Goal: Information Seeking & Learning: Learn about a topic

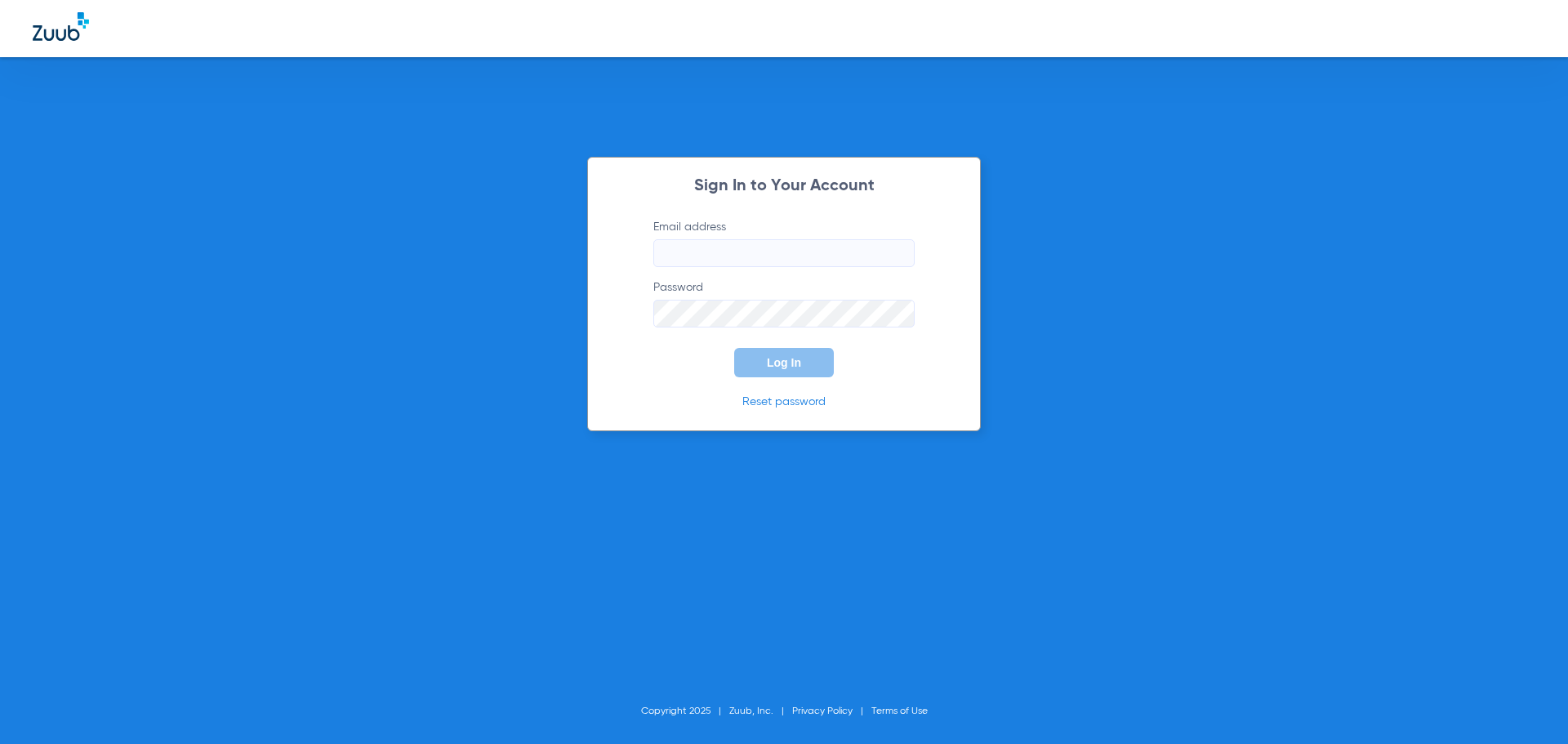
type input "[EMAIL_ADDRESS][DOMAIN_NAME]"
click at [795, 345] on form "Email address frontdesk@southpointpedo.com Password Log In" at bounding box center [784, 298] width 310 height 158
click at [805, 361] on button "Log In" at bounding box center [784, 362] width 99 height 29
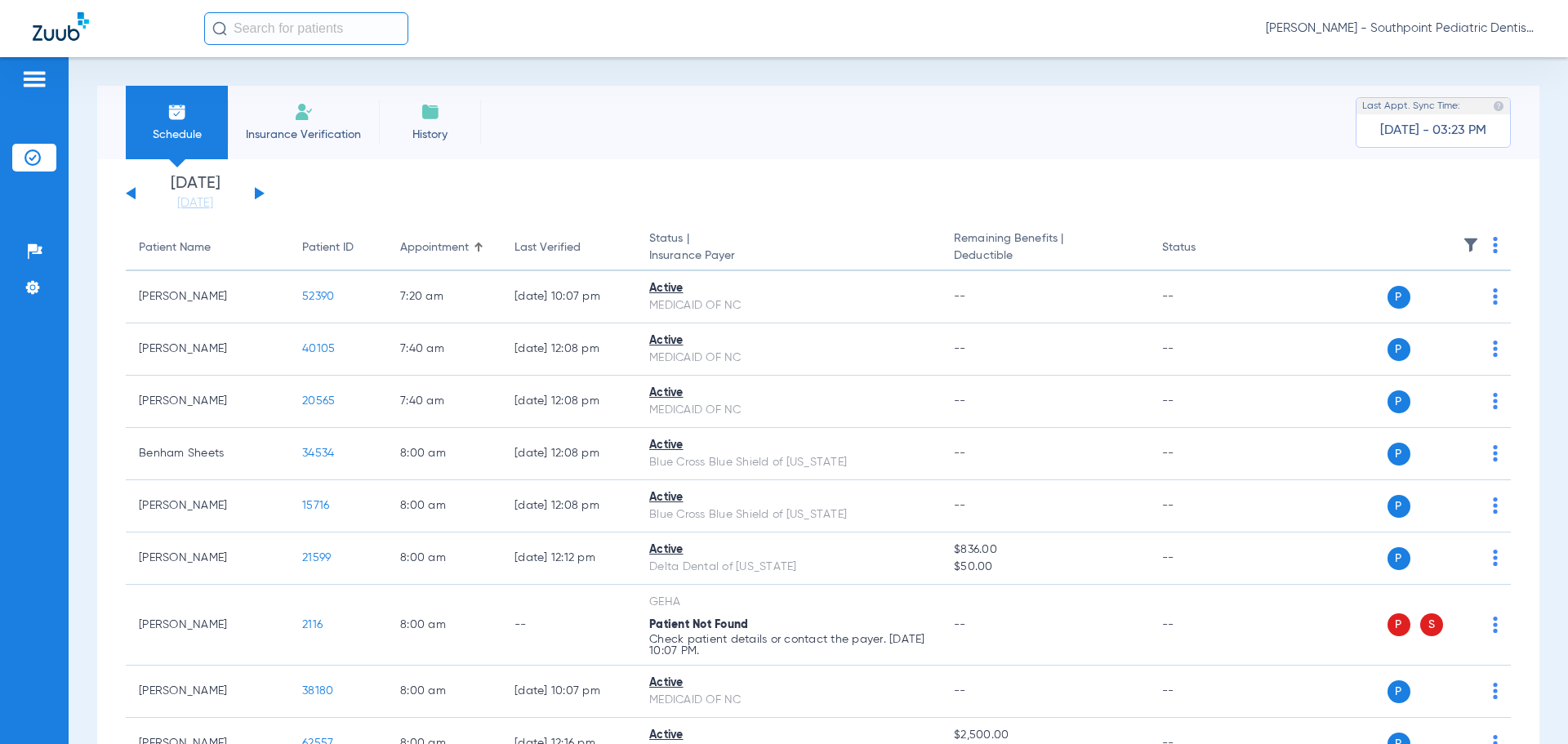
click at [260, 190] on button at bounding box center [260, 193] width 10 height 13
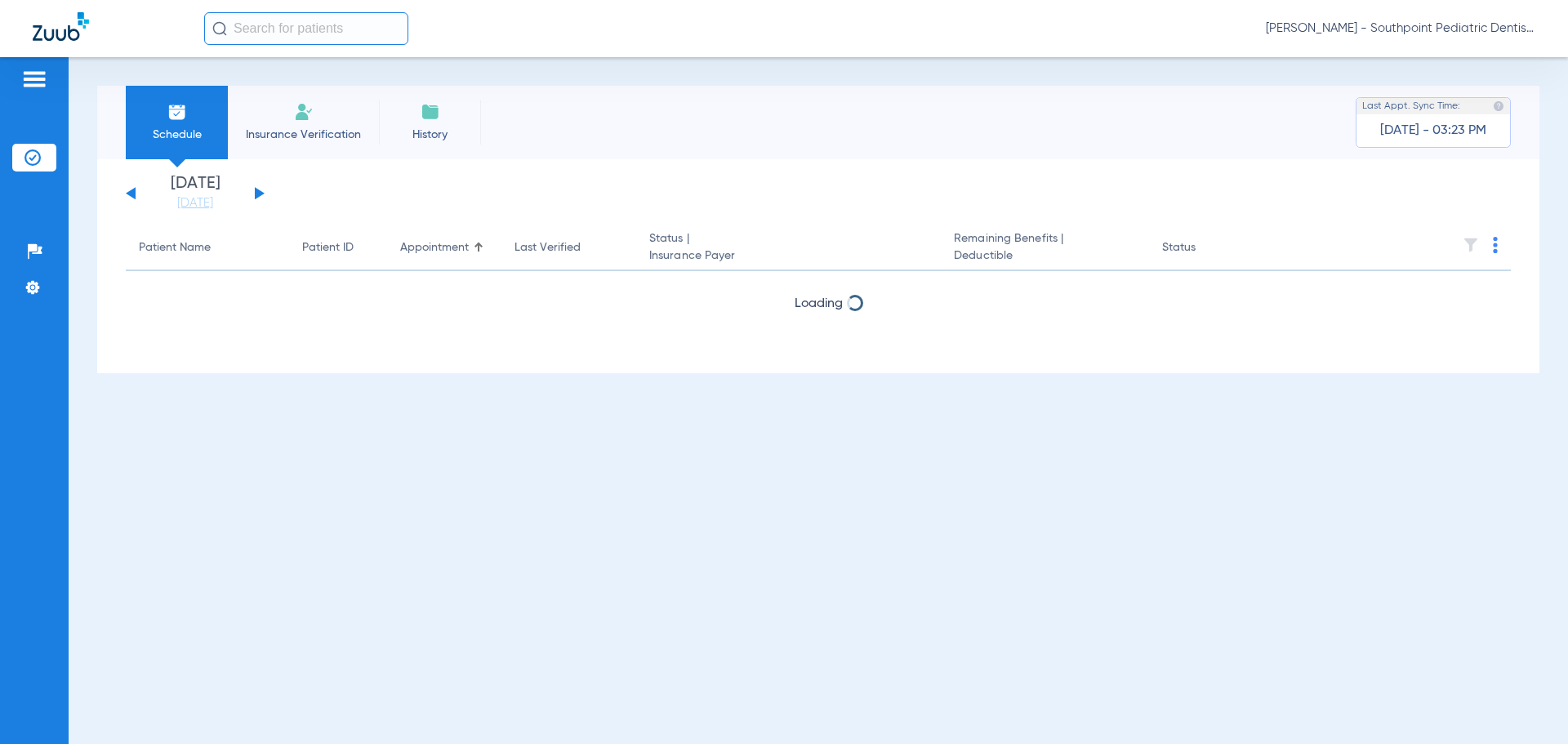
click at [260, 190] on button at bounding box center [260, 193] width 10 height 13
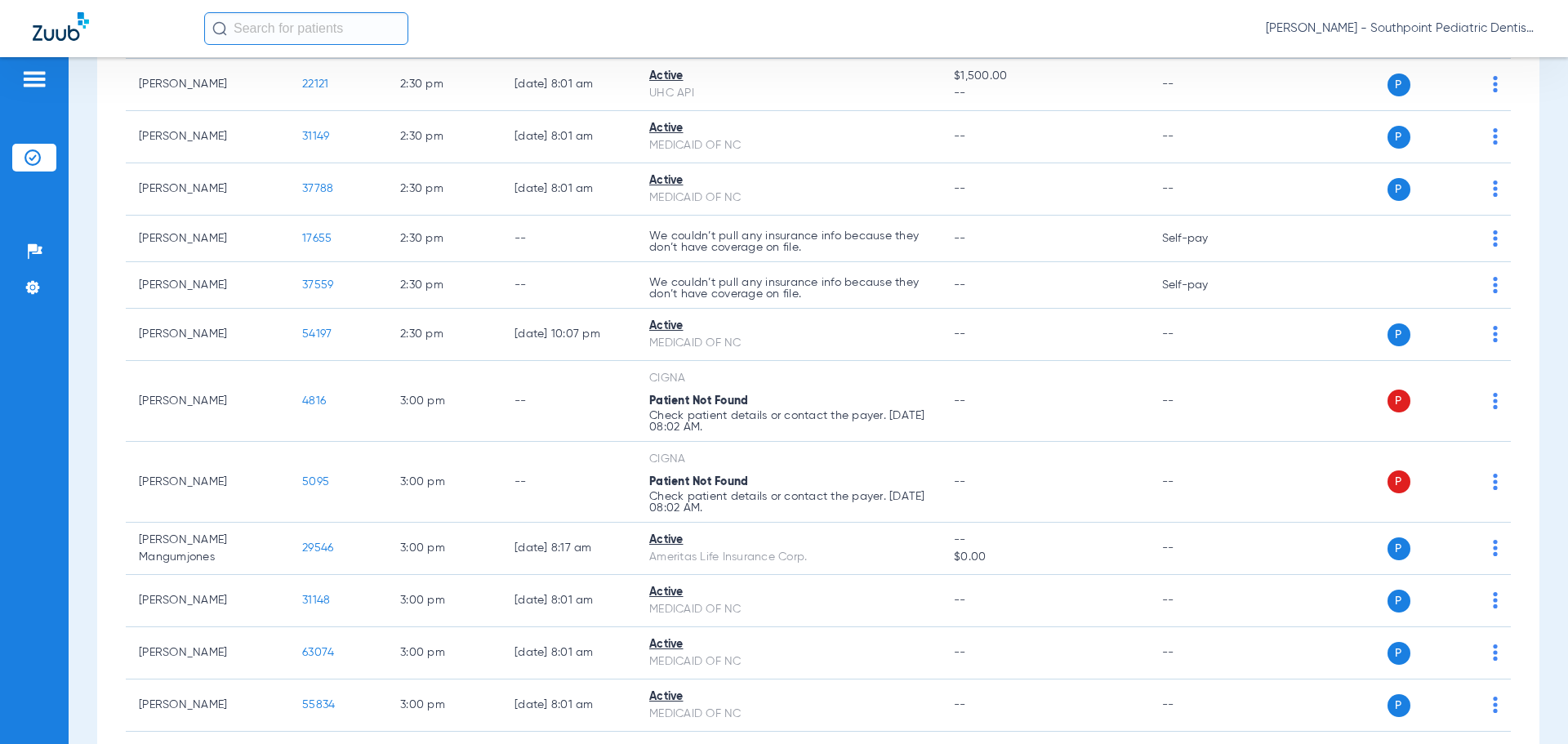
scroll to position [6011, 0]
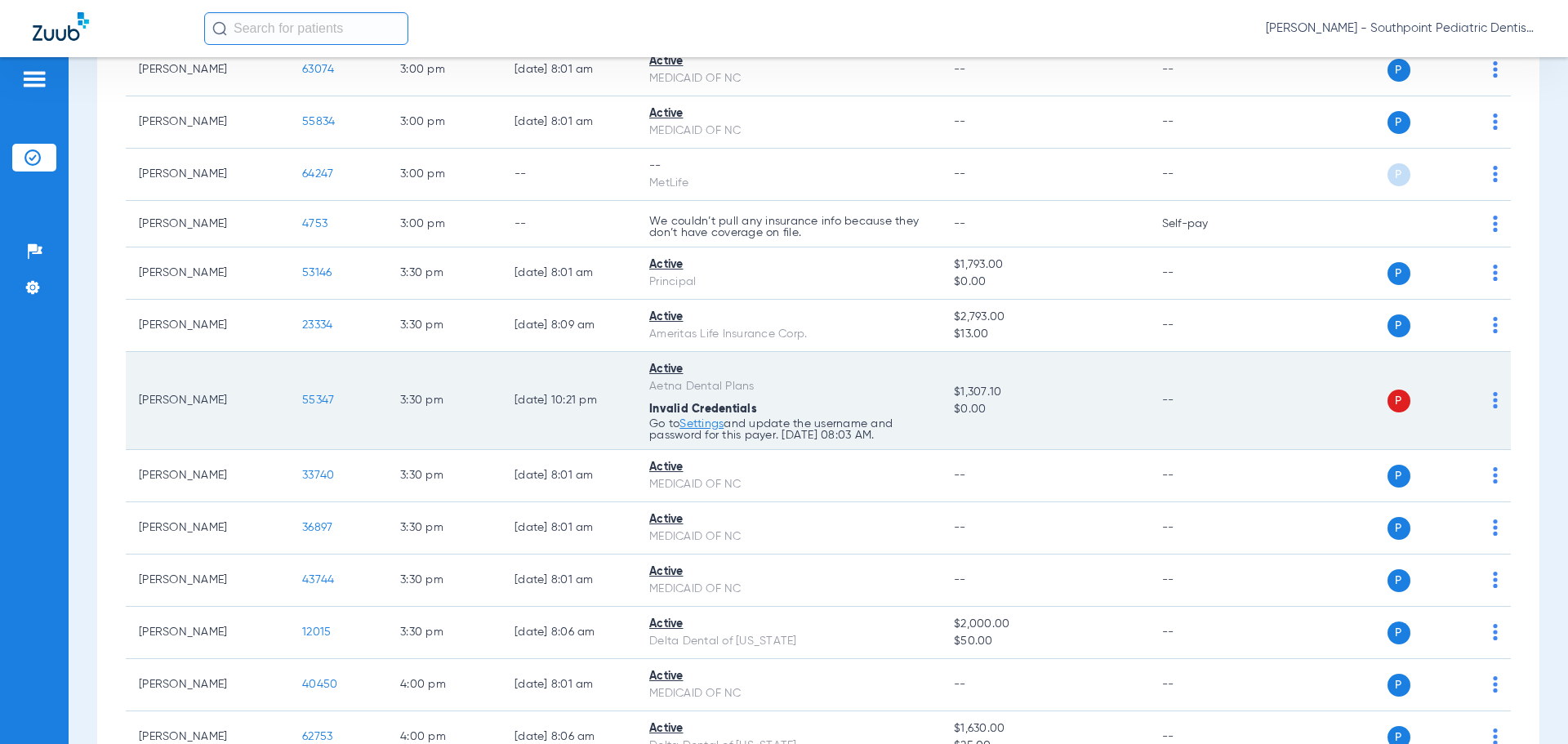
click at [315, 395] on span "55347" at bounding box center [318, 400] width 32 height 12
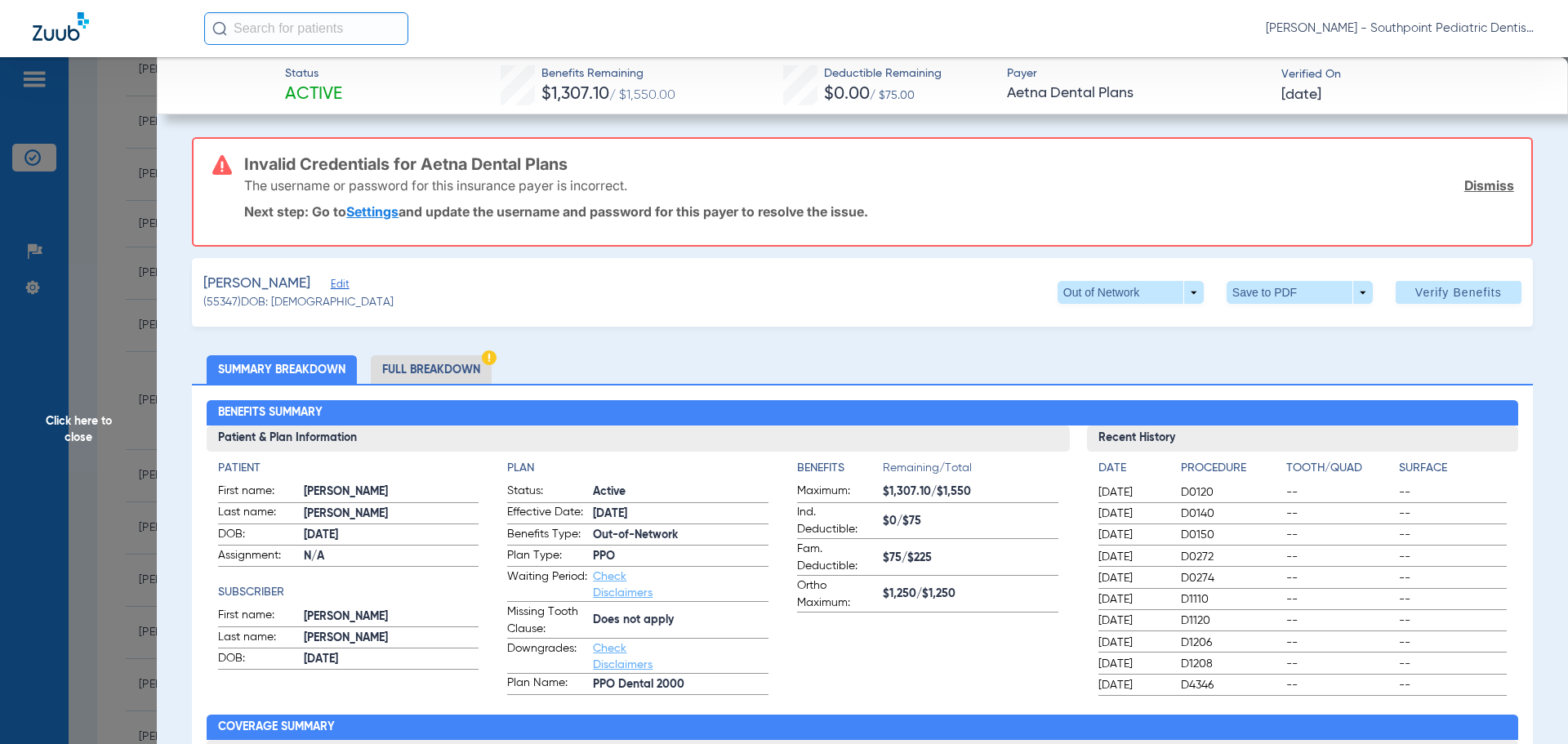
click at [389, 208] on link "Settings" at bounding box center [372, 211] width 52 height 16
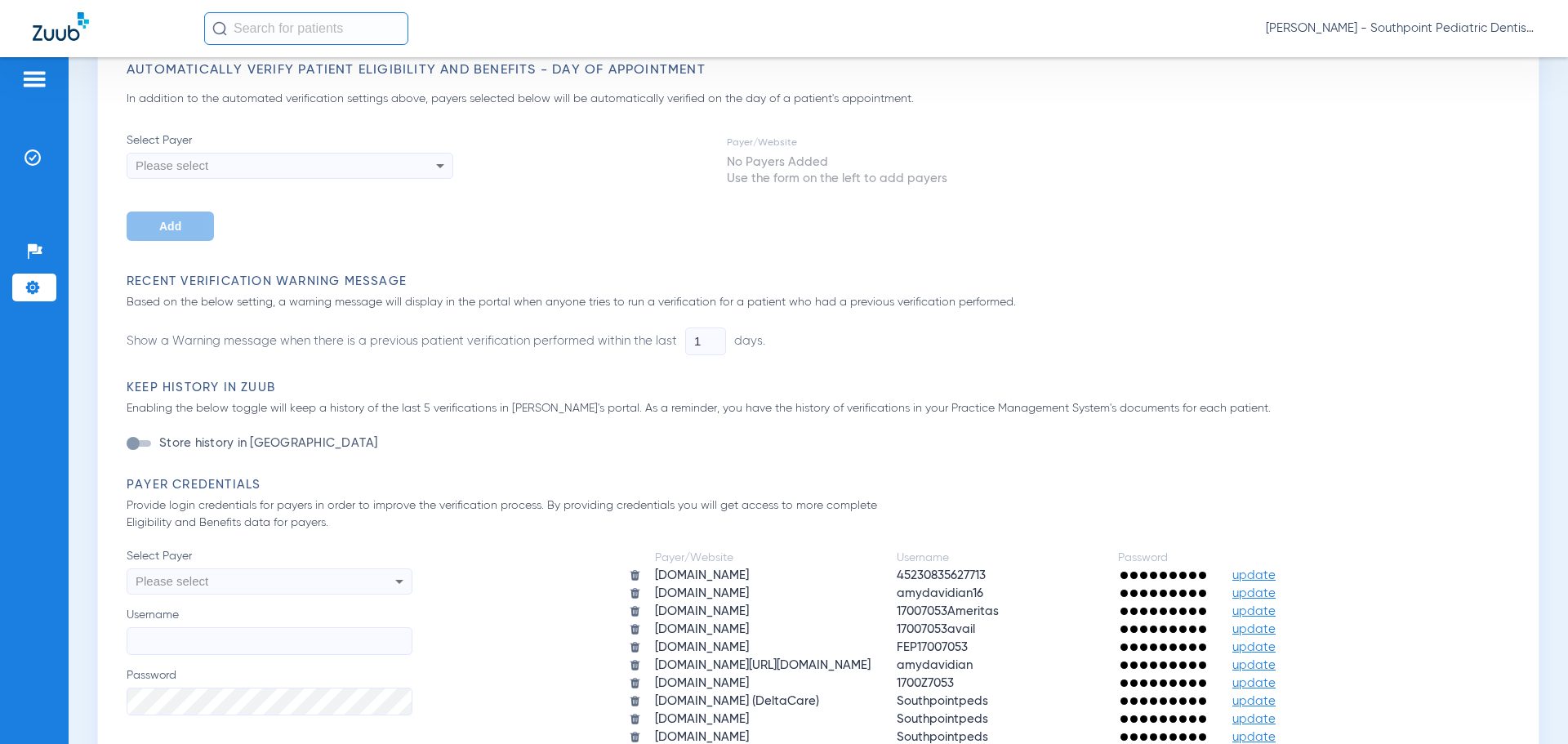
scroll to position [327, 0]
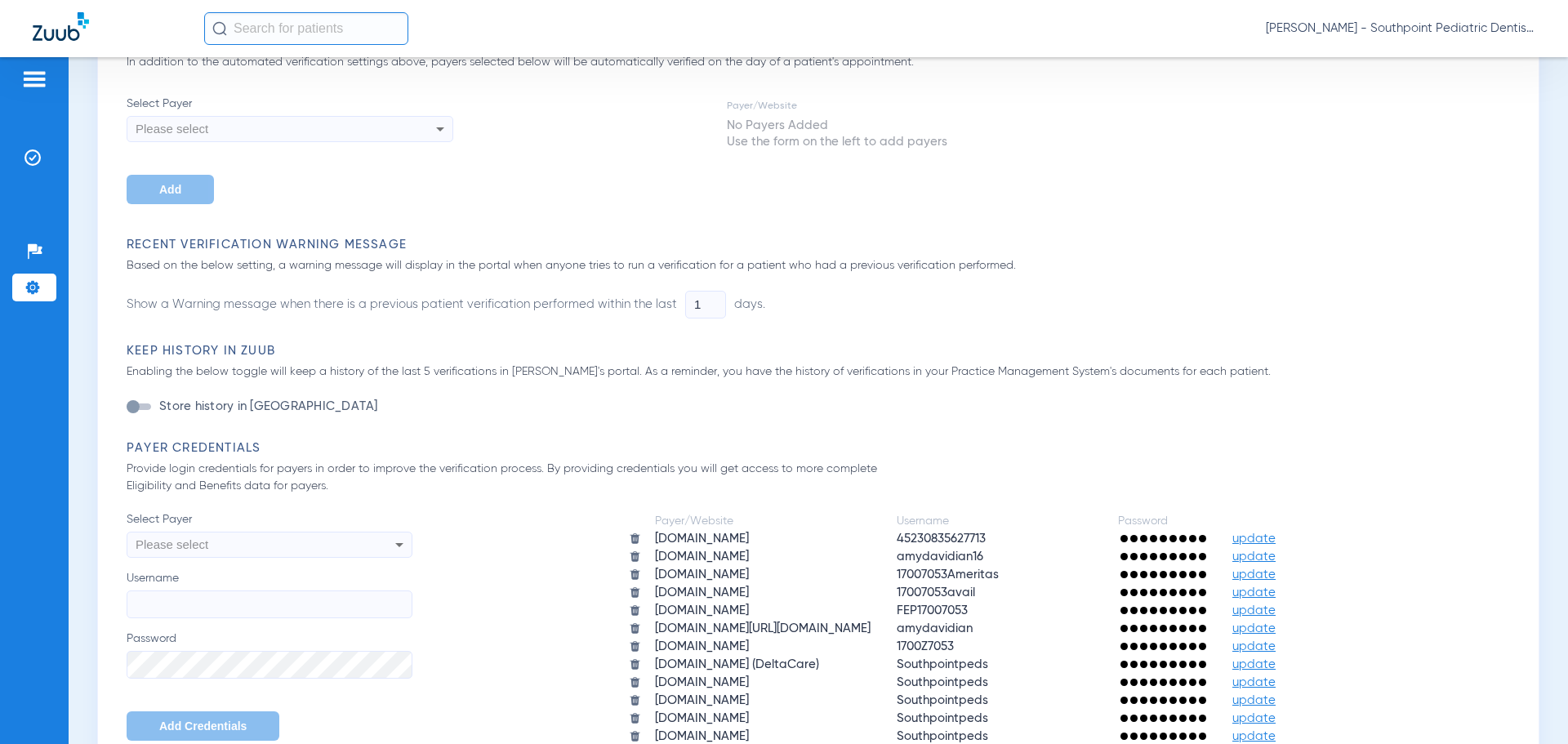
click at [361, 139] on div "Please select" at bounding box center [259, 129] width 247 height 28
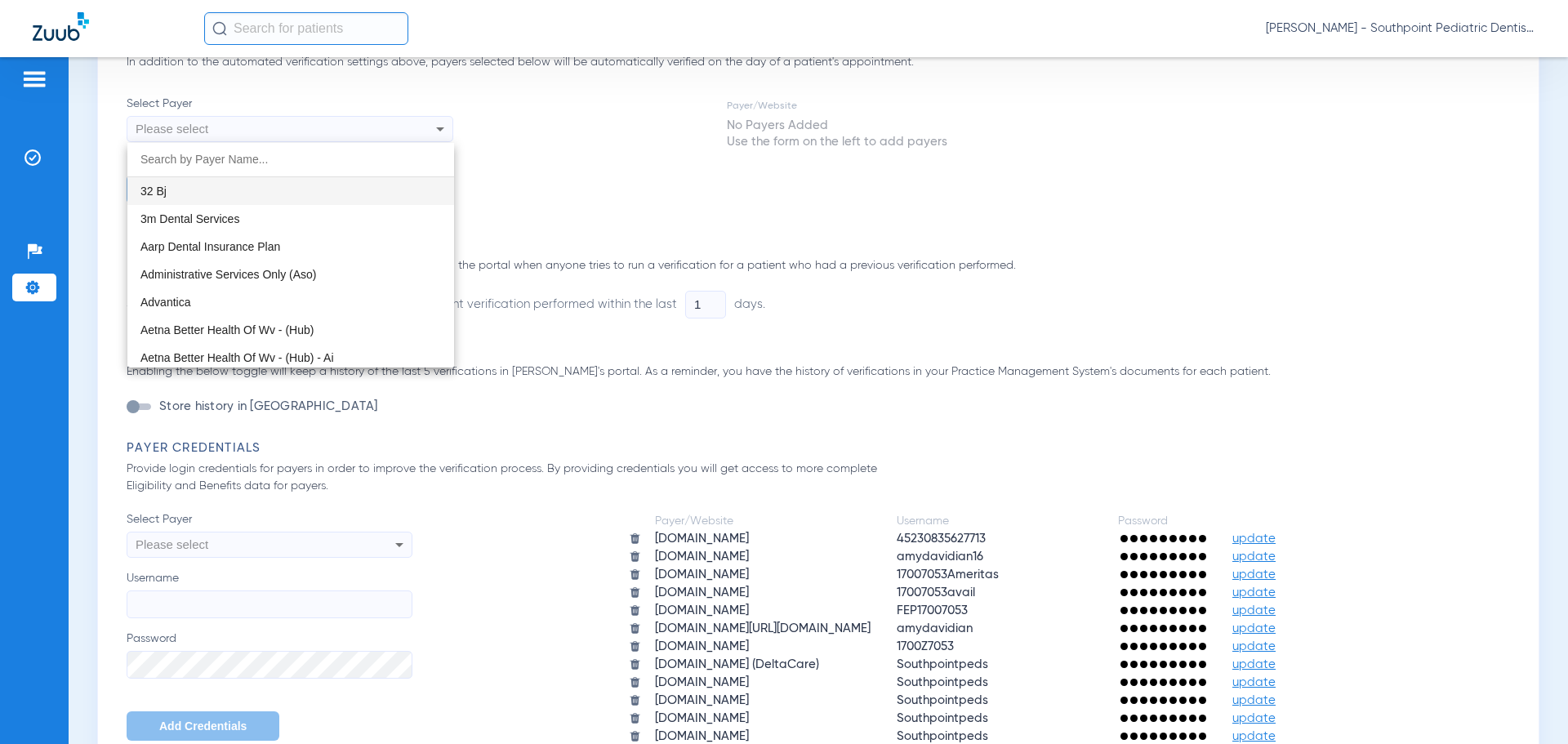
click at [360, 139] on div at bounding box center [784, 372] width 1568 height 744
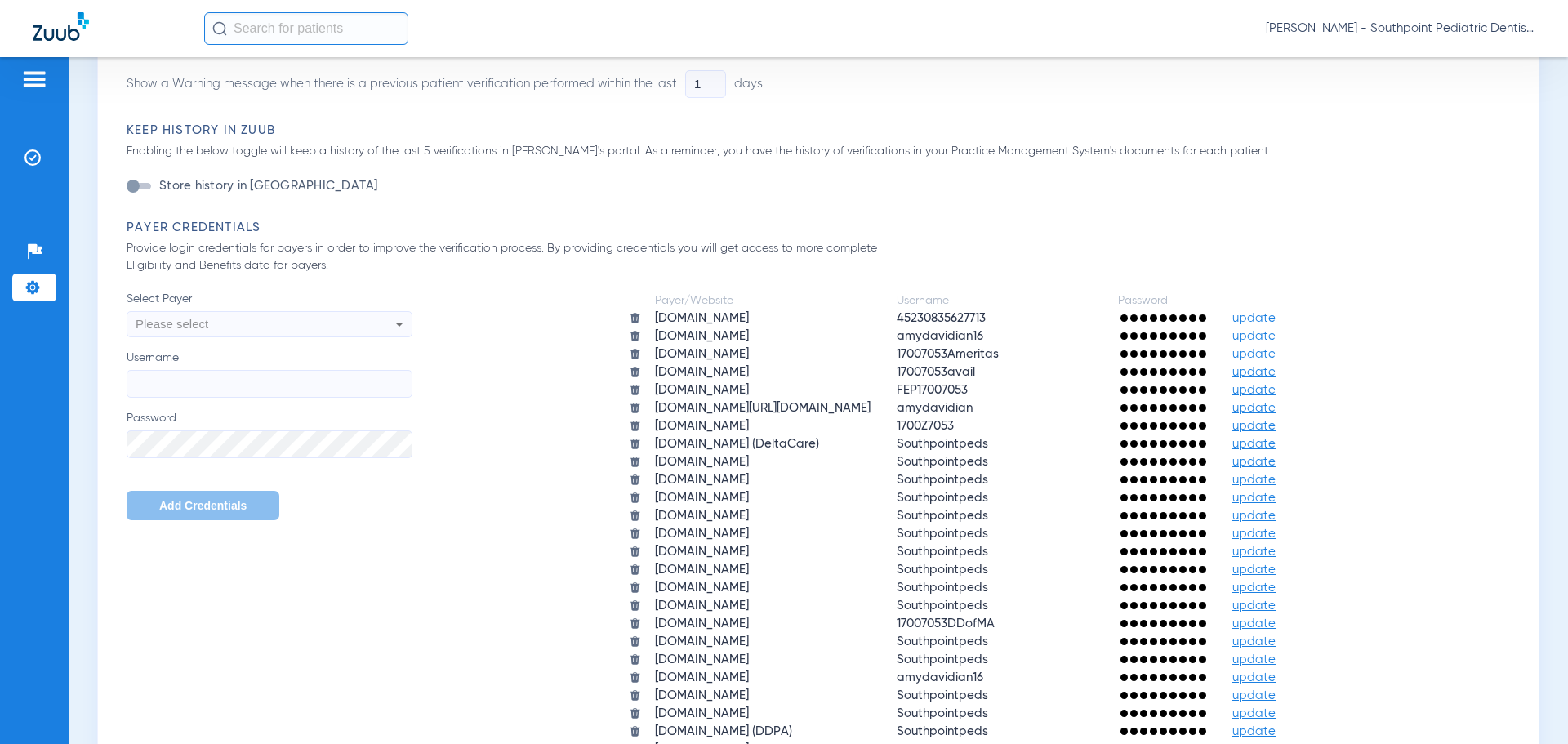
scroll to position [571, 0]
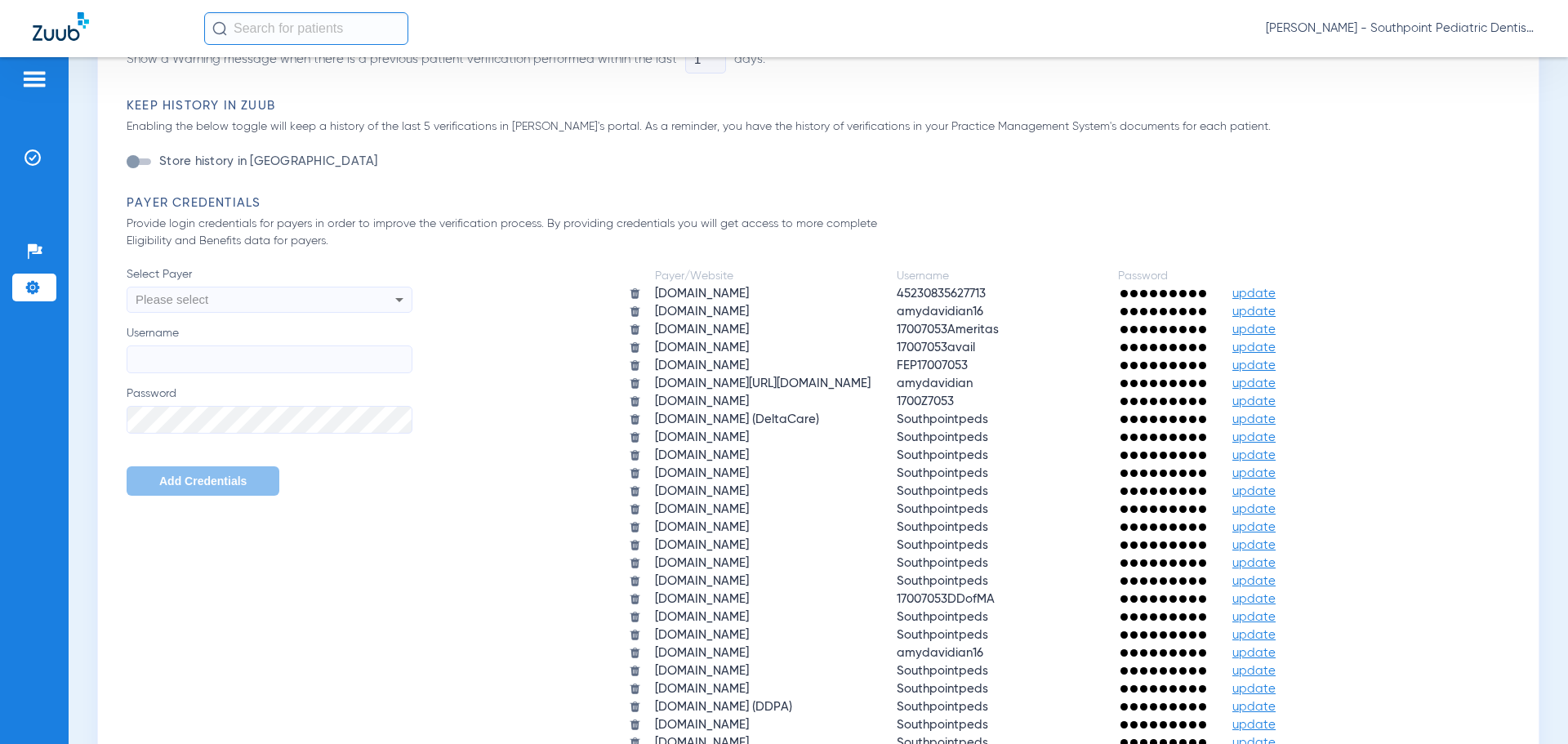
click at [1276, 312] on span "update" at bounding box center [1253, 311] width 43 height 13
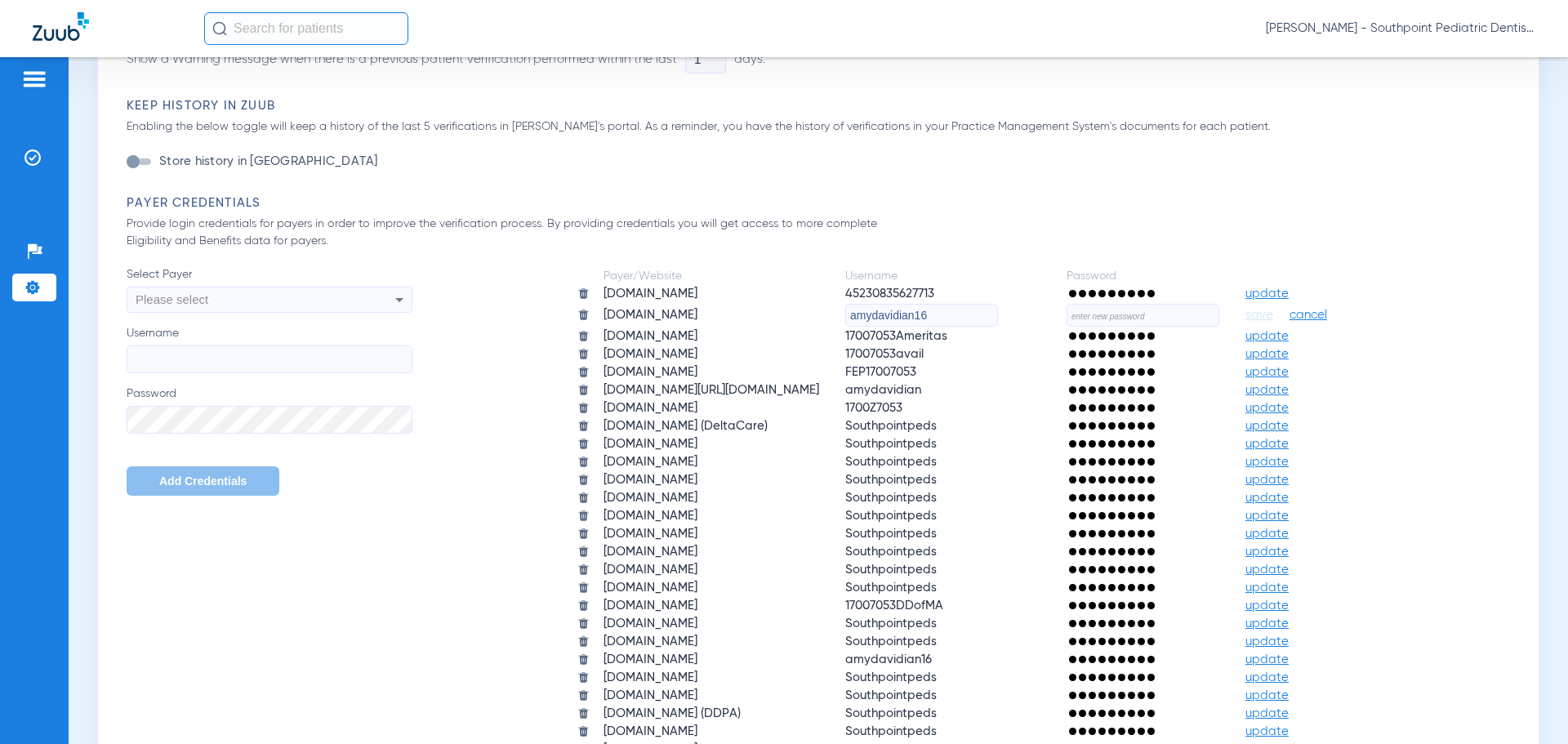
click at [1160, 308] on input "text" at bounding box center [1143, 315] width 153 height 23
paste input "Rootcanal23!"
type input "Rootcanal23!"
click at [1273, 318] on span "save" at bounding box center [1259, 314] width 28 height 14
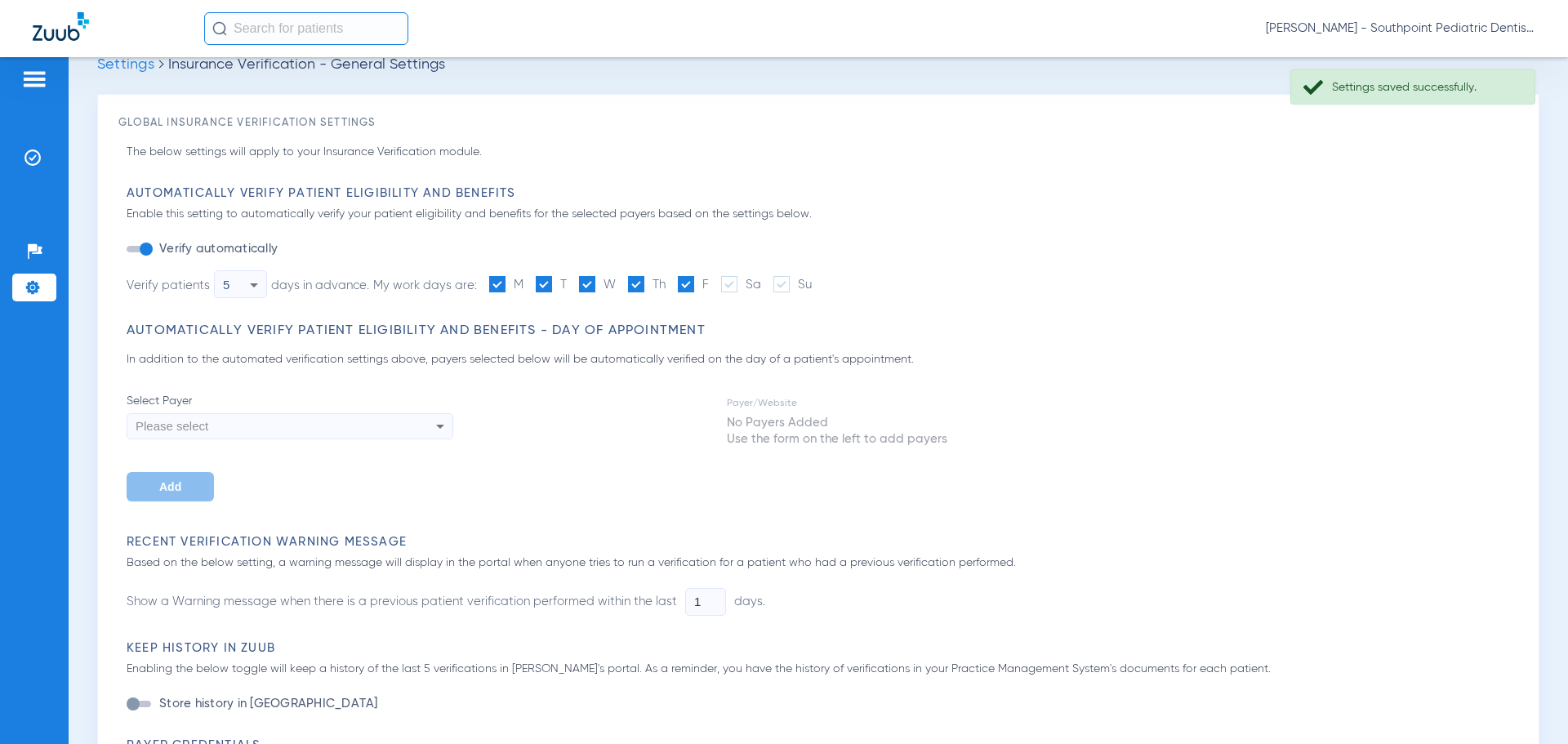
scroll to position [0, 0]
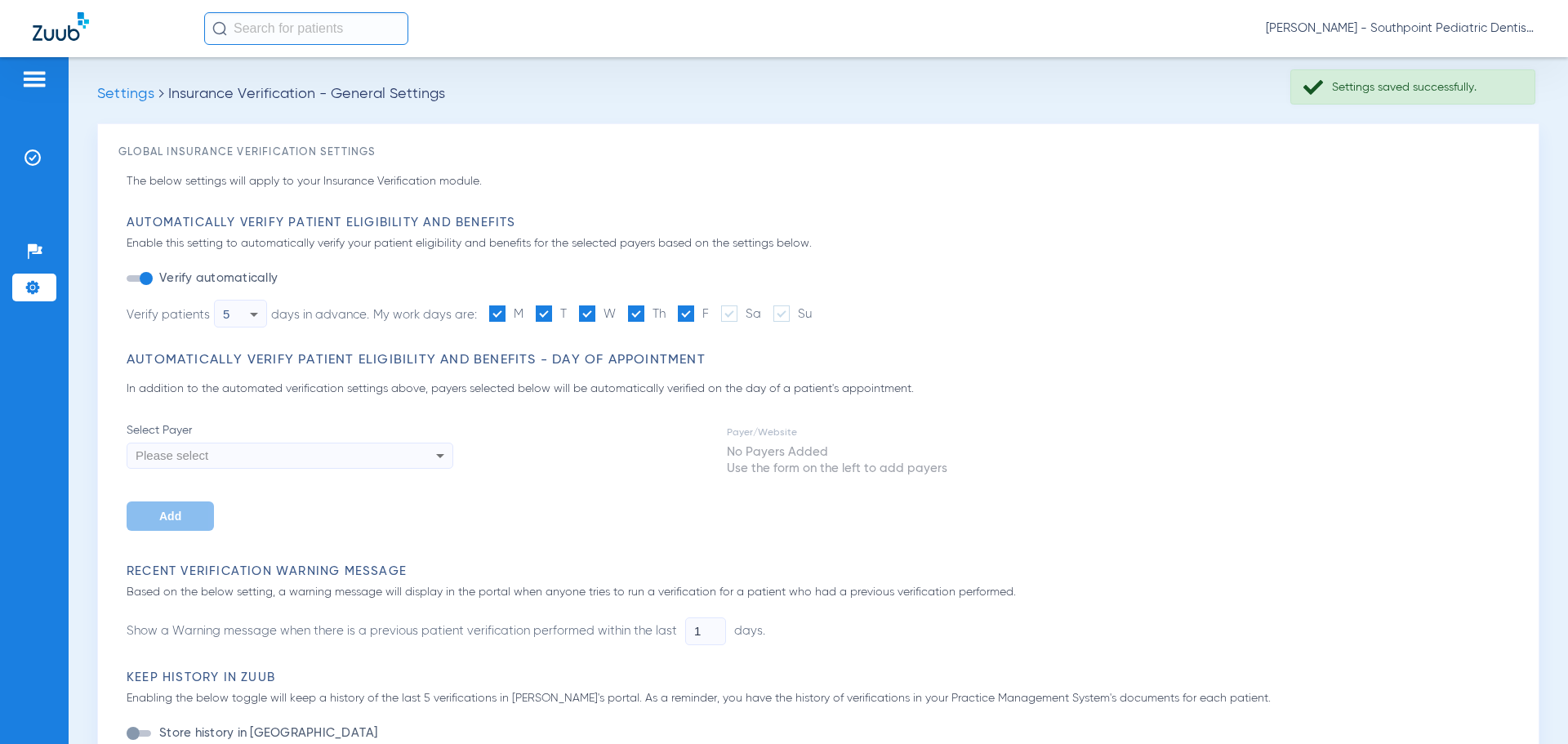
click at [59, 33] on img at bounding box center [61, 27] width 56 height 29
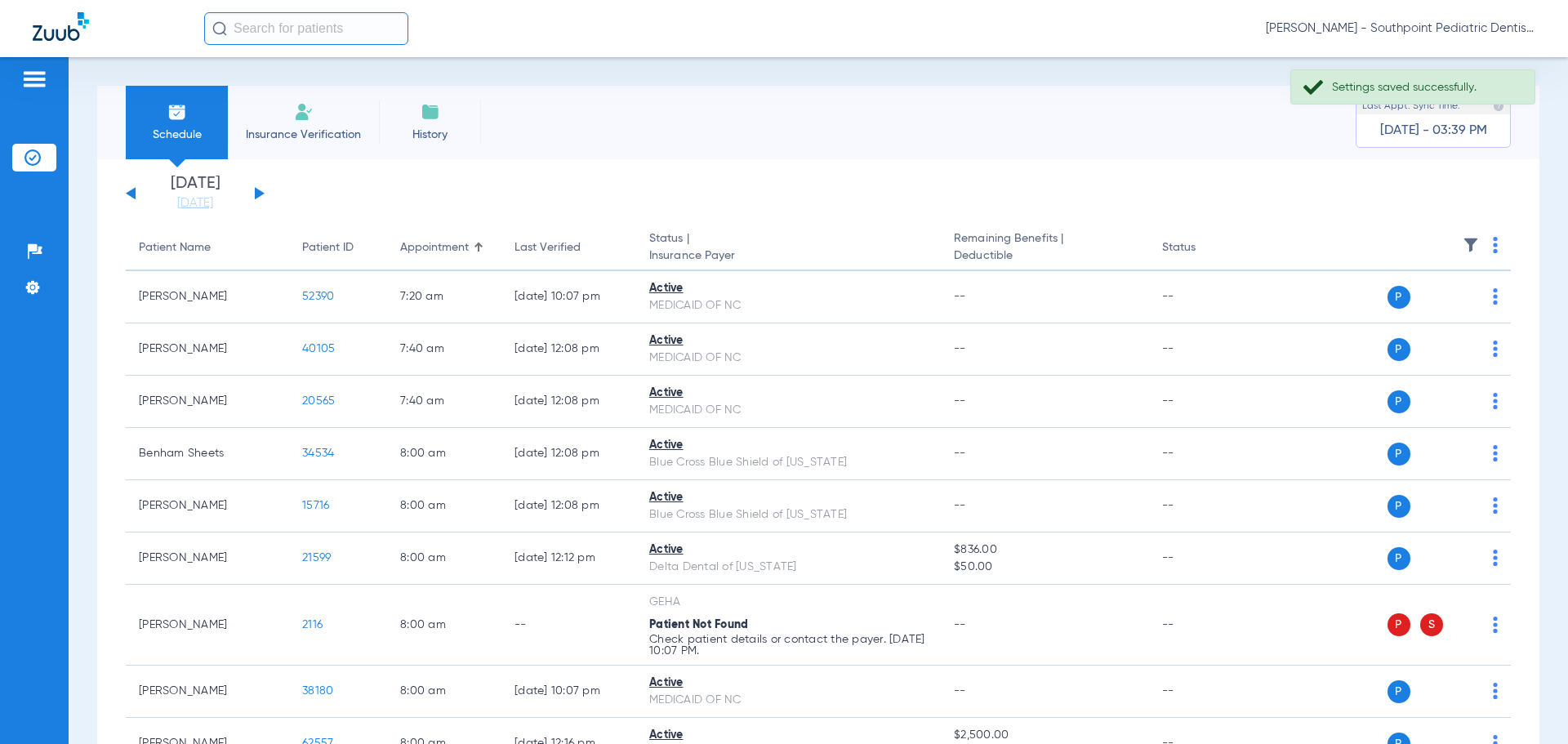
click at [260, 195] on button at bounding box center [260, 193] width 10 height 13
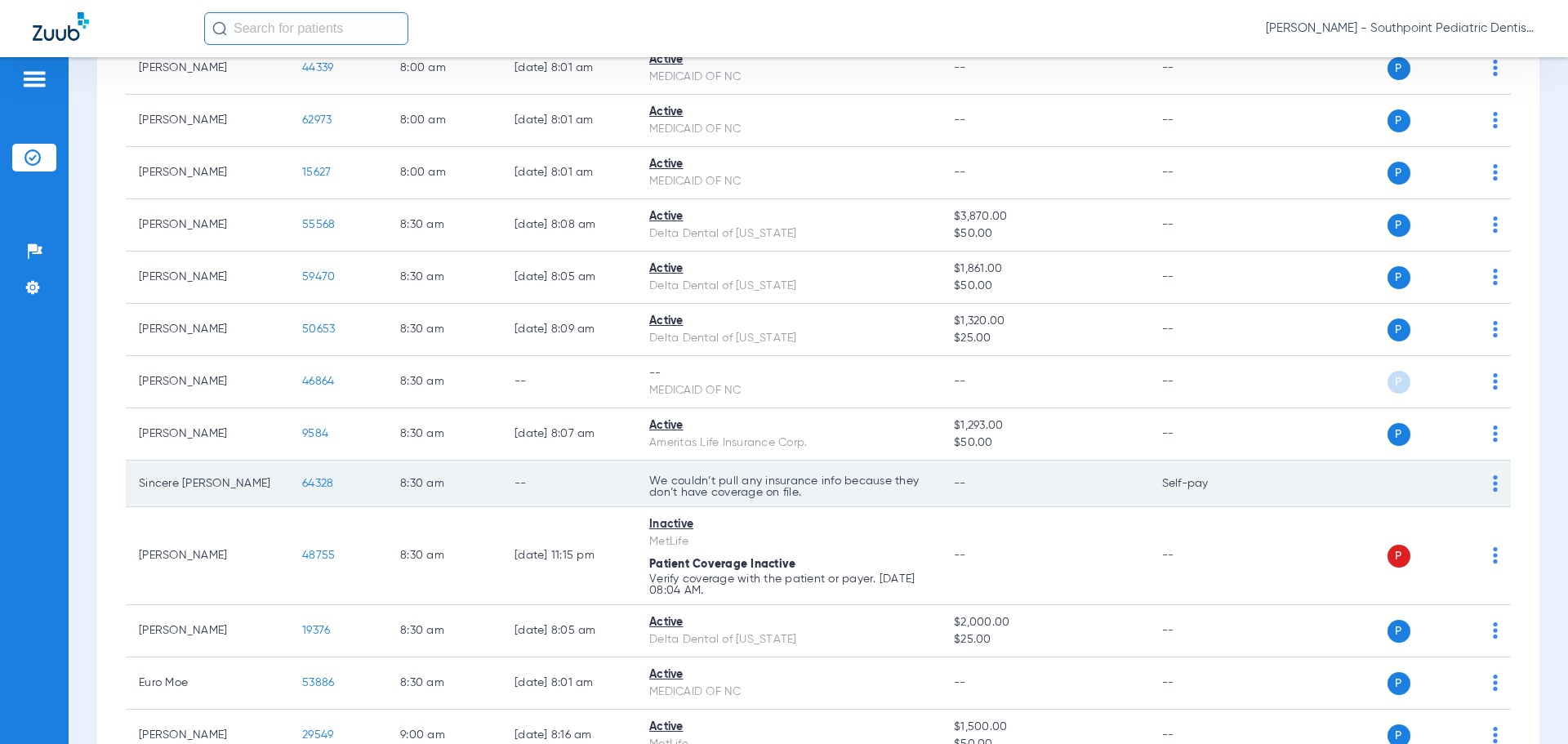
scroll to position [2310, 0]
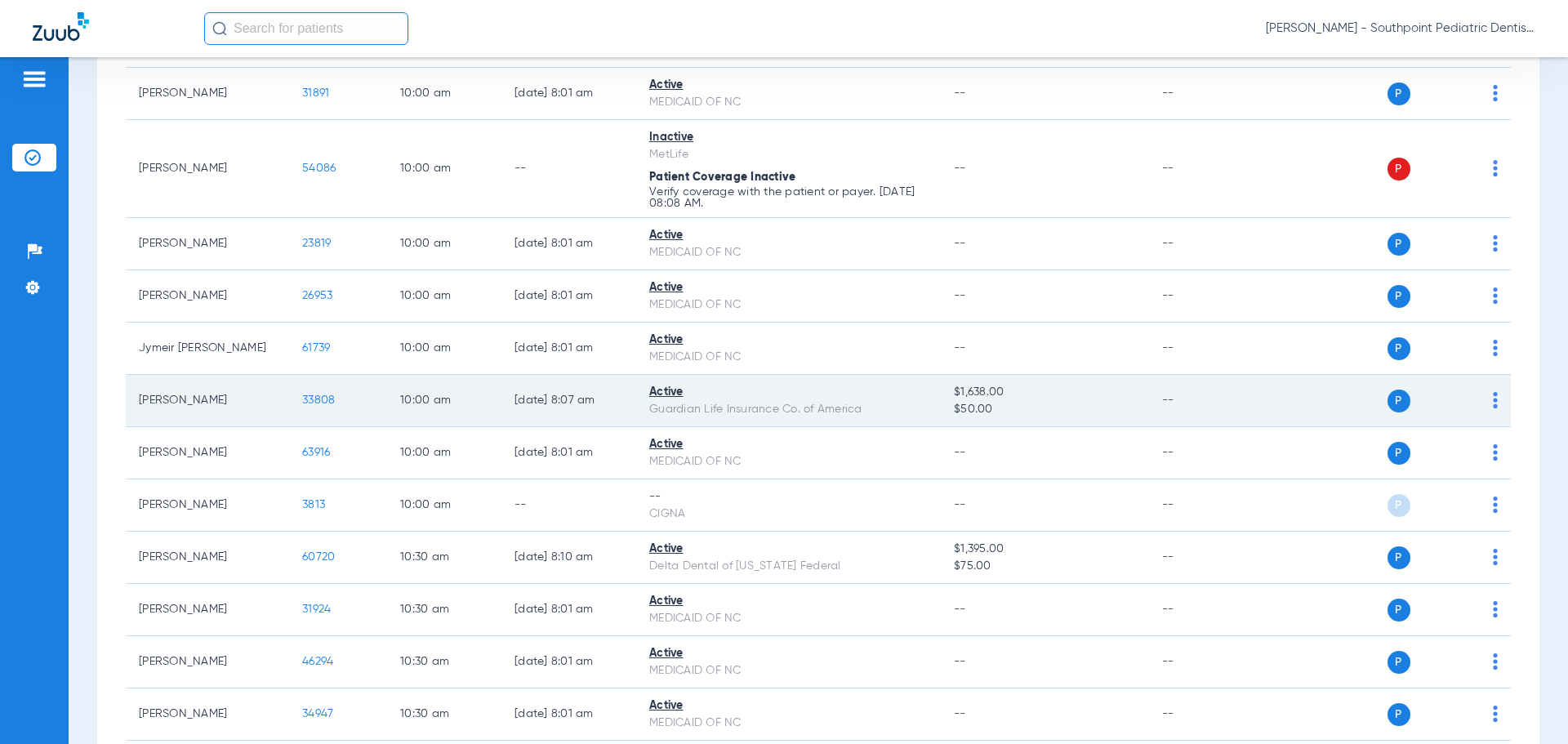
click at [303, 393] on td "33808" at bounding box center [338, 401] width 98 height 52
click at [315, 405] on span "33808" at bounding box center [318, 400] width 33 height 12
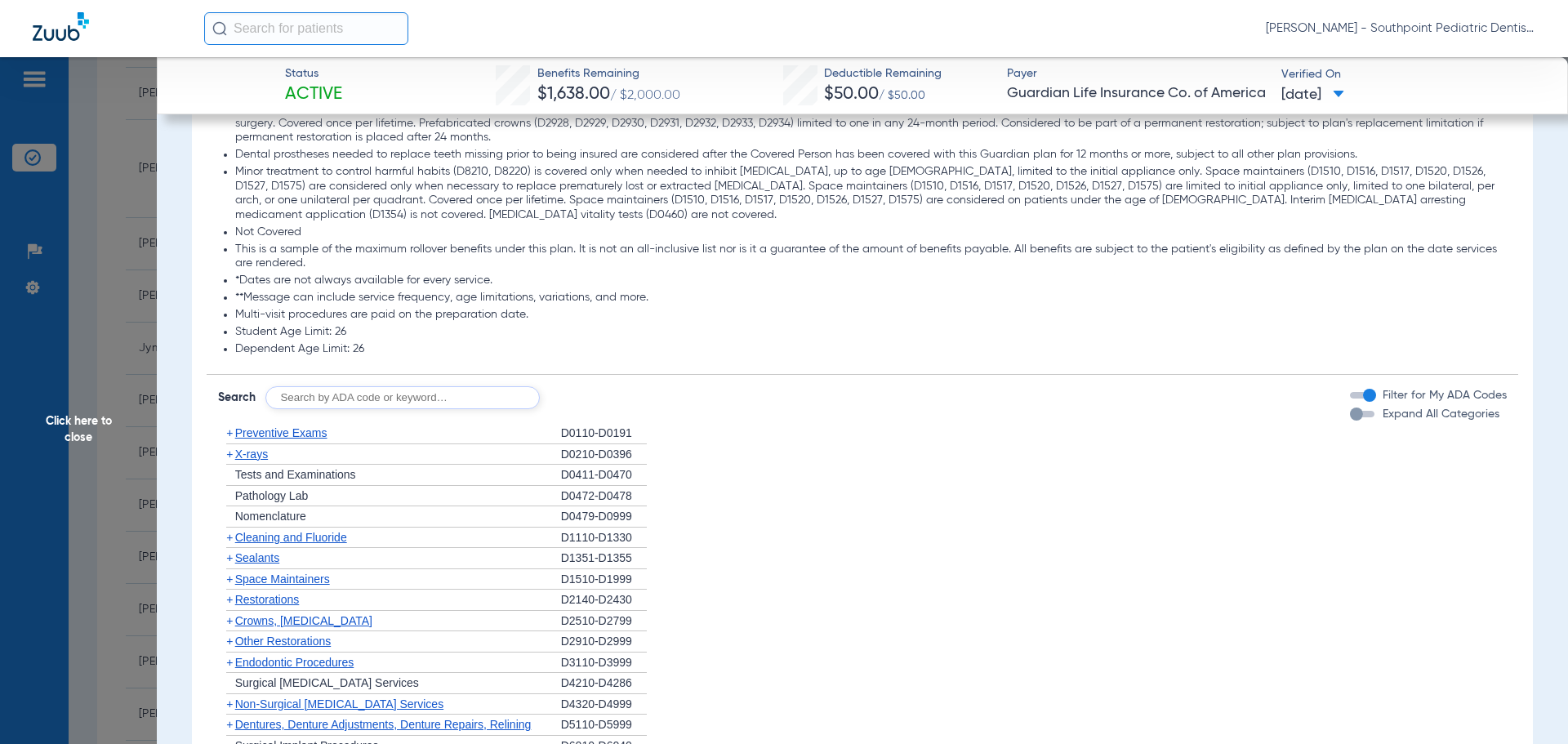
scroll to position [1551, 0]
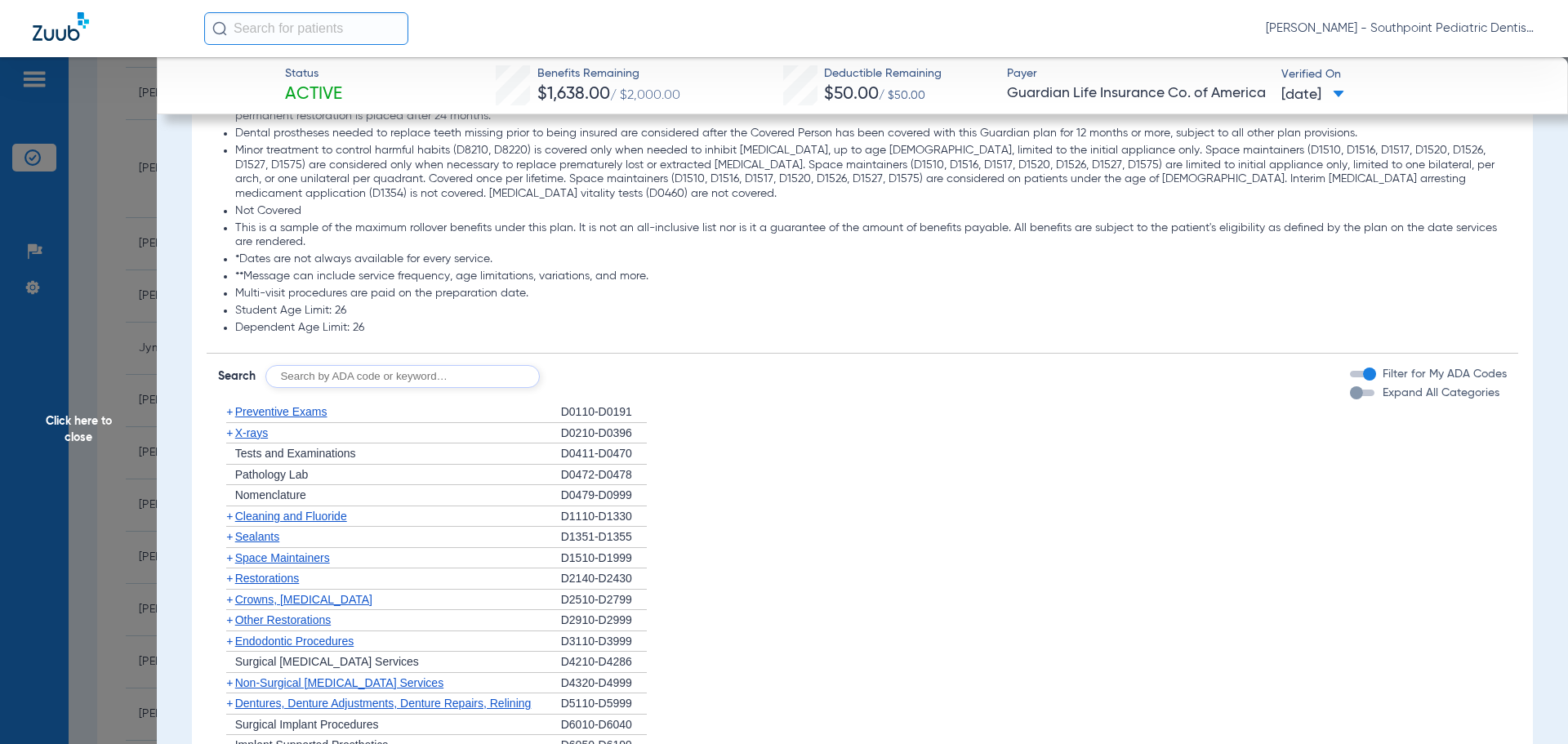
click at [497, 423] on div "+ Preventive Exams" at bounding box center [389, 412] width 343 height 21
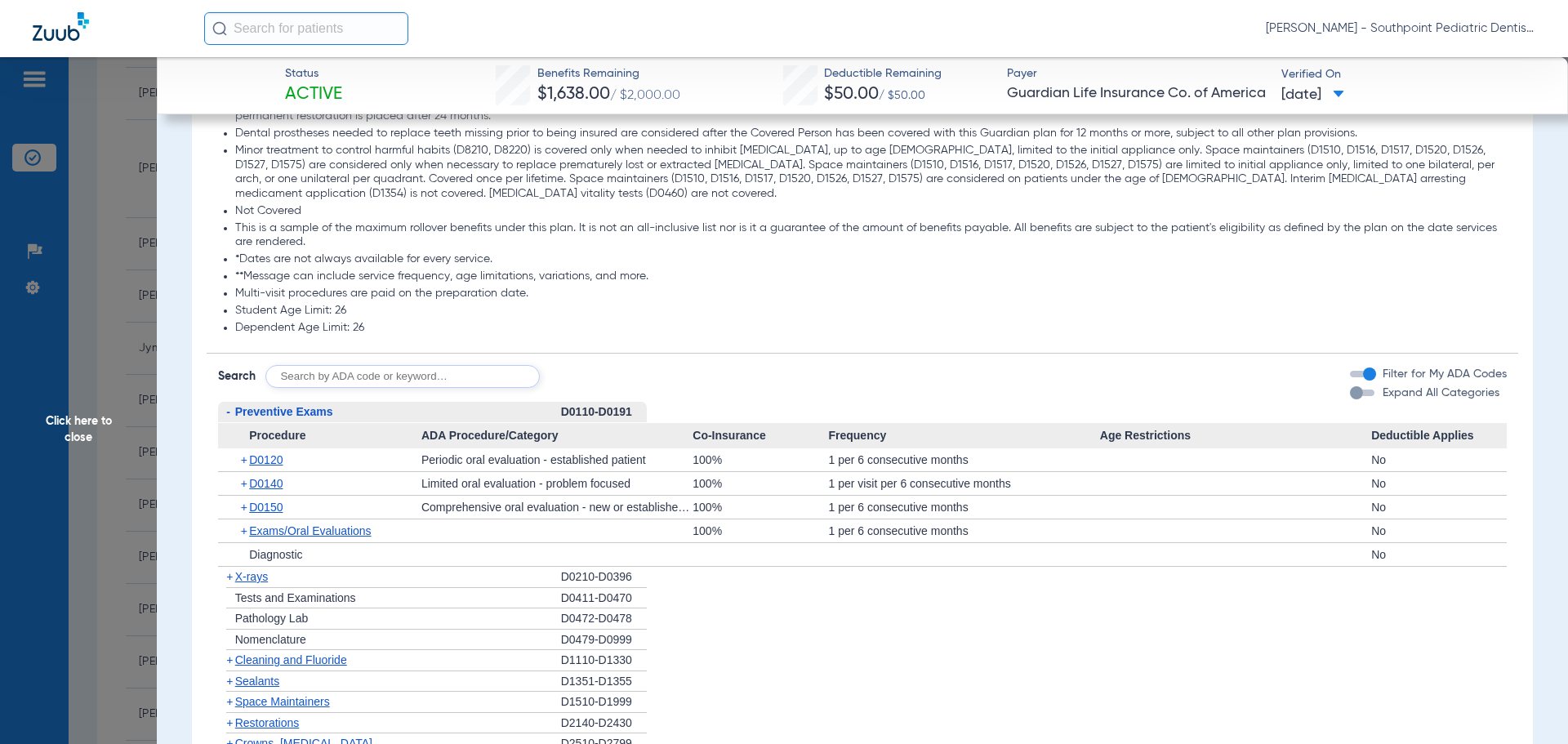
click at [497, 423] on div "- Preventive Exams" at bounding box center [389, 412] width 343 height 21
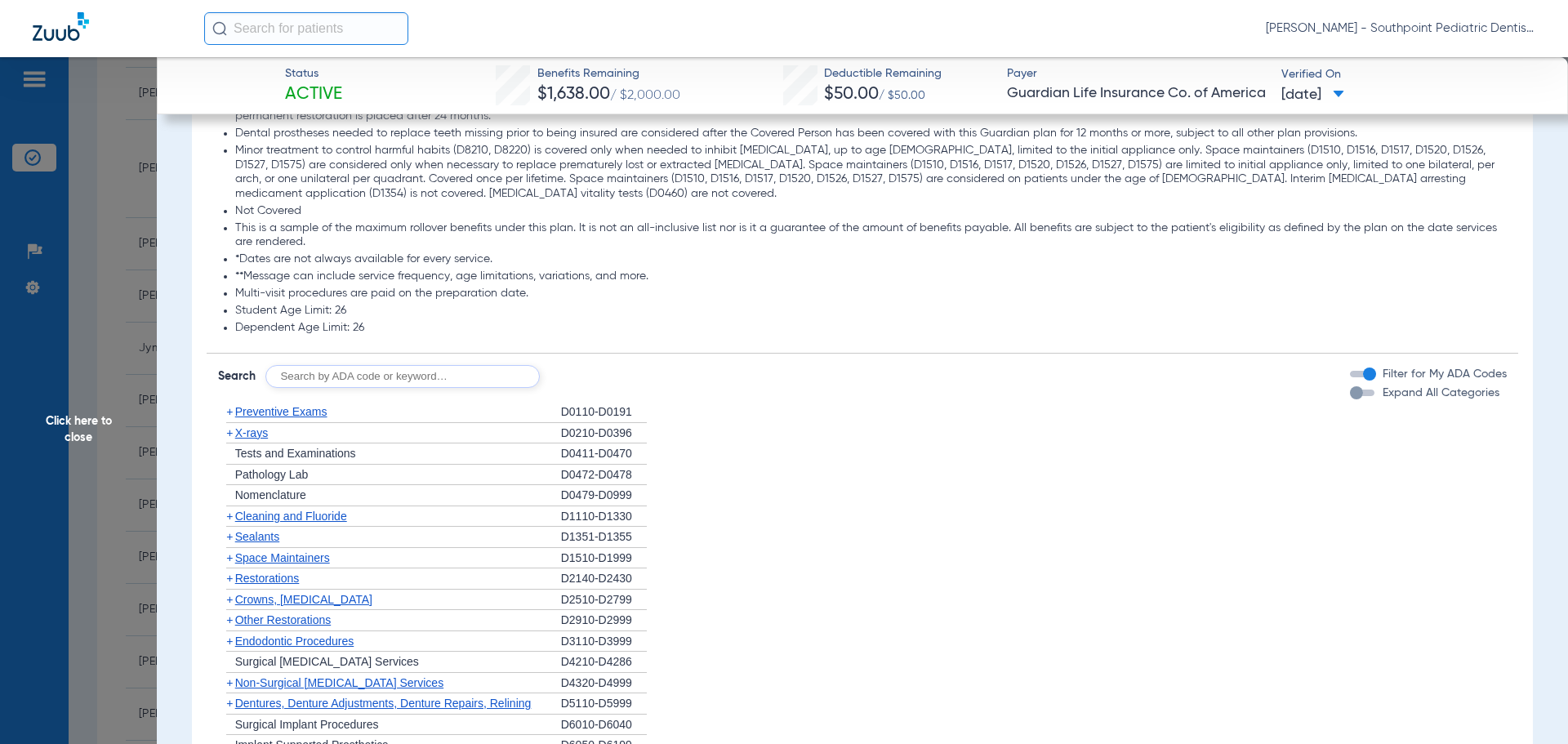
click at [479, 444] on div "+ X-rays" at bounding box center [389, 433] width 343 height 21
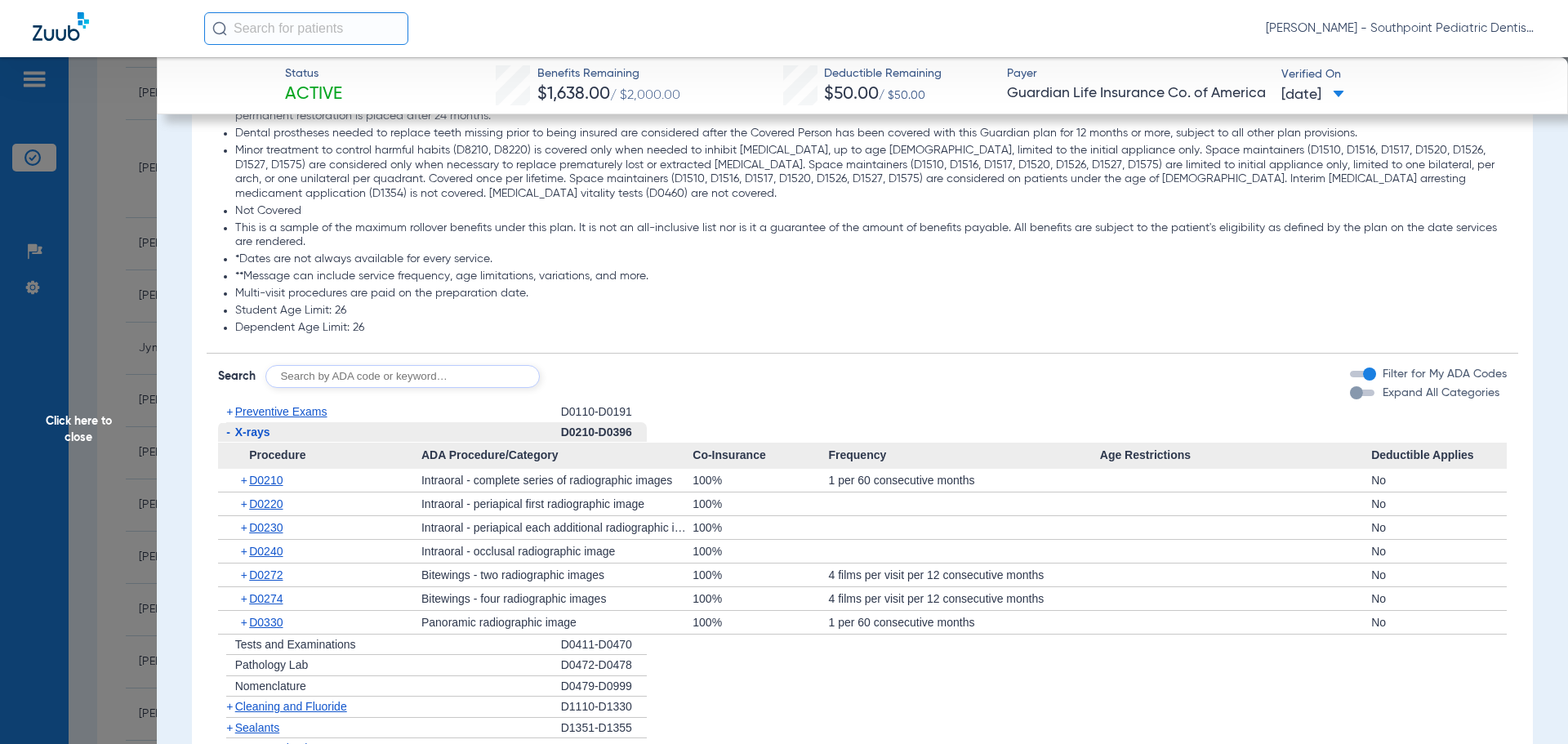
click at [479, 443] on div "- X-rays" at bounding box center [389, 432] width 343 height 21
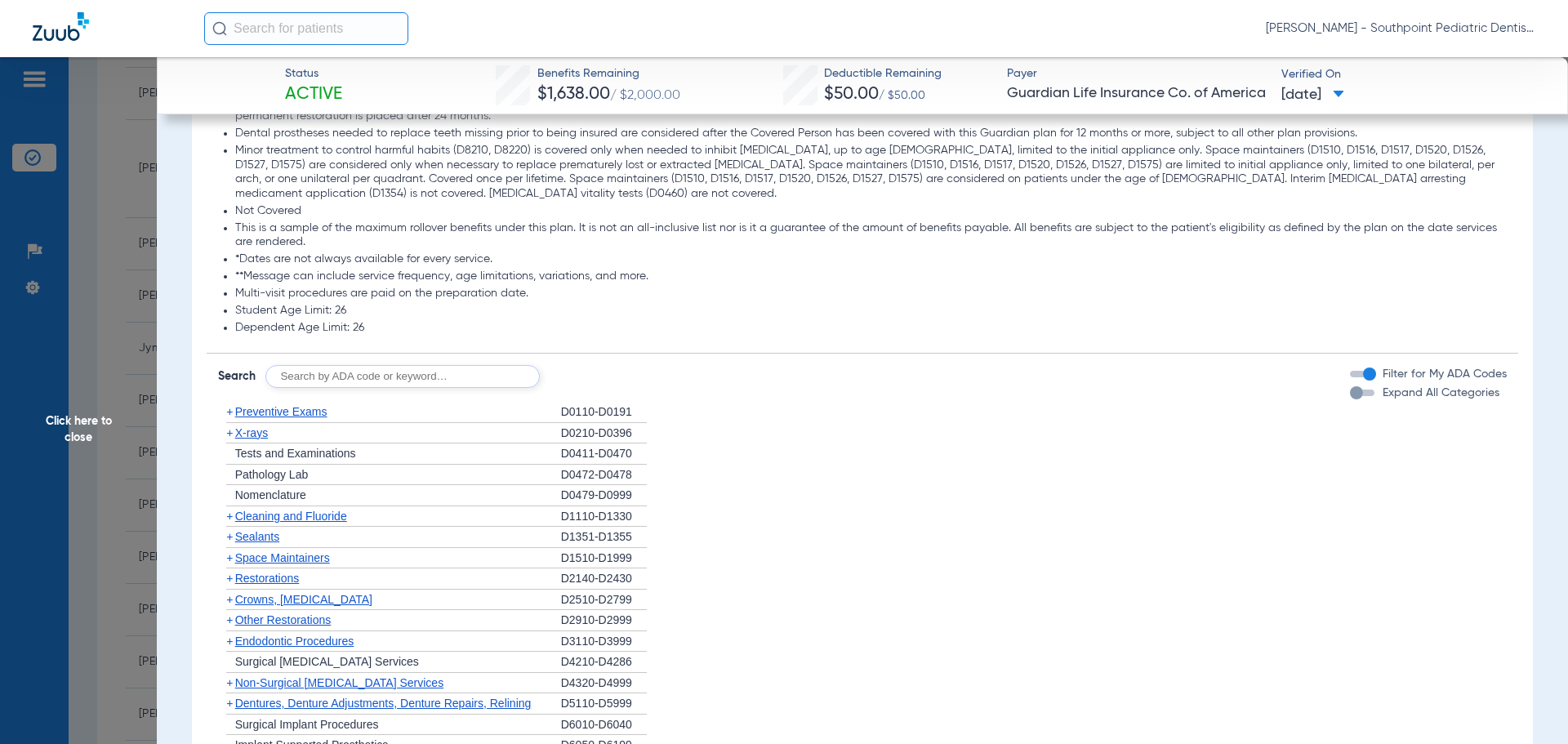
click at [475, 527] on div "+ Cleaning and Fluoride" at bounding box center [389, 517] width 343 height 21
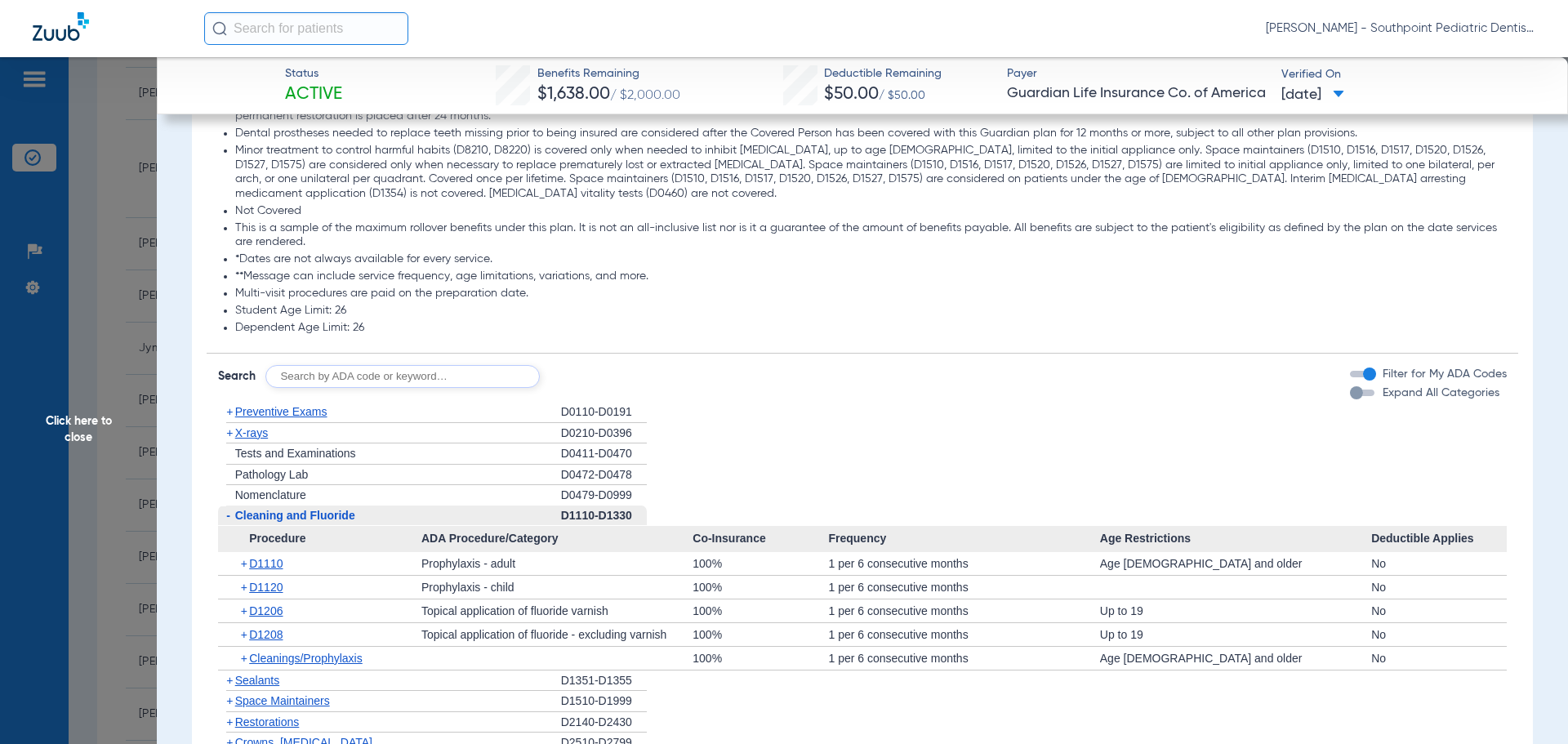
click at [474, 527] on div "- Cleaning and Fluoride" at bounding box center [389, 516] width 343 height 21
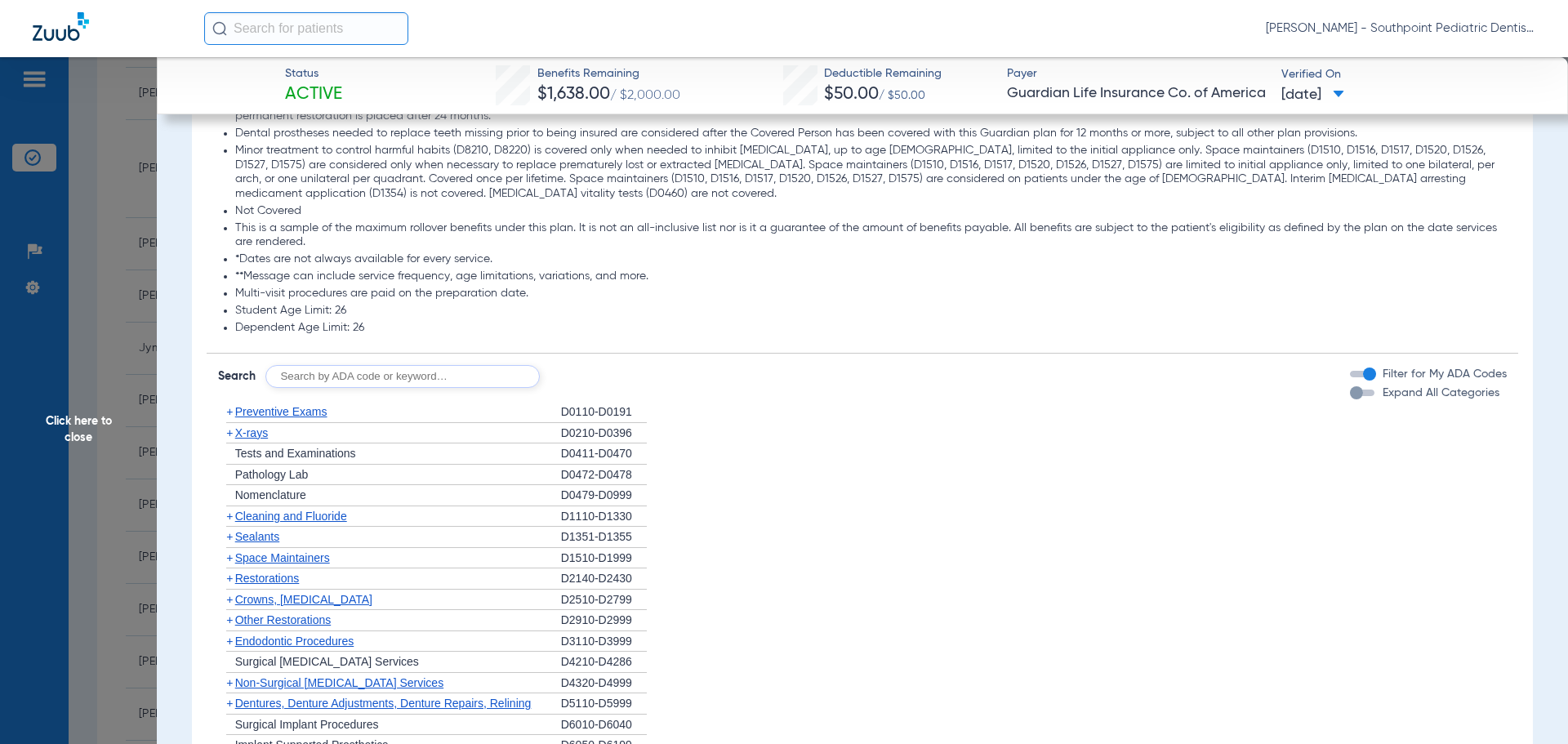
scroll to position [1633, 0]
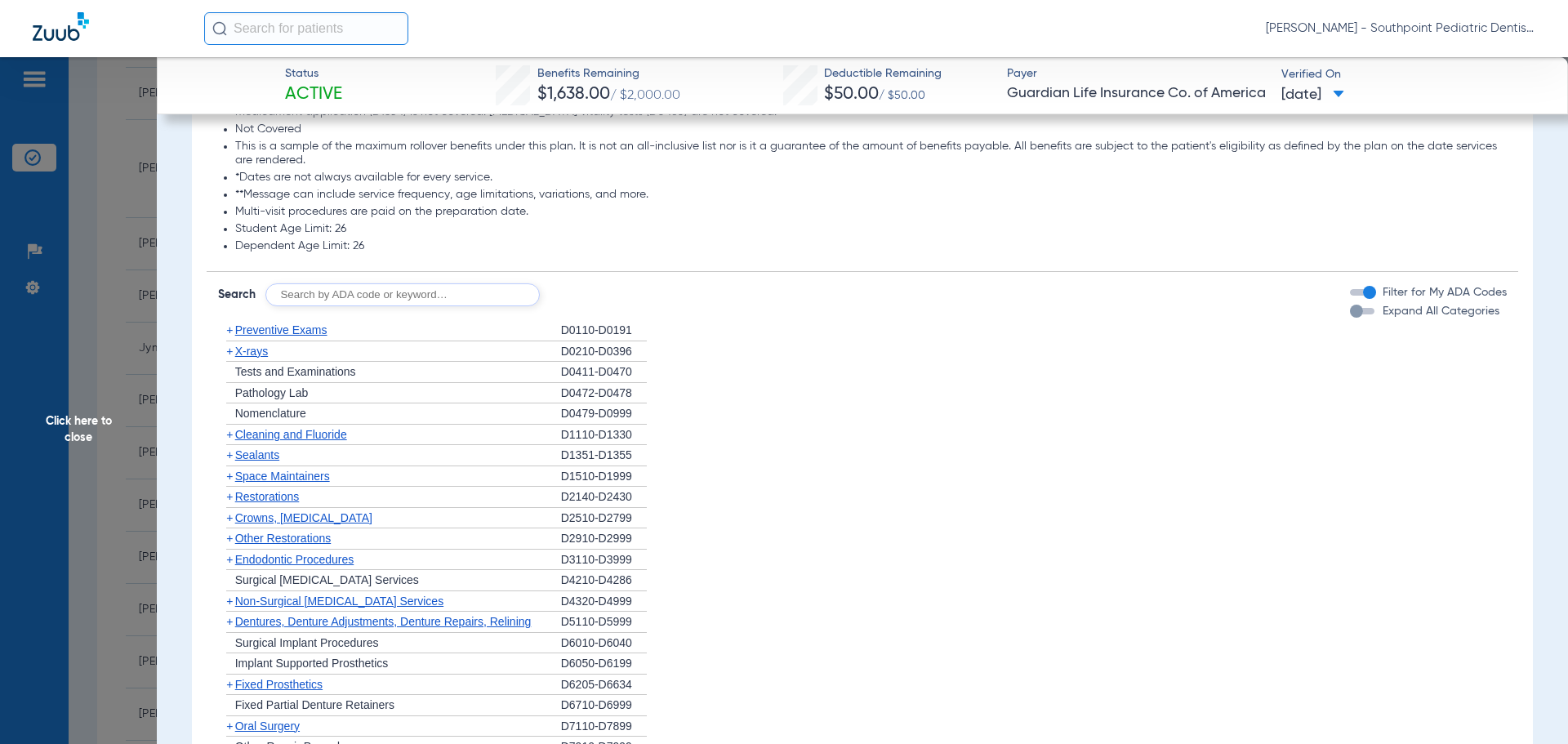
click at [405, 466] on div "+ Sealants" at bounding box center [389, 455] width 343 height 21
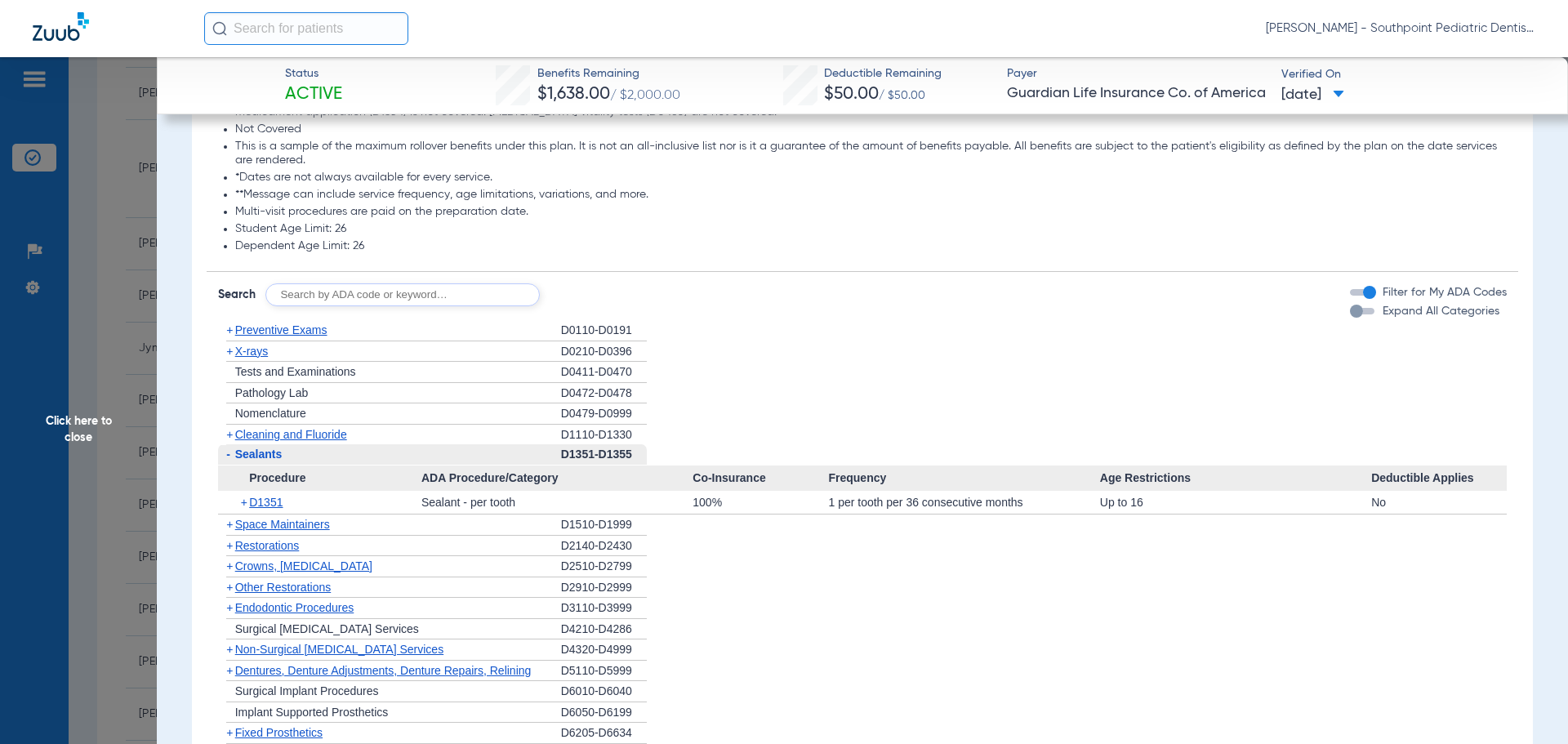
click at [407, 465] on div "- Sealants" at bounding box center [389, 454] width 343 height 21
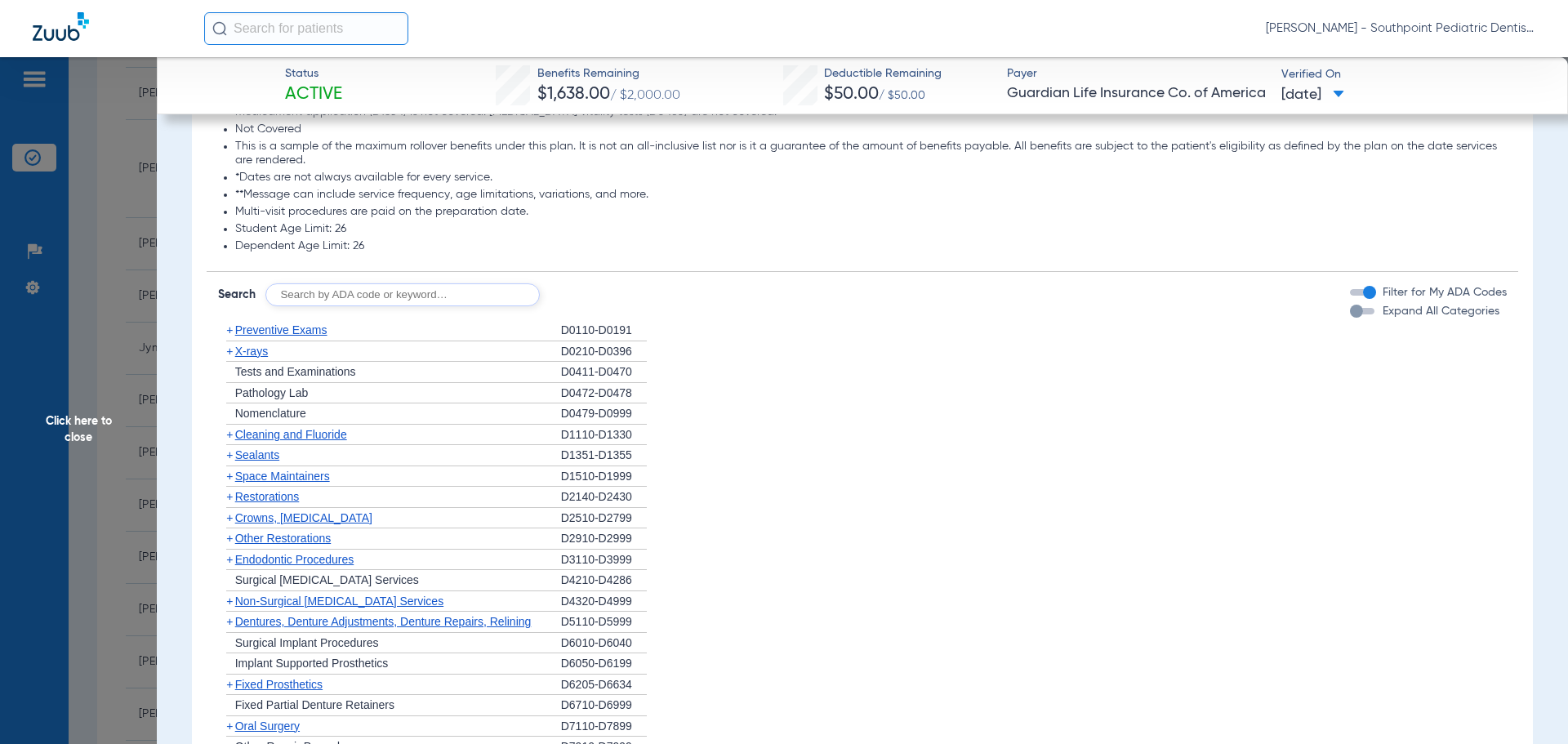
click at [374, 466] on div "+ Sealants" at bounding box center [389, 455] width 343 height 21
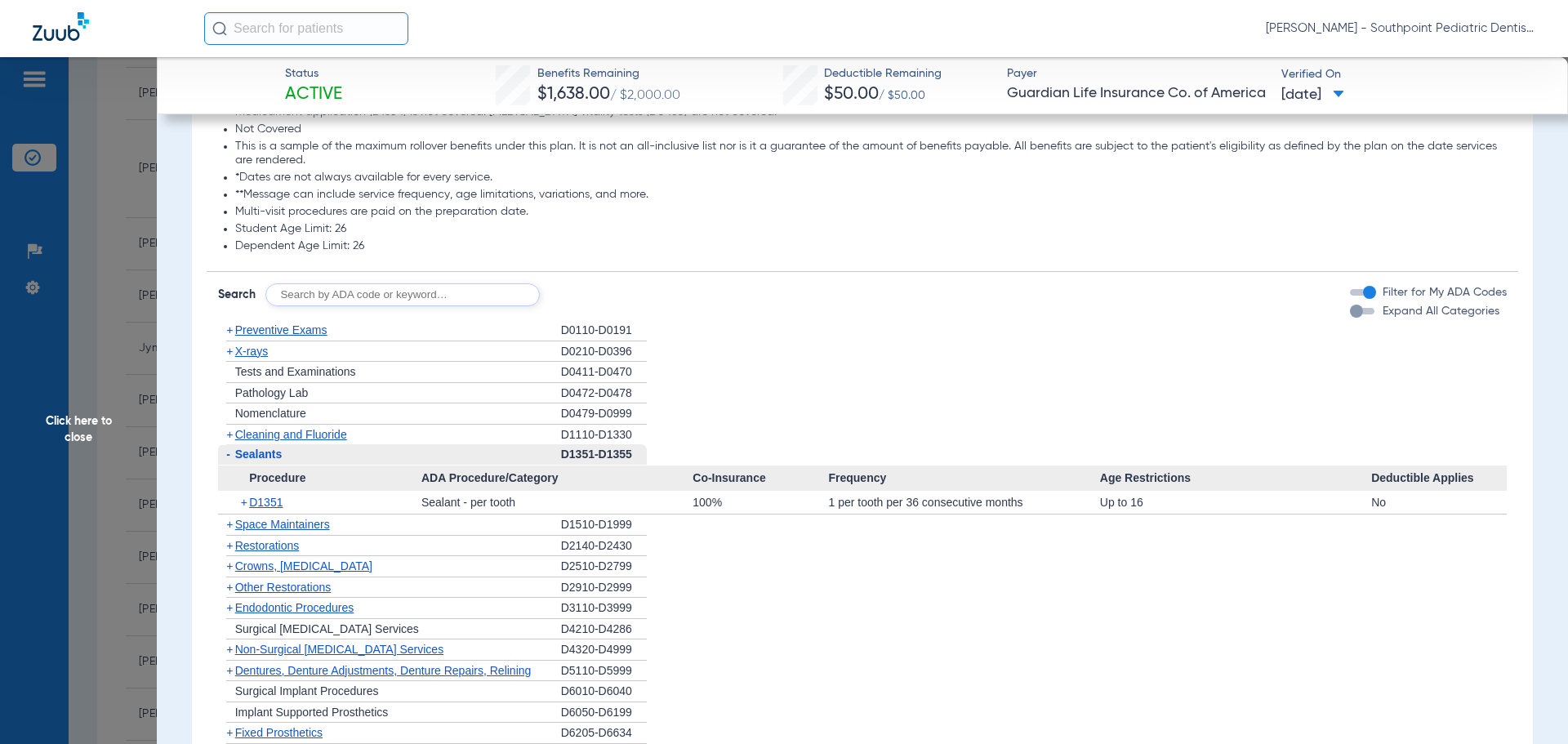
click at [373, 465] on div "- Sealants" at bounding box center [389, 454] width 343 height 21
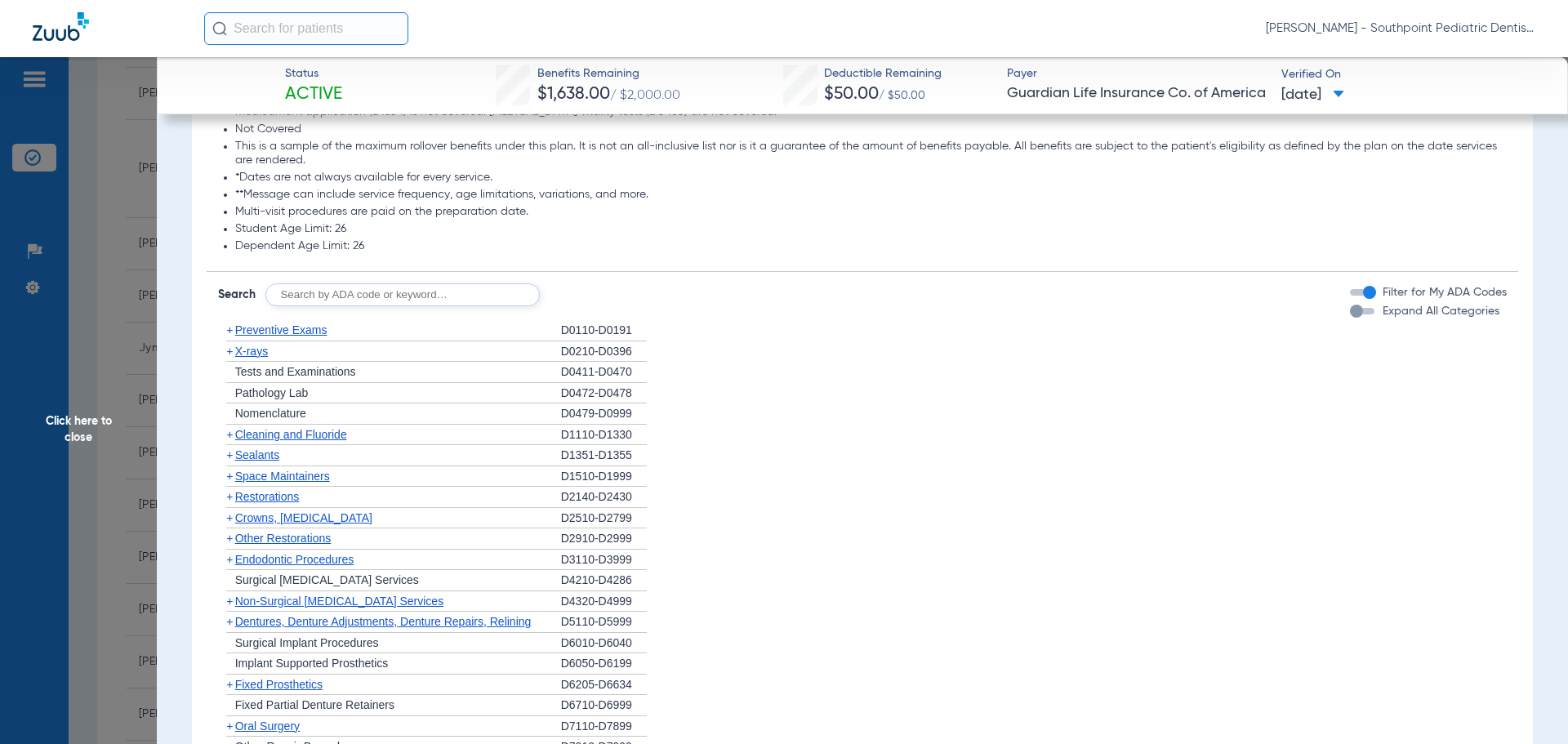
click at [393, 488] on div "+ Space Maintainers" at bounding box center [389, 476] width 343 height 21
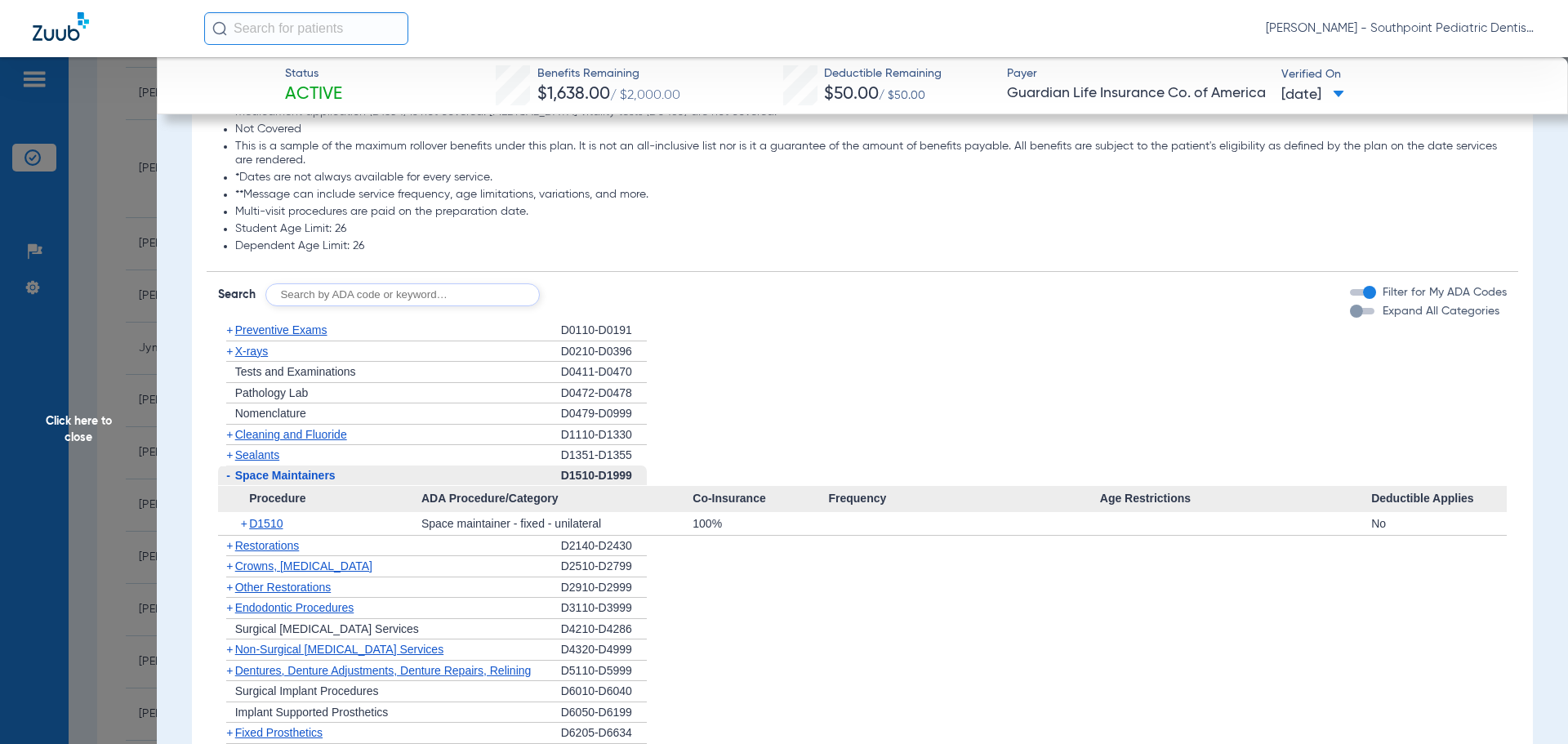
click at [393, 487] on div "- Space Maintainers" at bounding box center [389, 475] width 343 height 21
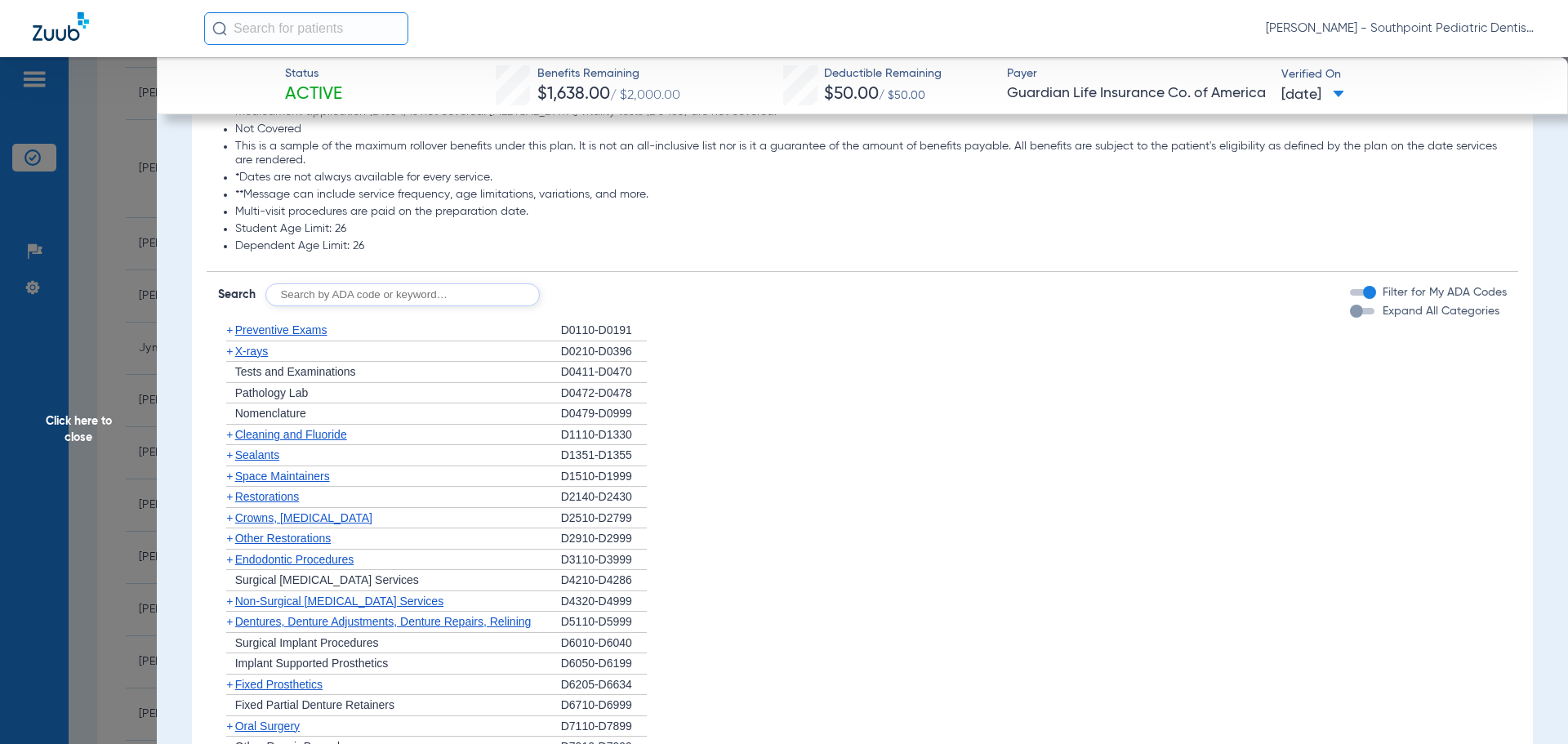
click at [389, 549] on div "+ Other Restorations" at bounding box center [389, 538] width 343 height 21
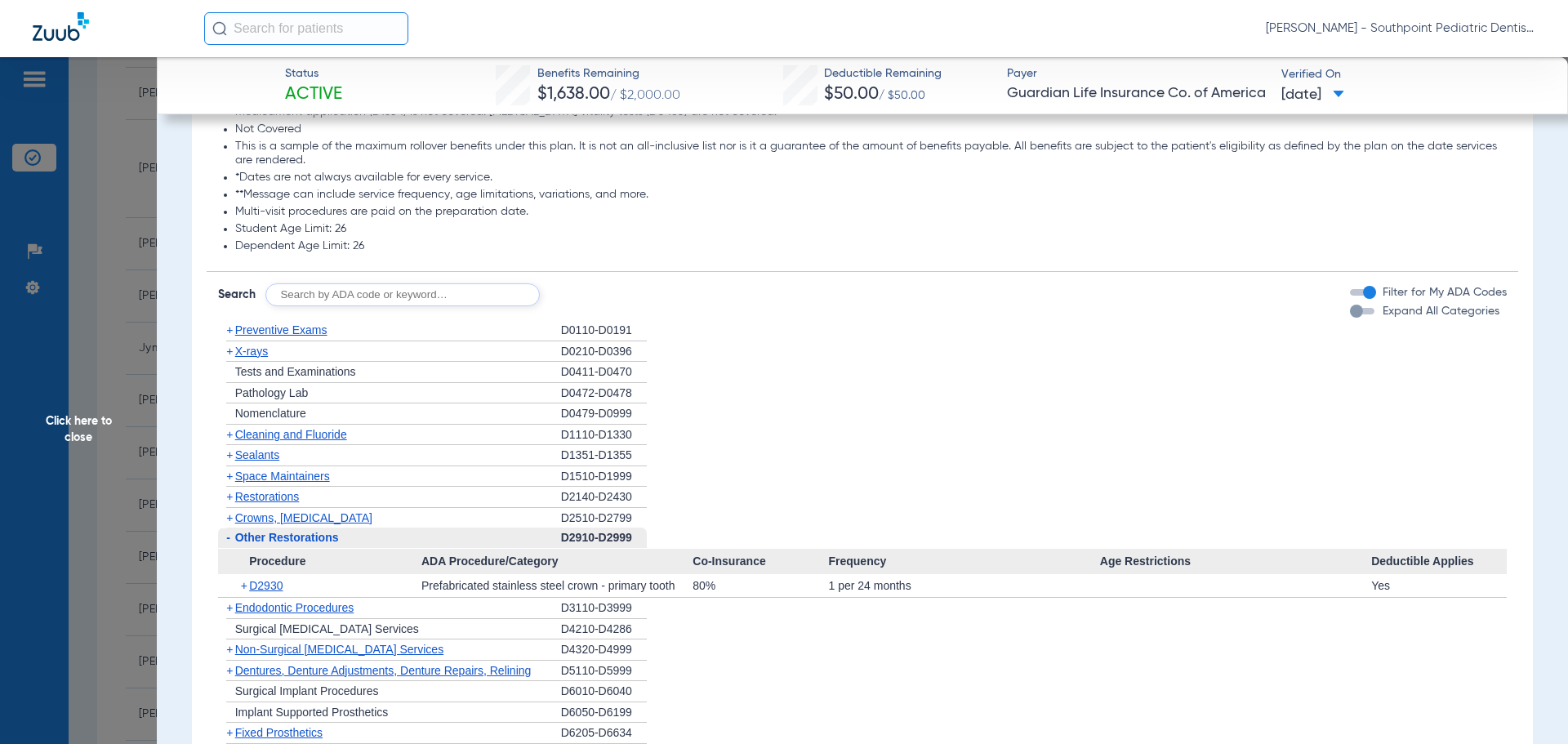
click at [389, 549] on div "- Other Restorations" at bounding box center [389, 538] width 343 height 21
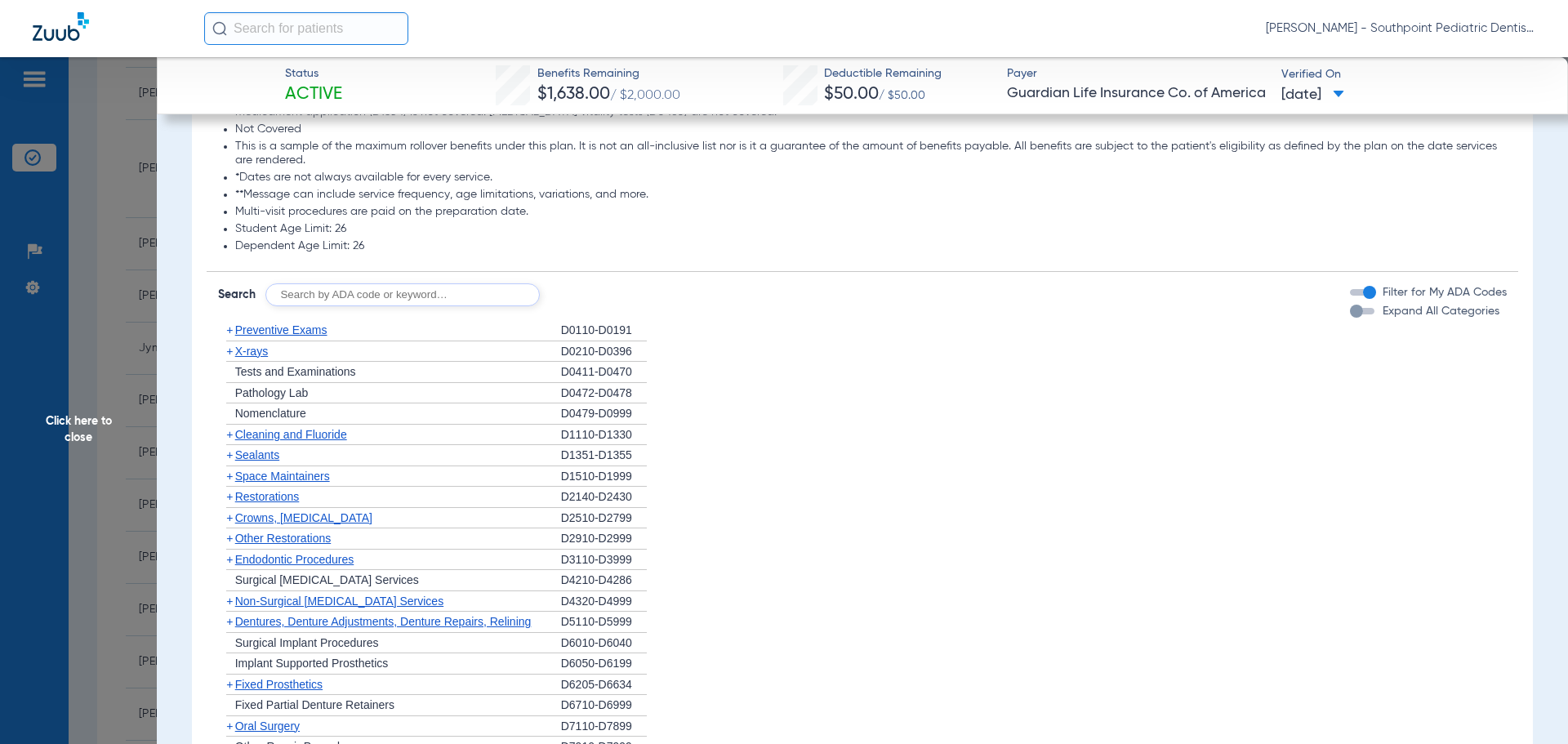
click at [388, 570] on div "+ Endodontic Procedures" at bounding box center [389, 559] width 343 height 21
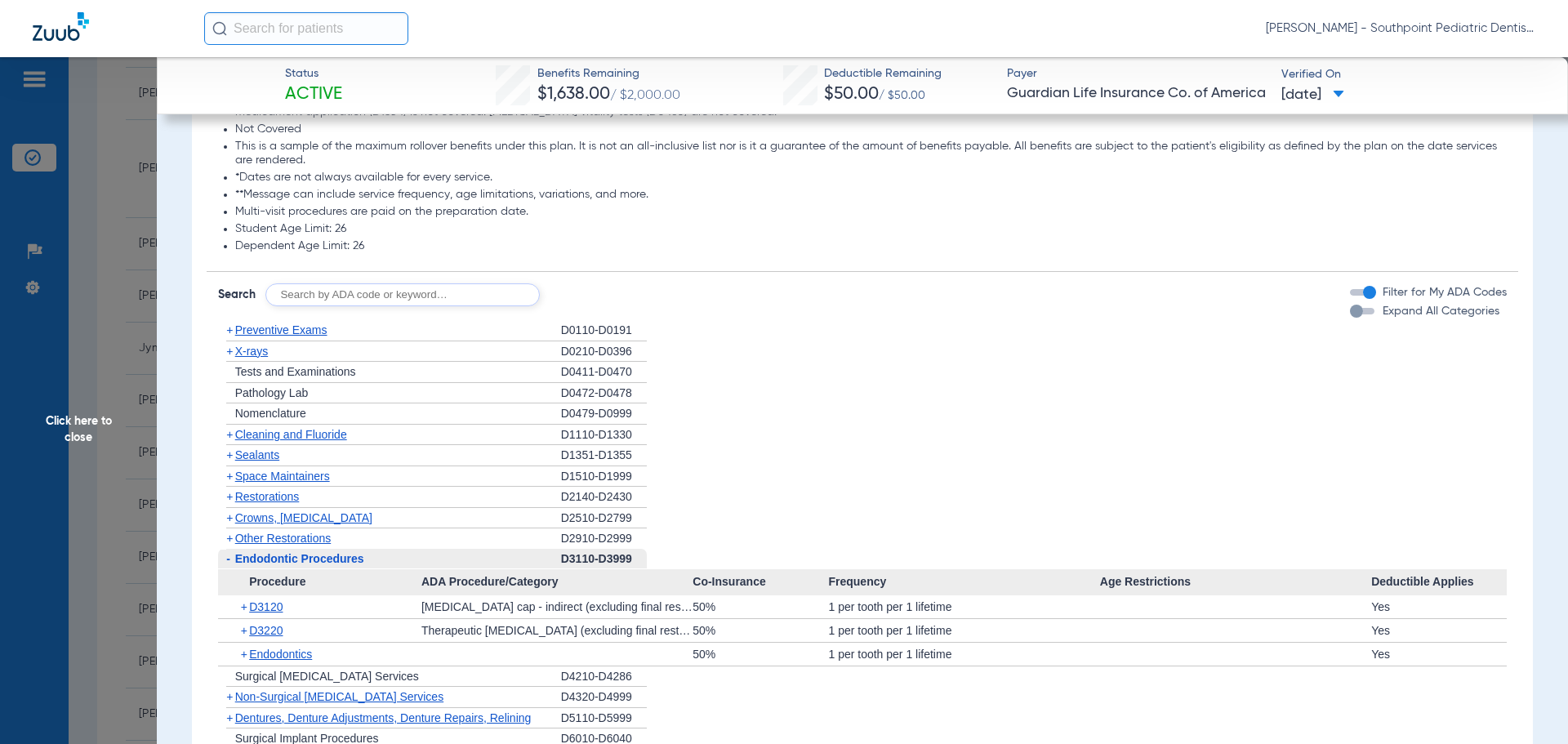
click at [388, 570] on div "- Endodontic Procedures" at bounding box center [389, 559] width 343 height 21
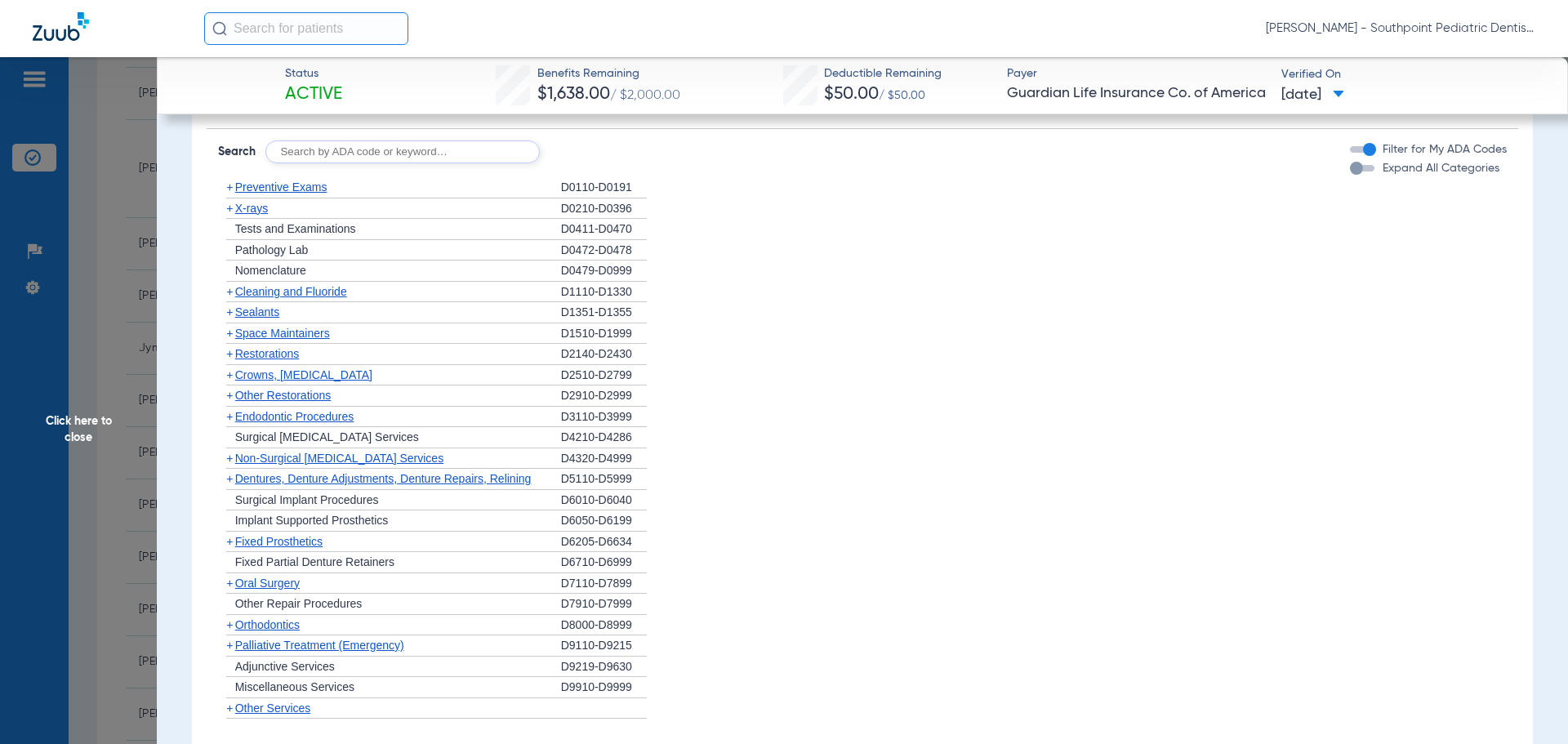
scroll to position [1796, 0]
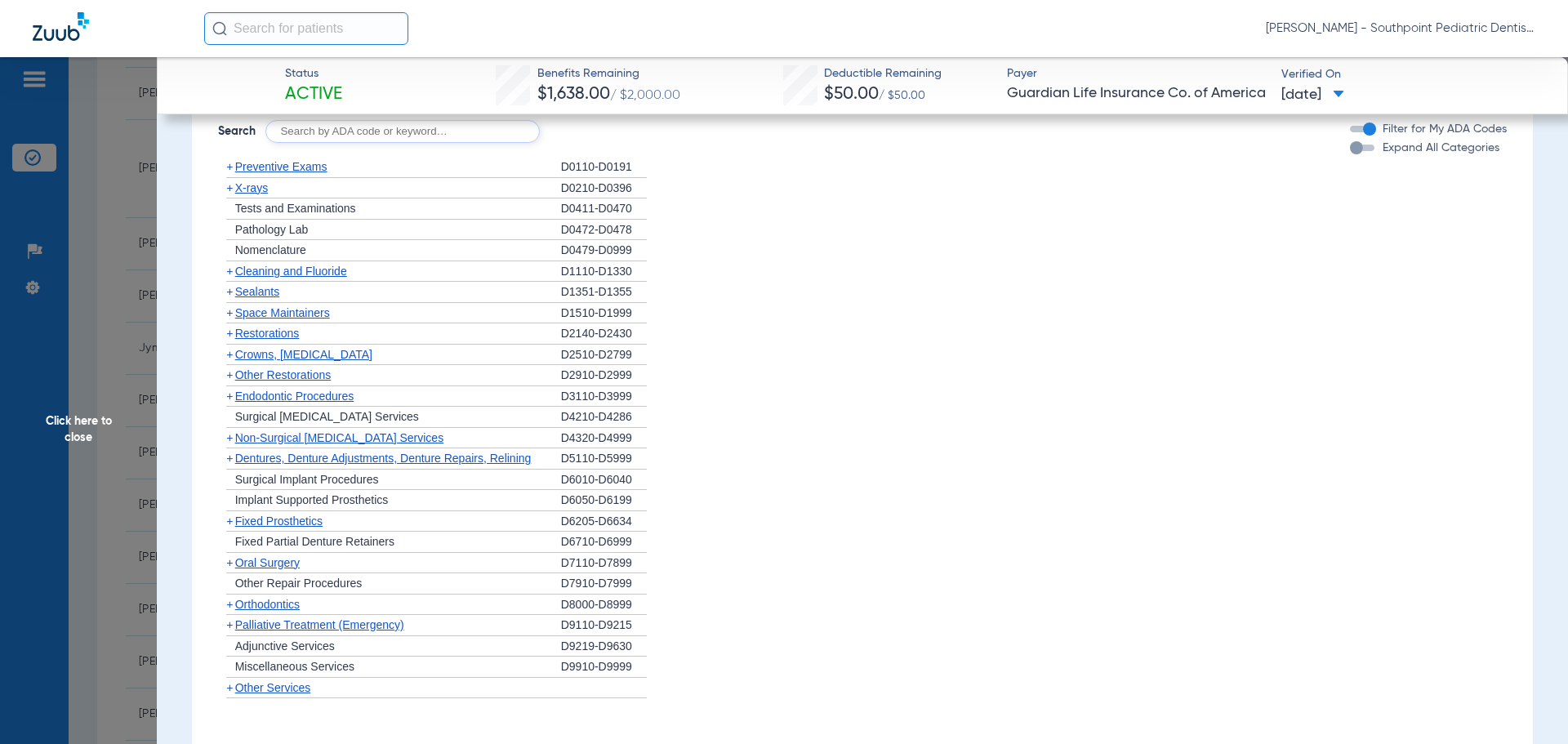
click at [331, 382] on span "Other Restorations" at bounding box center [283, 375] width 96 height 13
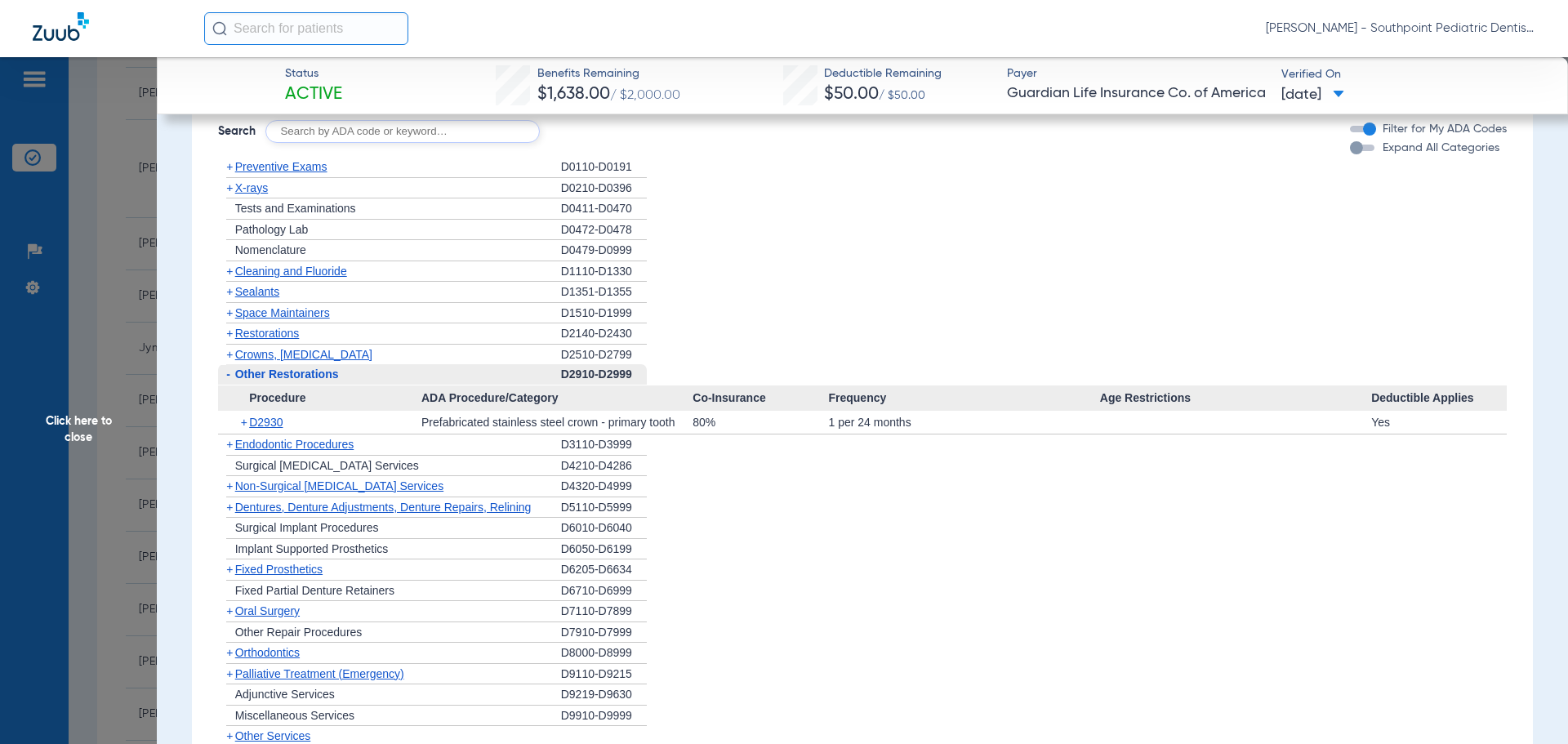
click at [331, 381] on span "Other Restorations" at bounding box center [286, 374] width 104 height 13
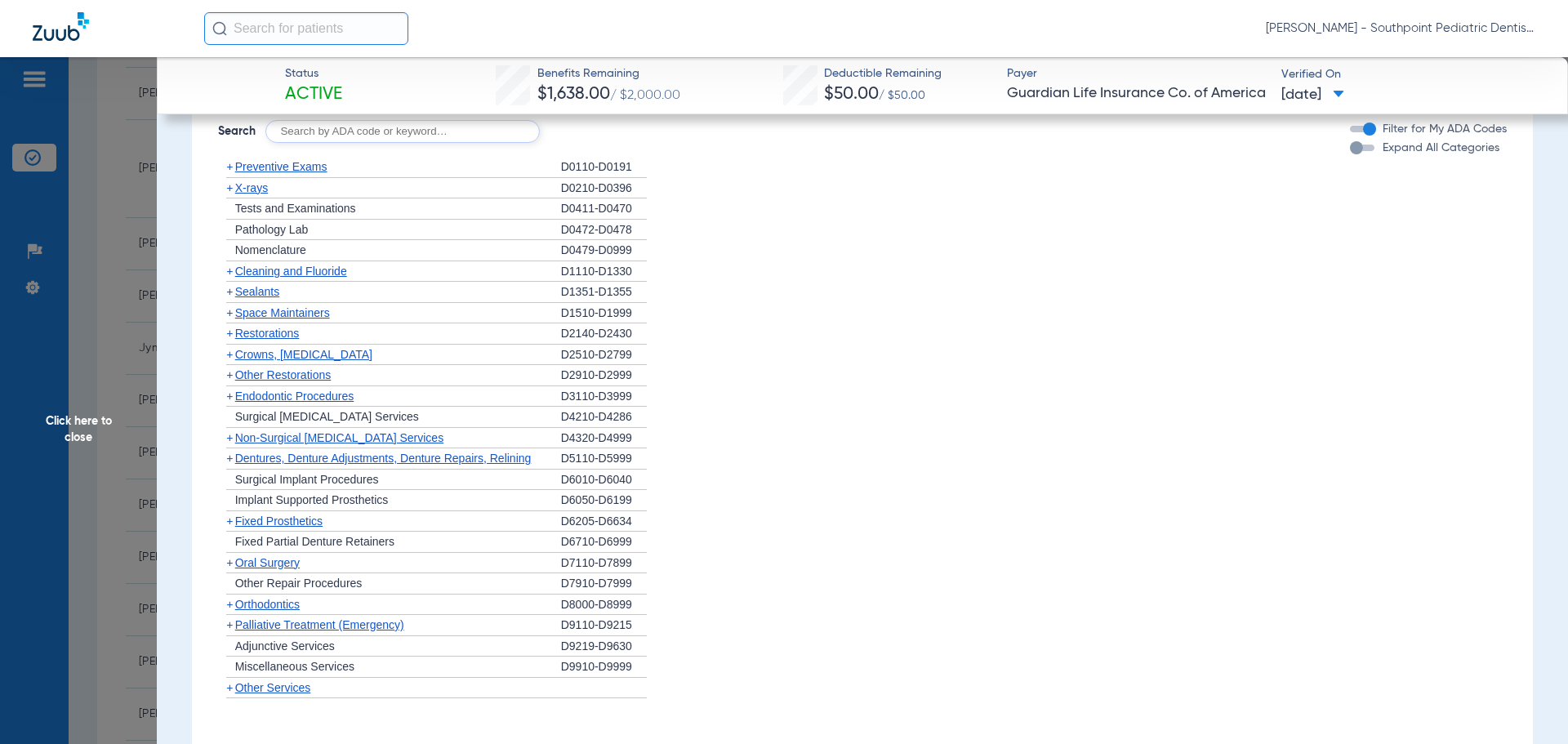
click at [343, 403] on span "Endodontic Procedures" at bounding box center [294, 396] width 119 height 13
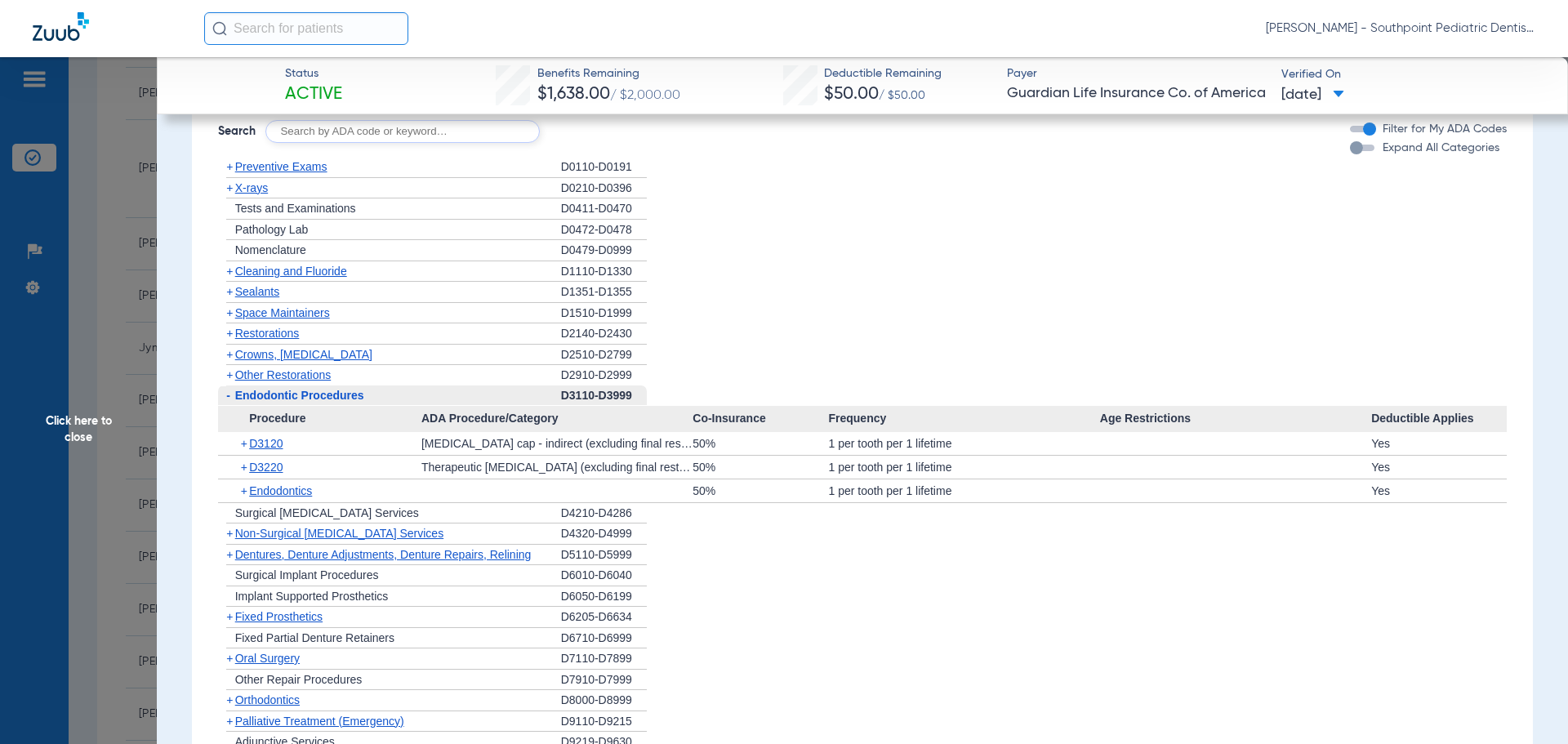
click at [343, 402] on span "Endodontic Procedures" at bounding box center [299, 395] width 129 height 13
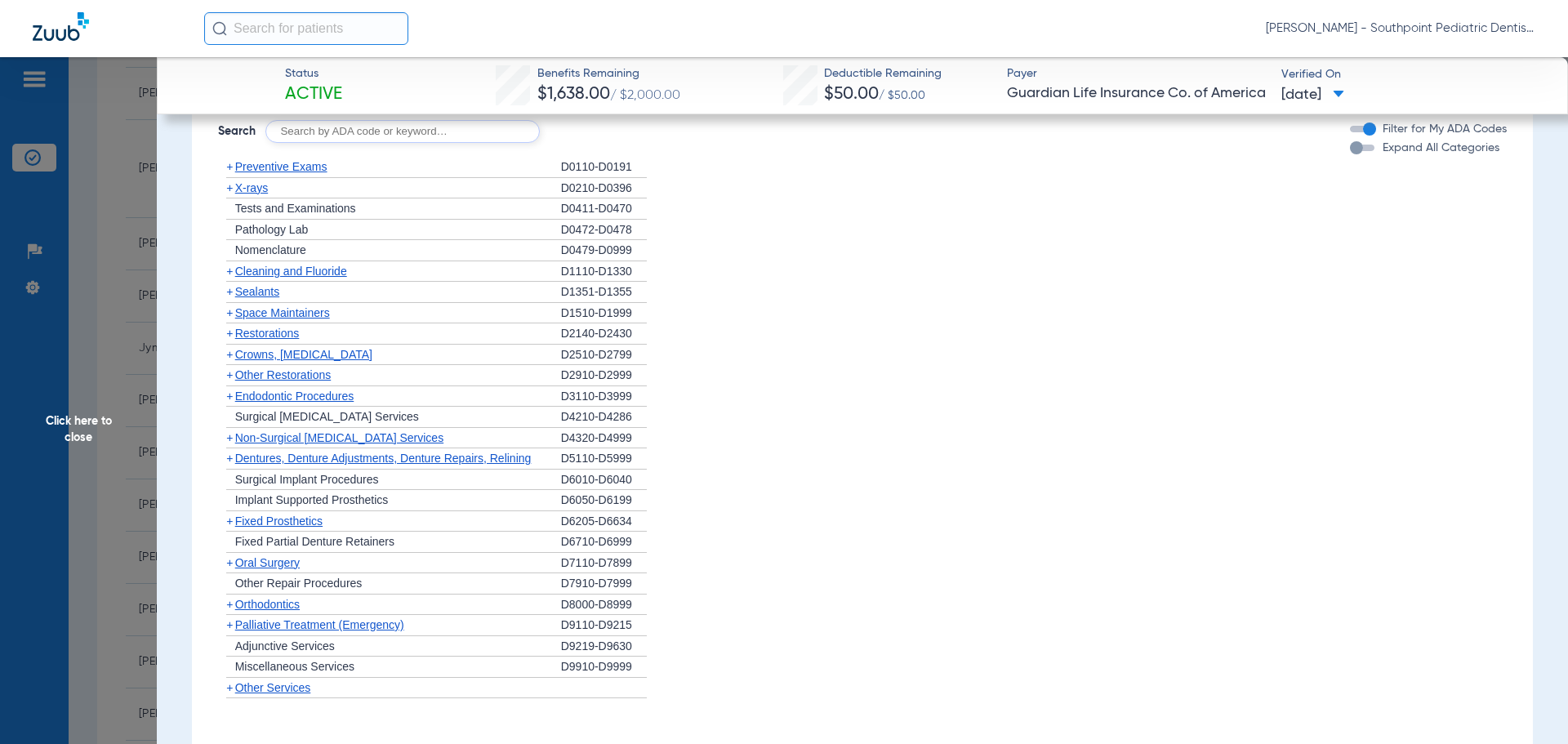
click at [300, 569] on span "Oral Surgery" at bounding box center [267, 563] width 65 height 13
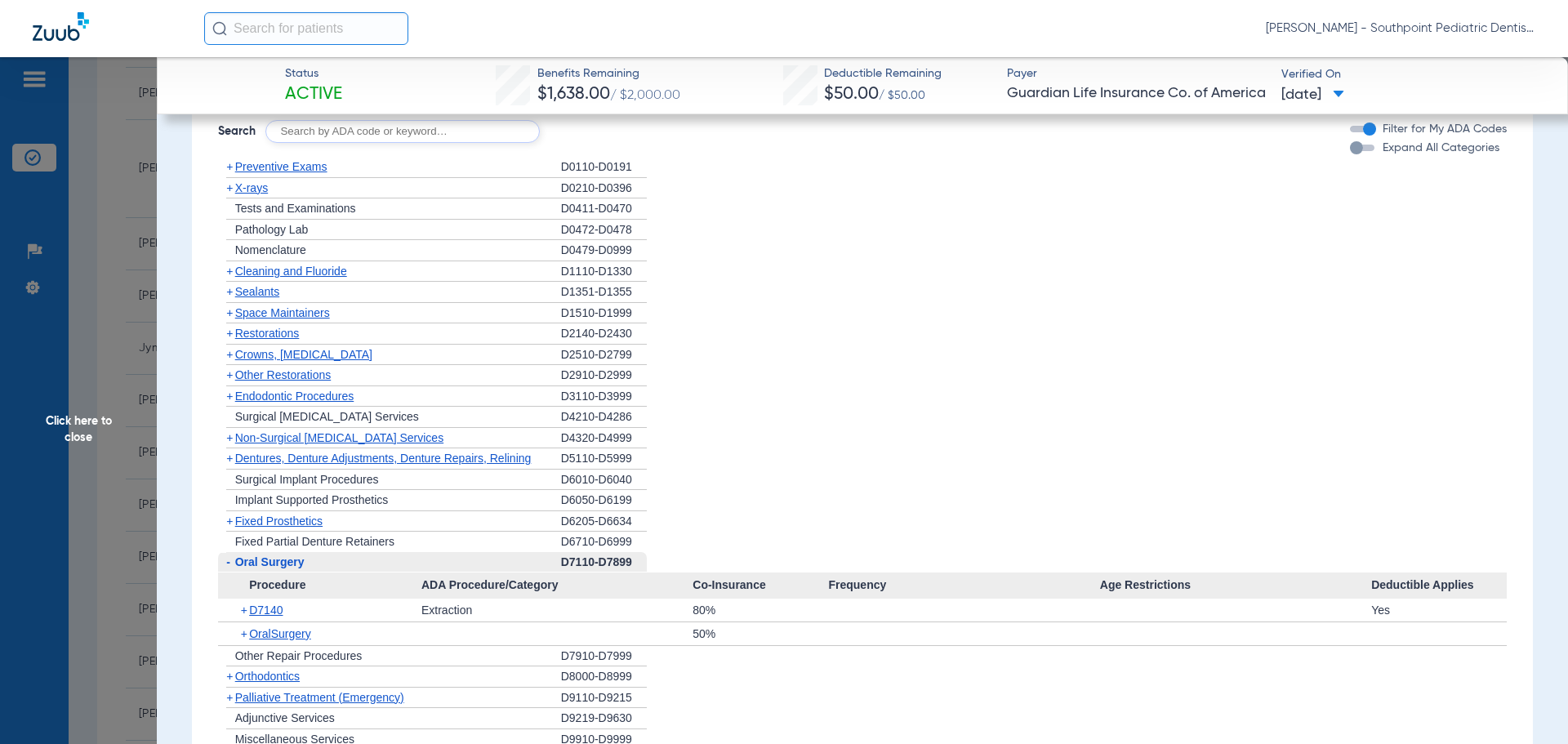
click at [301, 568] on span "Oral Surgery" at bounding box center [270, 562] width 69 height 13
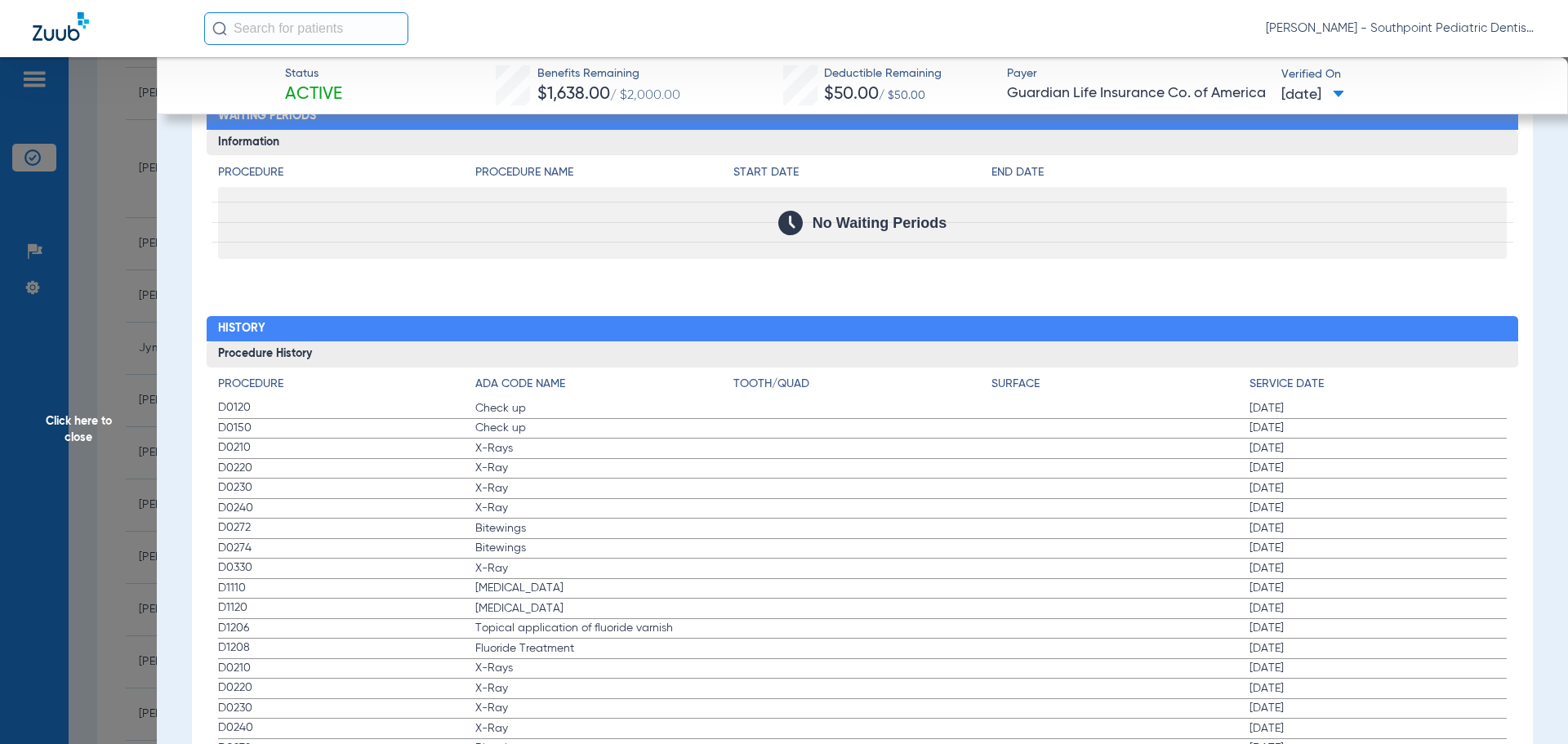
scroll to position [2449, 0]
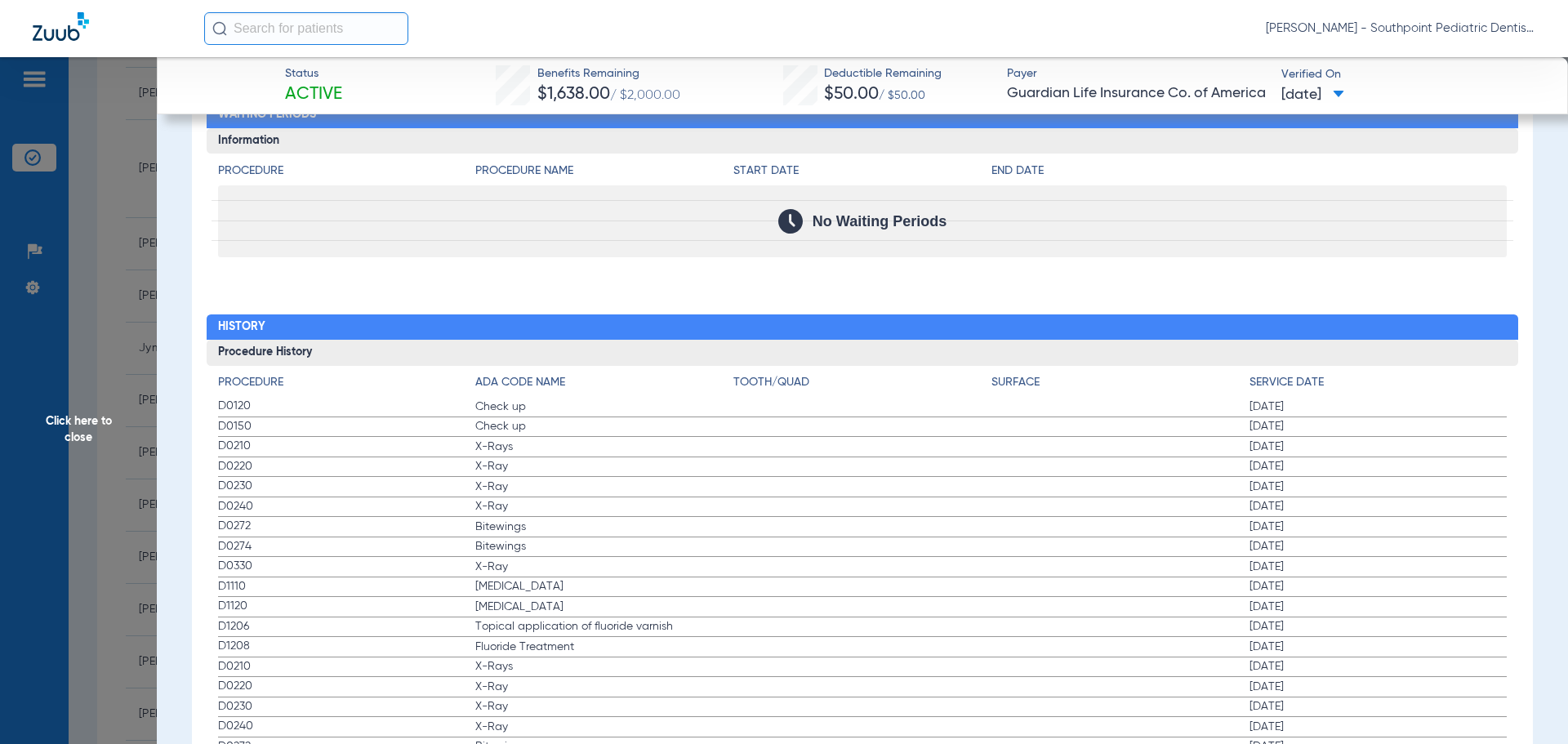
drag, startPoint x: 198, startPoint y: 436, endPoint x: 1340, endPoint y: 682, distance: 1168.2
click at [1, 388] on span "Click here to close" at bounding box center [78, 429] width 157 height 744
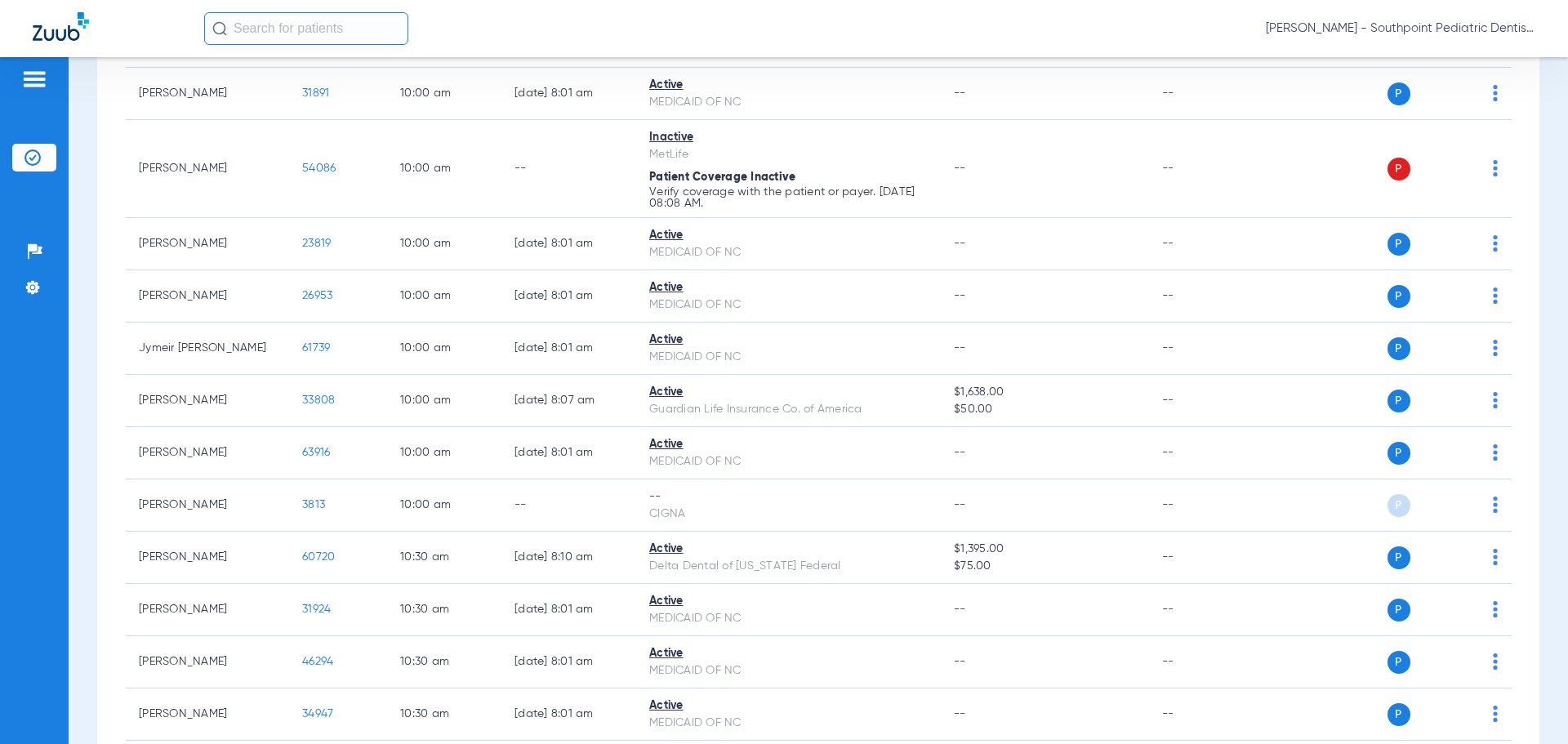
scroll to position [1346, 0]
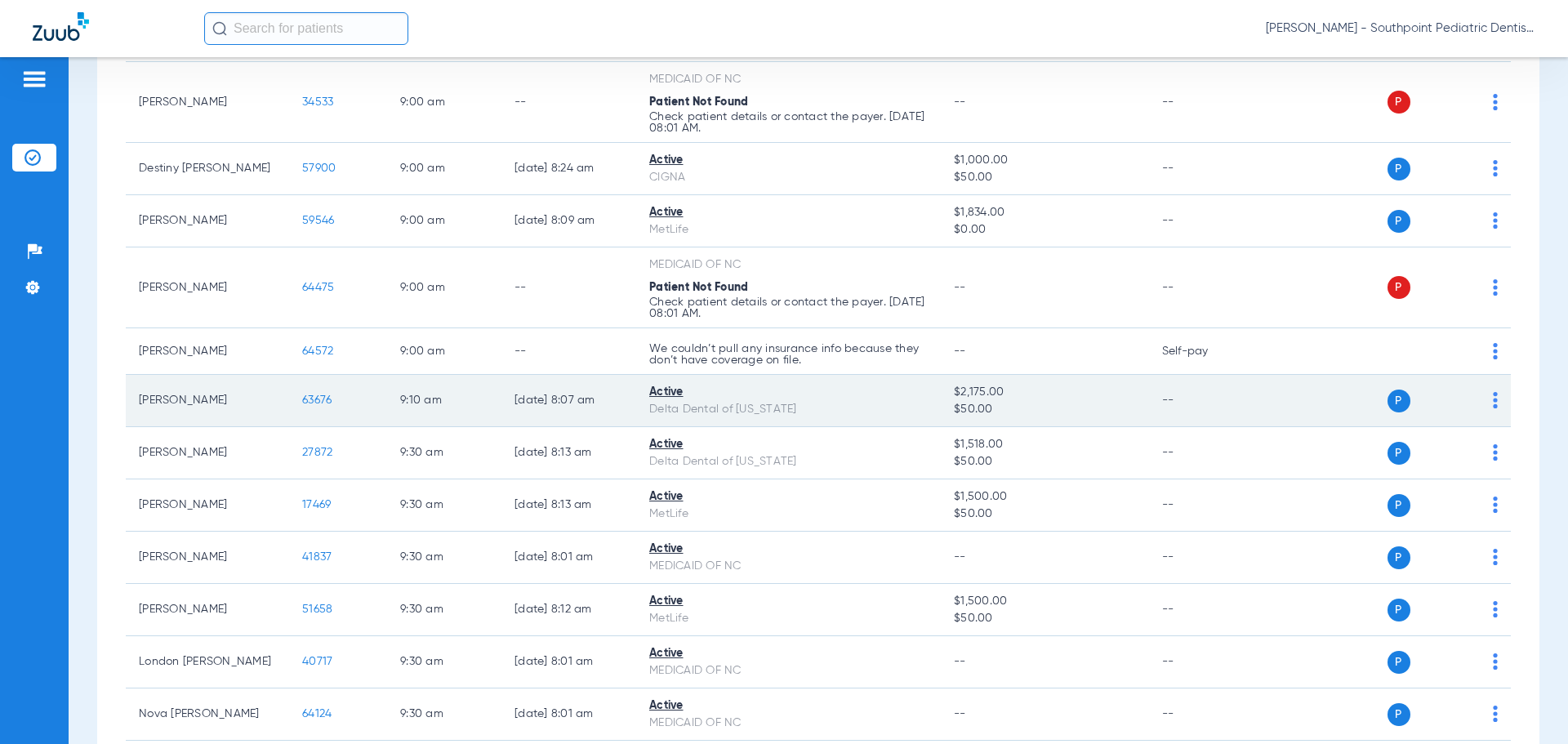
click at [311, 400] on span "63676" at bounding box center [317, 400] width 29 height 12
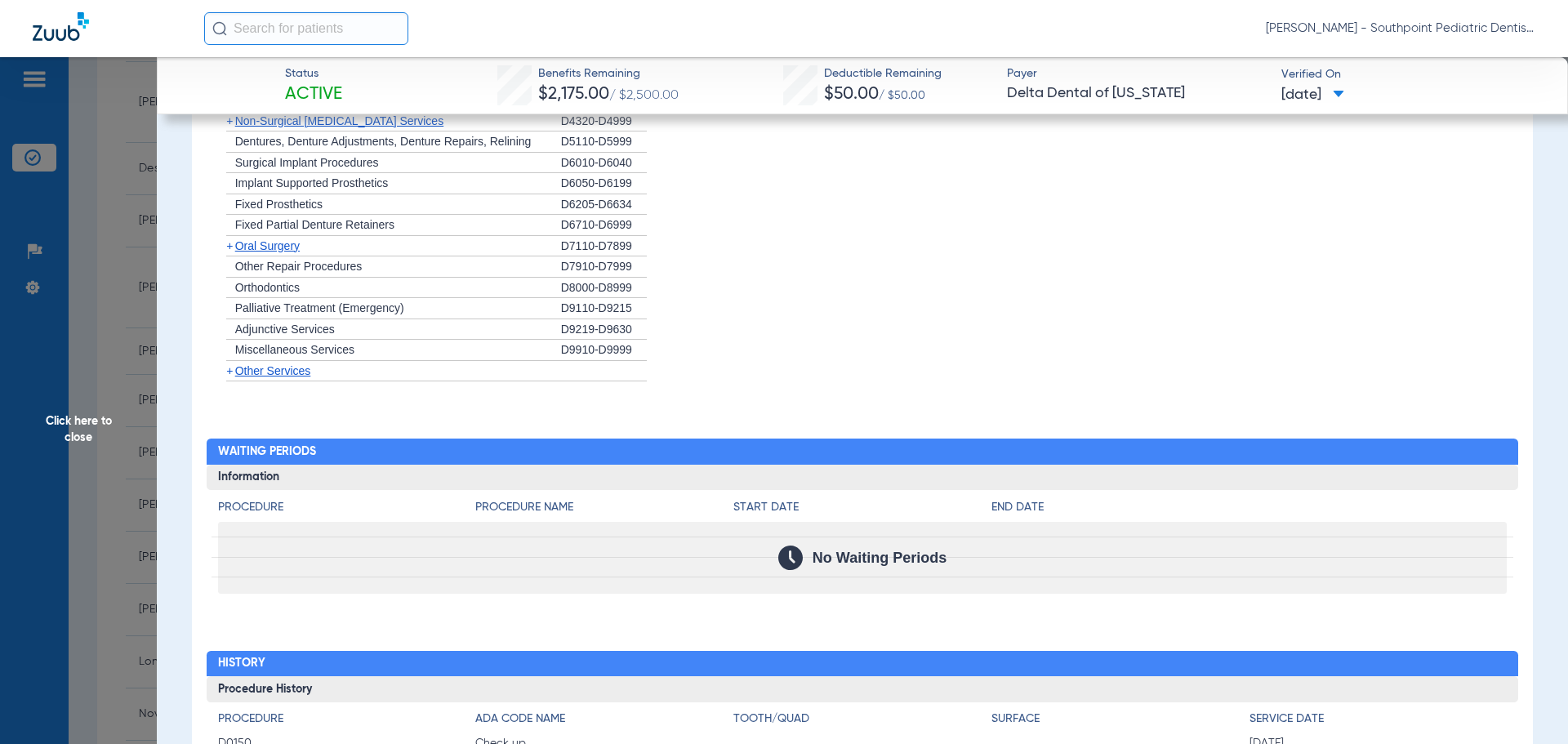
scroll to position [1592, 0]
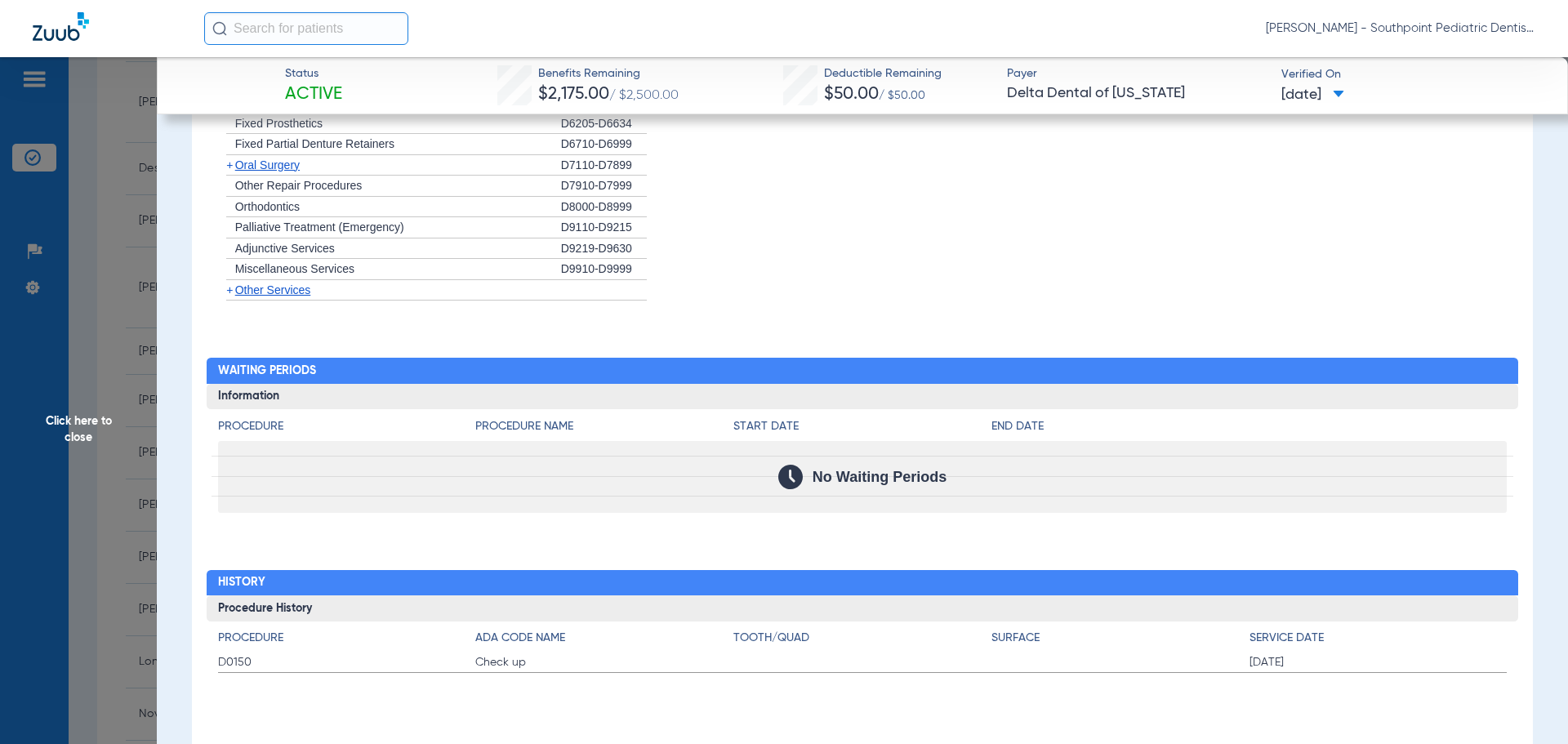
click at [67, 396] on span "Click here to close" at bounding box center [78, 429] width 157 height 744
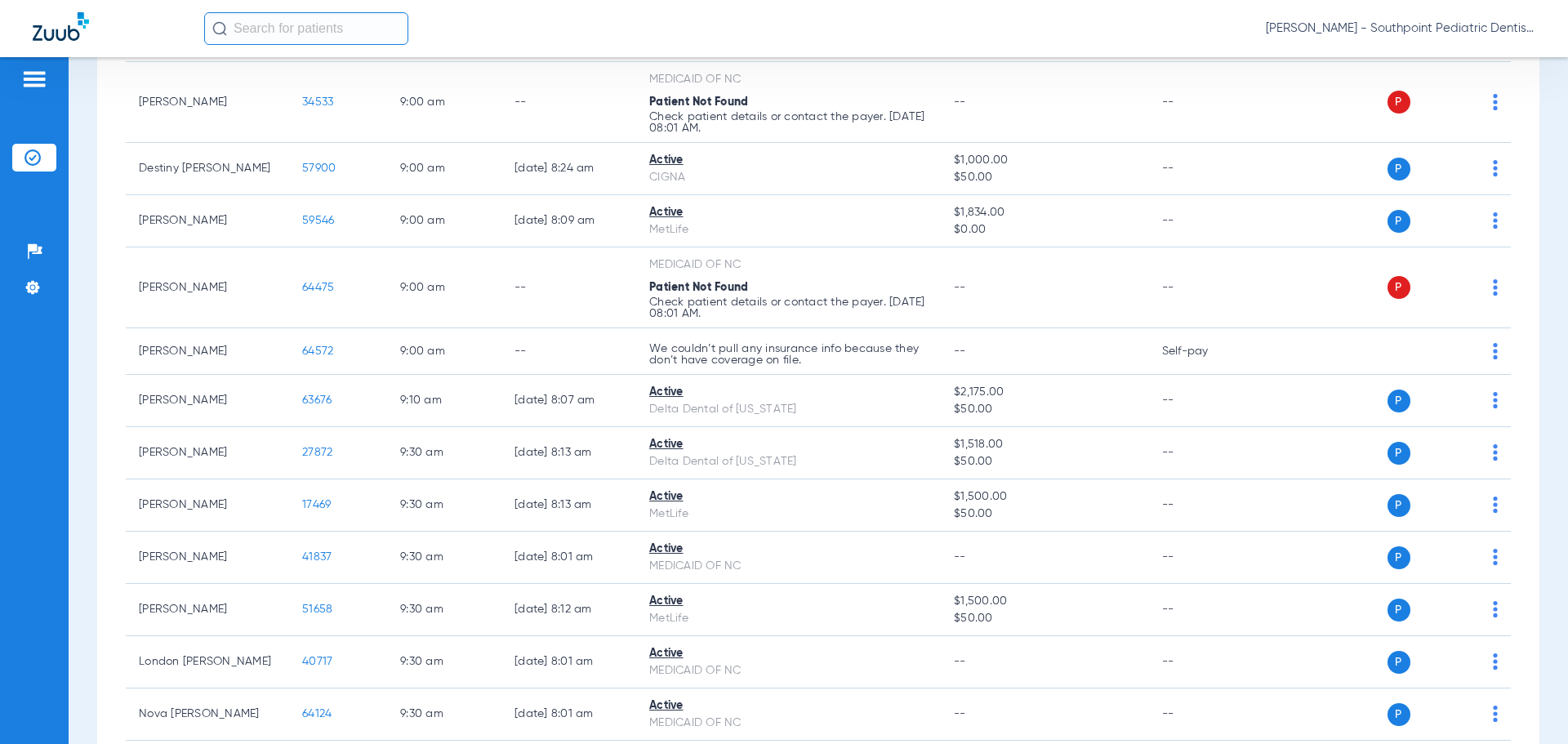
scroll to position [314, 0]
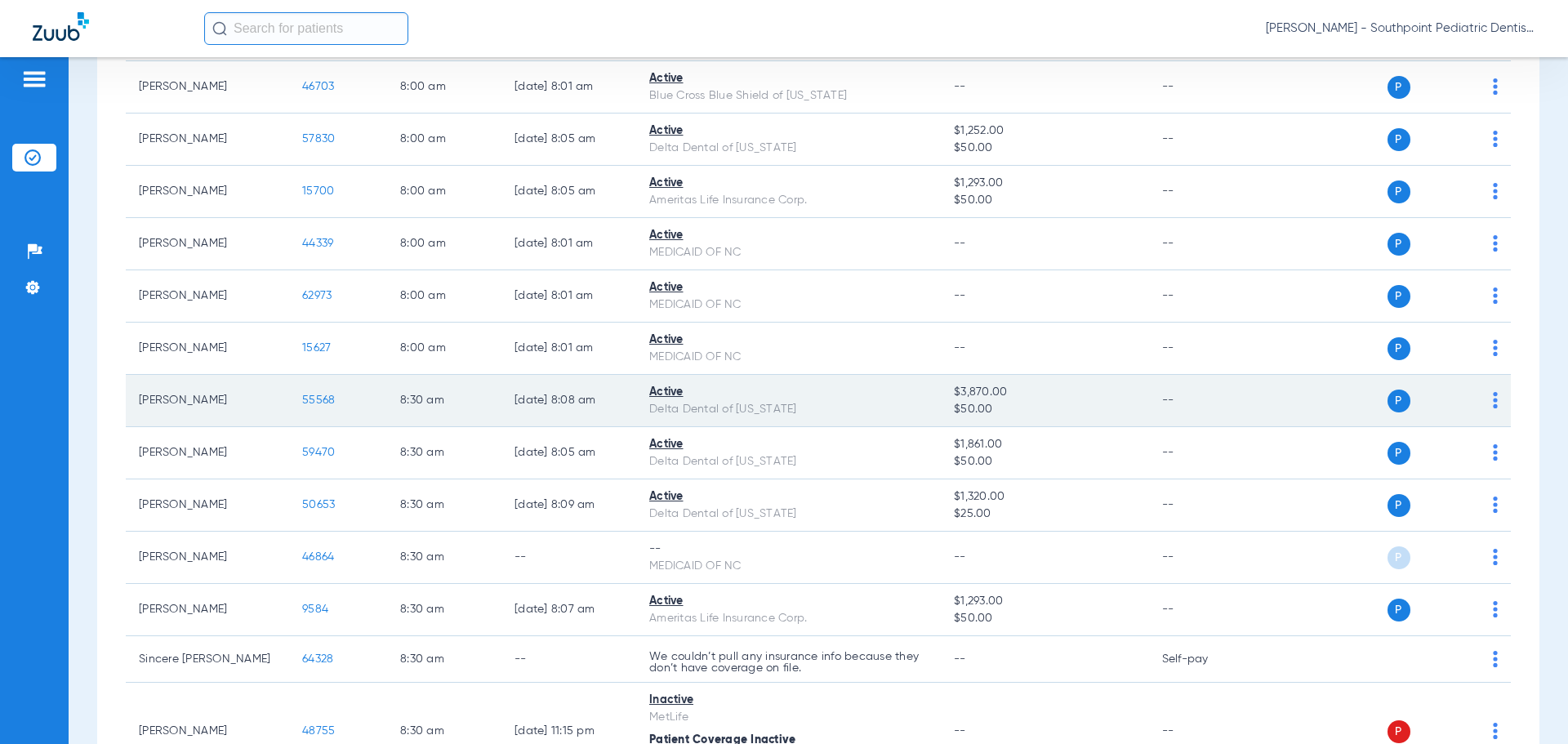
click at [312, 402] on span "55568" at bounding box center [318, 400] width 33 height 12
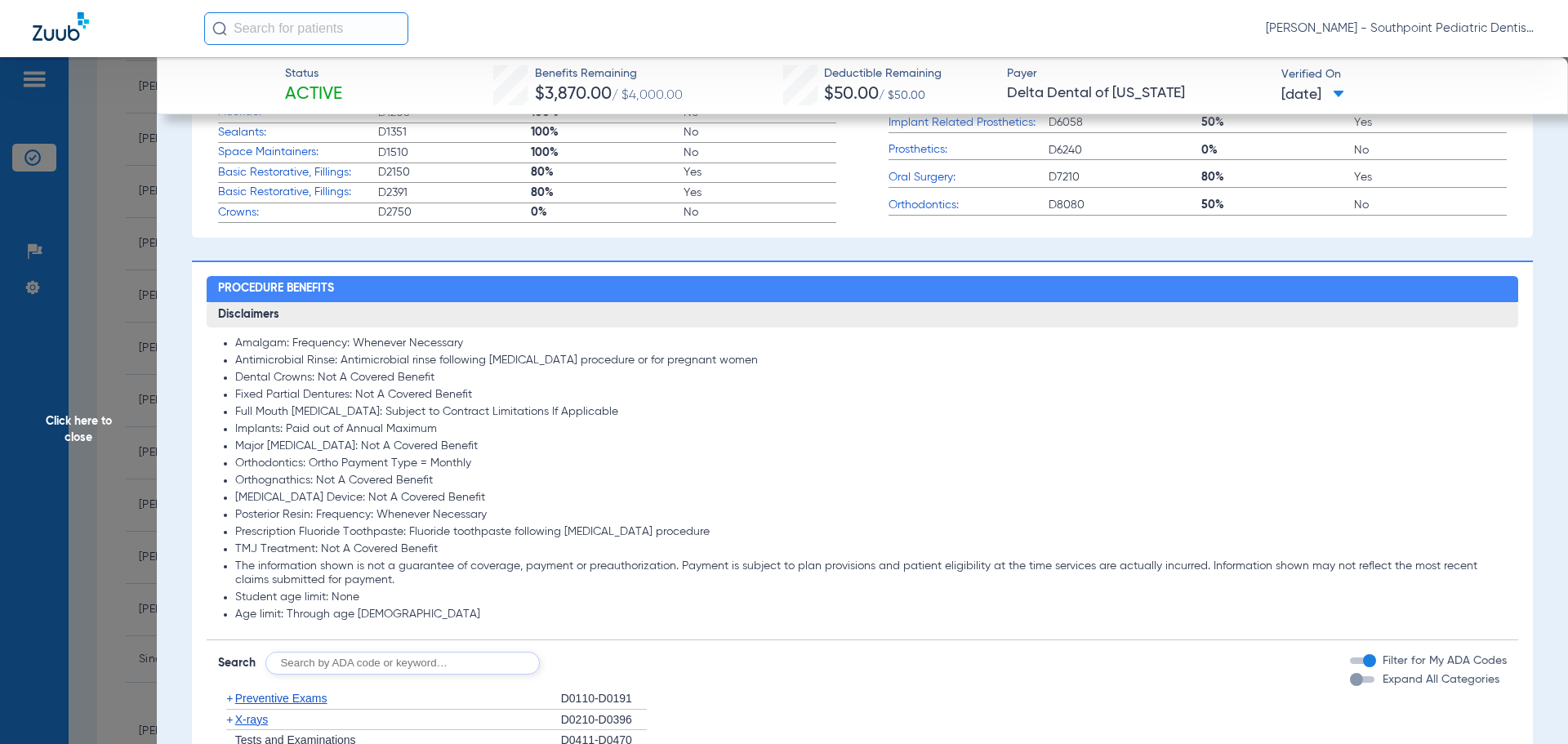
scroll to position [980, 0]
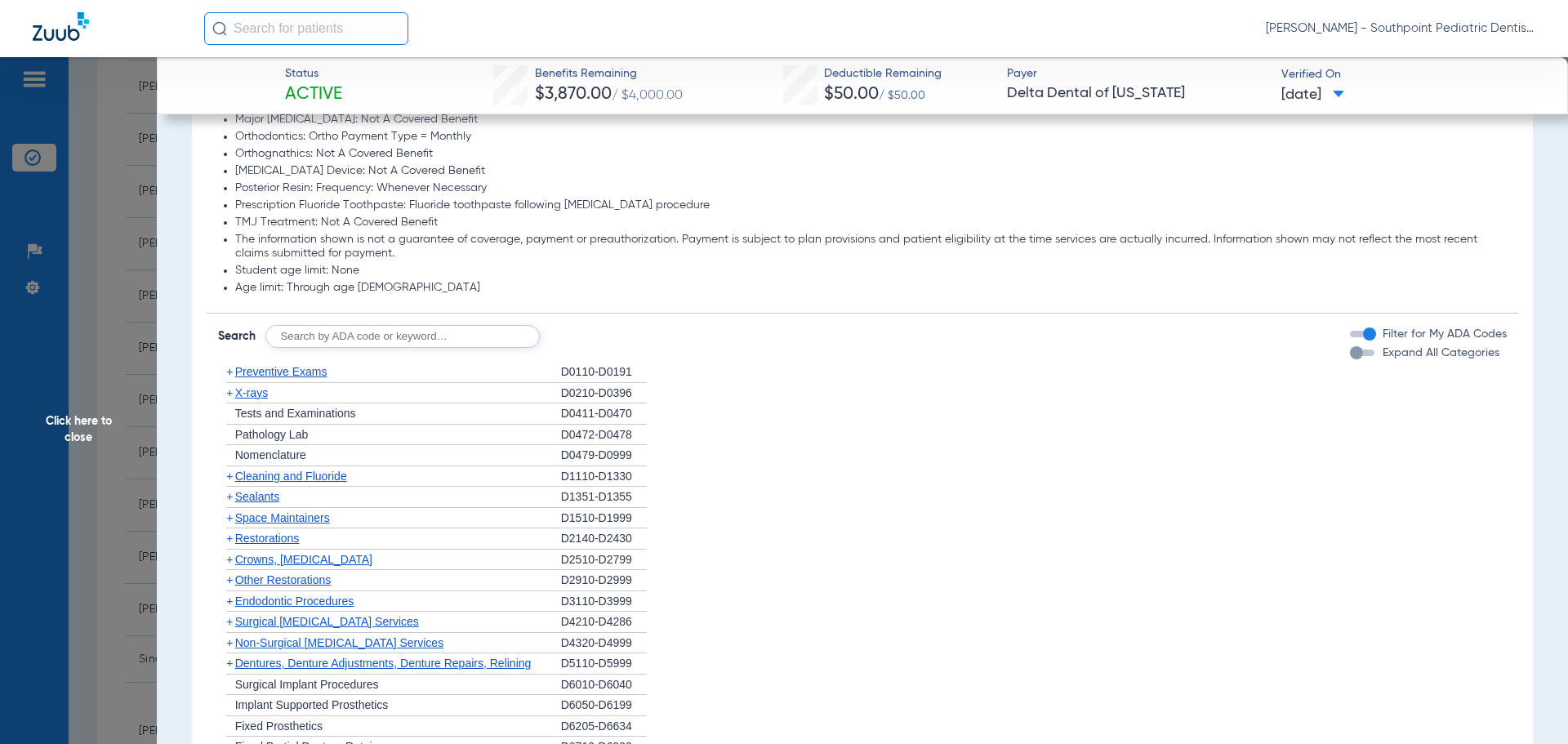
click at [333, 364] on div "+ Preventive Exams" at bounding box center [389, 372] width 343 height 21
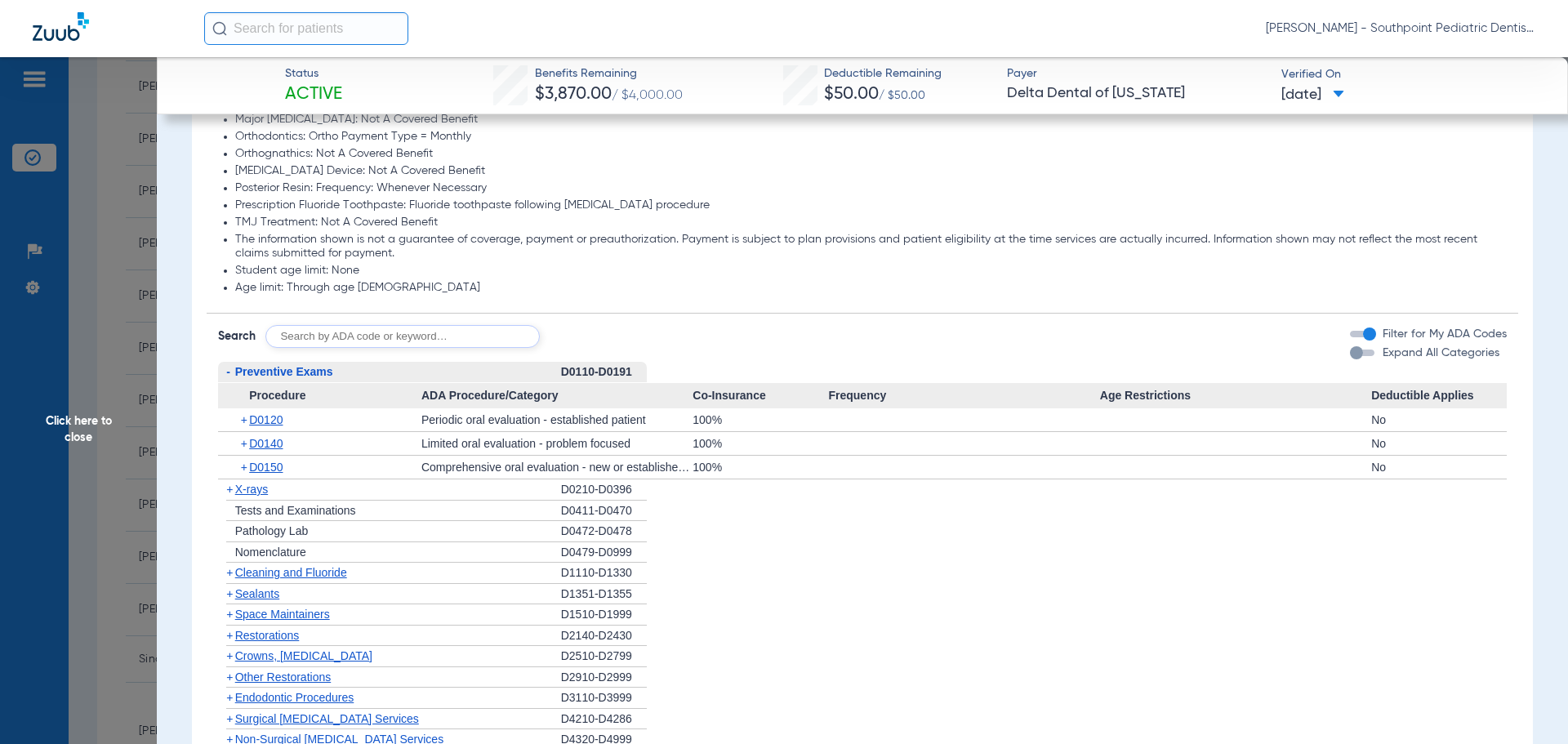
click at [334, 364] on div "- Preventive Exams" at bounding box center [389, 372] width 343 height 21
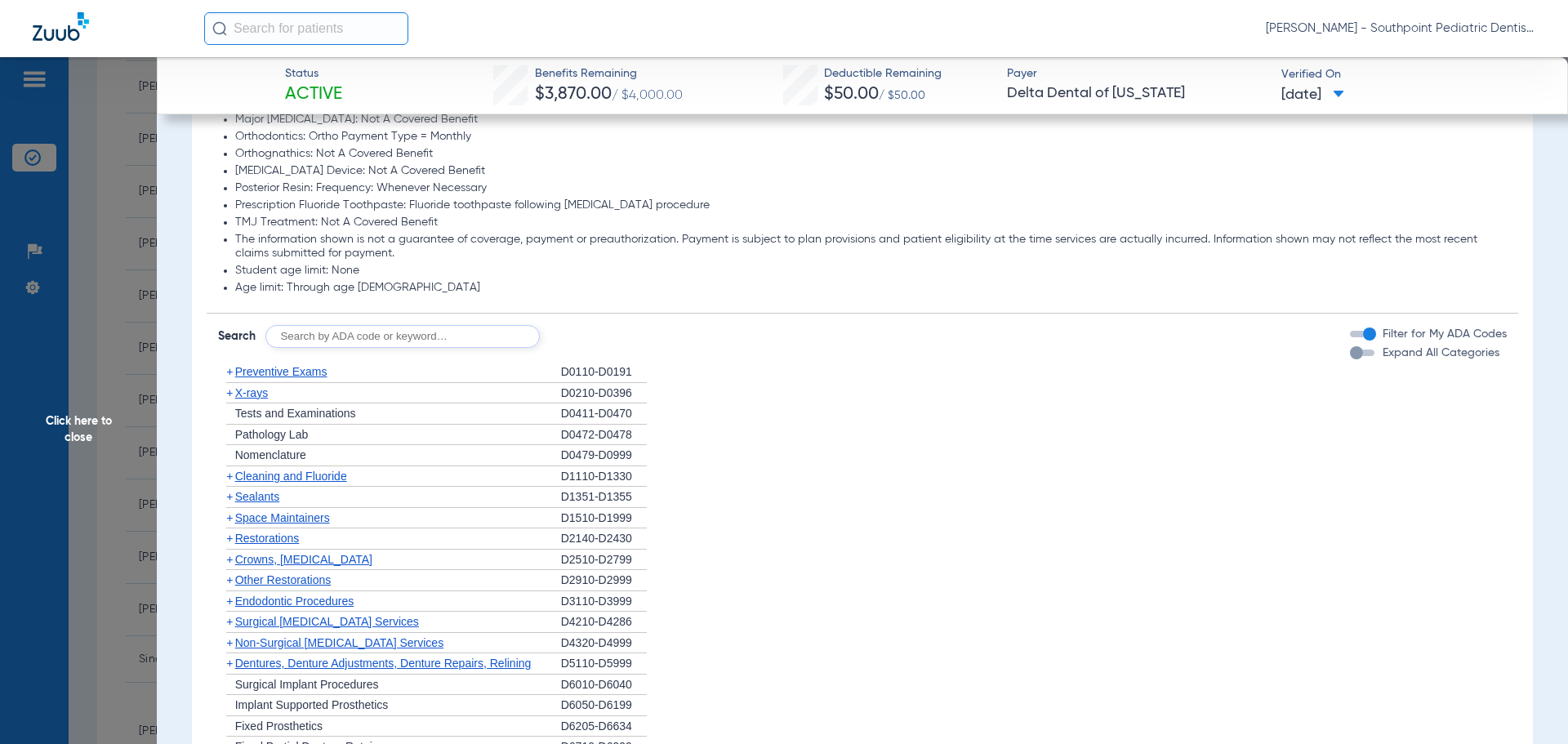
click at [336, 393] on div "+ X-rays" at bounding box center [389, 393] width 343 height 21
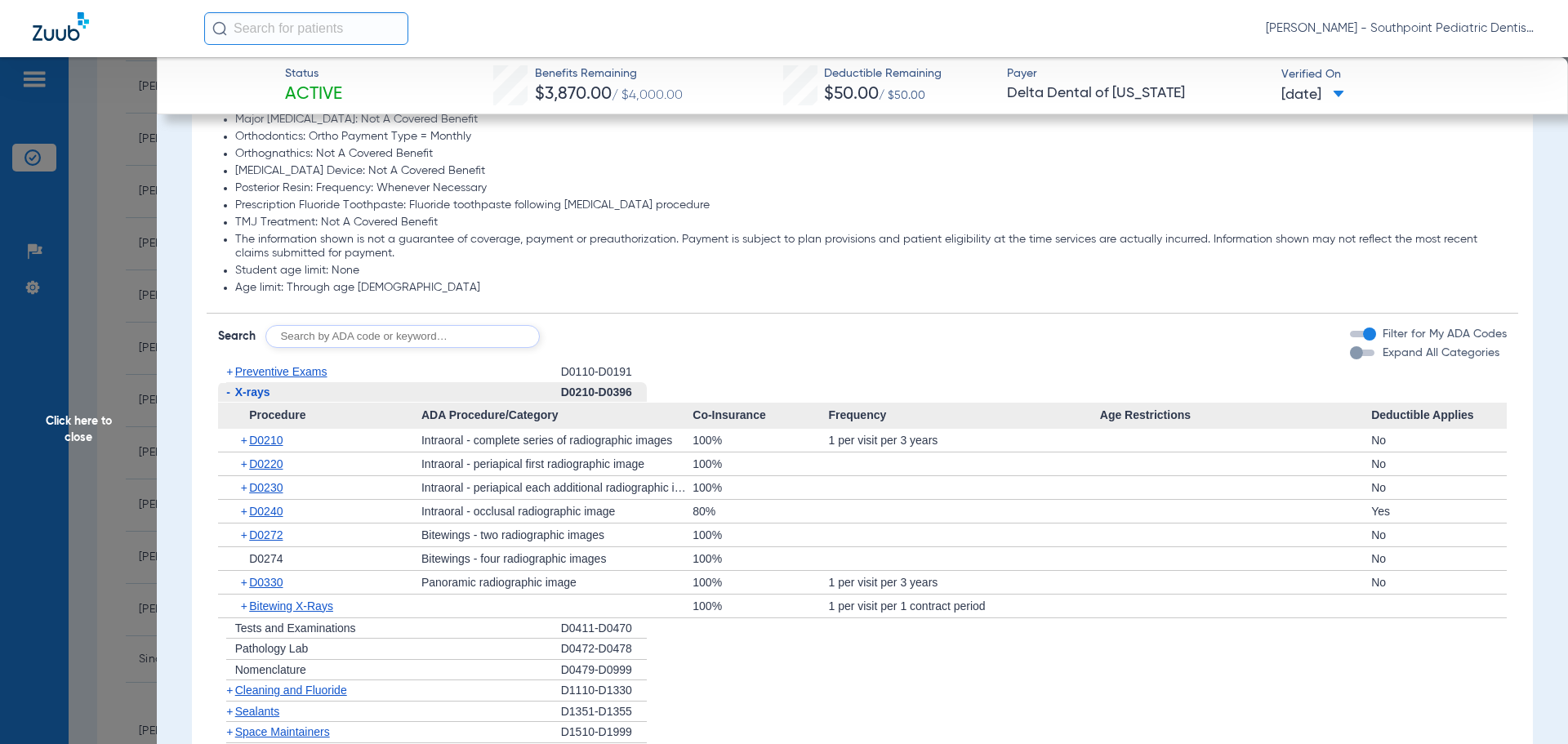
click at [337, 393] on div "- X-rays" at bounding box center [389, 393] width 343 height 21
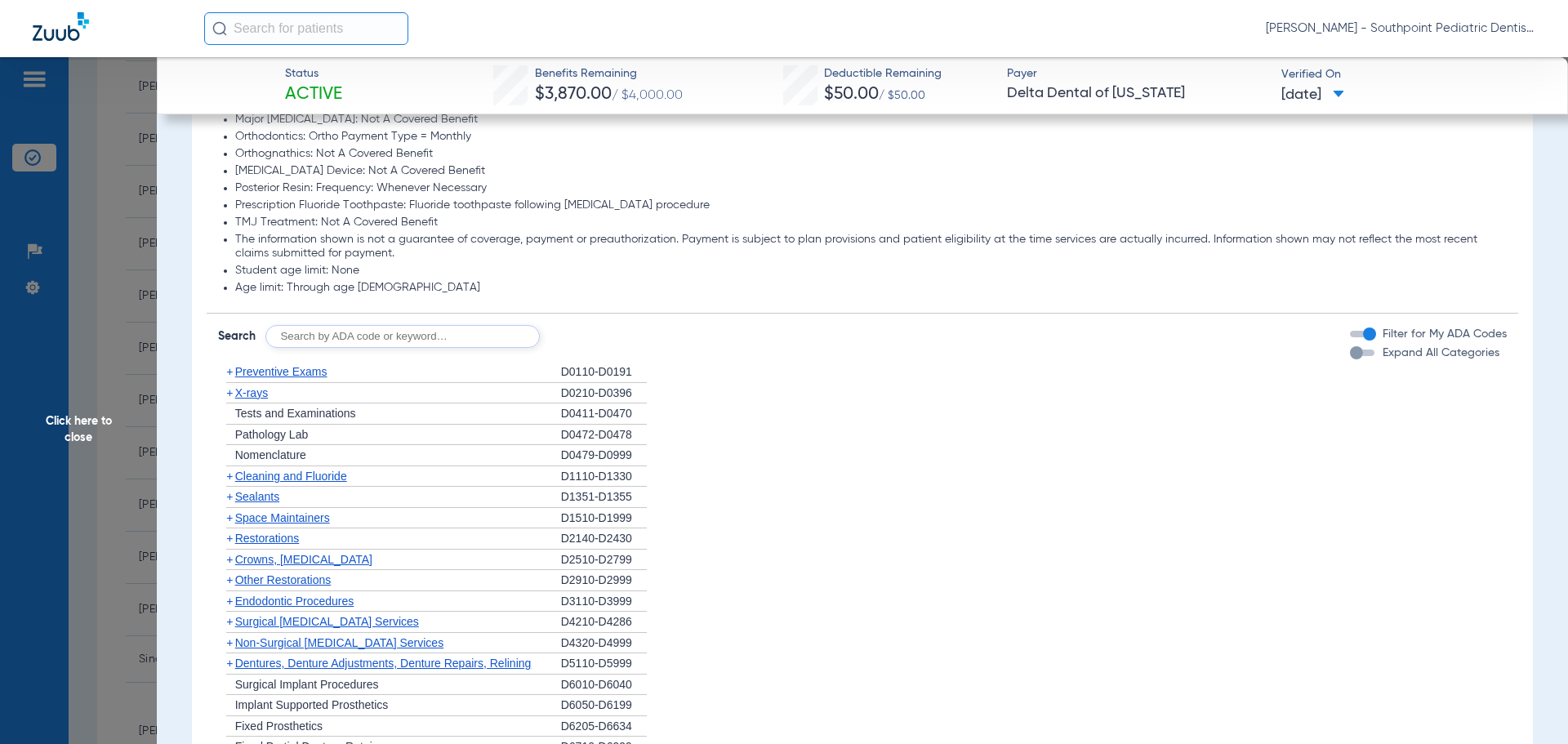
click at [340, 374] on div "+ Preventive Exams" at bounding box center [389, 372] width 343 height 21
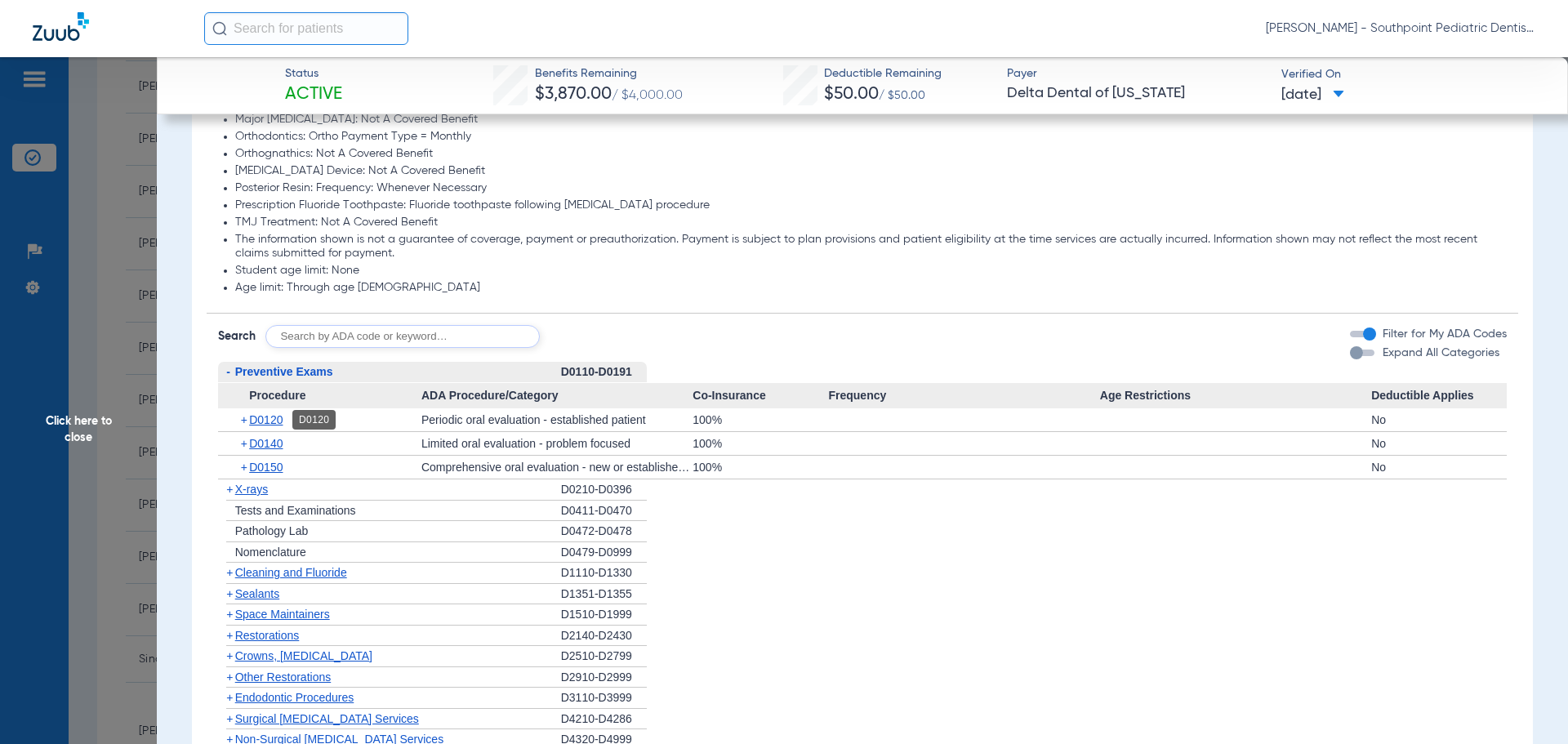
click at [265, 425] on span "D0120" at bounding box center [266, 420] width 34 height 13
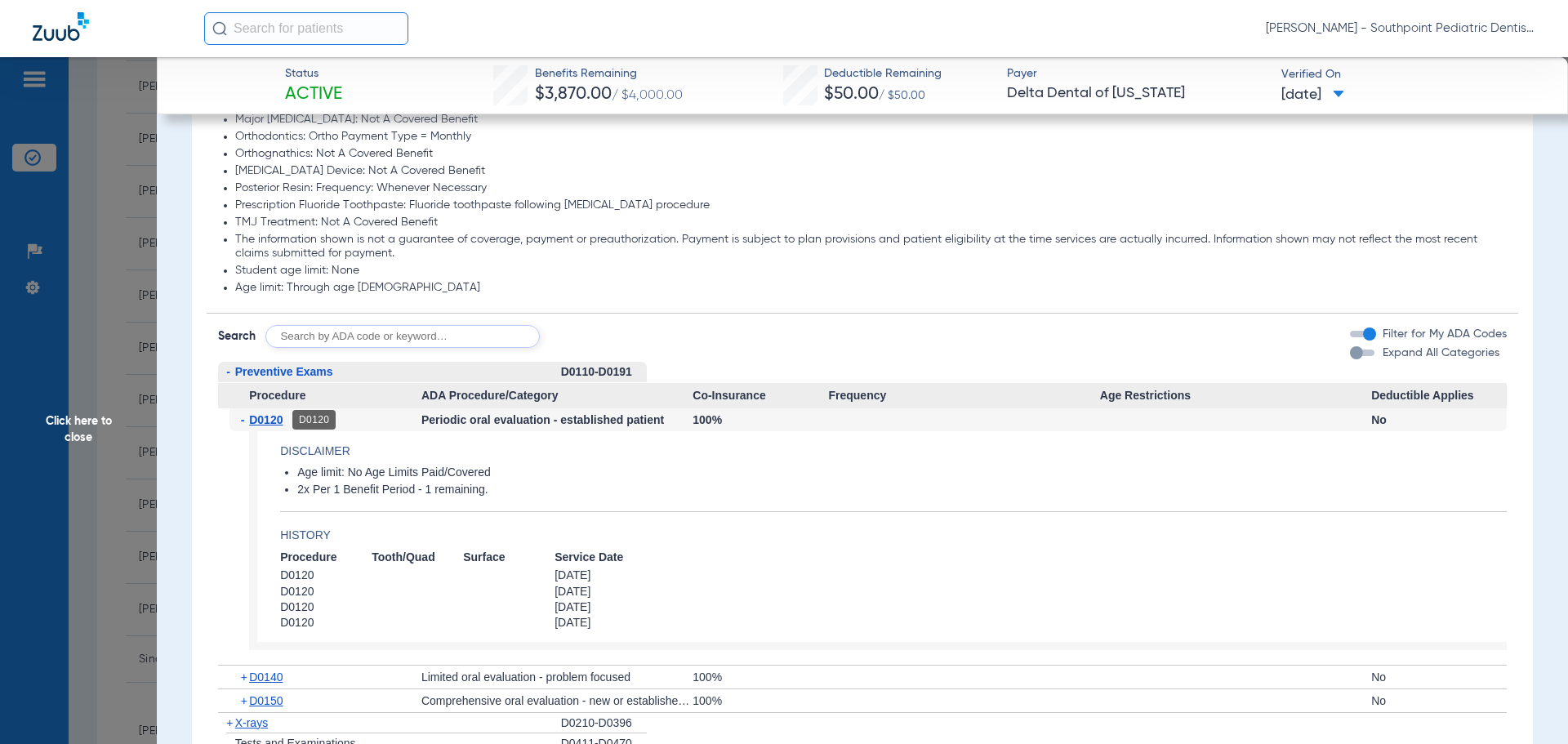
click at [266, 426] on span "D0120" at bounding box center [266, 420] width 34 height 13
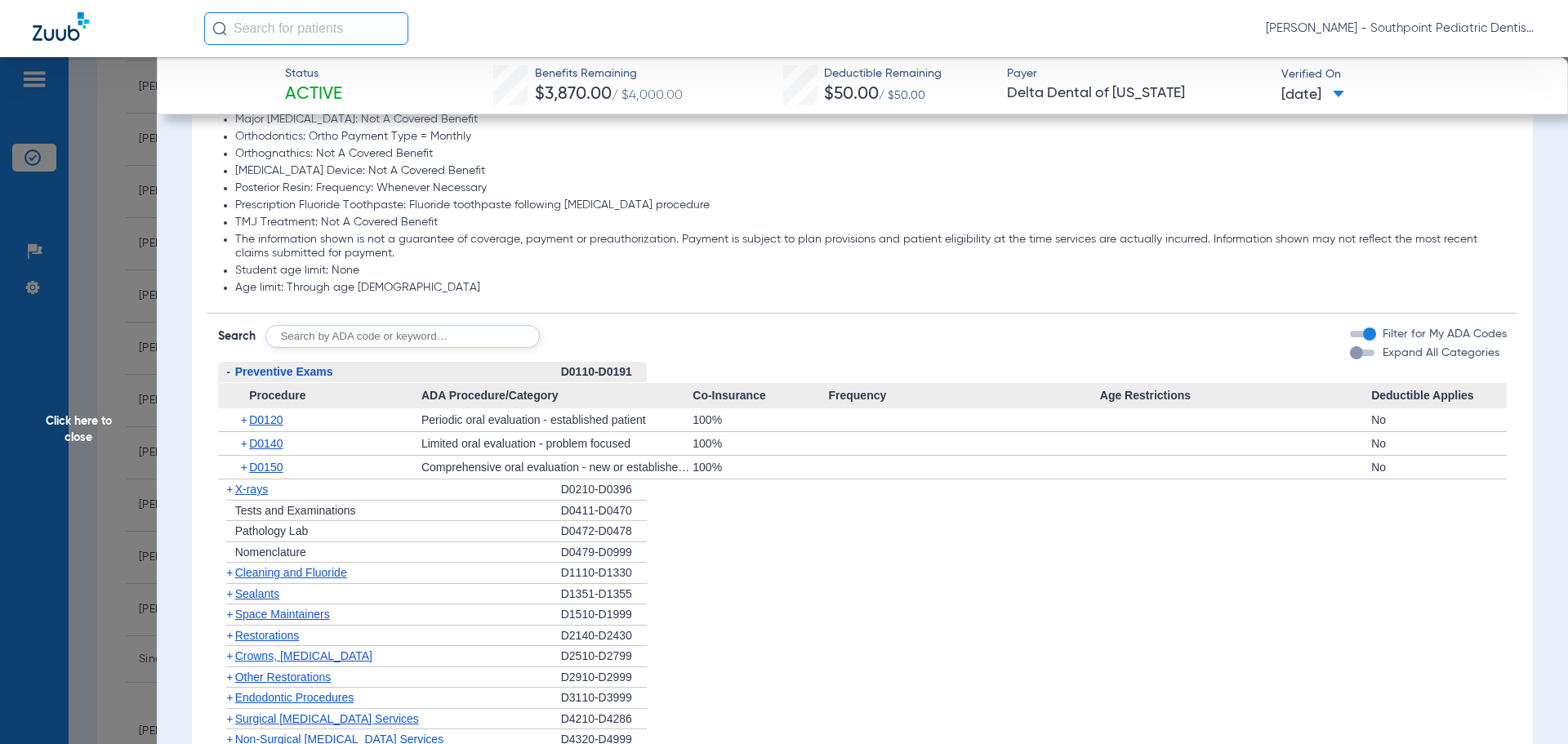
click at [270, 396] on span "Procedure" at bounding box center [319, 396] width 203 height 26
click at [275, 488] on div "+ X-rays" at bounding box center [389, 490] width 343 height 21
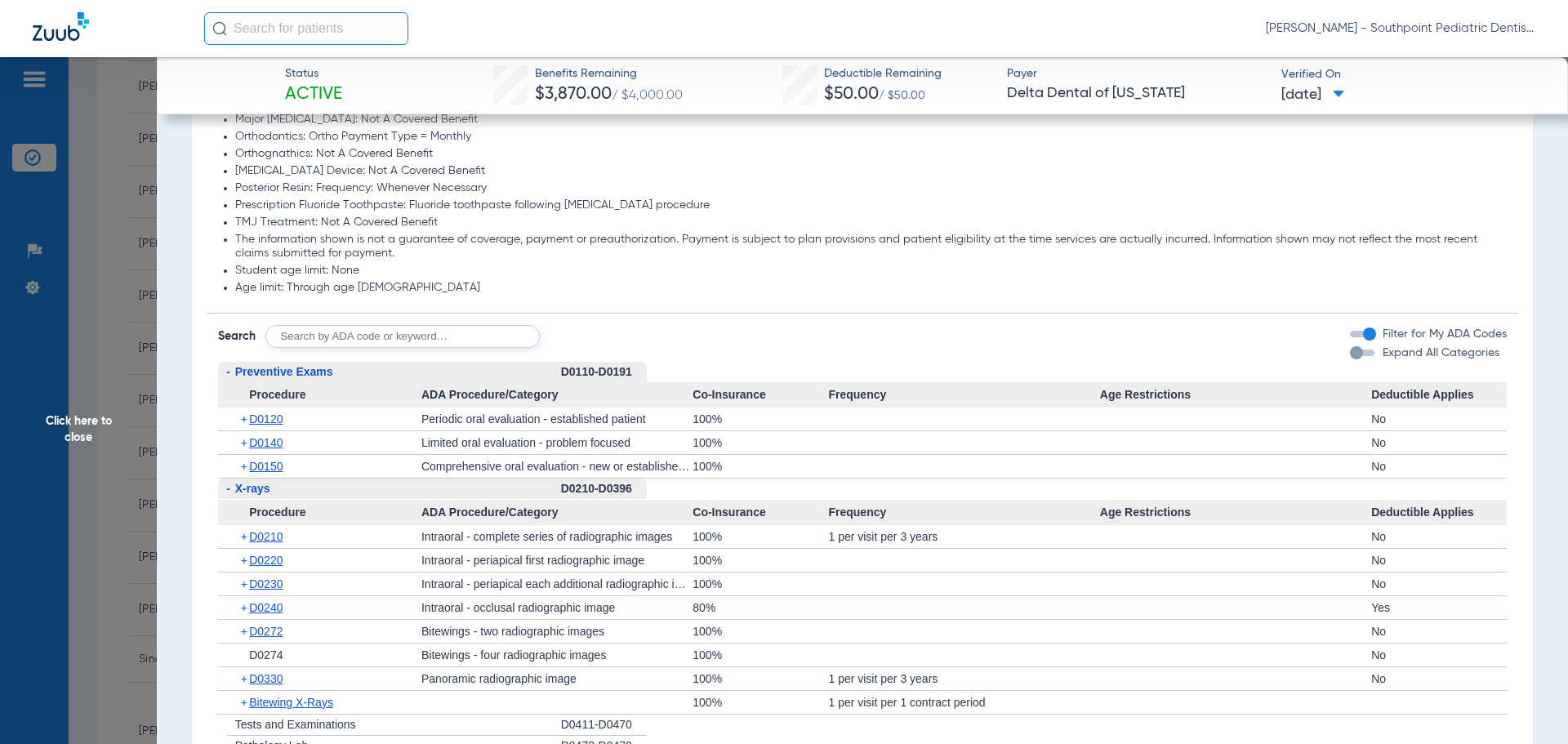
click at [292, 368] on span "Preventive Exams" at bounding box center [284, 372] width 98 height 13
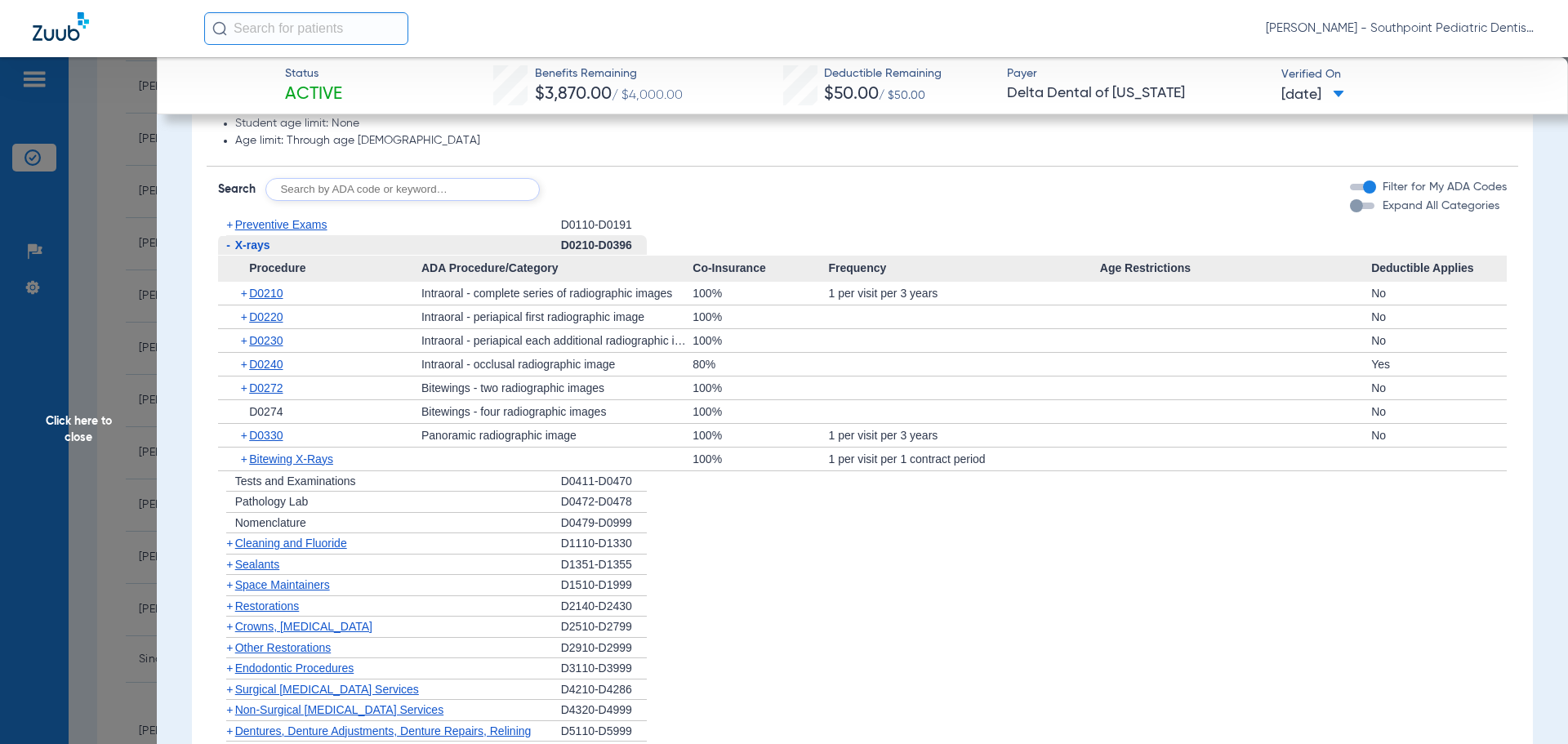
scroll to position [1143, 0]
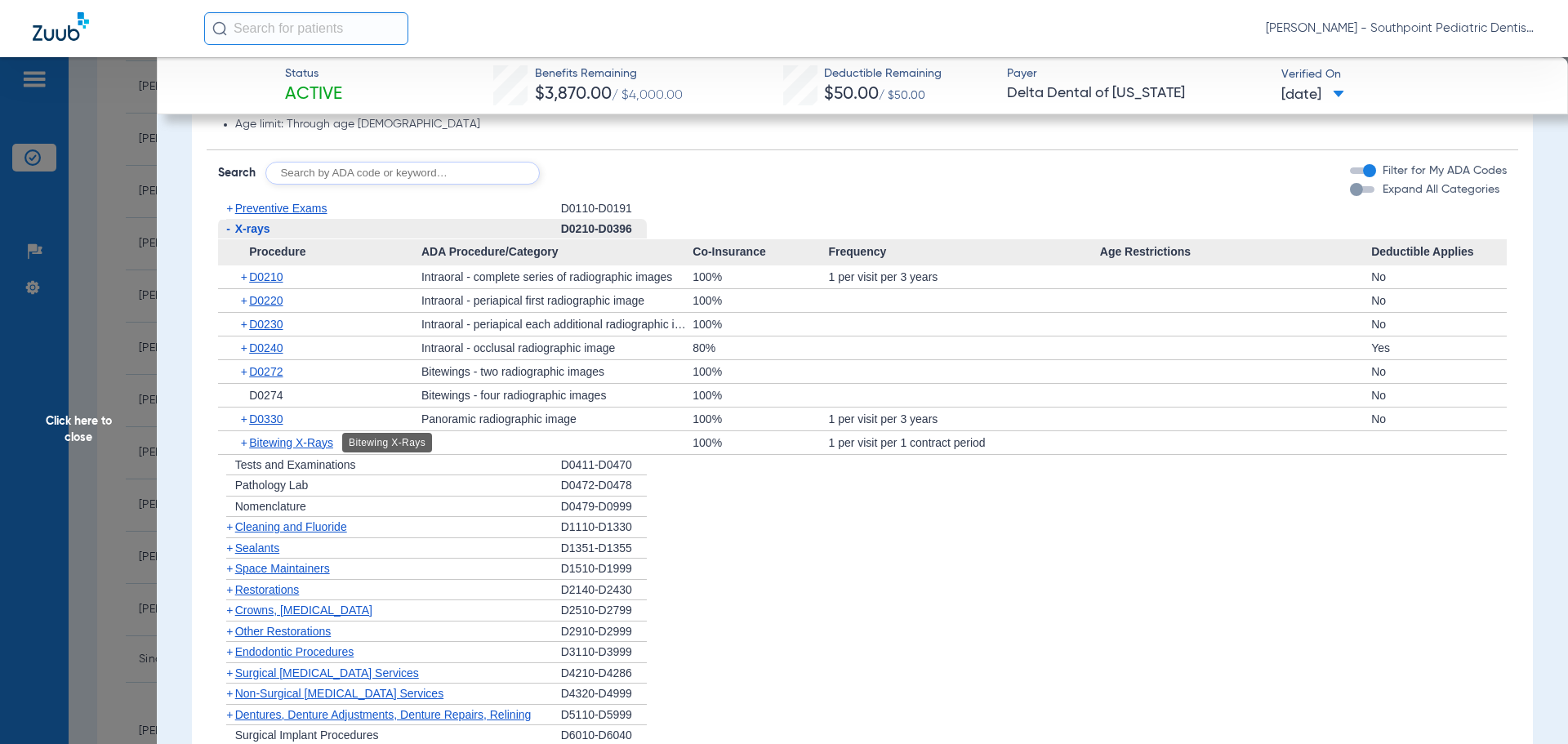
click at [278, 436] on span "Bitewing X-Rays" at bounding box center [292, 443] width 84 height 13
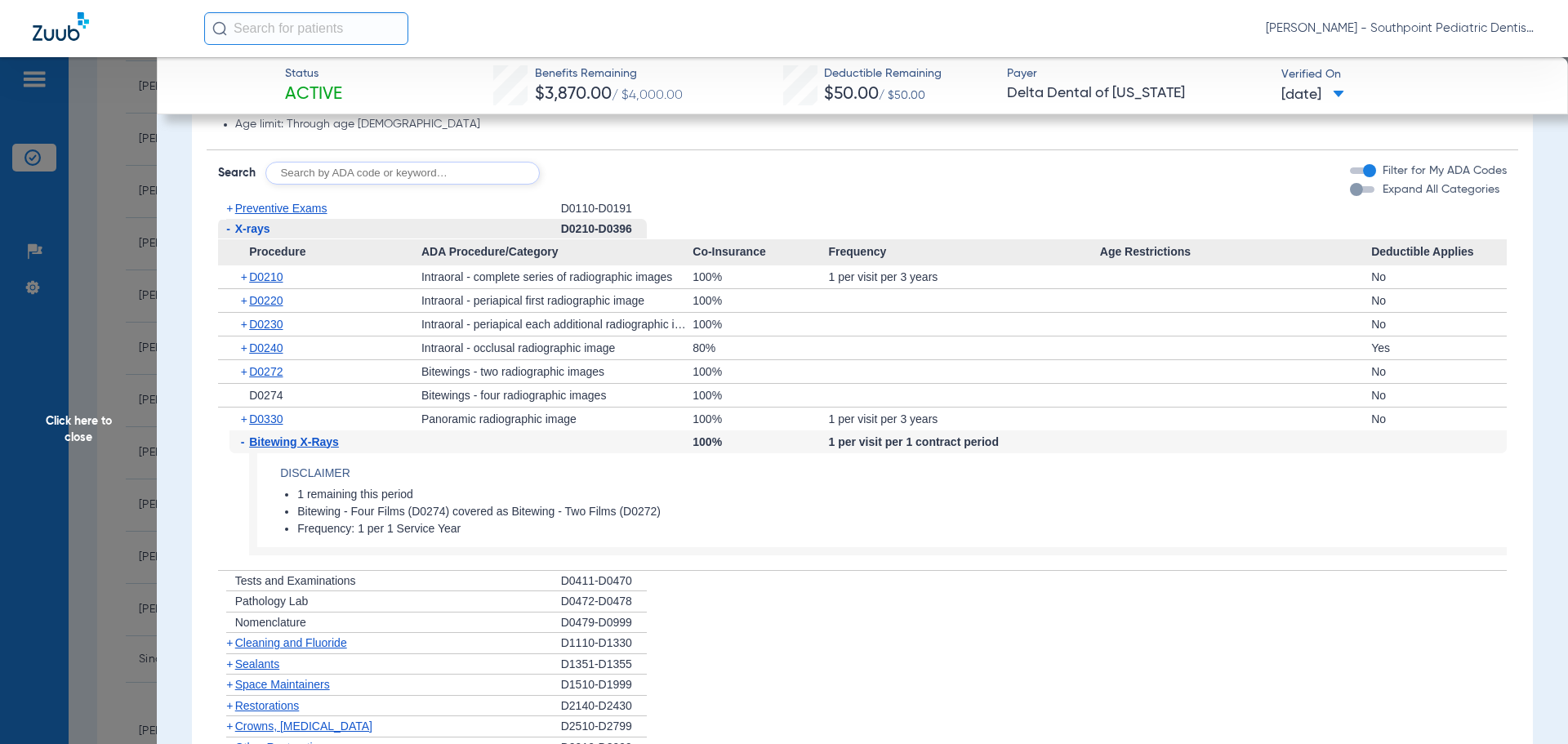
click at [278, 436] on span "Bitewing X-Rays" at bounding box center [294, 442] width 90 height 13
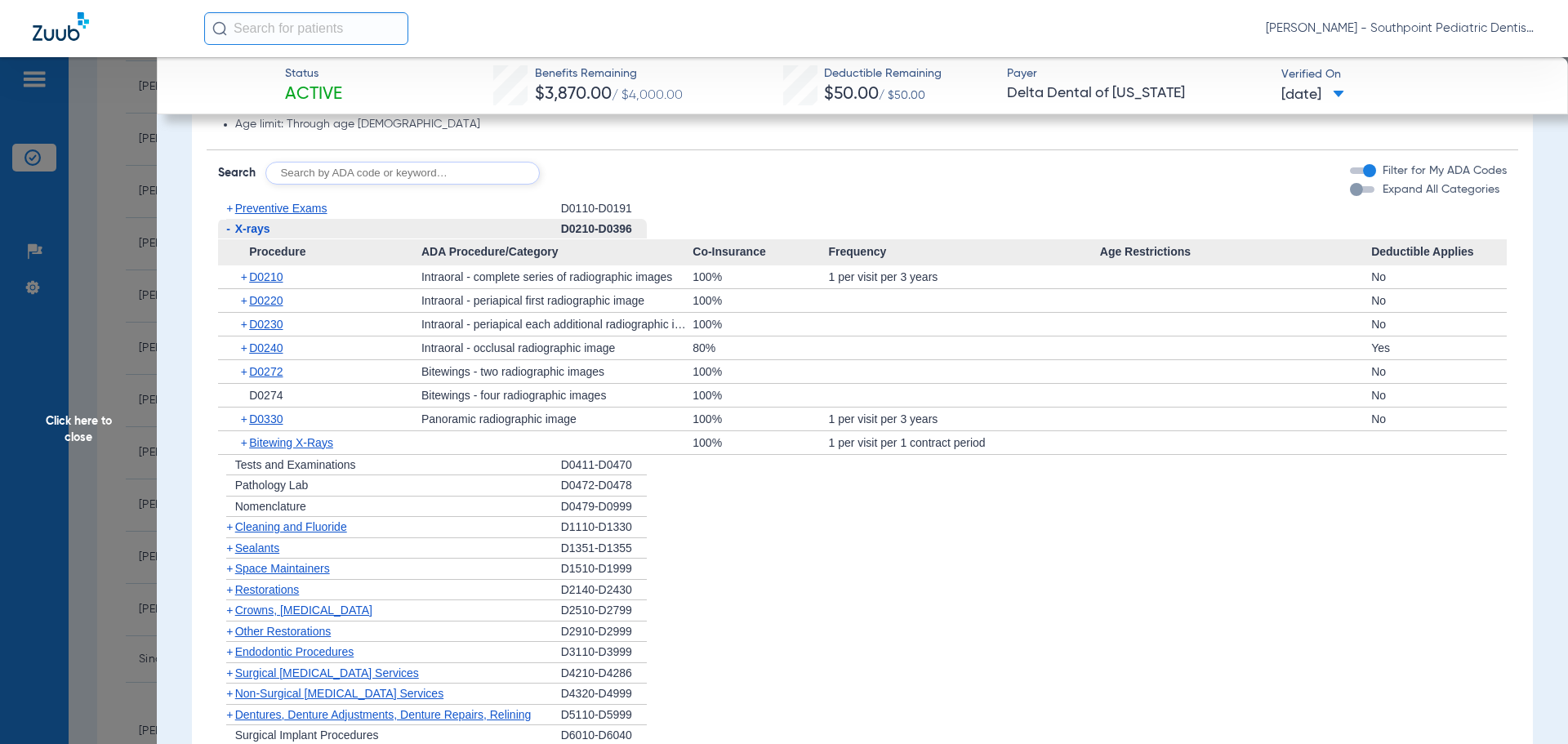
click at [251, 220] on div "- X-rays" at bounding box center [389, 229] width 343 height 21
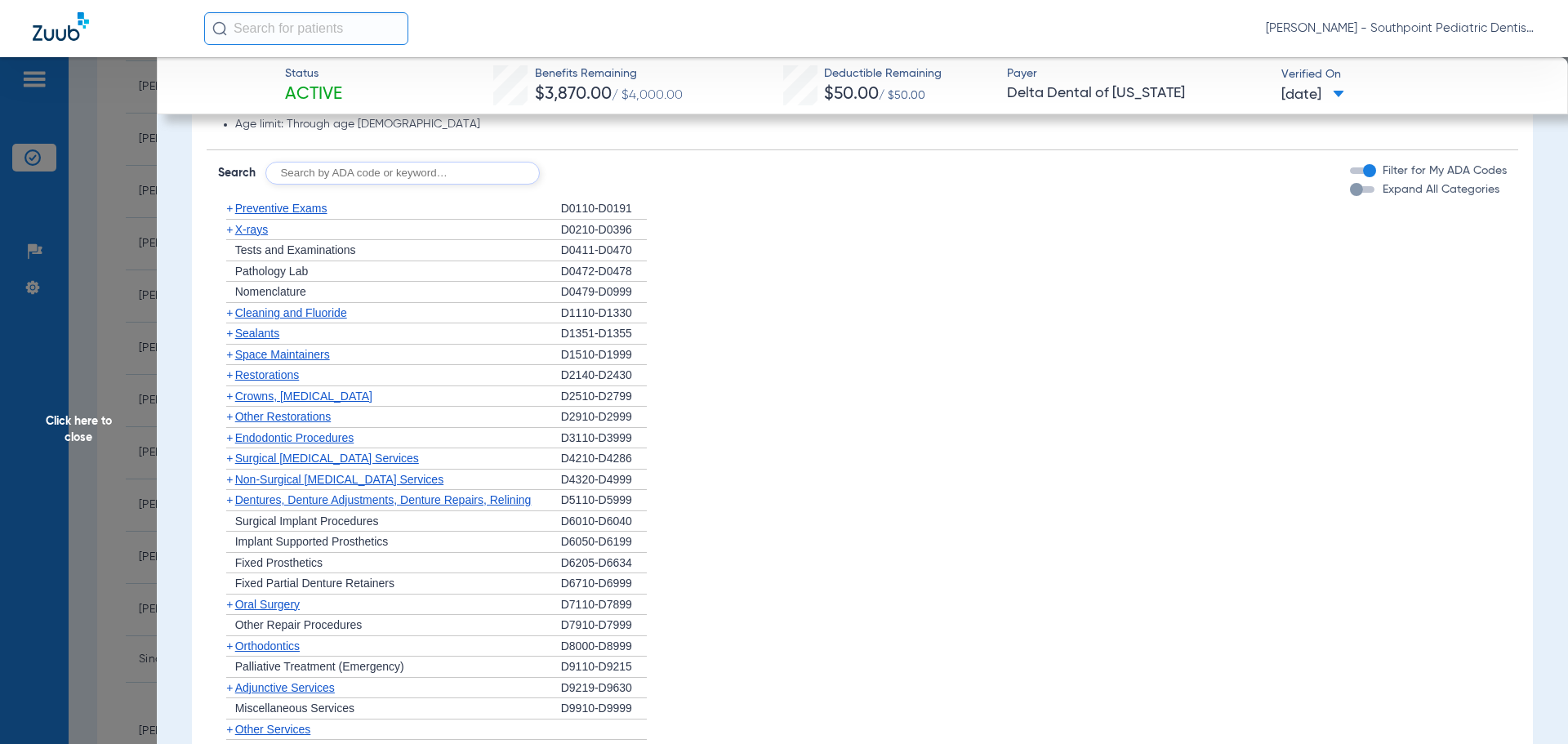
click at [281, 313] on span "Cleaning and Fluoride" at bounding box center [291, 313] width 112 height 13
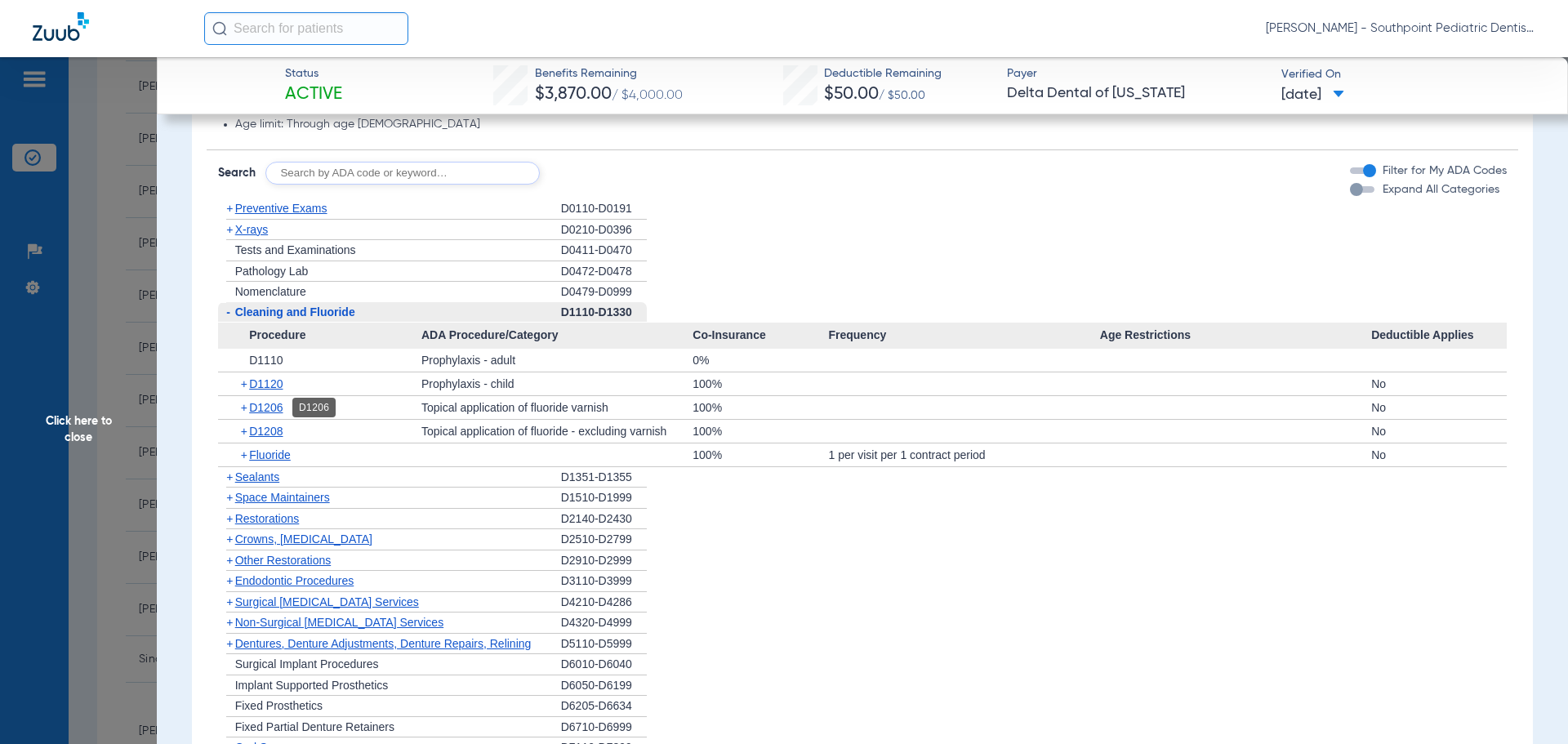
click at [276, 406] on span "D1206" at bounding box center [266, 408] width 34 height 13
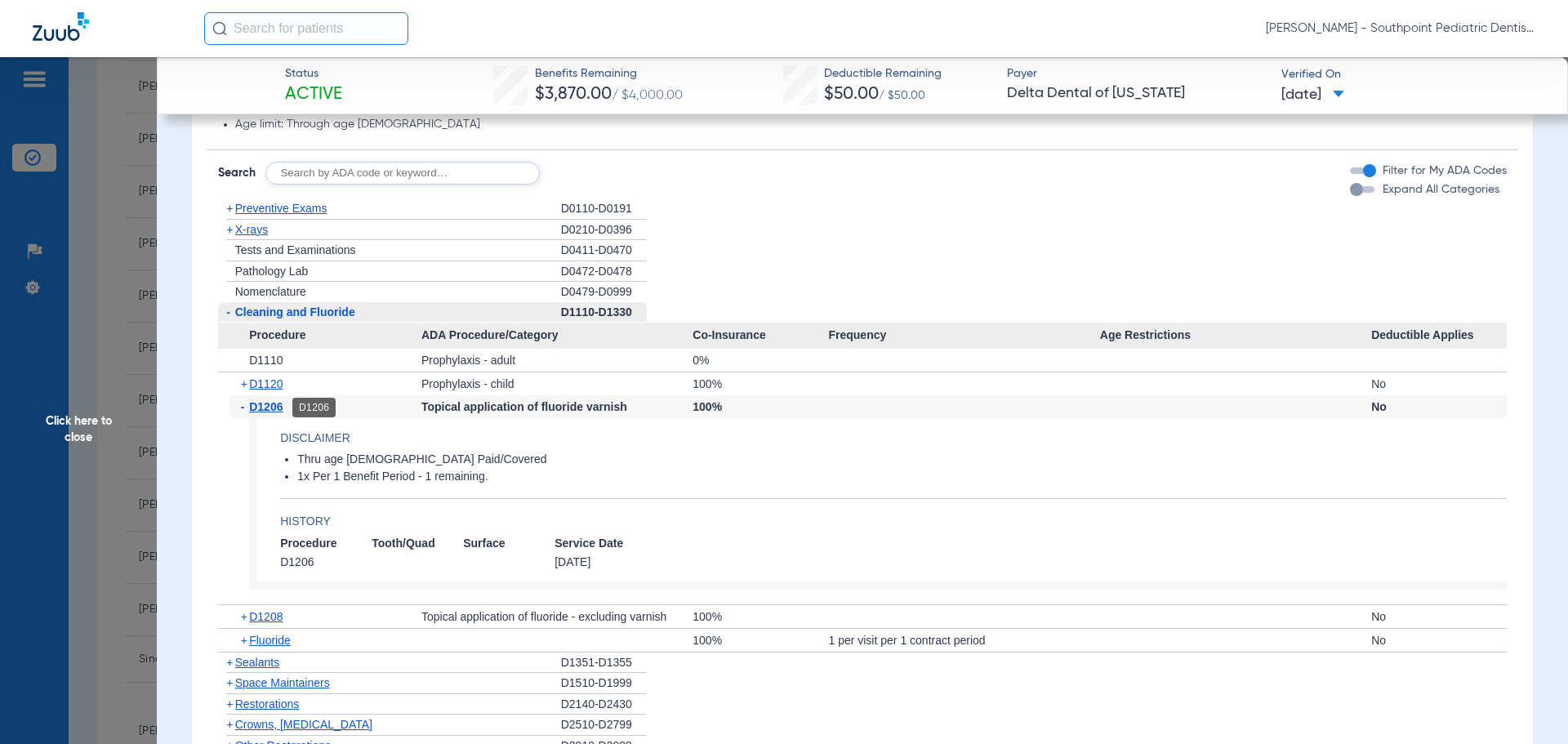
click at [279, 407] on span "D1206" at bounding box center [266, 407] width 34 height 13
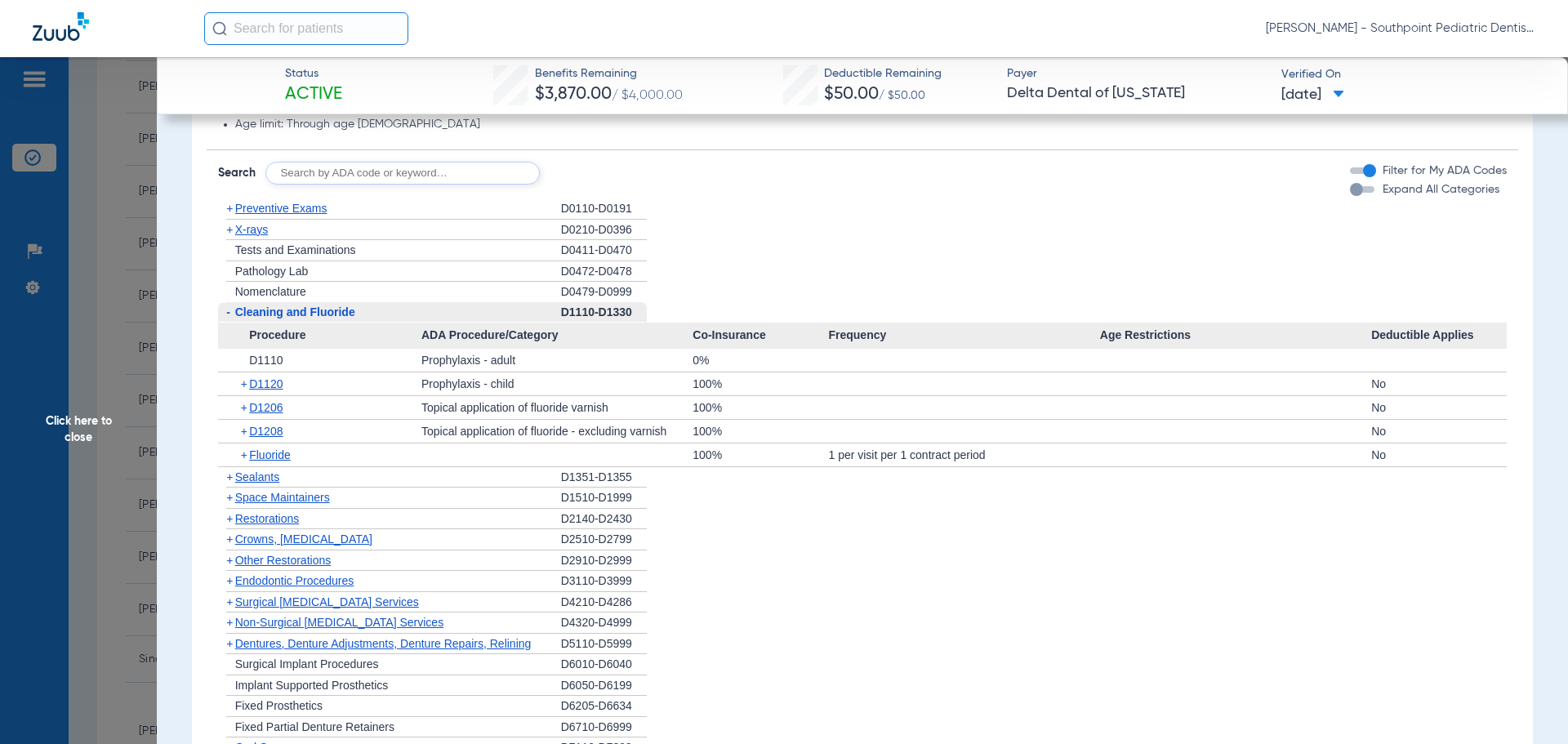
click at [281, 304] on div "- Cleaning and Fluoride" at bounding box center [389, 313] width 343 height 21
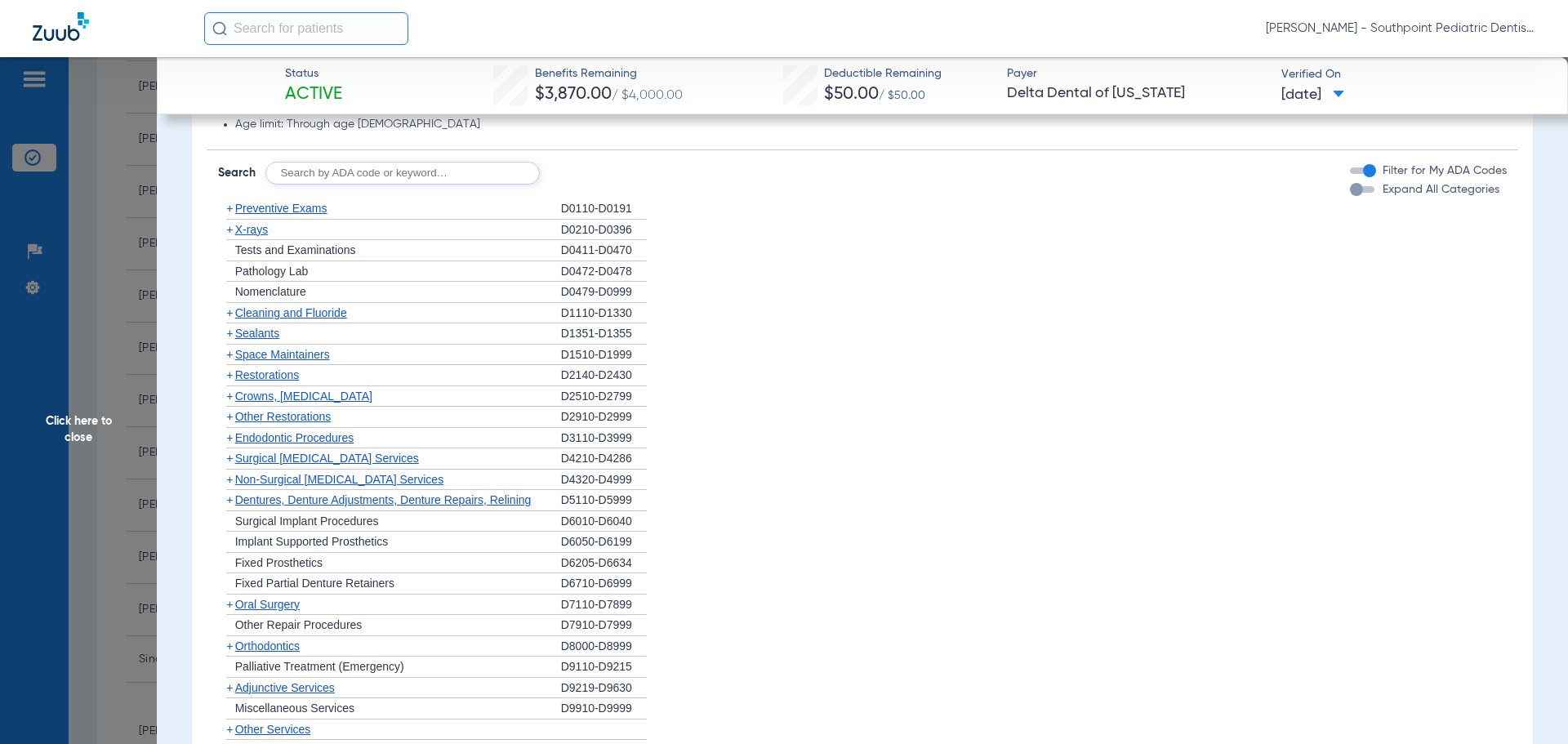
click at [265, 351] on span "Space Maintainers" at bounding box center [282, 355] width 94 height 13
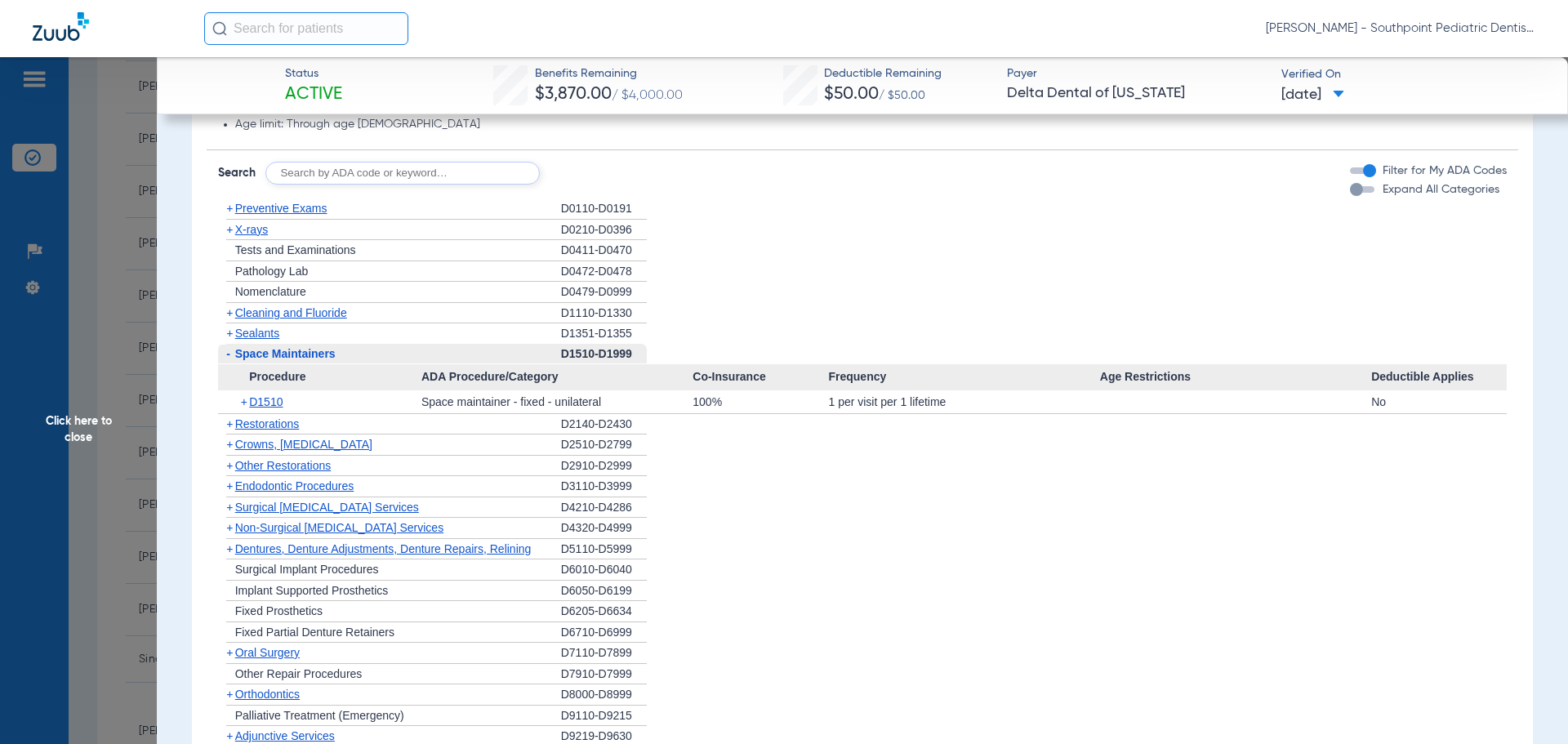
click at [265, 351] on span "Space Maintainers" at bounding box center [285, 354] width 100 height 13
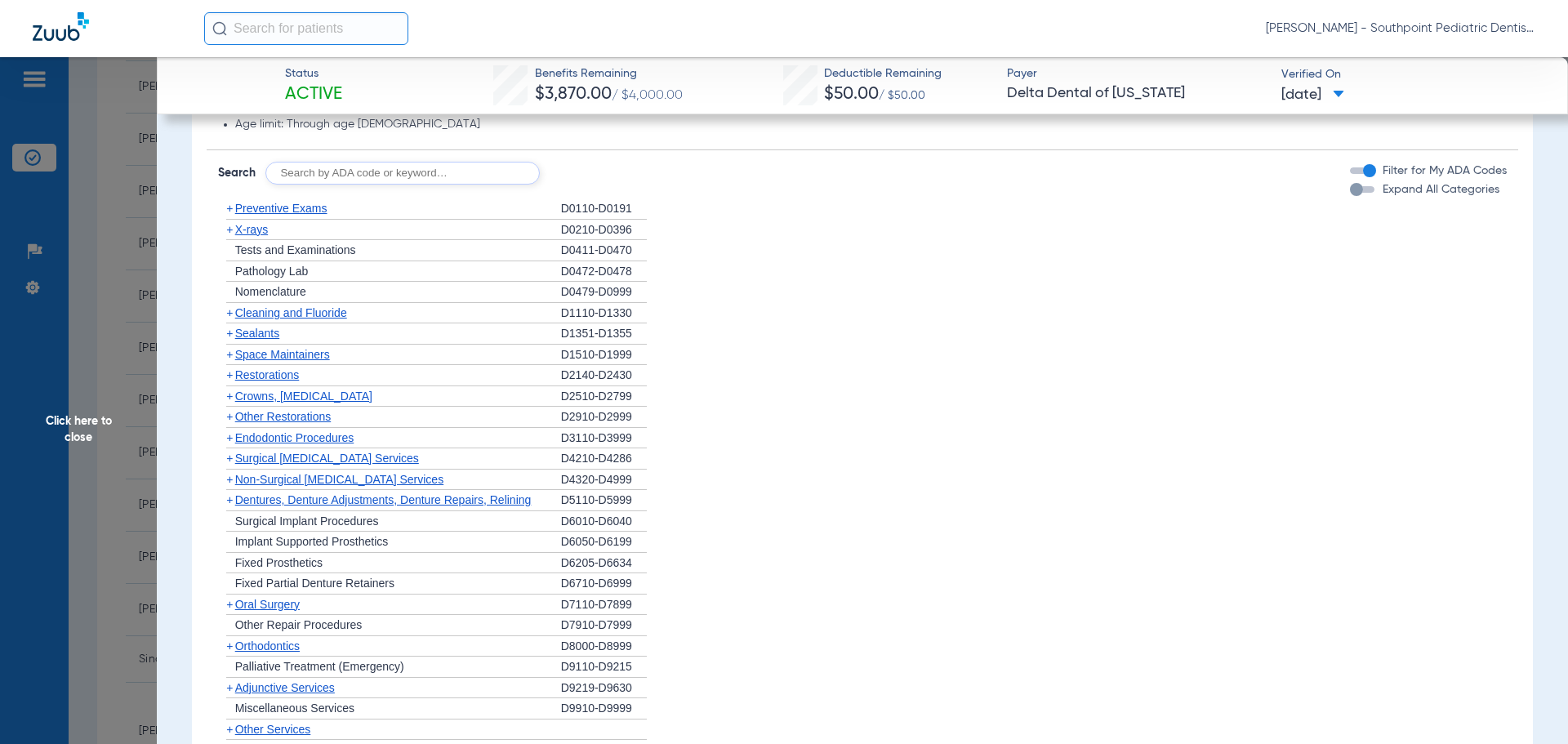
click at [297, 415] on span "Other Restorations" at bounding box center [283, 416] width 96 height 13
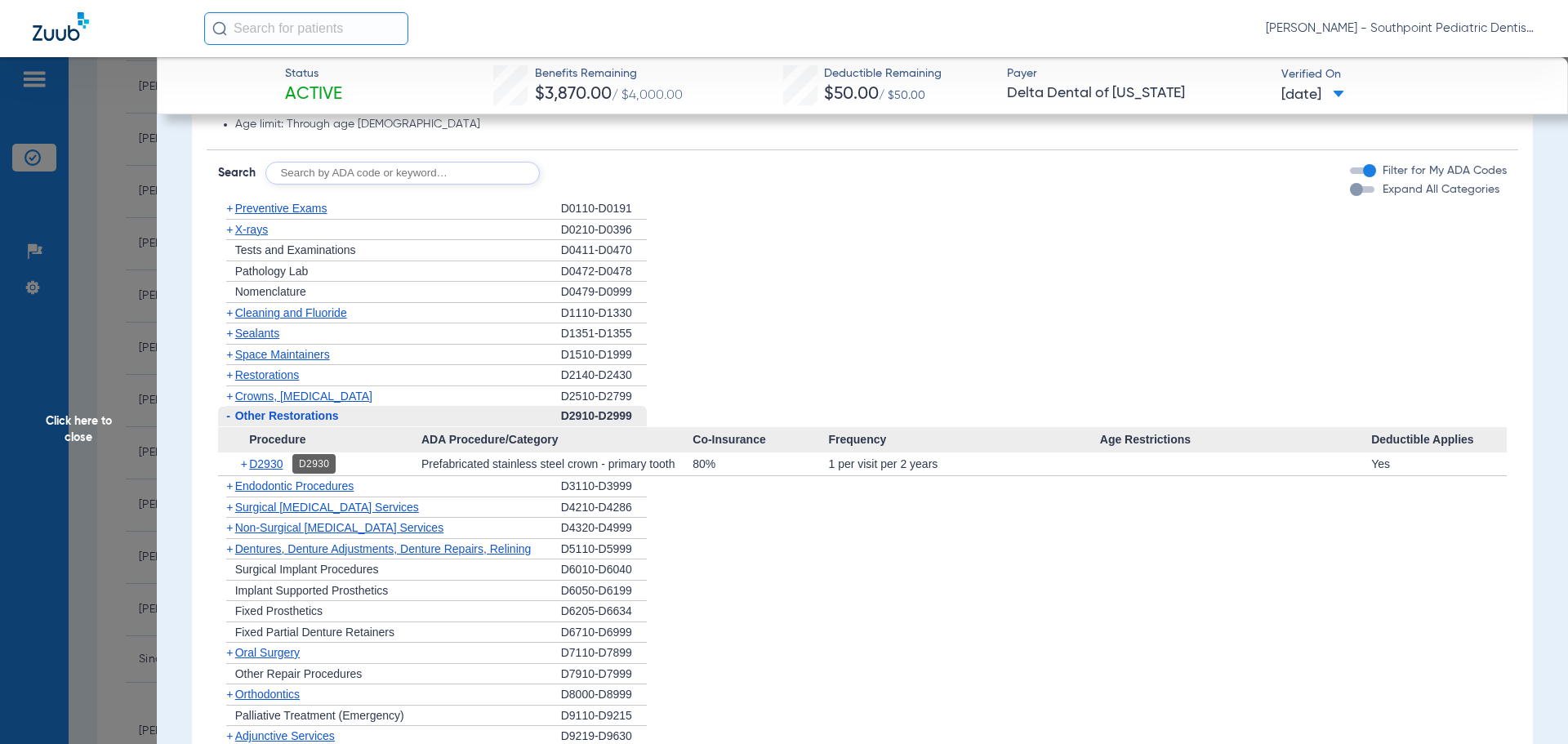
click at [270, 459] on span "D2930" at bounding box center [266, 464] width 34 height 13
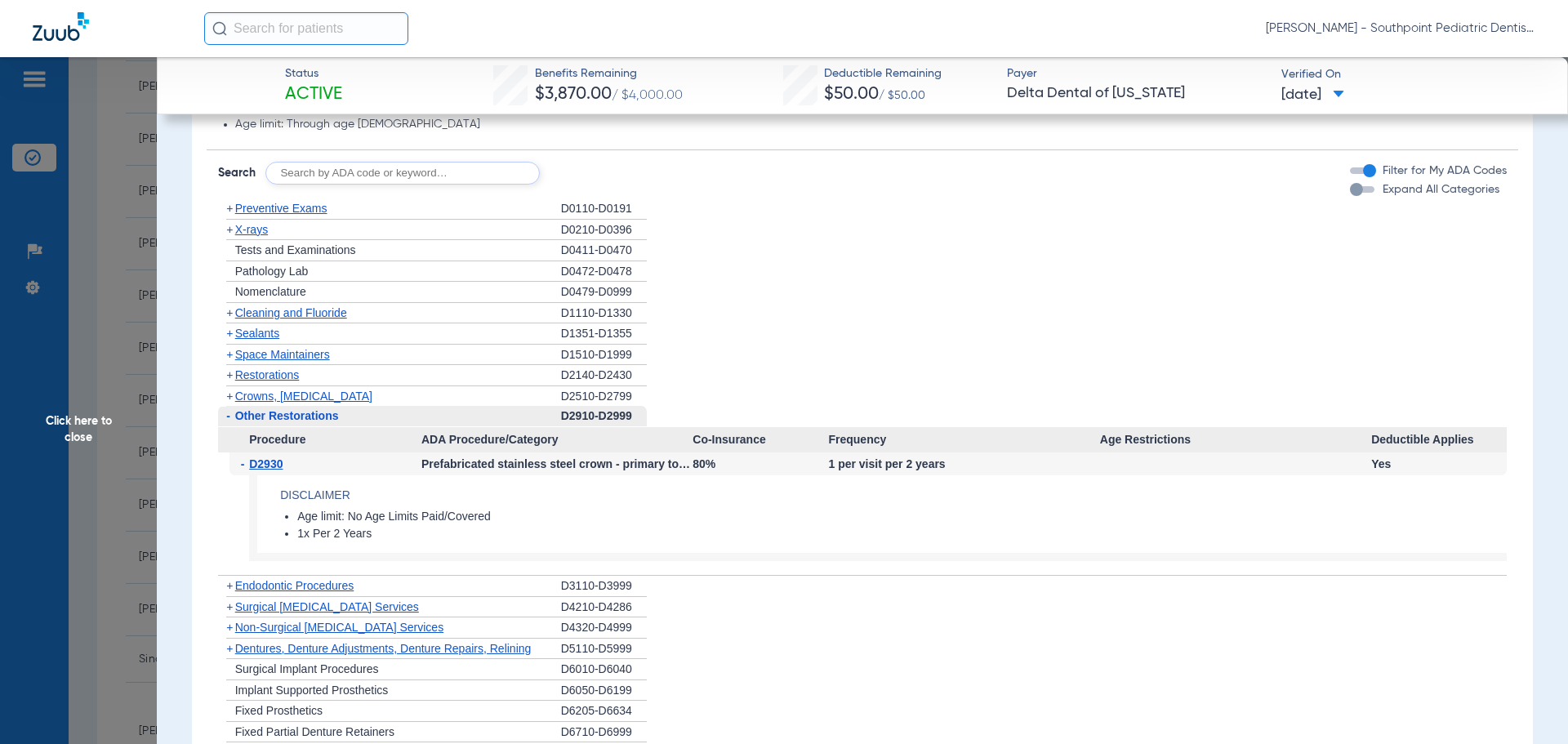
click at [357, 409] on div "- Other Restorations" at bounding box center [389, 416] width 343 height 21
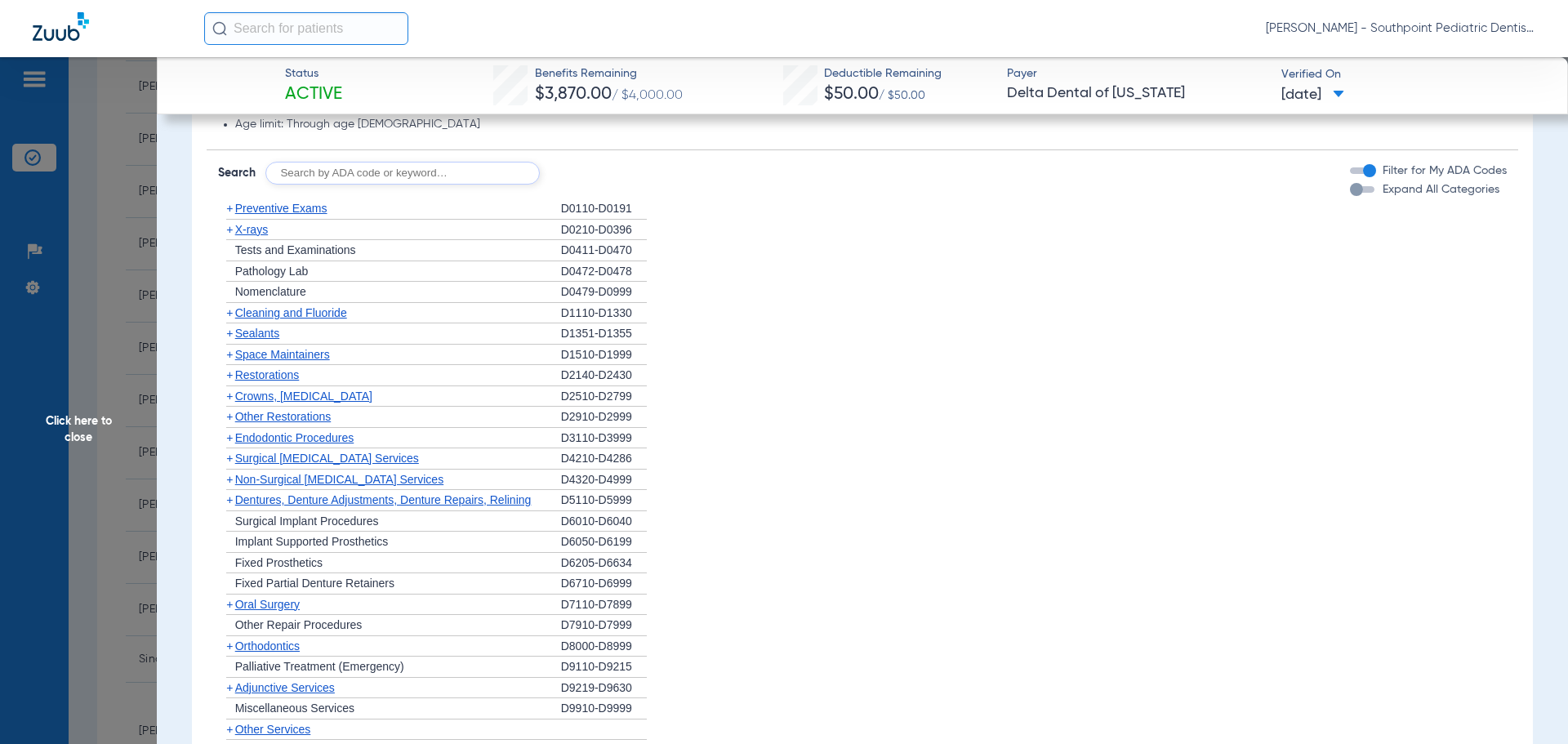
click at [320, 601] on div "+ [MEDICAL_DATA]" at bounding box center [389, 605] width 343 height 21
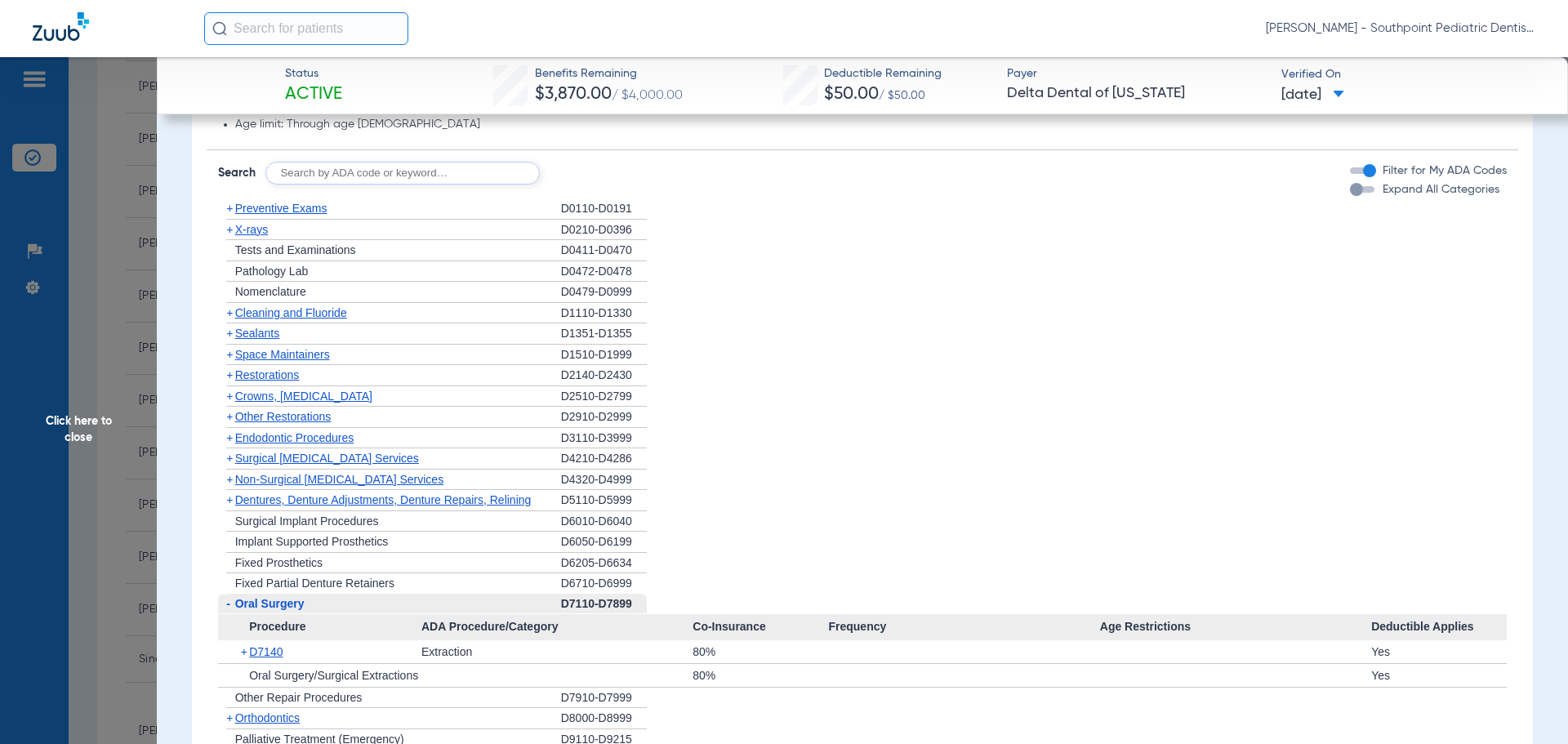
click at [320, 601] on div "- [MEDICAL_DATA]" at bounding box center [389, 604] width 343 height 21
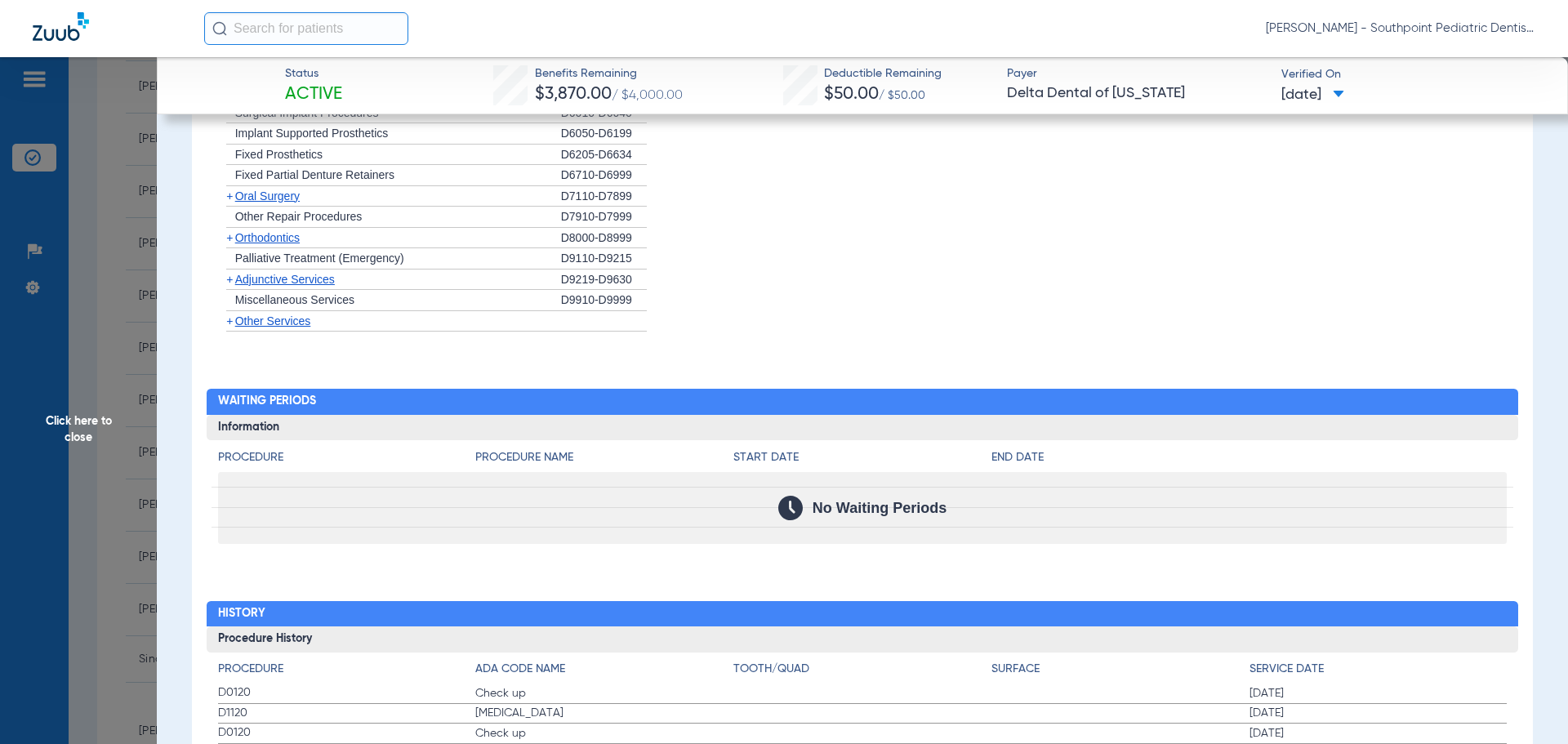
scroll to position [1886, 0]
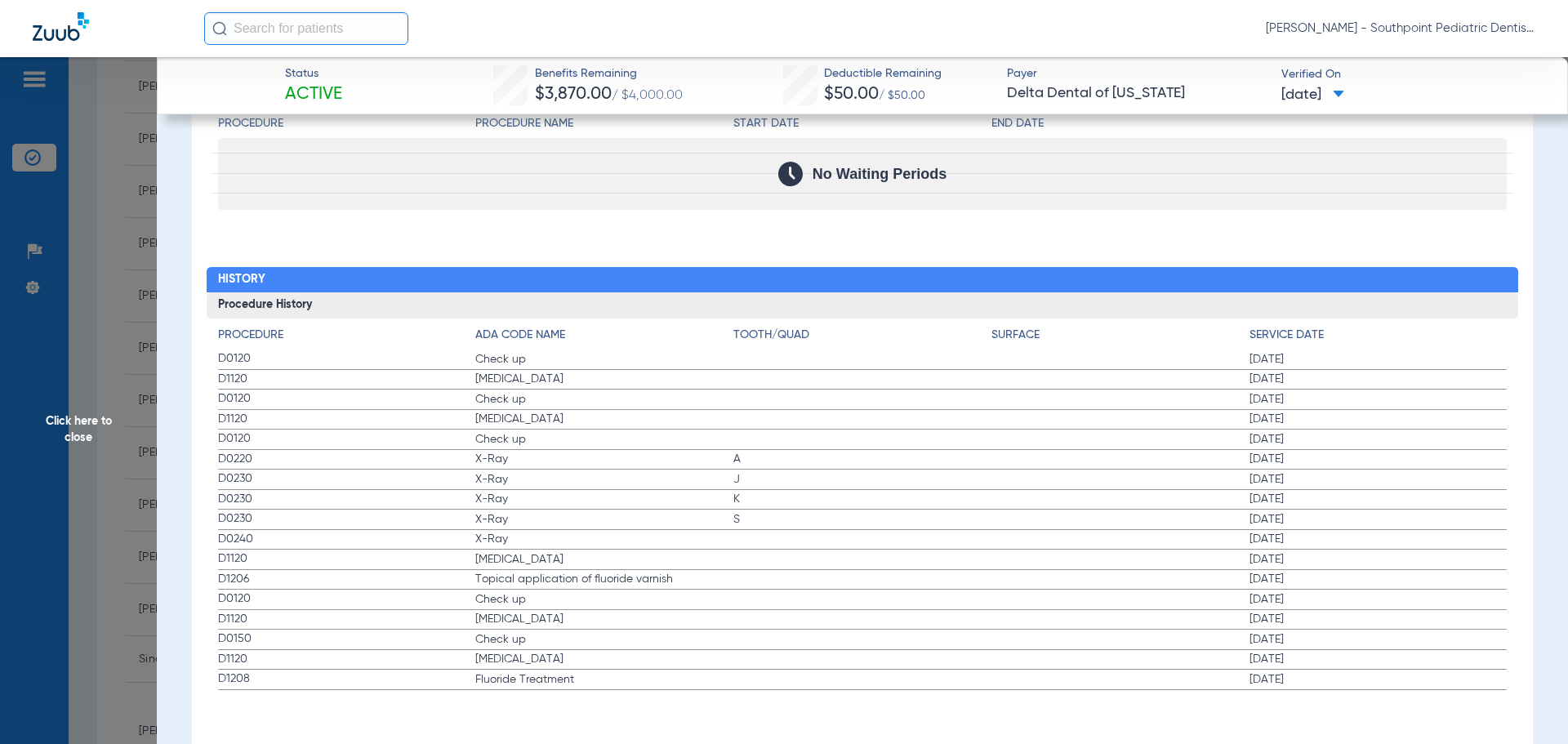
drag, startPoint x: 208, startPoint y: 360, endPoint x: 1368, endPoint y: 376, distance: 1160.1
click at [1368, 376] on div "Procedure ADA Code Name Tooth/Quad Surface Service Date D0120 Check up [DATE] D…" at bounding box center [862, 504] width 1312 height 372
click at [51, 402] on span "Click here to close" at bounding box center [78, 429] width 157 height 744
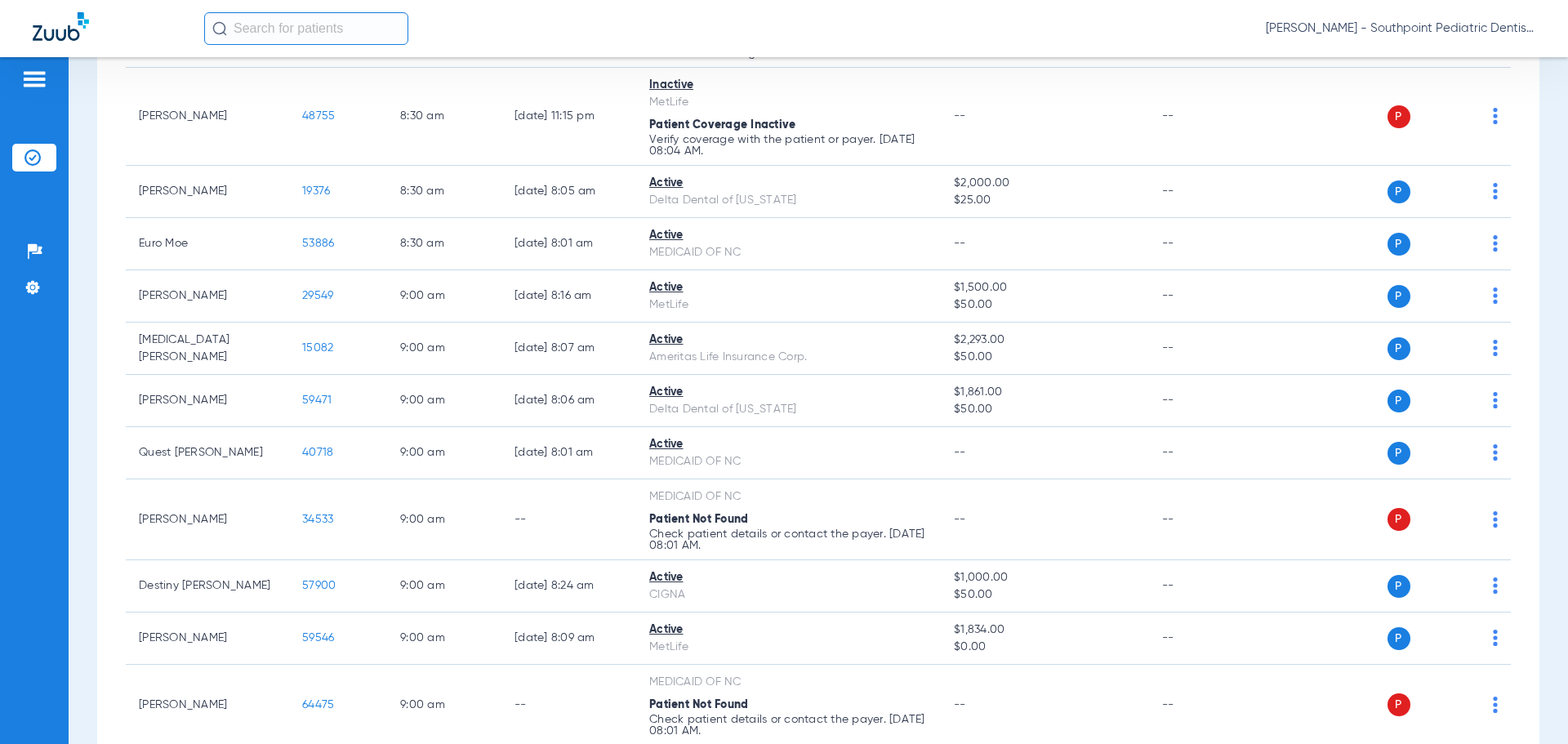
scroll to position [367, 0]
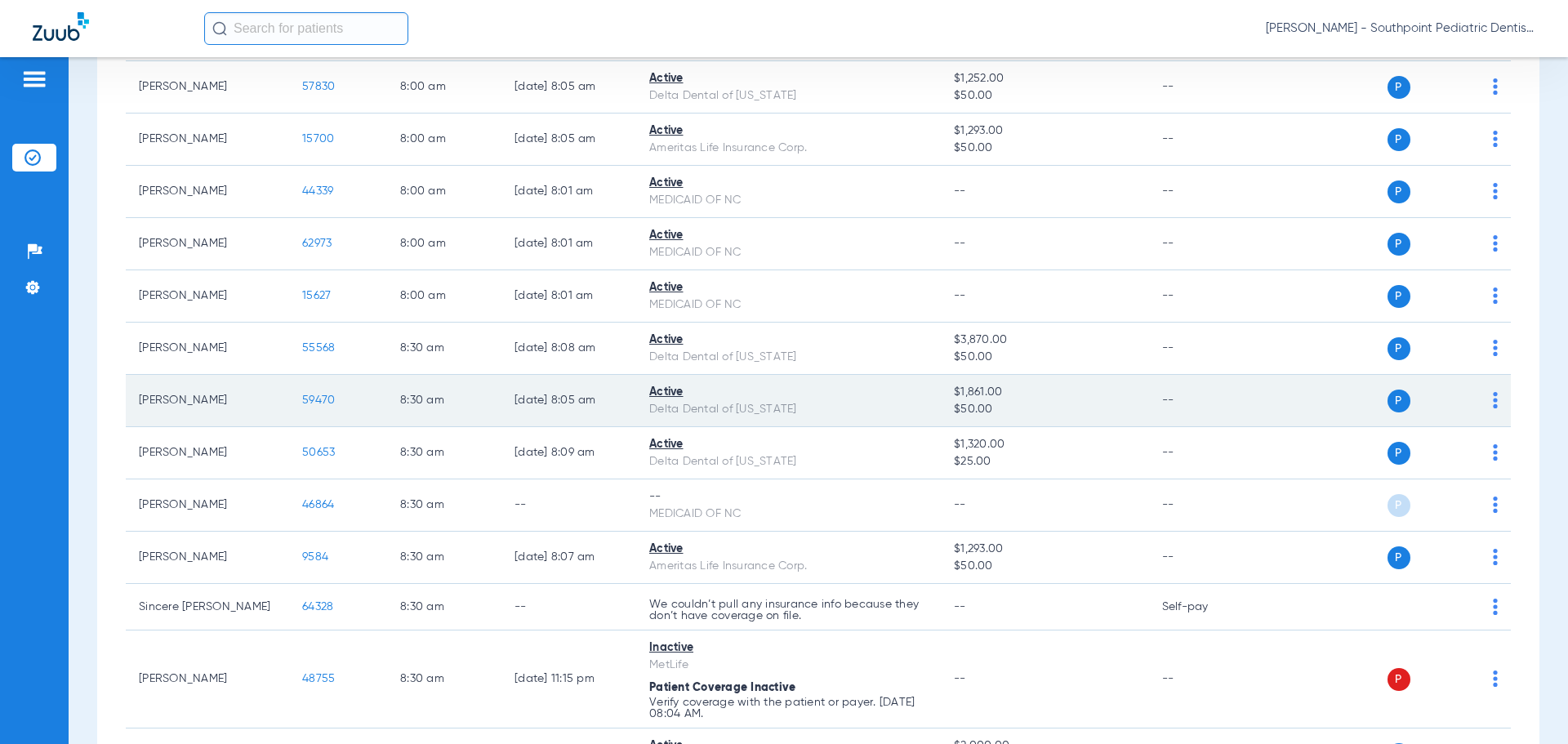
drag, startPoint x: 351, startPoint y: 418, endPoint x: 337, endPoint y: 411, distance: 15.7
drag, startPoint x: 337, startPoint y: 411, endPoint x: 323, endPoint y: 401, distance: 17.2
click at [323, 401] on span "59470" at bounding box center [318, 400] width 33 height 12
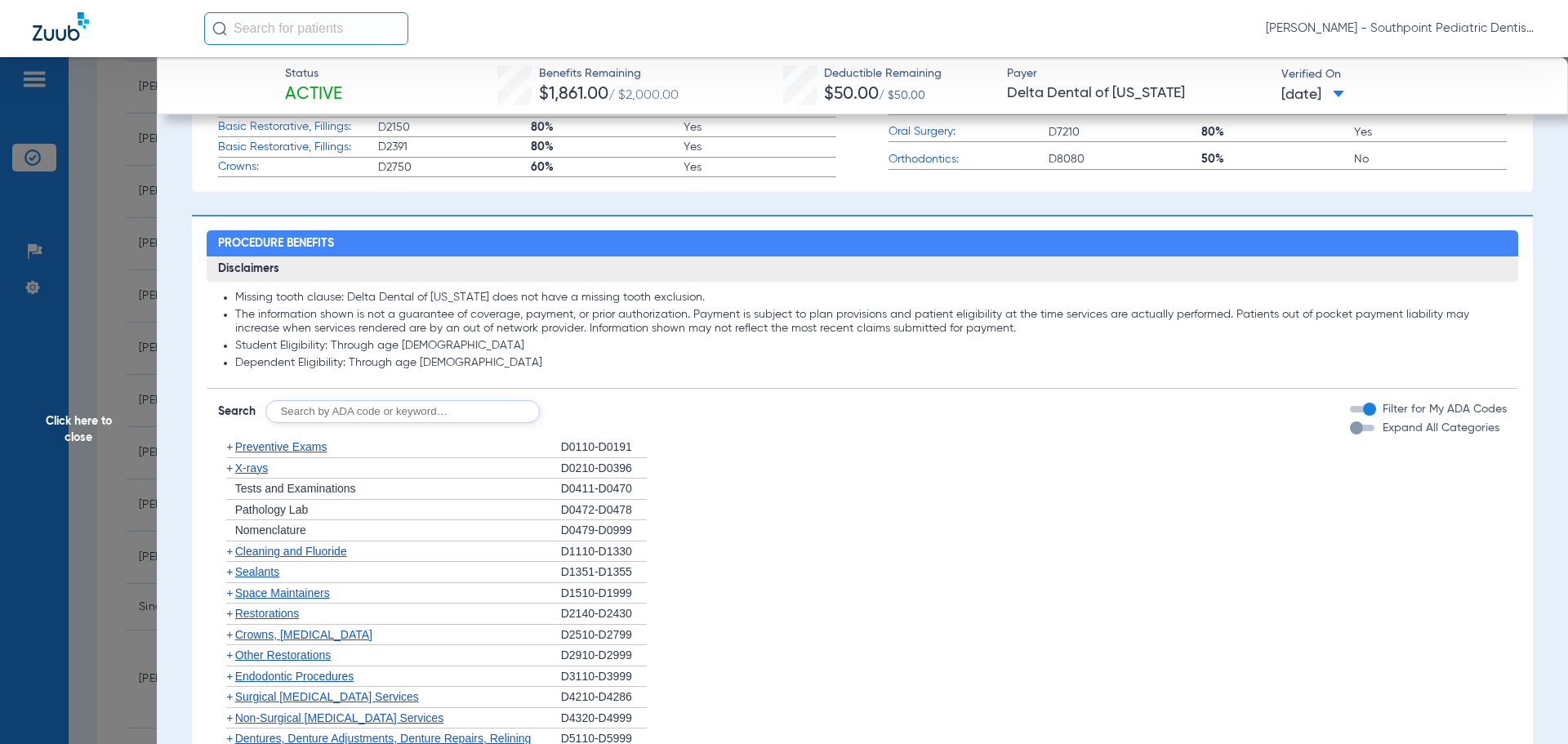
scroll to position [735, 0]
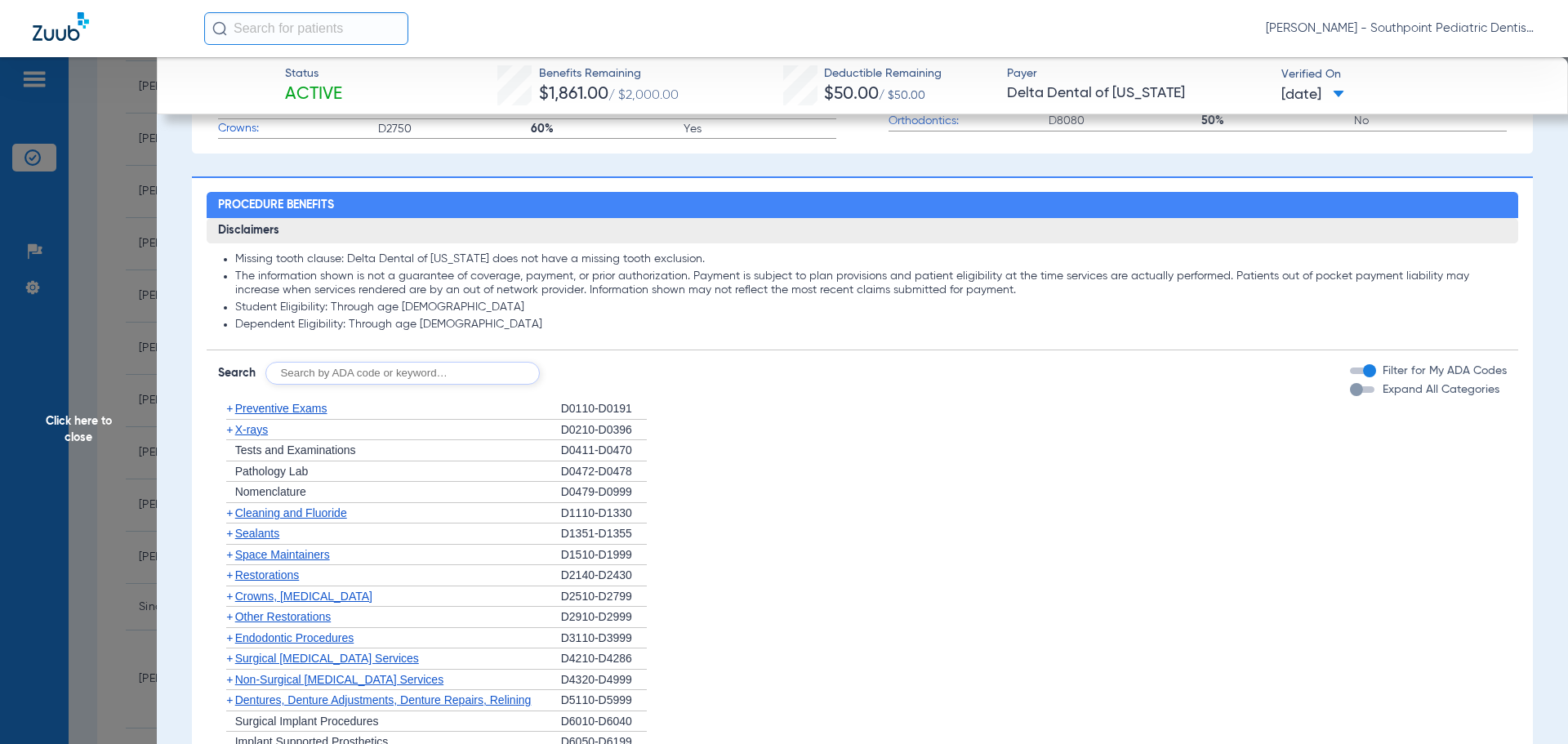
click at [341, 407] on div "+ Preventive Exams" at bounding box center [389, 409] width 343 height 21
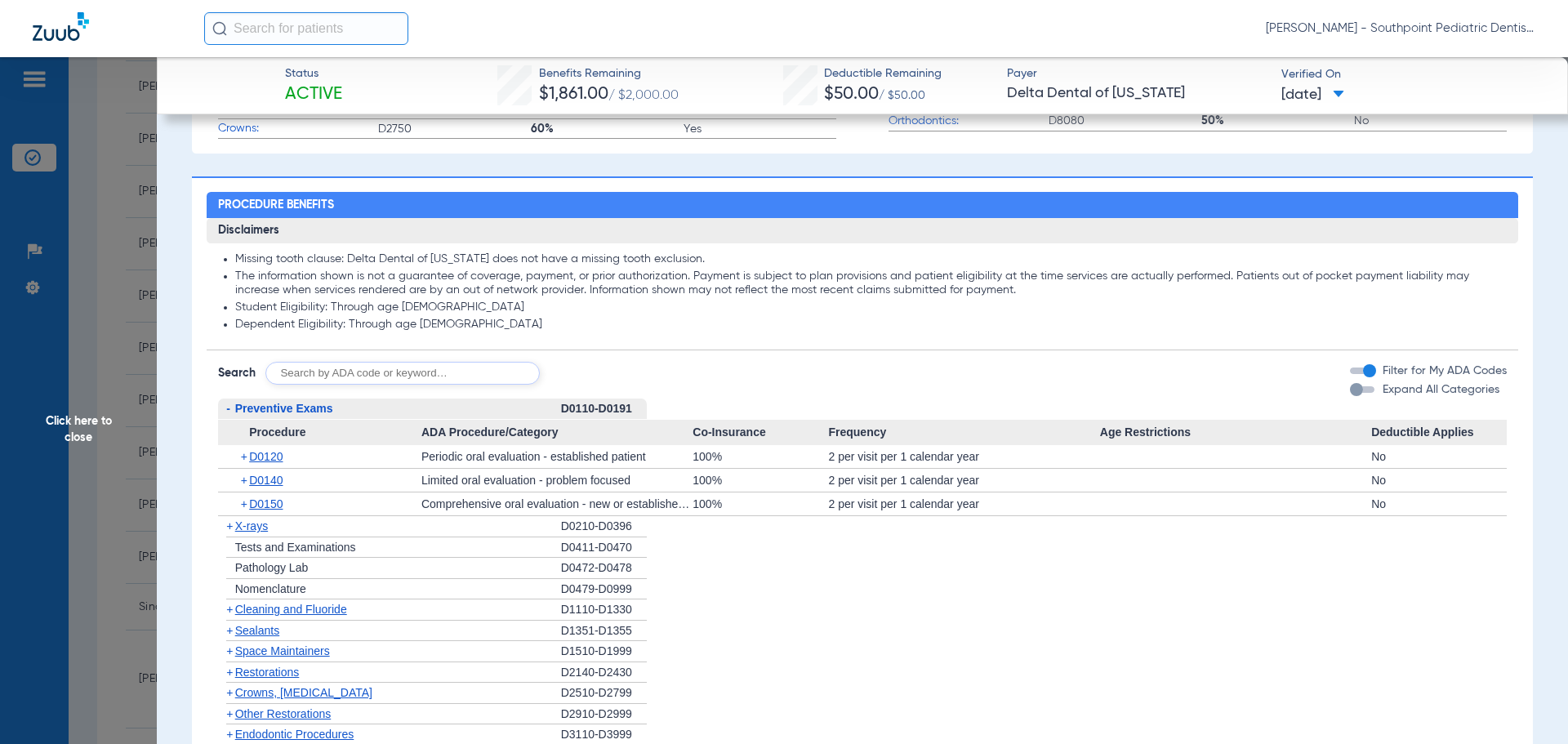
click at [342, 407] on div "- Preventive Exams" at bounding box center [389, 409] width 343 height 21
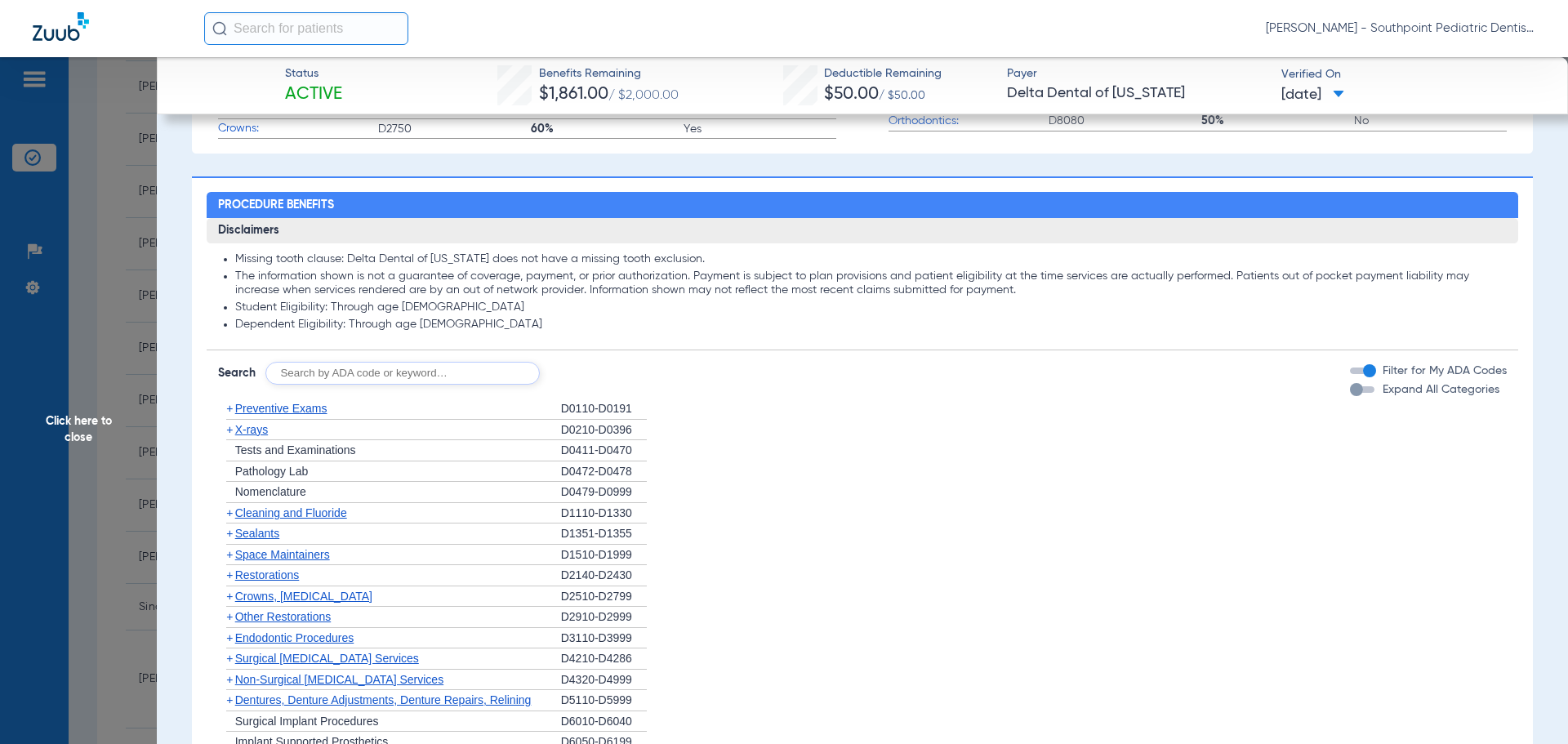
click at [318, 436] on div "+ X-rays" at bounding box center [389, 430] width 343 height 21
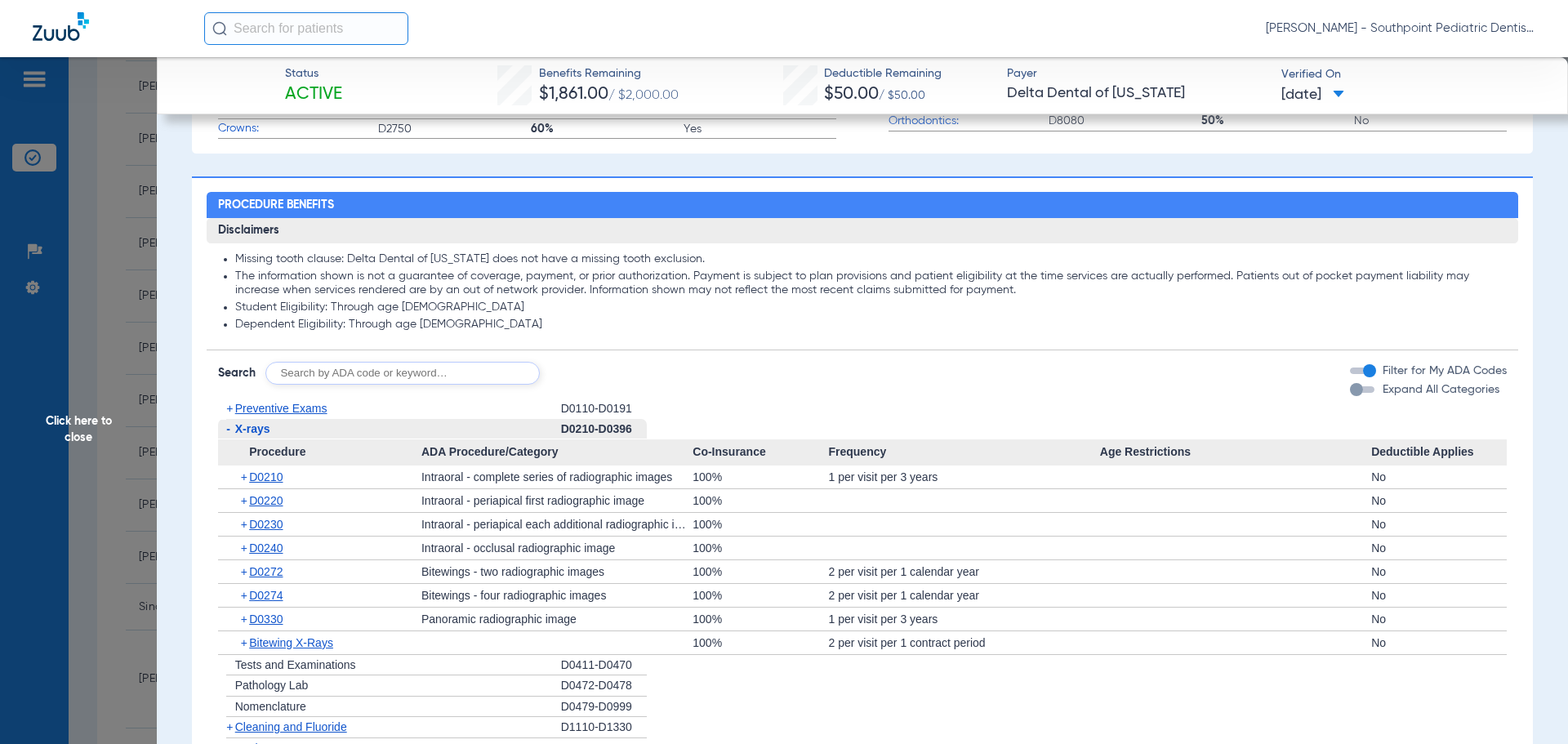
click at [320, 436] on div "- X-rays" at bounding box center [389, 429] width 343 height 21
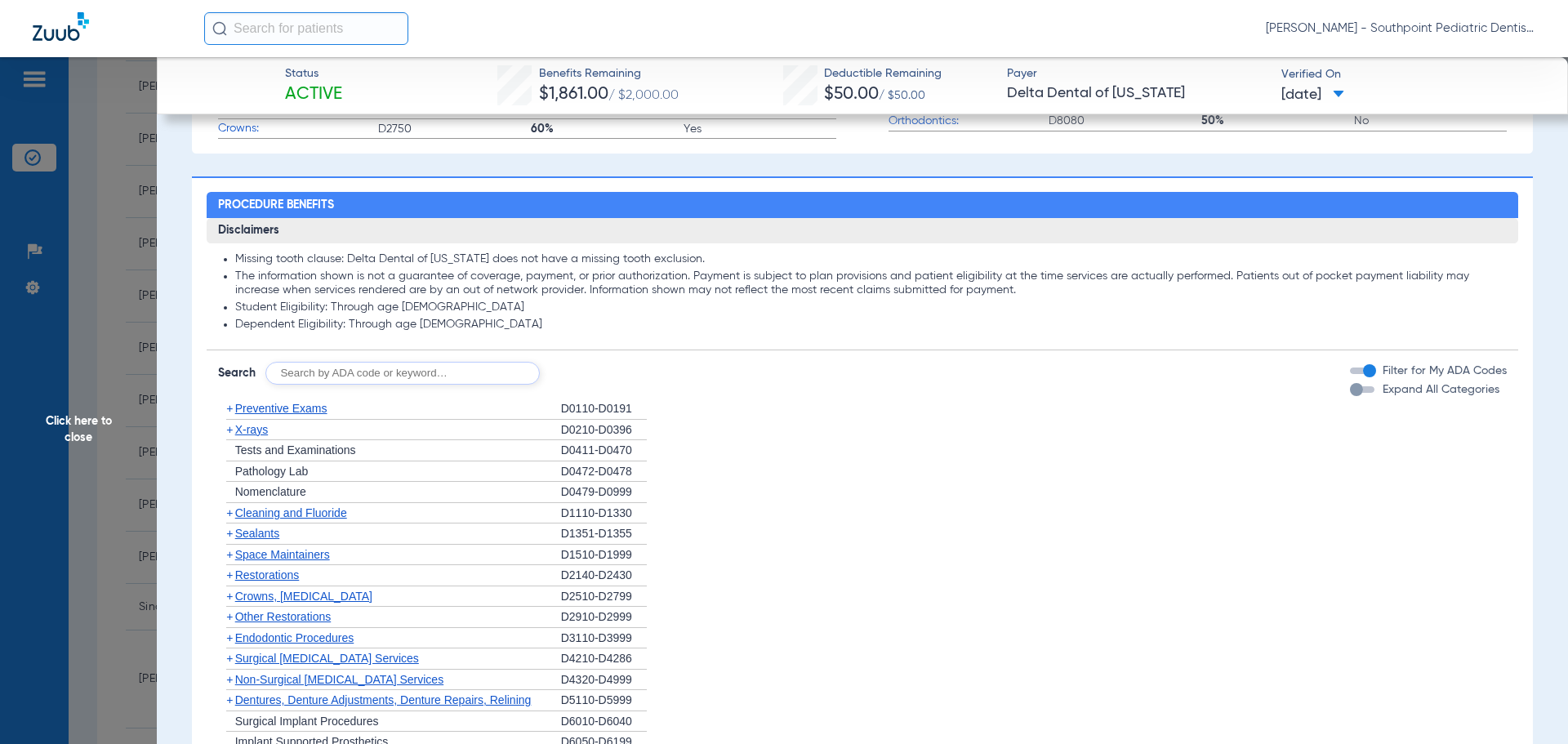
click at [319, 515] on span "Cleaning and Fluoride" at bounding box center [291, 513] width 112 height 13
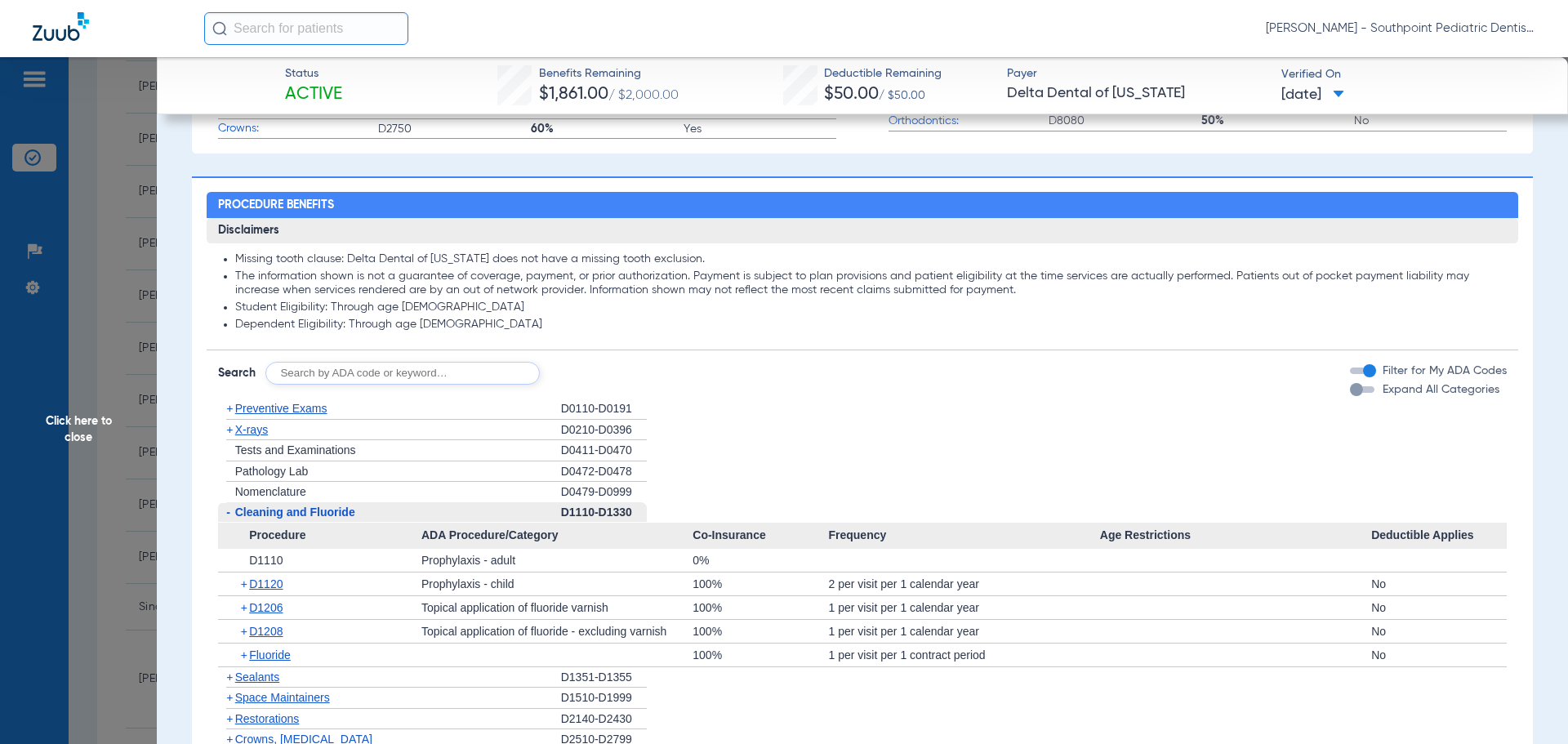
click at [319, 515] on span "Cleaning and Fluoride" at bounding box center [295, 512] width 120 height 13
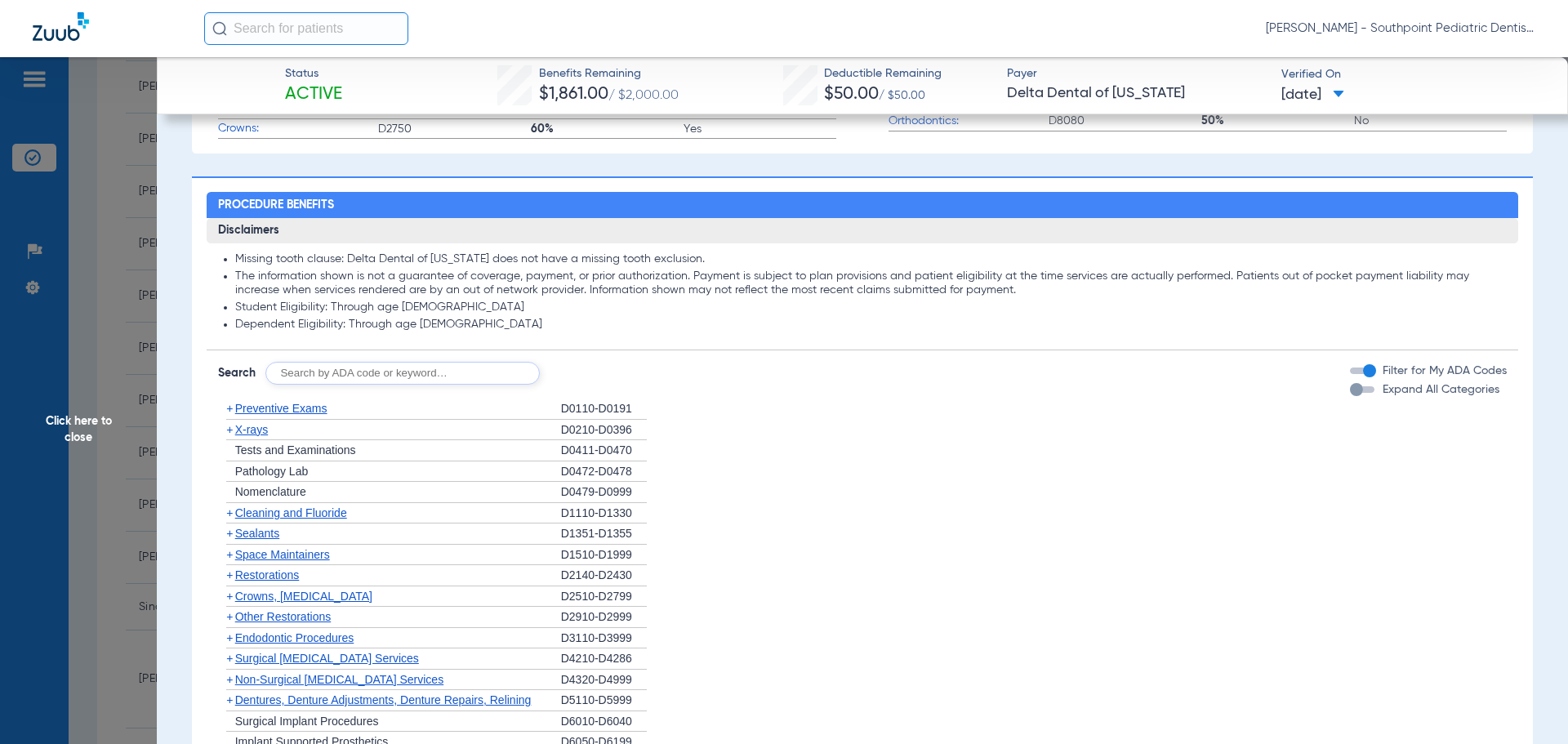
click at [314, 554] on span "Space Maintainers" at bounding box center [282, 554] width 94 height 13
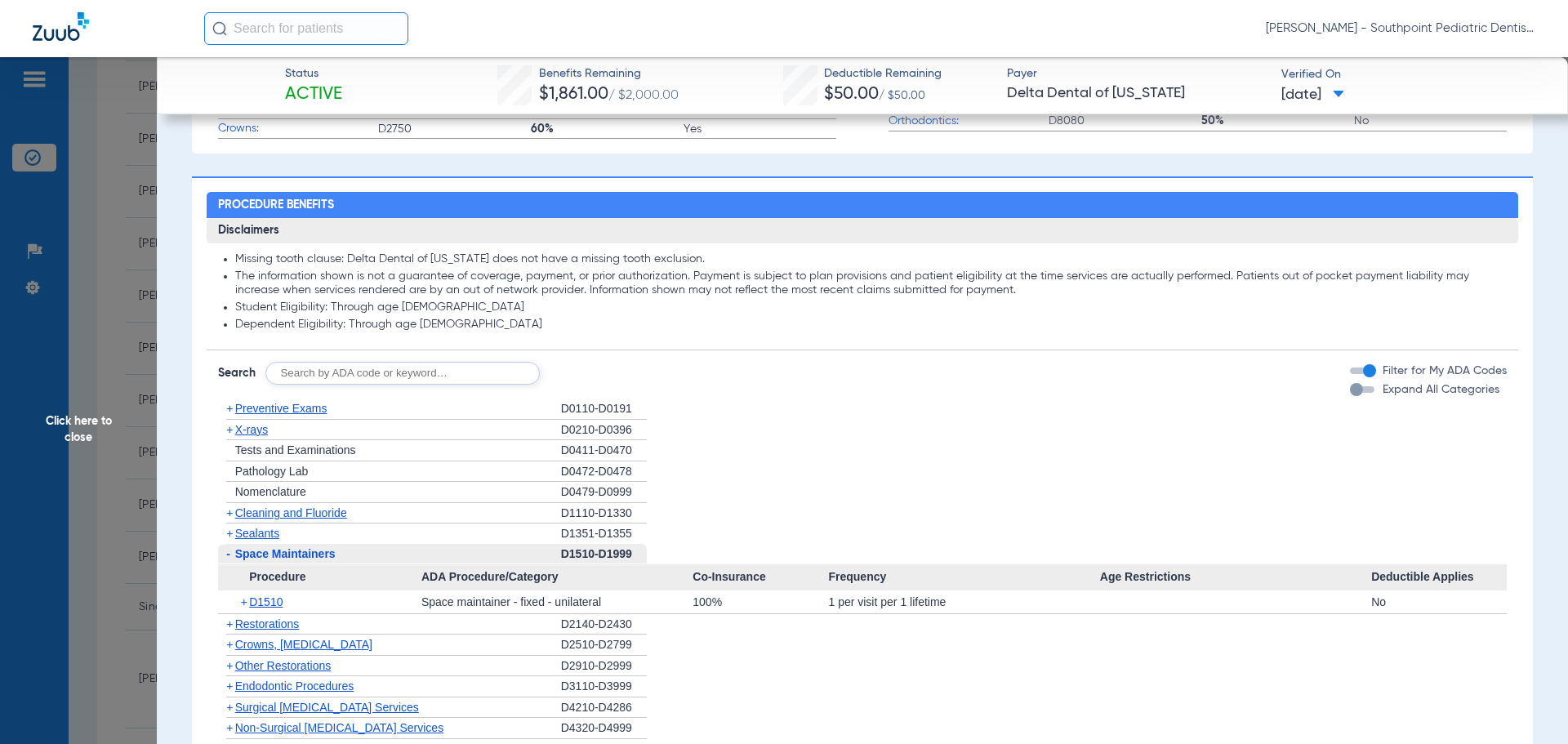
click at [314, 554] on span "Space Maintainers" at bounding box center [285, 554] width 100 height 13
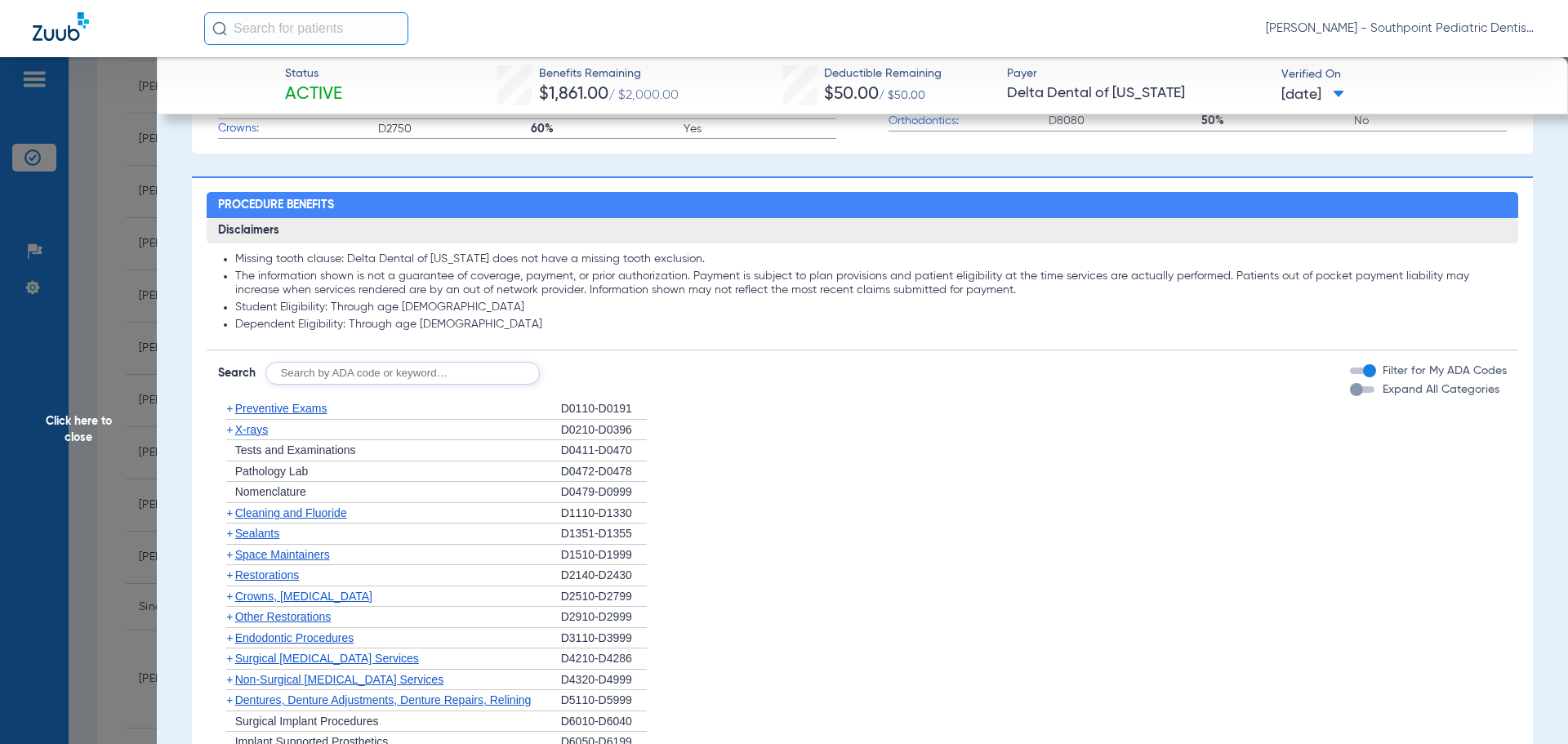
click at [307, 534] on div "+ Sealants" at bounding box center [389, 533] width 343 height 21
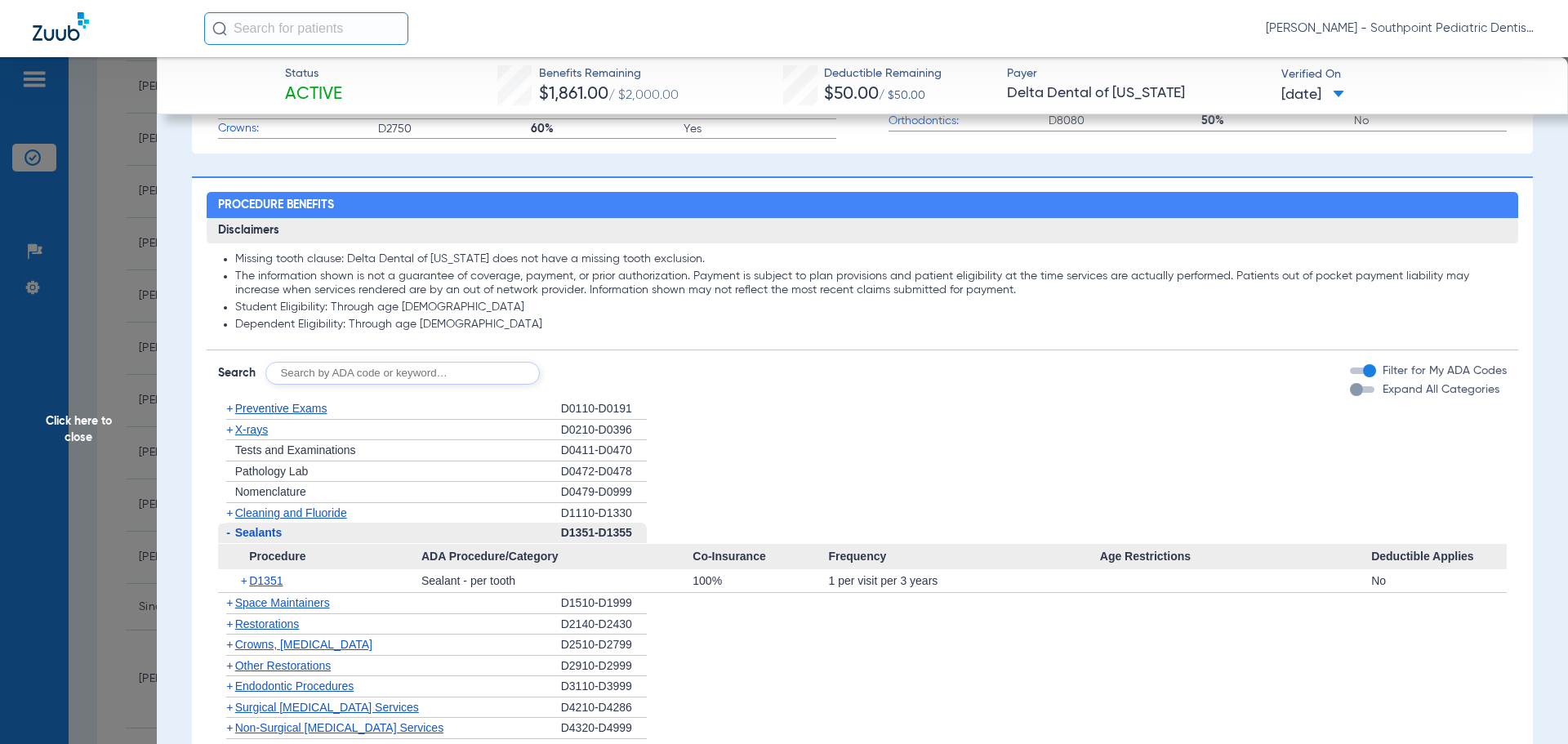
click at [307, 534] on div "- Sealants" at bounding box center [389, 533] width 343 height 21
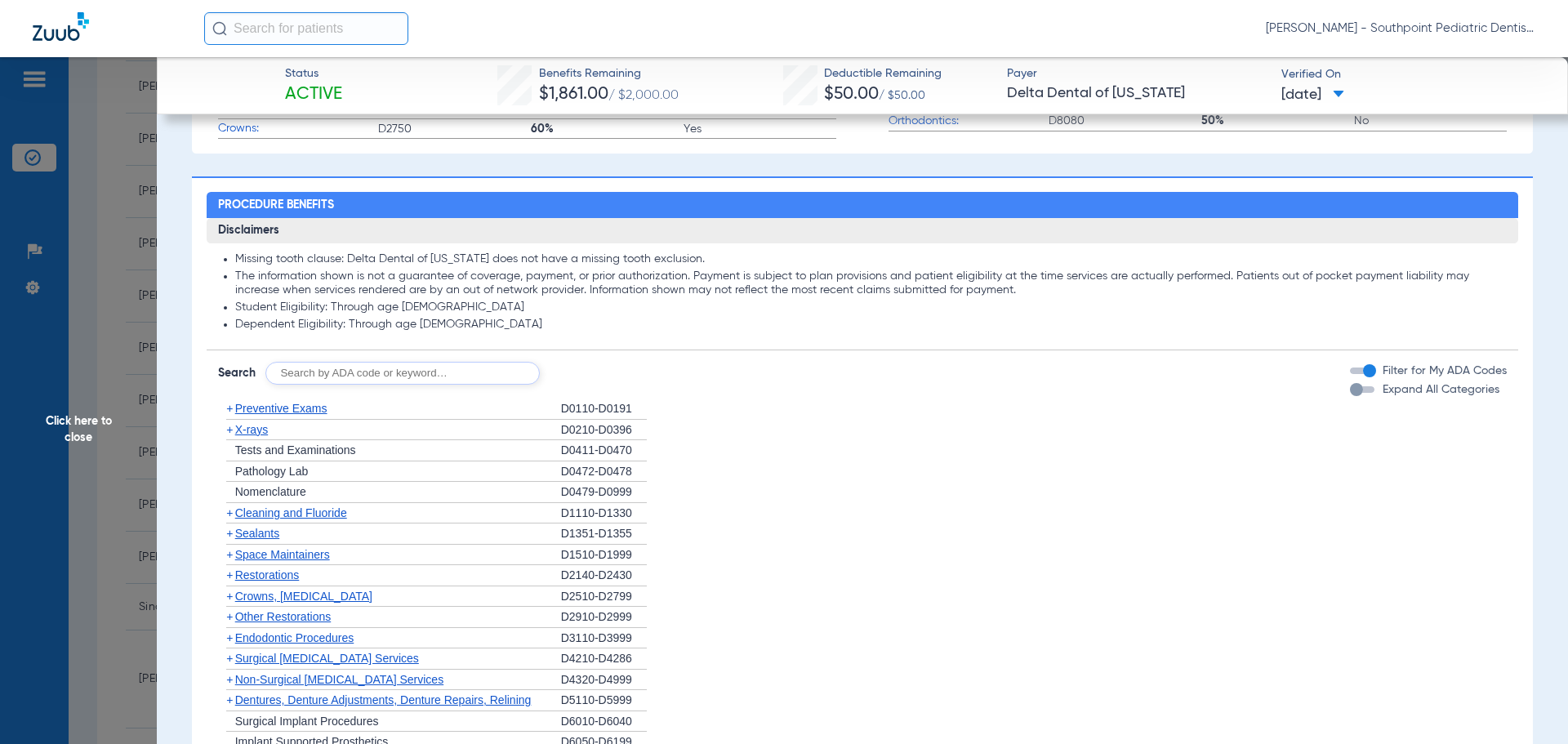
click at [278, 559] on span "Space Maintainers" at bounding box center [282, 554] width 94 height 13
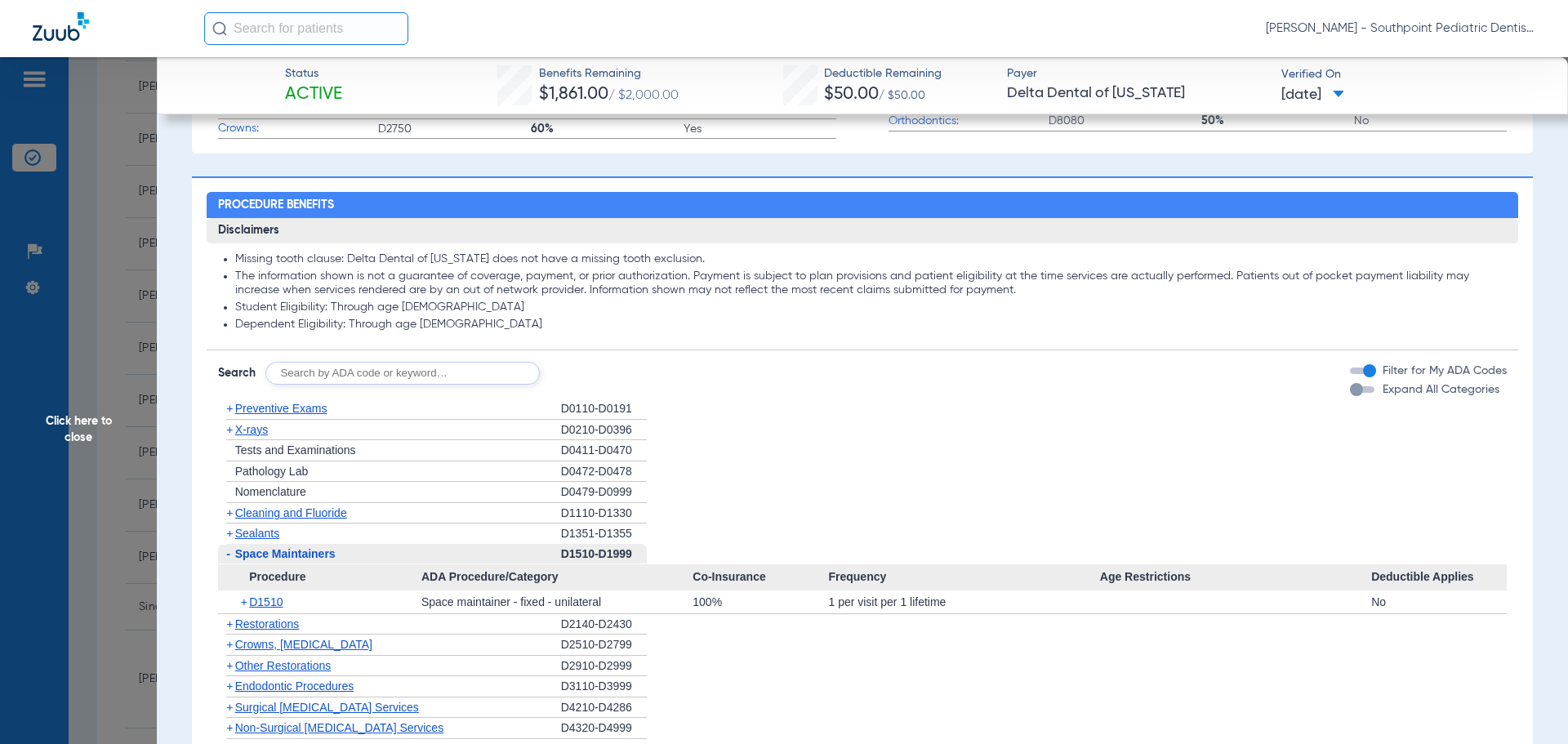
click at [278, 559] on span "Space Maintainers" at bounding box center [285, 554] width 100 height 13
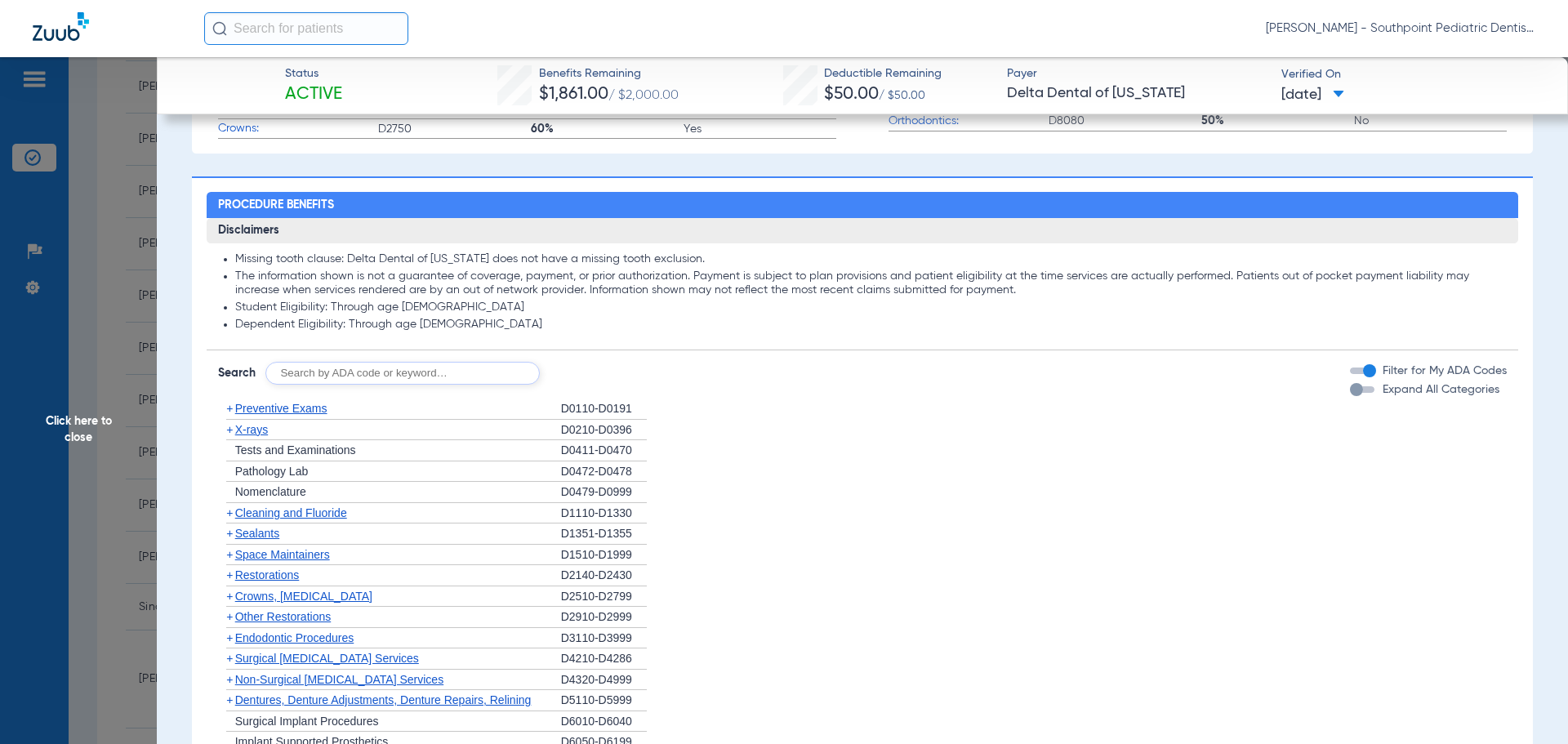
click at [288, 610] on div "+ Other Restorations" at bounding box center [389, 617] width 343 height 21
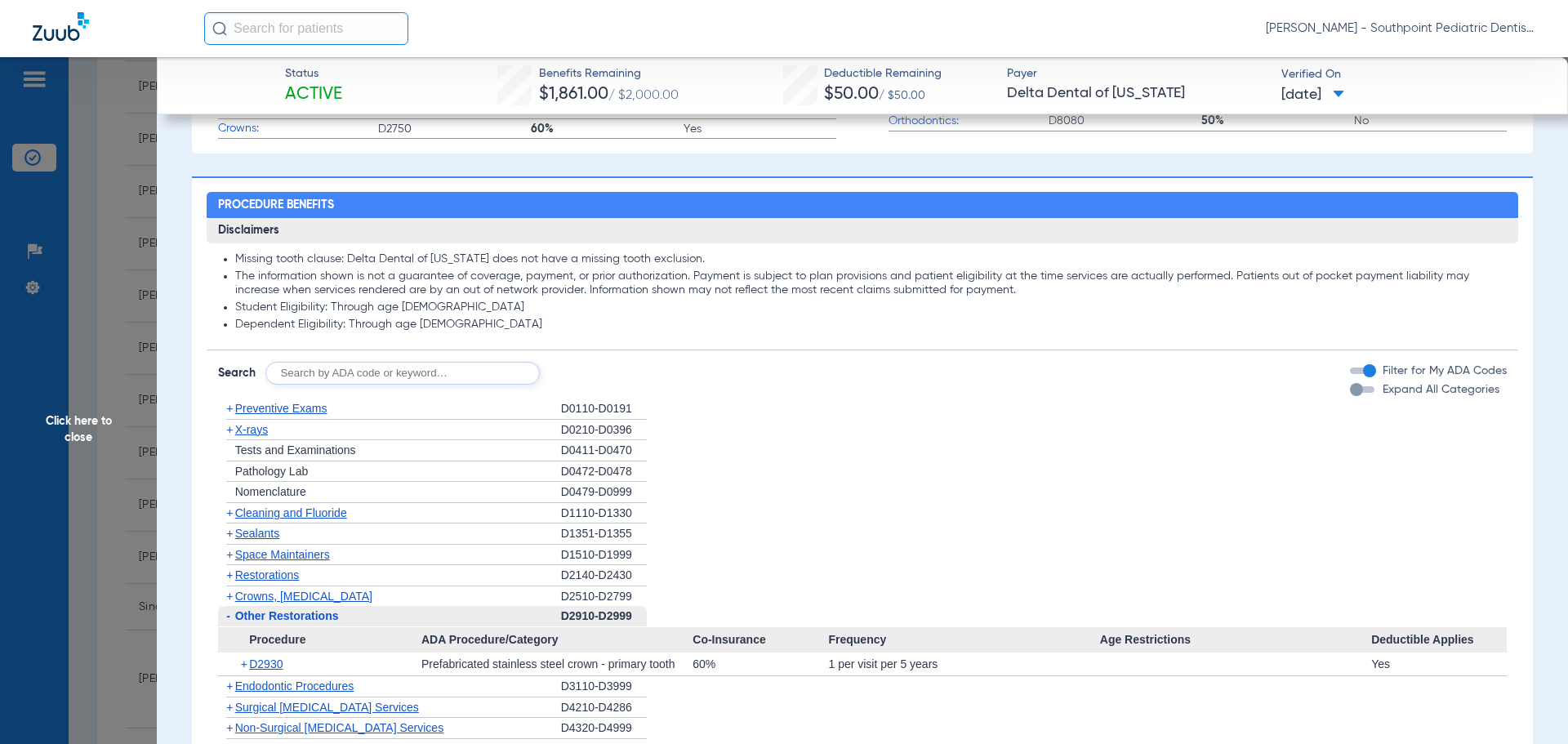
click at [288, 610] on div "- Other Restorations" at bounding box center [389, 616] width 343 height 21
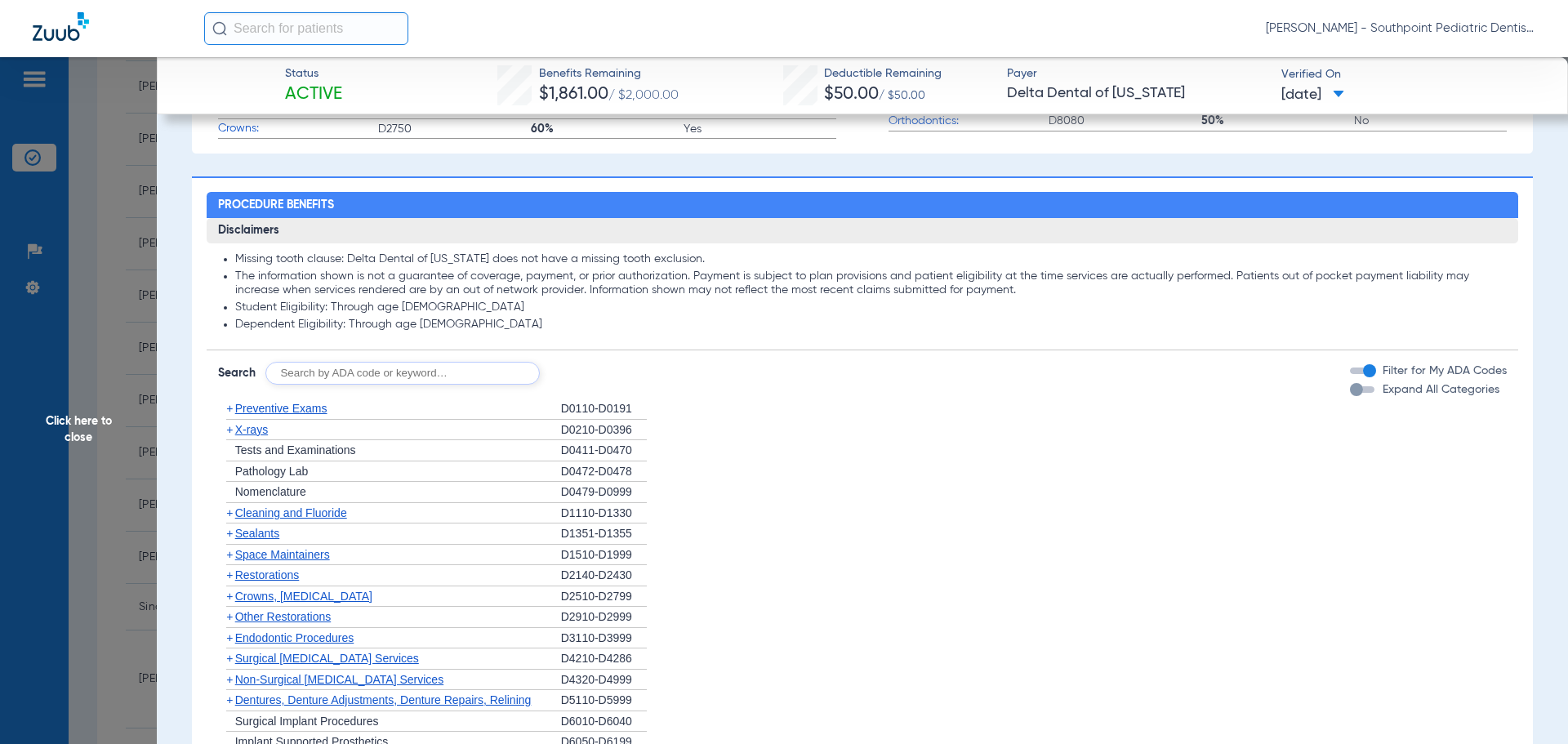
click at [291, 636] on span "Endodontic Procedures" at bounding box center [294, 638] width 119 height 13
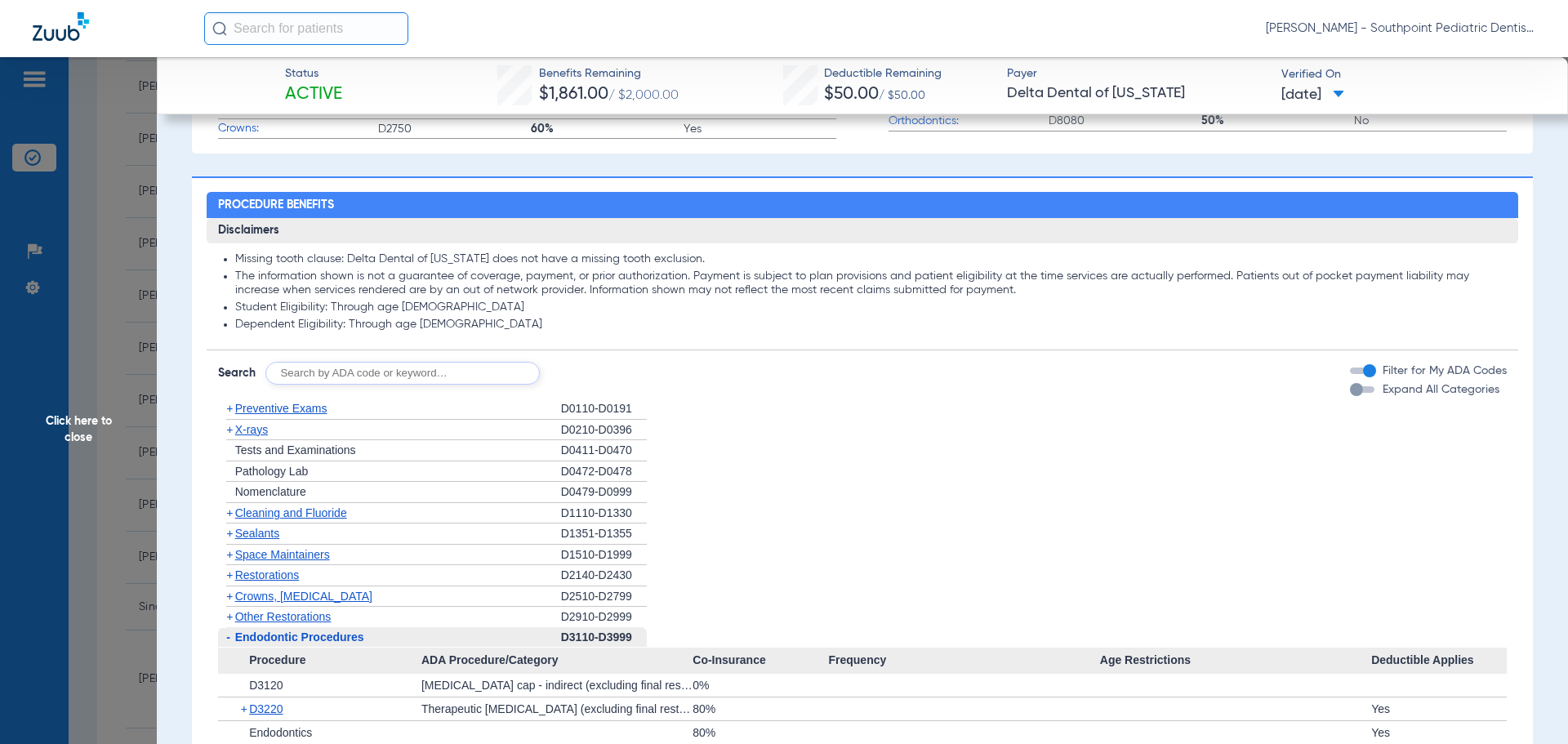
click at [291, 636] on span "Endodontic Procedures" at bounding box center [299, 637] width 129 height 13
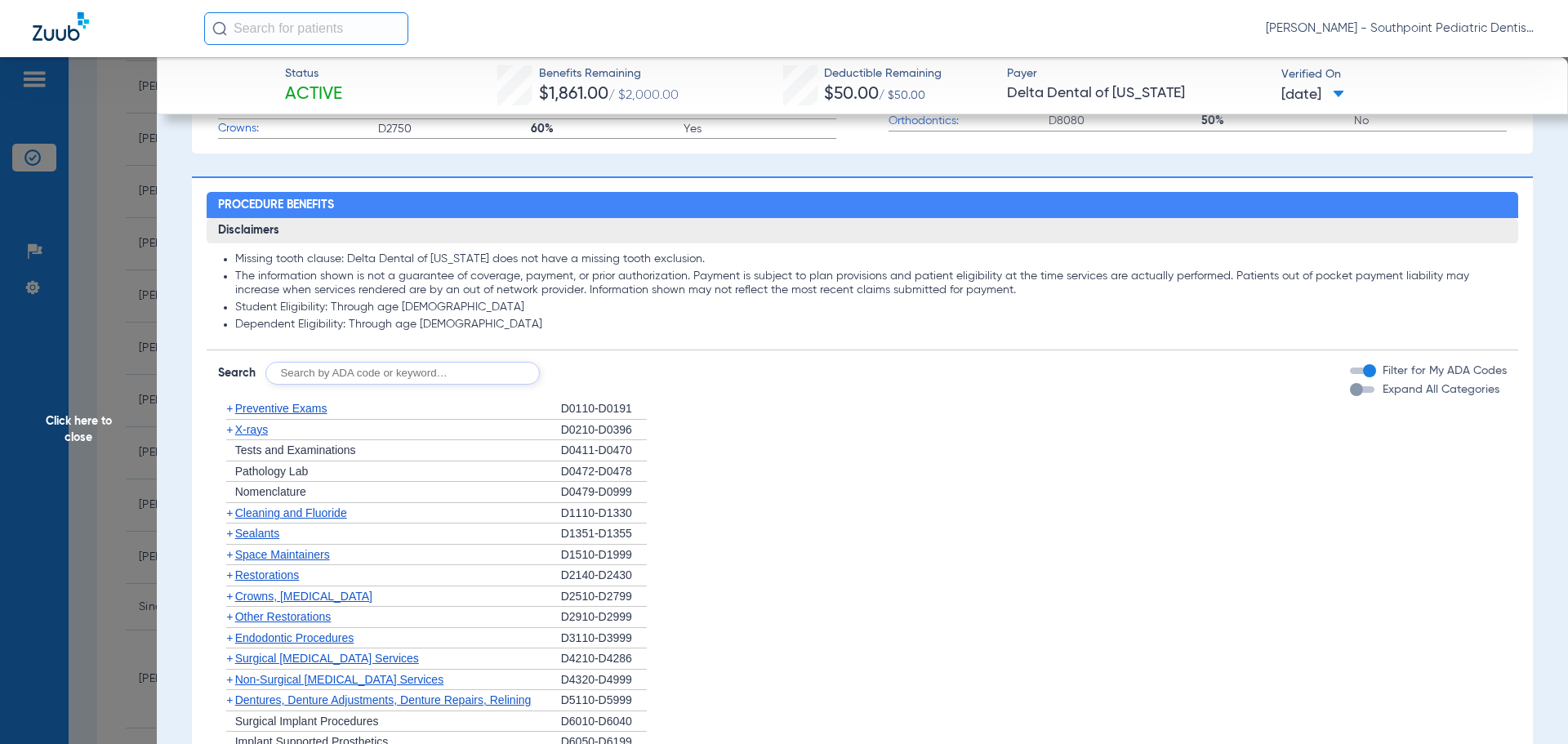
scroll to position [980, 0]
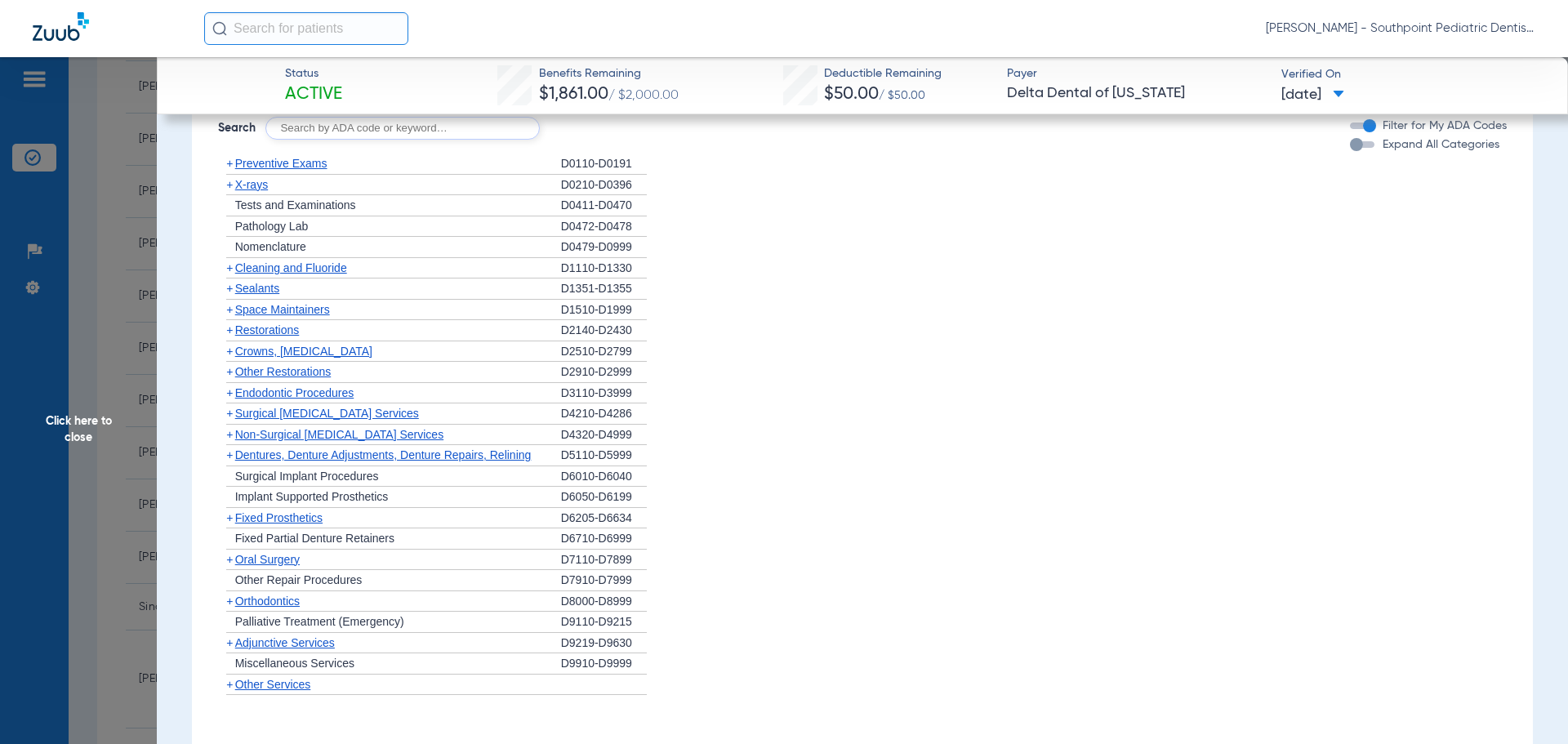
click at [293, 564] on span "Oral Surgery" at bounding box center [267, 559] width 65 height 13
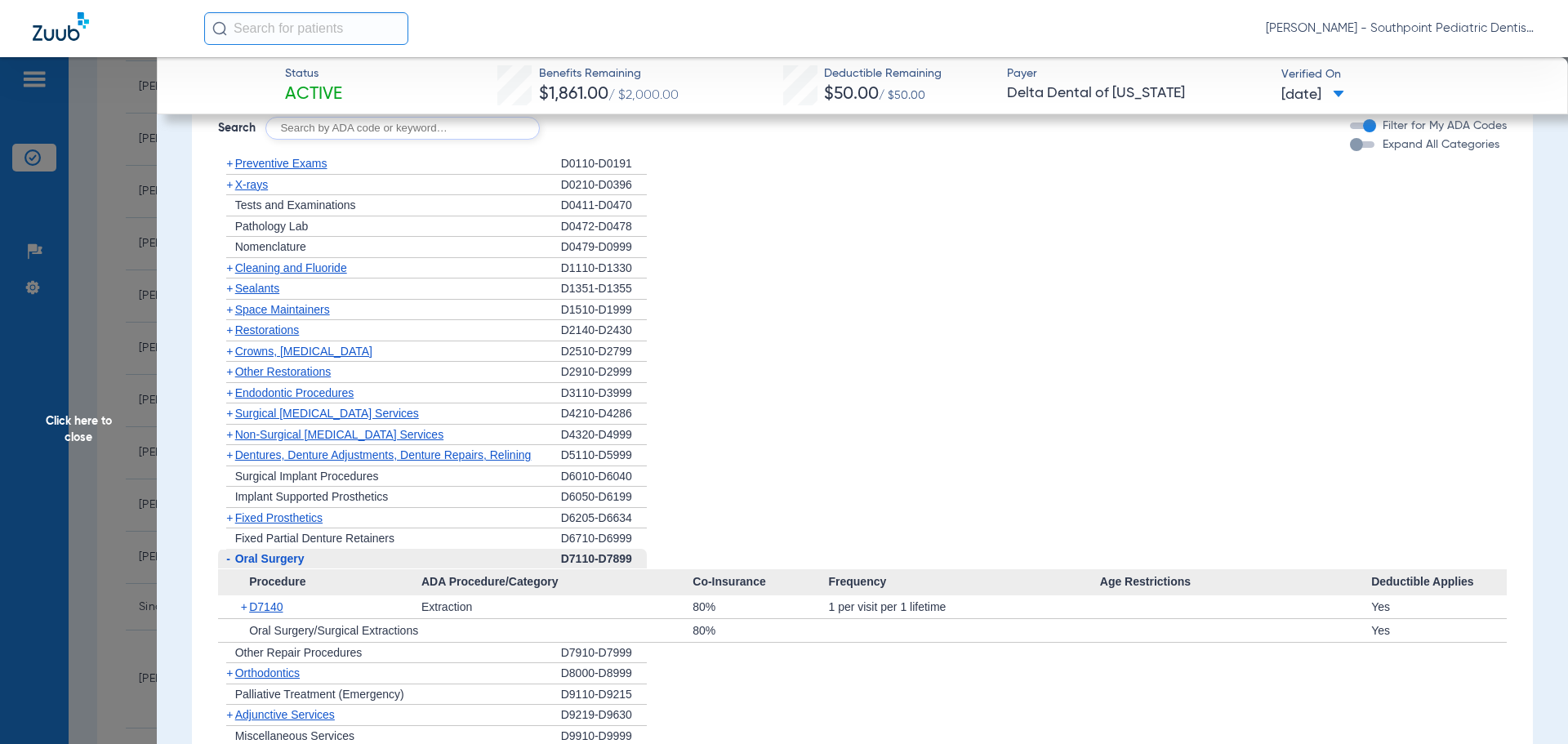
click at [299, 568] on div "- [MEDICAL_DATA]" at bounding box center [389, 559] width 343 height 21
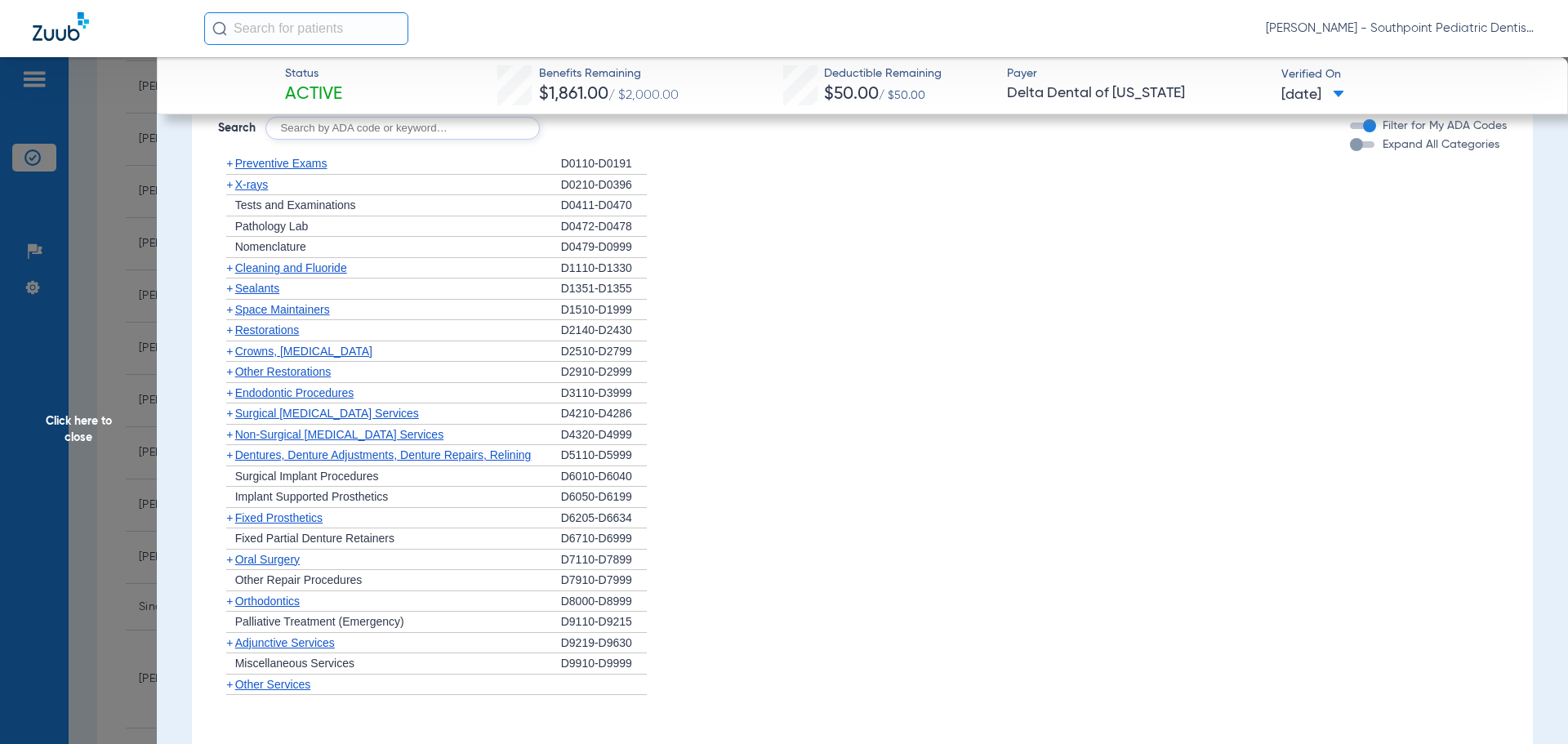
scroll to position [1399, 0]
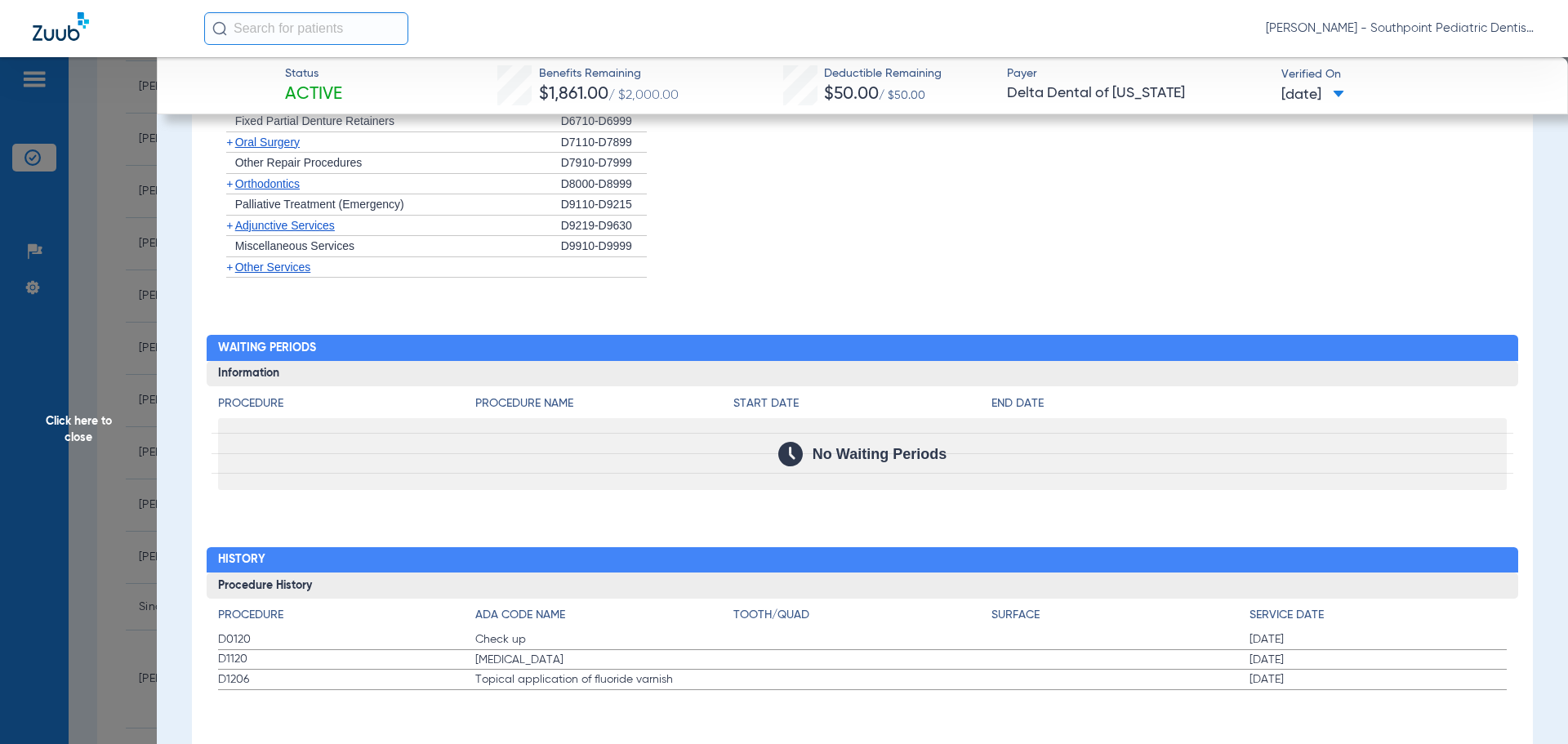
click at [0, 404] on span "Click here to close" at bounding box center [78, 429] width 157 height 744
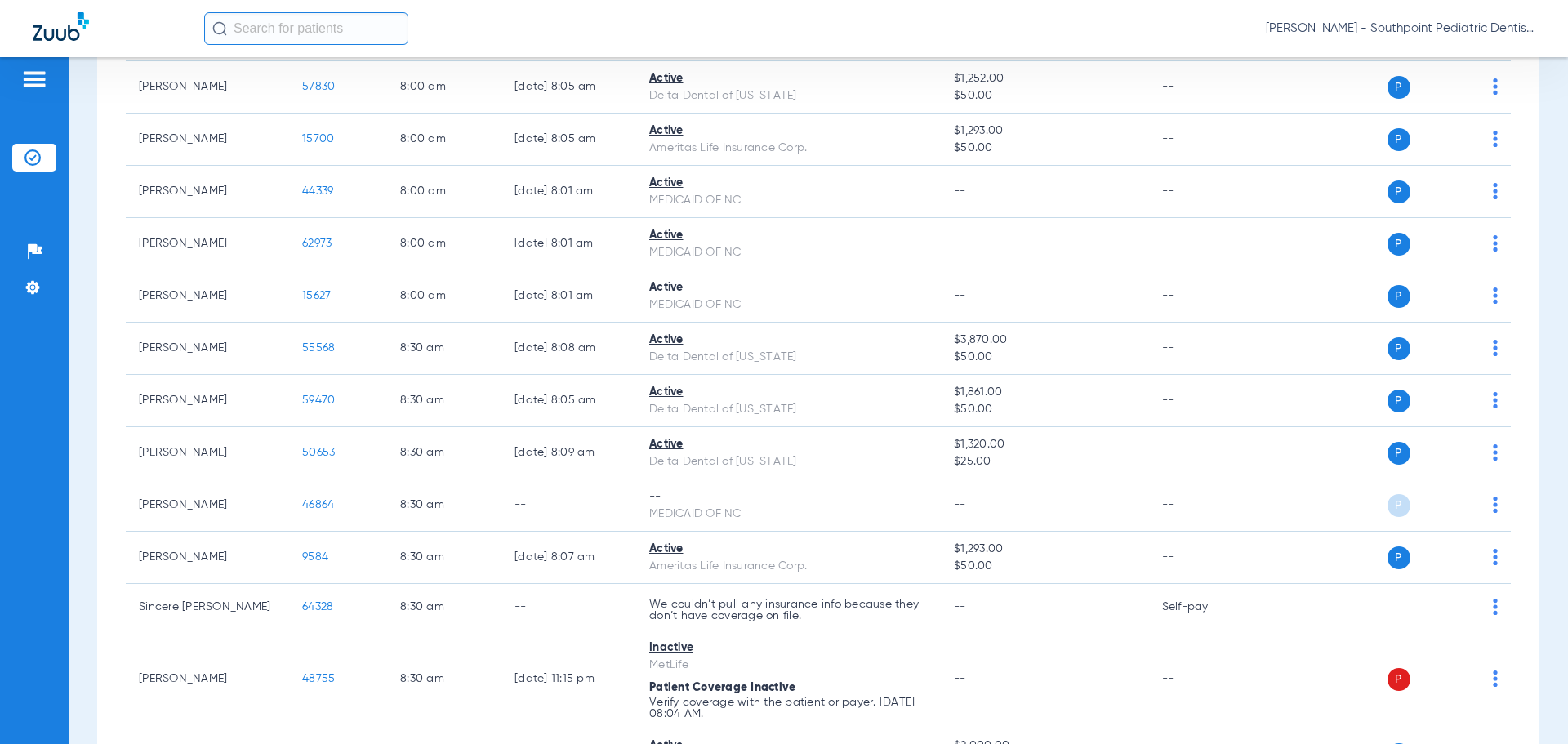
scroll to position [728, 0]
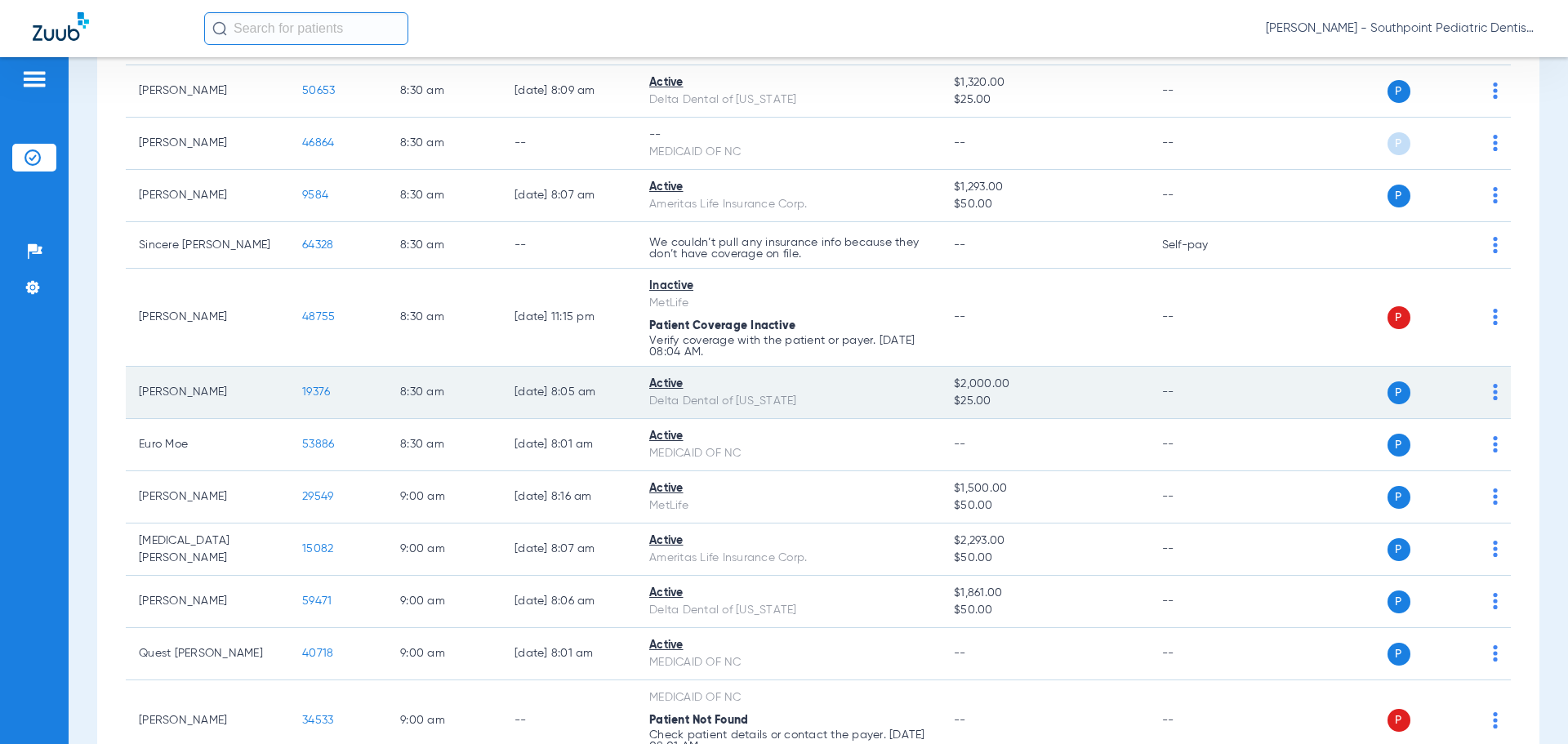
click at [316, 394] on span "19376" at bounding box center [316, 392] width 28 height 12
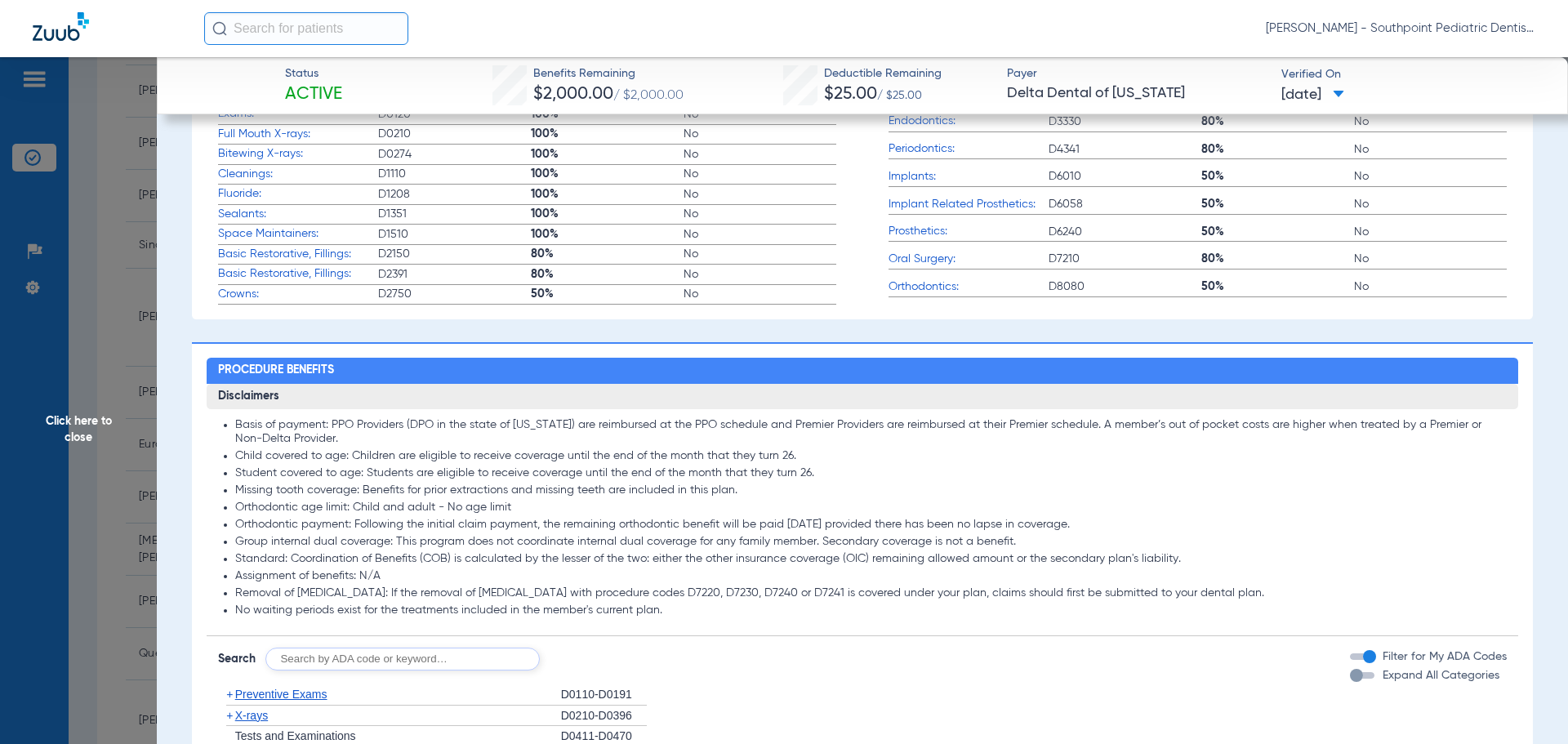
scroll to position [980, 0]
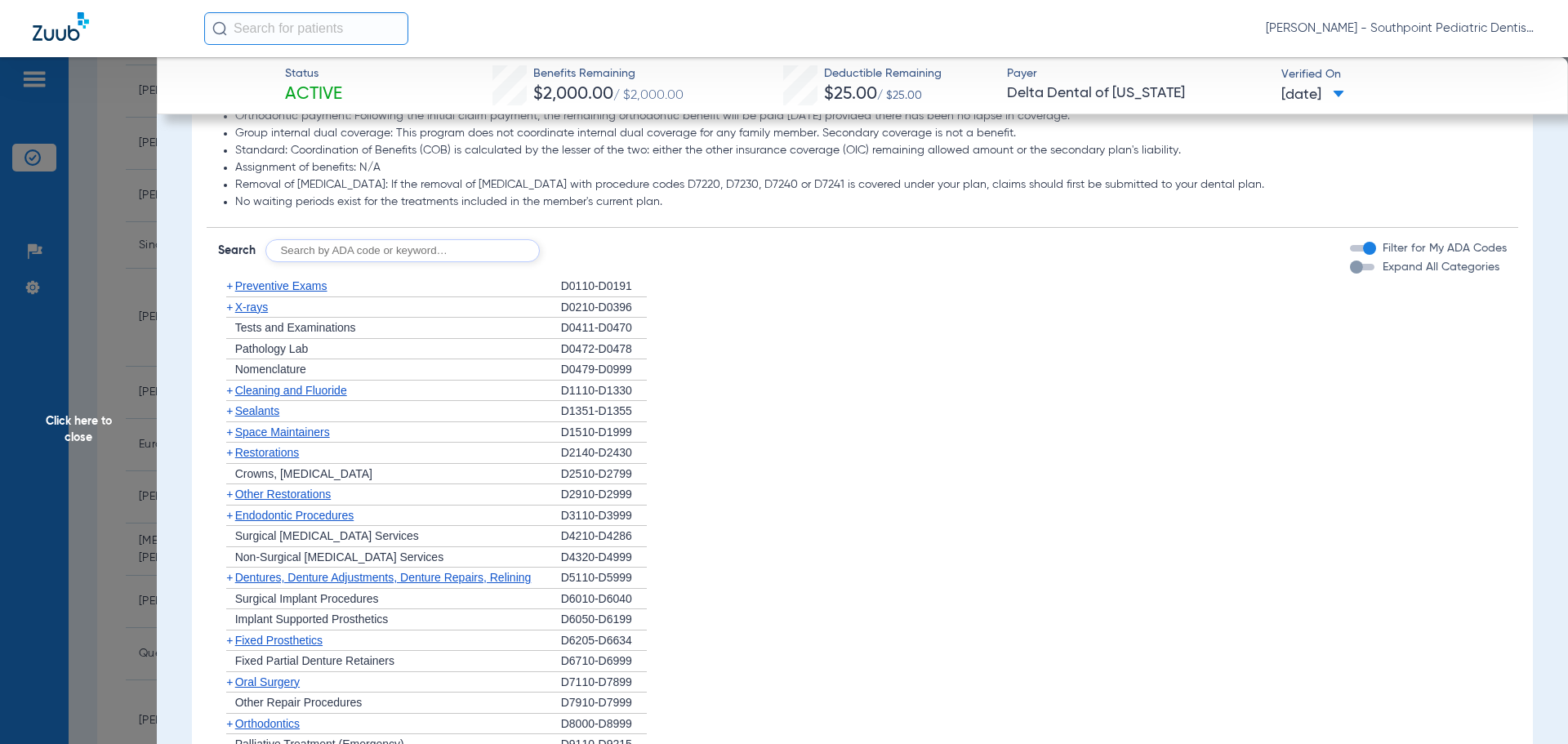
click at [527, 281] on div "+ Preventive Exams" at bounding box center [389, 286] width 343 height 21
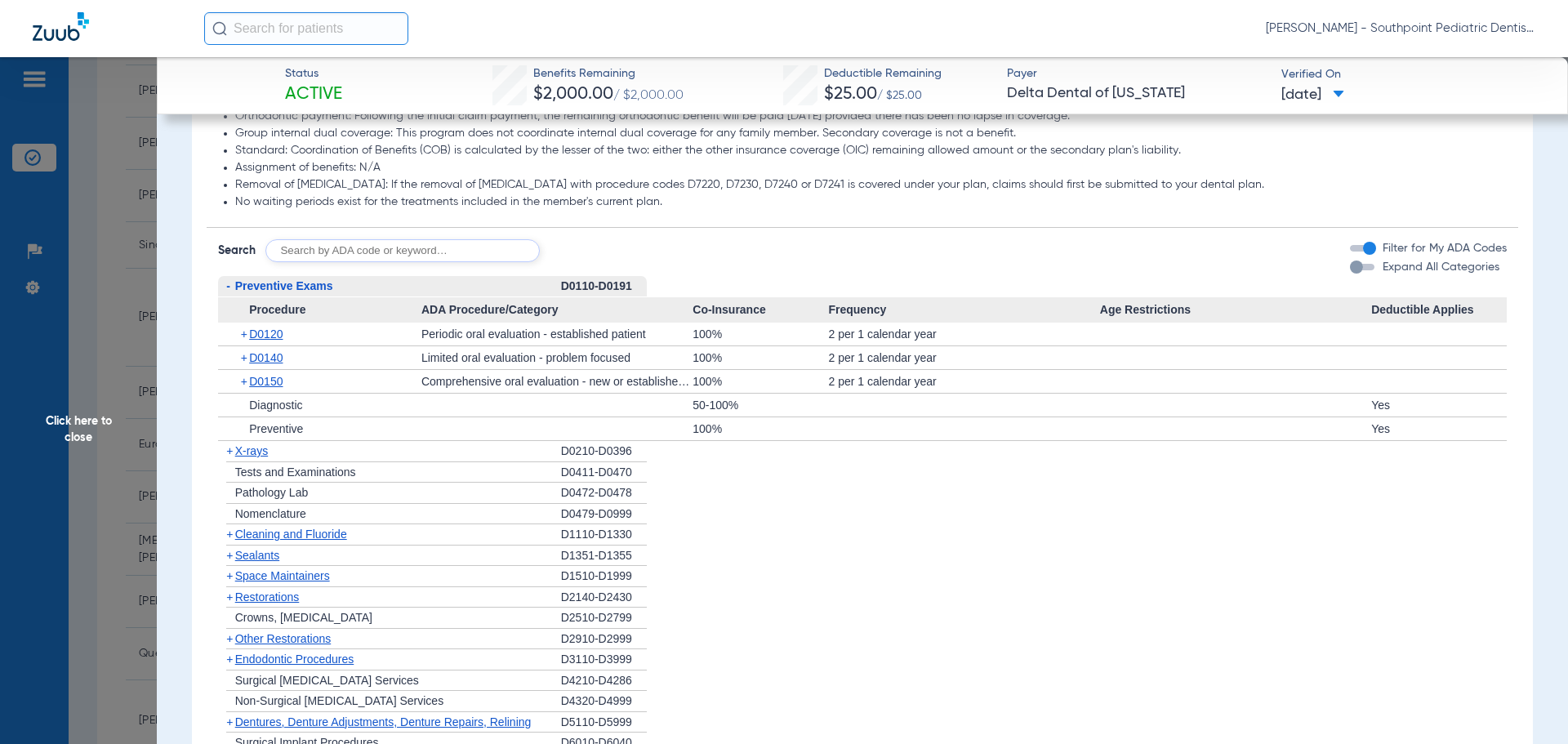
click at [527, 281] on div "- Preventive Exams" at bounding box center [389, 286] width 343 height 21
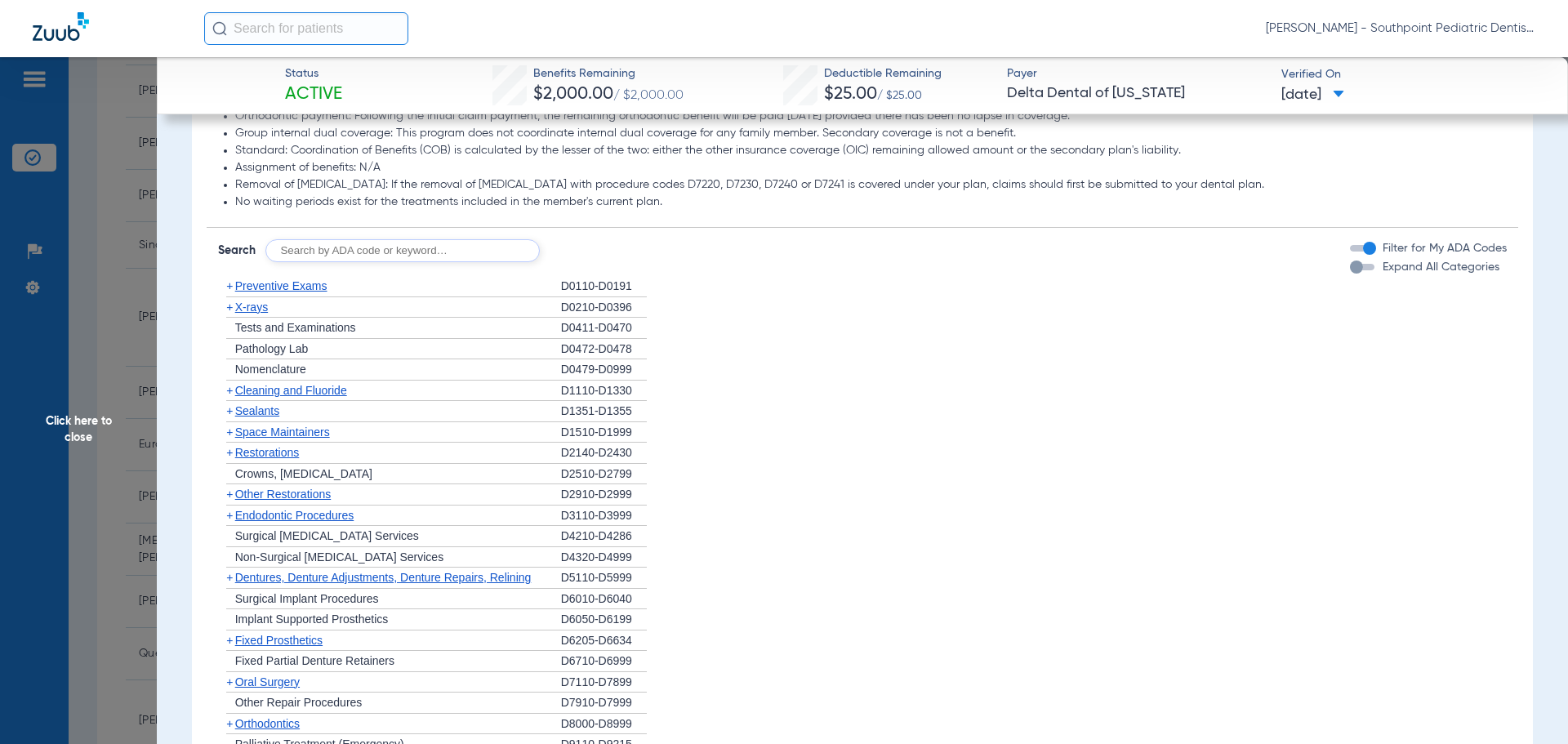
click at [484, 318] on div "+ Tests and Examinations" at bounding box center [389, 328] width 343 height 21
click at [482, 316] on div "+ X-rays" at bounding box center [389, 308] width 343 height 21
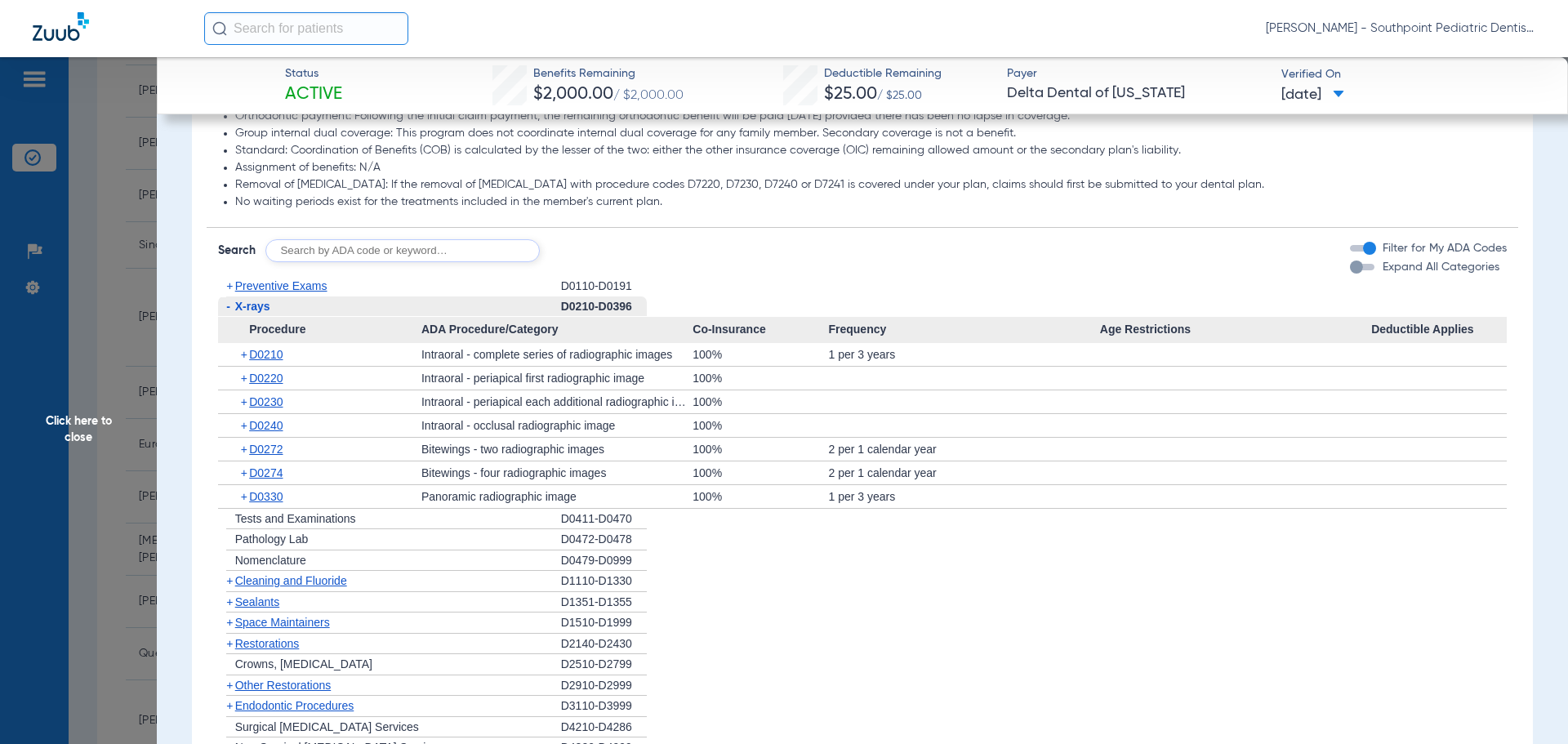
click at [475, 311] on div "- X-rays" at bounding box center [389, 307] width 343 height 21
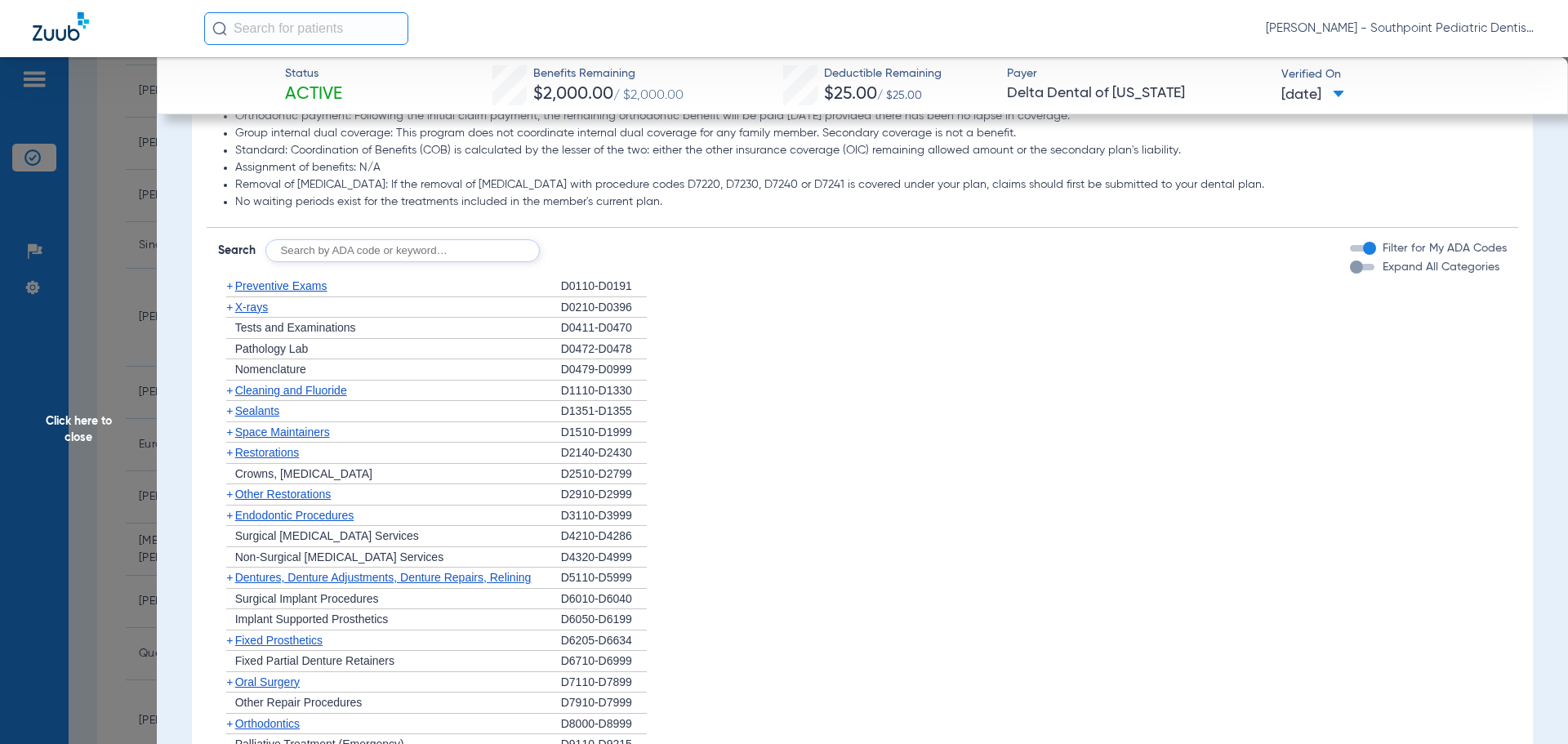
click at [440, 389] on div "+ Cleaning and Fluoride" at bounding box center [389, 391] width 343 height 21
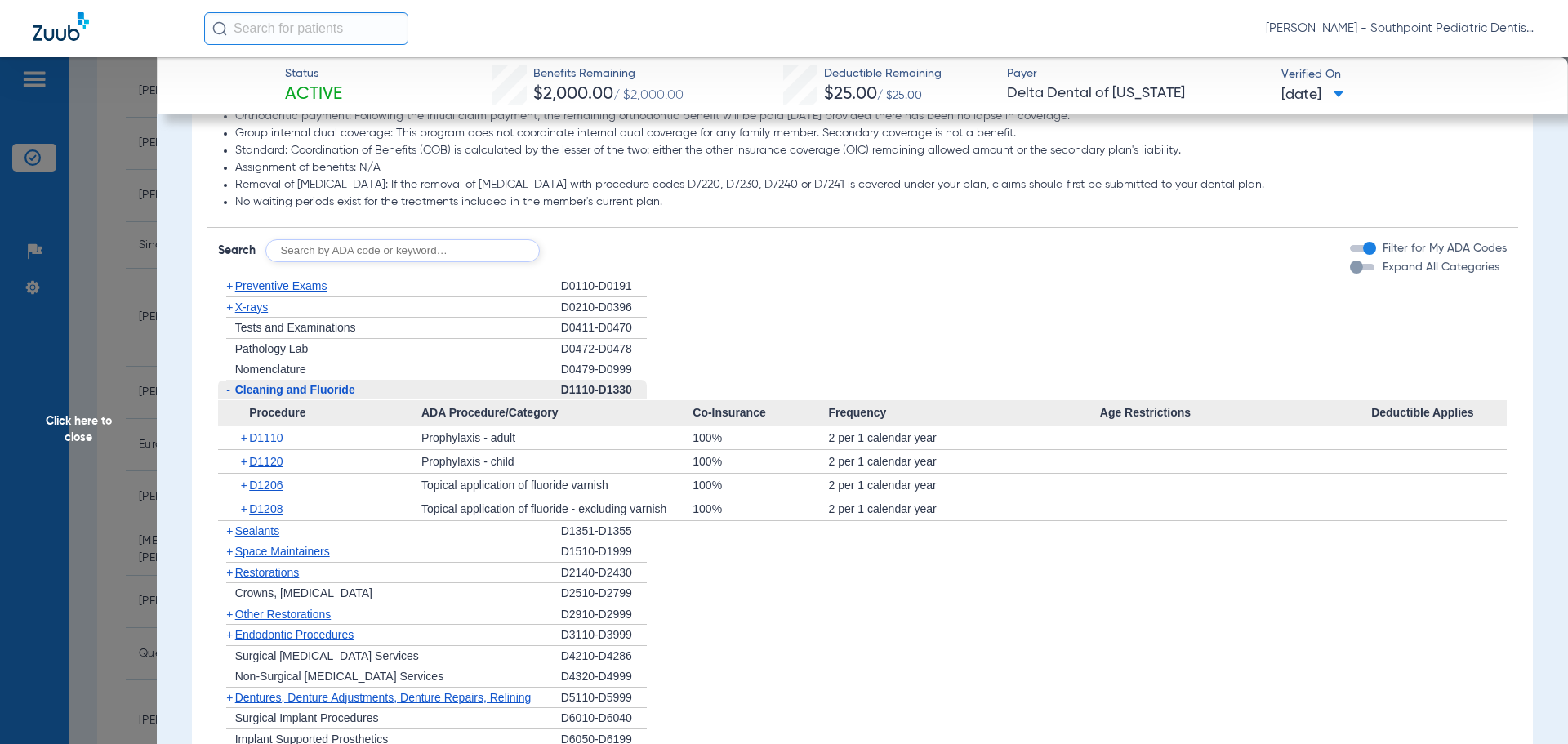
click at [440, 389] on div "- Cleaning and Fluoride" at bounding box center [389, 390] width 343 height 21
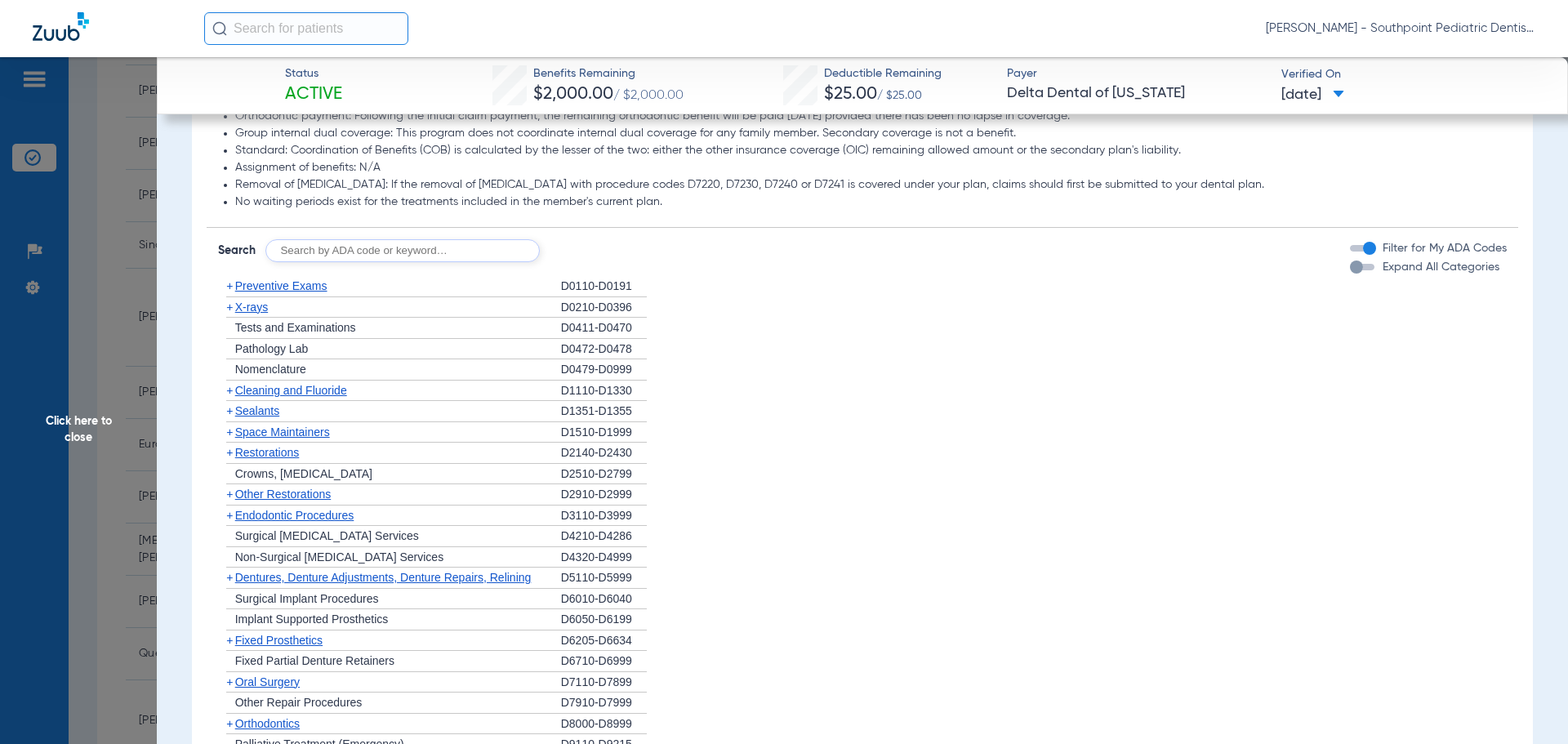
click at [377, 433] on div "+ Space Maintainers" at bounding box center [389, 432] width 343 height 21
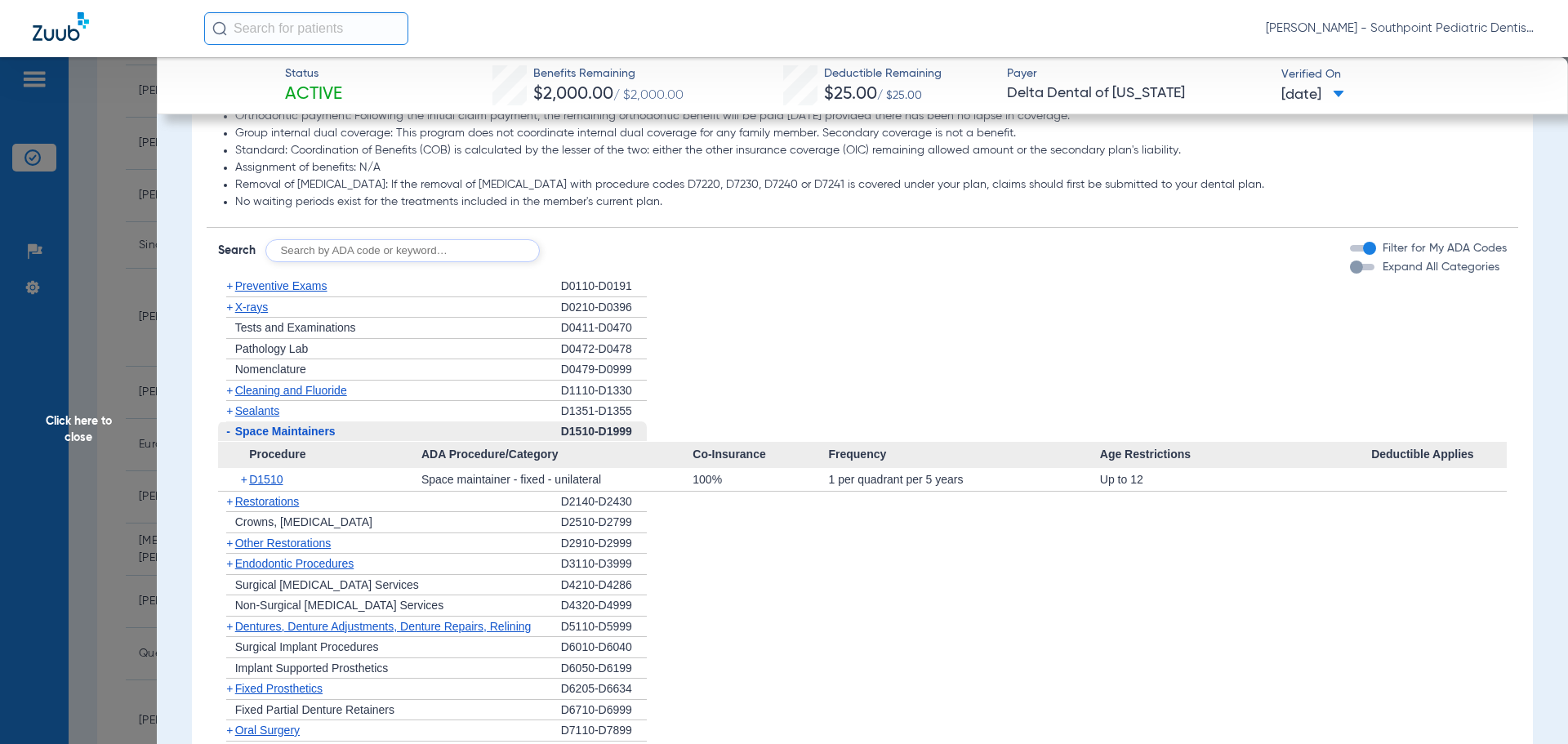
click at [373, 409] on div "+ Sealants" at bounding box center [389, 411] width 343 height 20
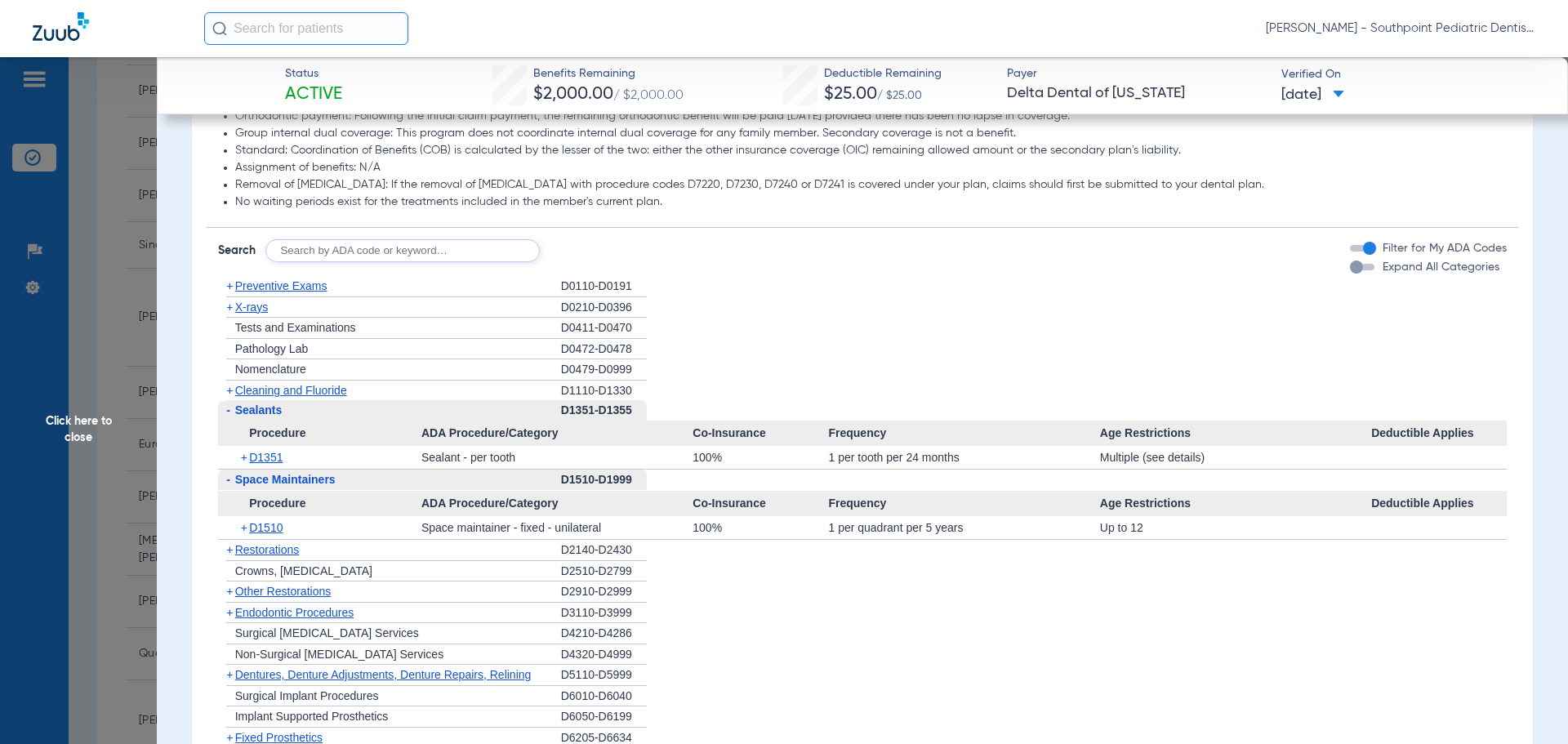
scroll to position [1143, 0]
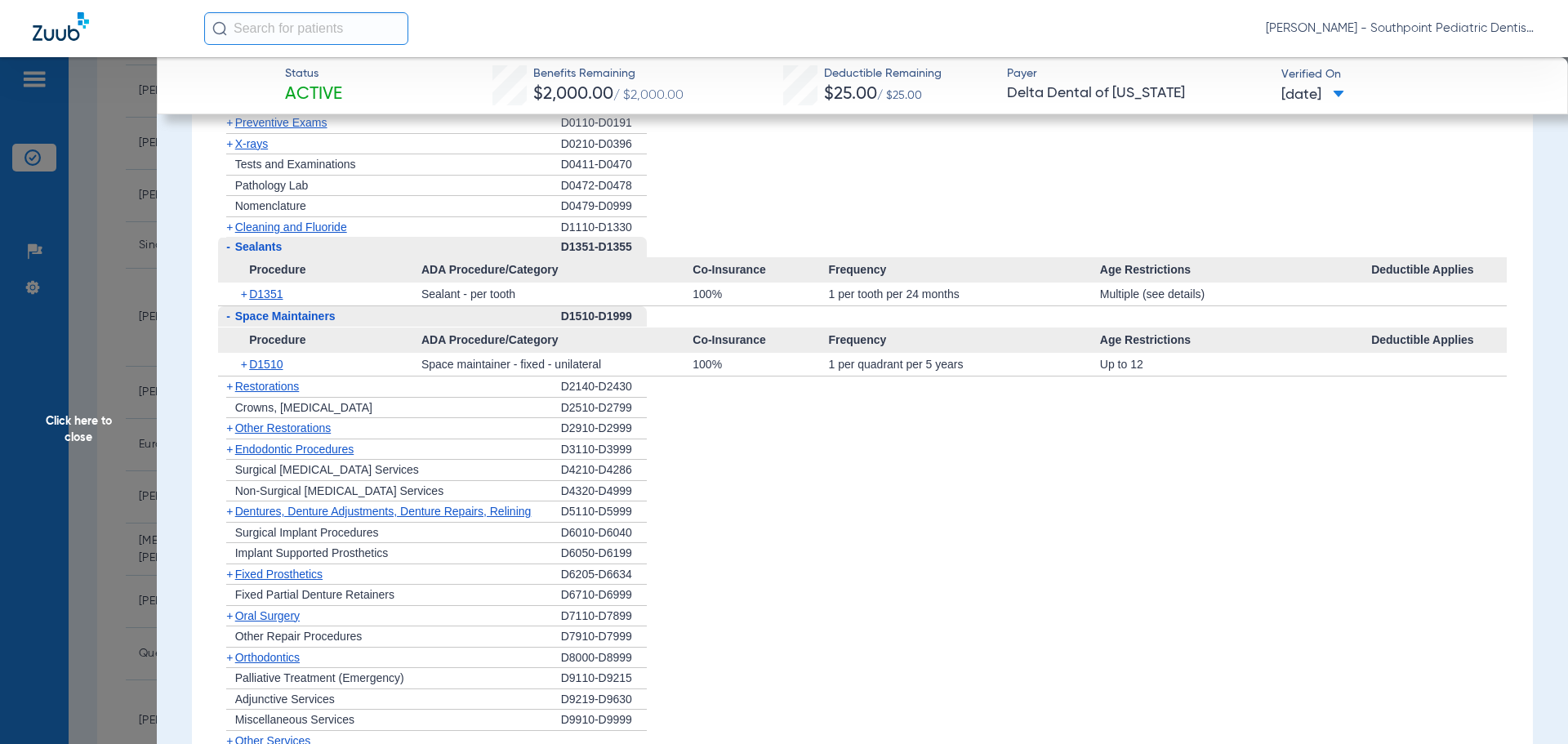
click at [372, 426] on div "+ Other Restorations" at bounding box center [389, 428] width 343 height 21
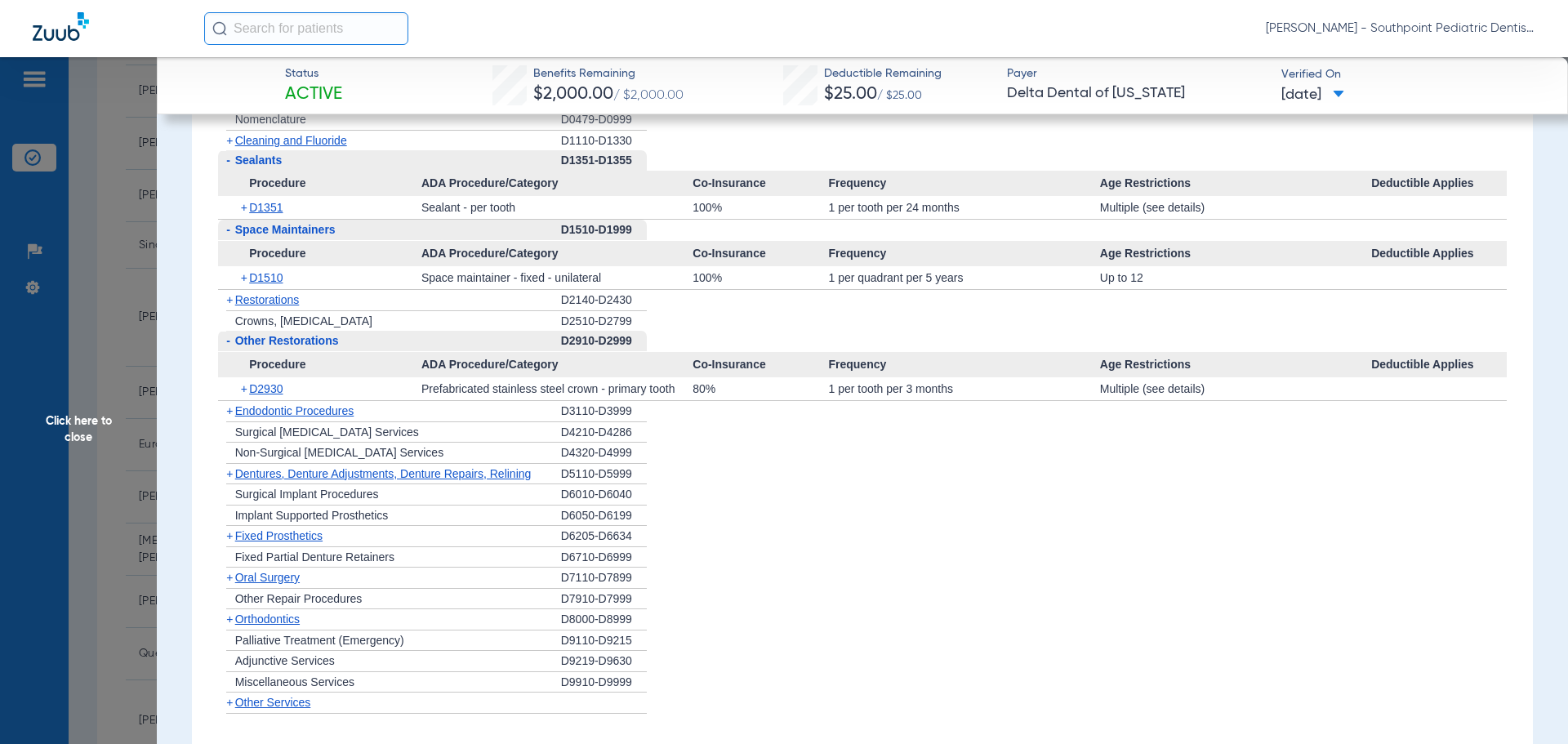
scroll to position [1307, 0]
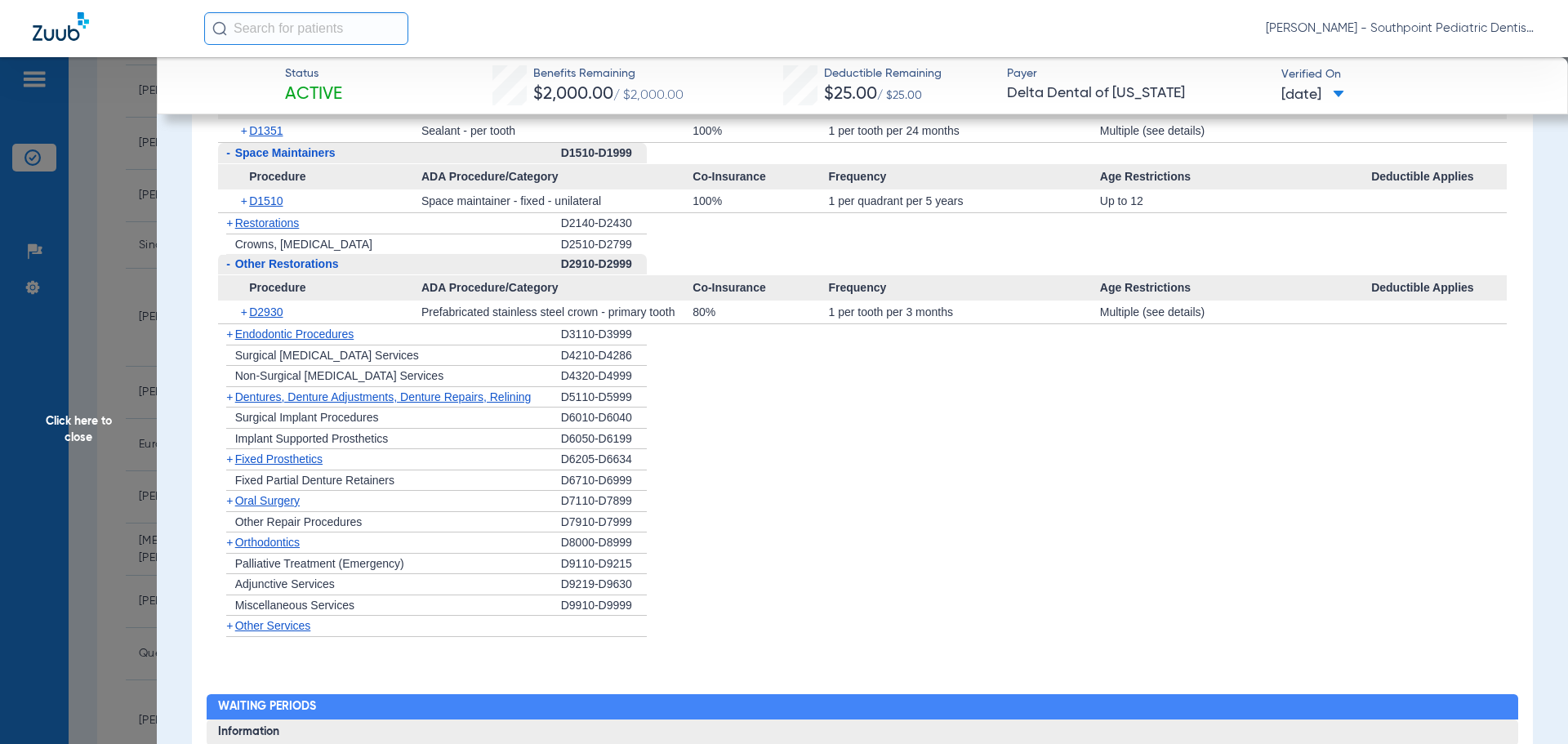
click at [302, 508] on div "+ [MEDICAL_DATA]" at bounding box center [389, 500] width 343 height 21
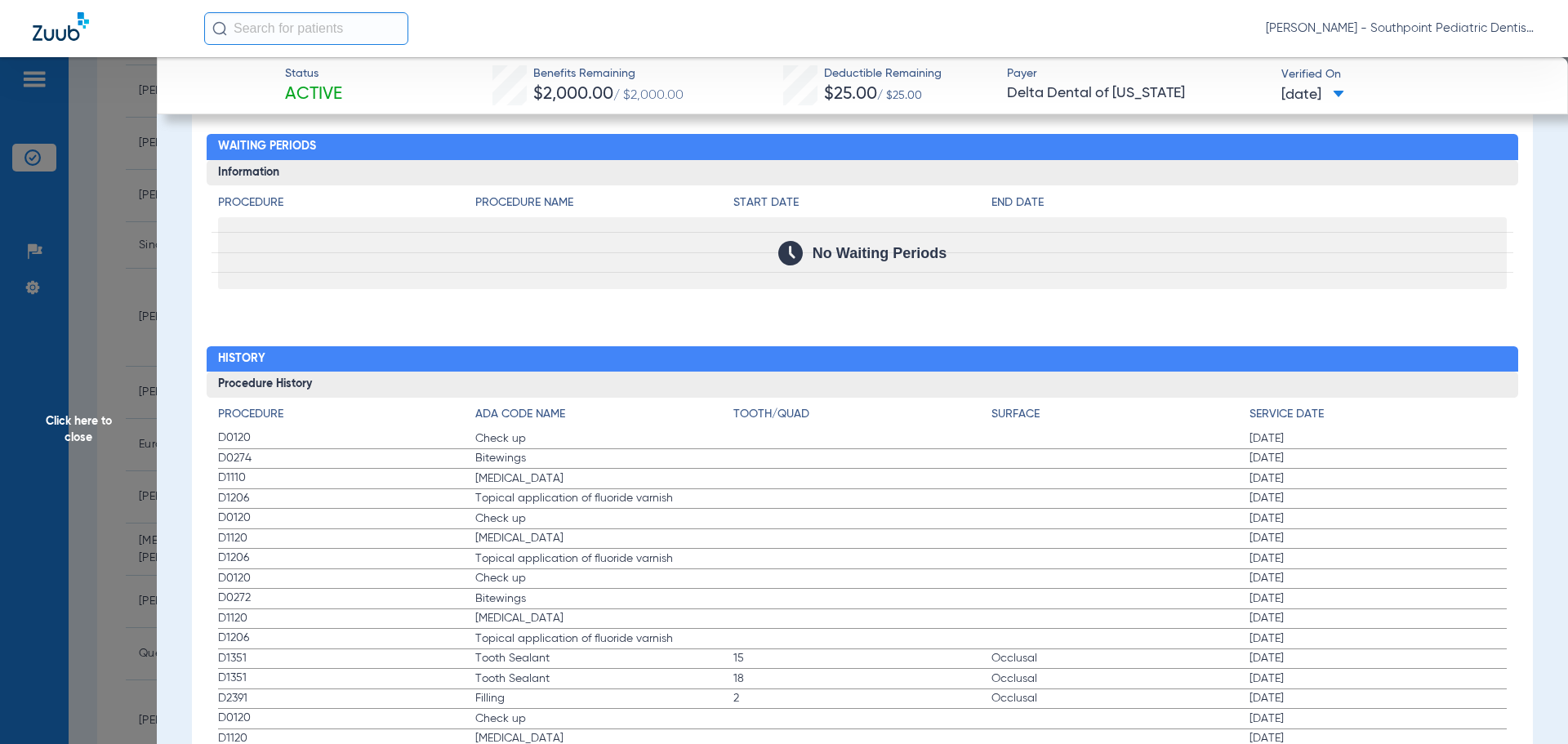
scroll to position [1960, 0]
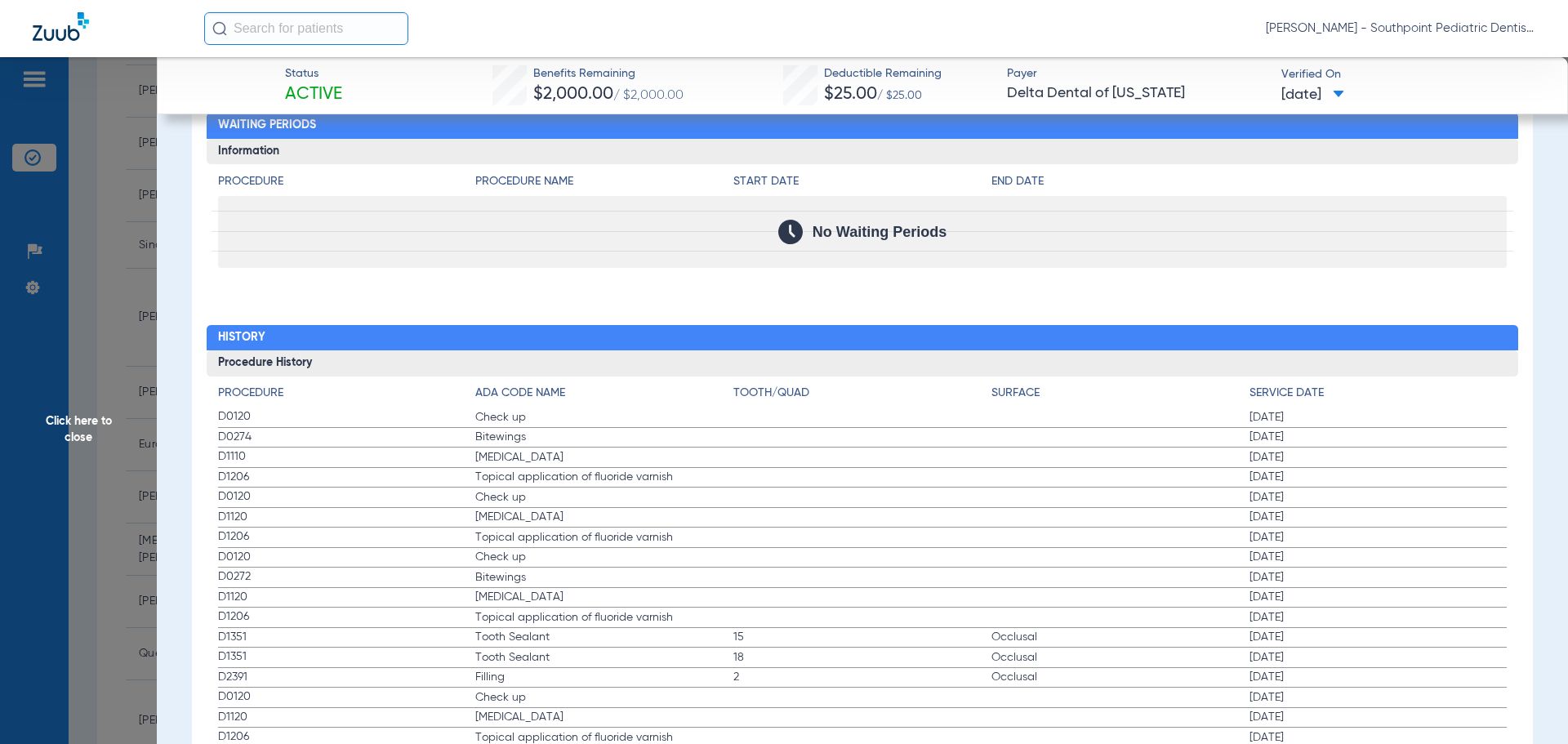
drag, startPoint x: 217, startPoint y: 422, endPoint x: 1375, endPoint y: 480, distance: 1159.5
click at [1373, 480] on div "Procedure ADA Code Name Tooth/Quad Surface Service Date D0120 Check up [DATE] D…" at bounding box center [862, 682] width 1312 height 612
click at [99, 361] on span "Click here to close" at bounding box center [78, 429] width 157 height 744
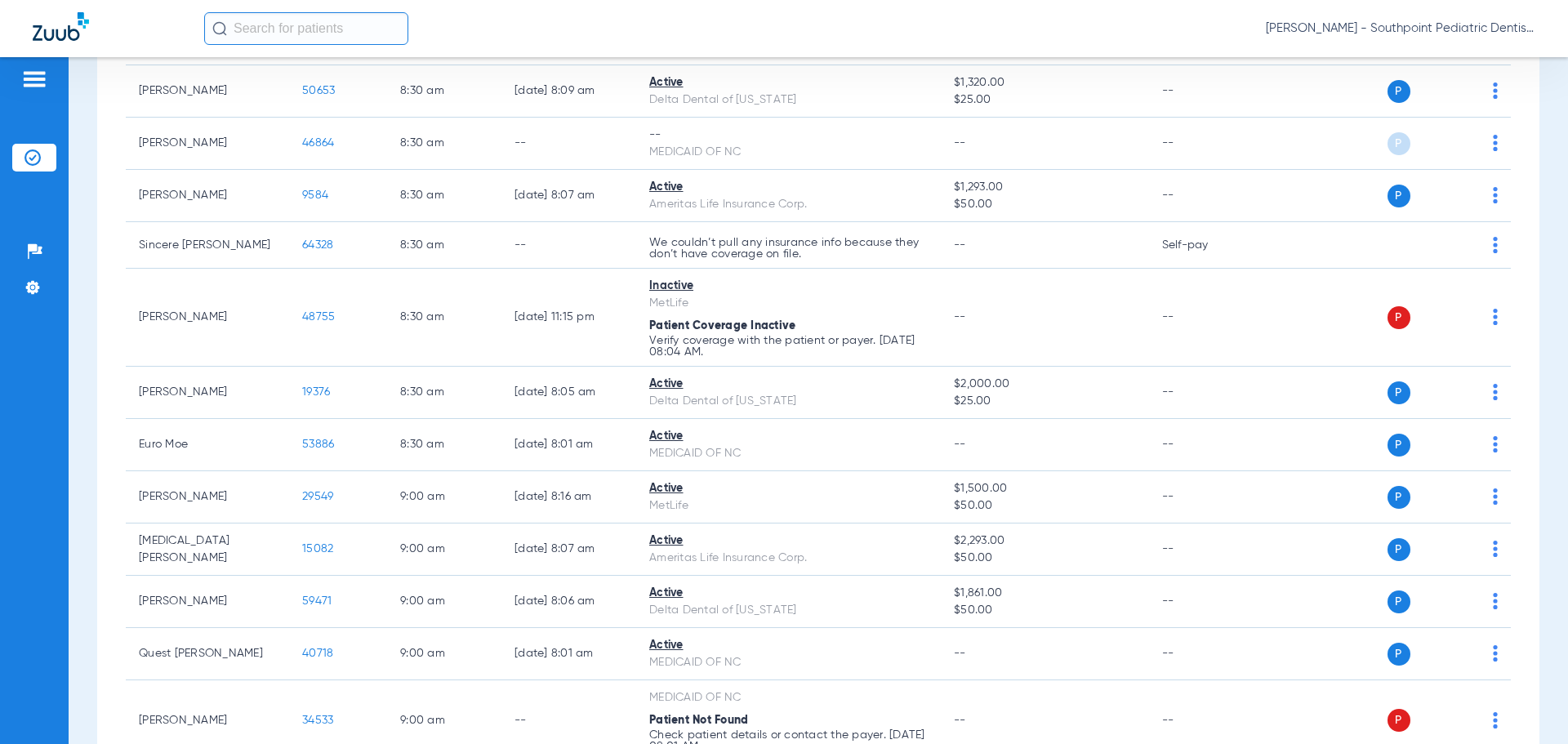
scroll to position [7073, 0]
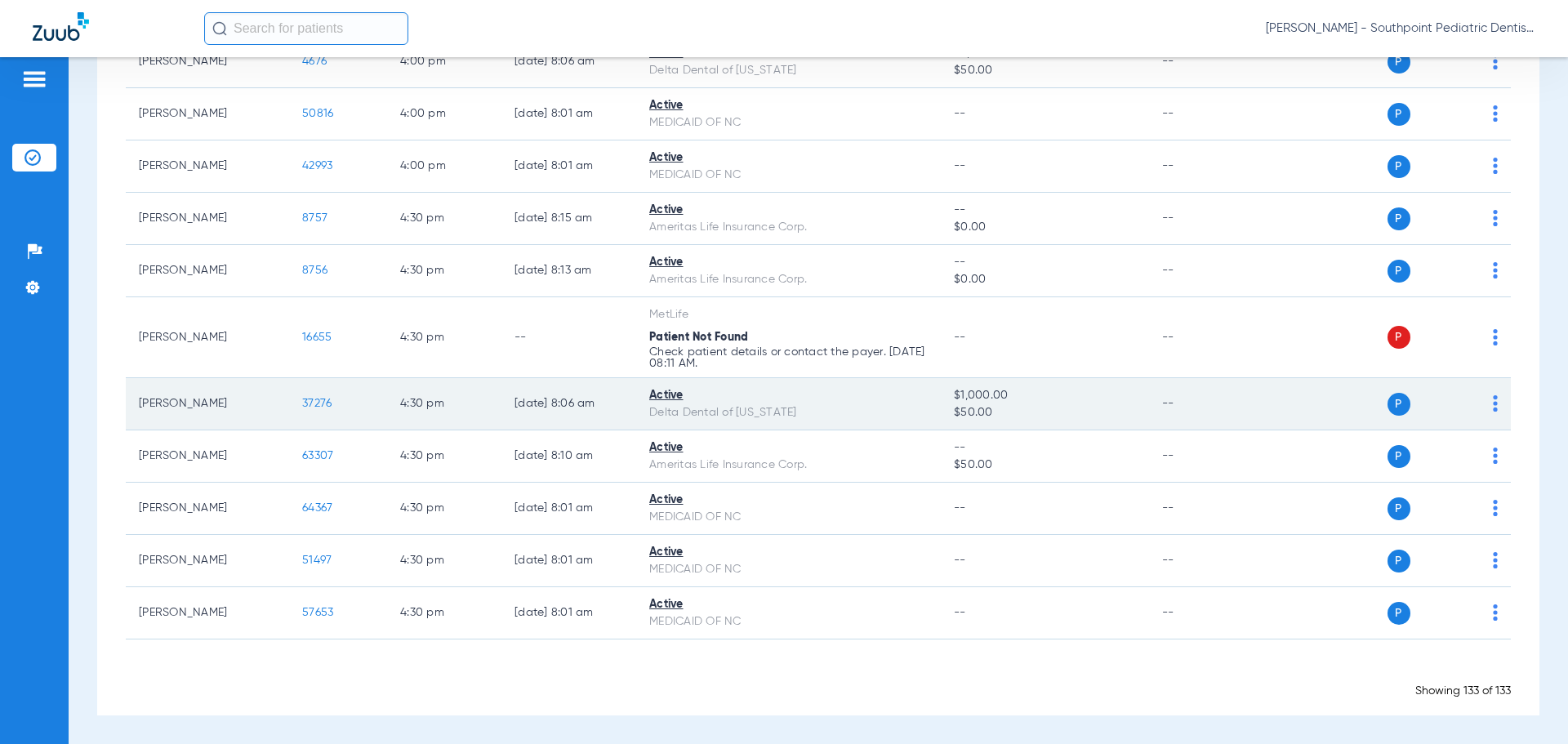
click at [325, 399] on span "37276" at bounding box center [317, 404] width 29 height 12
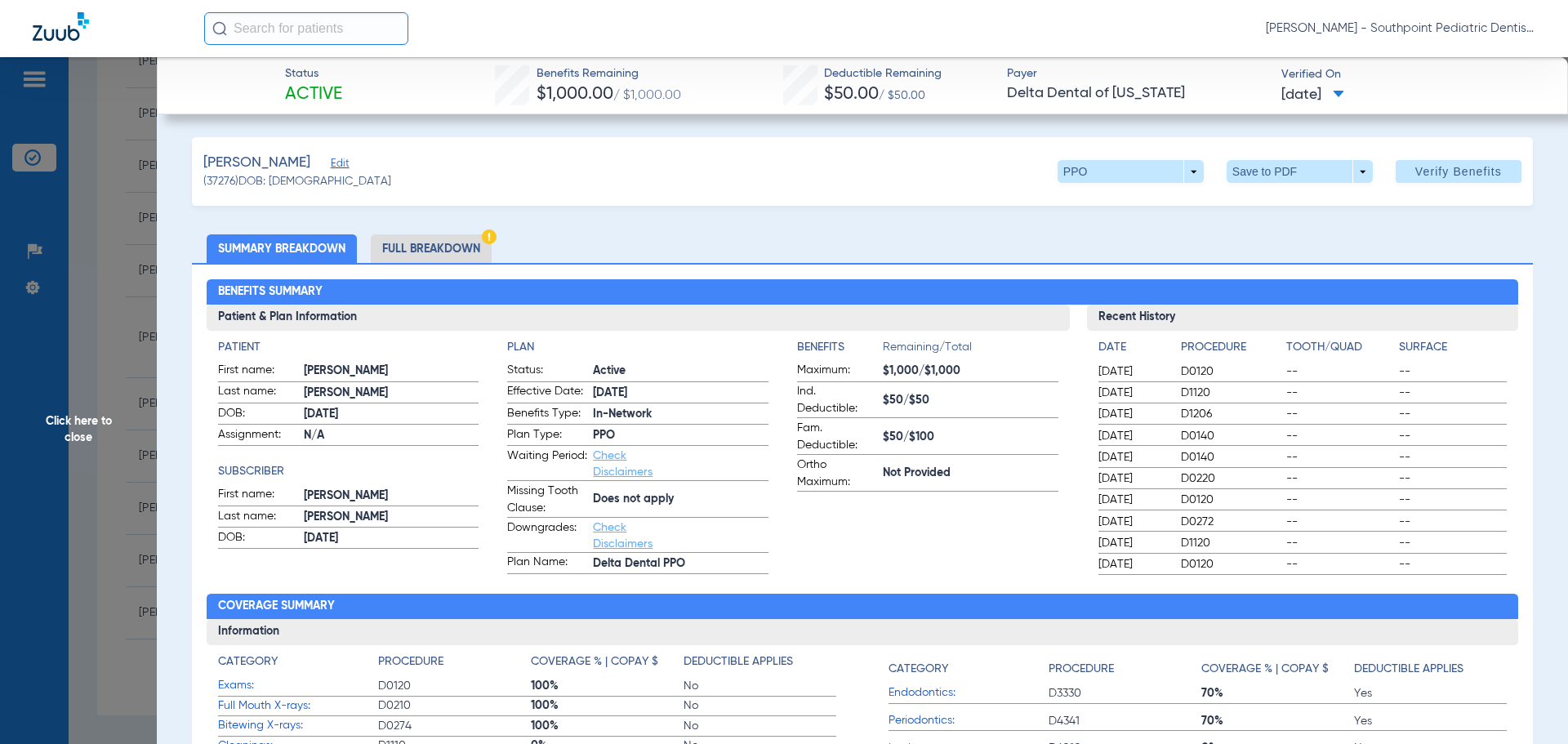
click at [453, 246] on li "Full Breakdown" at bounding box center [431, 249] width 120 height 29
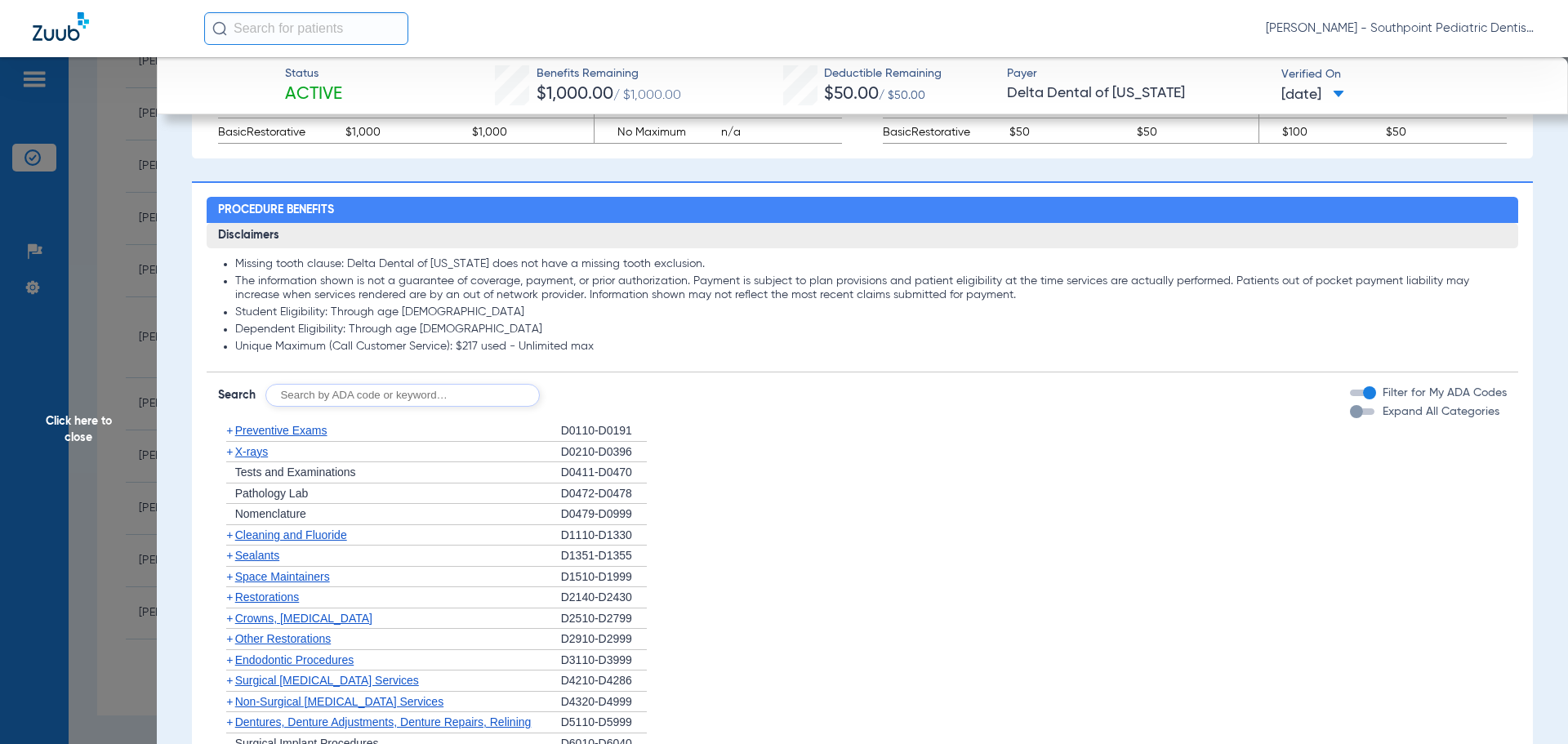
scroll to position [1062, 0]
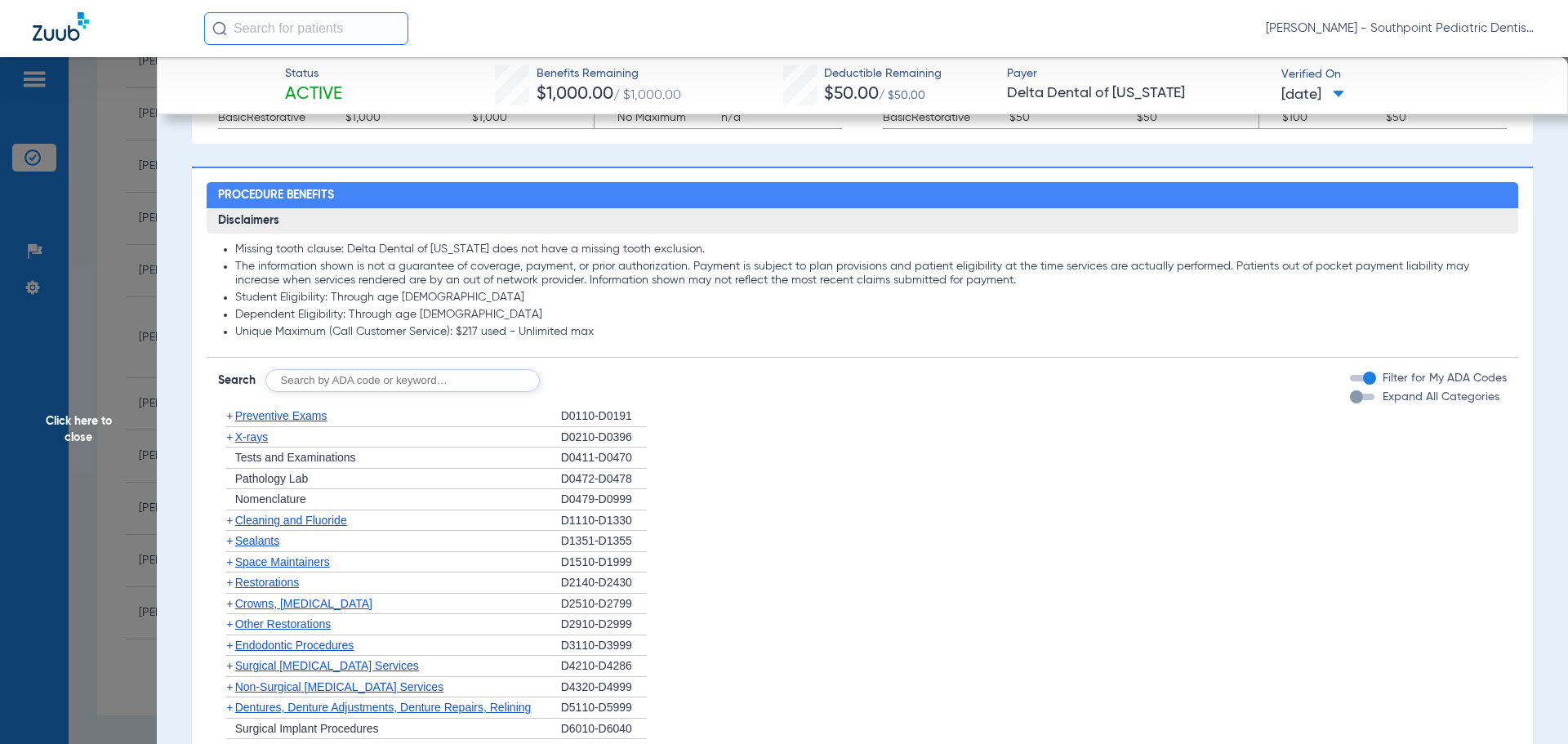
click at [499, 409] on div "+ Preventive Exams" at bounding box center [389, 416] width 343 height 21
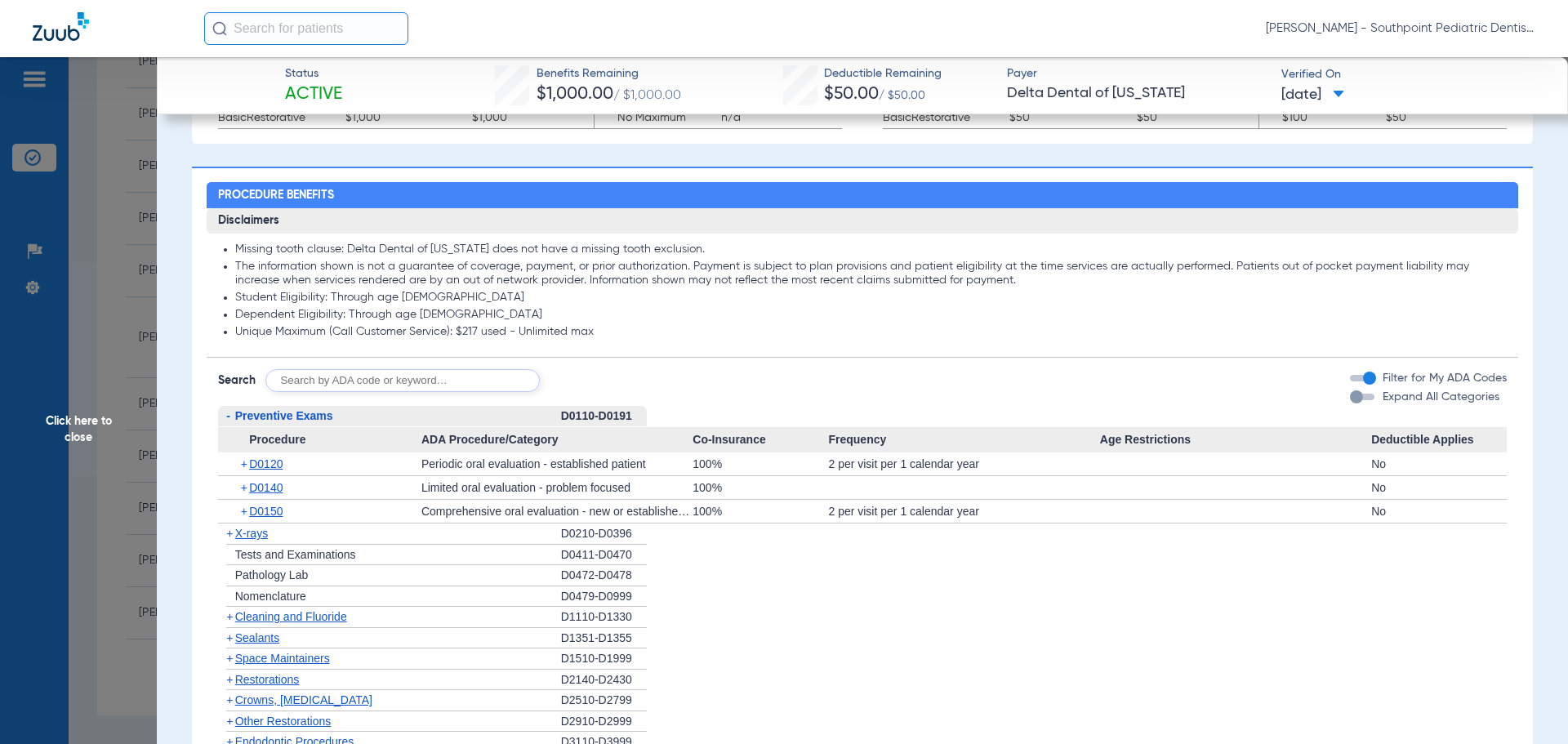
click at [444, 542] on div "+ X-rays" at bounding box center [389, 533] width 343 height 21
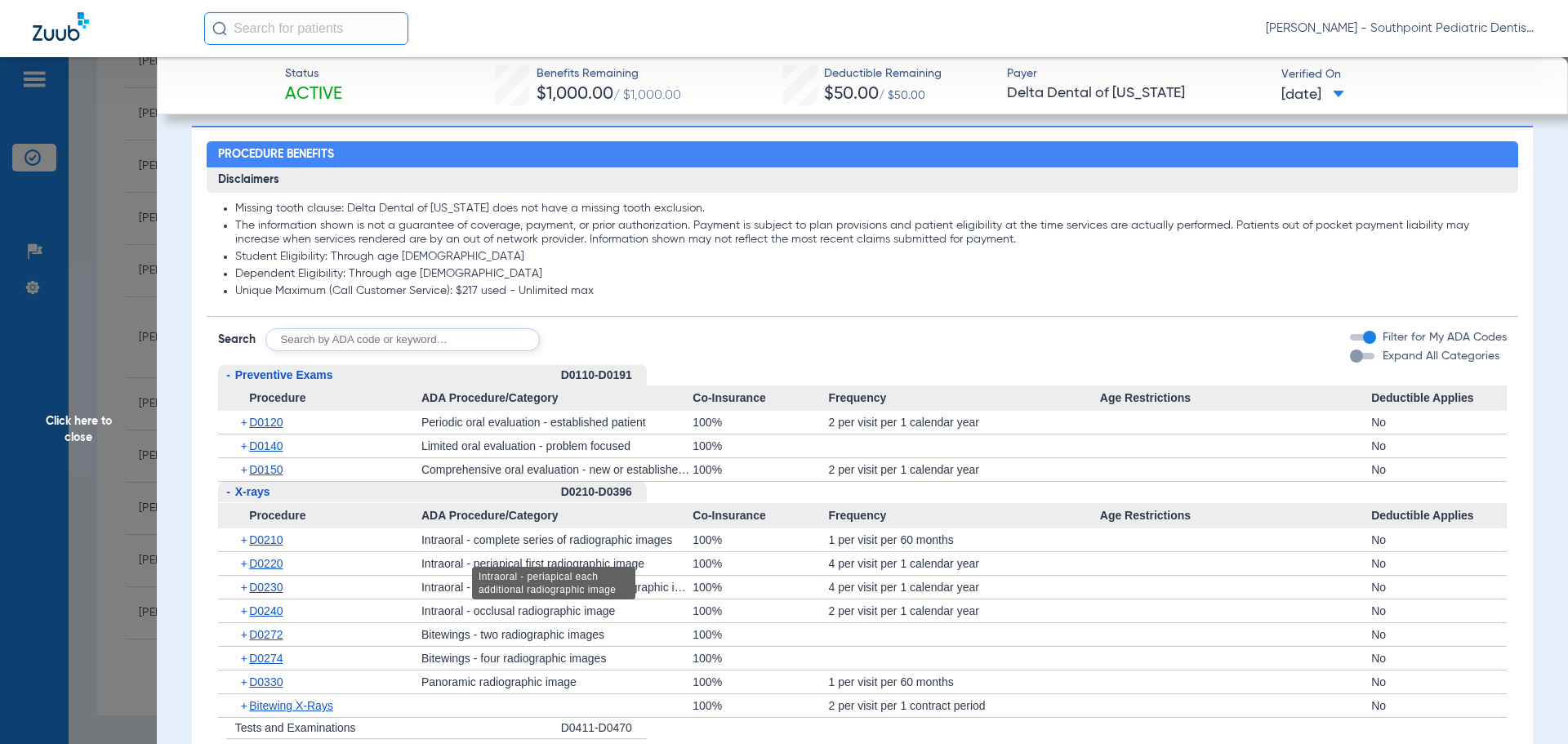
scroll to position [1143, 0]
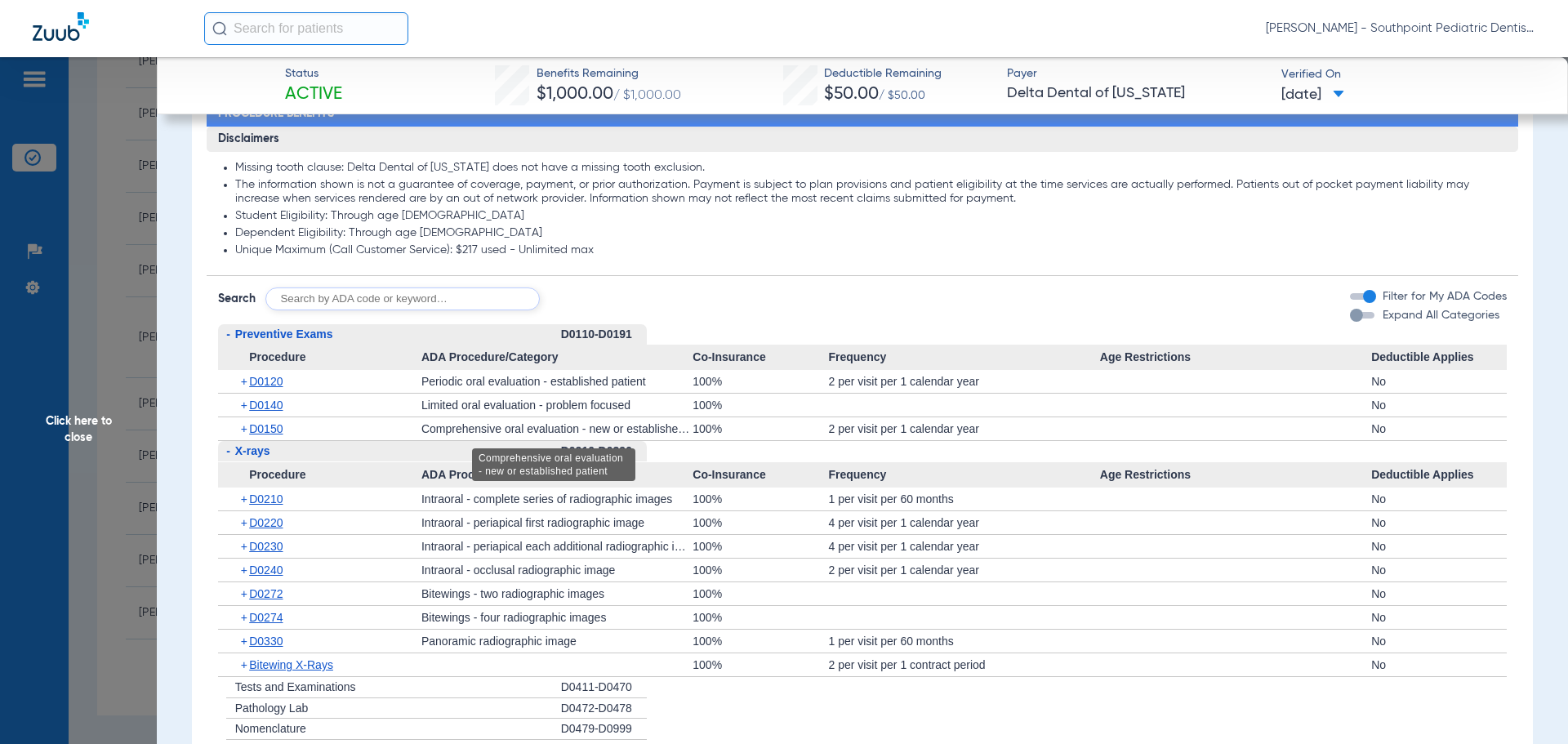
click at [420, 457] on div "- X-rays" at bounding box center [389, 451] width 343 height 21
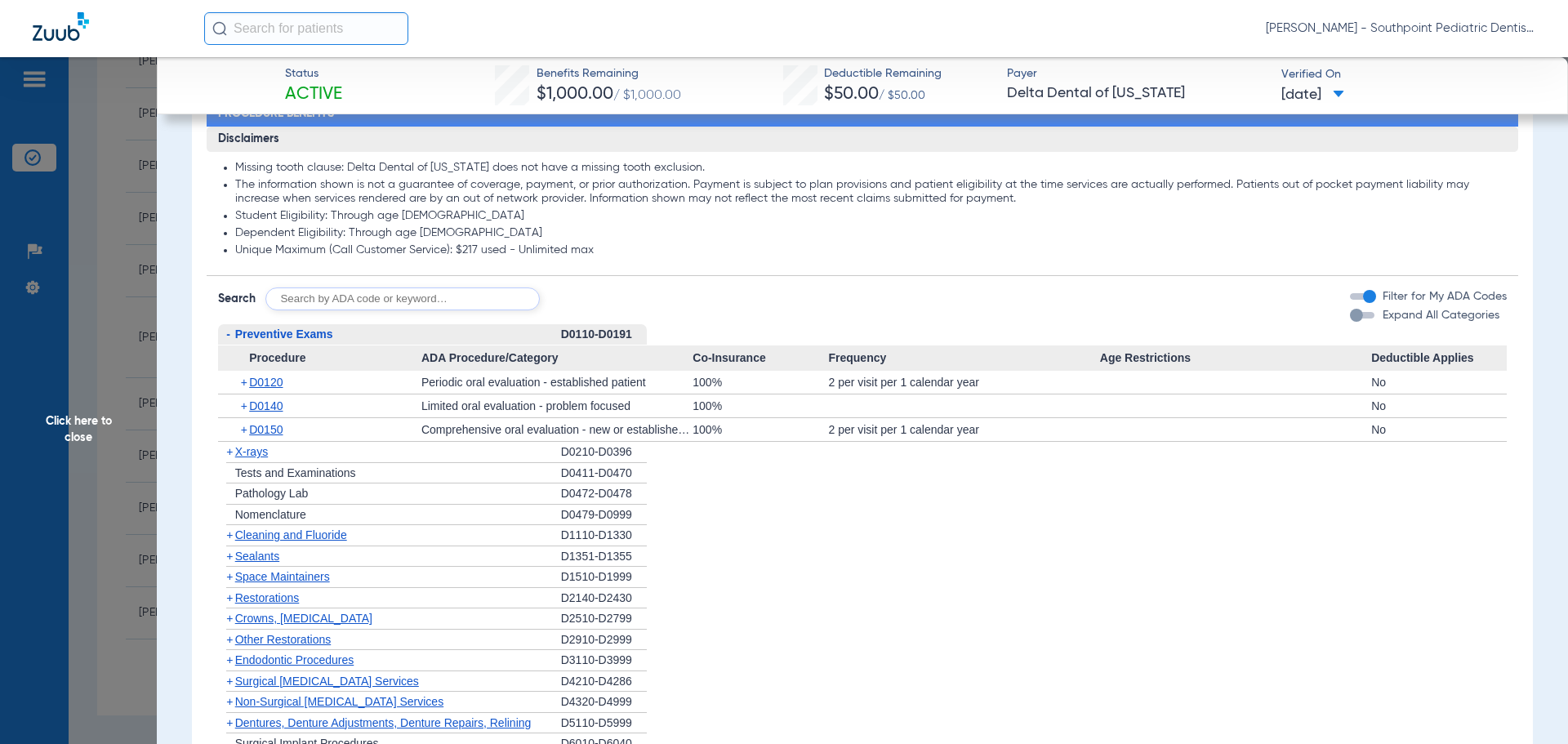
click at [314, 537] on span "Cleaning and Fluoride" at bounding box center [291, 535] width 112 height 13
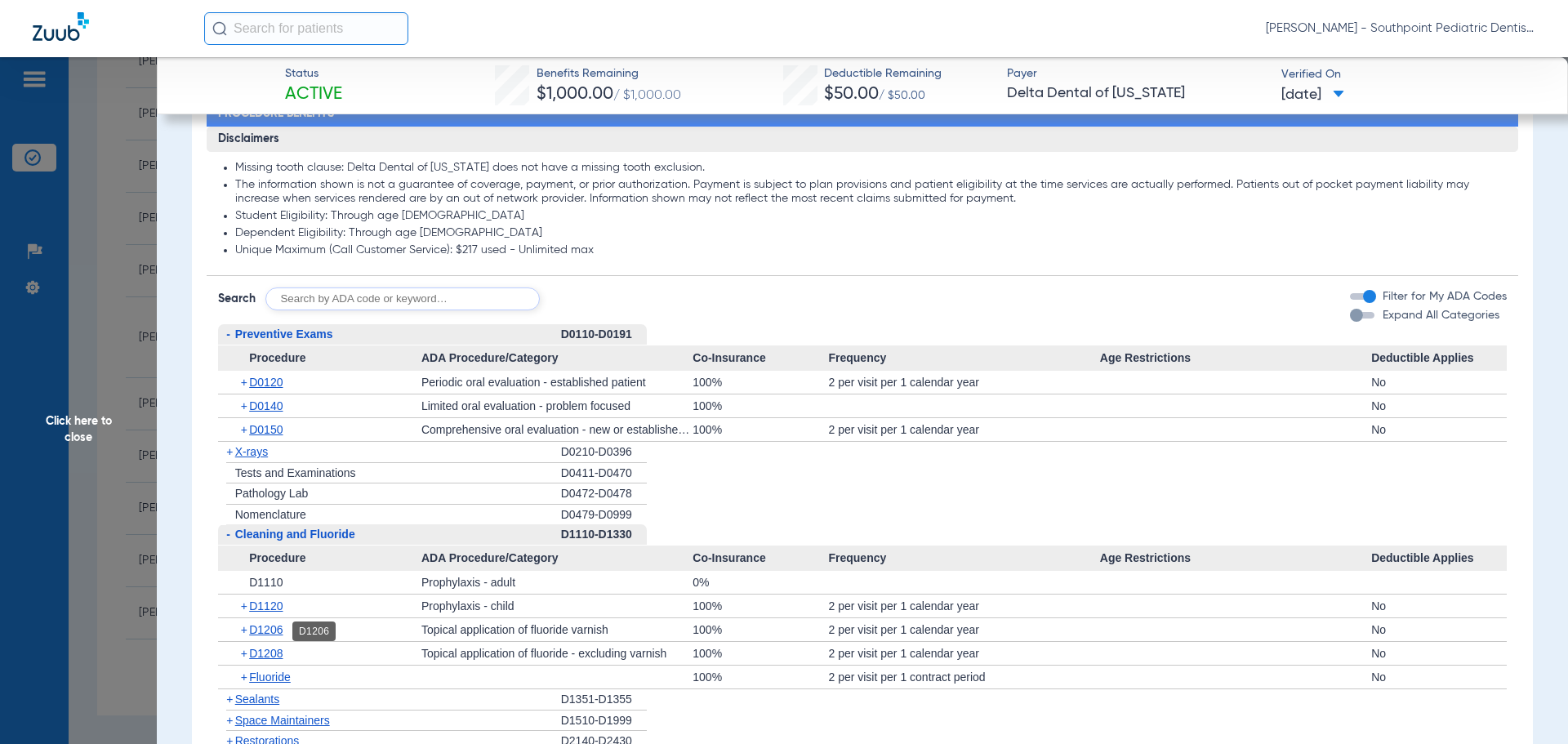
click at [282, 625] on span "D1206" at bounding box center [266, 629] width 34 height 13
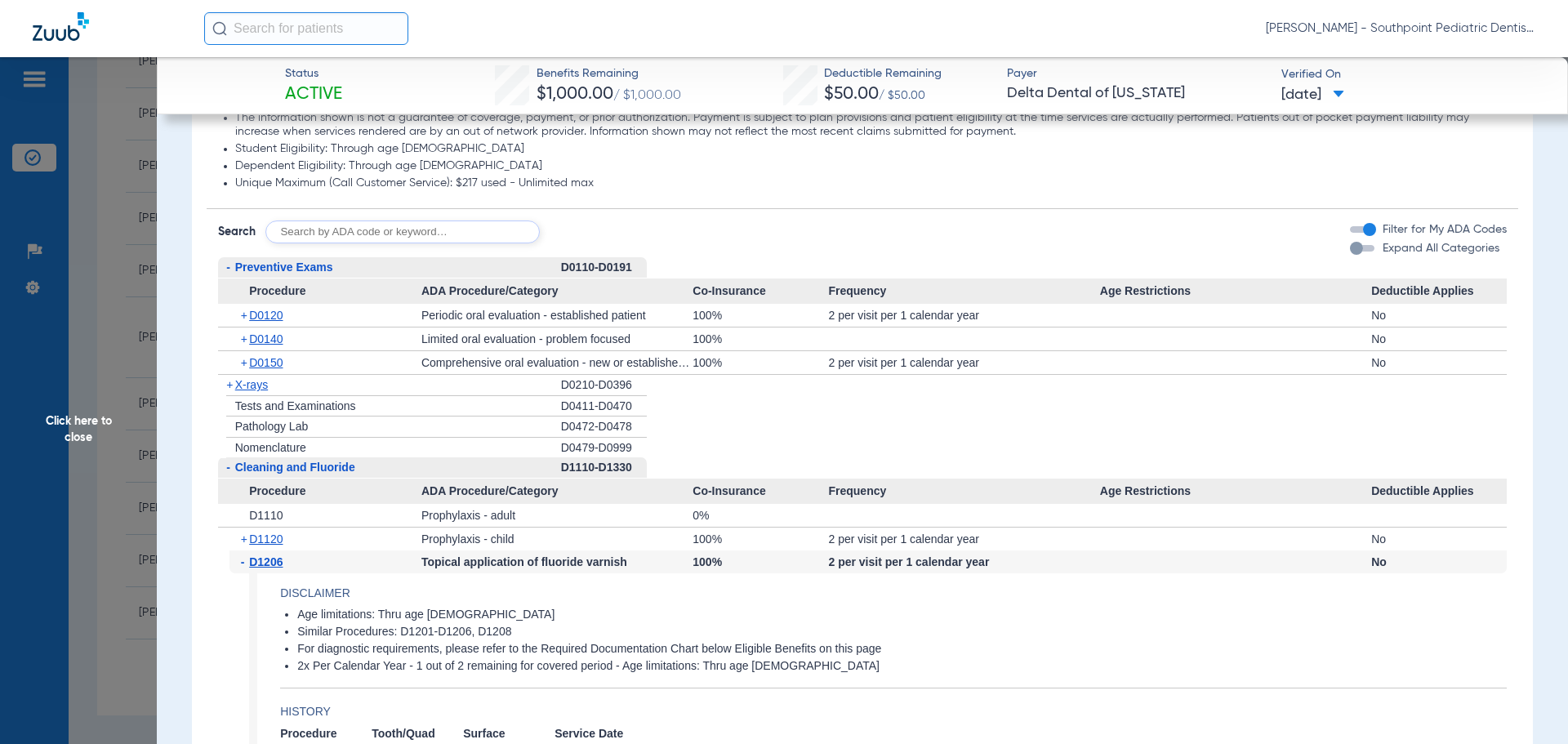
scroll to position [1225, 0]
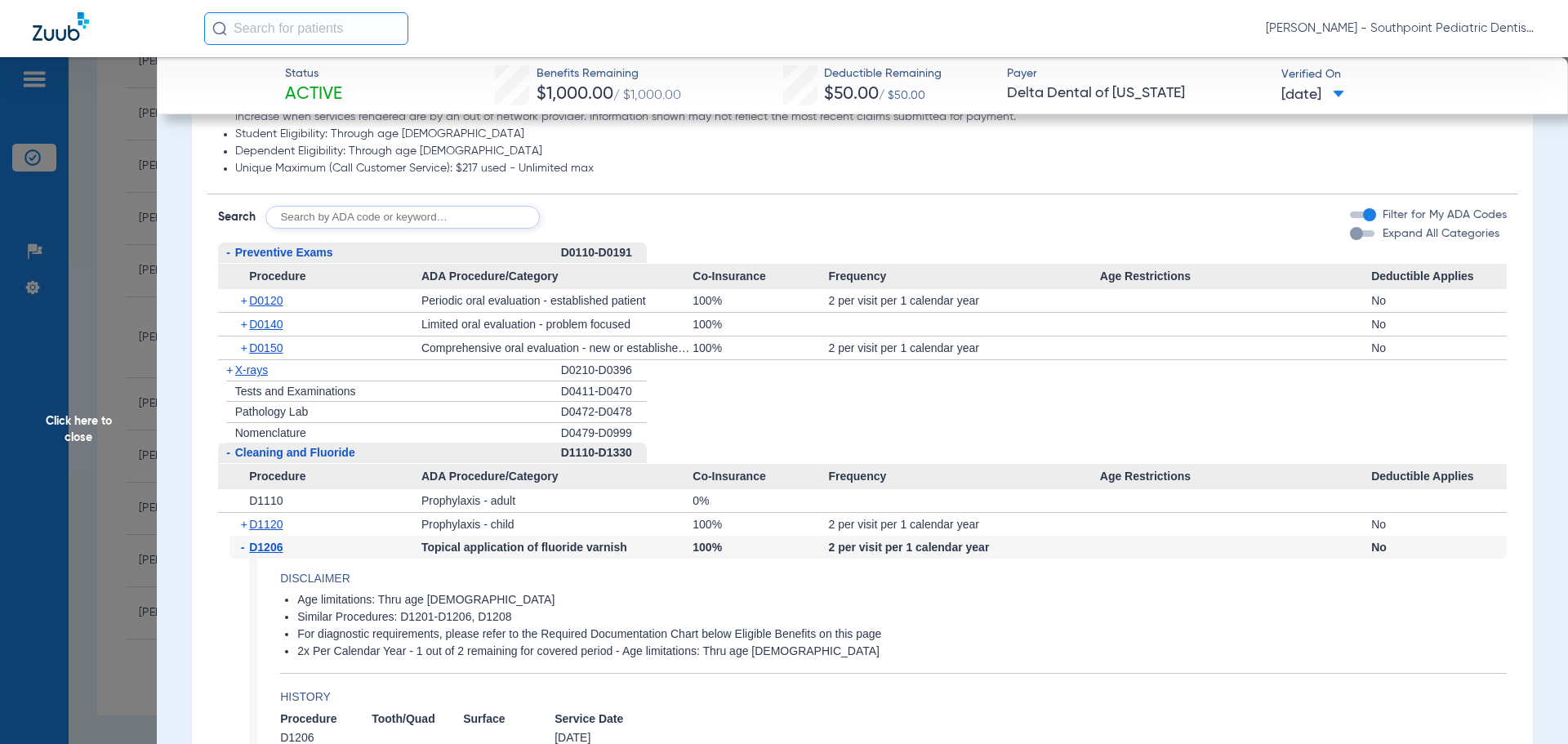
click at [311, 457] on span "Cleaning and Fluoride" at bounding box center [295, 452] width 120 height 13
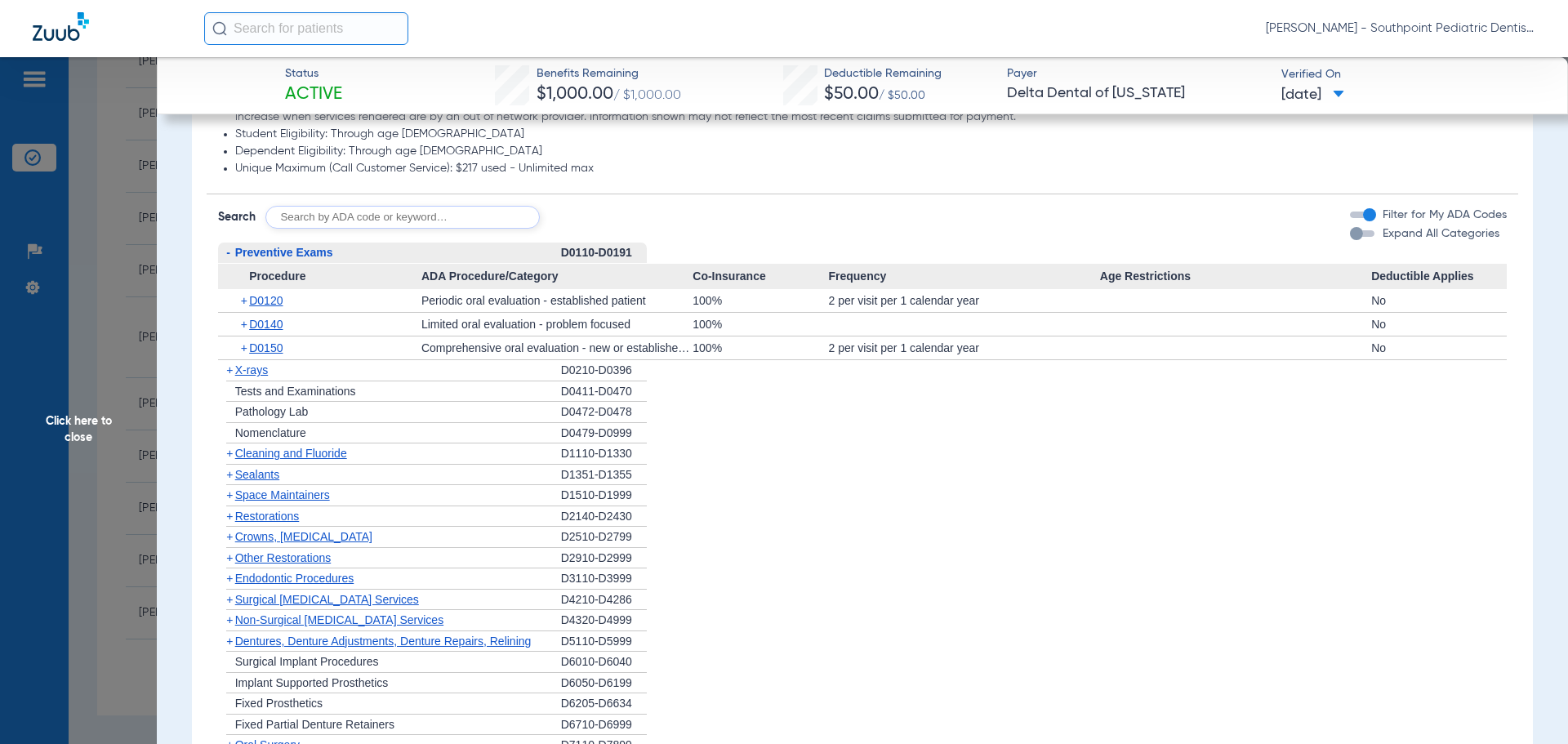
click at [308, 468] on div "+ Sealants" at bounding box center [389, 474] width 343 height 21
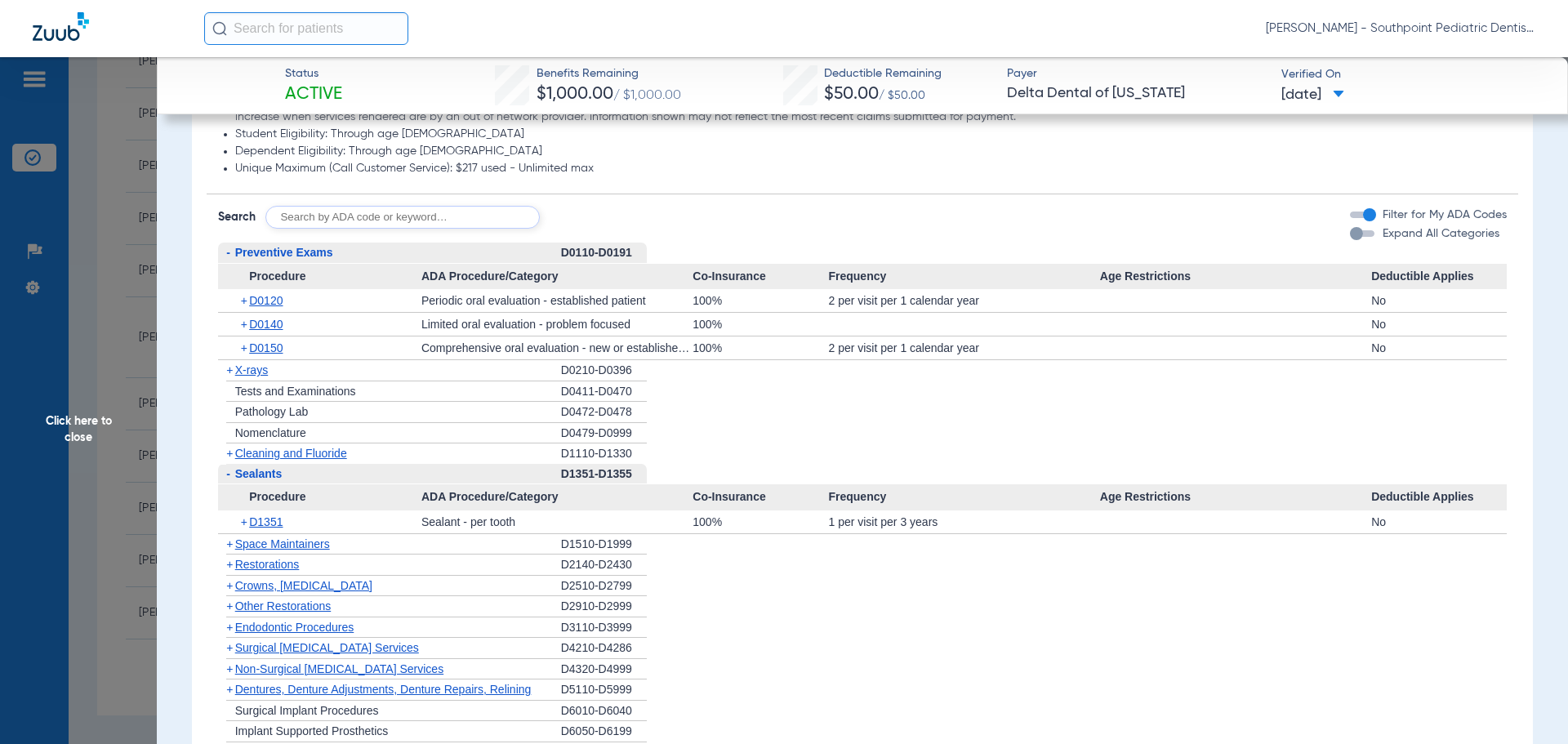
click at [335, 548] on div "+ Space Maintainers" at bounding box center [389, 544] width 343 height 21
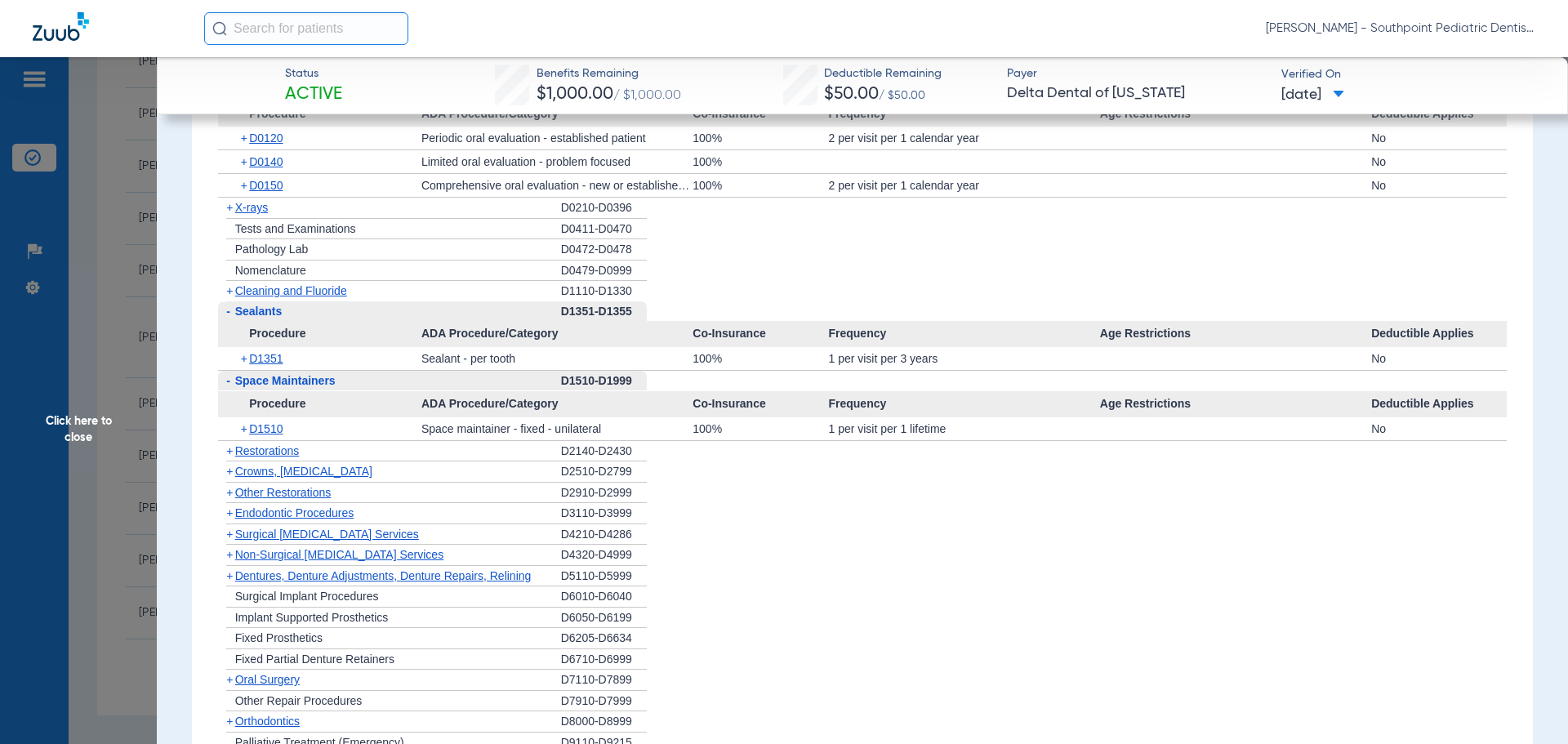
scroll to position [1388, 0]
click at [282, 493] on span "Other Restorations" at bounding box center [283, 492] width 96 height 13
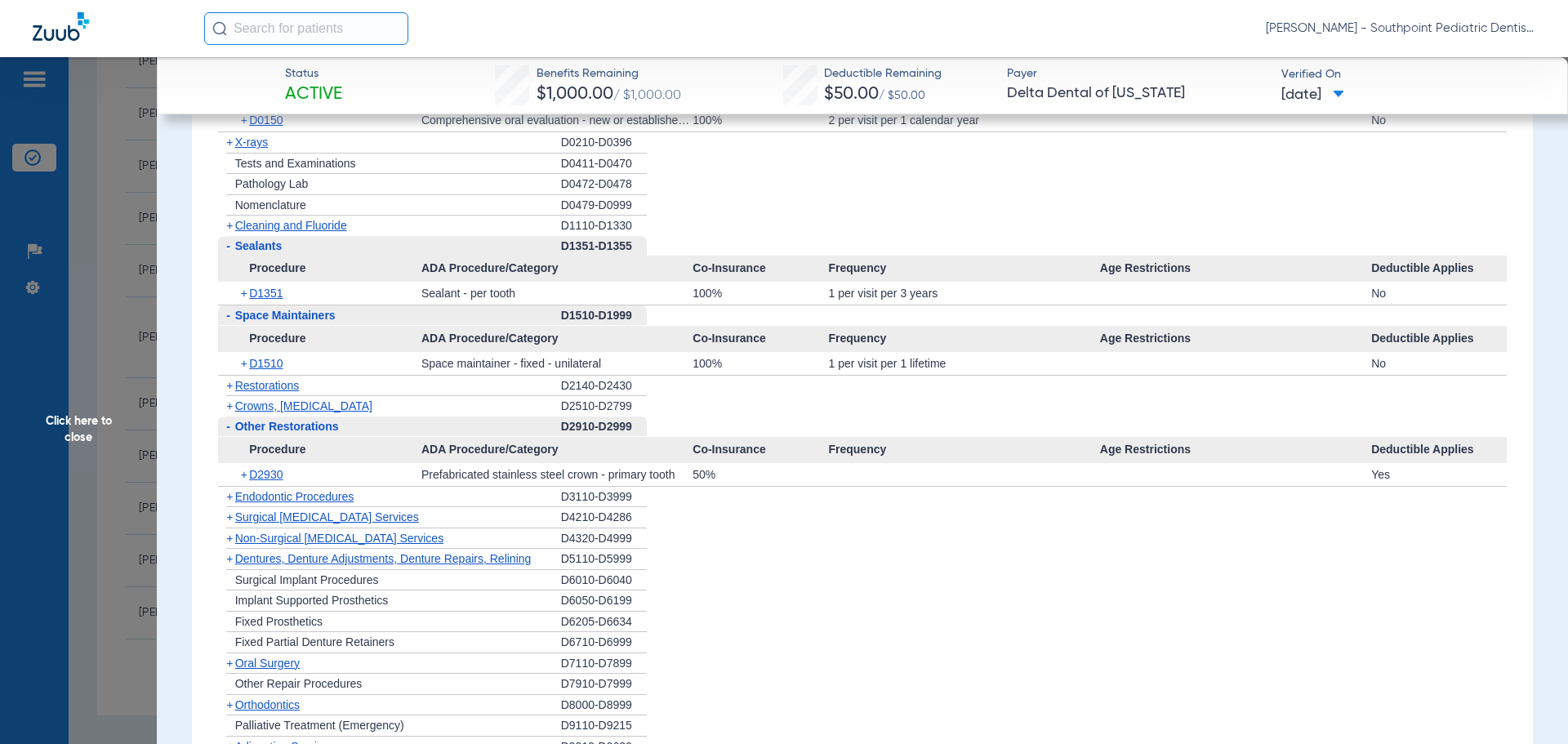
scroll to position [1469, 0]
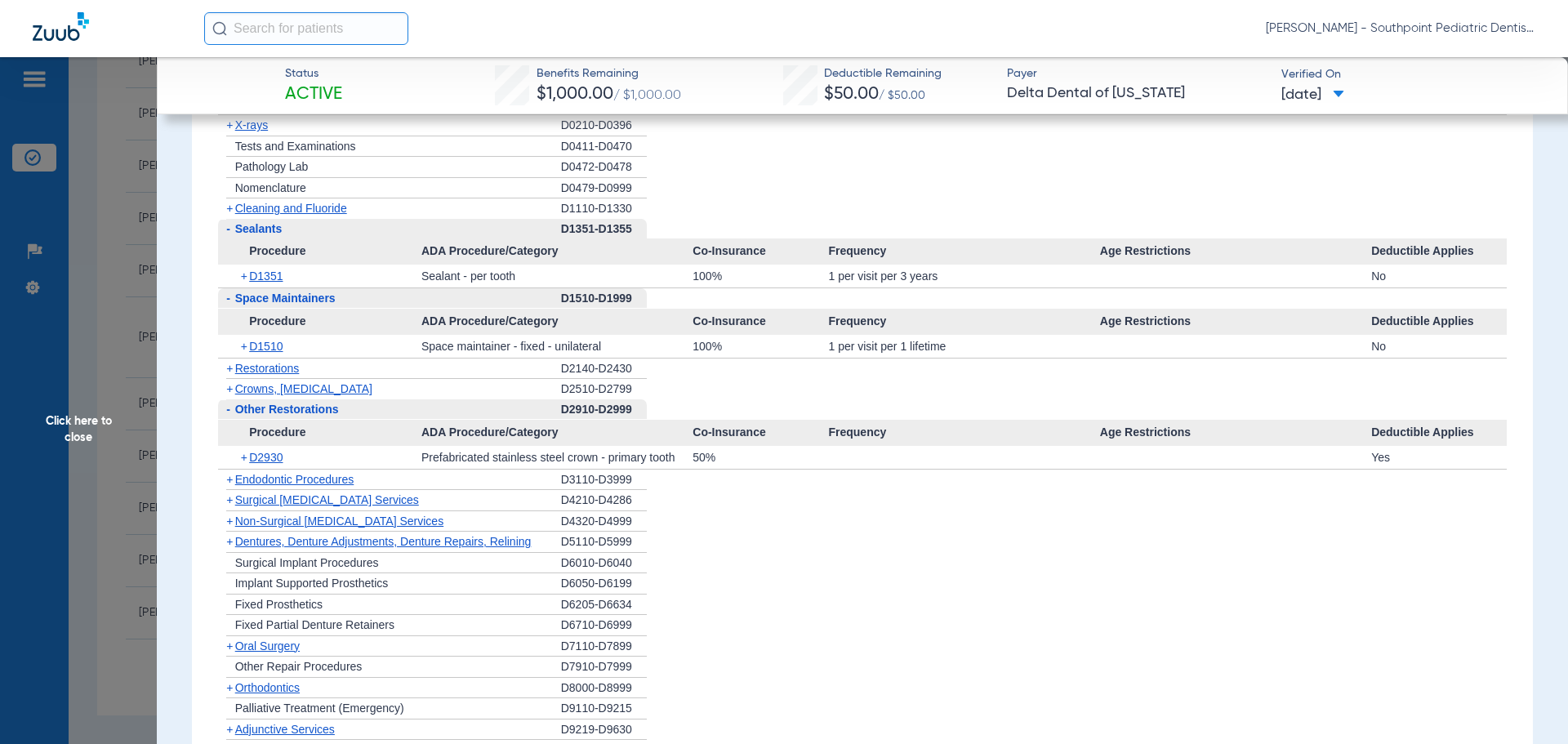
click at [296, 489] on div "+ Endodontic Procedures" at bounding box center [389, 479] width 343 height 21
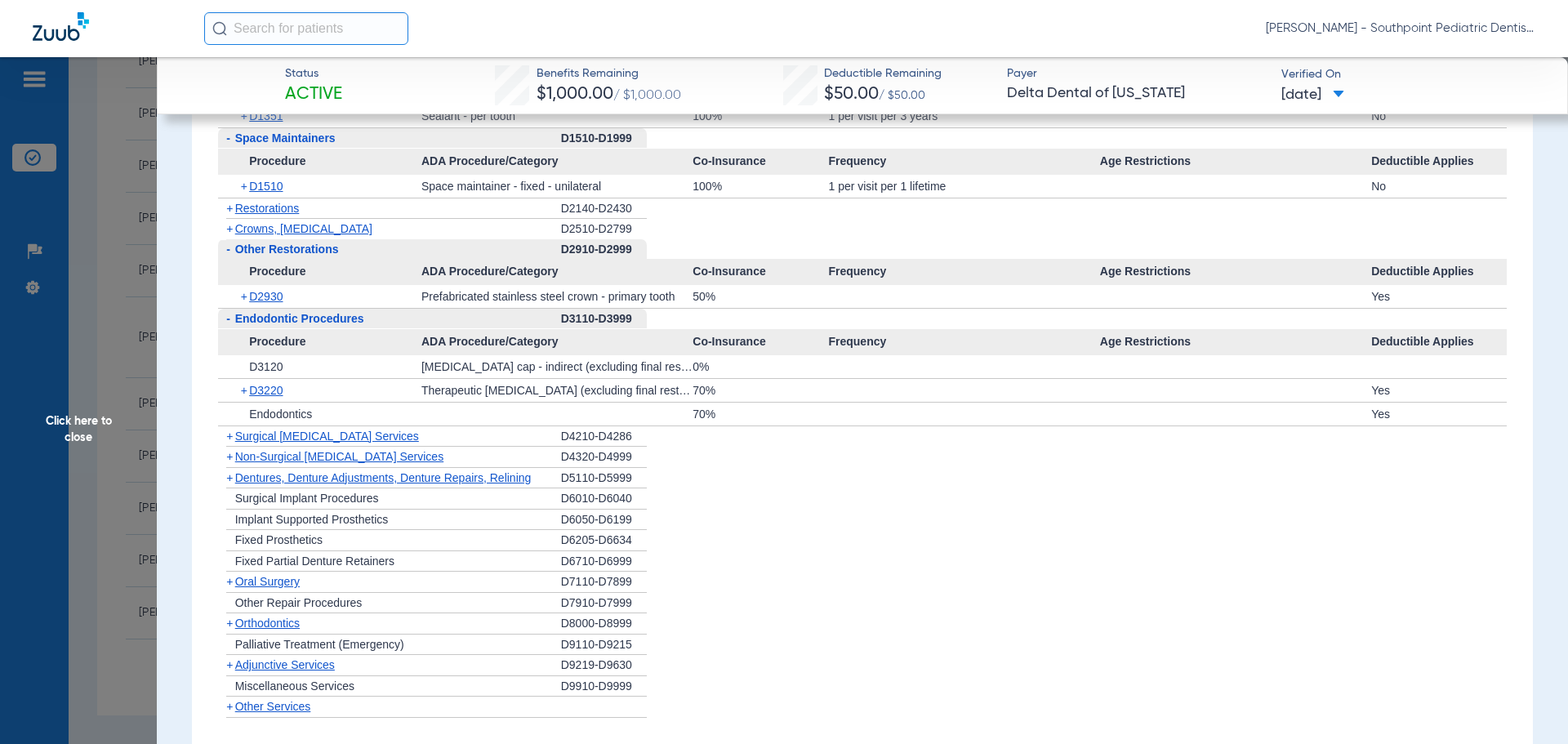
scroll to position [1715, 0]
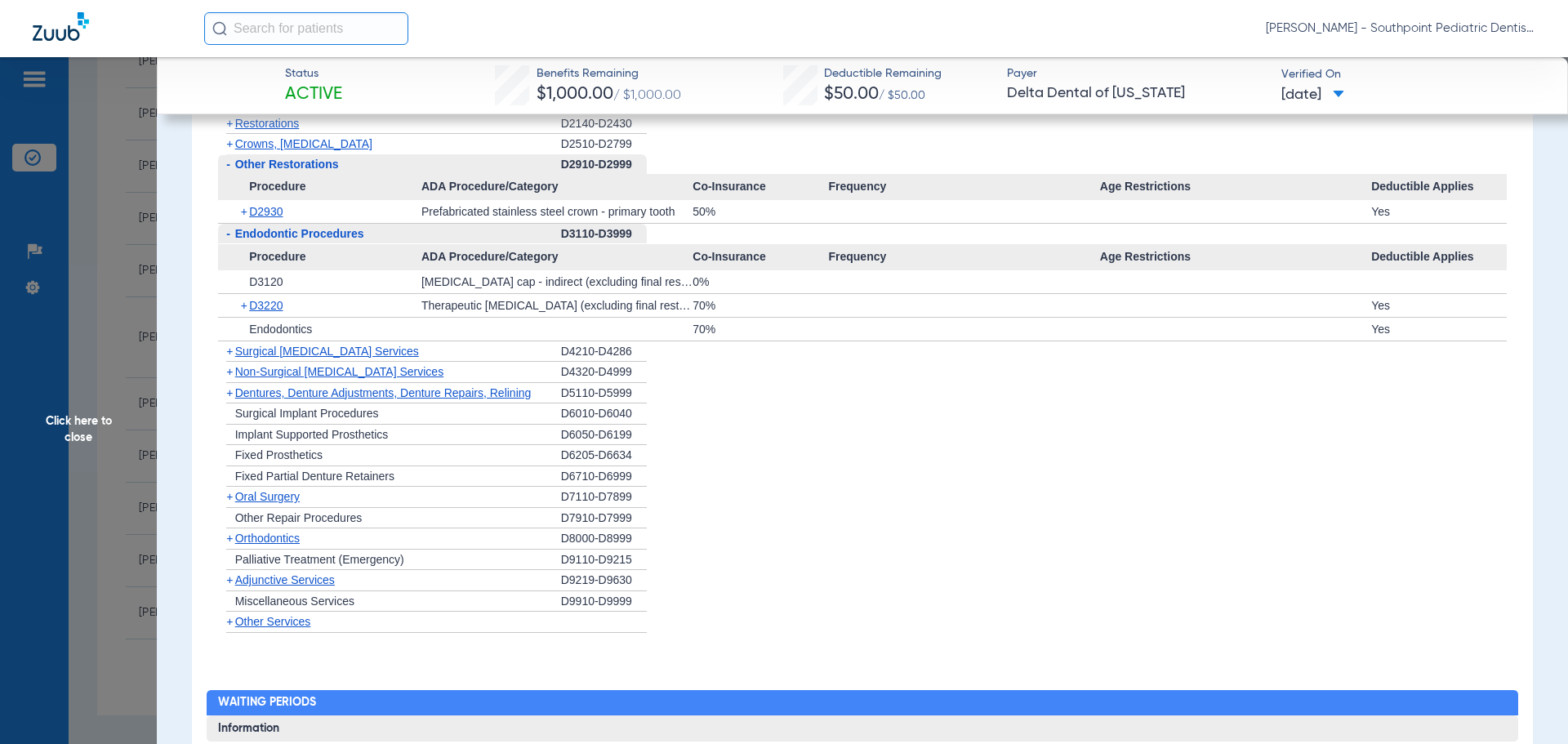
click at [287, 503] on span "Oral Surgery" at bounding box center [267, 496] width 65 height 13
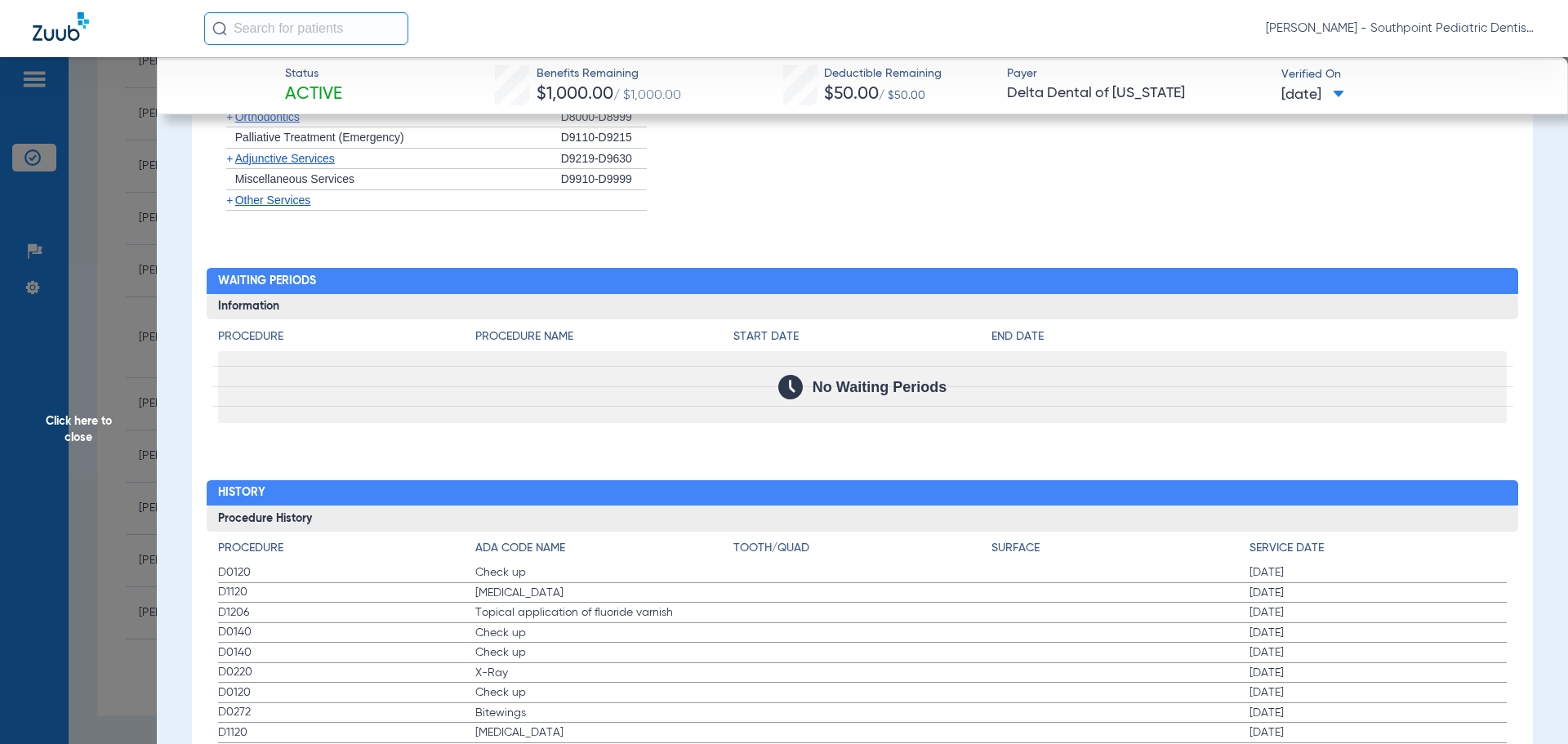
scroll to position [2287, 0]
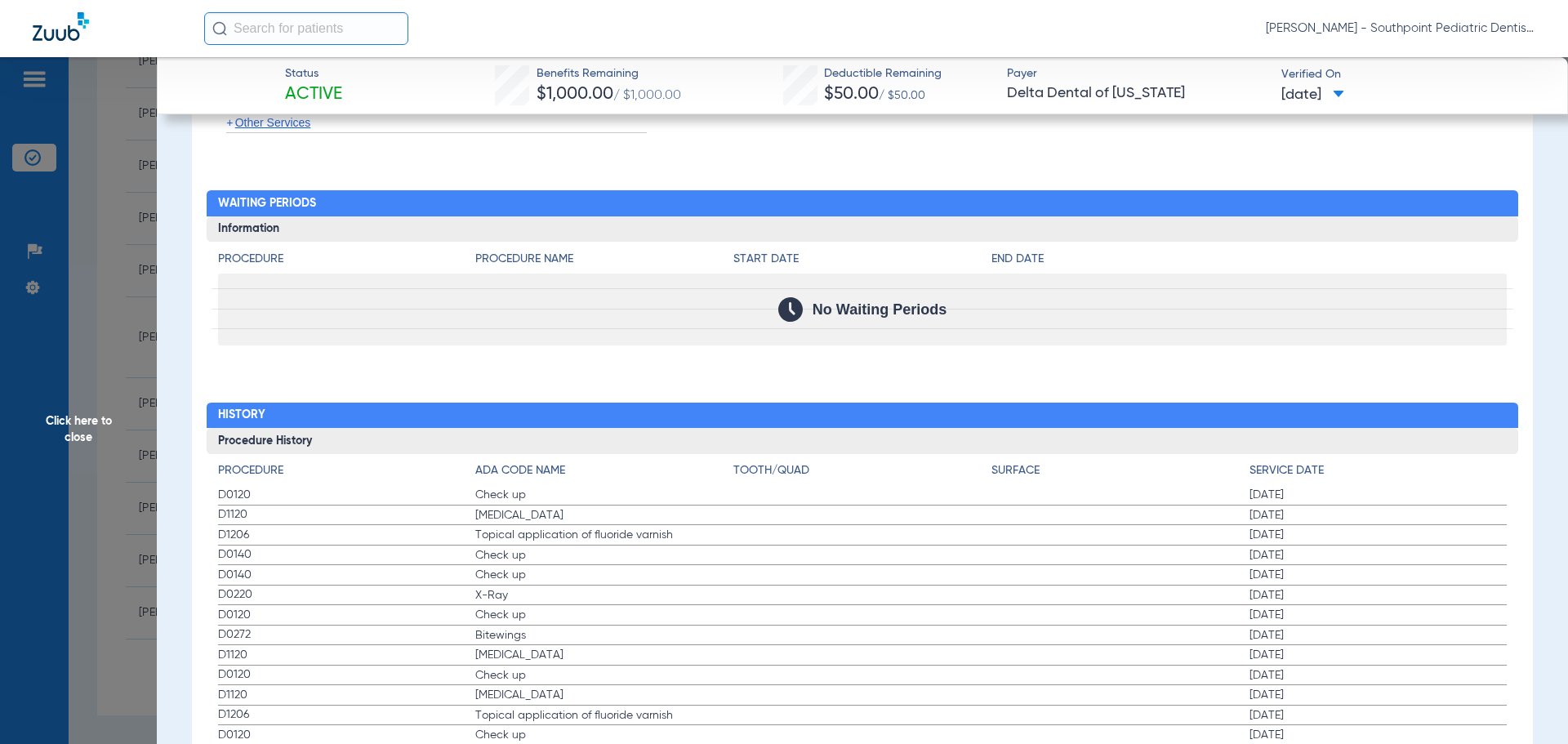
drag, startPoint x: 207, startPoint y: 491, endPoint x: 1383, endPoint y: 534, distance: 1176.8
click at [97, 336] on span "Click here to close" at bounding box center [78, 429] width 157 height 744
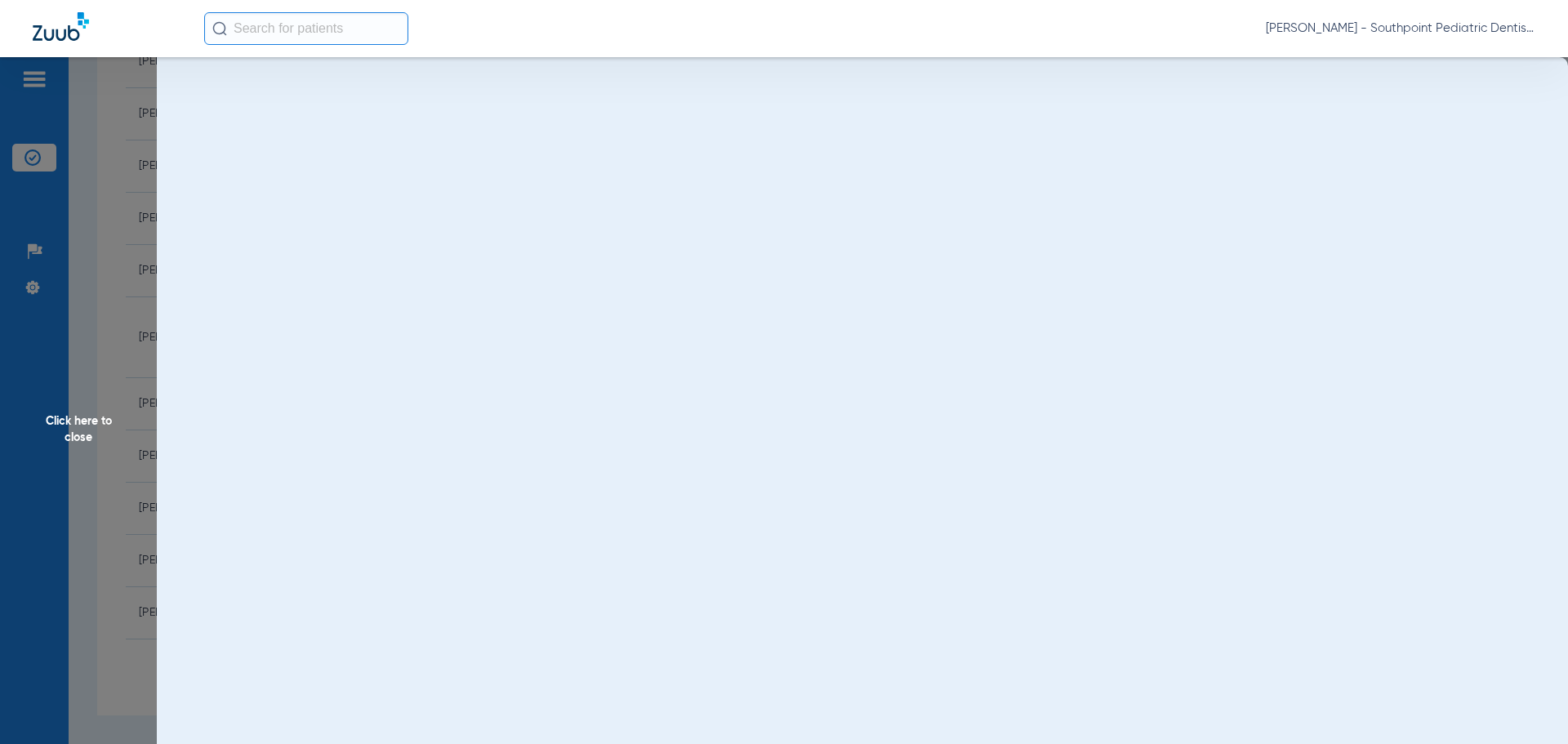
scroll to position [0, 0]
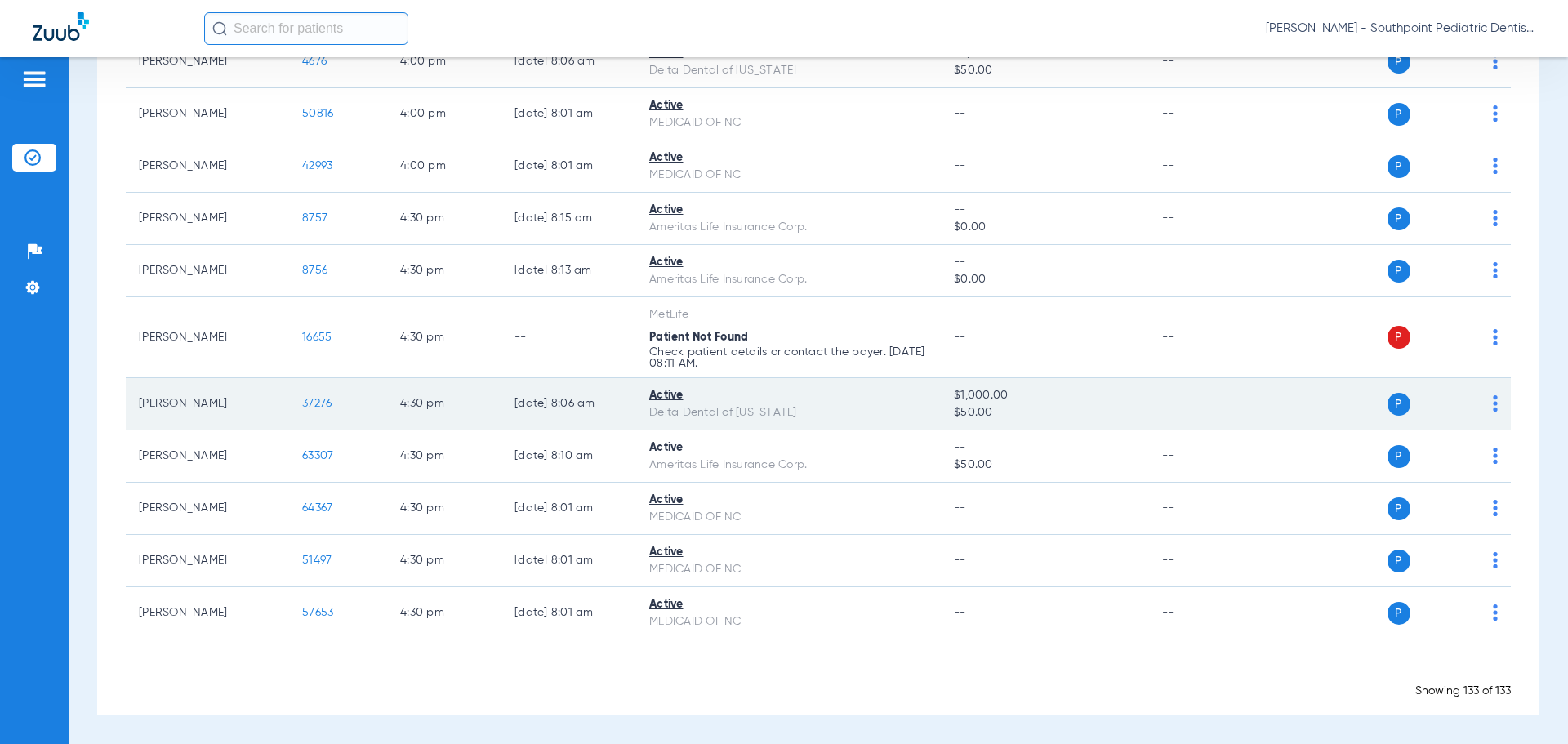
click at [327, 399] on span "37276" at bounding box center [317, 404] width 29 height 12
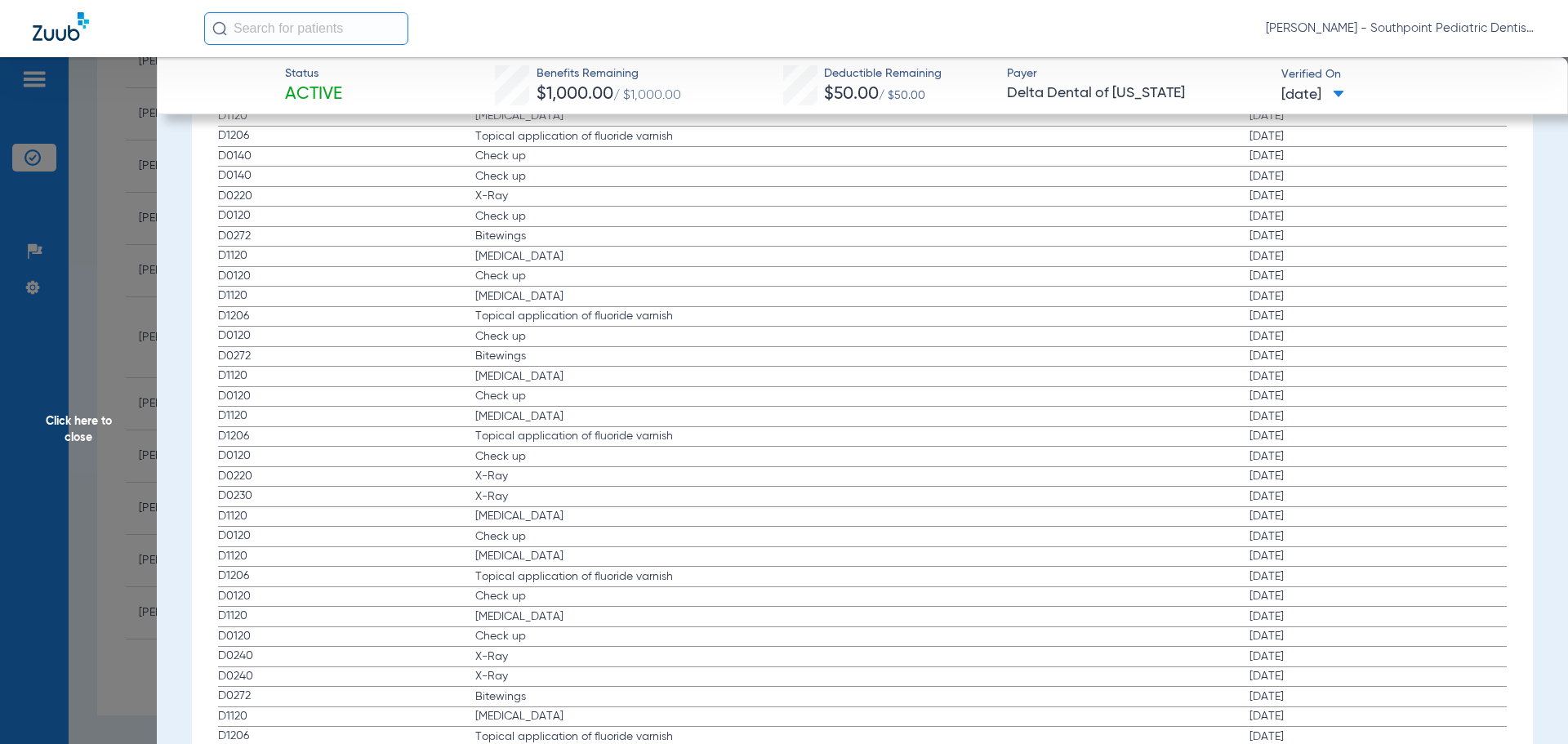
scroll to position [1633, 0]
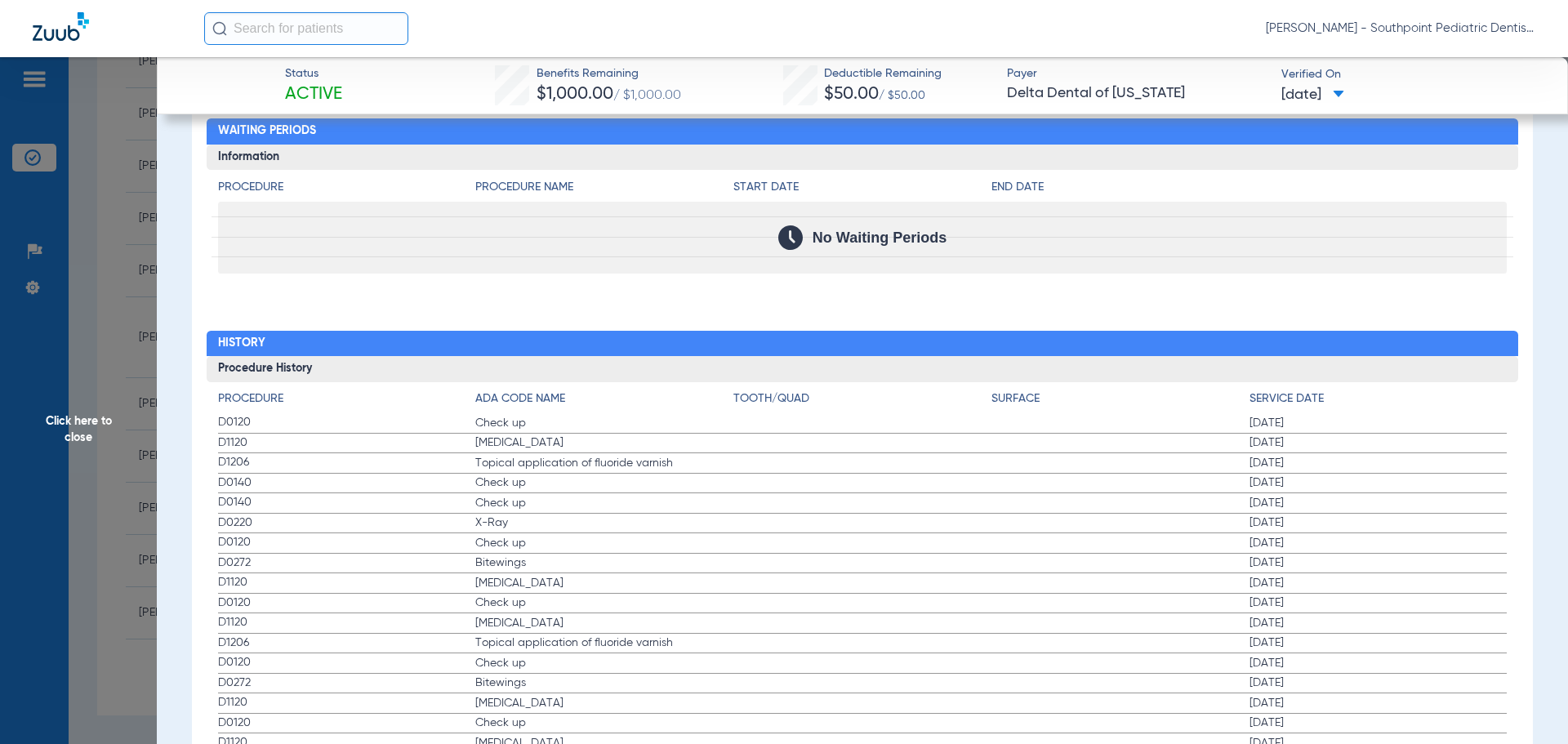
click at [500, 456] on span "Topical application of fluoride varnish" at bounding box center [604, 463] width 258 height 16
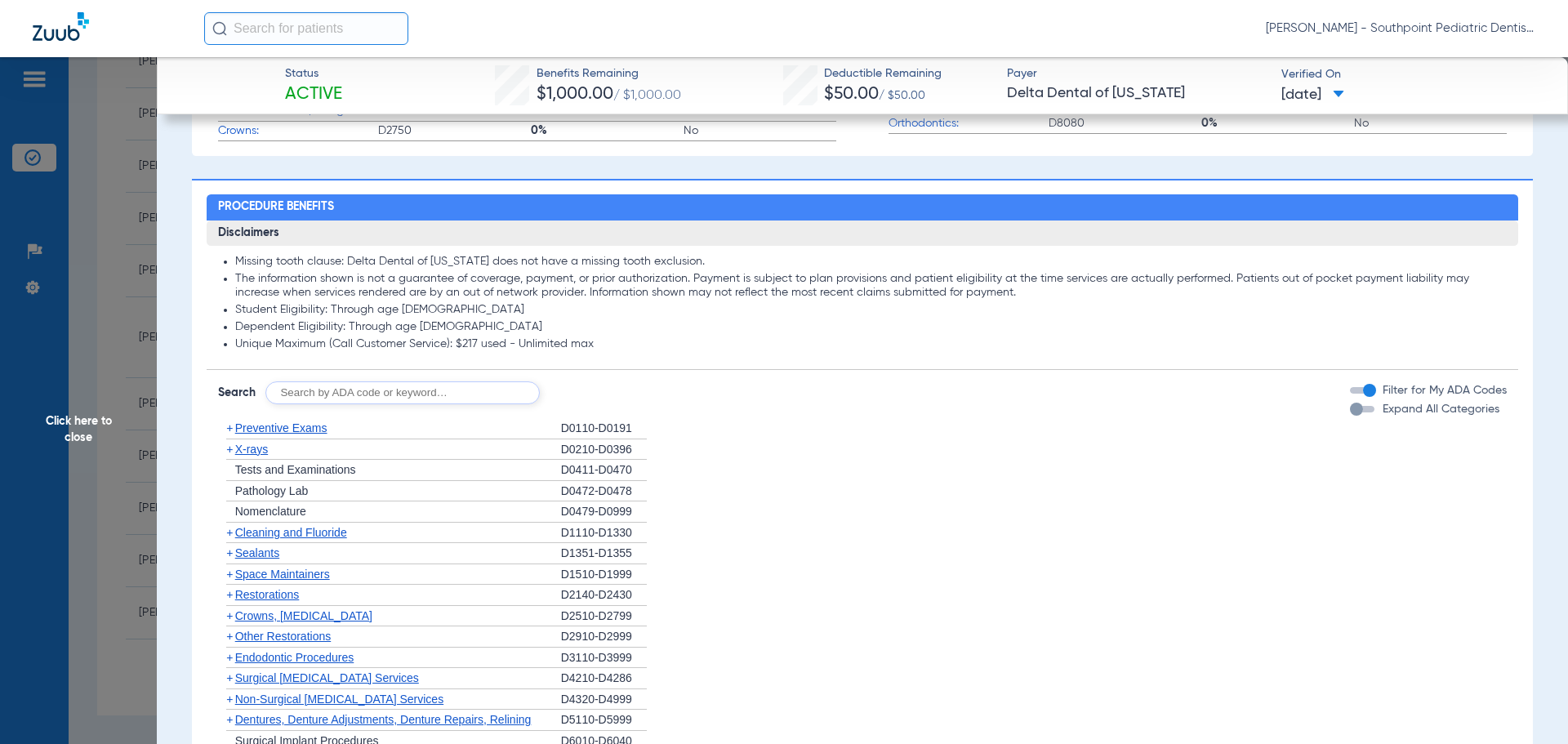
scroll to position [980, 0]
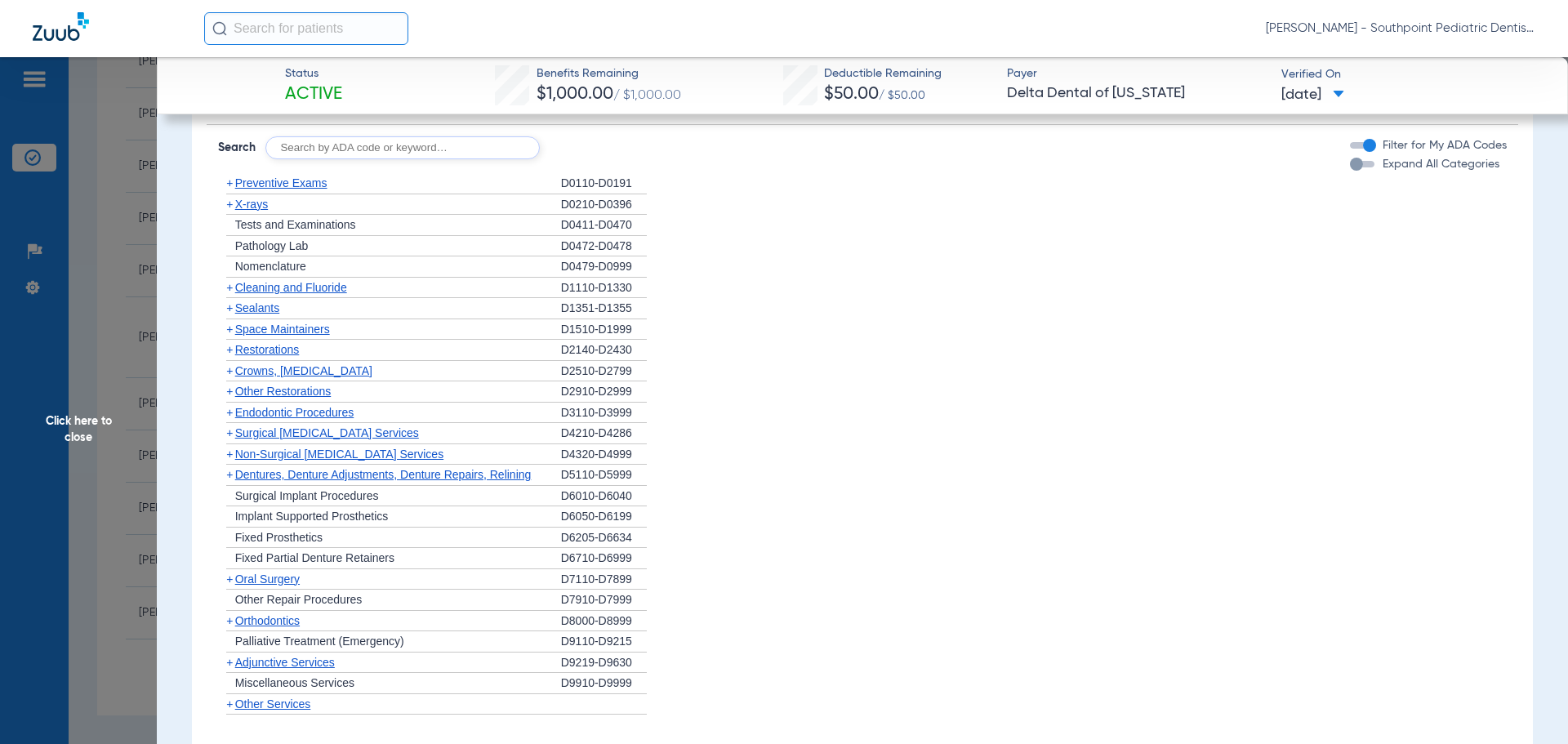
click at [334, 313] on div "+ Sealants" at bounding box center [389, 308] width 343 height 21
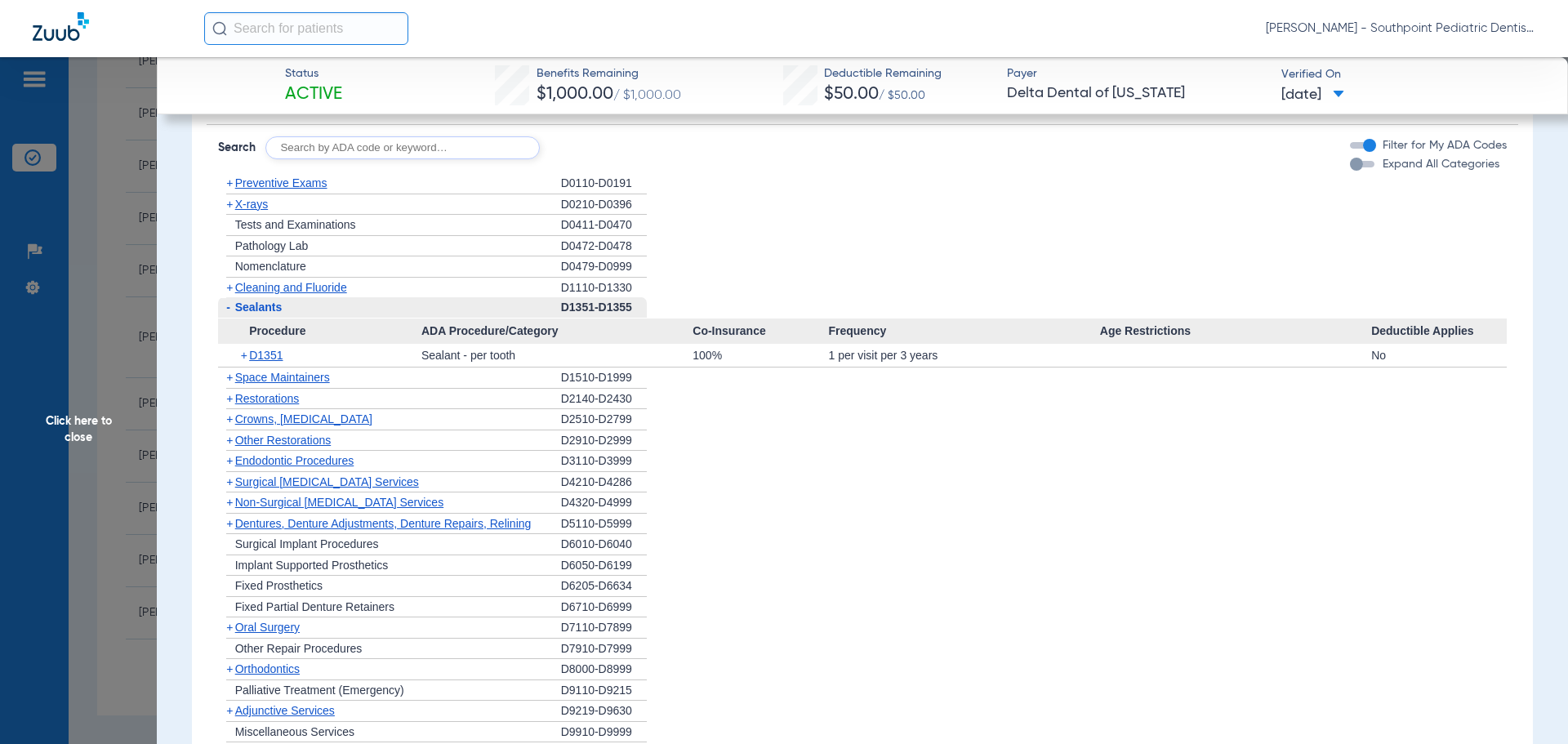
click at [329, 309] on div "- Sealants" at bounding box center [389, 308] width 343 height 21
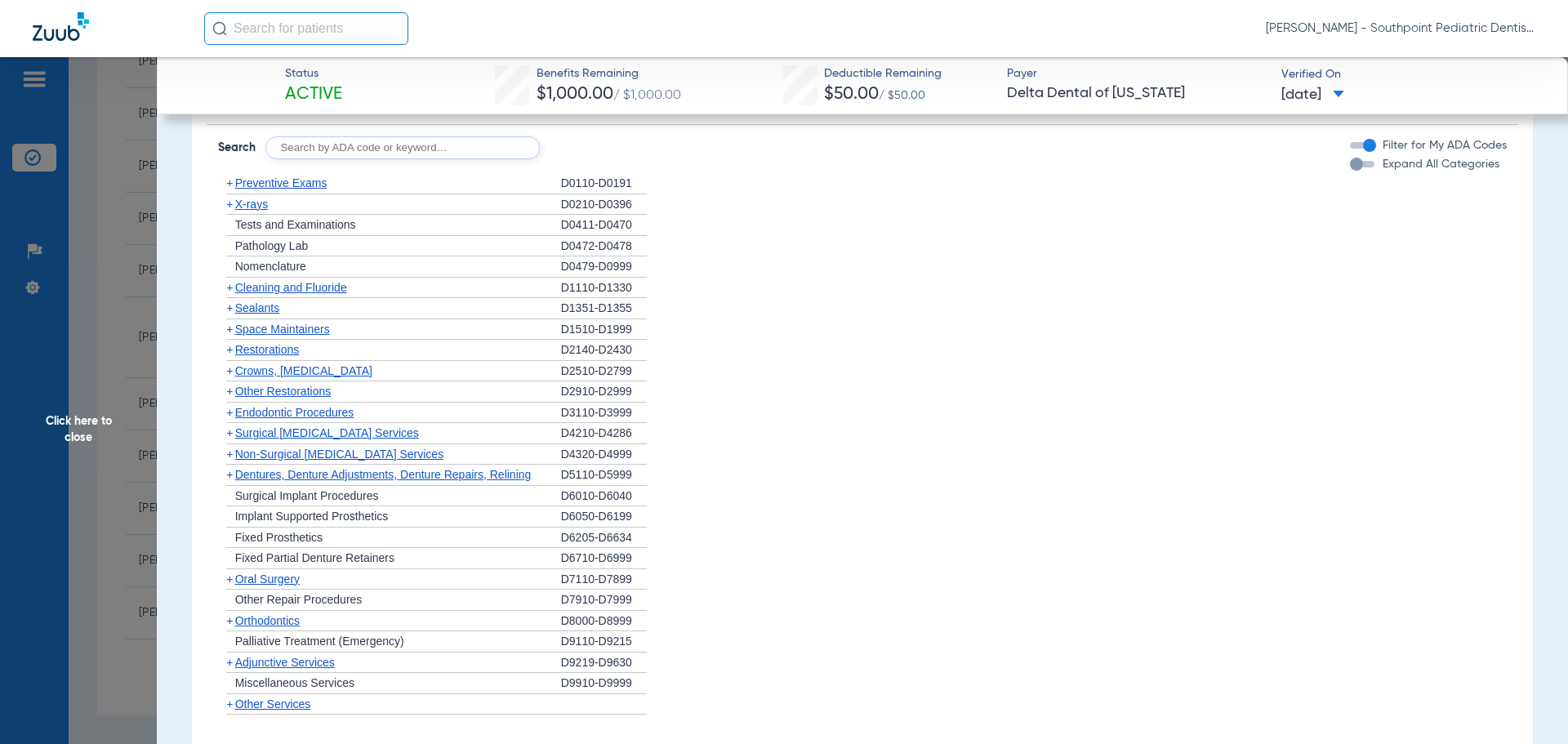
click at [1, 213] on span "Click here to close" at bounding box center [78, 429] width 157 height 744
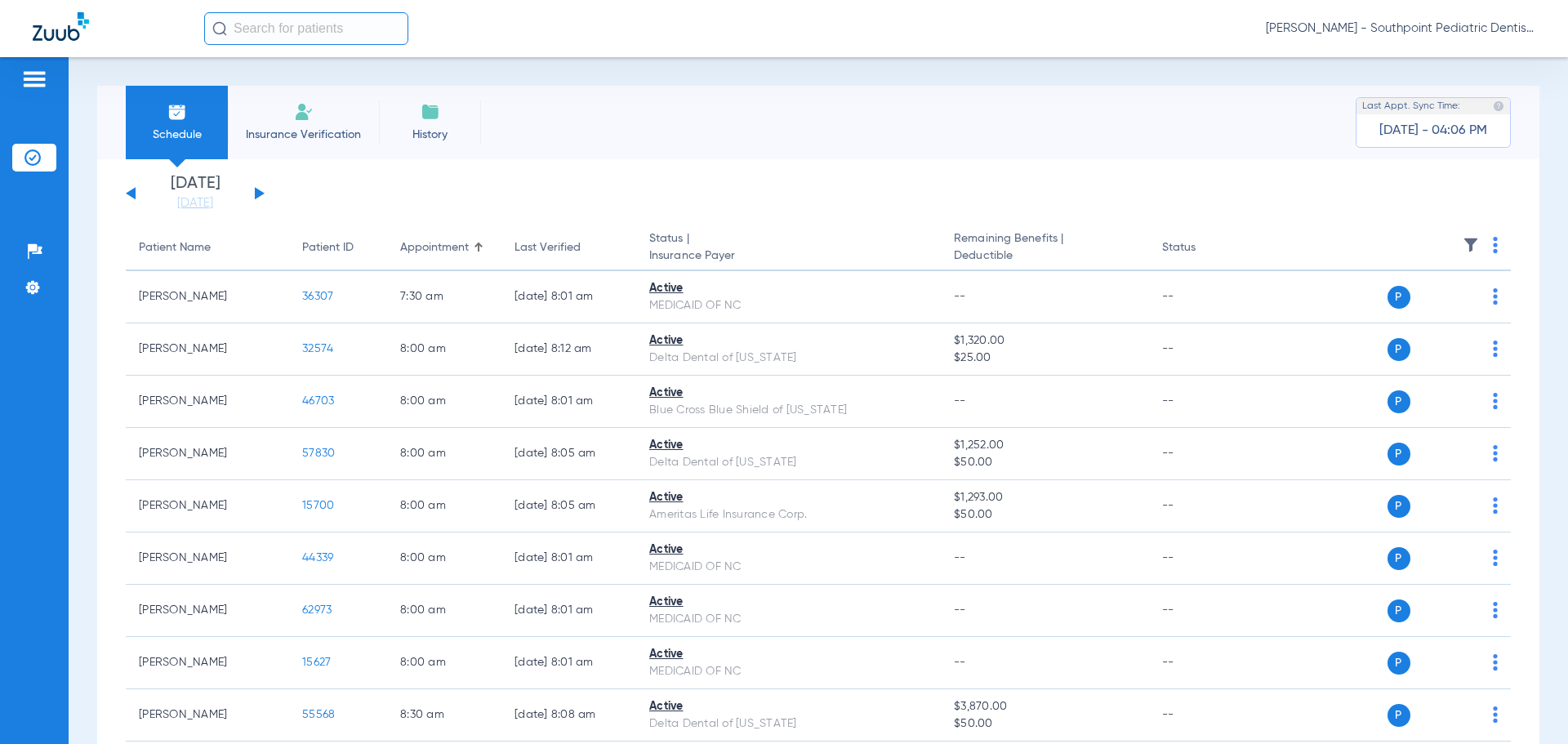
scroll to position [6347, 0]
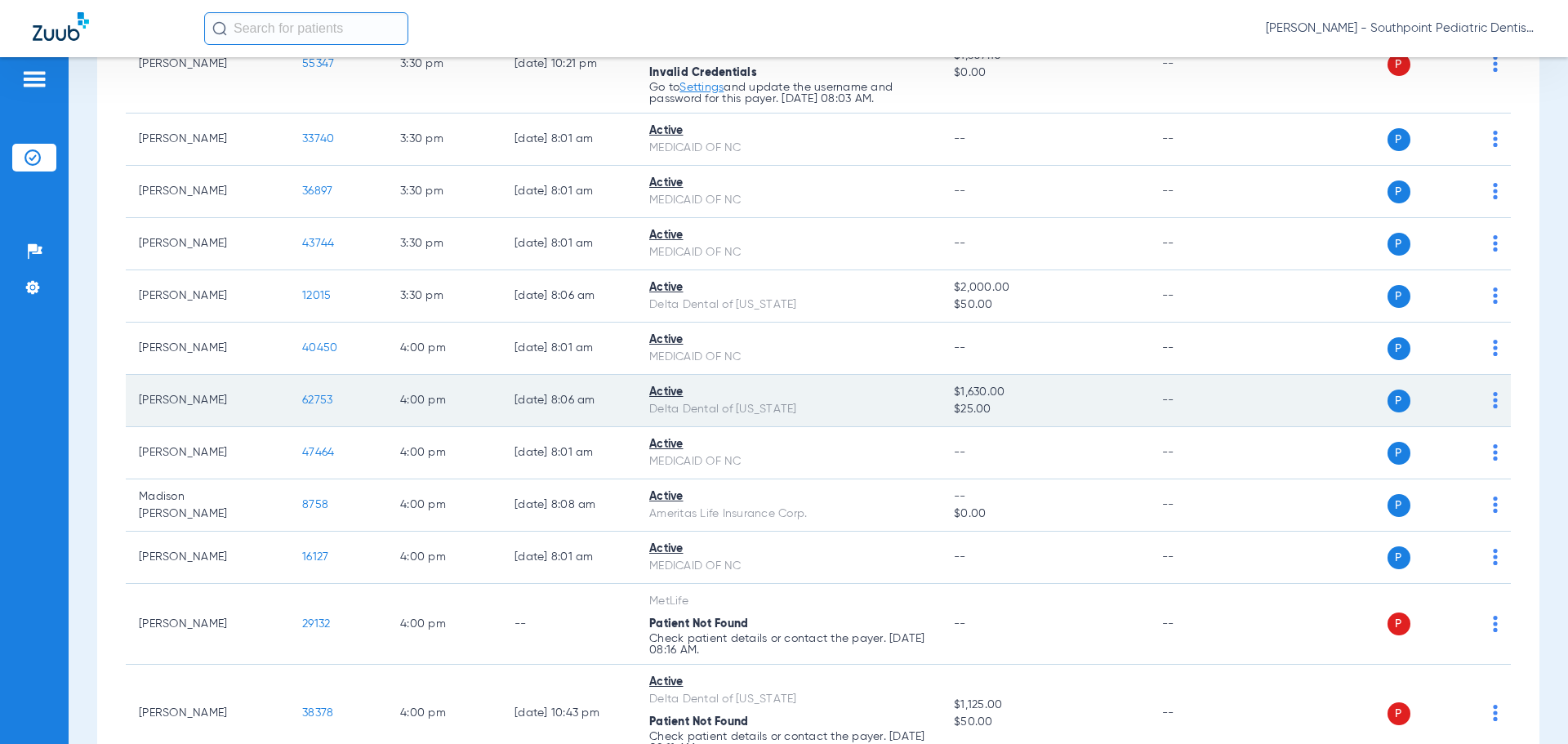
click at [327, 399] on span "62753" at bounding box center [318, 400] width 30 height 12
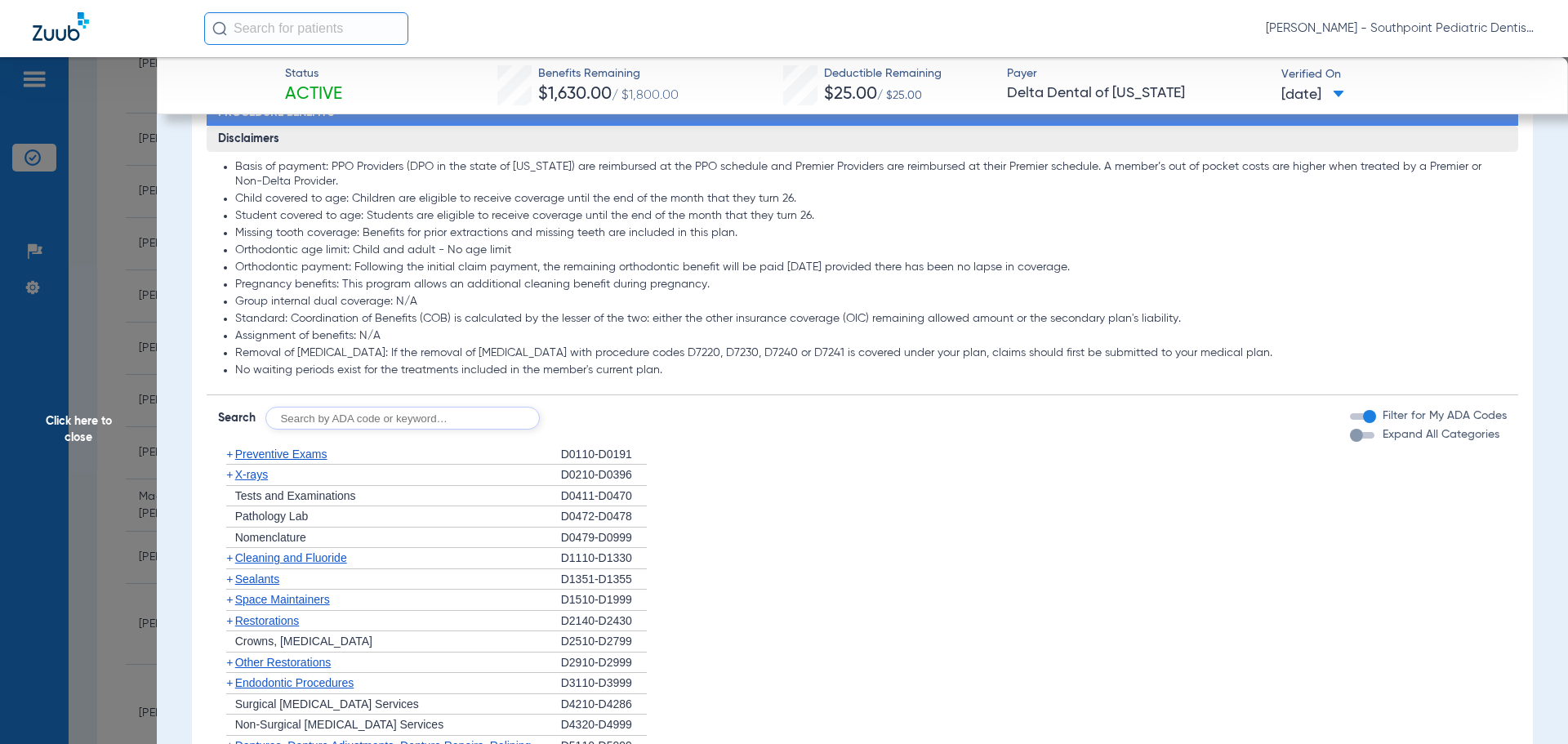
scroll to position [1536, 0]
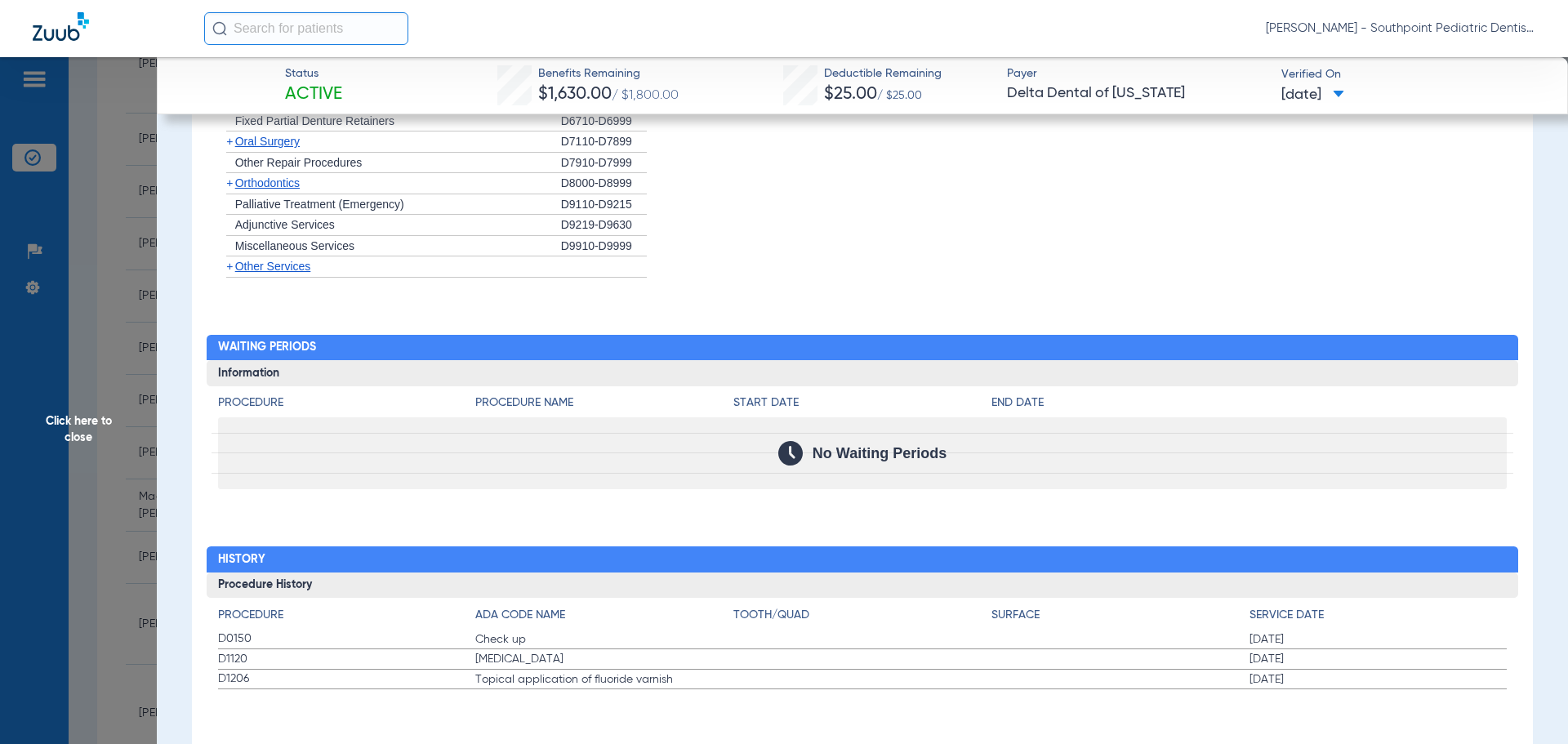
click at [77, 355] on span "Click here to close" at bounding box center [78, 429] width 157 height 744
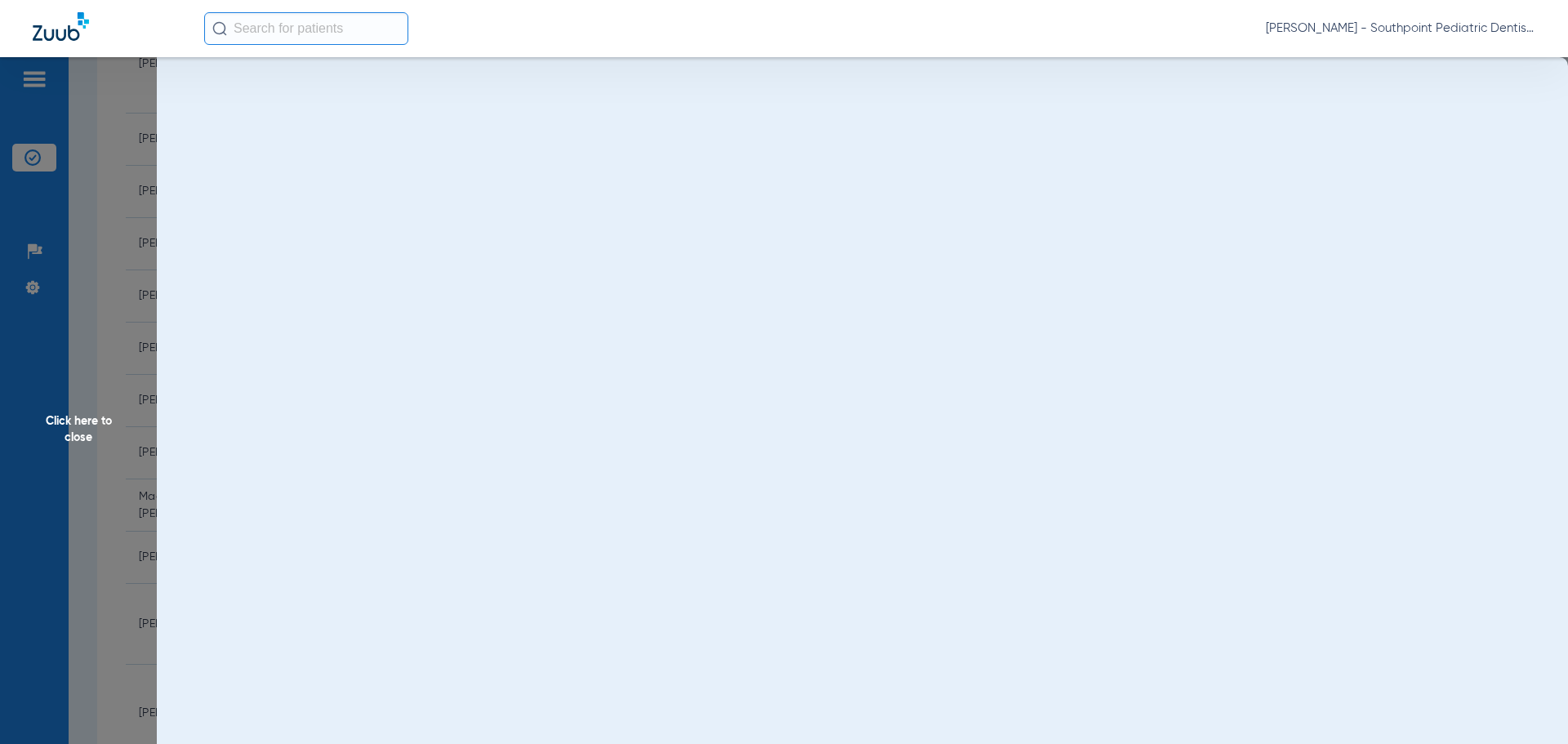
scroll to position [0, 0]
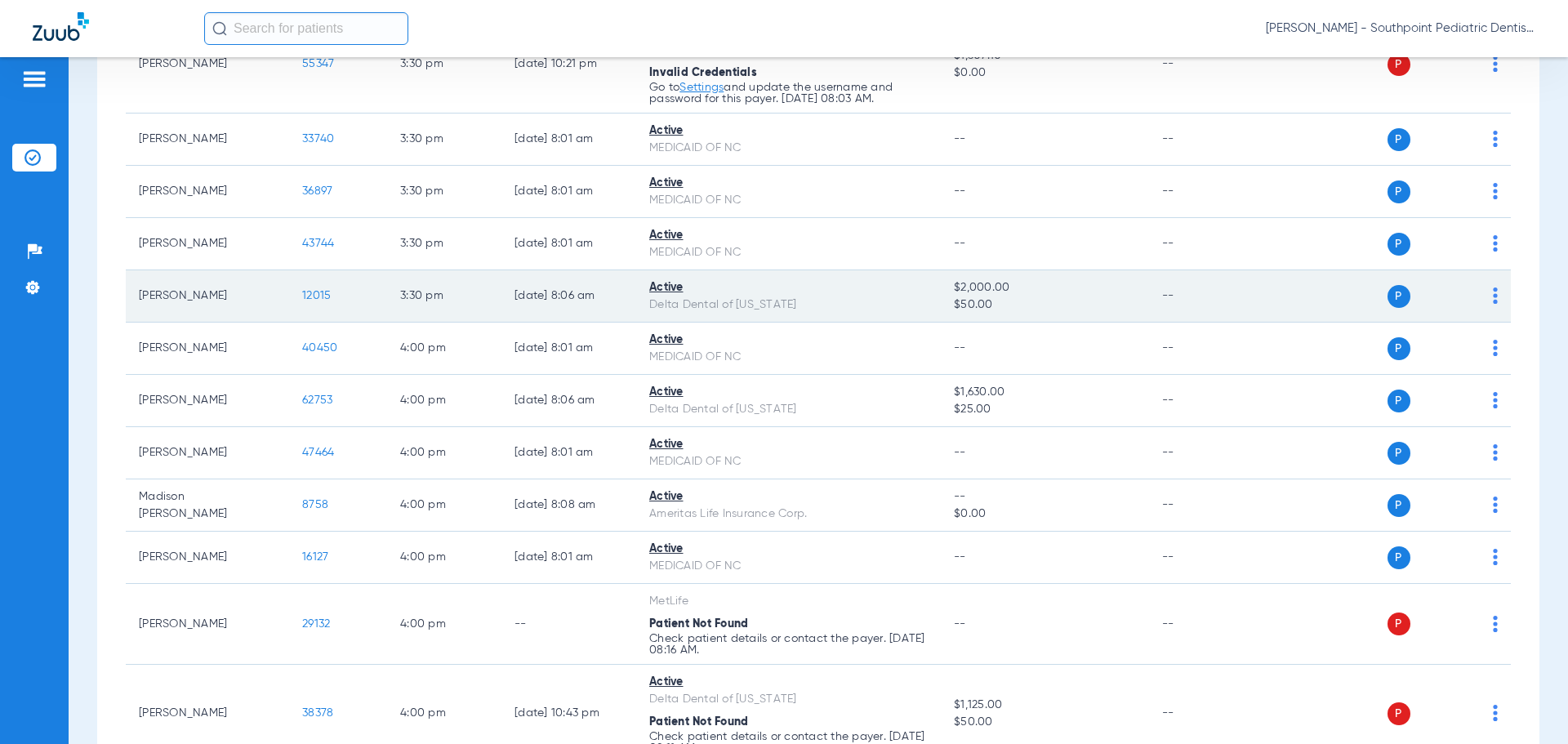
click at [310, 292] on span "12015" at bounding box center [317, 296] width 29 height 12
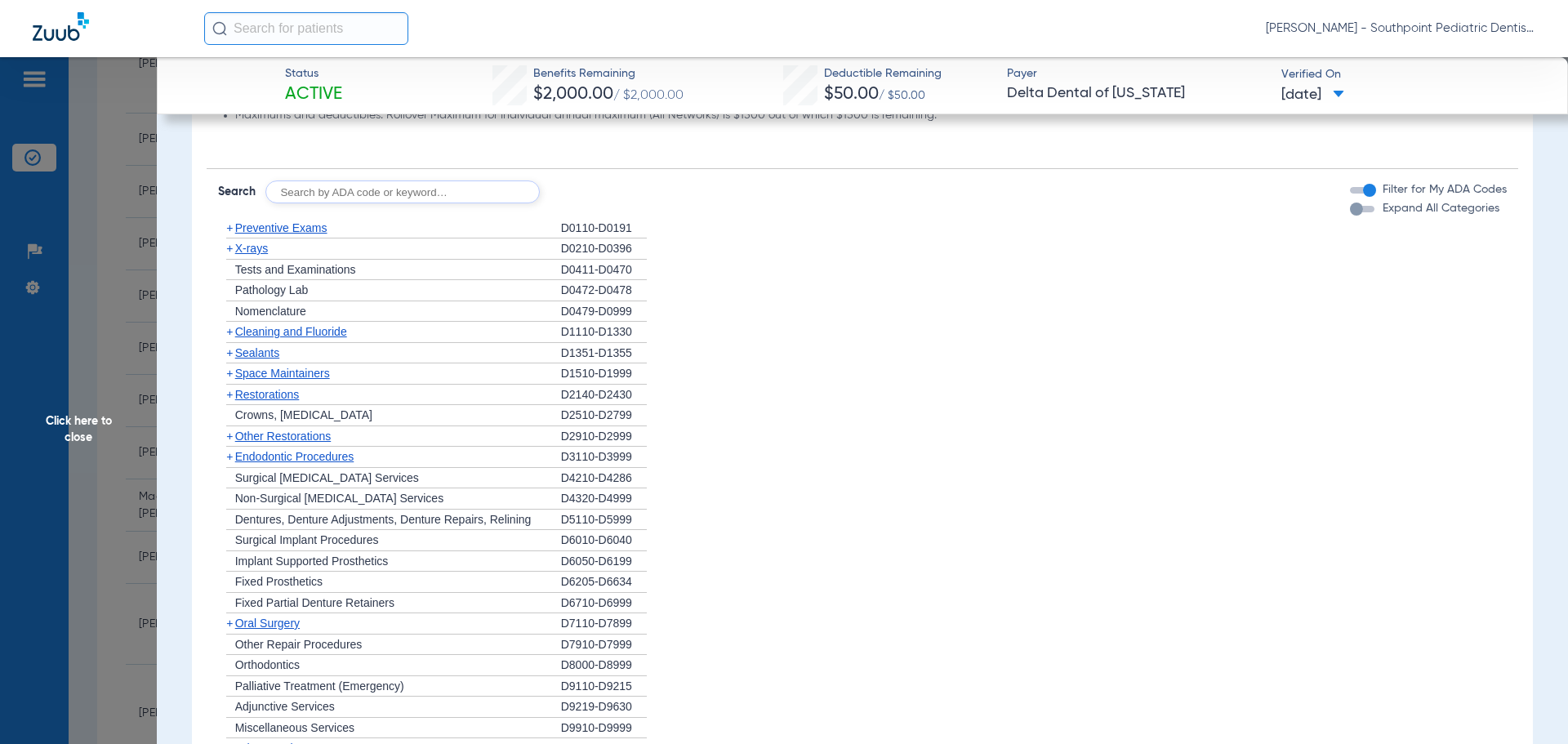
scroll to position [816, 0]
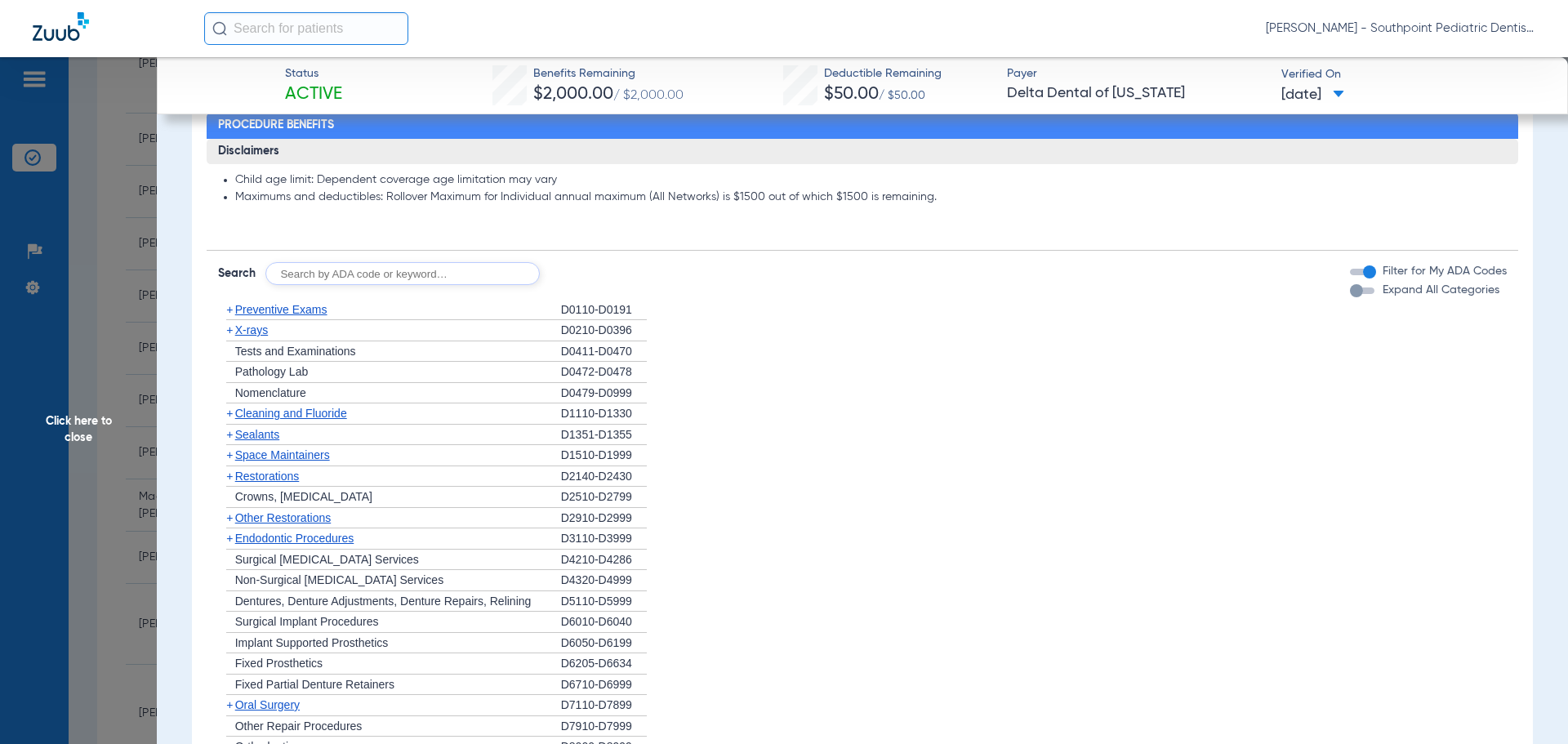
click at [355, 312] on div "+ Preventive Exams" at bounding box center [389, 310] width 343 height 21
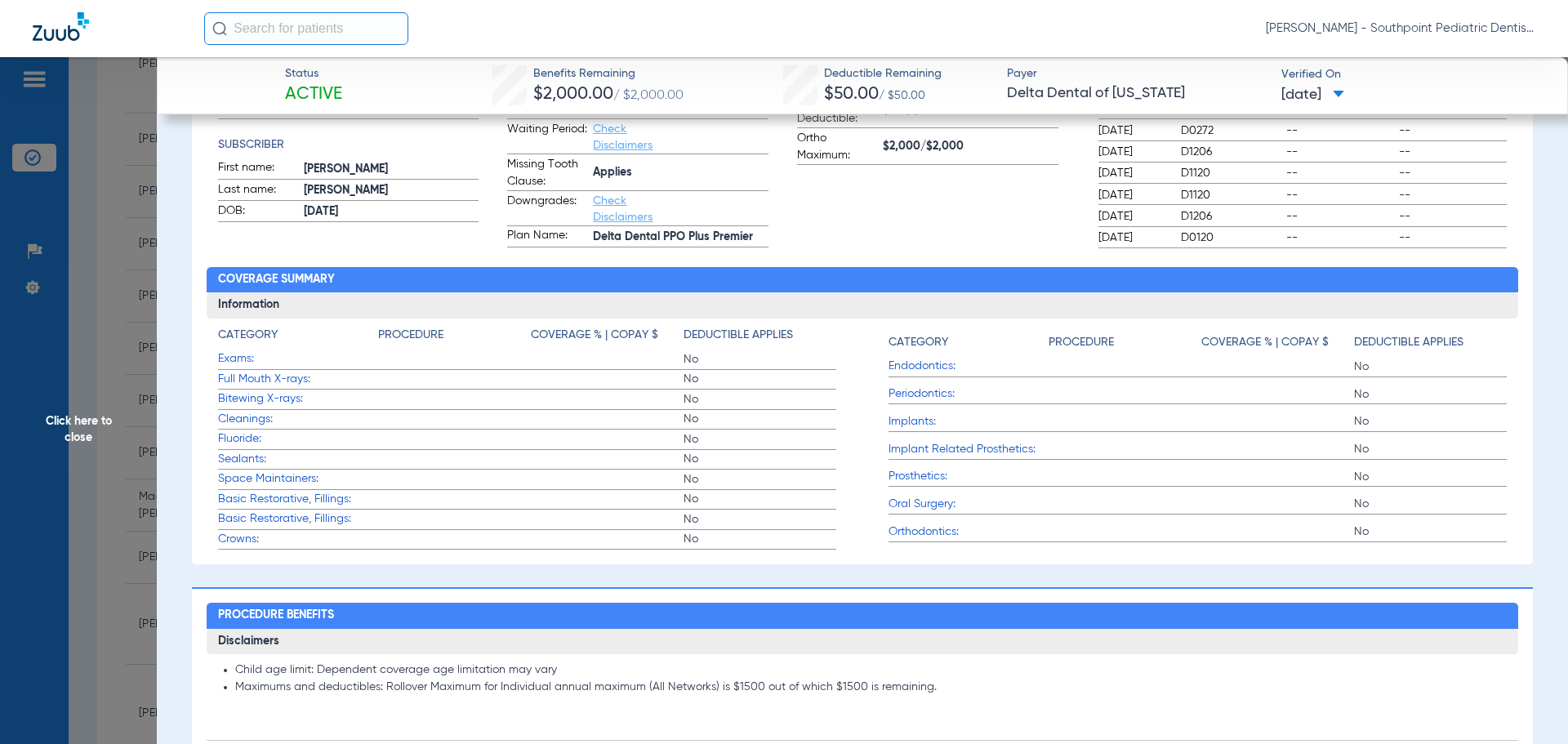
scroll to position [0, 0]
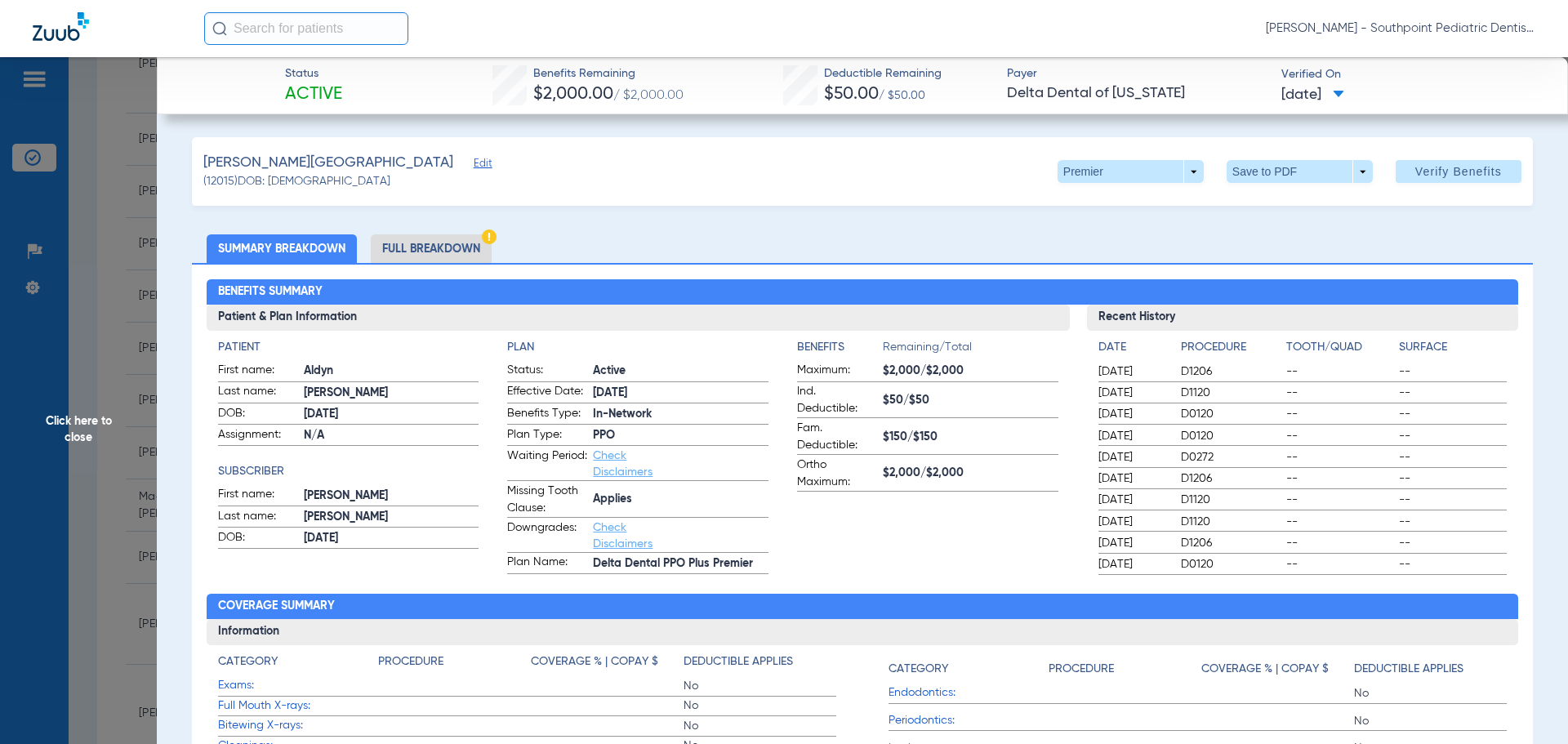
click at [413, 243] on li "Full Breakdown" at bounding box center [431, 249] width 120 height 29
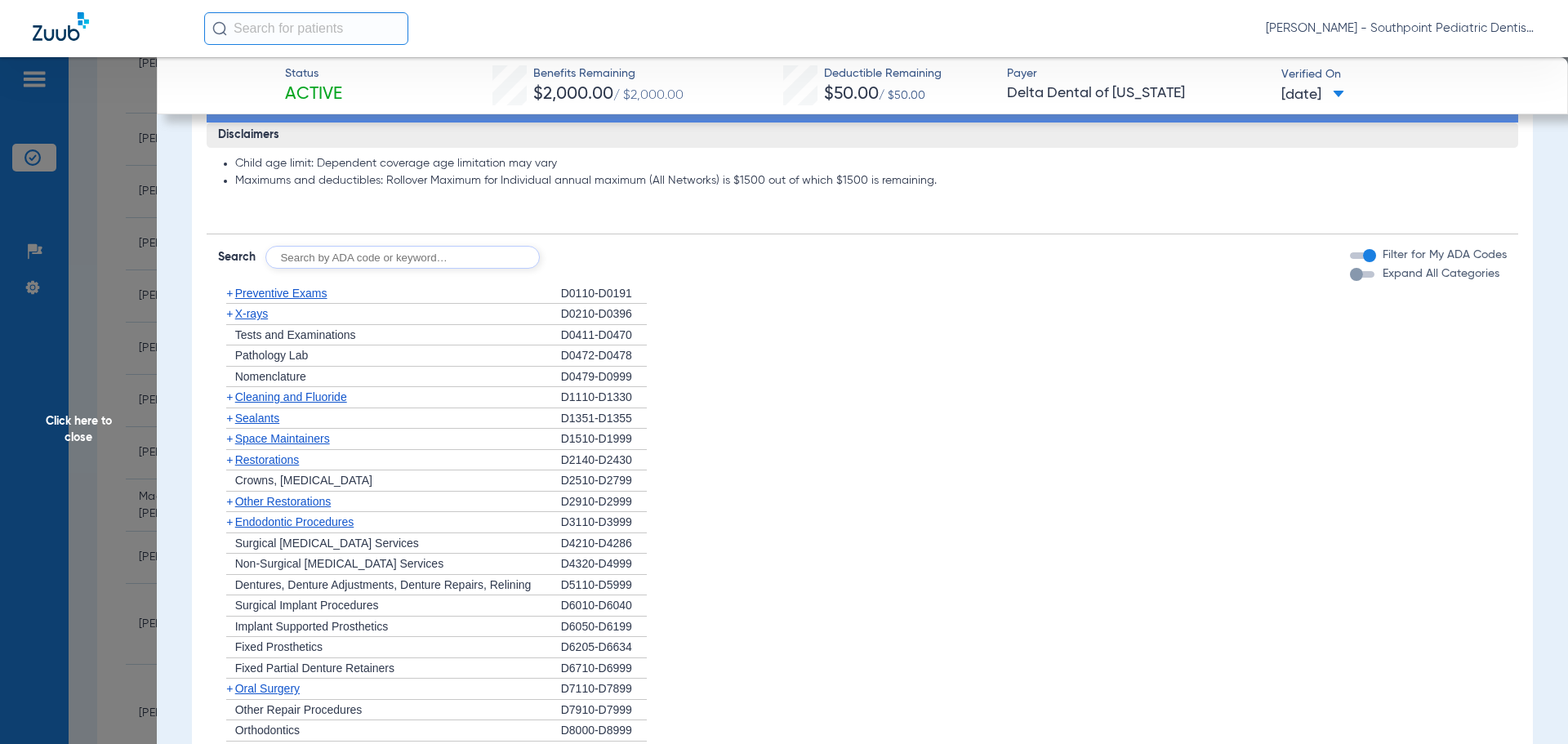
scroll to position [1225, 0]
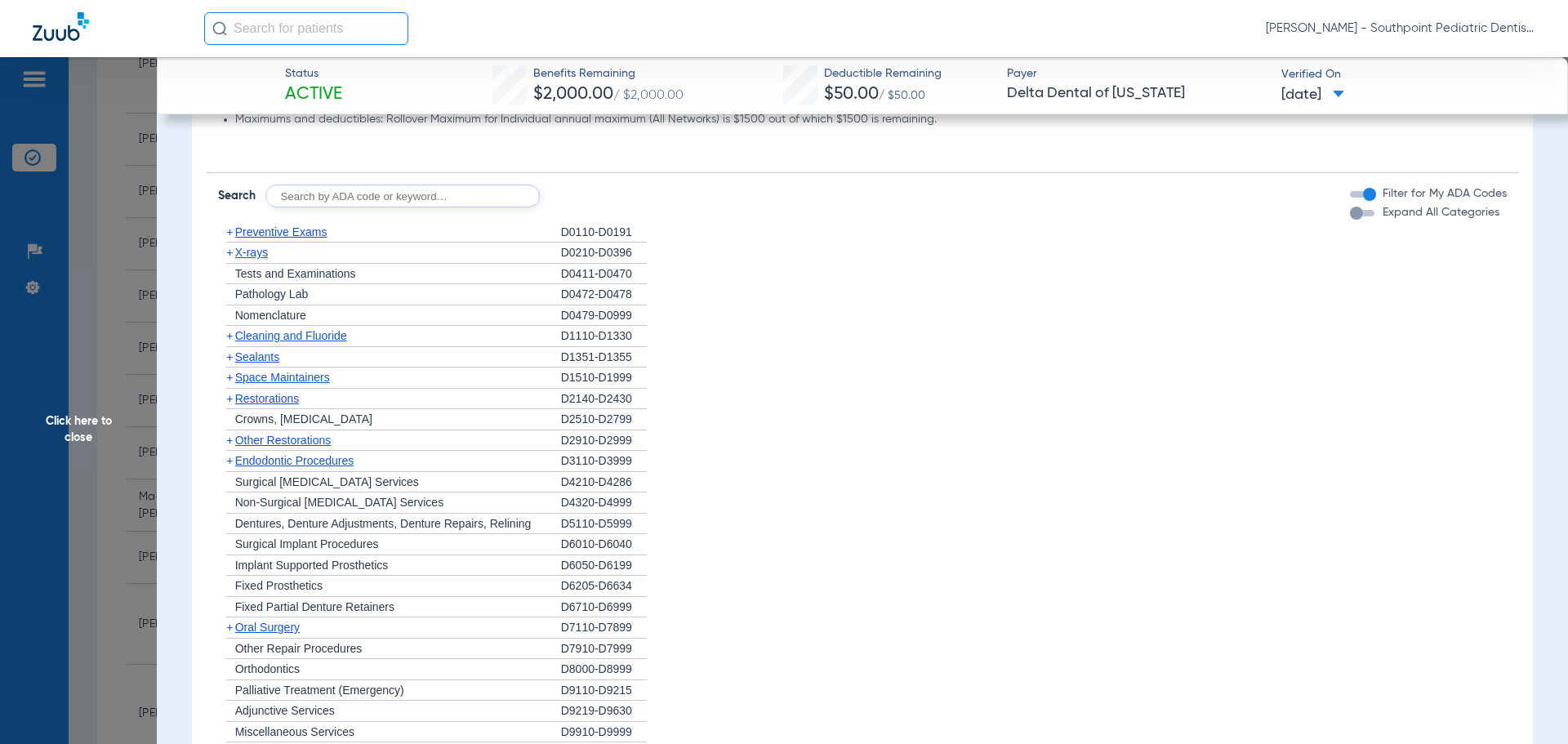
click at [325, 253] on div "+ X-rays" at bounding box center [389, 253] width 343 height 21
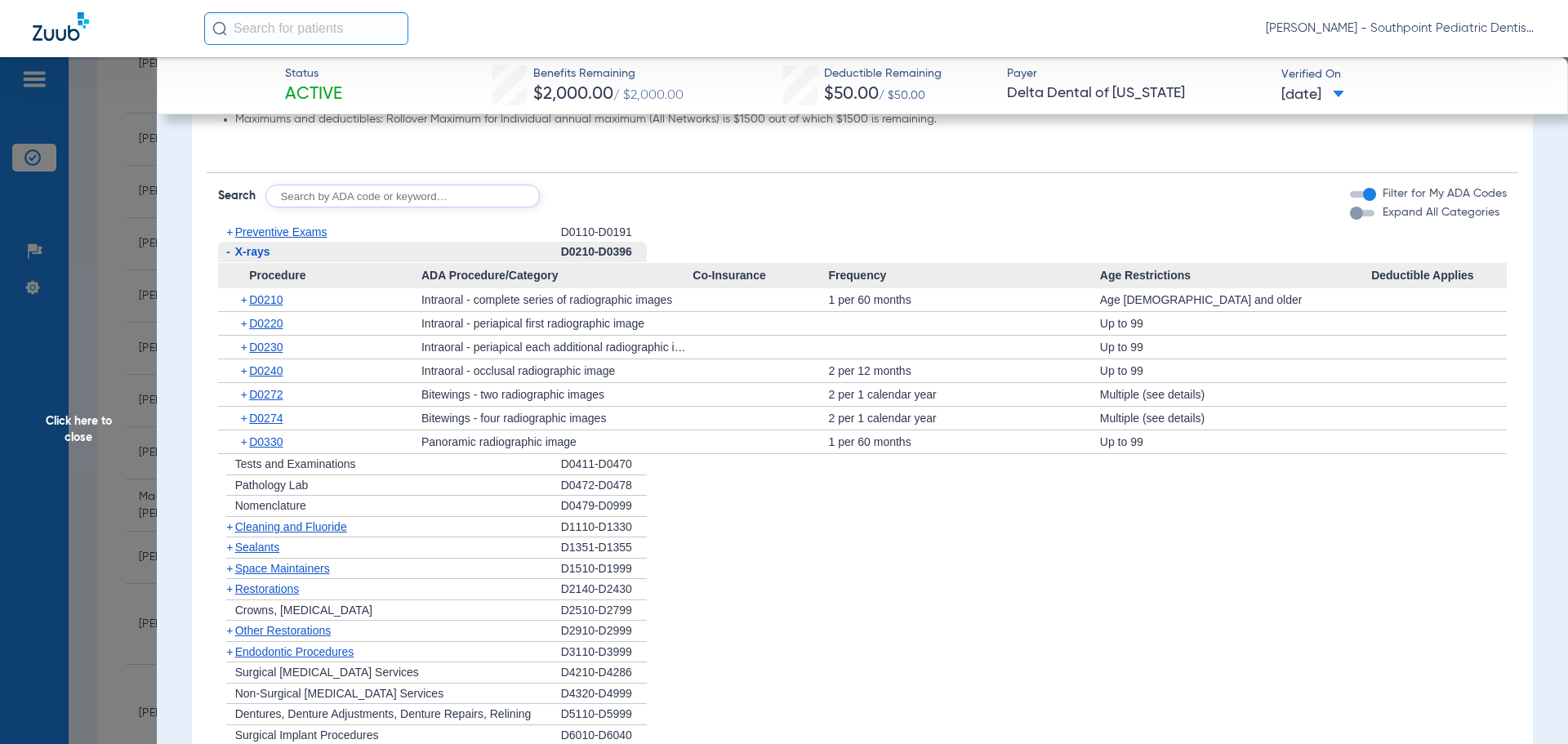
click at [345, 527] on span "Cleaning and Fluoride" at bounding box center [291, 527] width 112 height 13
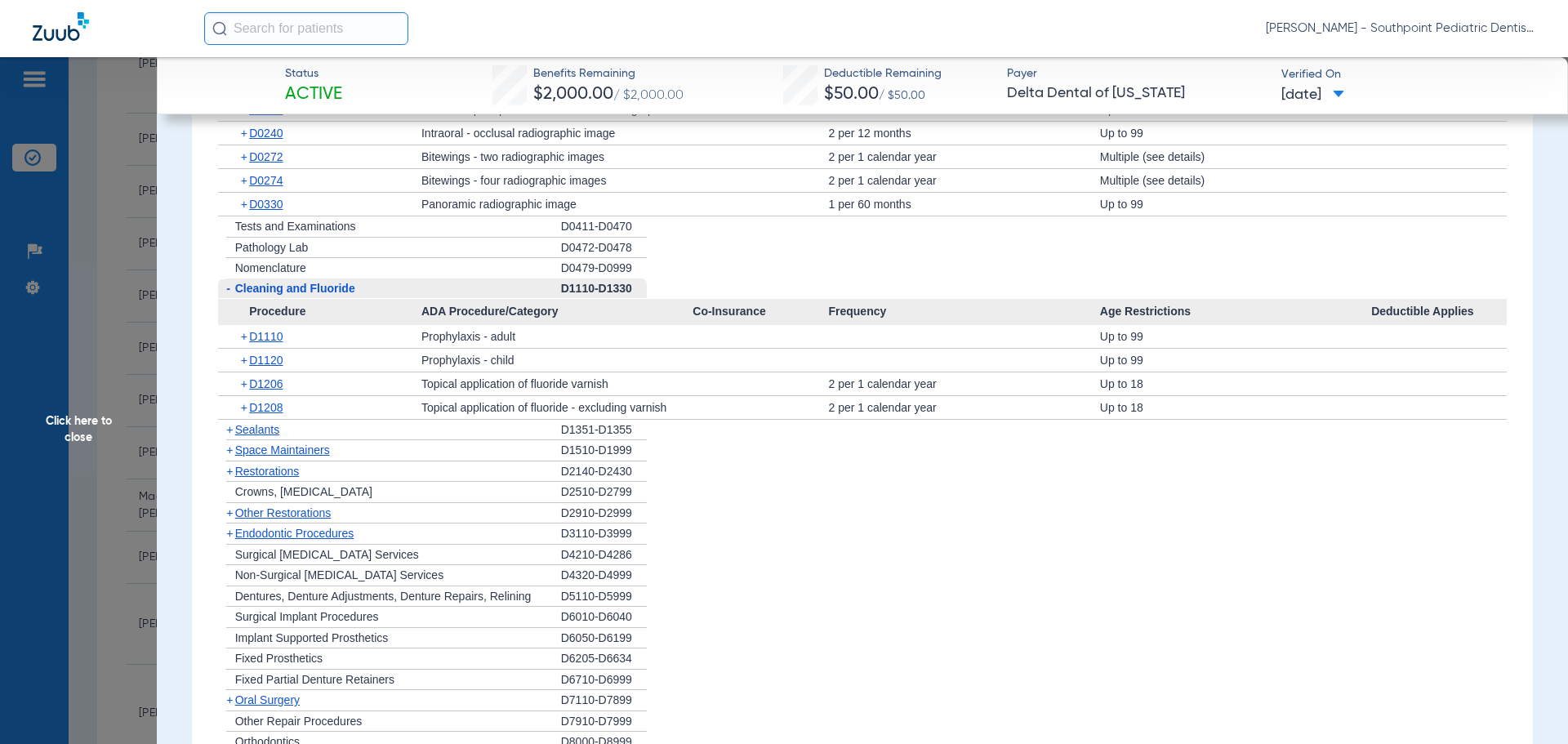
scroll to position [1469, 0]
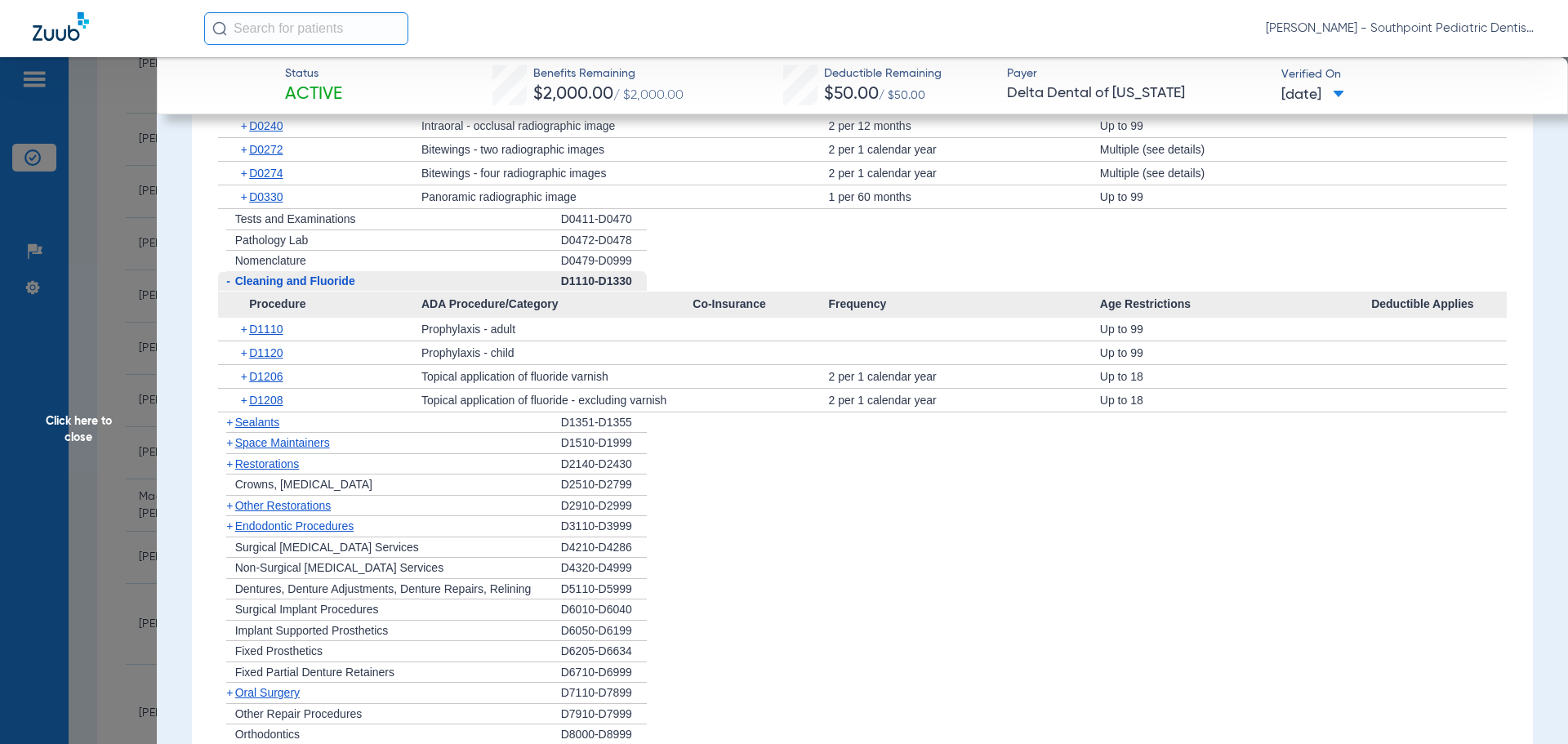
click at [323, 426] on div "+ Sealants" at bounding box center [389, 422] width 343 height 21
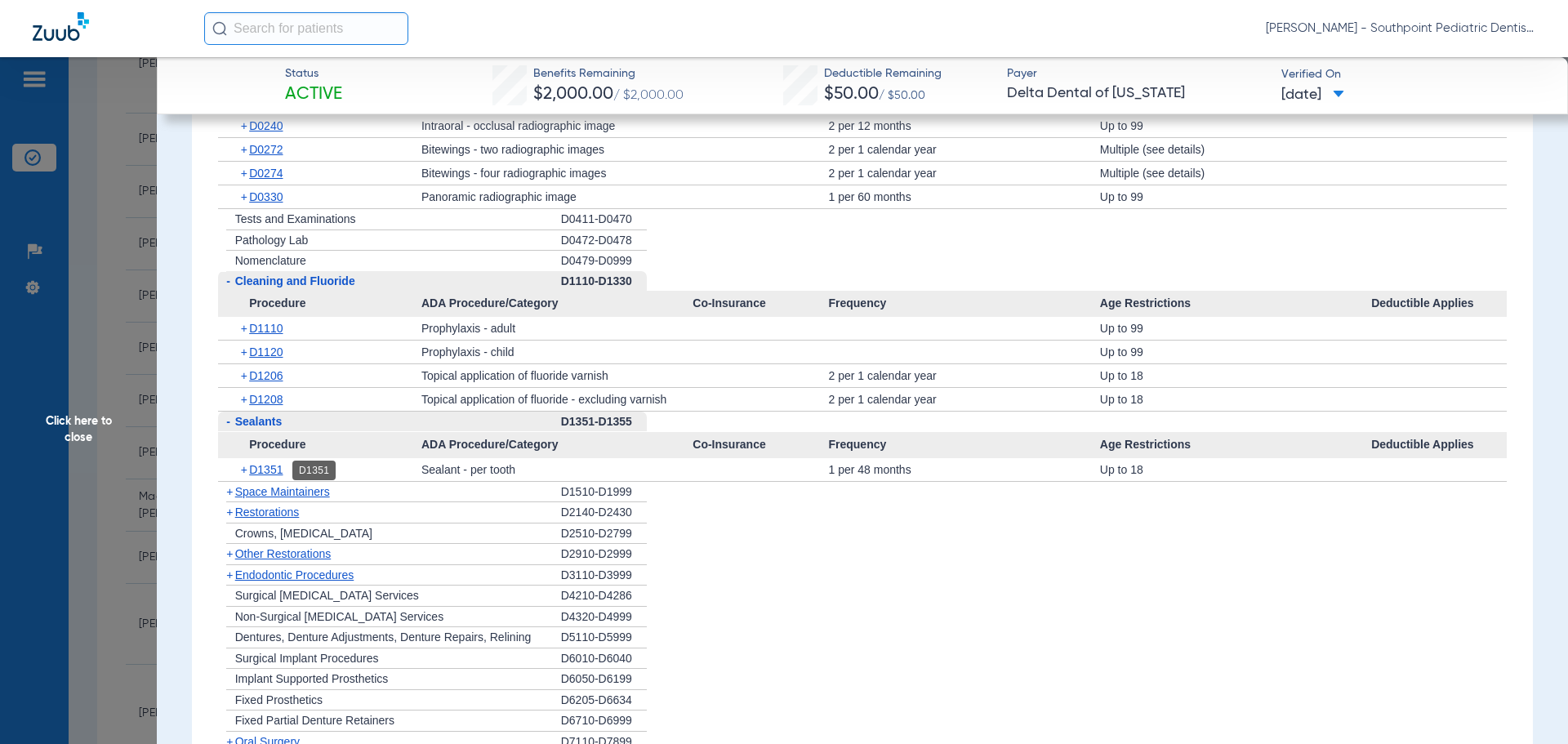
click at [276, 463] on div "+ D1351" at bounding box center [325, 469] width 192 height 23
click at [277, 469] on span "D1351" at bounding box center [266, 469] width 34 height 13
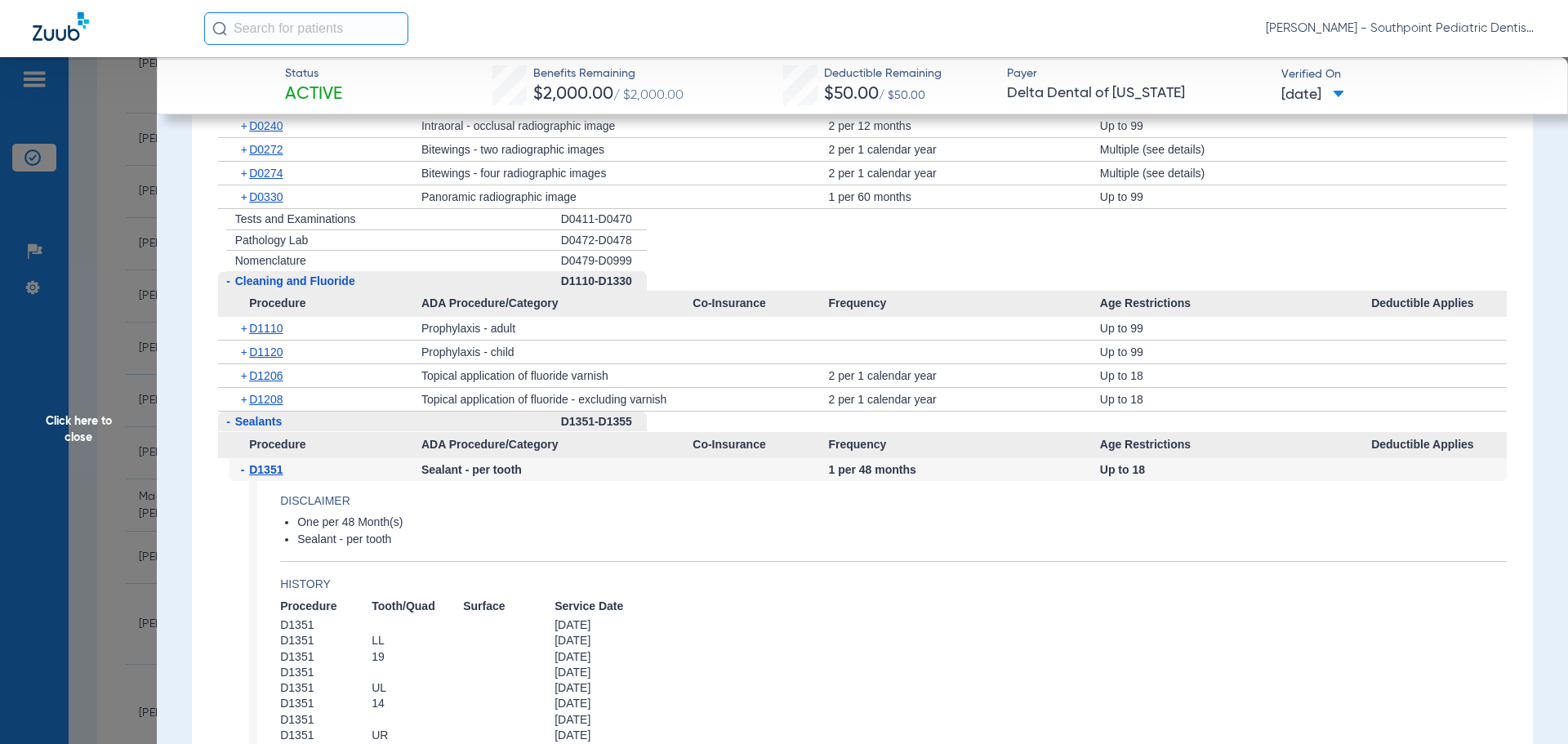
click at [280, 468] on span "D1351" at bounding box center [266, 469] width 34 height 13
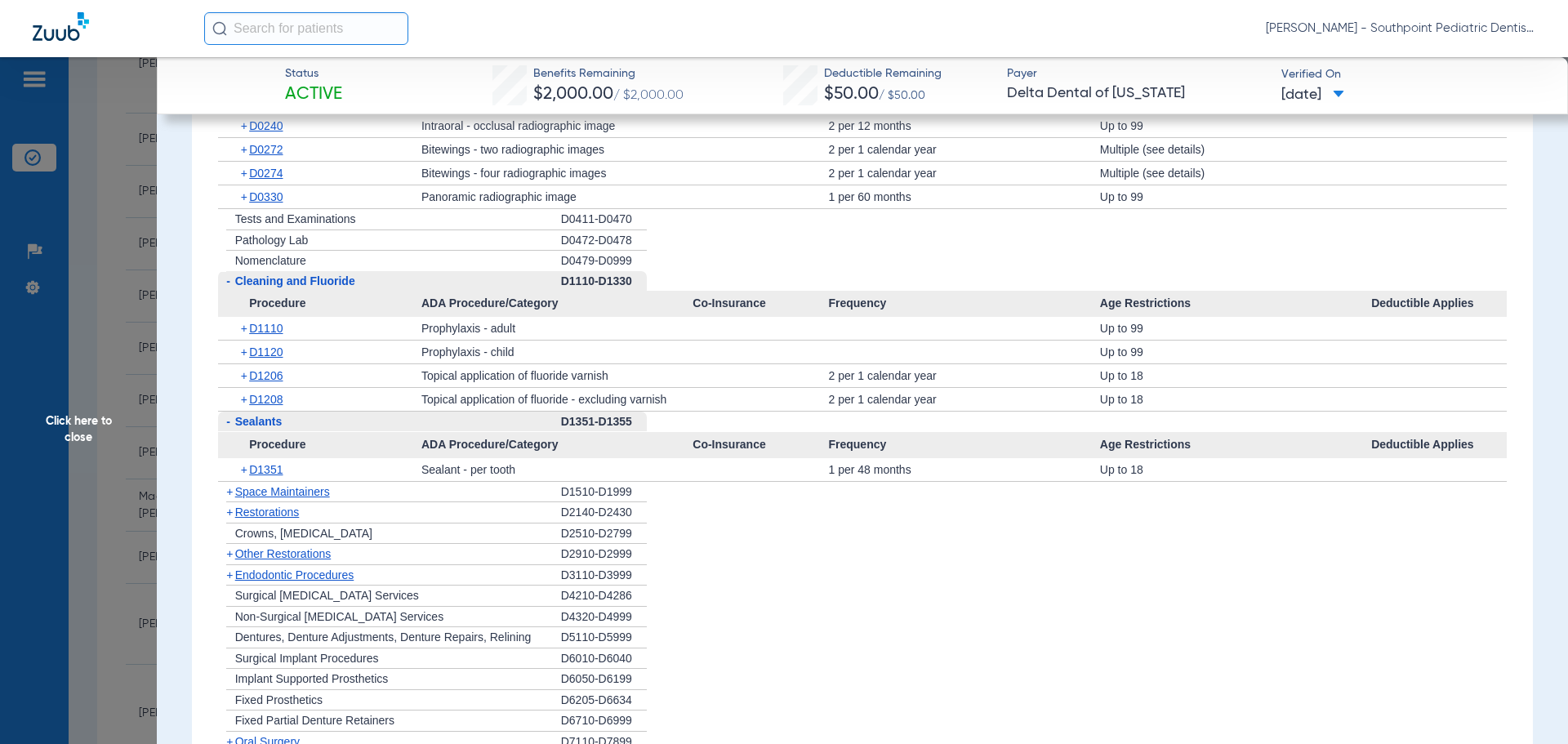
click at [288, 489] on span "Space Maintainers" at bounding box center [282, 492] width 94 height 13
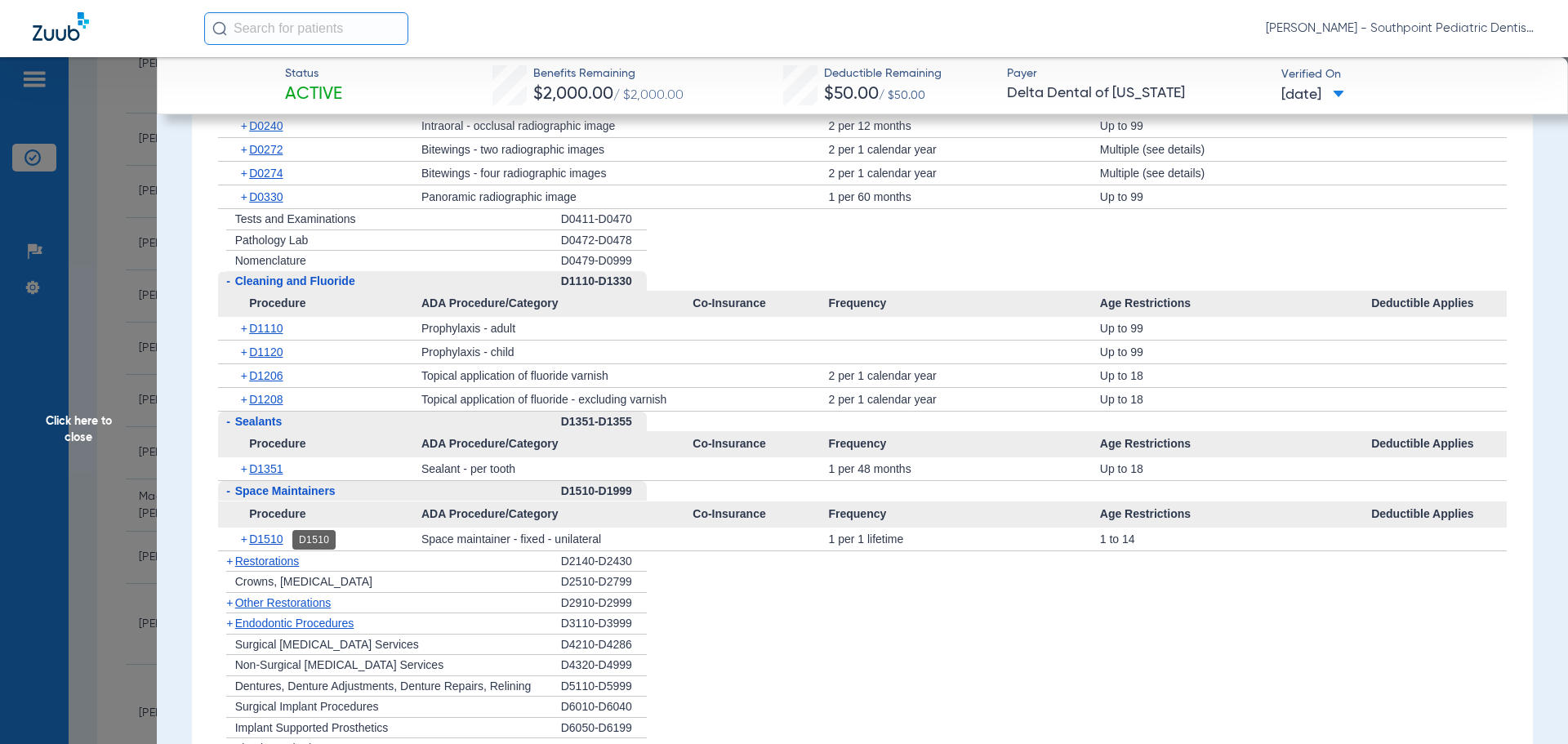
click at [267, 538] on span "D1510" at bounding box center [266, 539] width 34 height 13
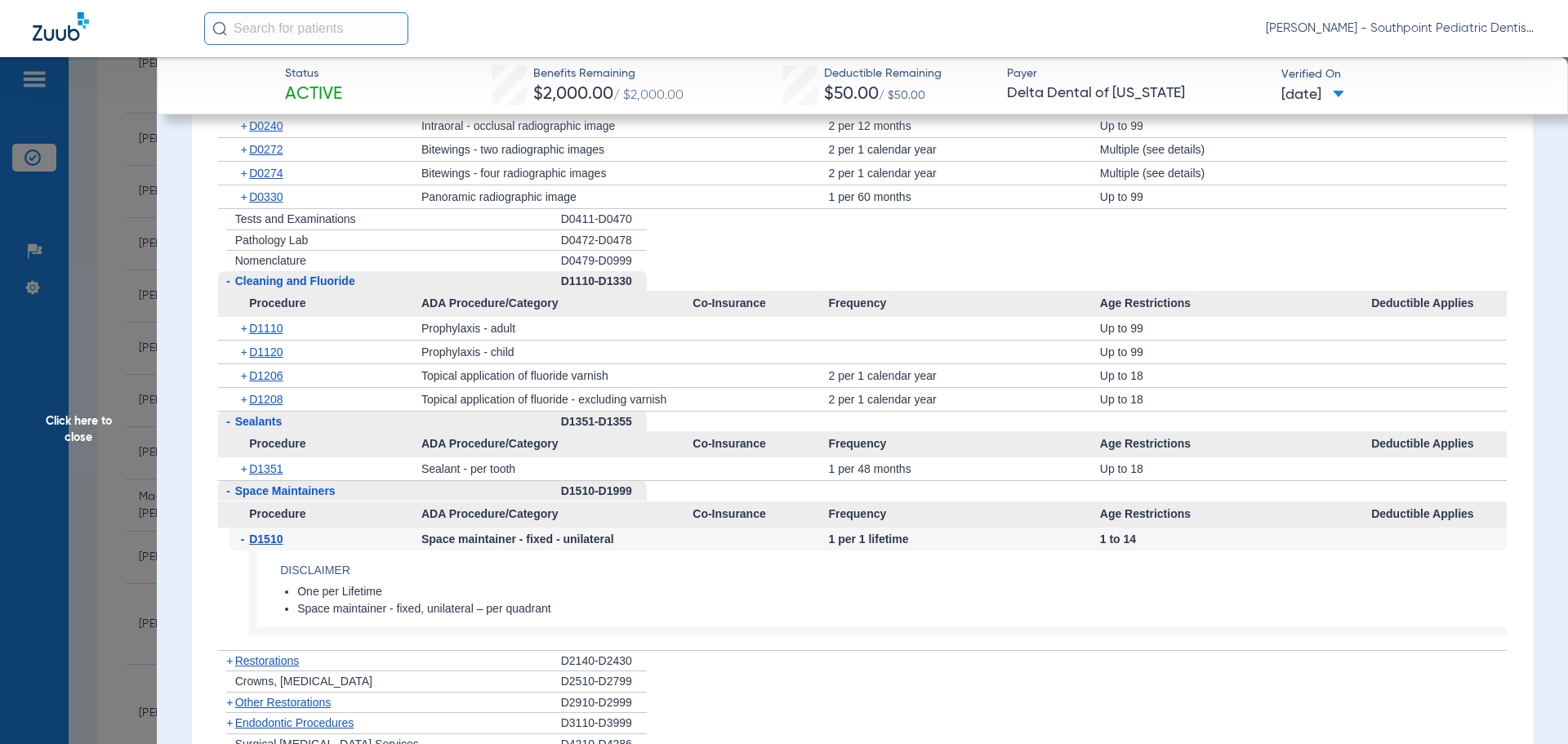
click at [267, 538] on span "D1510" at bounding box center [266, 539] width 34 height 13
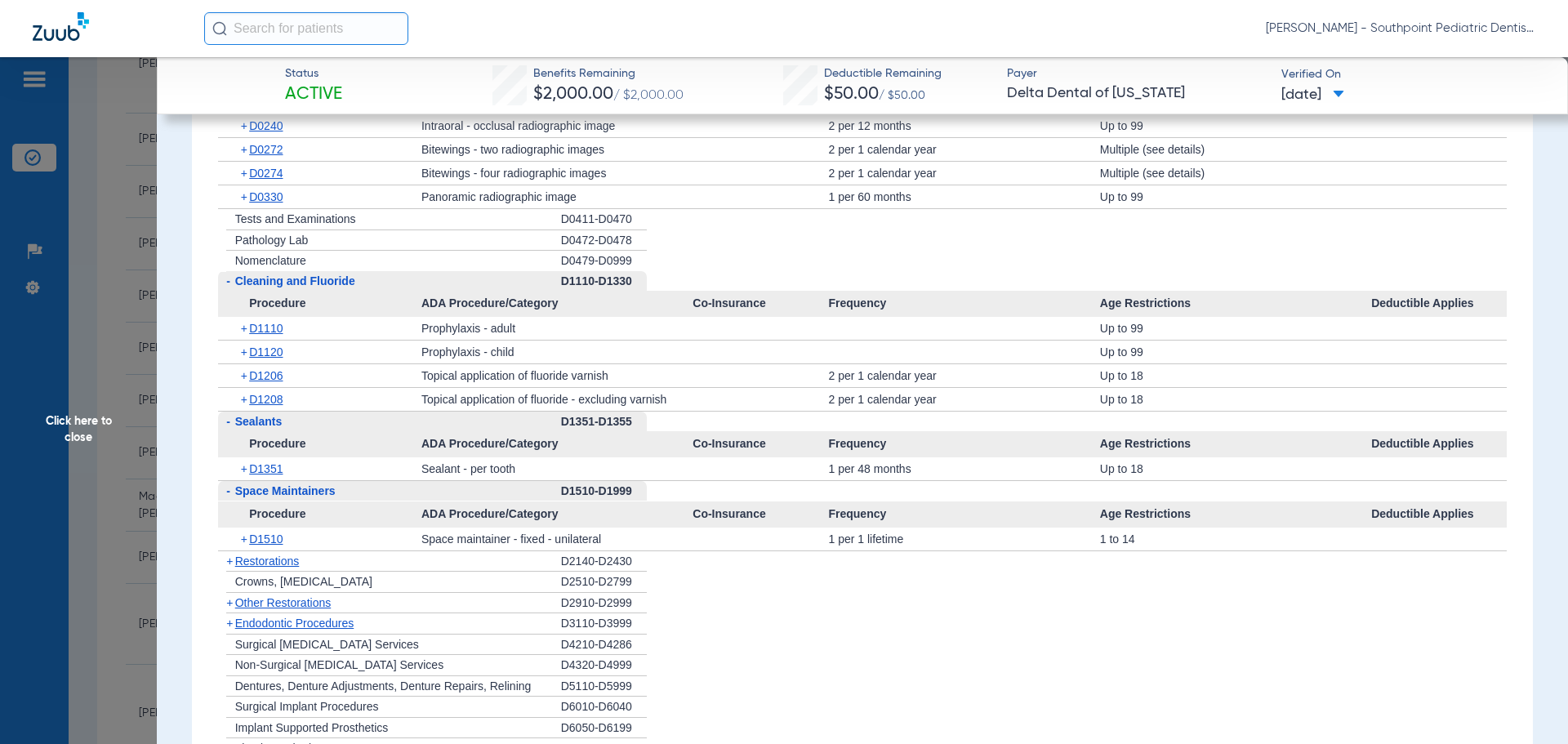
click at [143, 426] on span "Click here to close" at bounding box center [78, 429] width 157 height 744
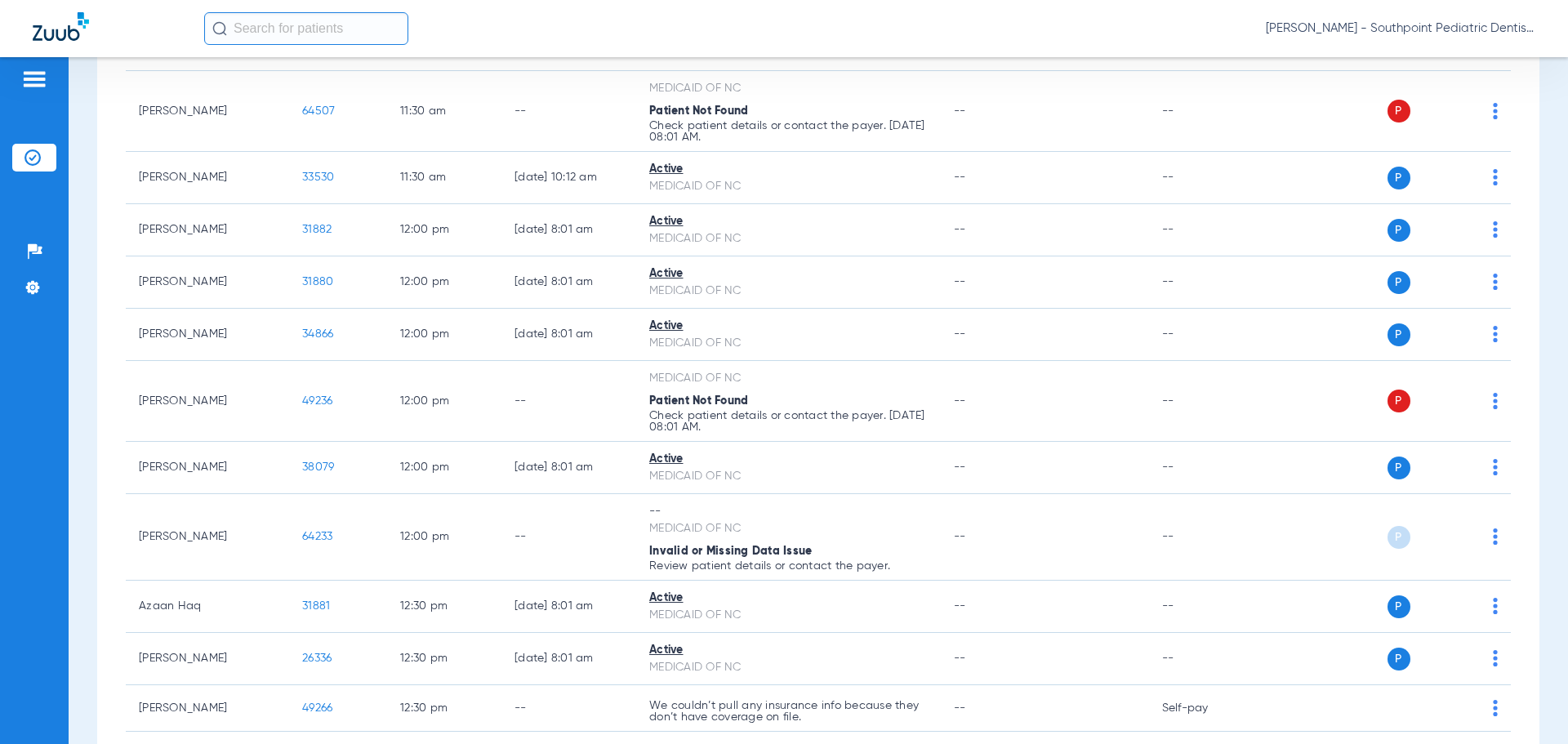
scroll to position [2989, 0]
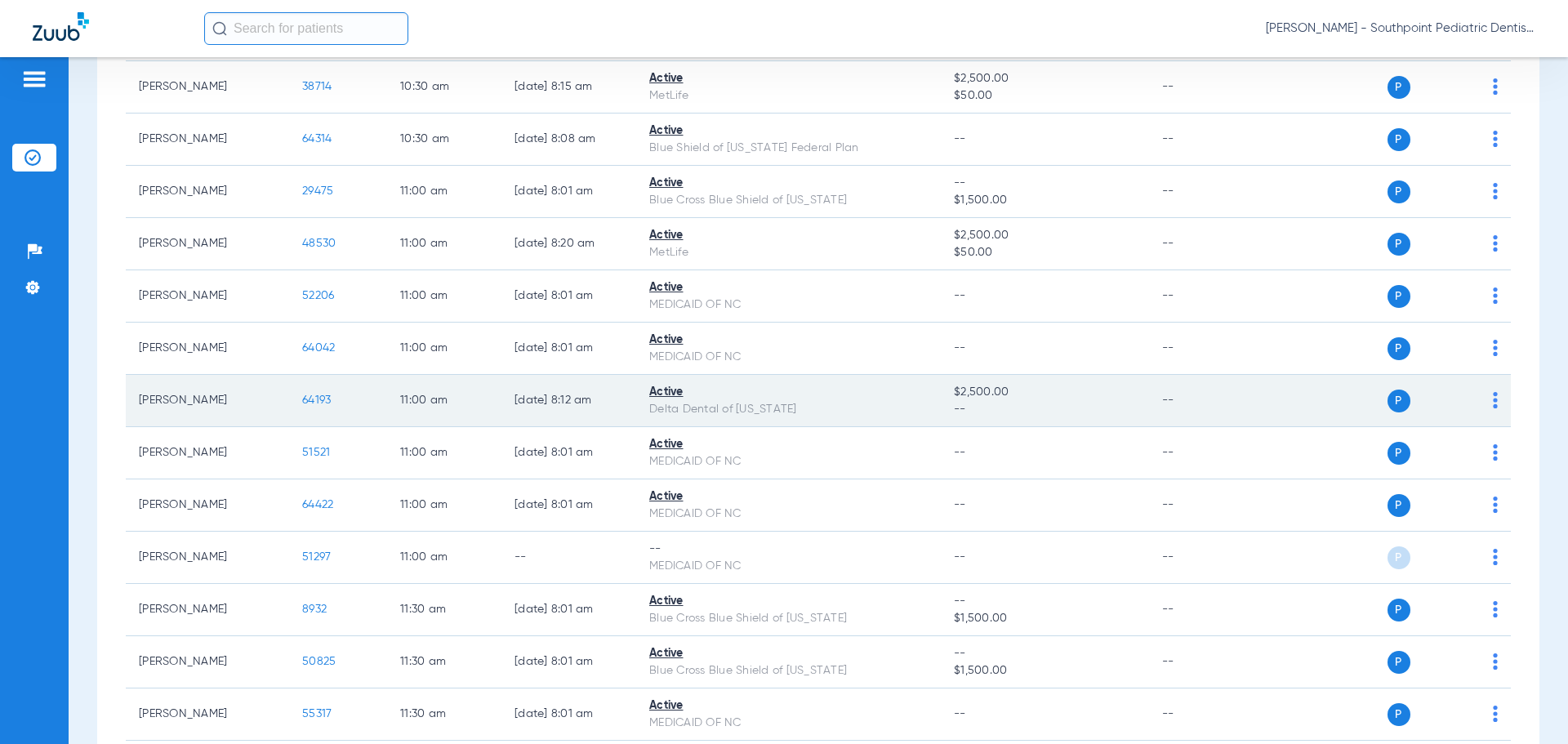
click at [316, 396] on span "64193" at bounding box center [317, 400] width 29 height 12
click at [325, 396] on span "64193" at bounding box center [317, 400] width 29 height 12
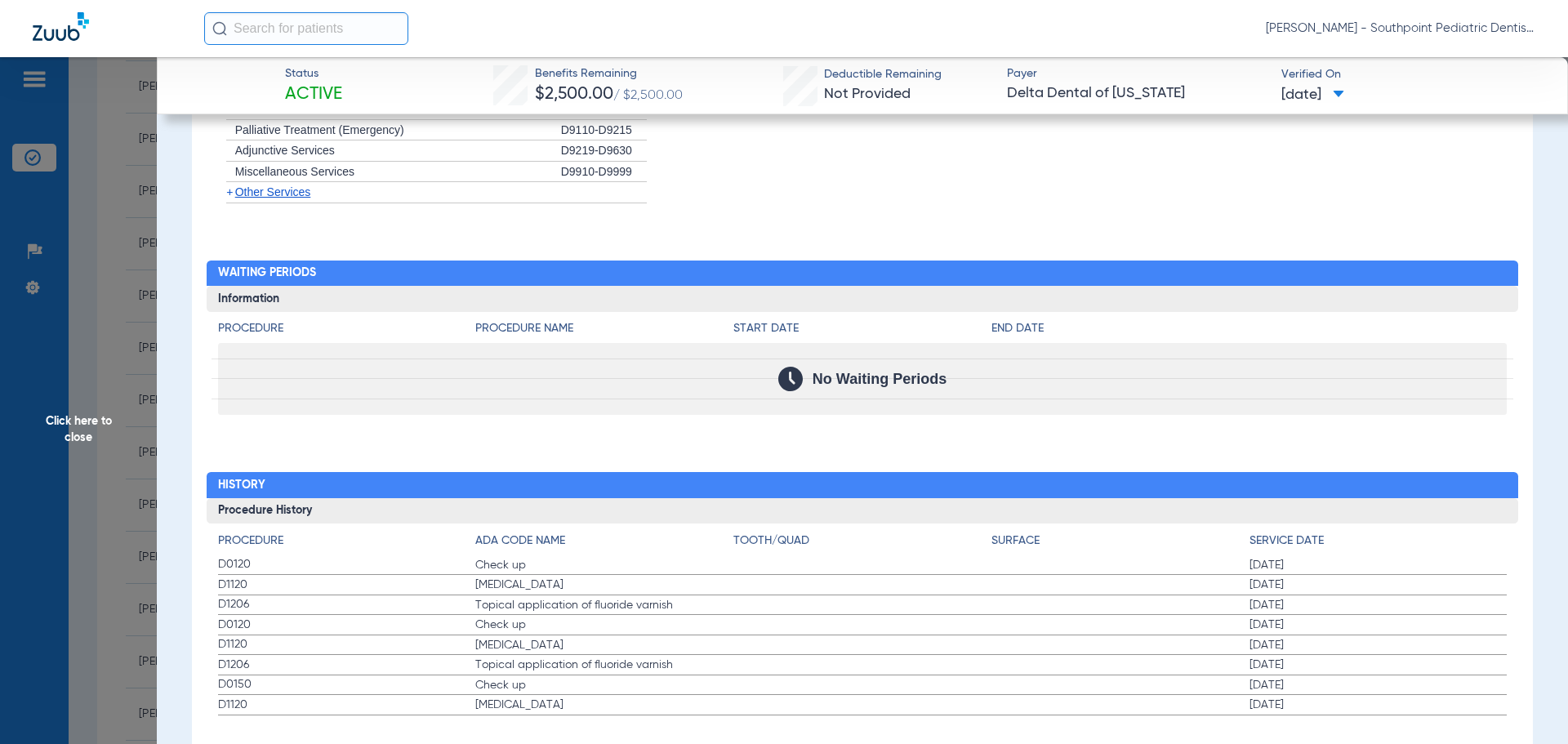
scroll to position [1571, 0]
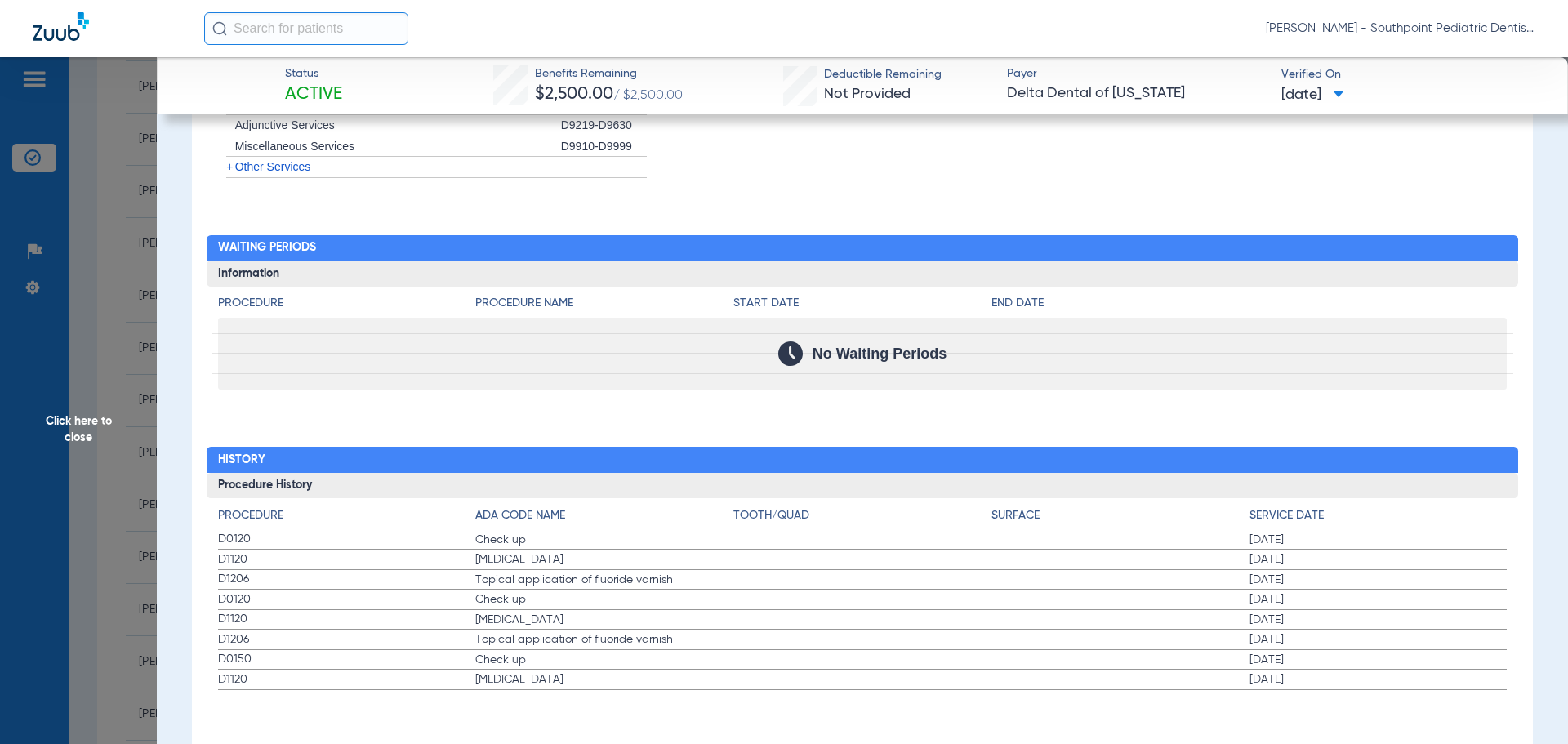
click at [131, 447] on span "Click here to close" at bounding box center [78, 429] width 157 height 744
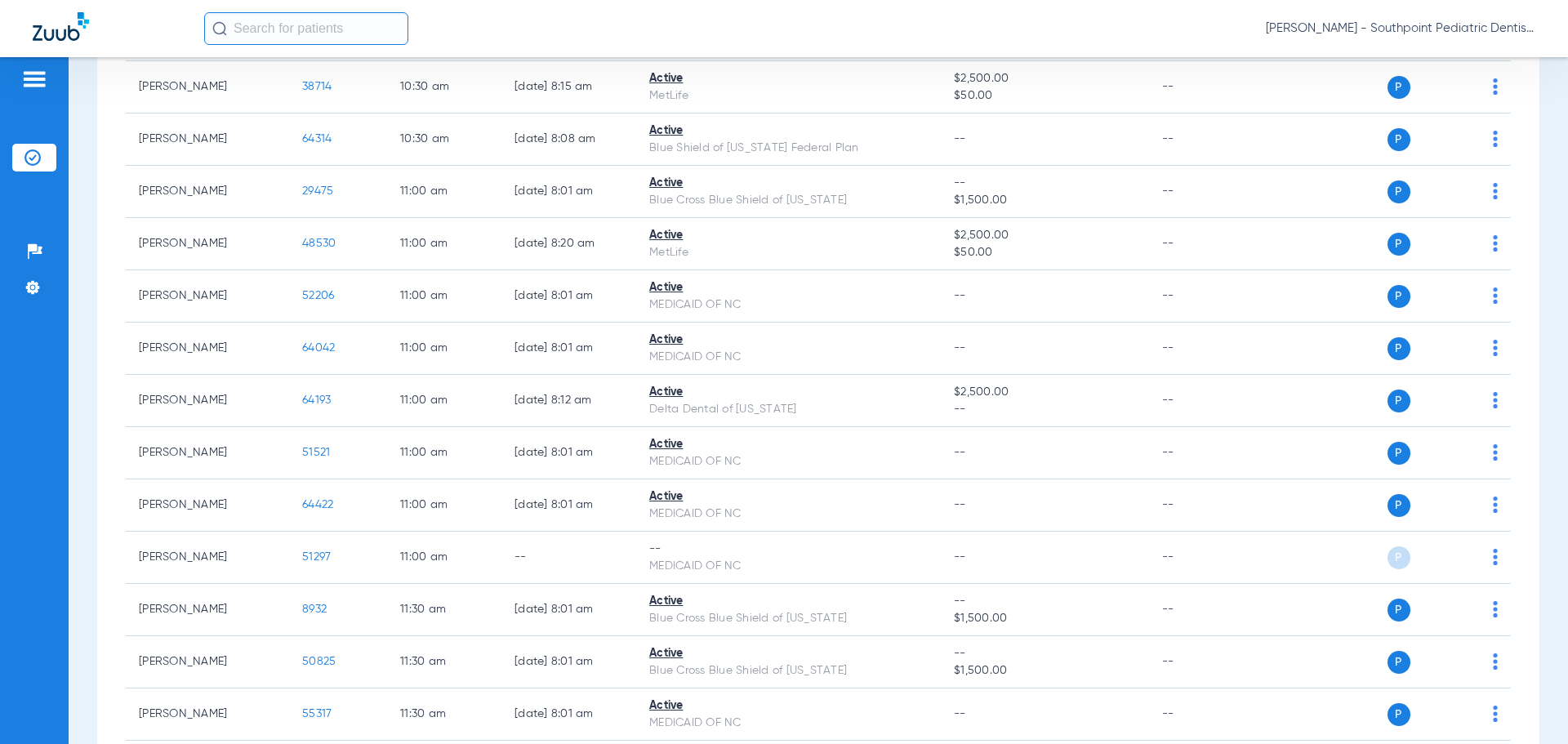
scroll to position [3407, 0]
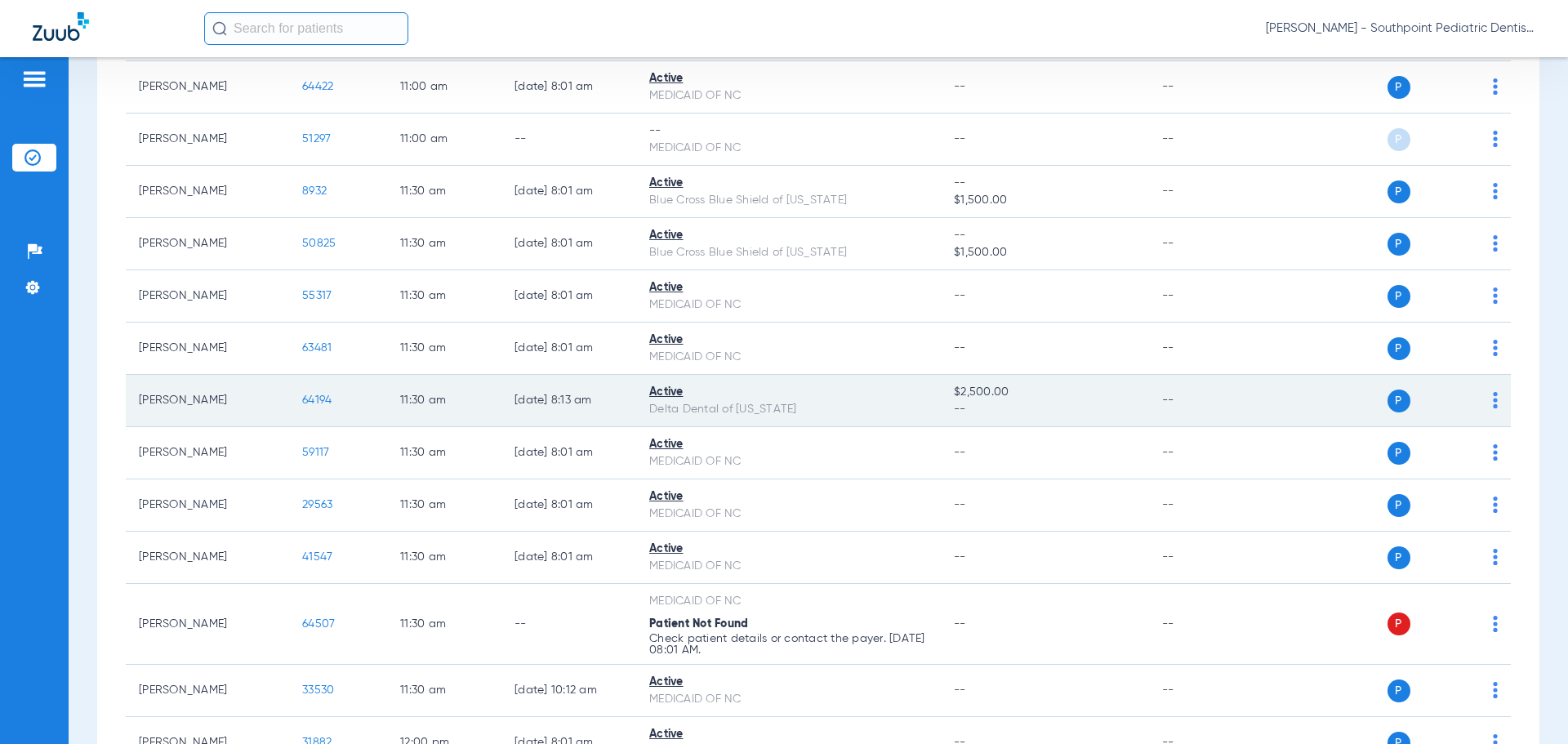
click at [322, 399] on span "64194" at bounding box center [317, 400] width 29 height 12
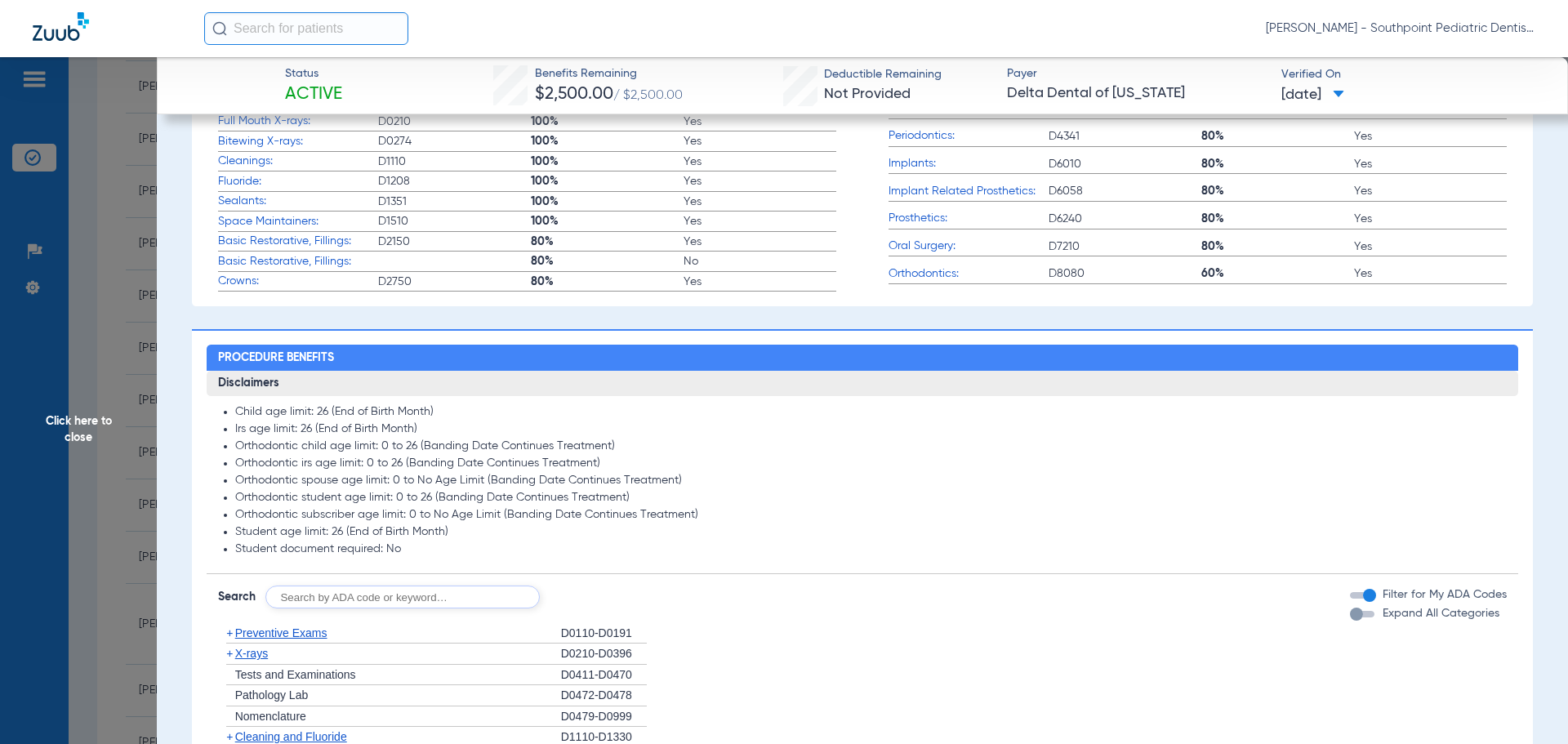
scroll to position [1571, 0]
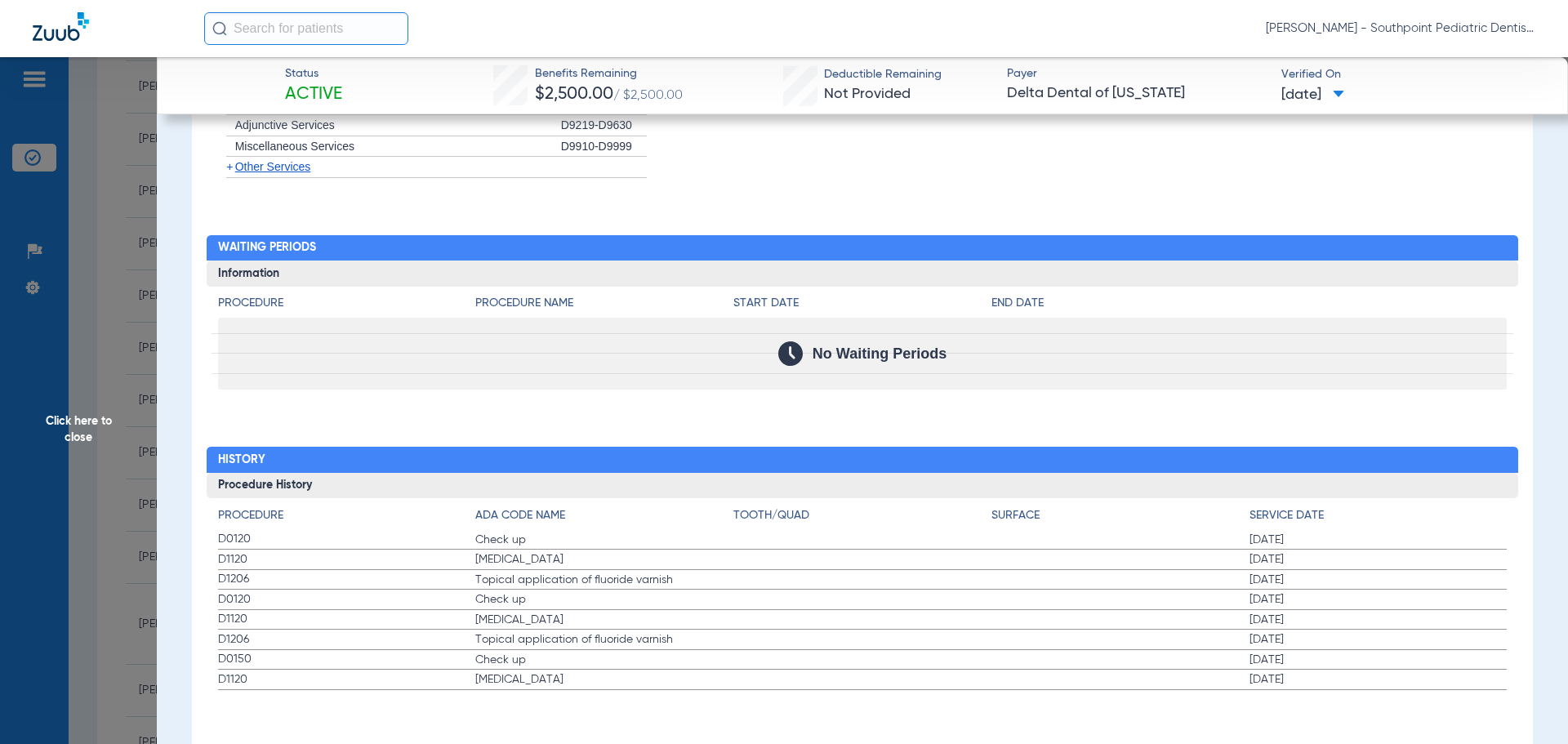
click at [8, 336] on span "Click here to close" at bounding box center [78, 429] width 157 height 744
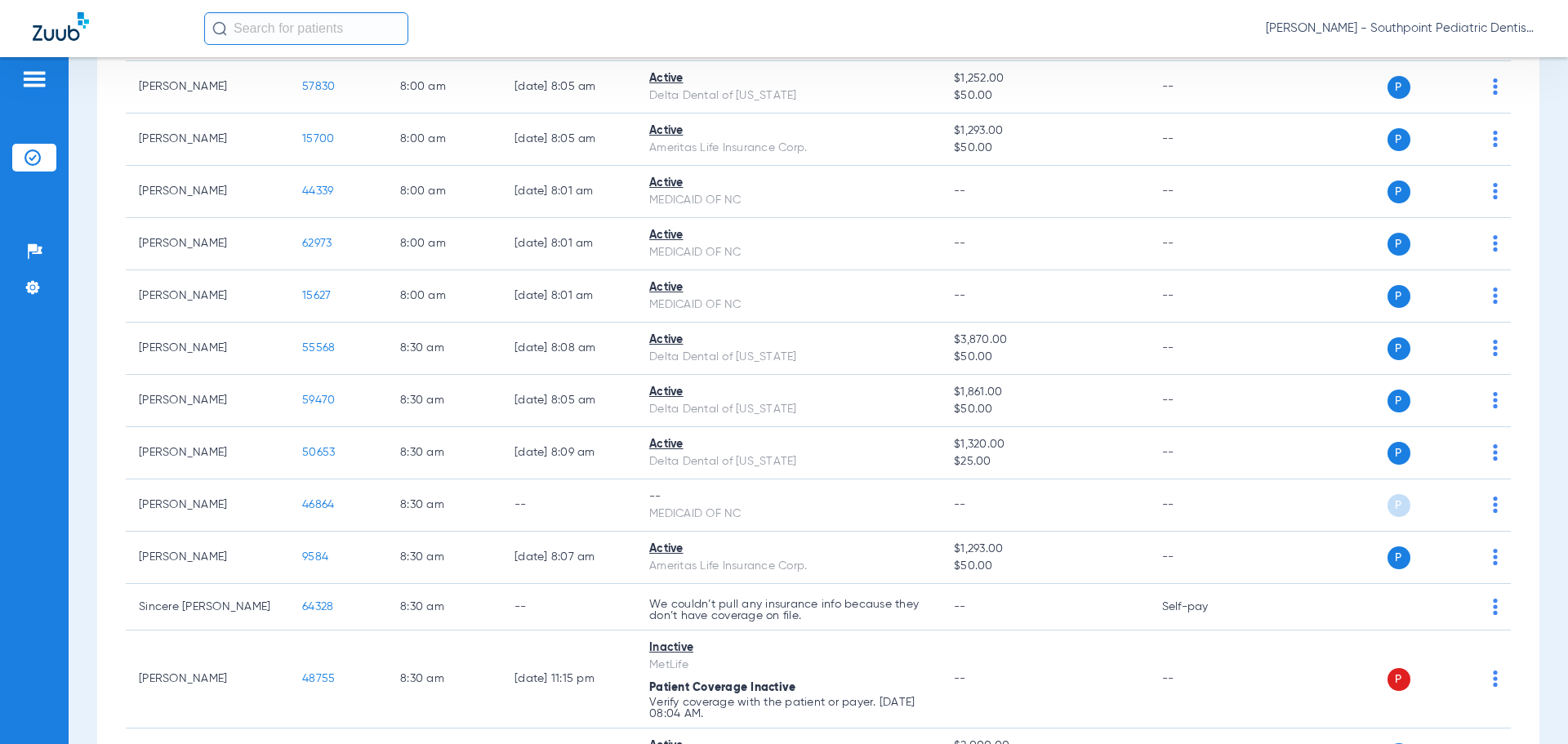
scroll to position [2466, 0]
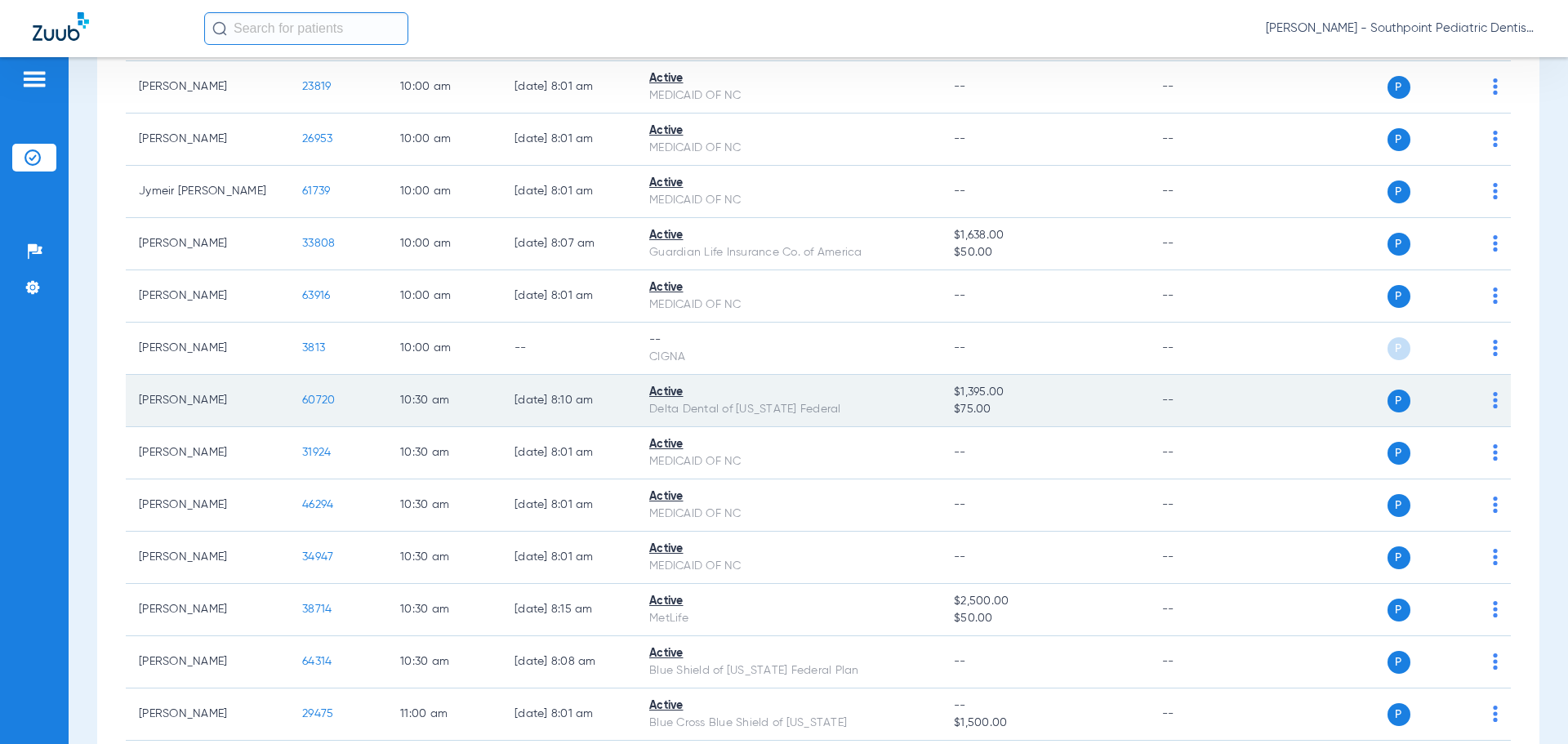
click at [313, 401] on span "60720" at bounding box center [318, 400] width 33 height 12
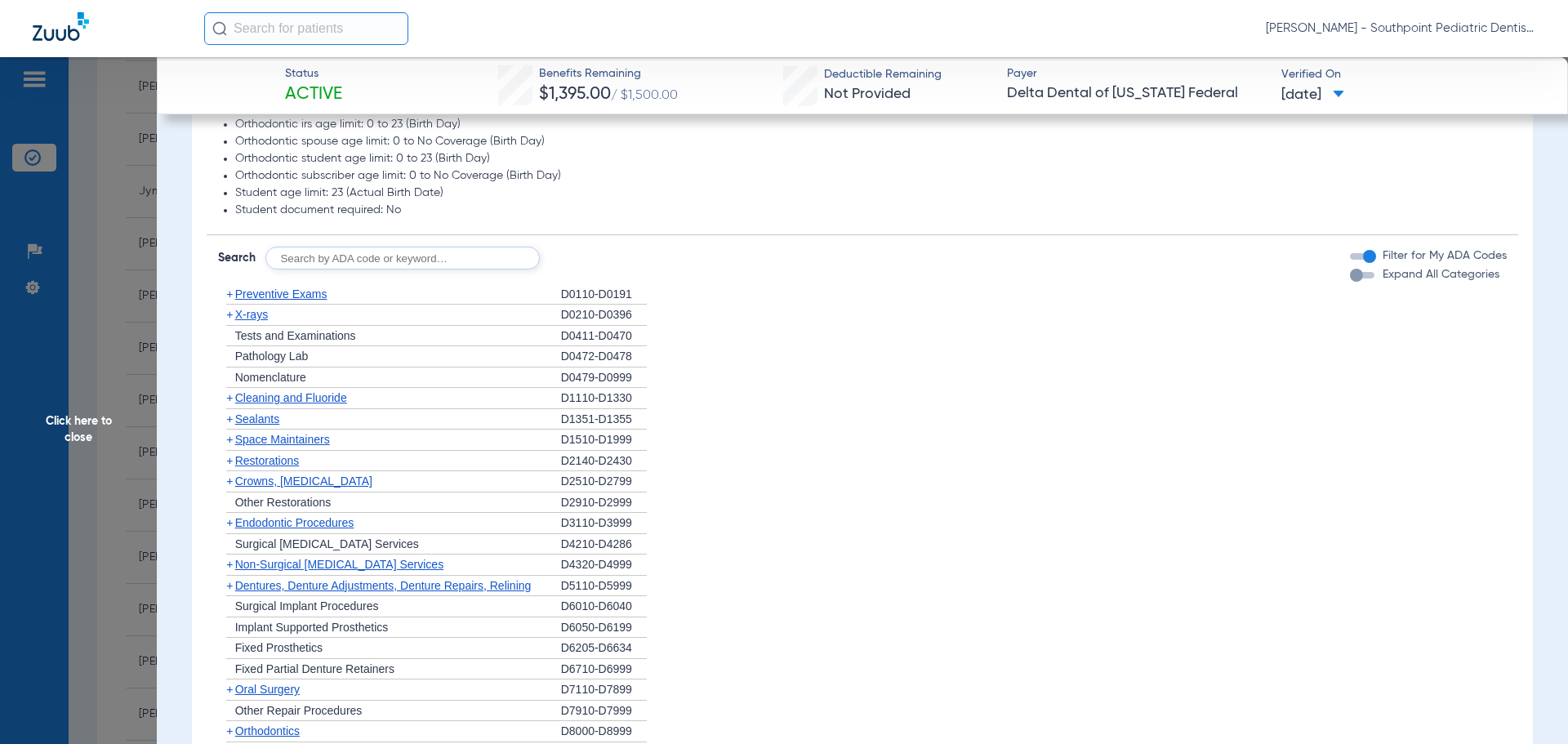
scroll to position [980, 0]
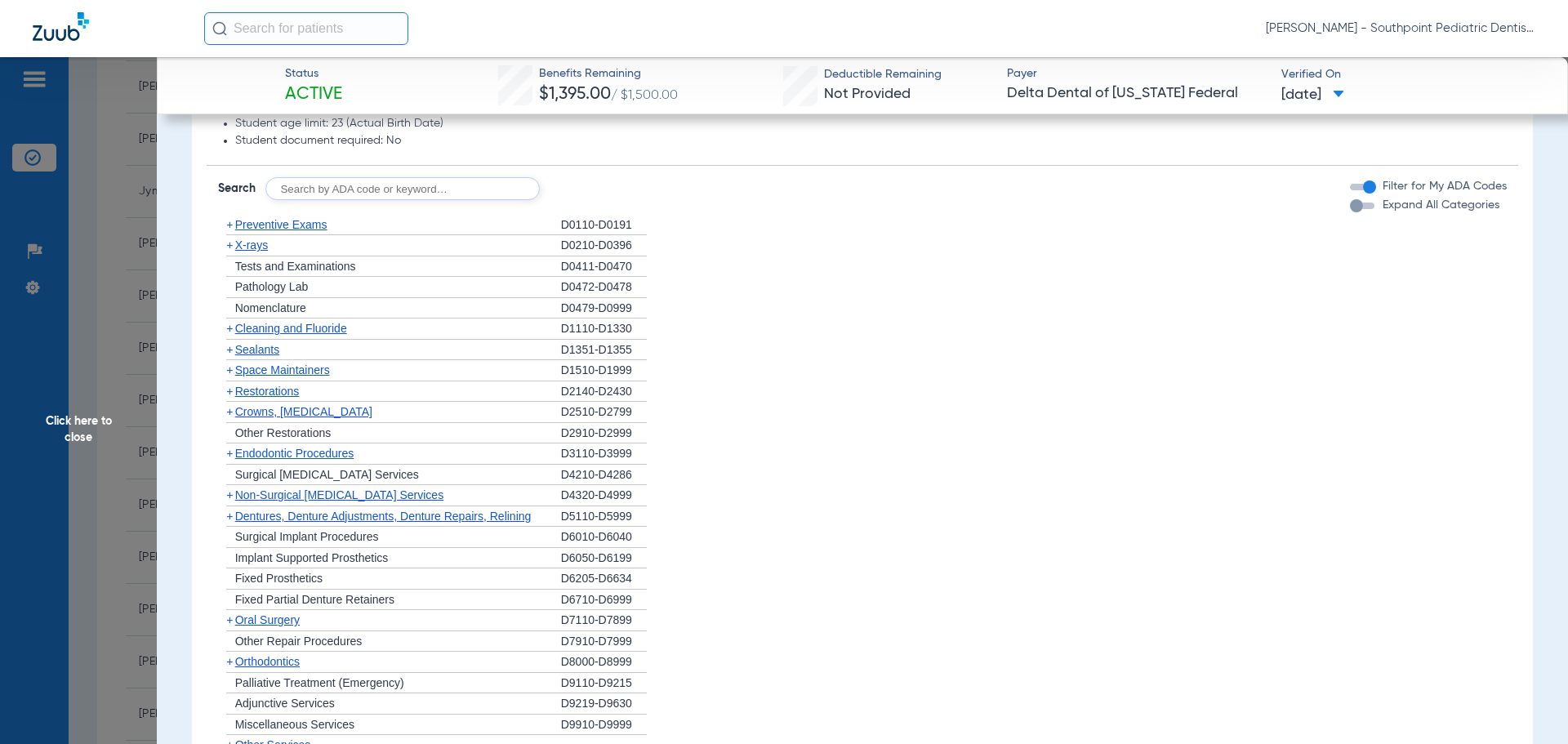
click at [362, 225] on div "+ Preventive Exams" at bounding box center [389, 225] width 343 height 21
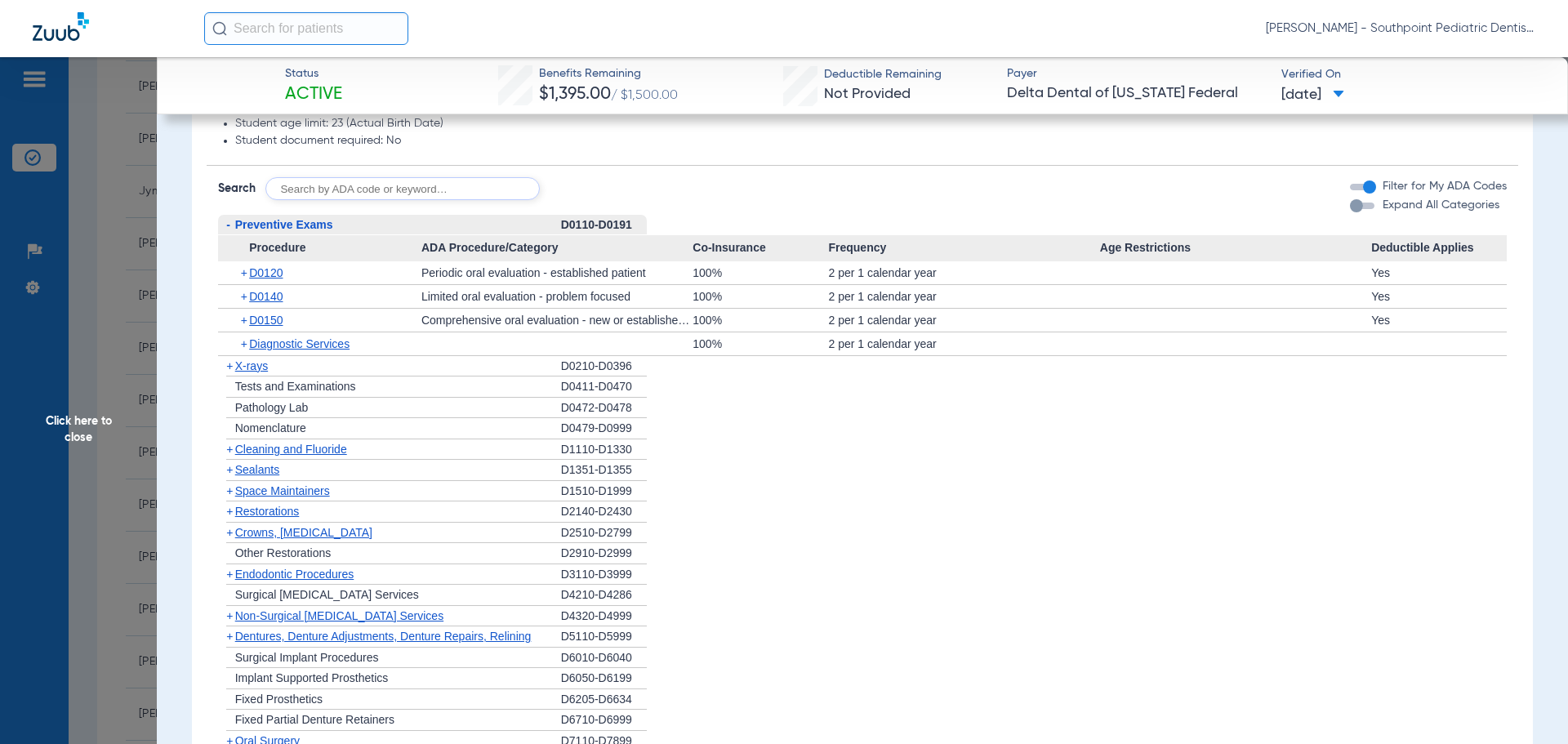
click at [366, 227] on div "- Preventive Exams" at bounding box center [389, 225] width 343 height 21
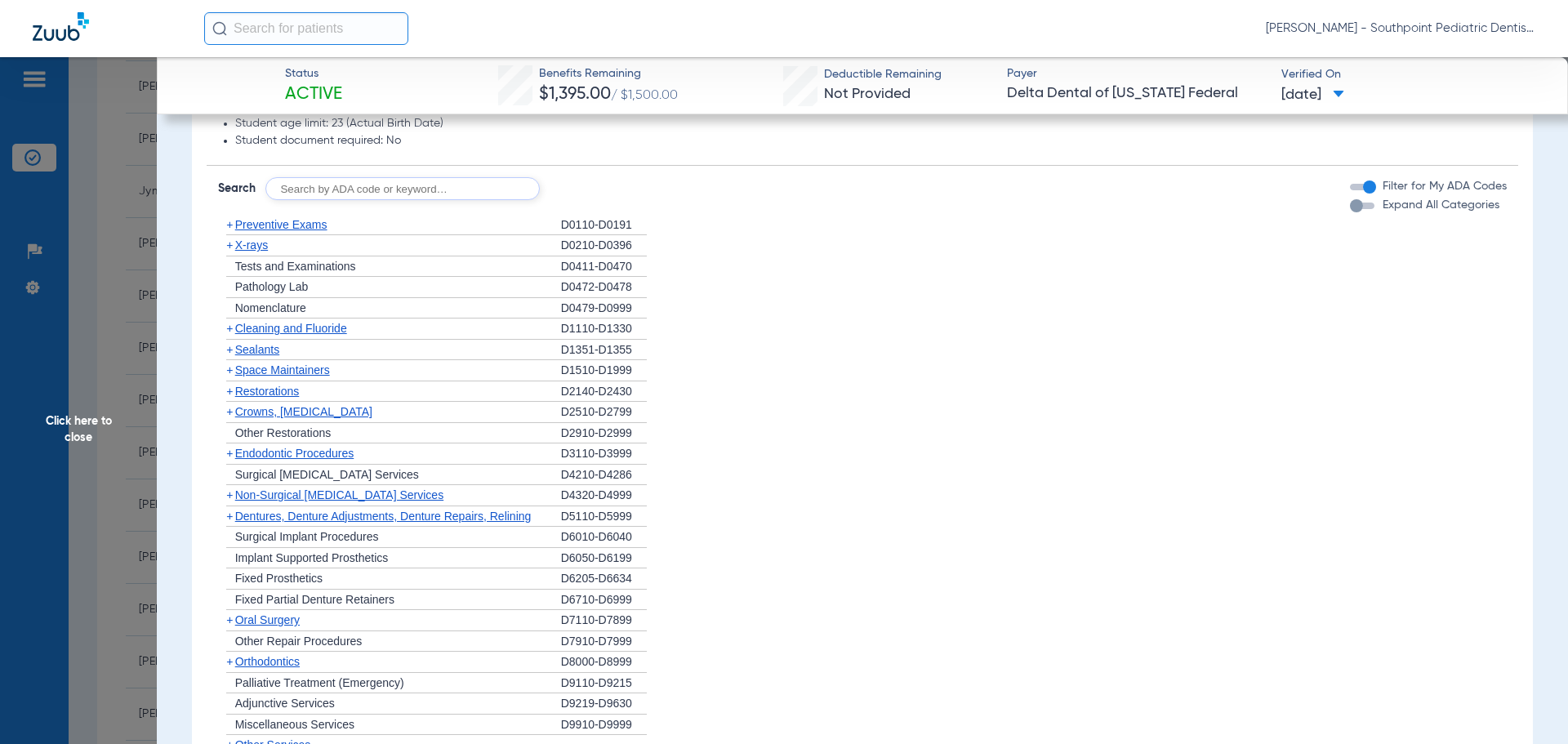
click at [372, 255] on div "+ X-rays" at bounding box center [389, 245] width 343 height 21
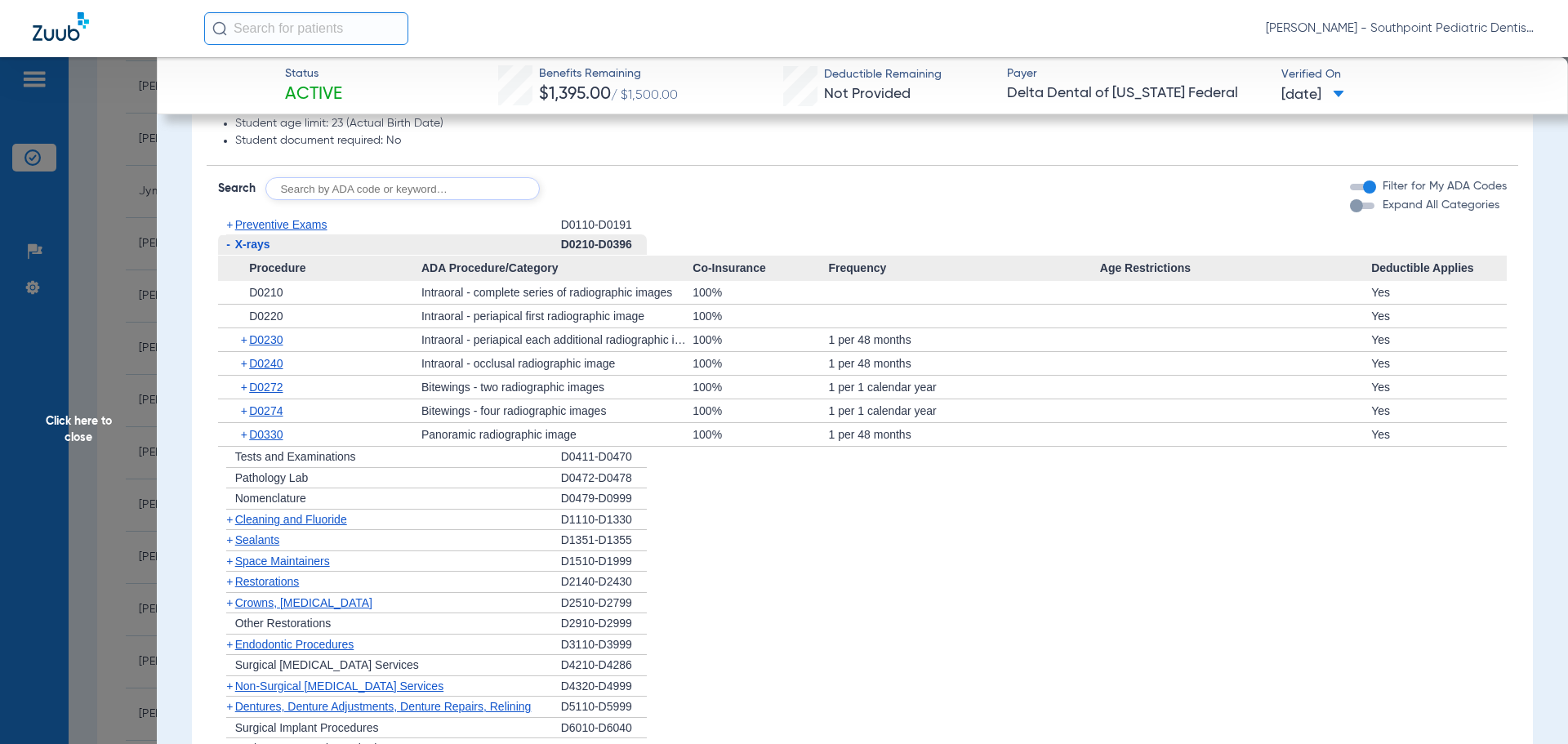
click at [367, 251] on div "- X-rays" at bounding box center [389, 244] width 343 height 21
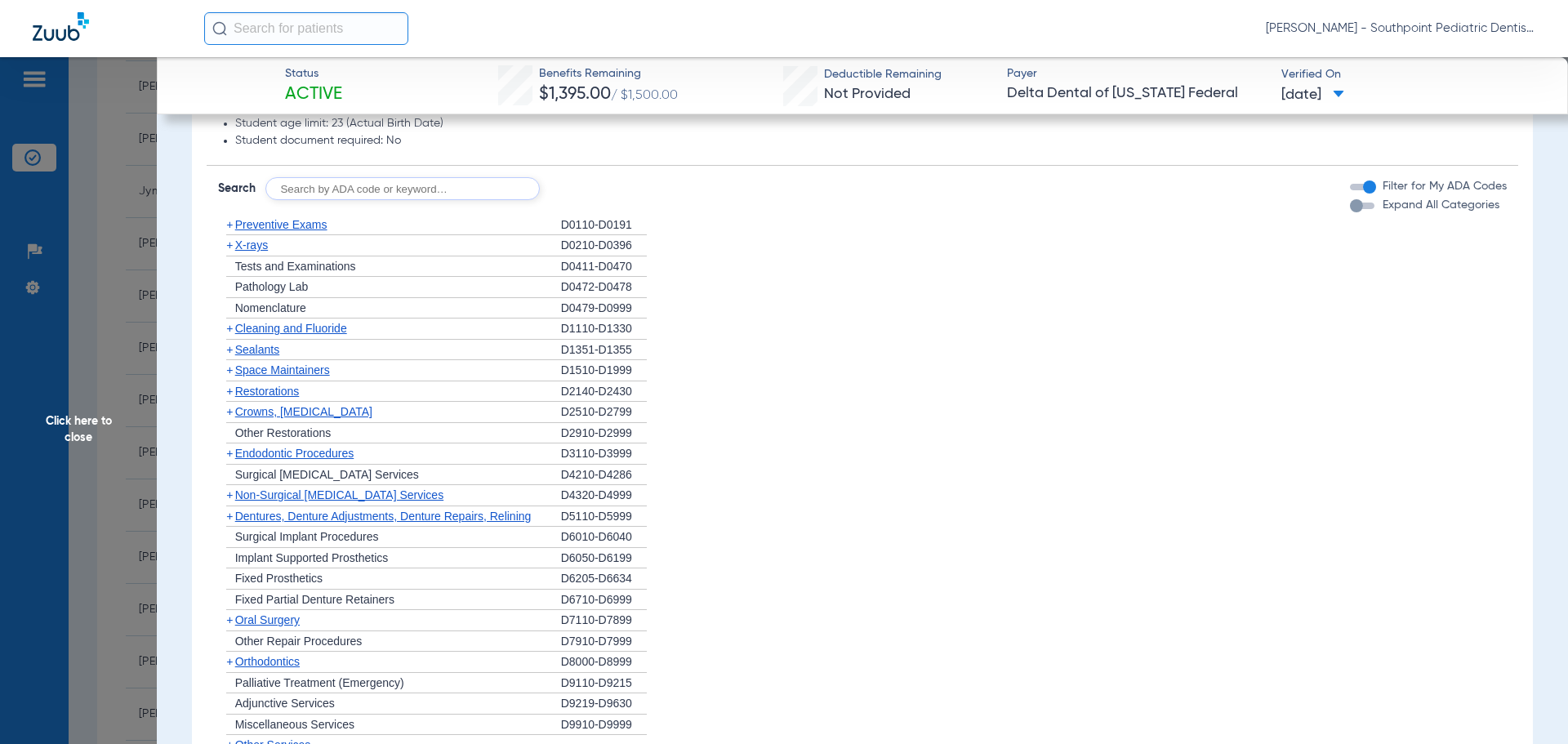
click at [367, 251] on div "+ X-rays" at bounding box center [389, 245] width 343 height 21
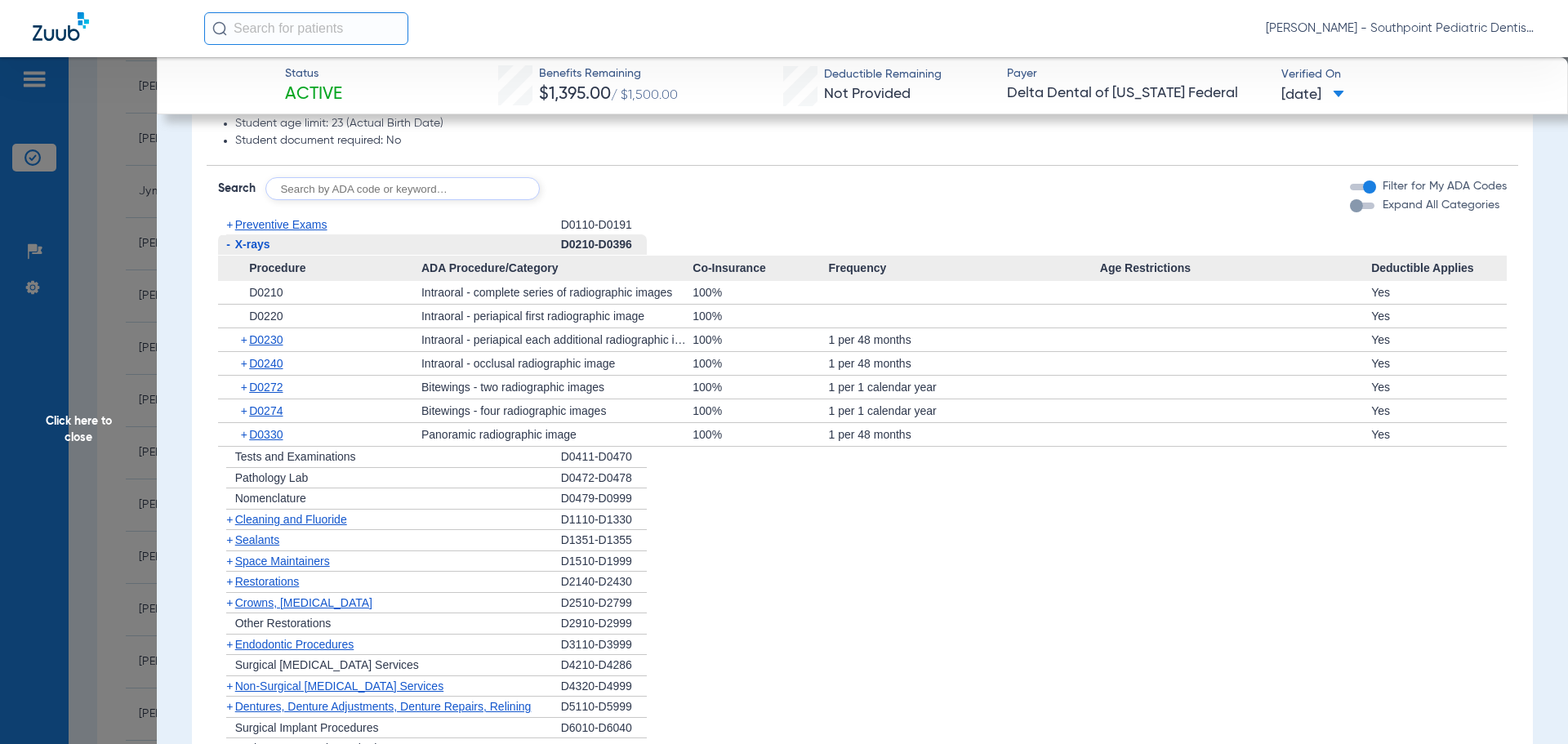
click at [367, 251] on div "- X-rays" at bounding box center [389, 244] width 343 height 21
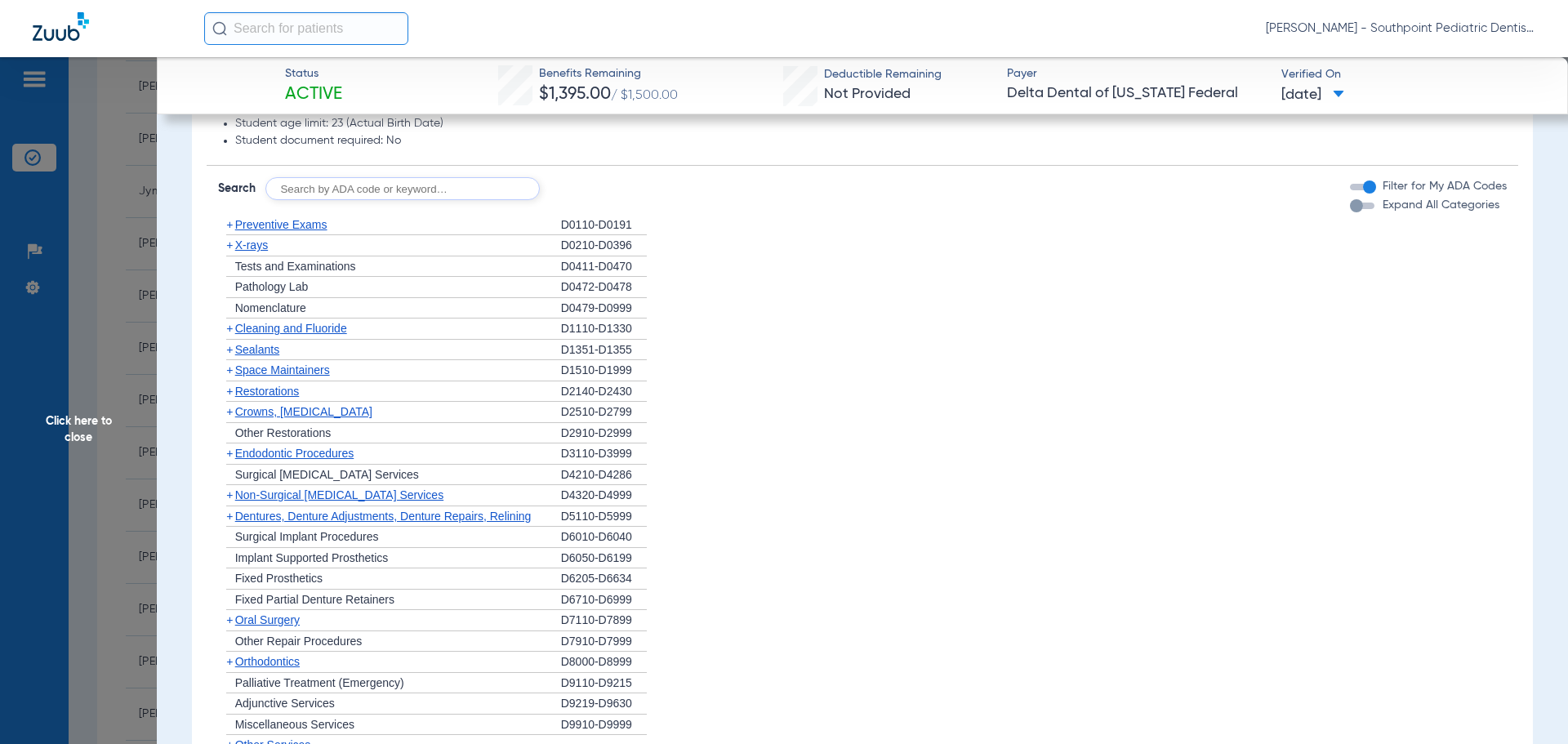
click at [363, 318] on div "+ Nomenclature" at bounding box center [389, 308] width 343 height 21
click at [371, 323] on div "+ Cleaning and Fluoride" at bounding box center [389, 329] width 343 height 21
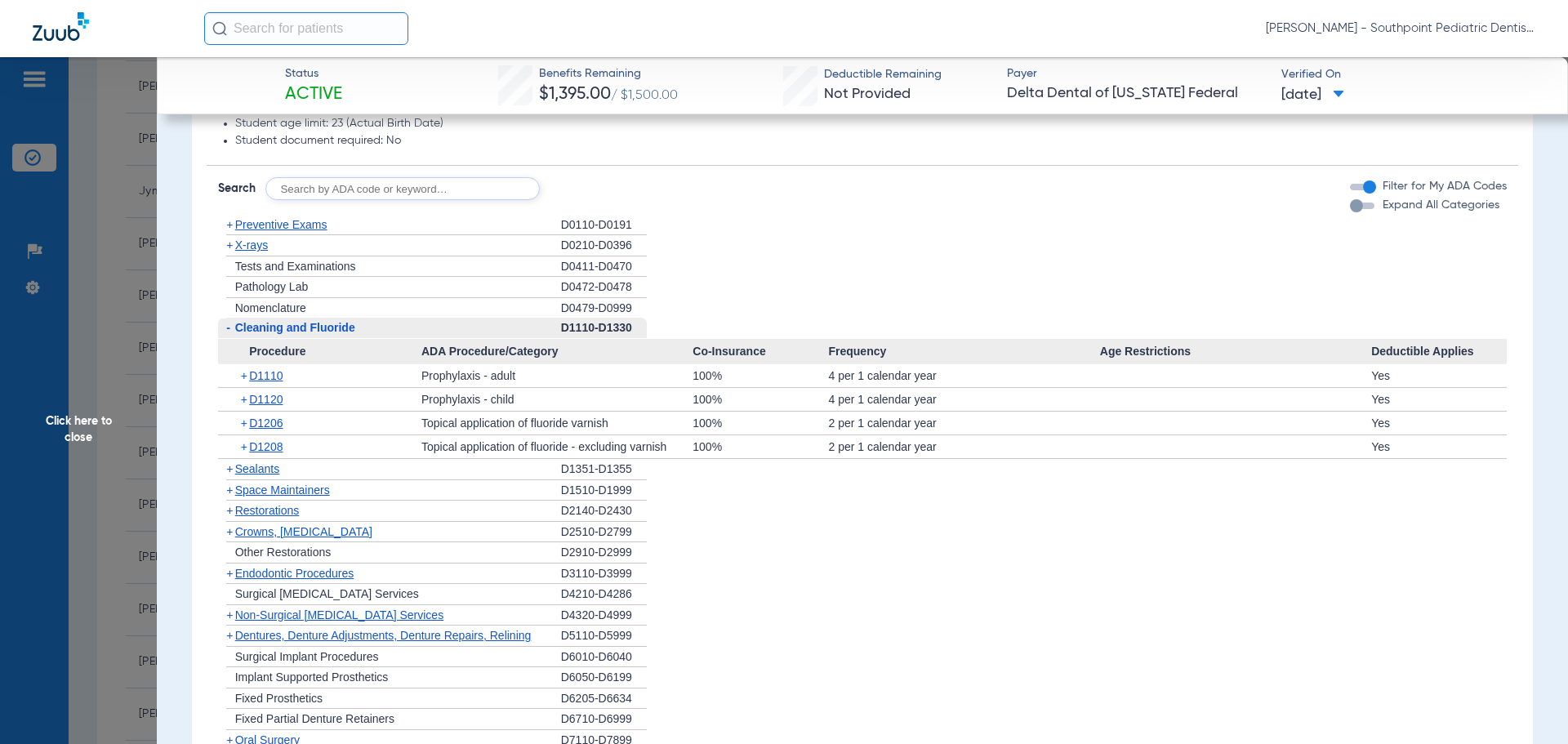
click at [371, 323] on div "- Cleaning and Fluoride" at bounding box center [389, 328] width 343 height 21
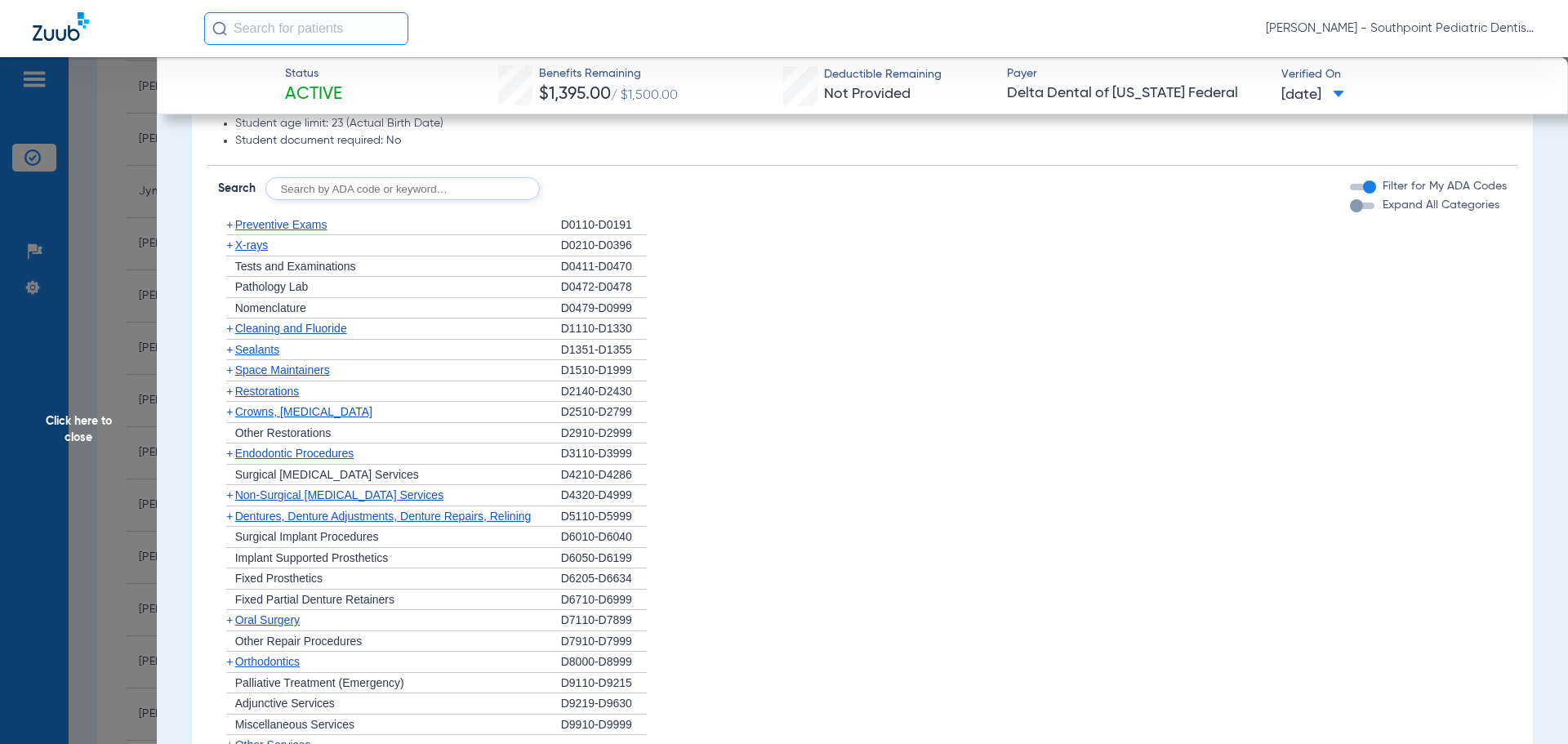
click at [324, 360] on div "+ Sealants" at bounding box center [389, 350] width 343 height 21
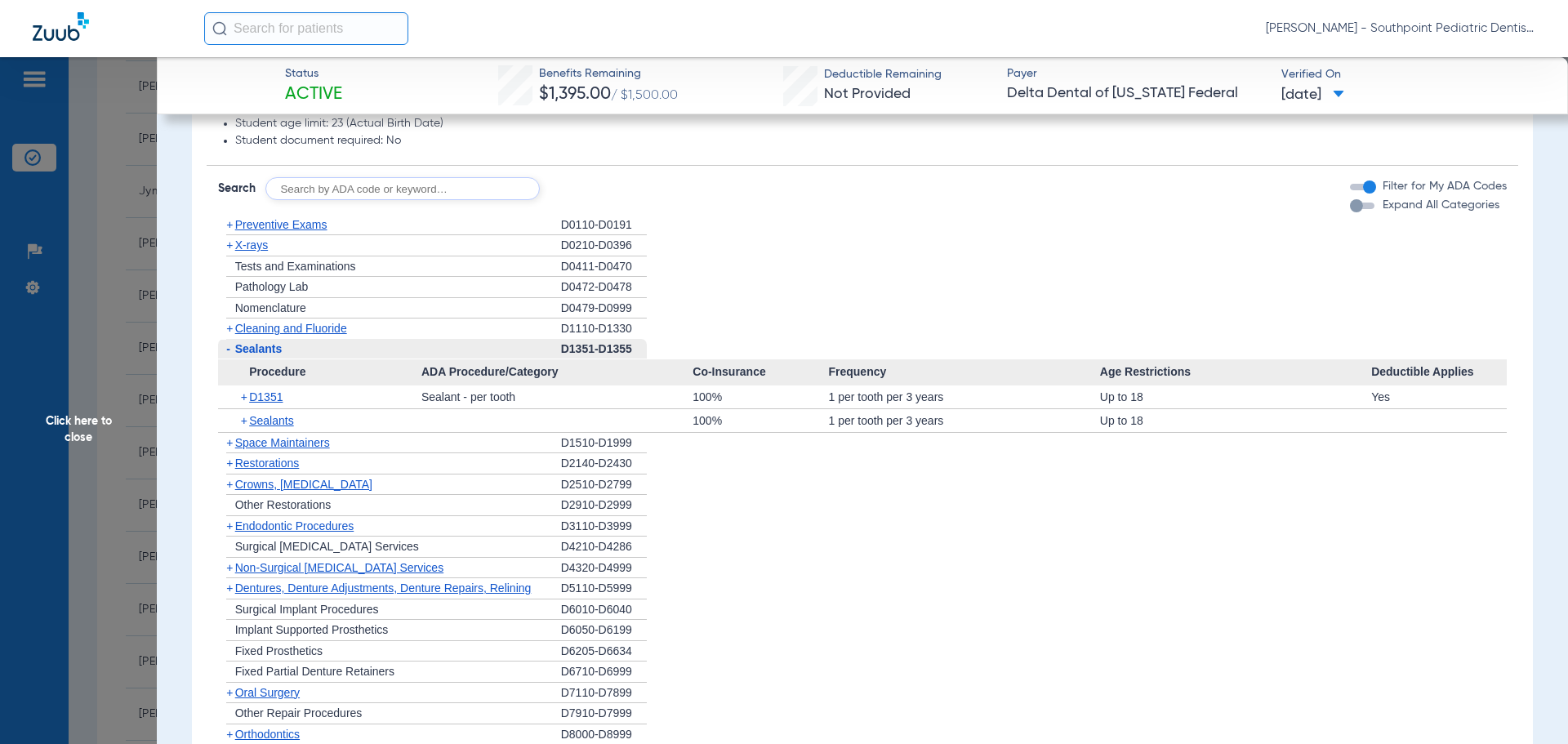
click at [326, 362] on span "Procedure" at bounding box center [319, 372] width 203 height 26
click at [306, 357] on div "- Sealants" at bounding box center [389, 349] width 343 height 21
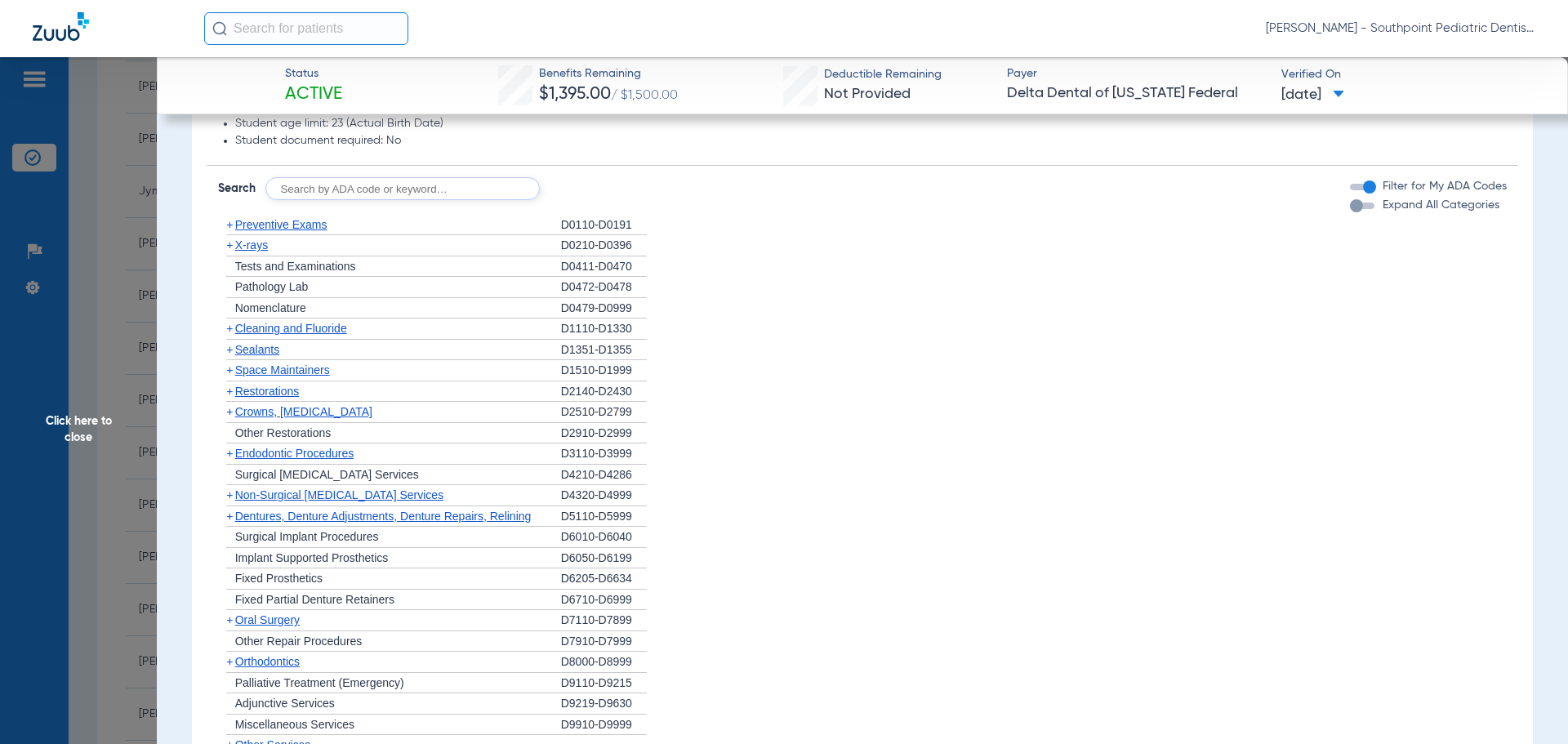
click at [316, 363] on div "+ Space Maintainers" at bounding box center [389, 370] width 343 height 21
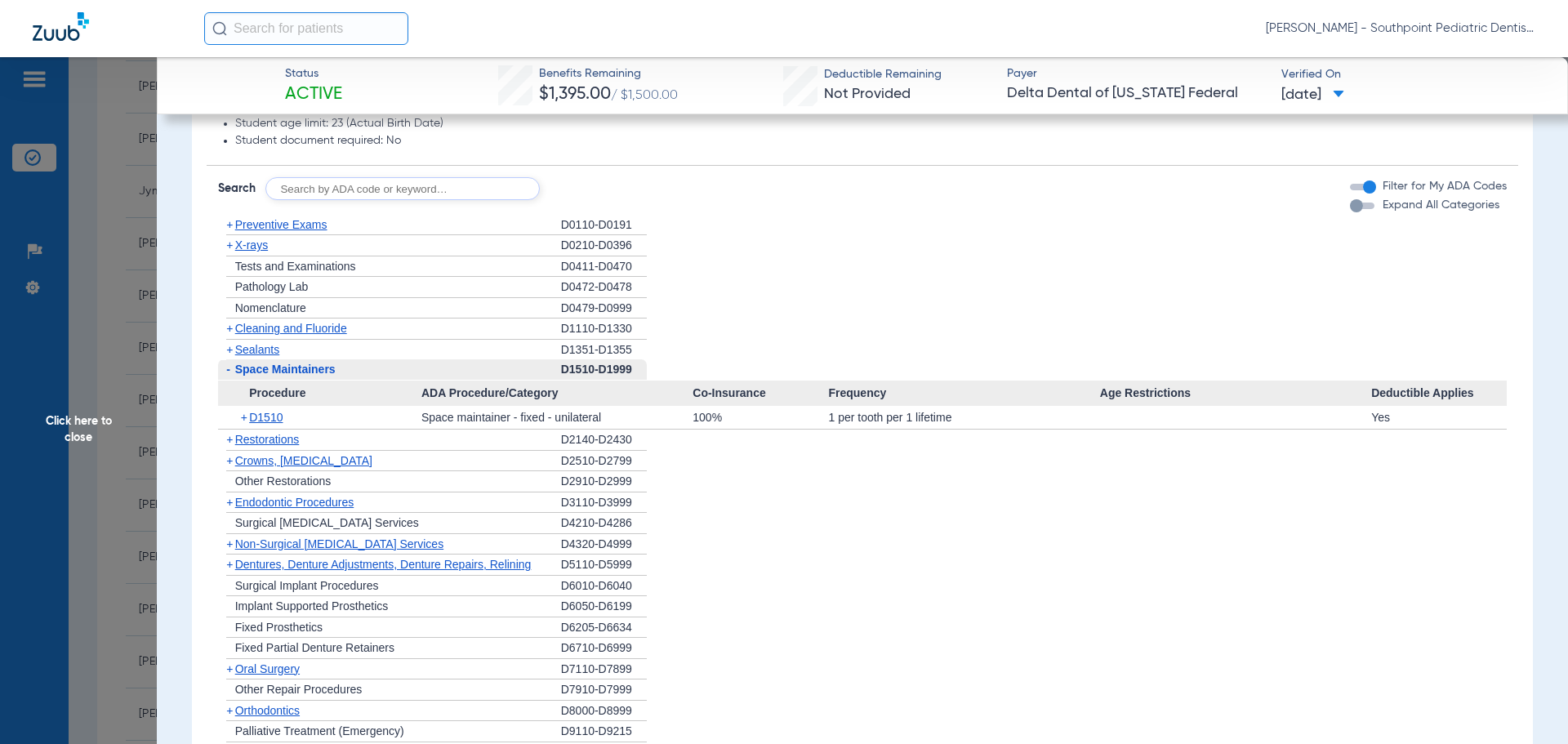
click at [316, 363] on div "- Space Maintainers" at bounding box center [389, 369] width 343 height 21
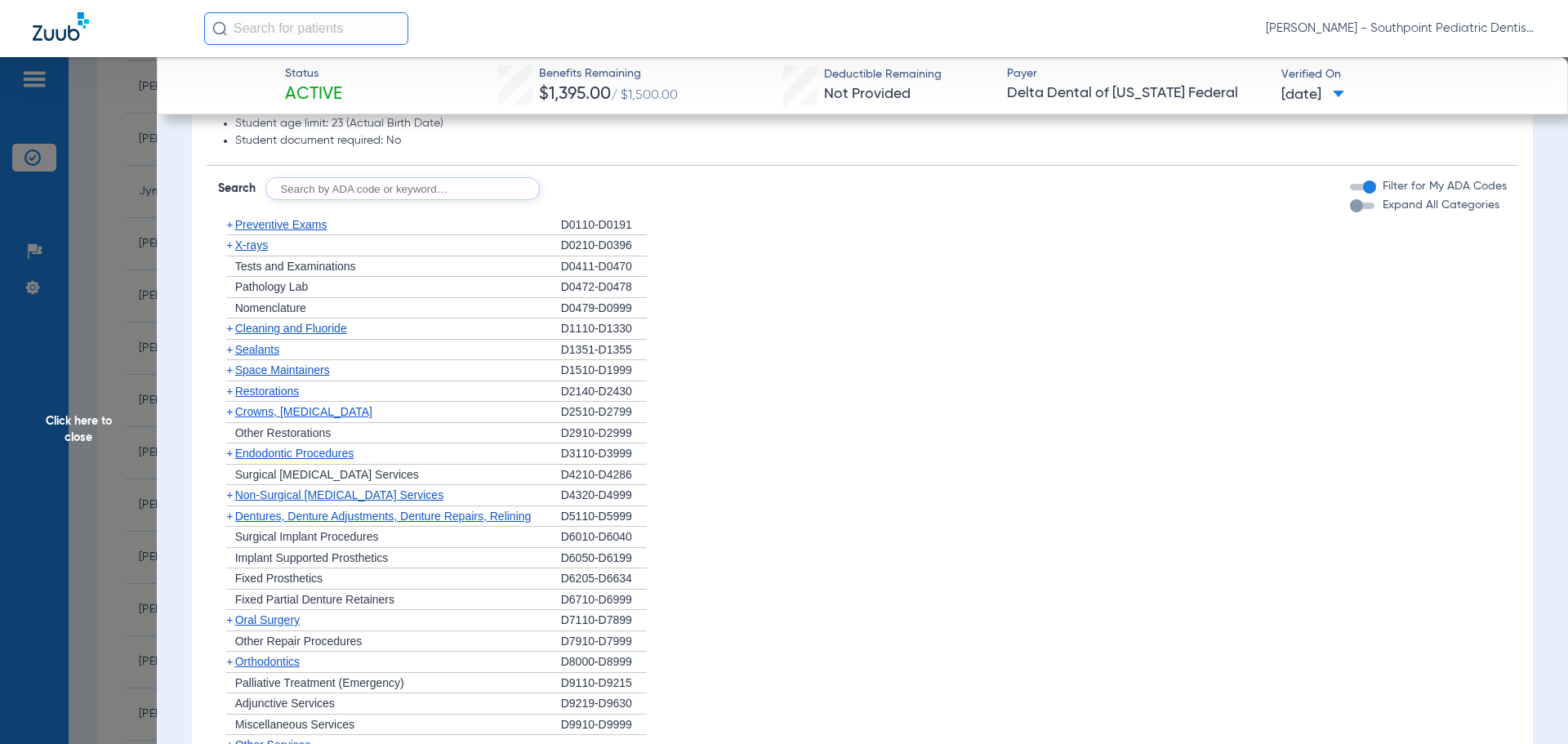
click at [298, 451] on span "Endodontic Procedures" at bounding box center [294, 453] width 119 height 13
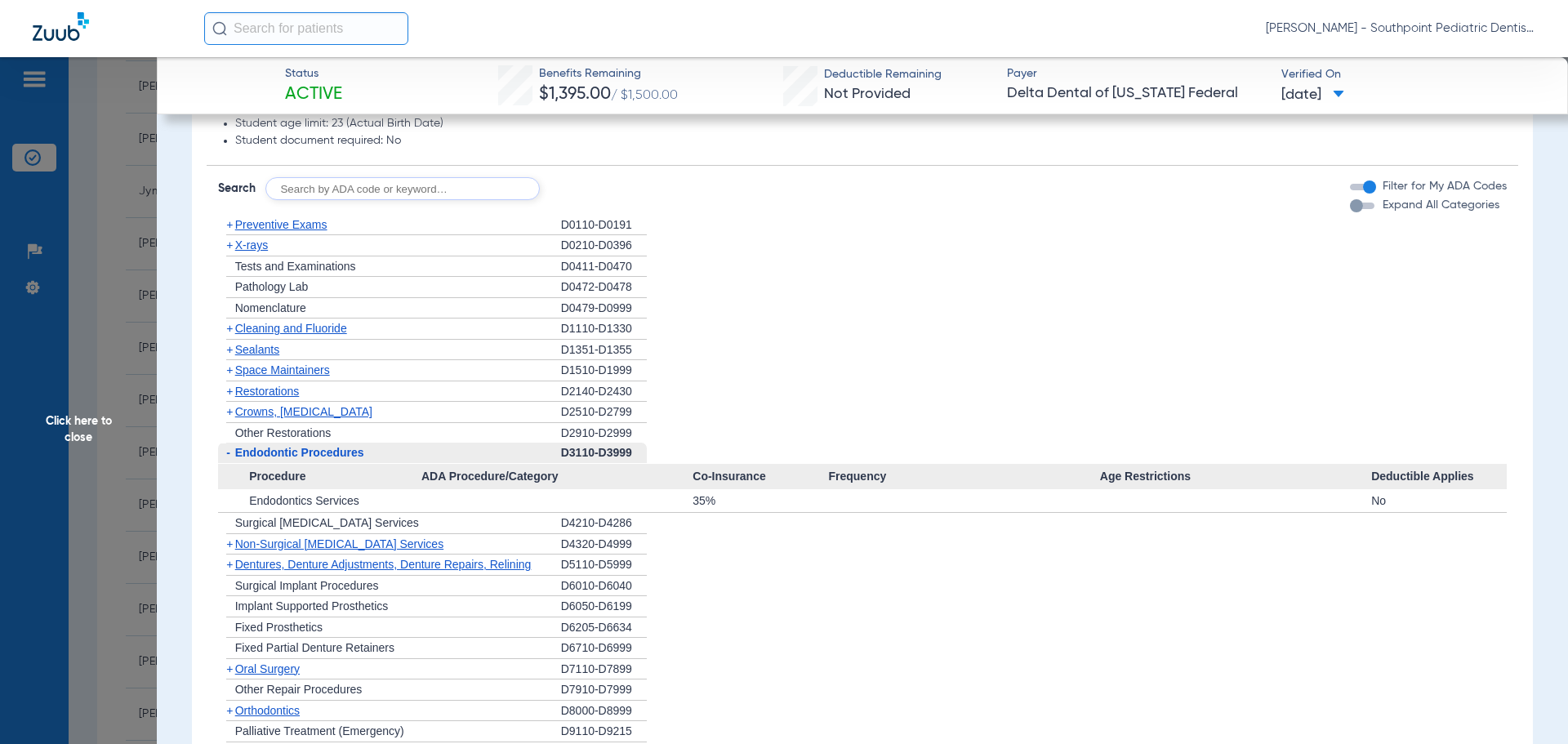
click at [251, 663] on div "+ [MEDICAL_DATA]" at bounding box center [389, 669] width 343 height 21
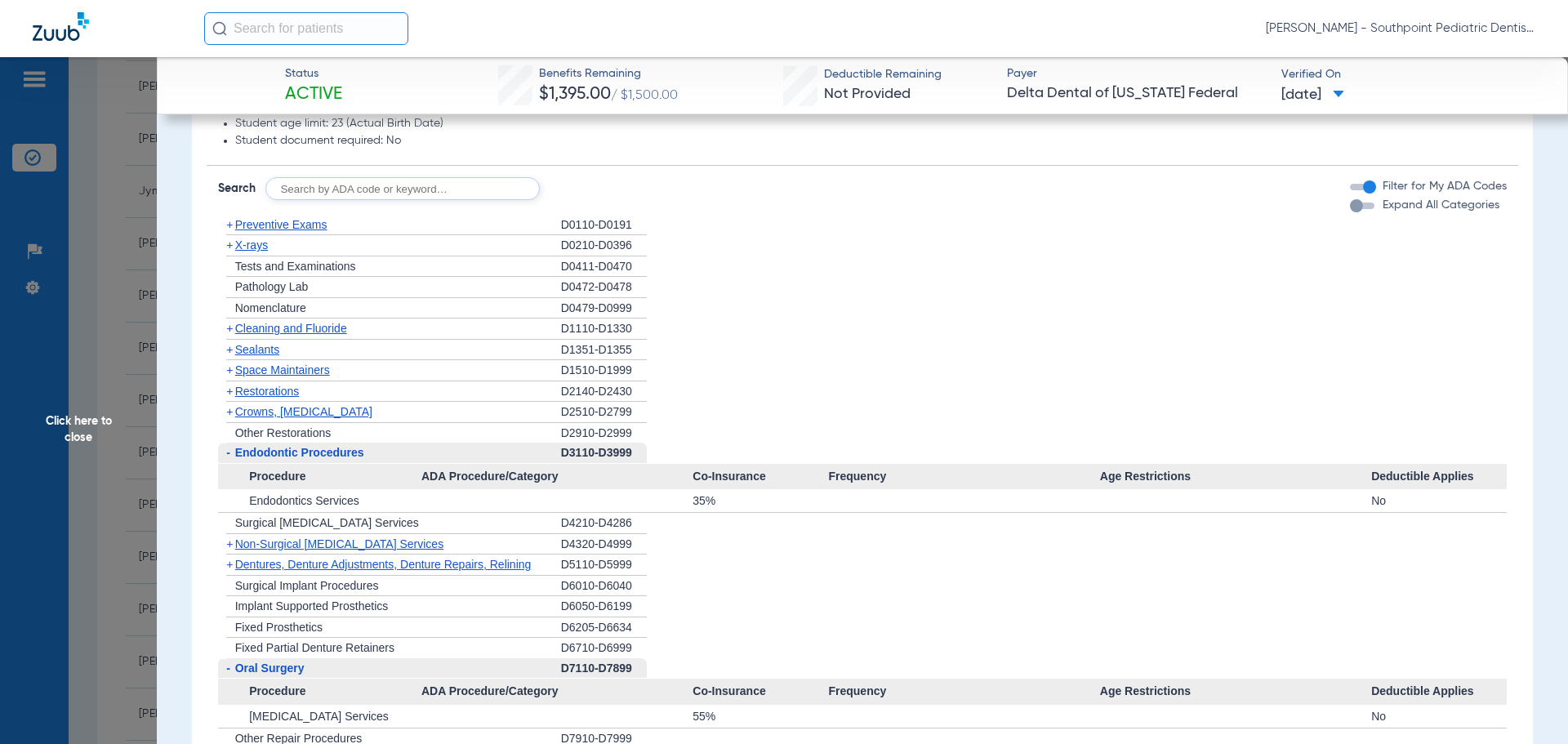
click at [251, 663] on span "Oral Surgery" at bounding box center [270, 668] width 69 height 13
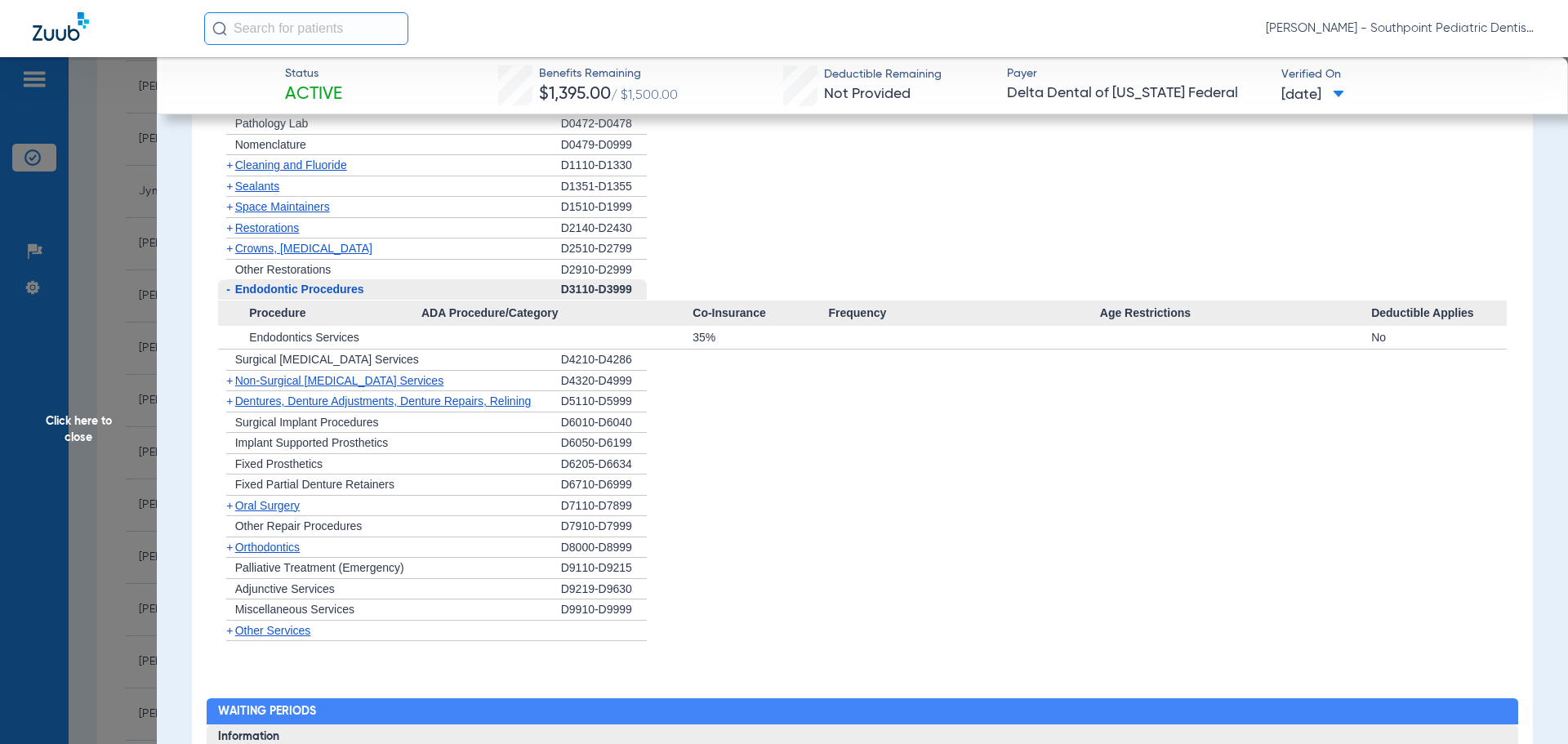
scroll to position [1569, 0]
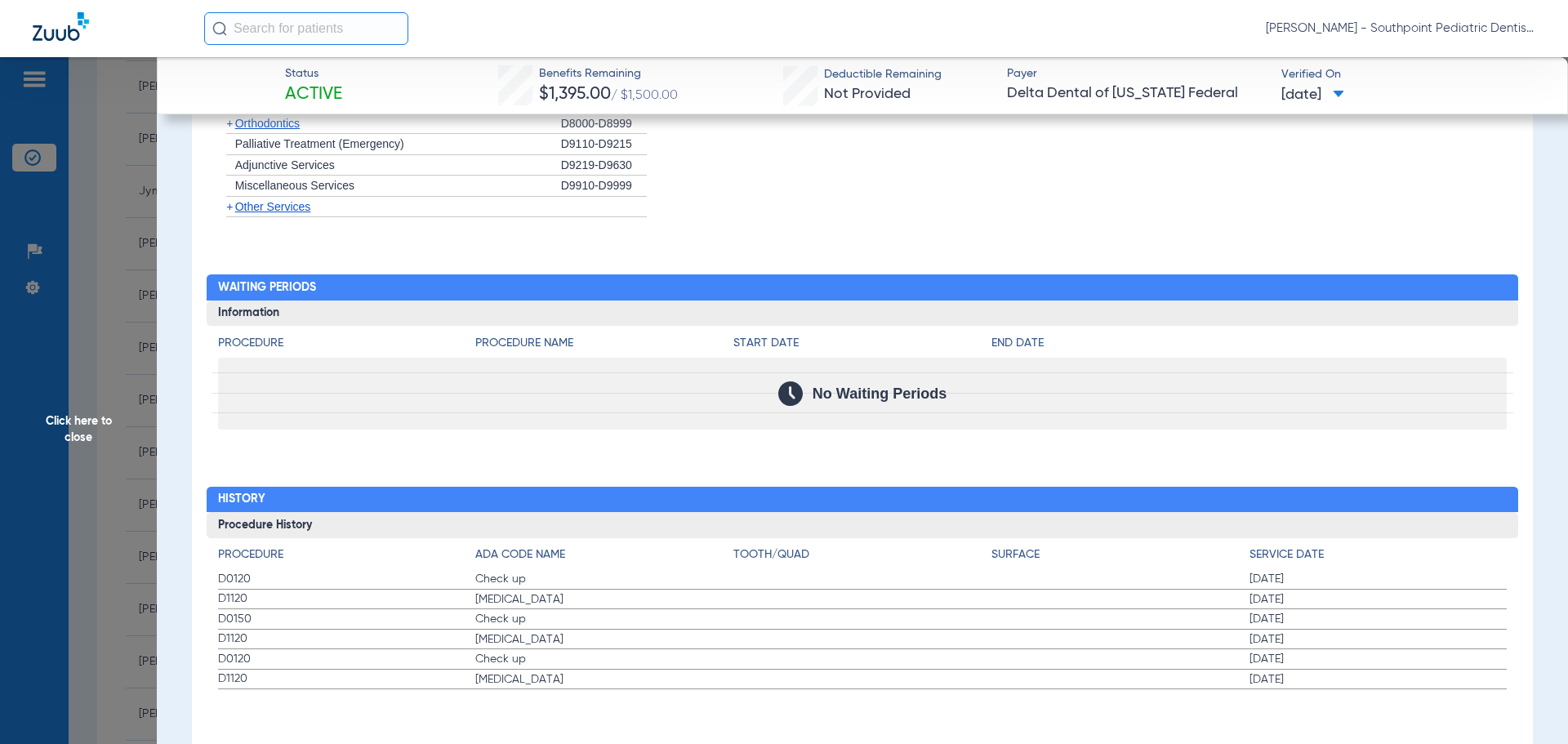
drag, startPoint x: 214, startPoint y: 573, endPoint x: 1401, endPoint y: 605, distance: 1187.4
click at [1401, 605] on div "Procedure ADA Code Name Tooth/Quad Surface Service Date D0120 Check up [DATE] D…" at bounding box center [862, 614] width 1312 height 152
click at [45, 463] on span "Click here to close" at bounding box center [78, 429] width 157 height 744
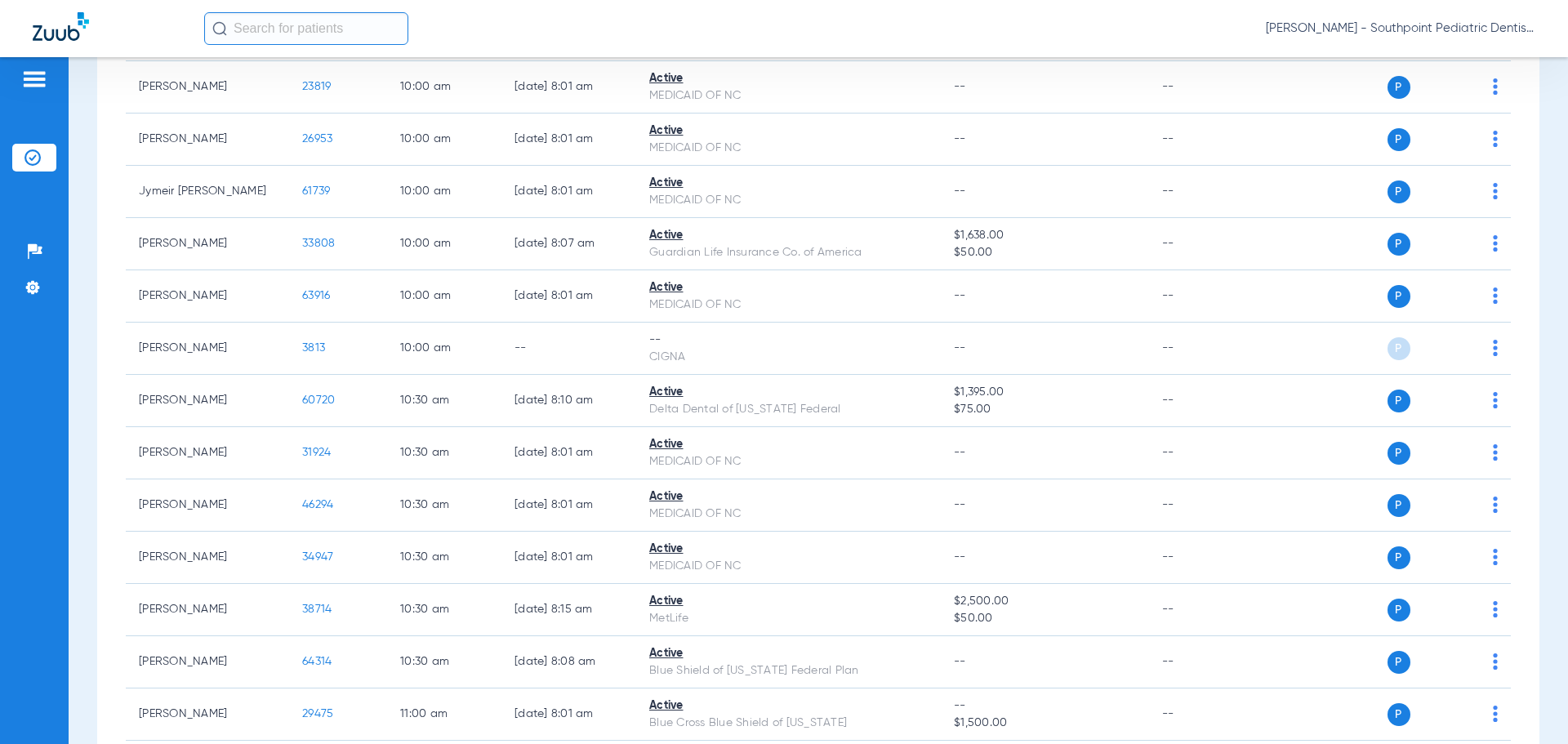
scroll to position [1399, 0]
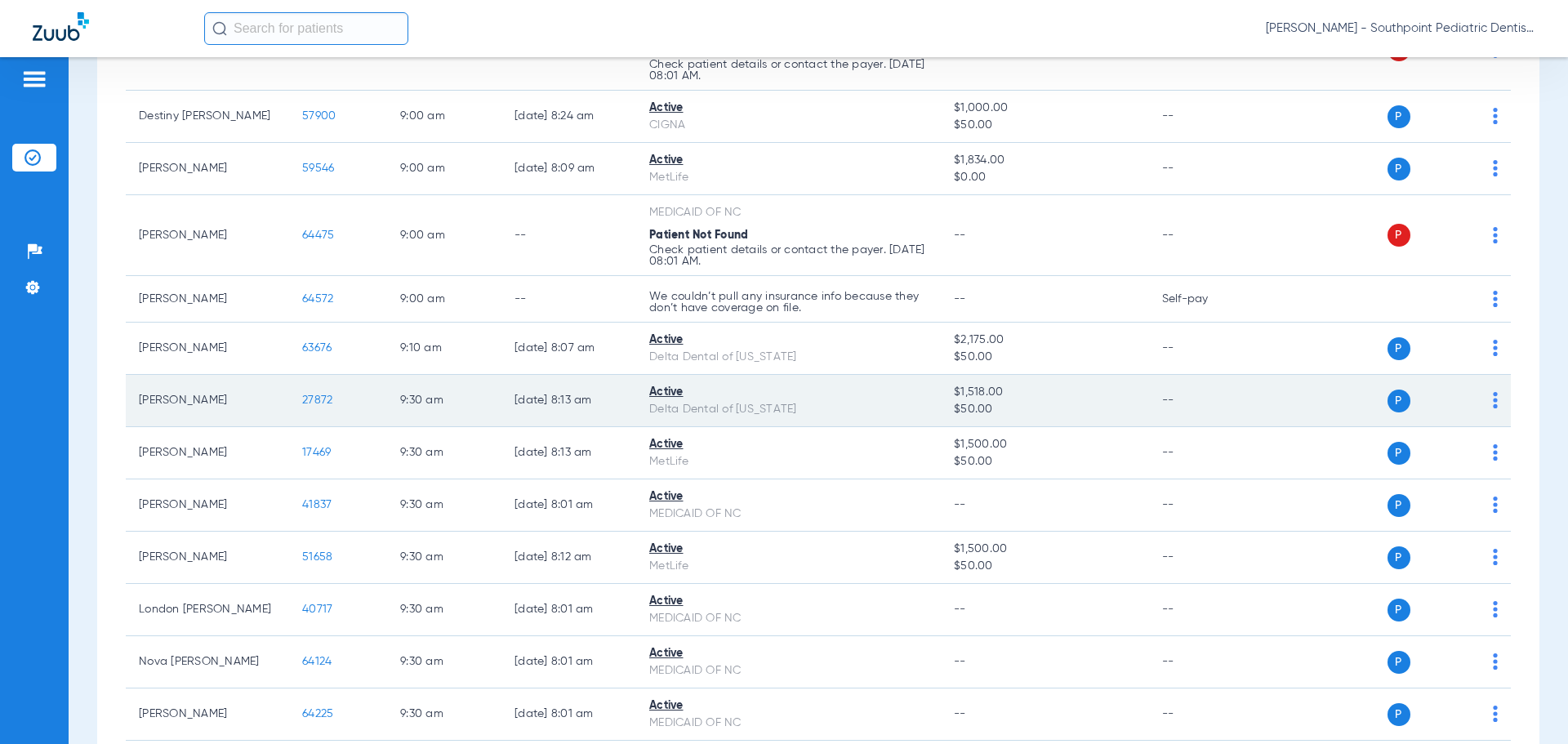
click at [328, 399] on span "27872" at bounding box center [318, 400] width 30 height 12
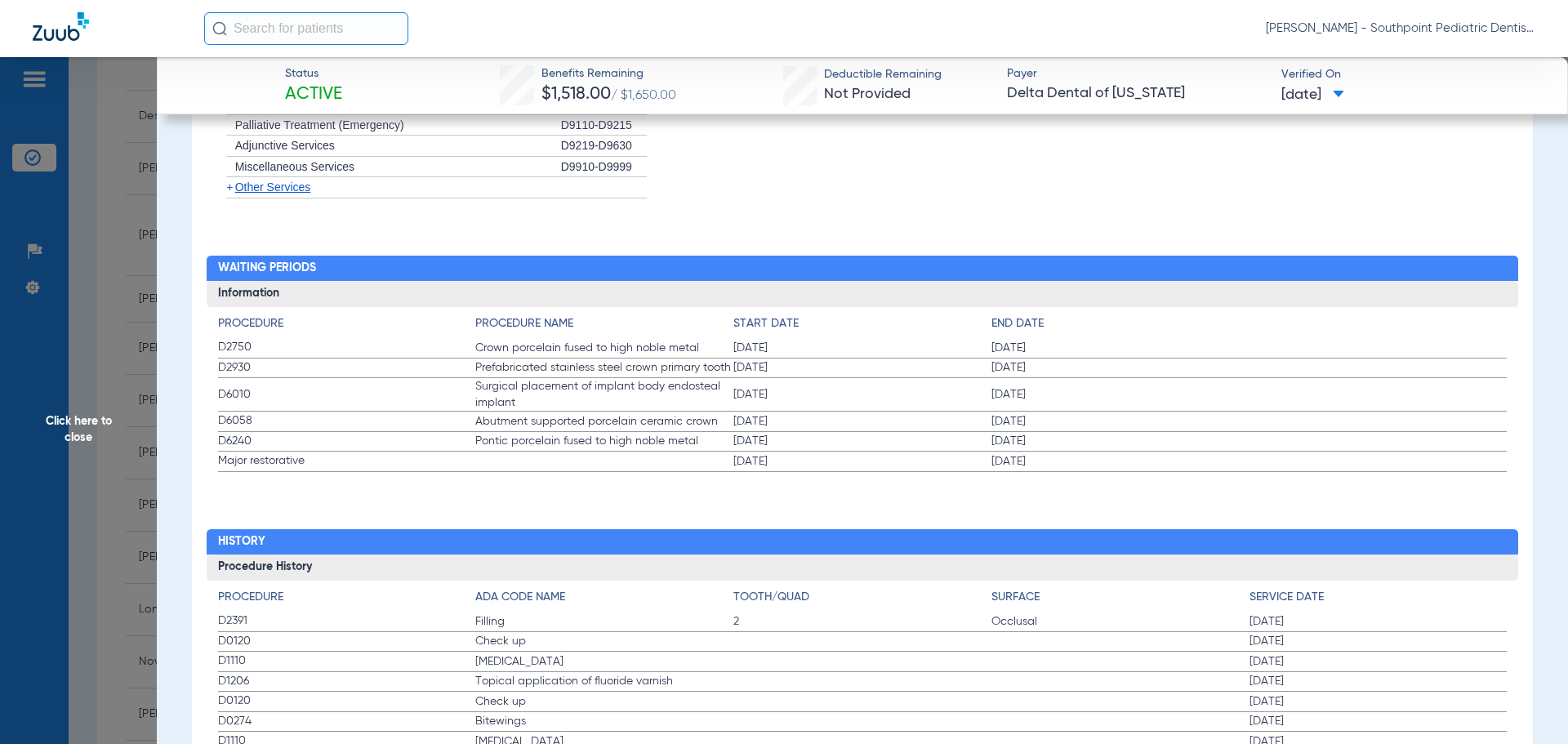
scroll to position [1633, 0]
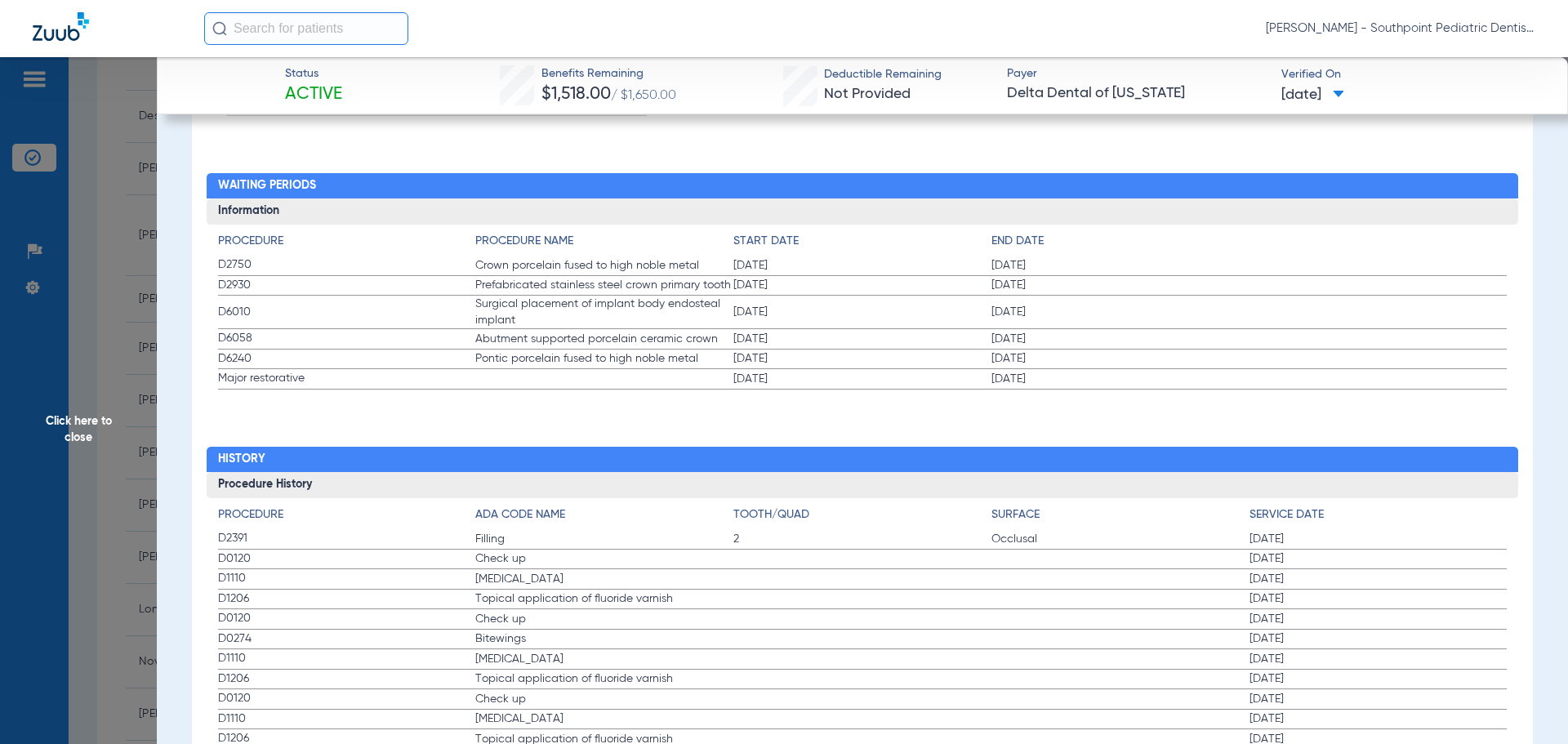
click at [52, 282] on span "Click here to close" at bounding box center [78, 429] width 157 height 744
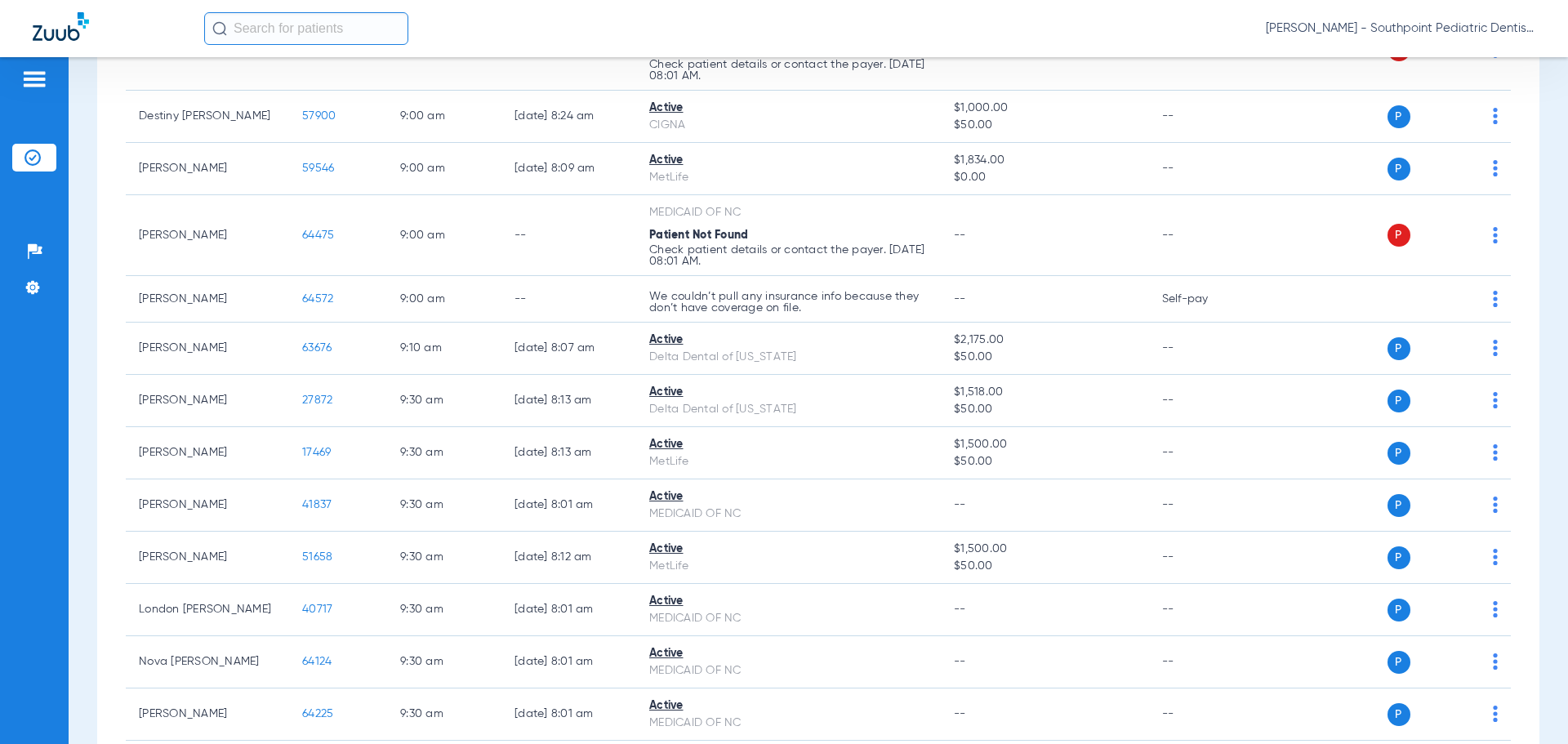
scroll to position [1869, 0]
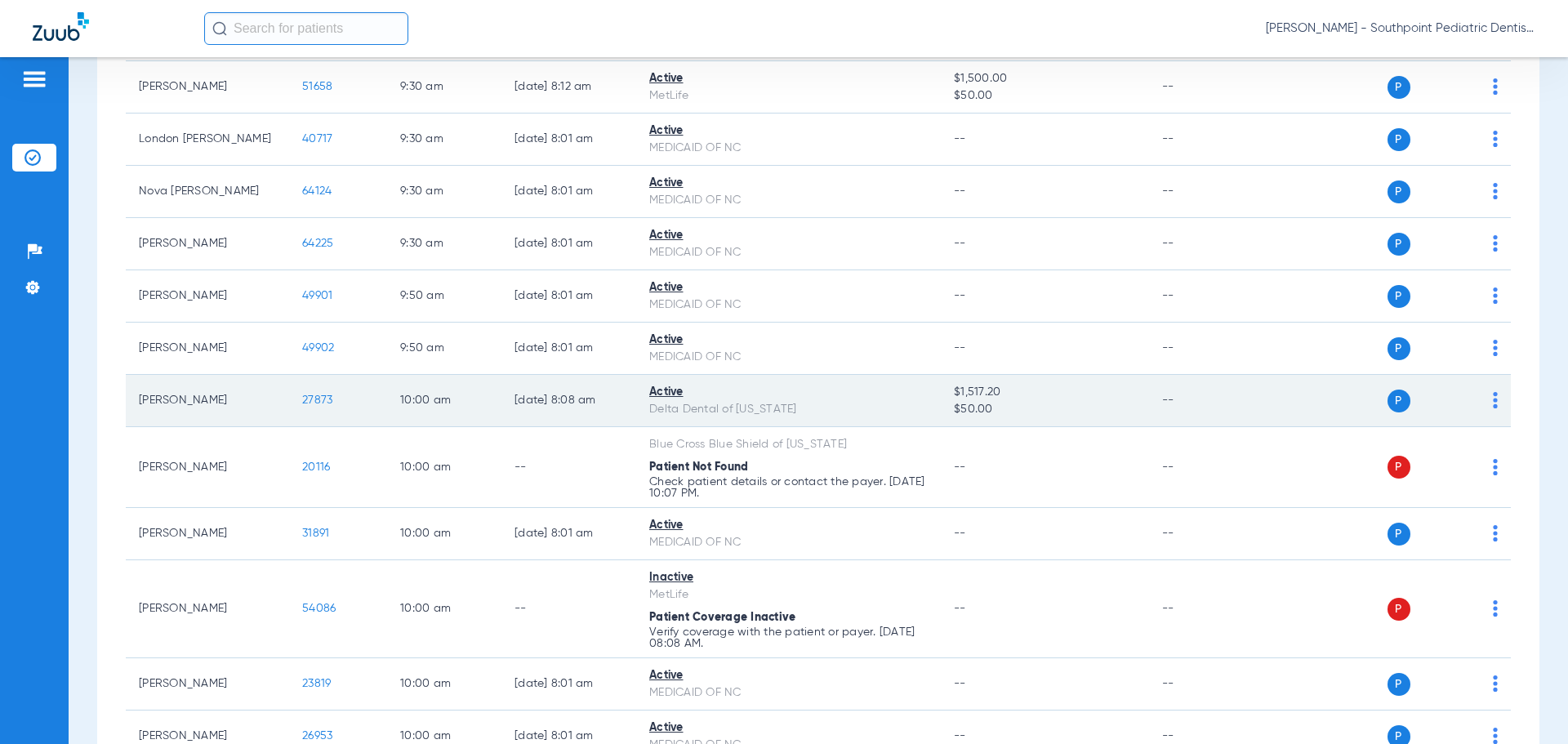
click at [310, 401] on span "27873" at bounding box center [318, 400] width 30 height 12
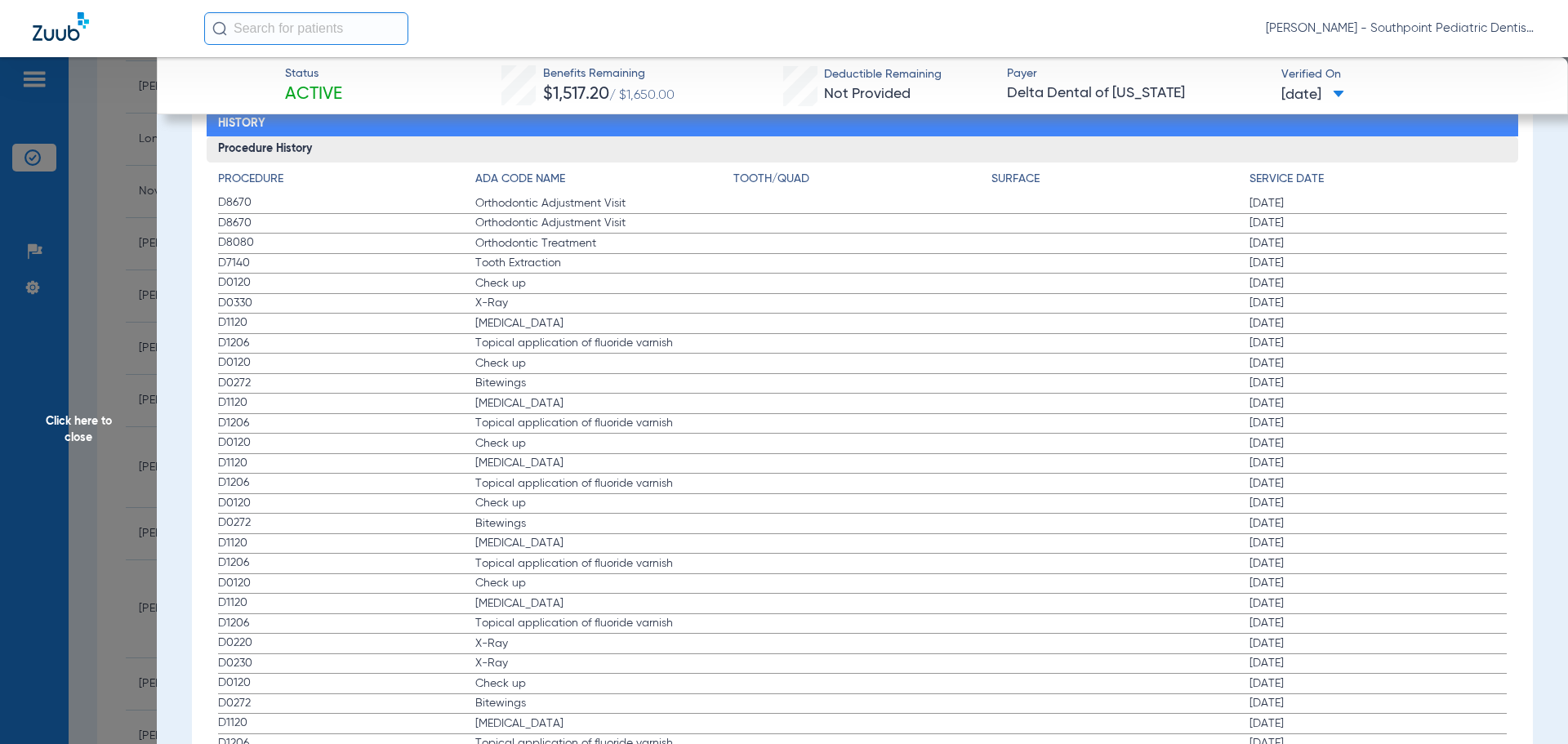
scroll to position [1865, 0]
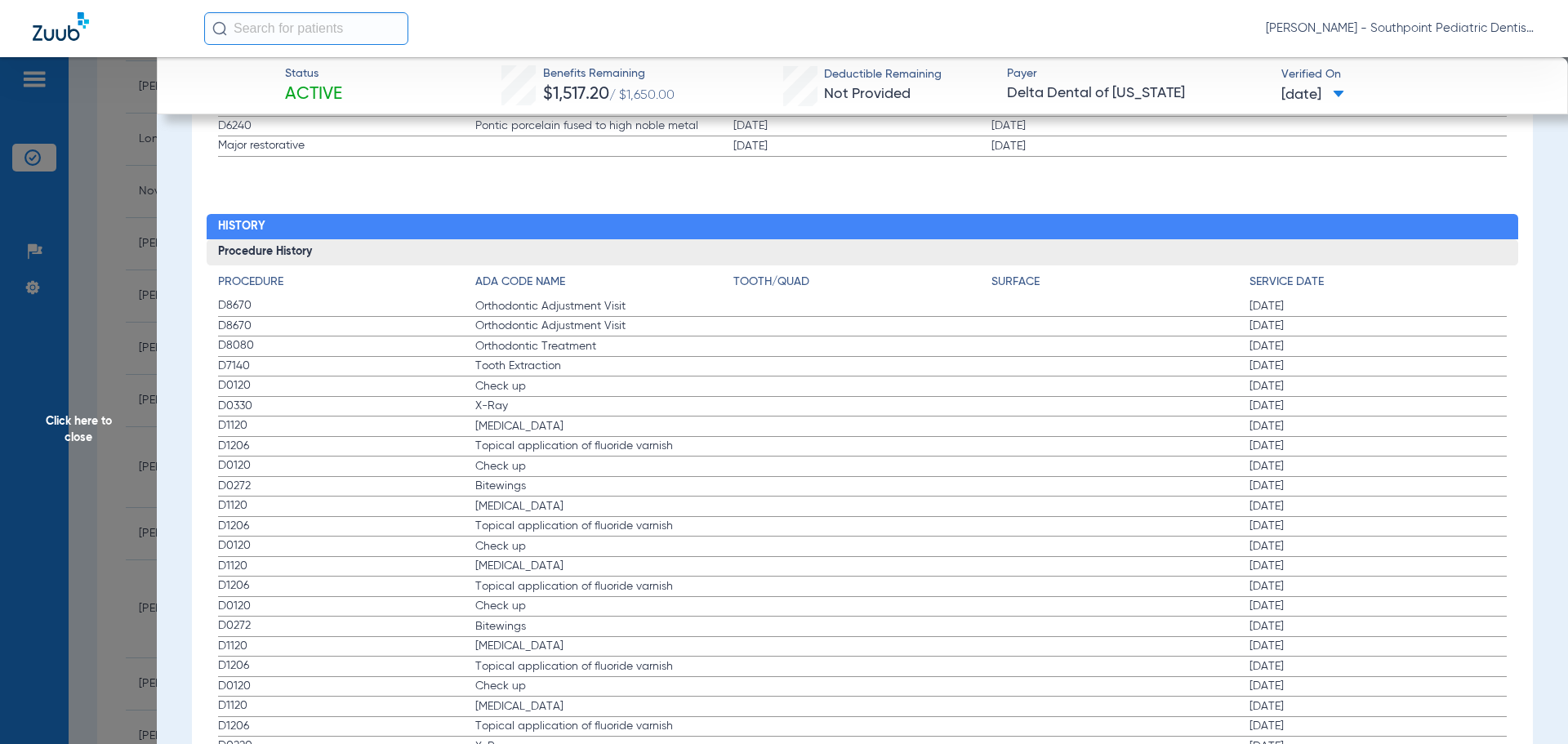
drag, startPoint x: 222, startPoint y: 372, endPoint x: 1343, endPoint y: 377, distance: 1121.0
click at [1343, 377] on label "D7140 Tooth Extraction [DATE]" at bounding box center [863, 367] width 1289 height 20
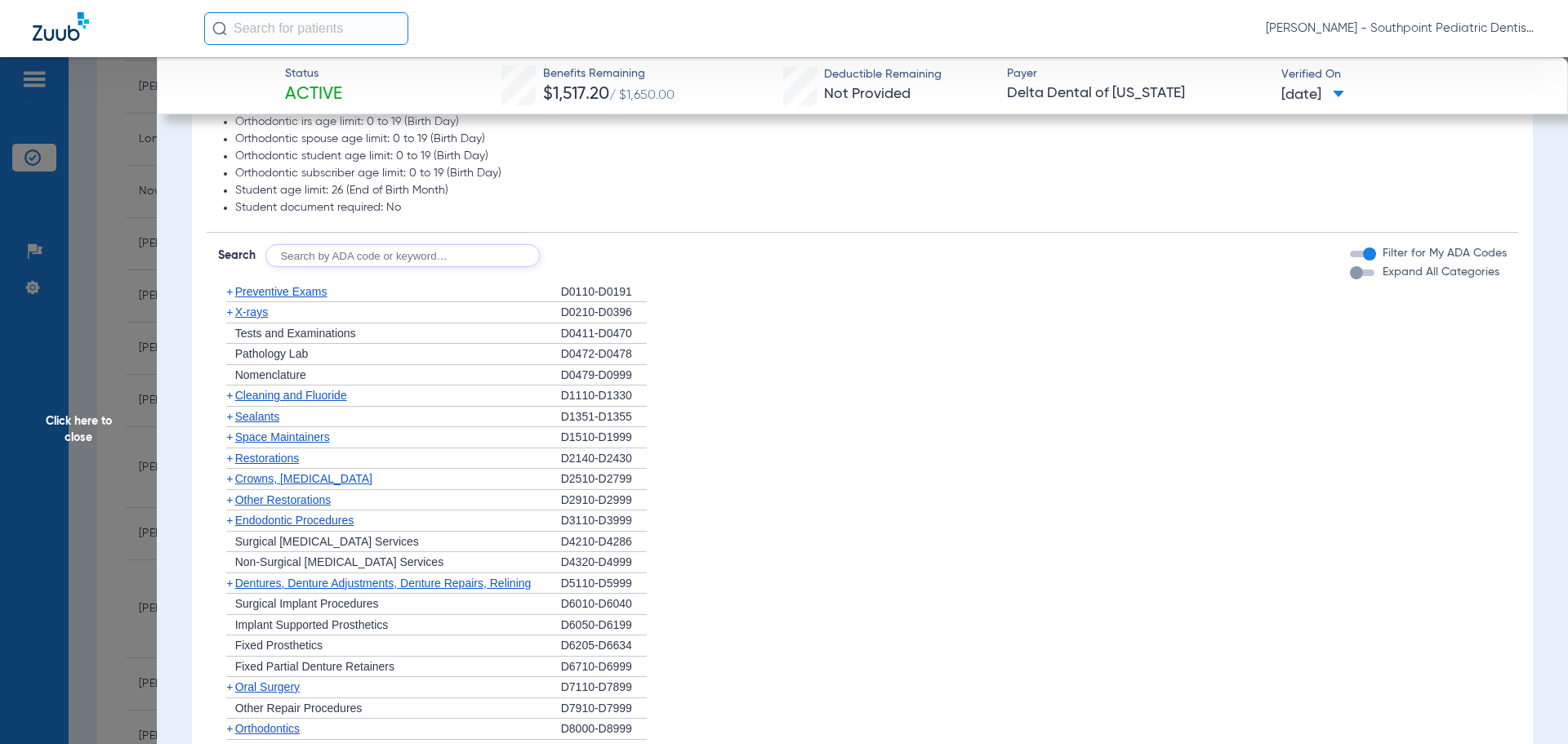
scroll to position [886, 0]
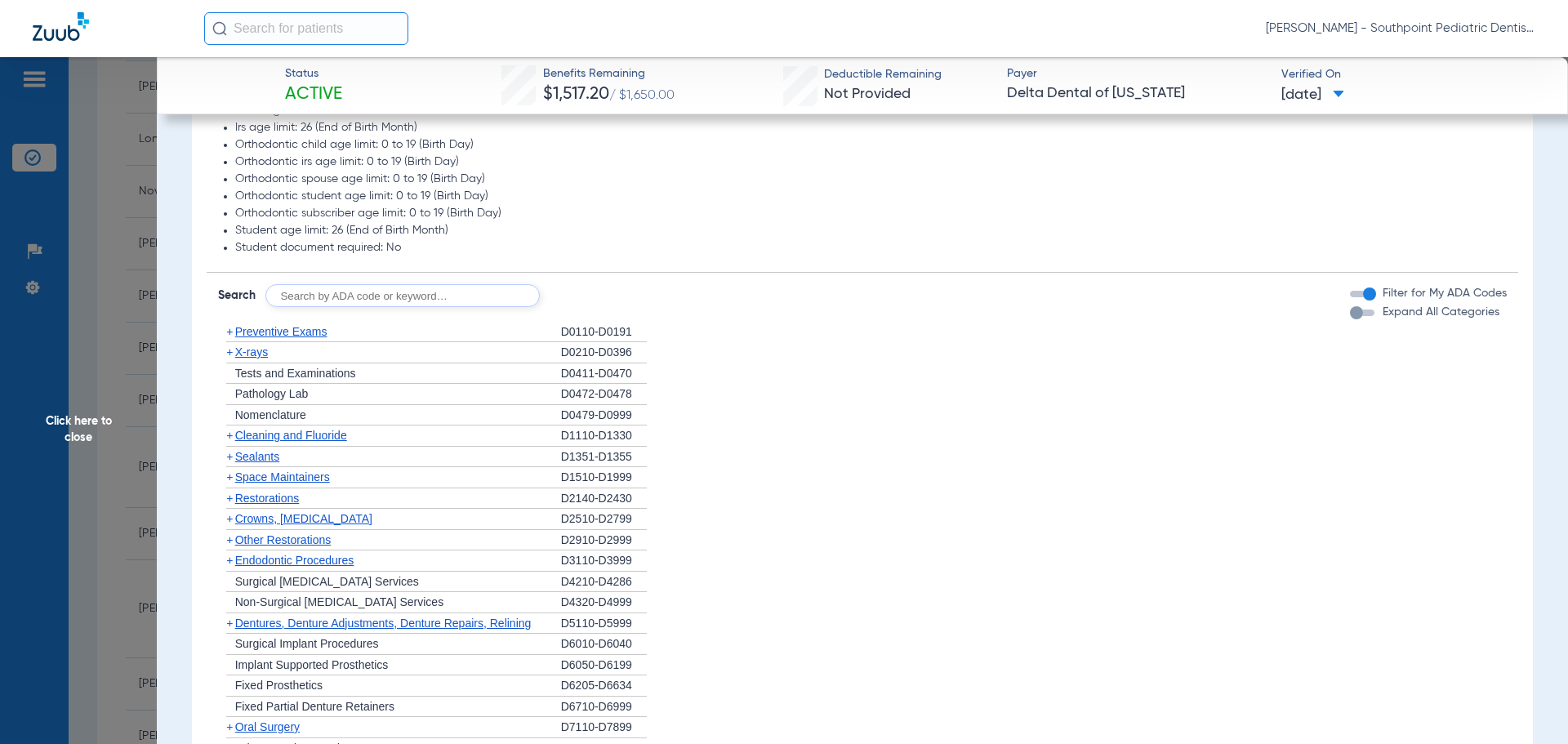
click at [344, 330] on div "+ Preventive Exams" at bounding box center [389, 332] width 343 height 21
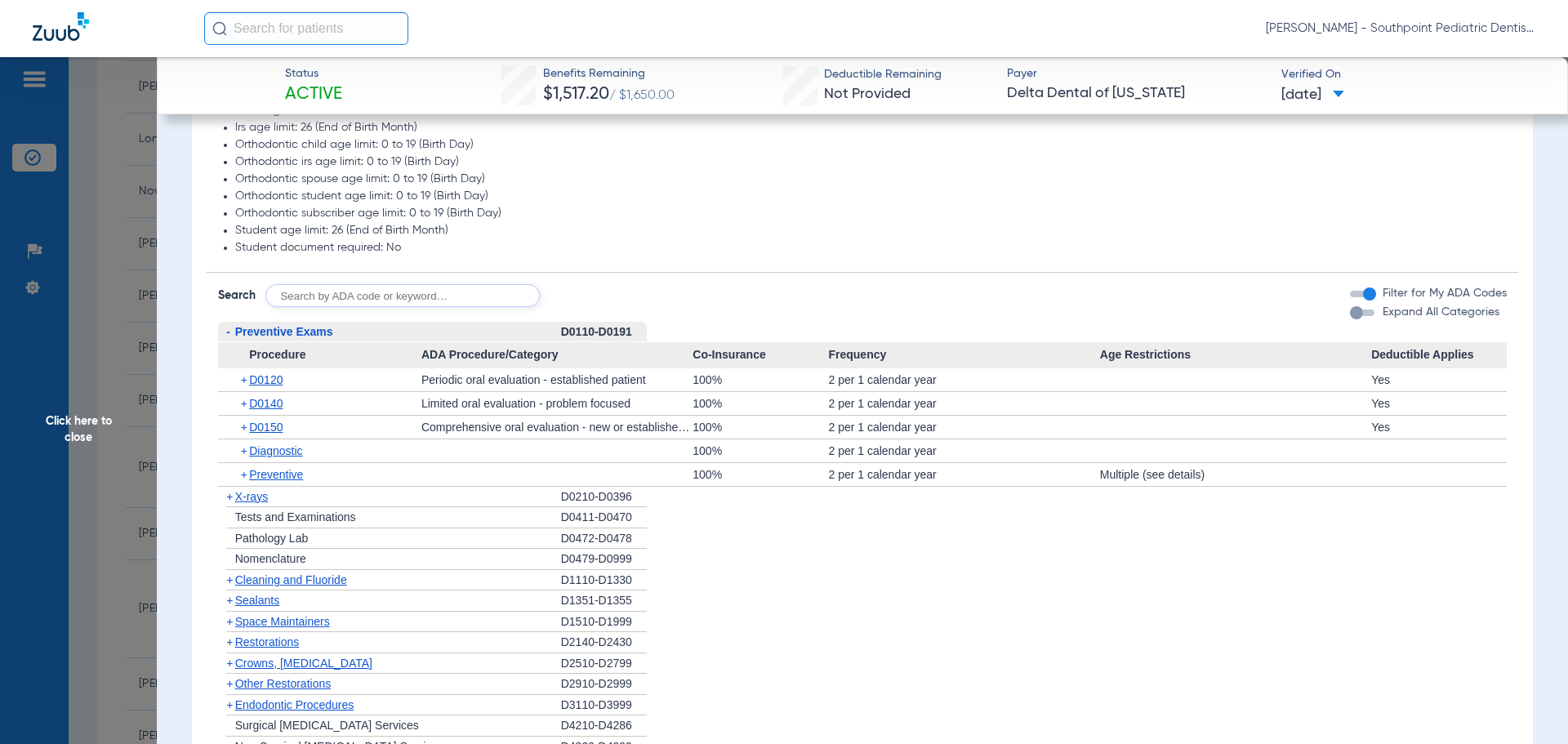
click at [341, 329] on div "- Preventive Exams" at bounding box center [389, 332] width 343 height 21
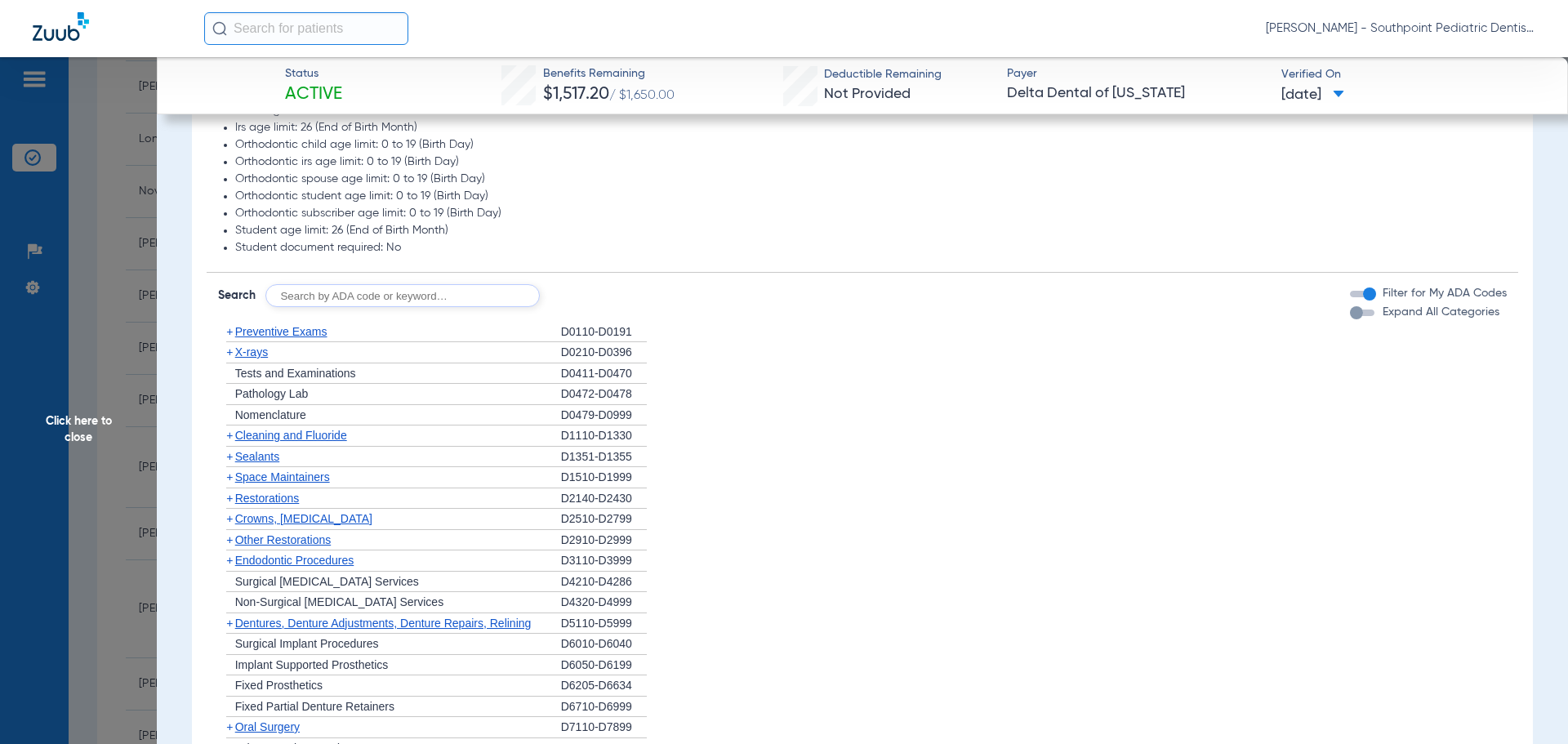
click at [349, 356] on div "+ X-rays" at bounding box center [389, 352] width 343 height 21
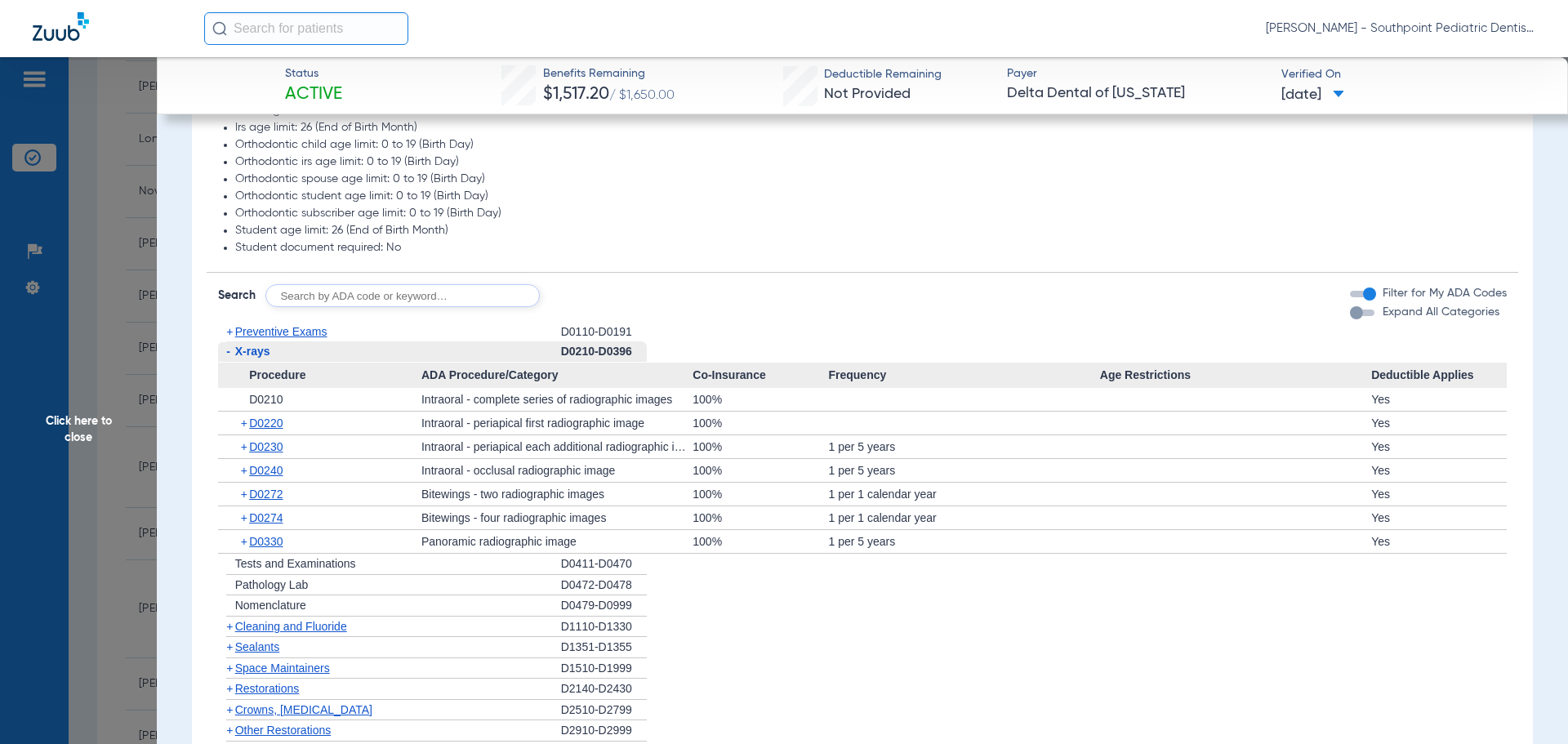
click at [349, 356] on div "- X-rays" at bounding box center [389, 351] width 343 height 21
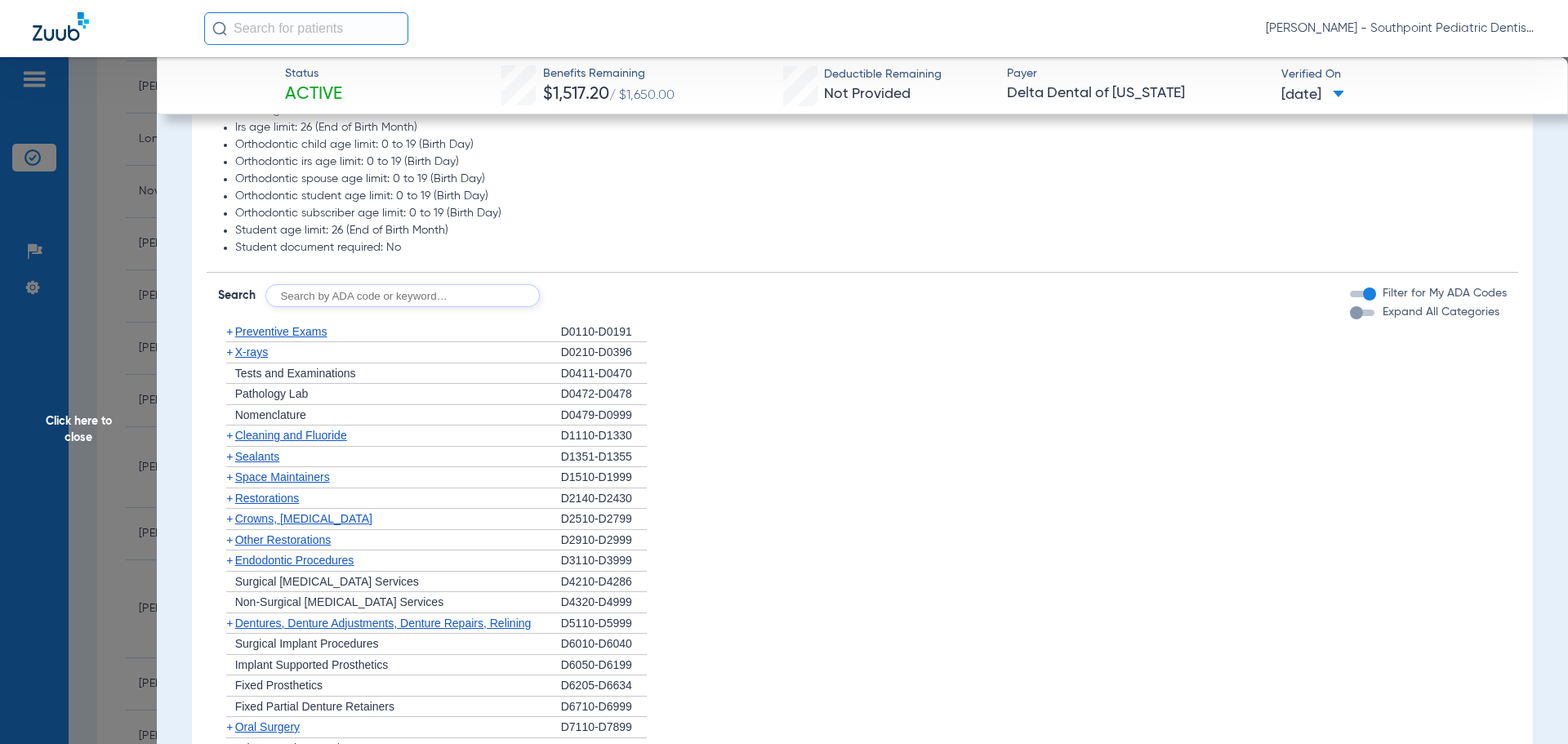
click at [349, 356] on div "+ X-rays" at bounding box center [389, 352] width 343 height 21
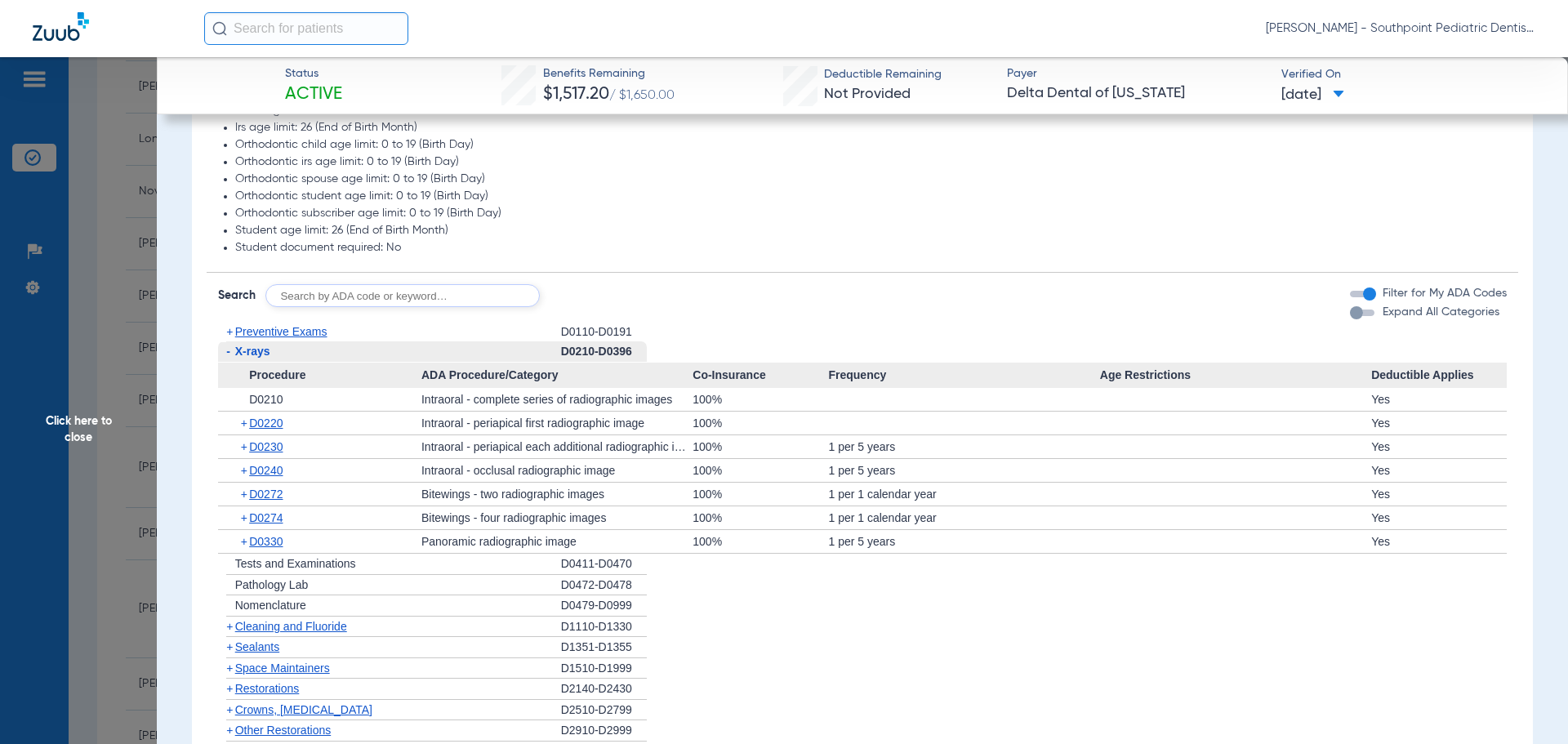
click at [349, 356] on div "- X-rays" at bounding box center [389, 351] width 343 height 21
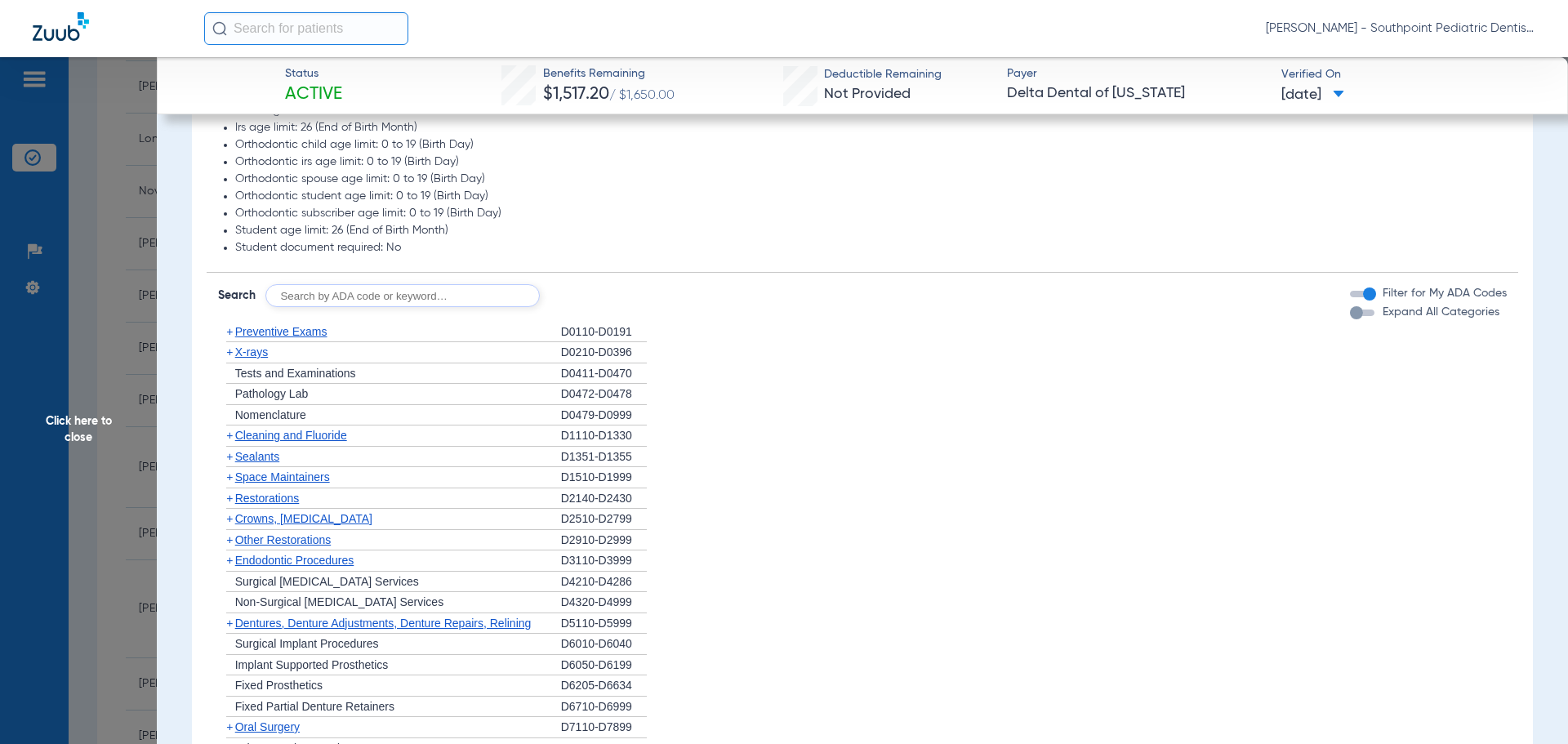
click at [392, 430] on div "+ Cleaning and Fluoride" at bounding box center [389, 436] width 343 height 21
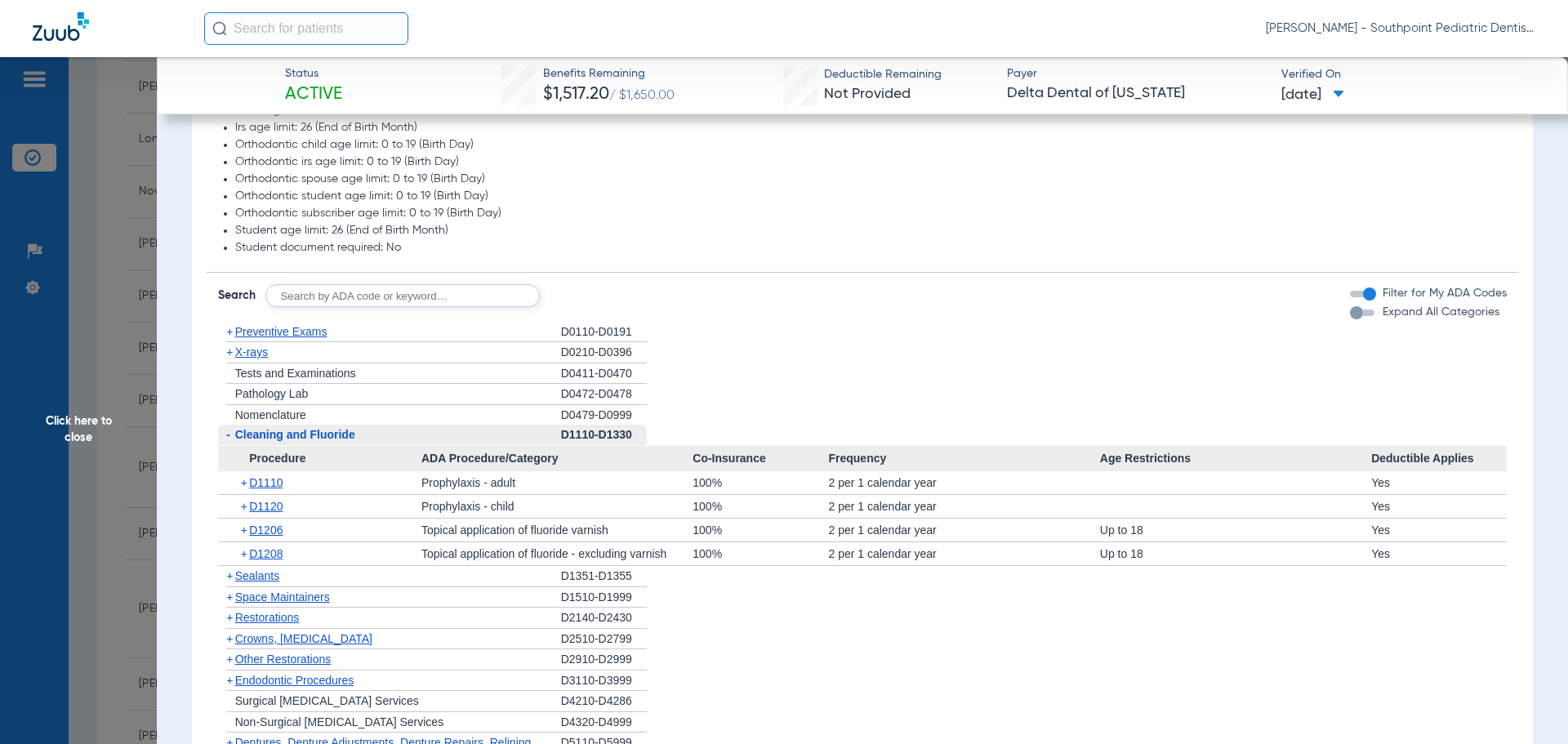
click at [395, 431] on div "- Cleaning and Fluoride" at bounding box center [389, 435] width 343 height 21
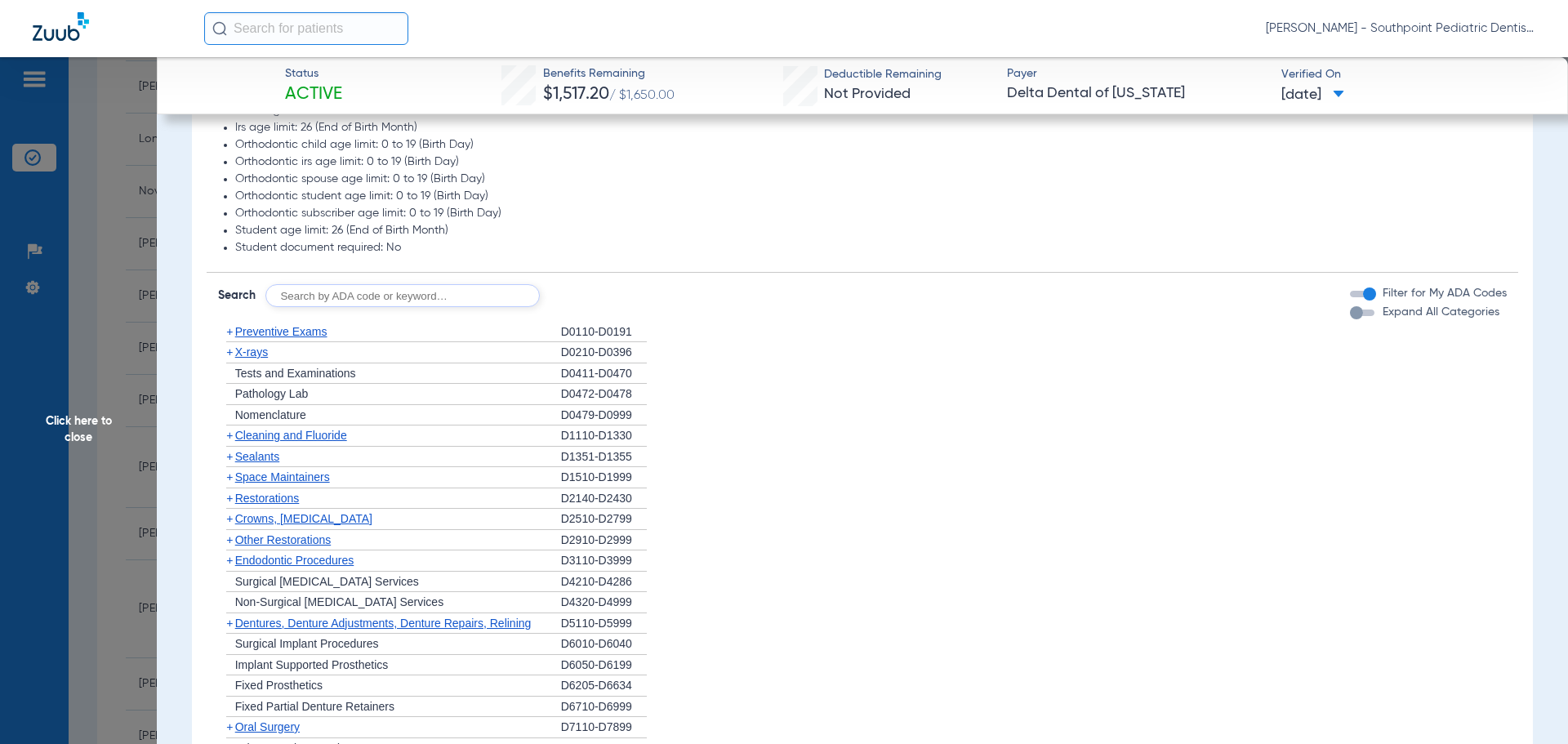
click at [94, 418] on span "Click here to close" at bounding box center [78, 429] width 157 height 744
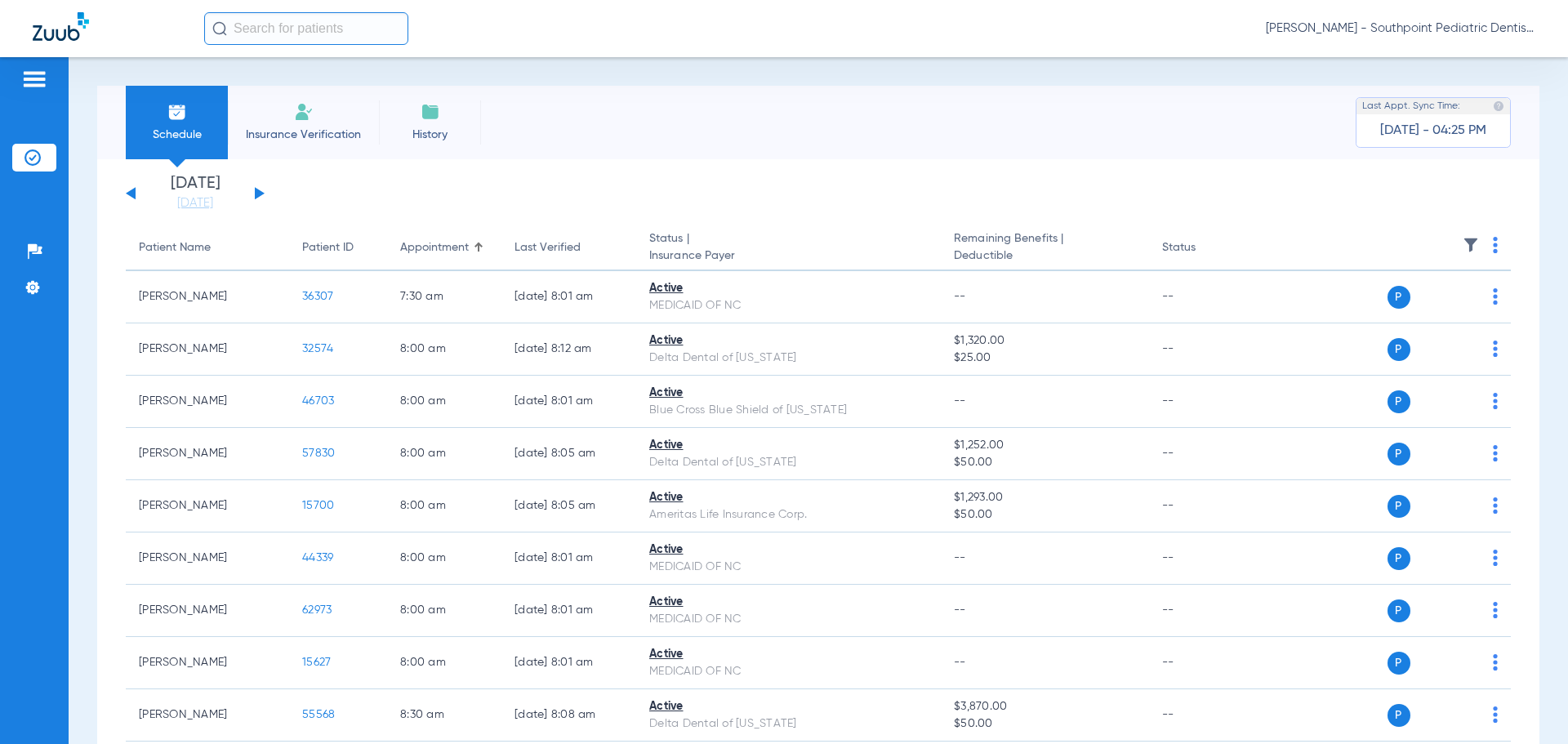
scroll to position [419, 0]
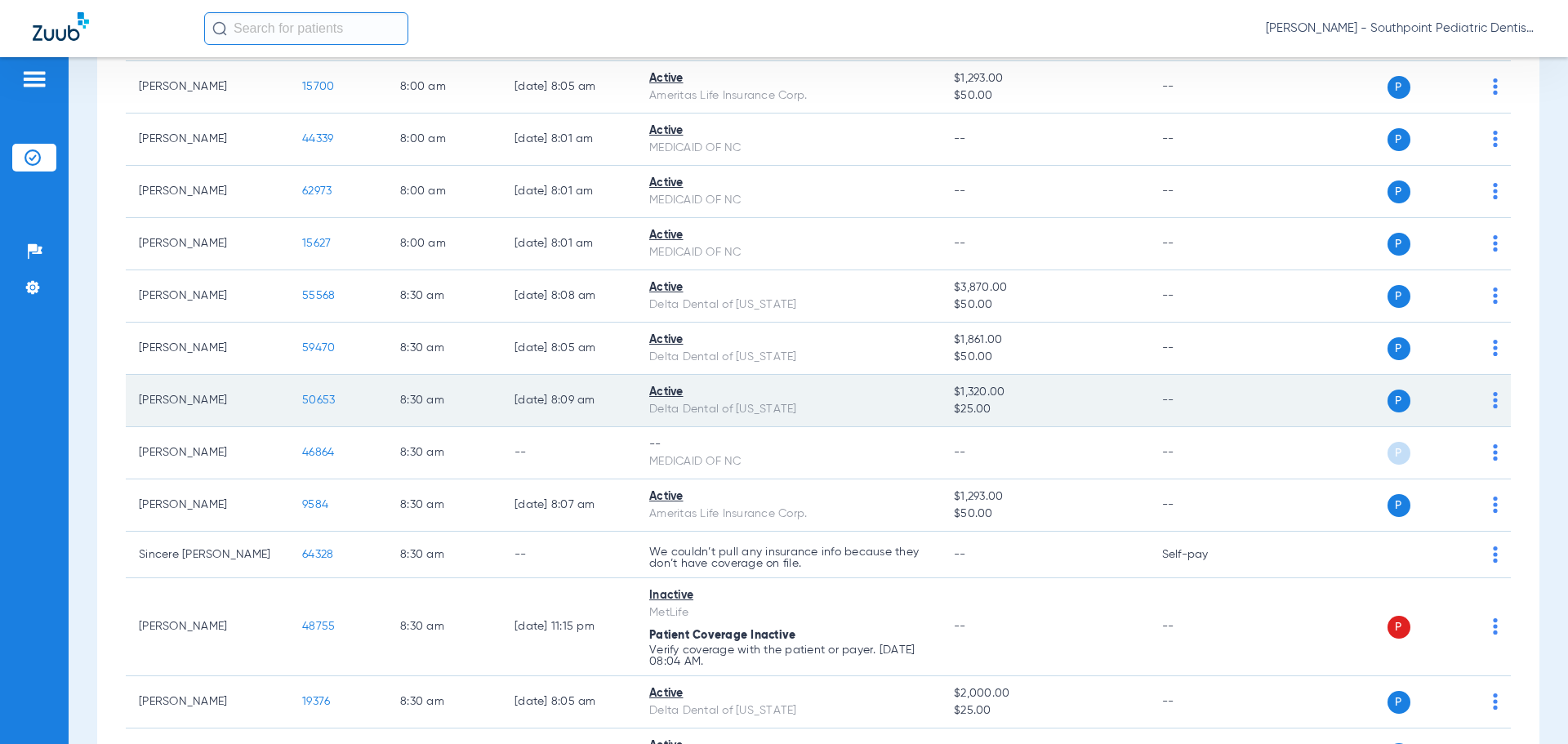
click at [319, 400] on span "50653" at bounding box center [318, 400] width 33 height 12
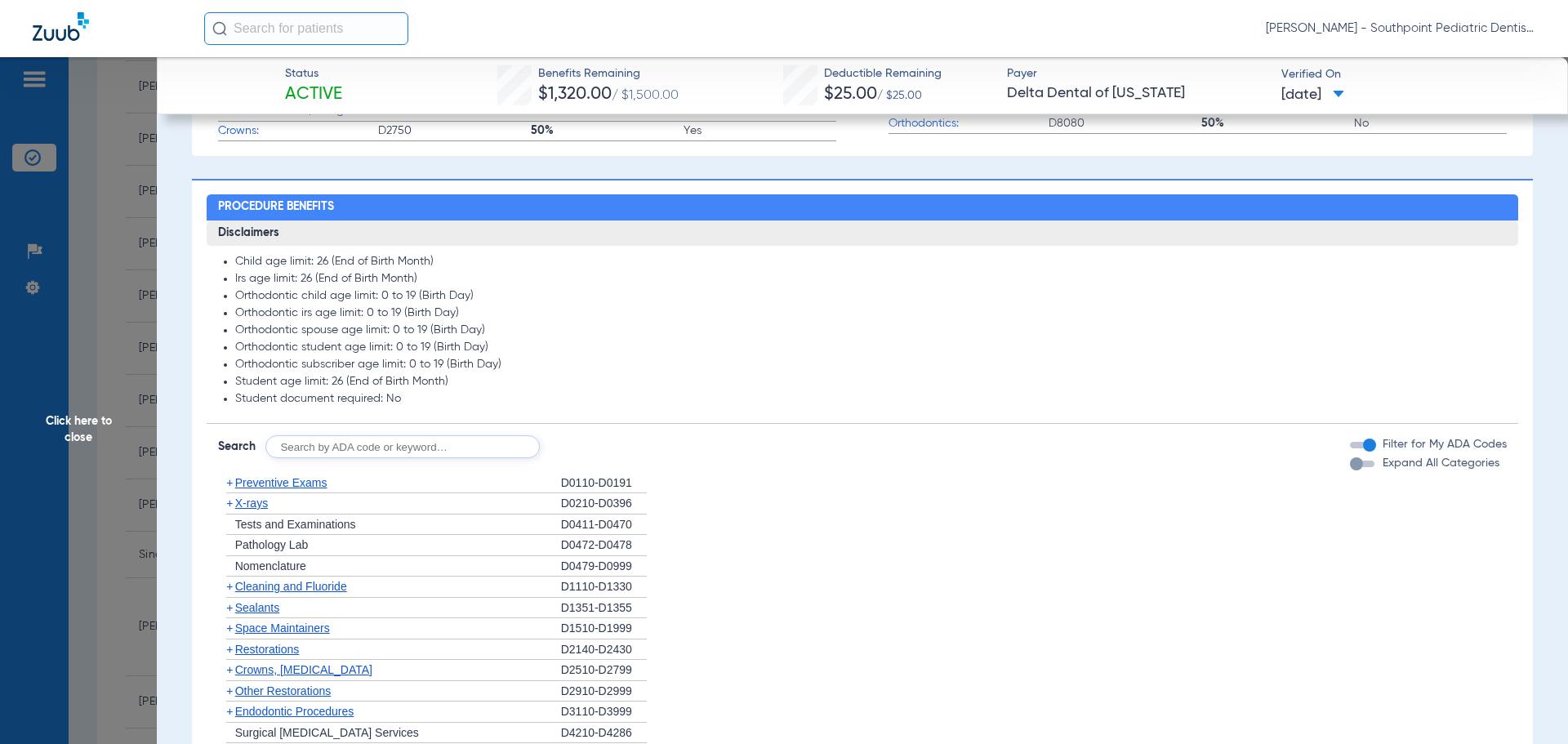
scroll to position [898, 0]
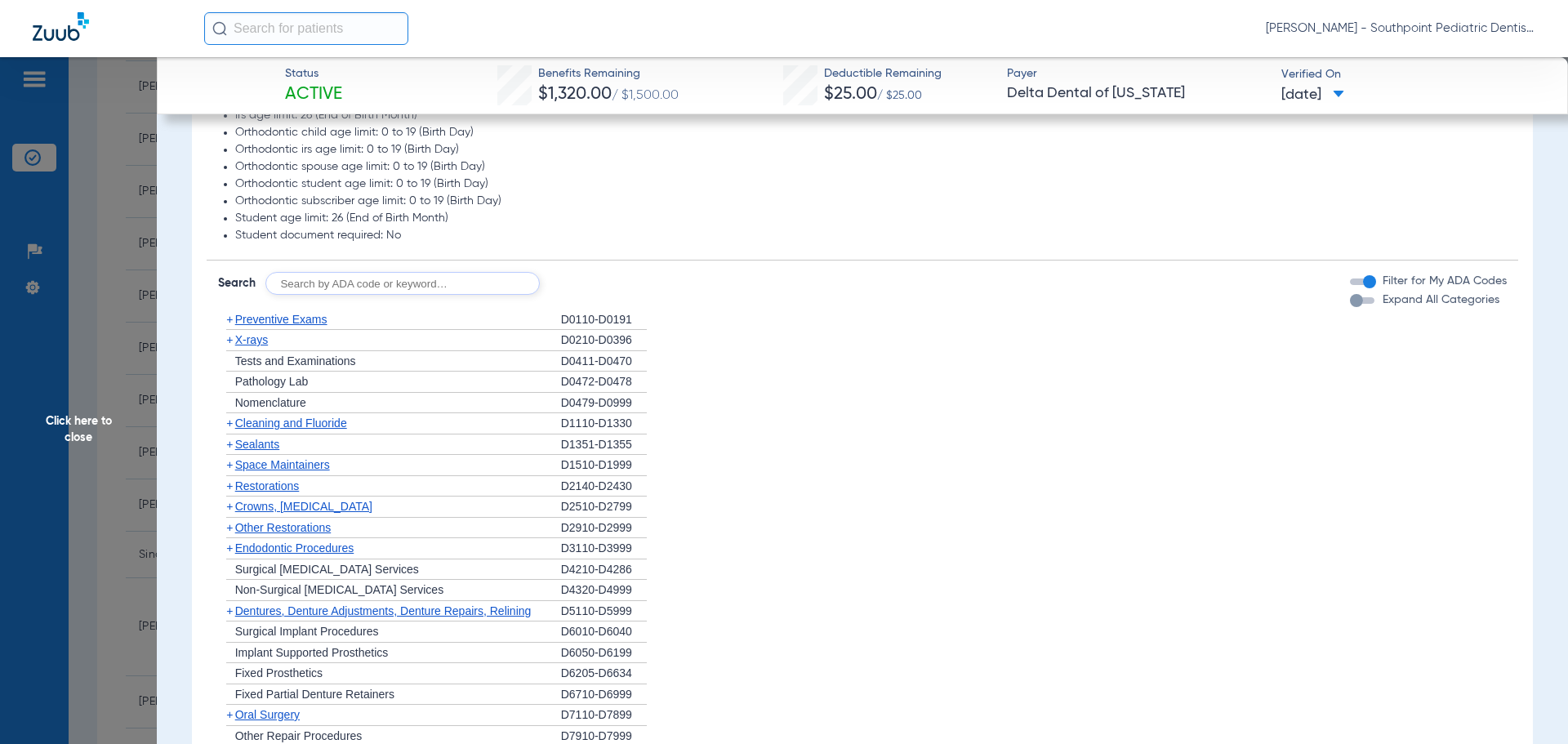
drag, startPoint x: 345, startPoint y: 313, endPoint x: 352, endPoint y: 318, distance: 8.6
click at [345, 313] on div "+ Preventive Exams" at bounding box center [389, 319] width 343 height 21
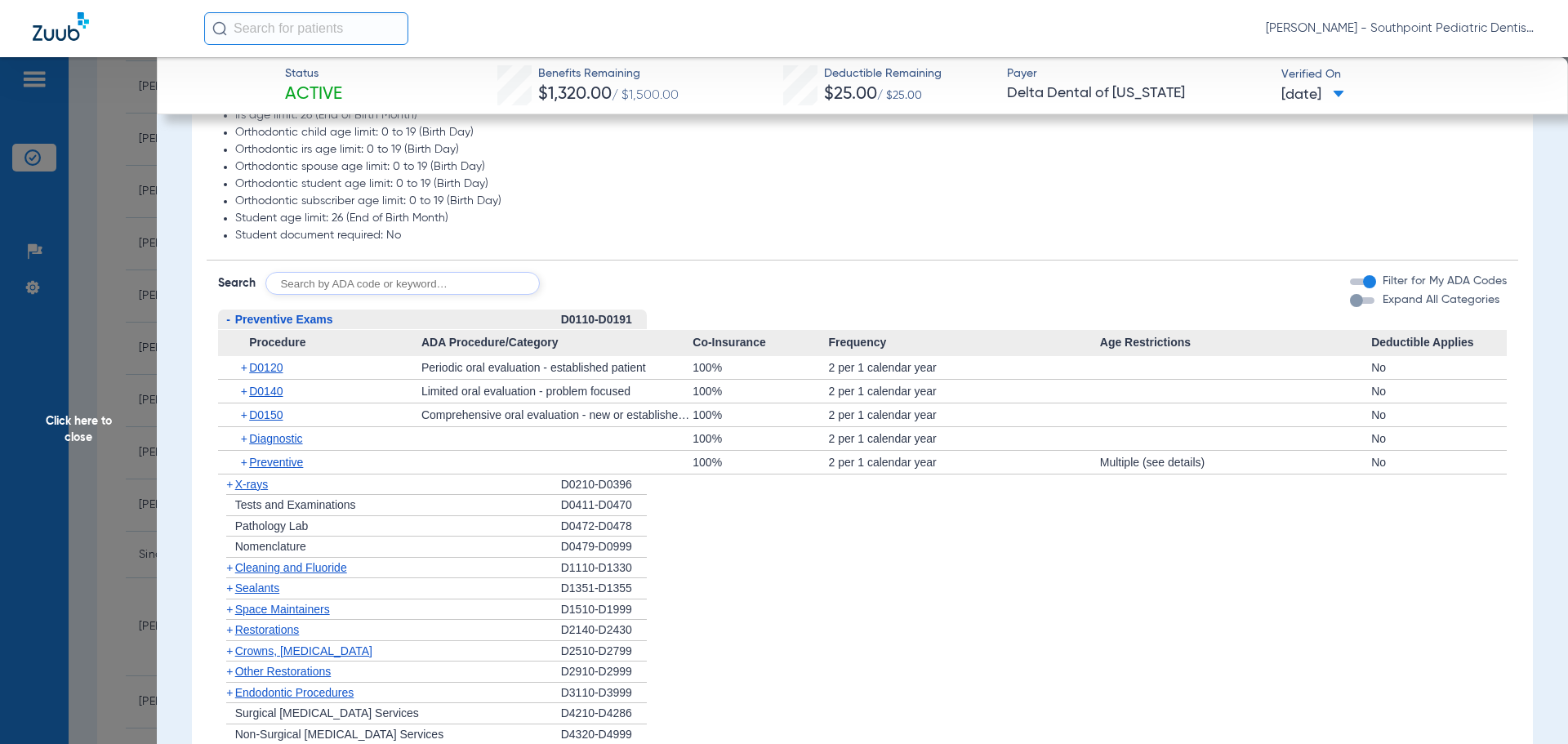
click at [354, 320] on div "- Preventive Exams" at bounding box center [389, 319] width 343 height 21
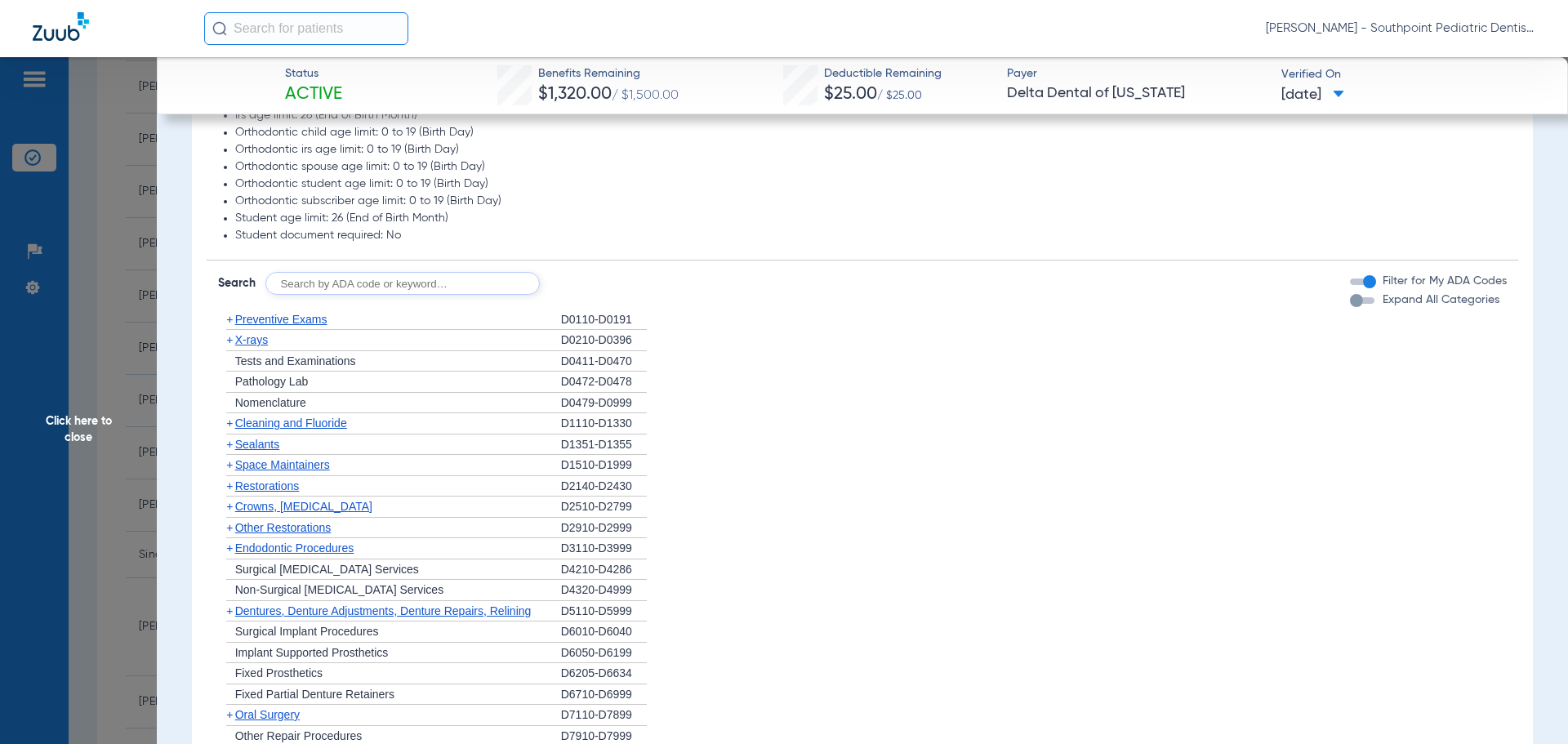
click at [347, 343] on div "+ X-rays" at bounding box center [389, 340] width 343 height 21
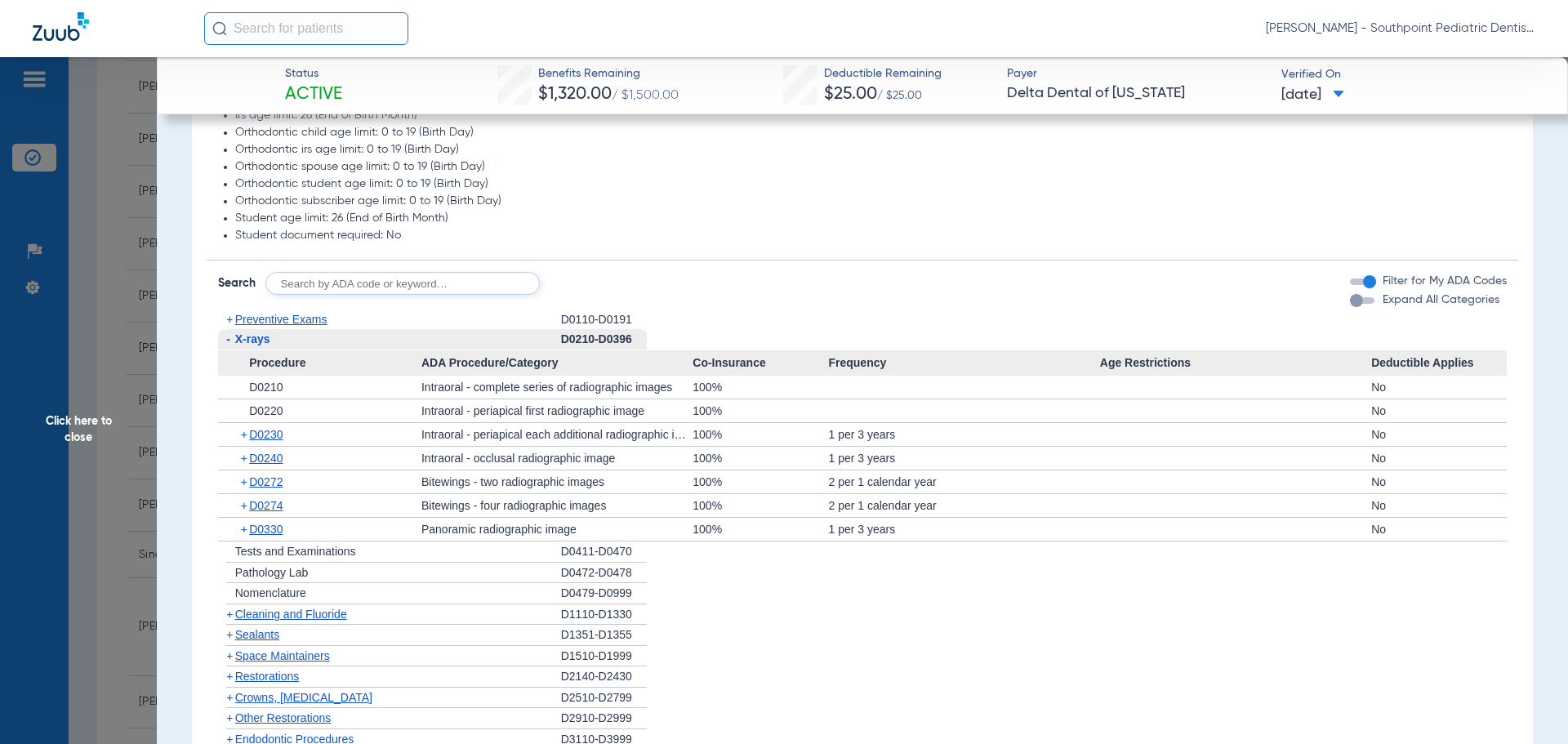
click at [350, 344] on div "- X-rays" at bounding box center [389, 340] width 343 height 21
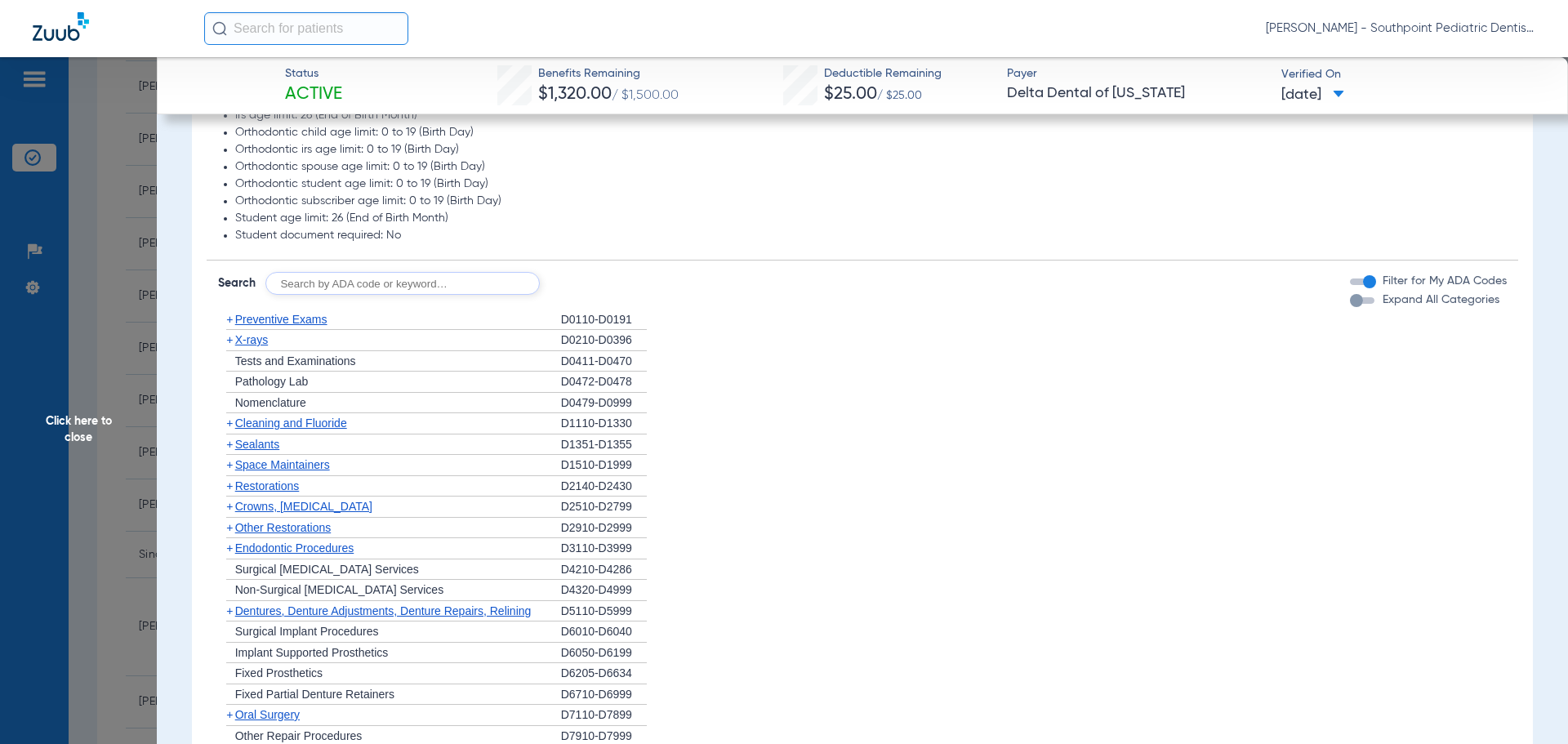
click at [340, 420] on span "Cleaning and Fluoride" at bounding box center [291, 423] width 112 height 13
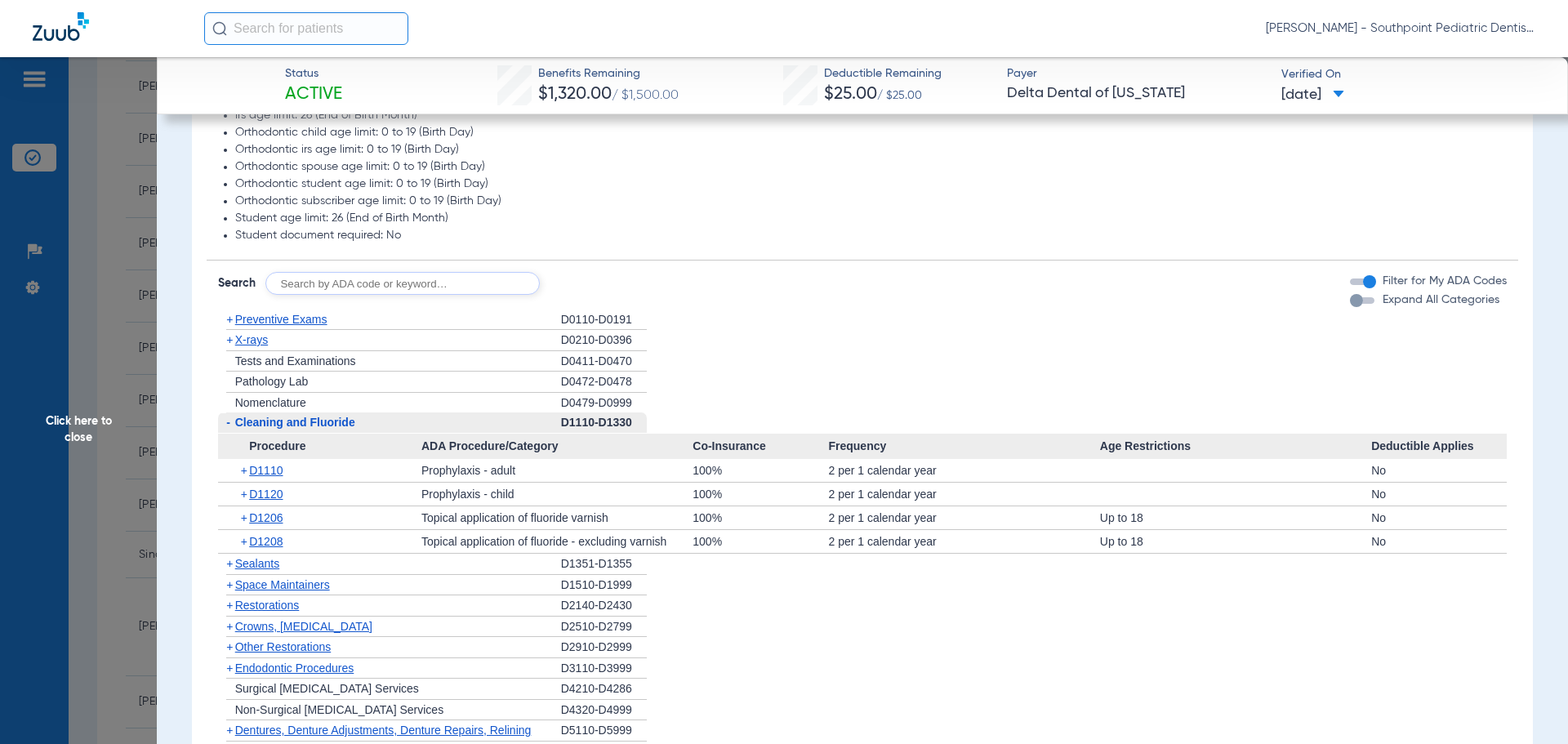
click at [341, 420] on span "Cleaning and Fluoride" at bounding box center [295, 422] width 120 height 13
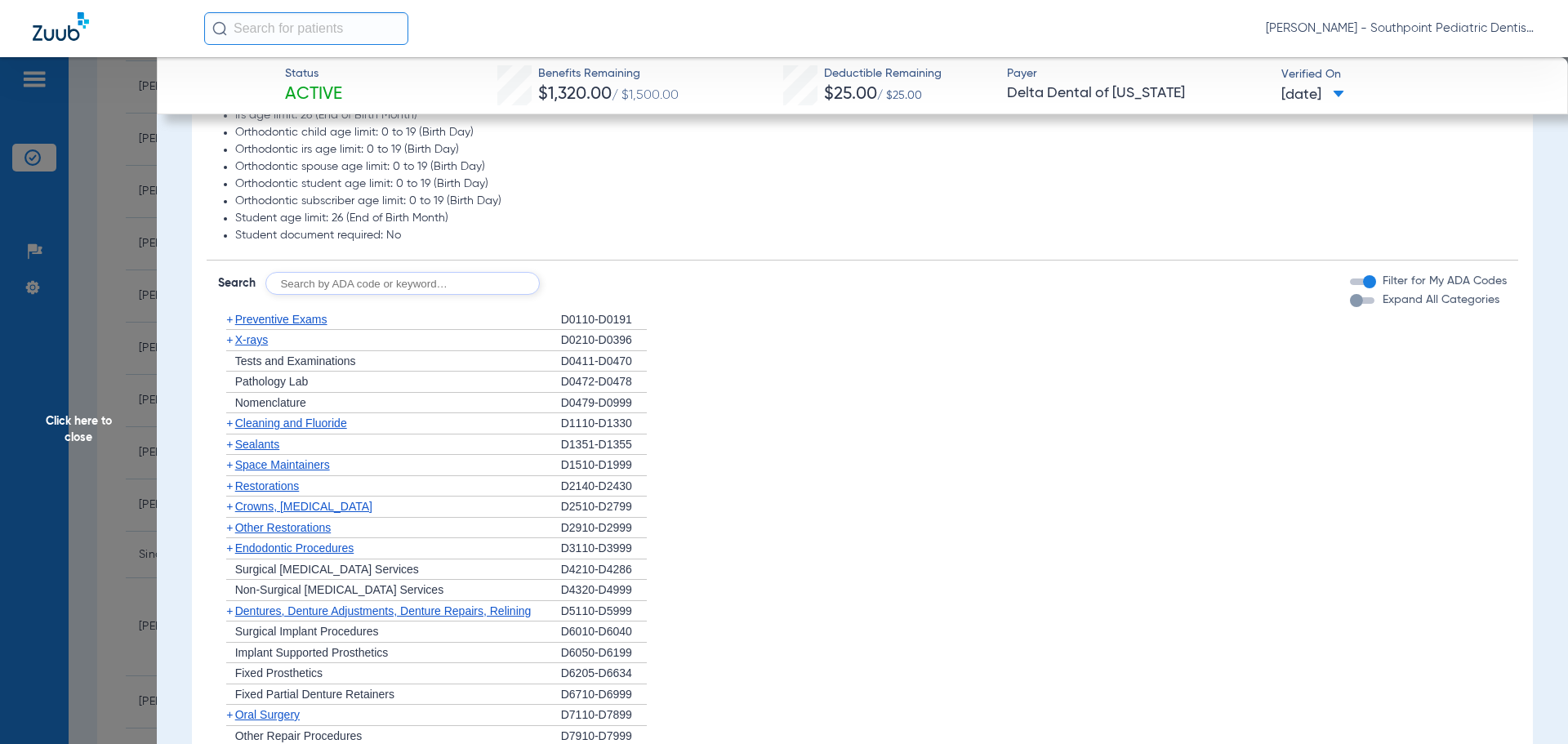
click at [347, 446] on div "+ Sealants" at bounding box center [389, 445] width 343 height 21
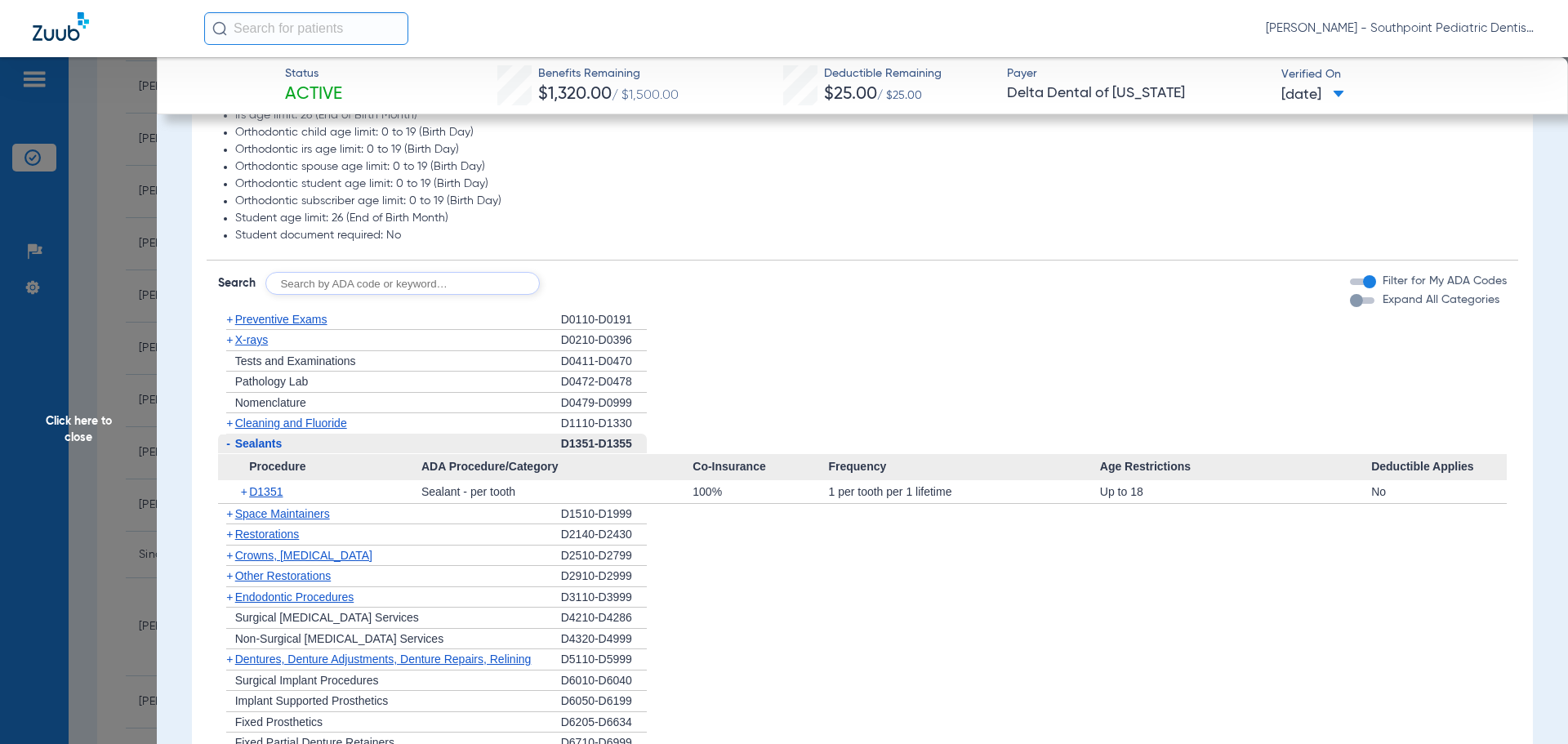
click at [347, 446] on div "- Sealants" at bounding box center [389, 444] width 343 height 21
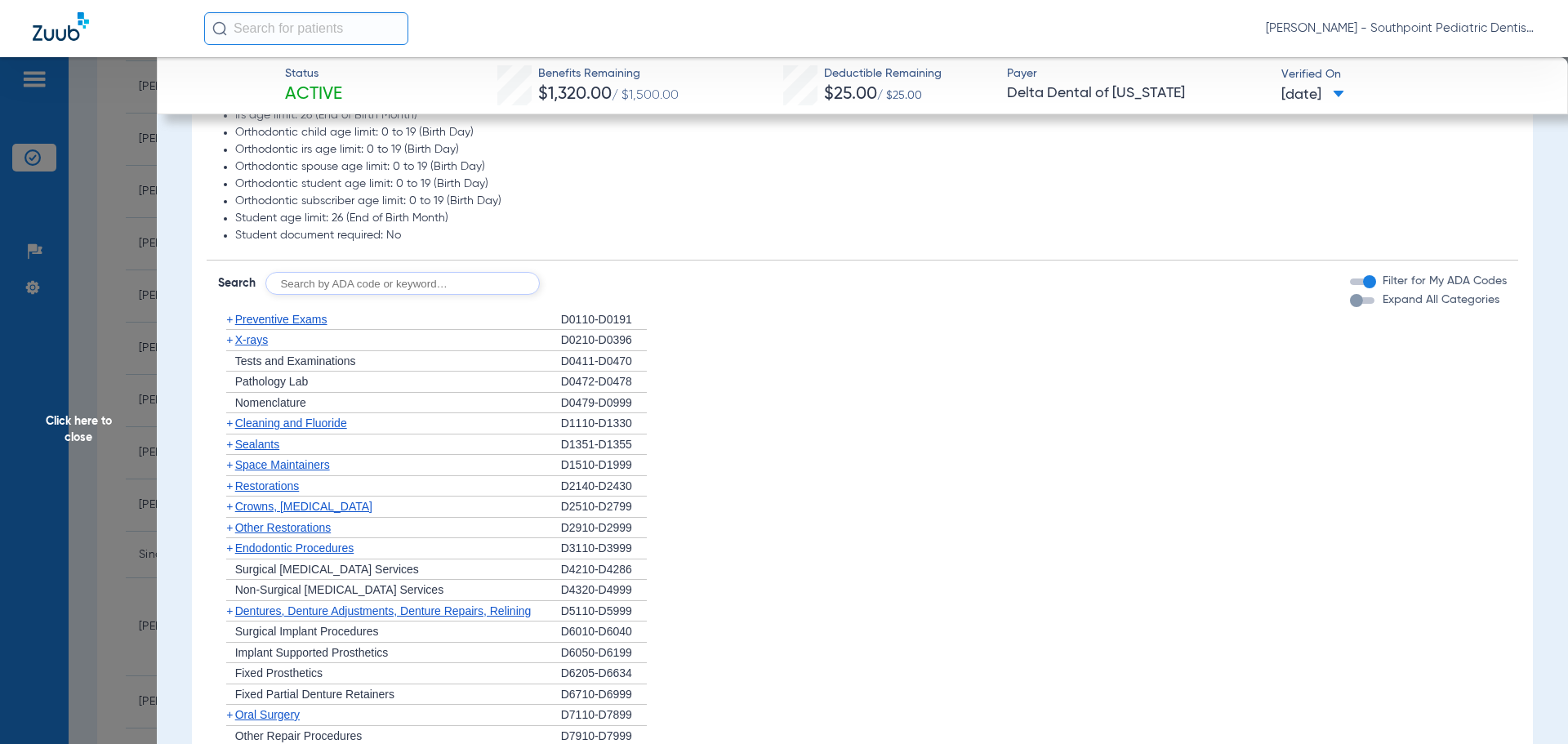
click at [329, 468] on span "Space Maintainers" at bounding box center [282, 465] width 94 height 13
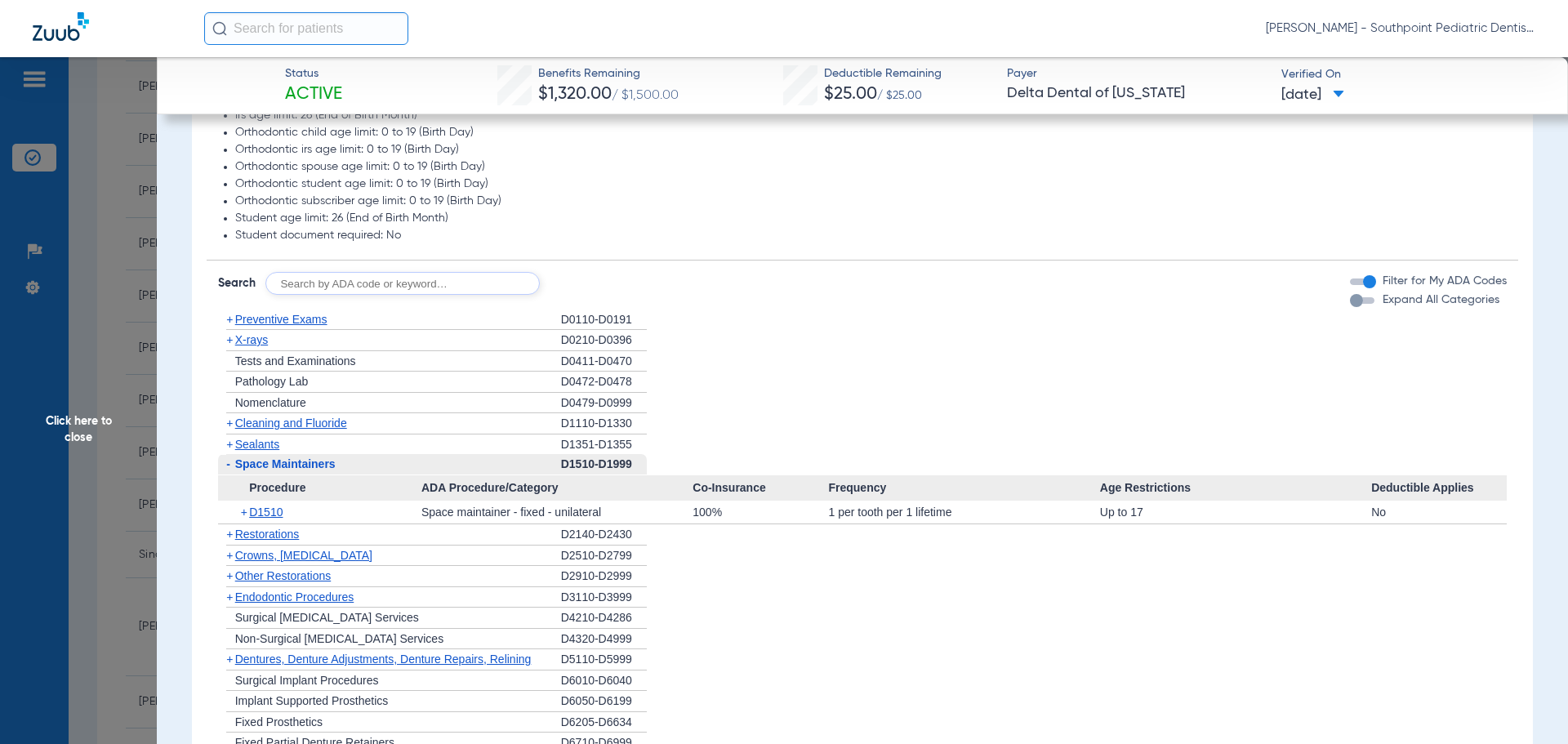
click at [329, 468] on span "Space Maintainers" at bounding box center [285, 464] width 100 height 13
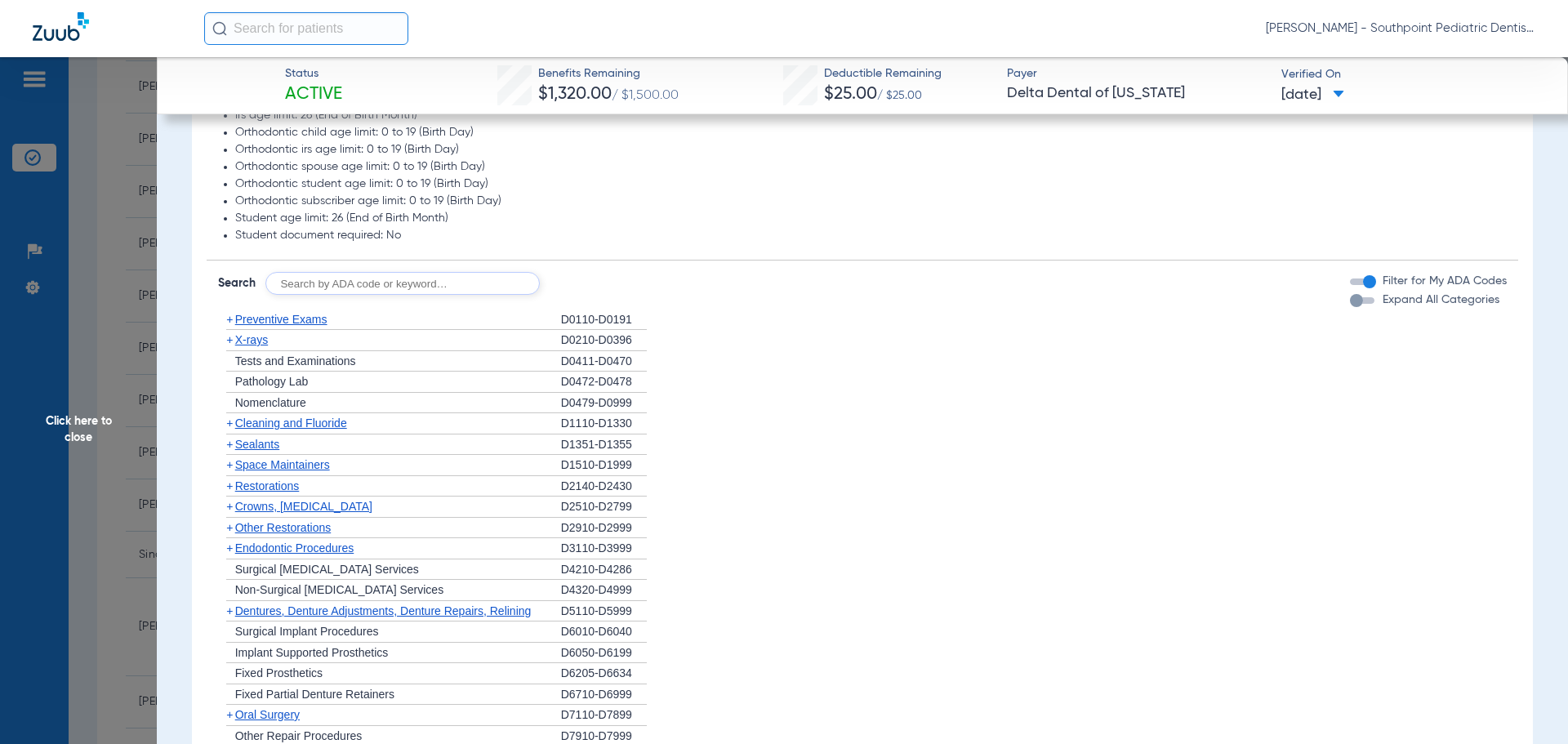
click at [307, 524] on span "Other Restorations" at bounding box center [283, 527] width 96 height 13
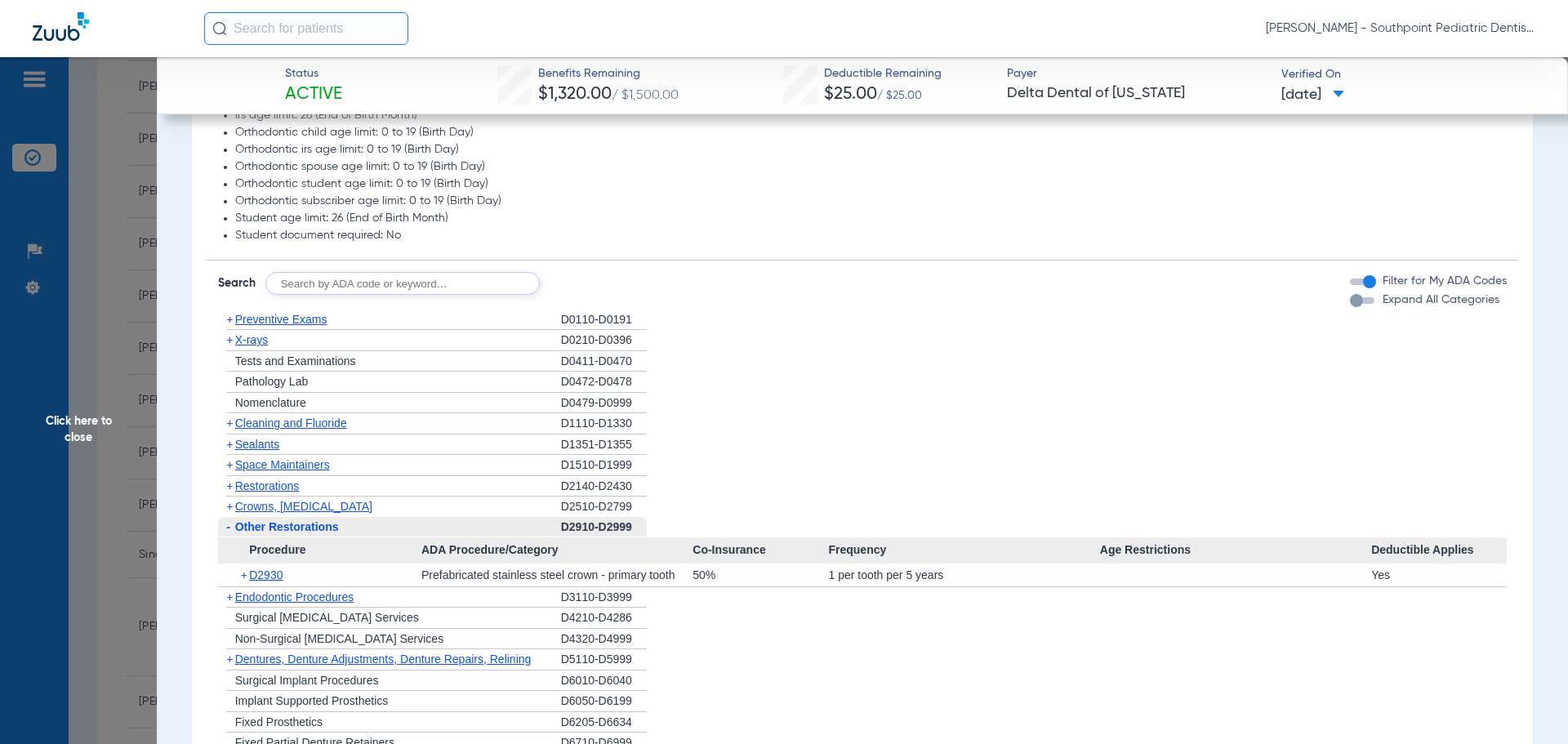
click at [307, 524] on span "Other Restorations" at bounding box center [286, 527] width 104 height 13
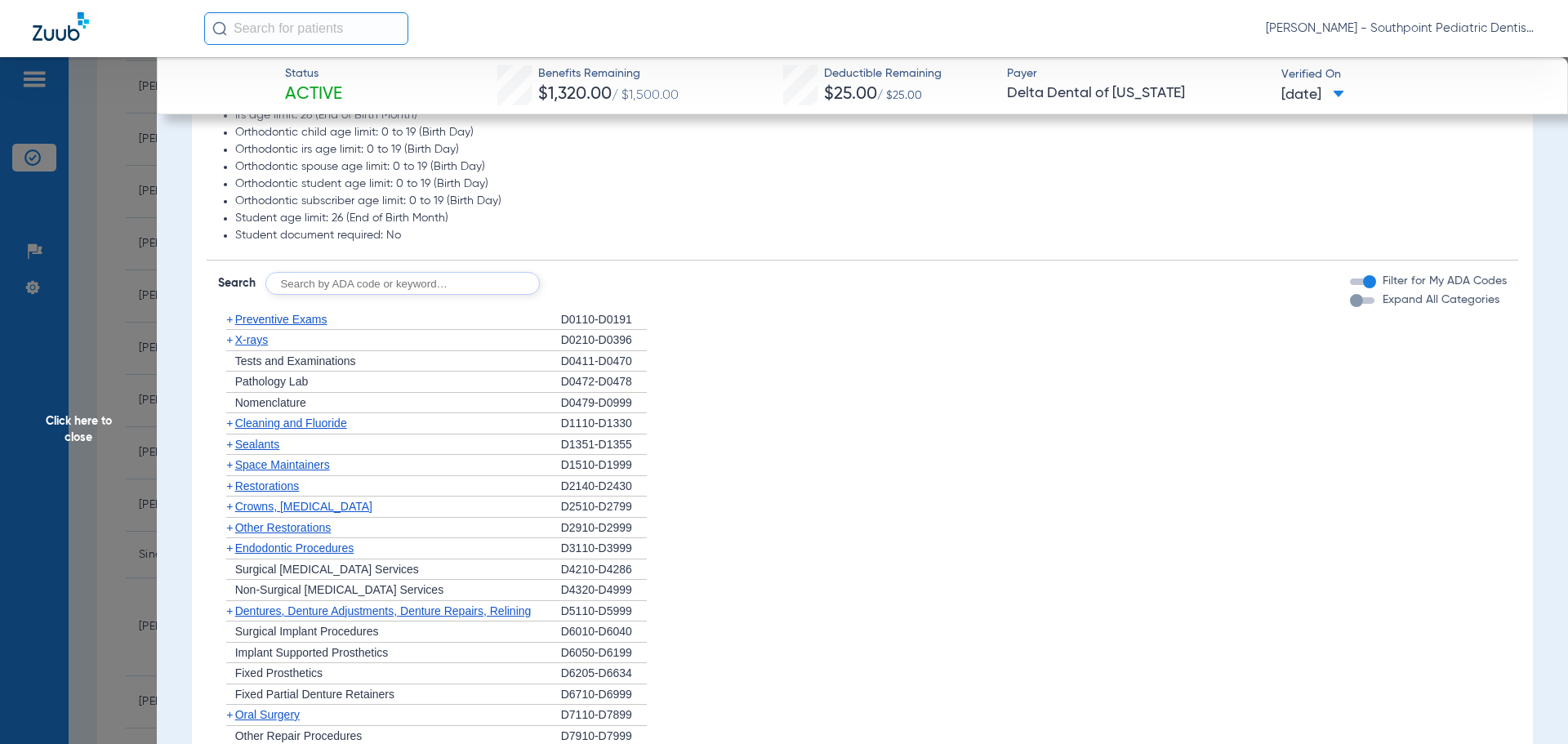
click at [329, 549] on span "Endodontic Procedures" at bounding box center [294, 549] width 119 height 13
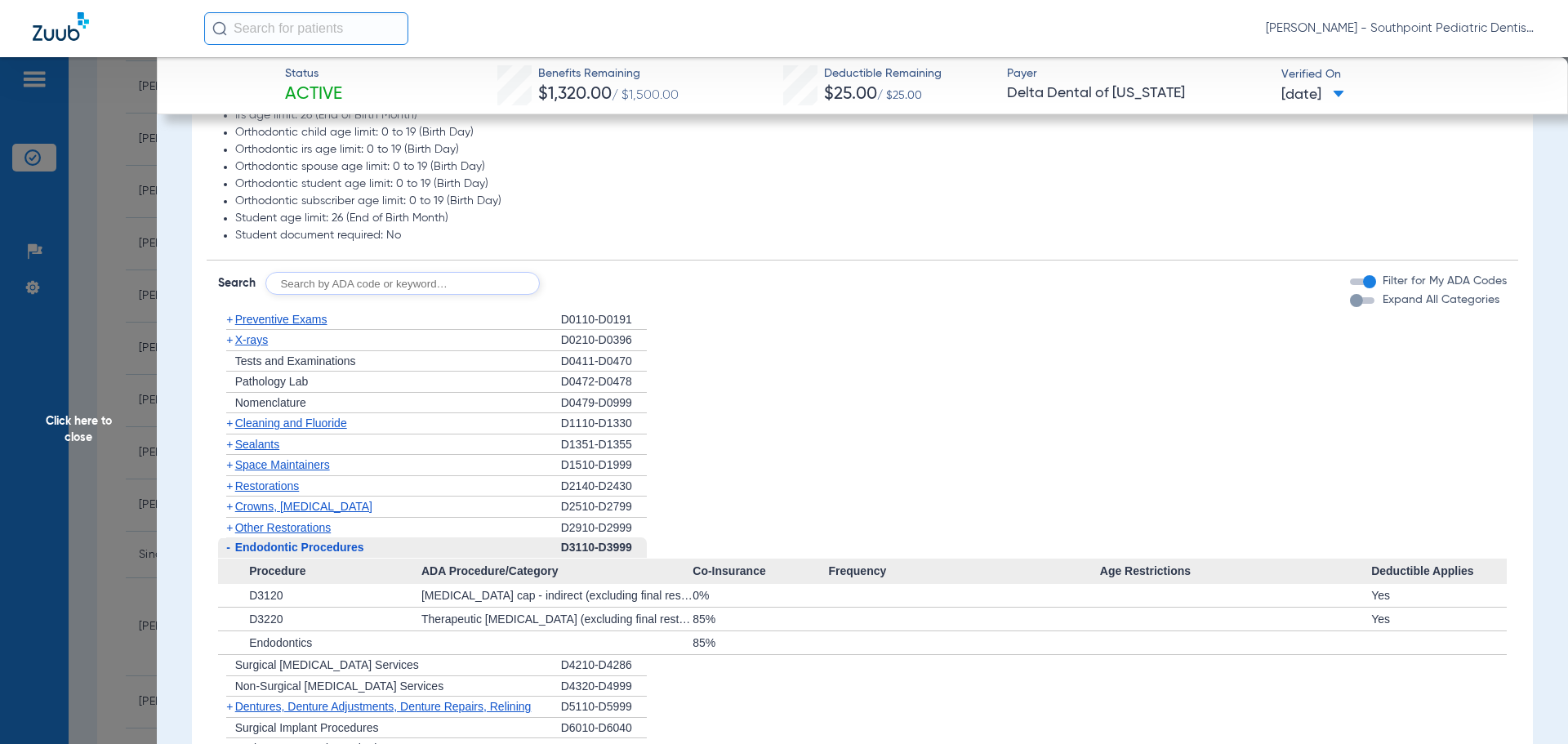
click at [330, 550] on span "Endodontic Procedures" at bounding box center [299, 548] width 129 height 13
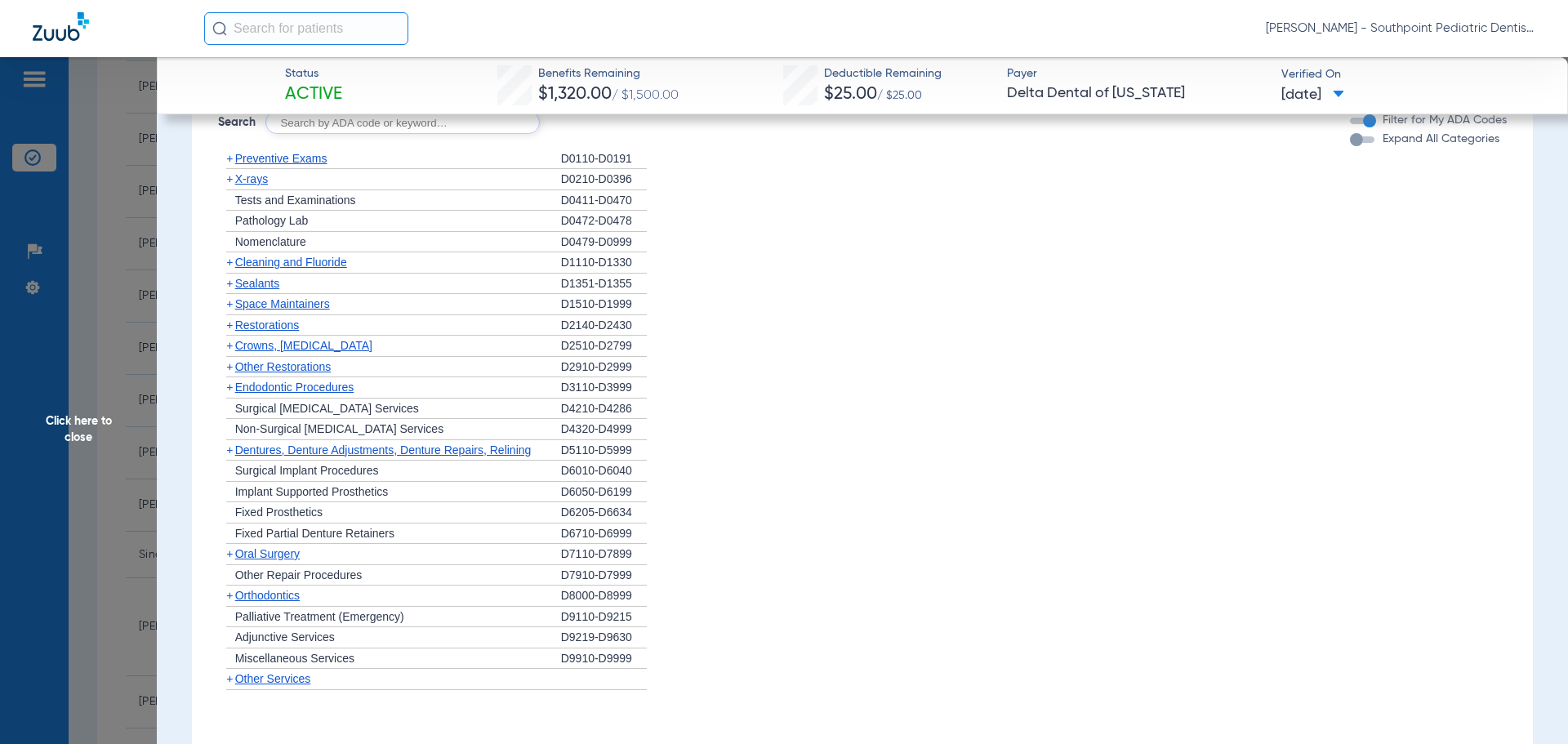
scroll to position [1062, 0]
click at [334, 558] on div "+ [MEDICAL_DATA]" at bounding box center [389, 552] width 343 height 21
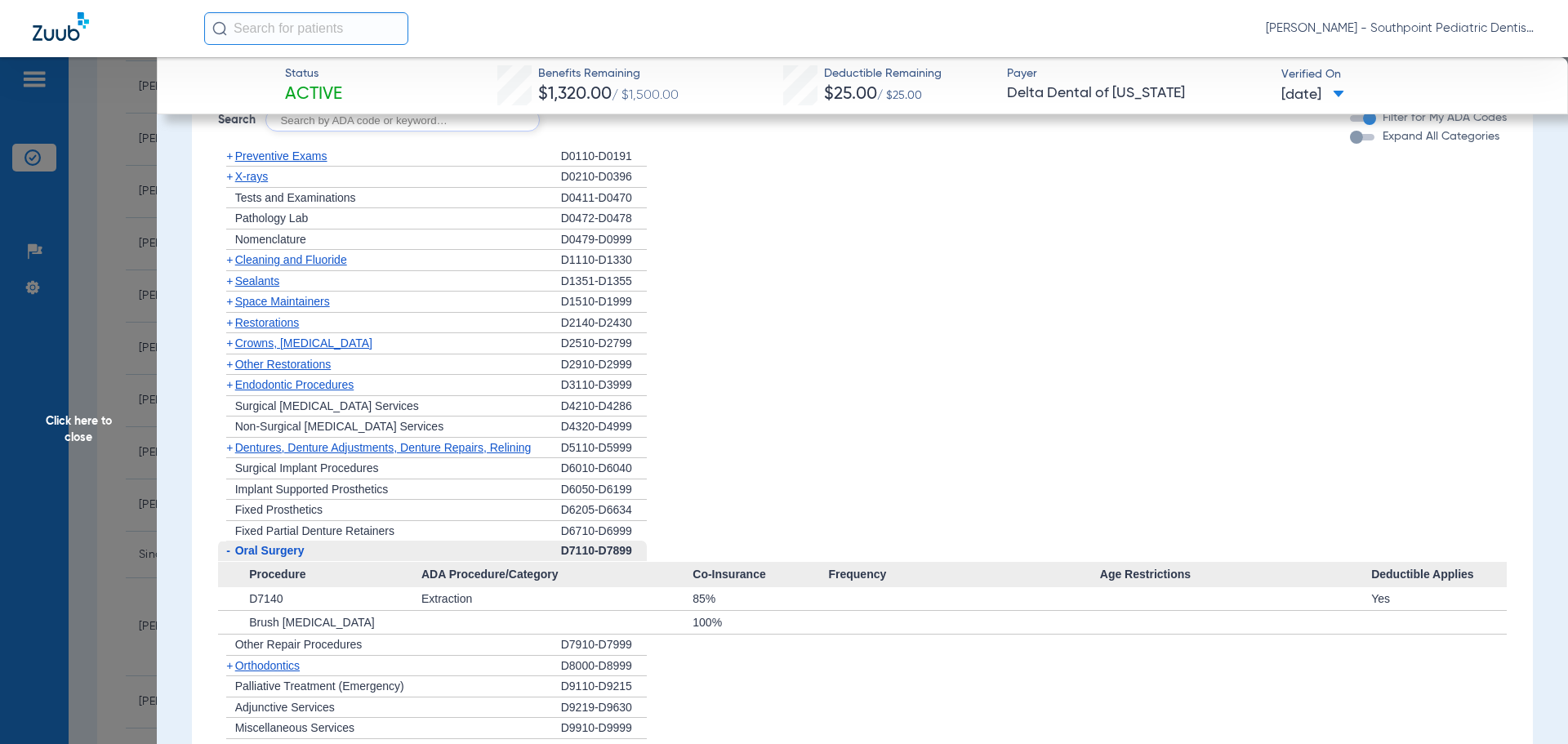
click at [333, 557] on div "- [MEDICAL_DATA]" at bounding box center [389, 551] width 343 height 21
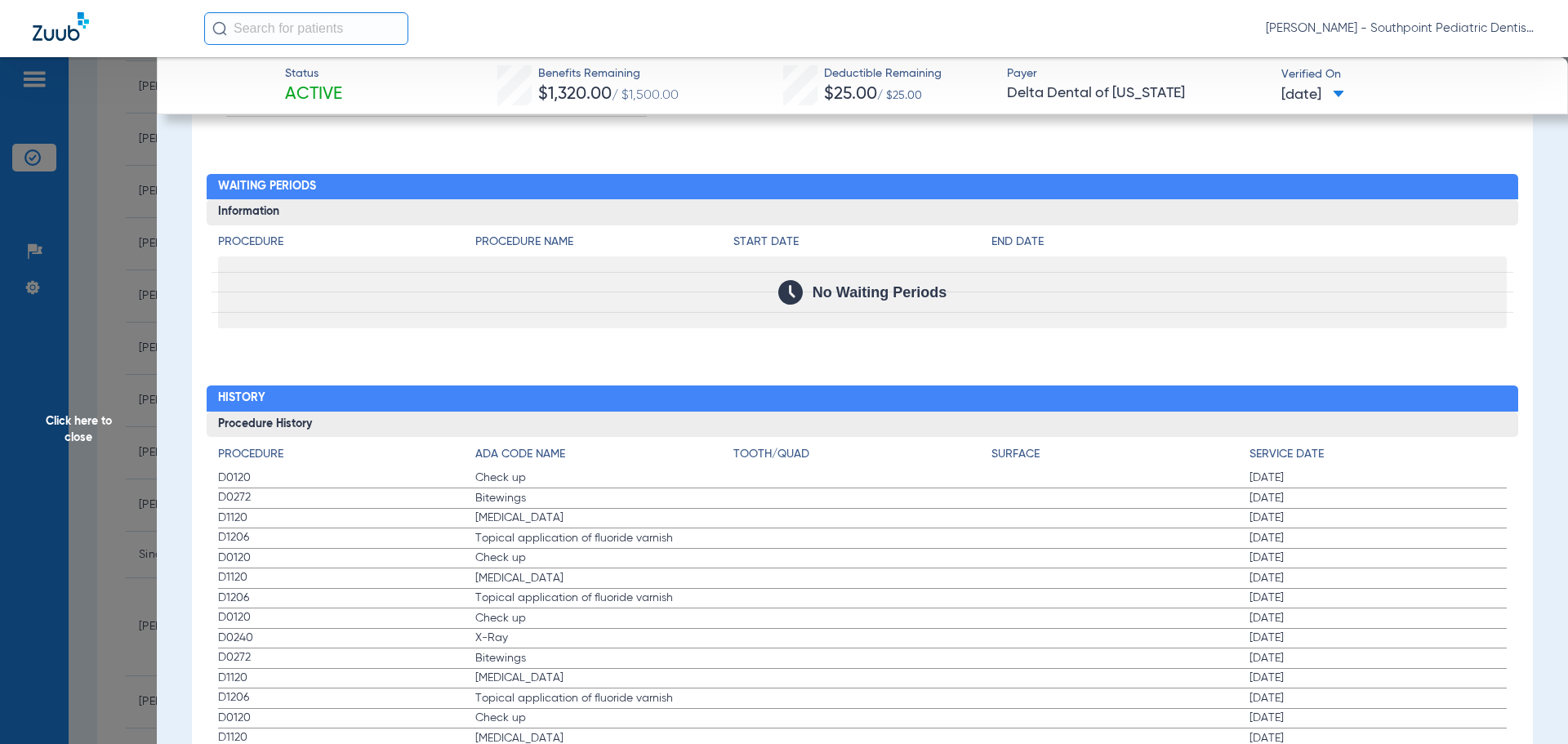
scroll to position [1633, 0]
drag, startPoint x: 216, startPoint y: 476, endPoint x: 1349, endPoint y: 530, distance: 1134.3
click at [1349, 530] on div "Procedure ADA Code Name Tooth/Quad Surface Service Date D0120 Check up [DATE] D…" at bounding box center [862, 662] width 1312 height 452
click at [42, 302] on span "Click here to close" at bounding box center [78, 429] width 157 height 744
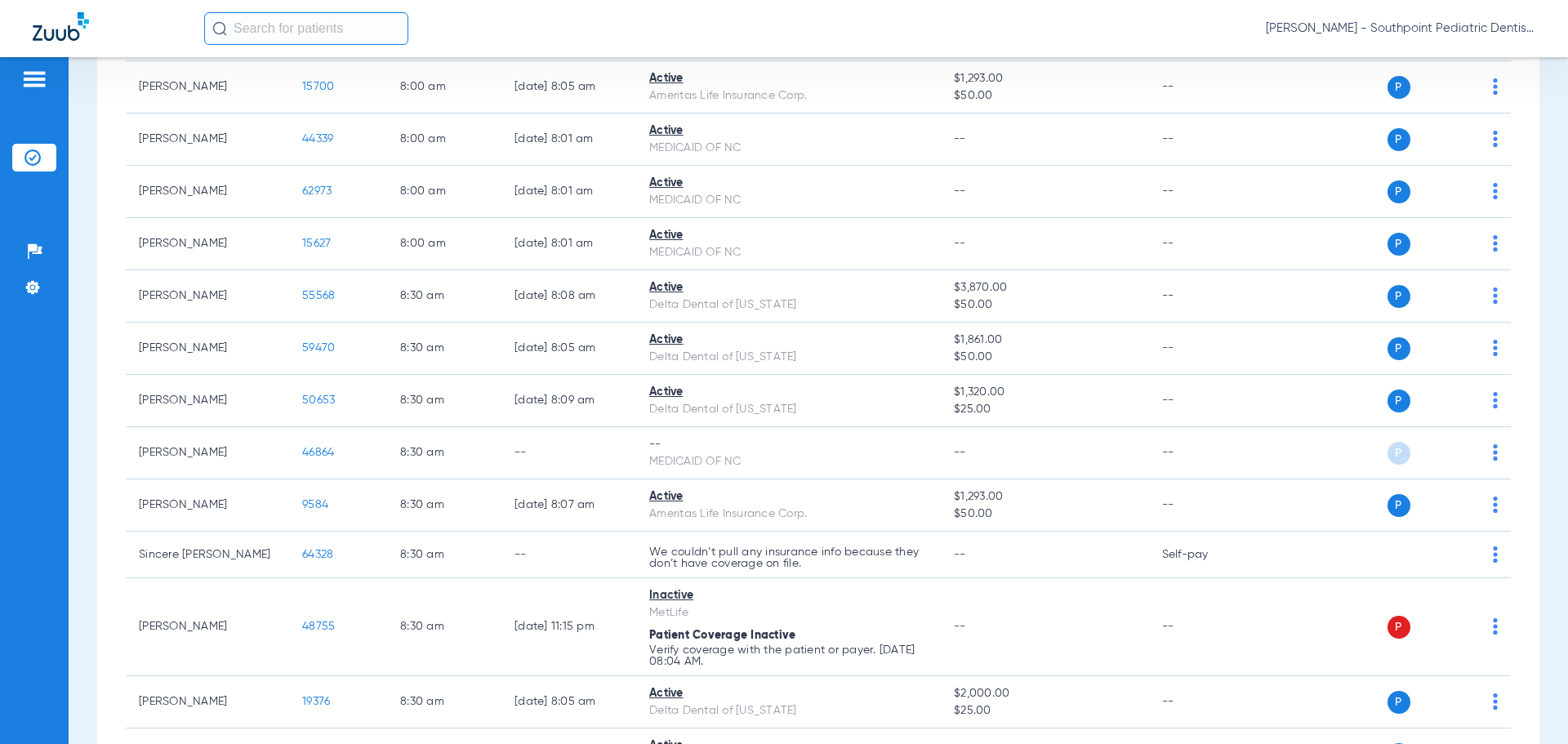
scroll to position [0, 0]
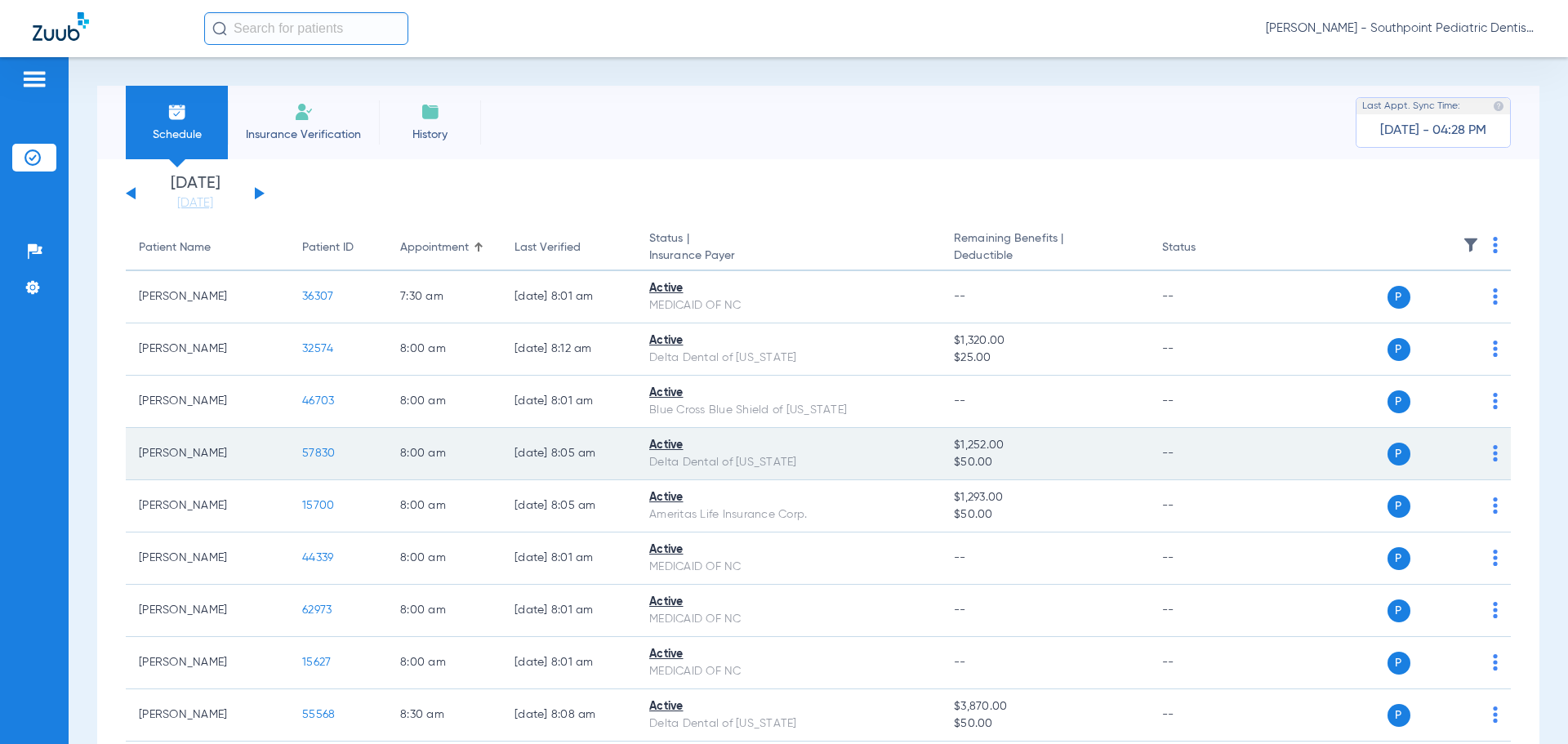
click at [326, 452] on span "57830" at bounding box center [318, 453] width 33 height 12
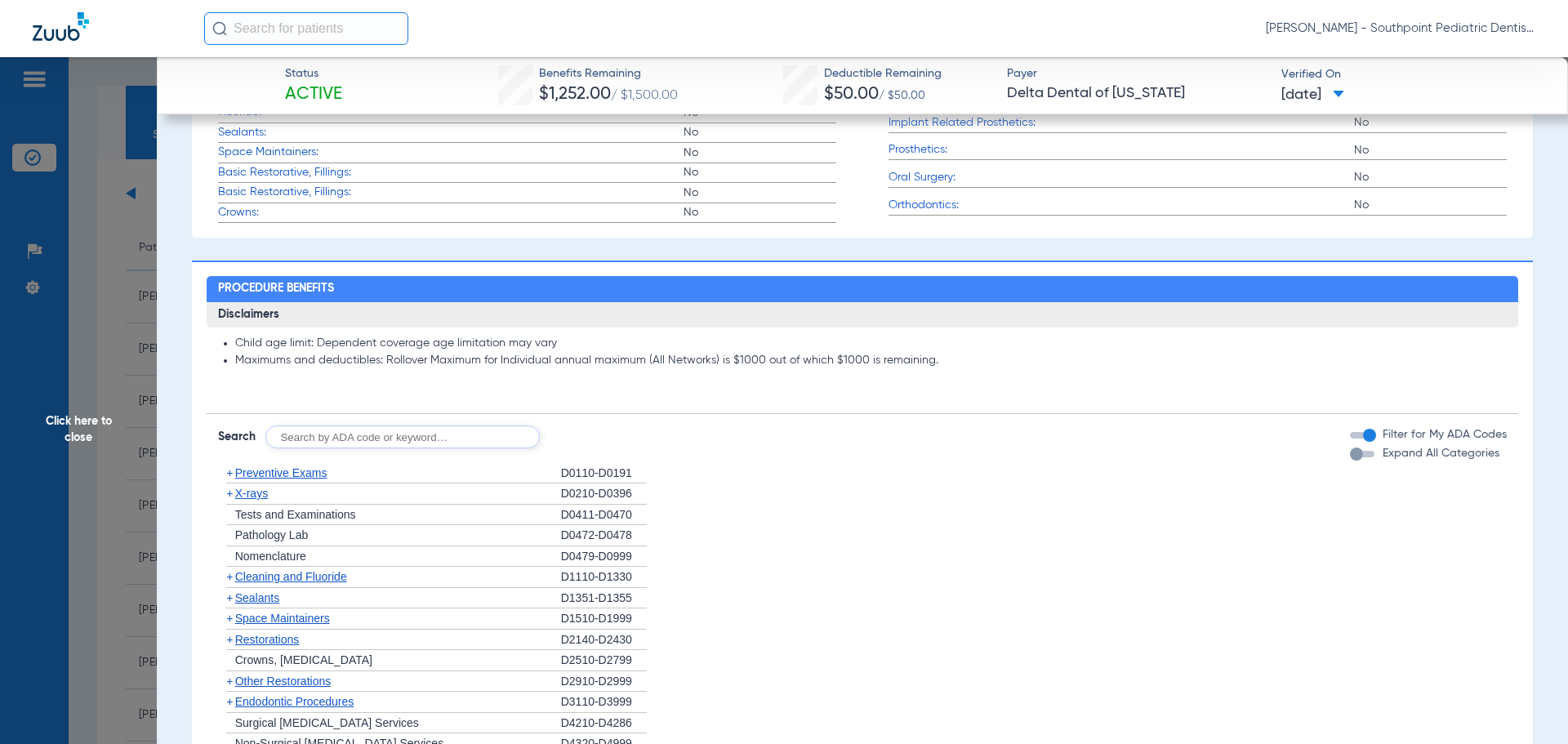
scroll to position [816, 0]
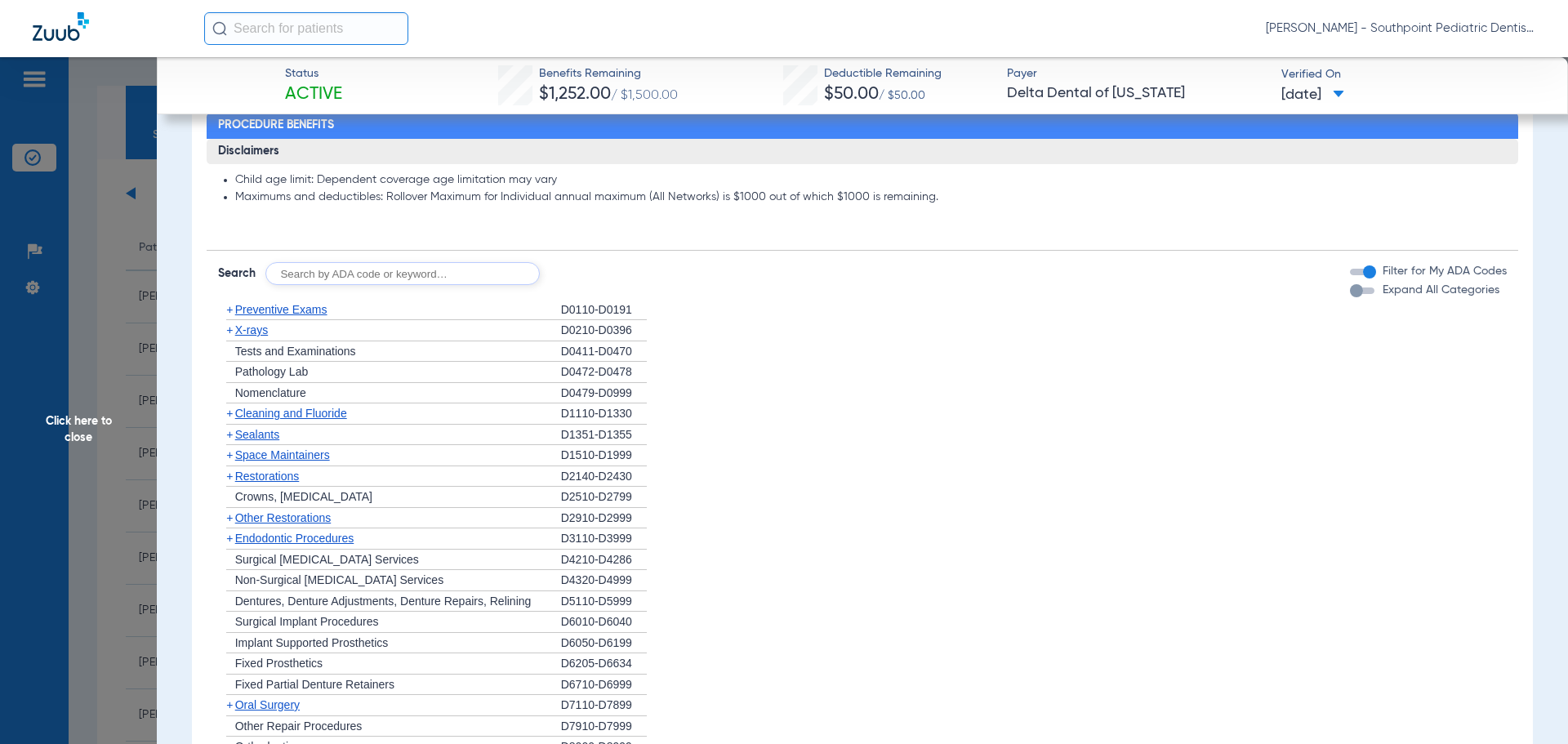
click at [428, 315] on div "+ Preventive Exams" at bounding box center [389, 310] width 343 height 21
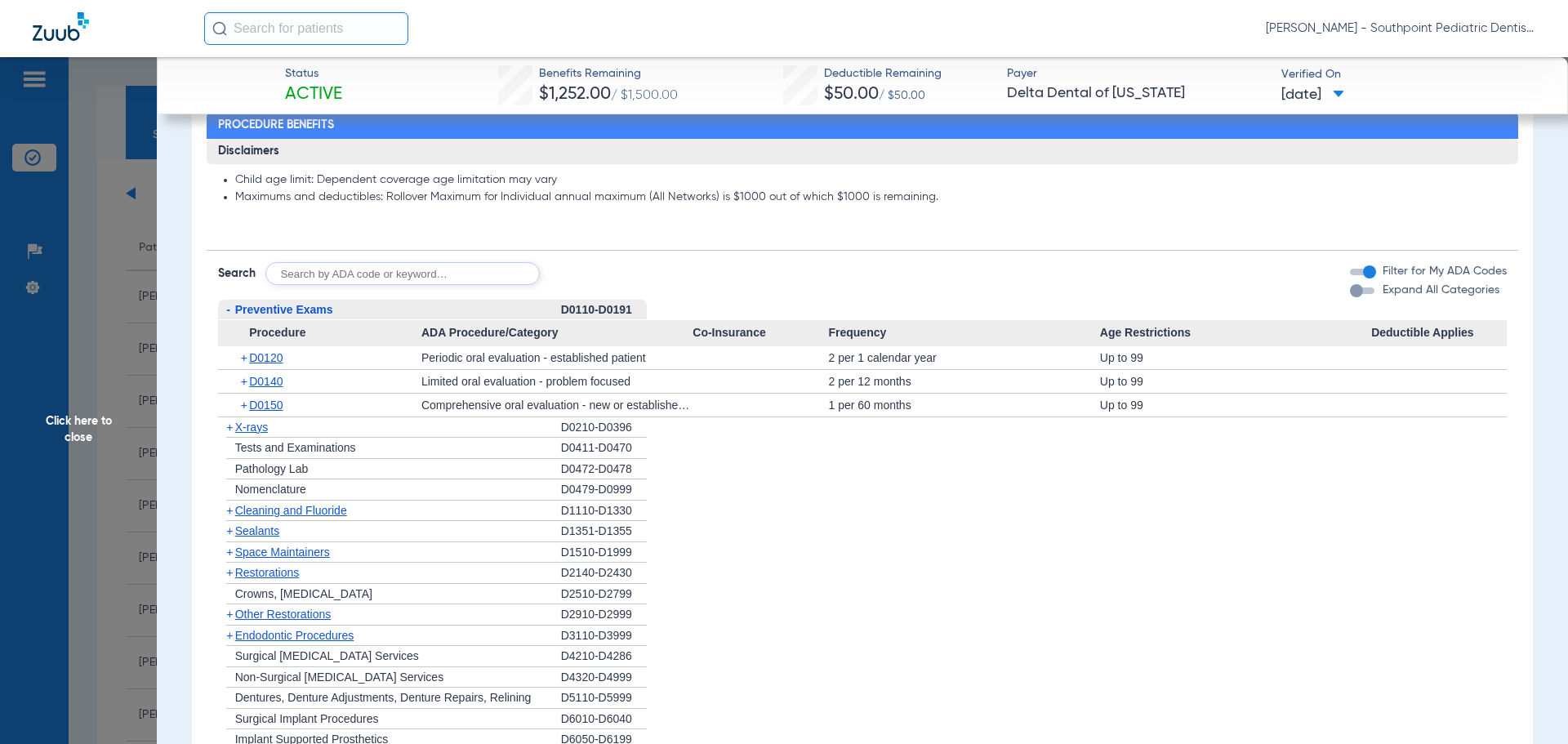
click at [428, 315] on div "- Preventive Exams" at bounding box center [389, 310] width 343 height 21
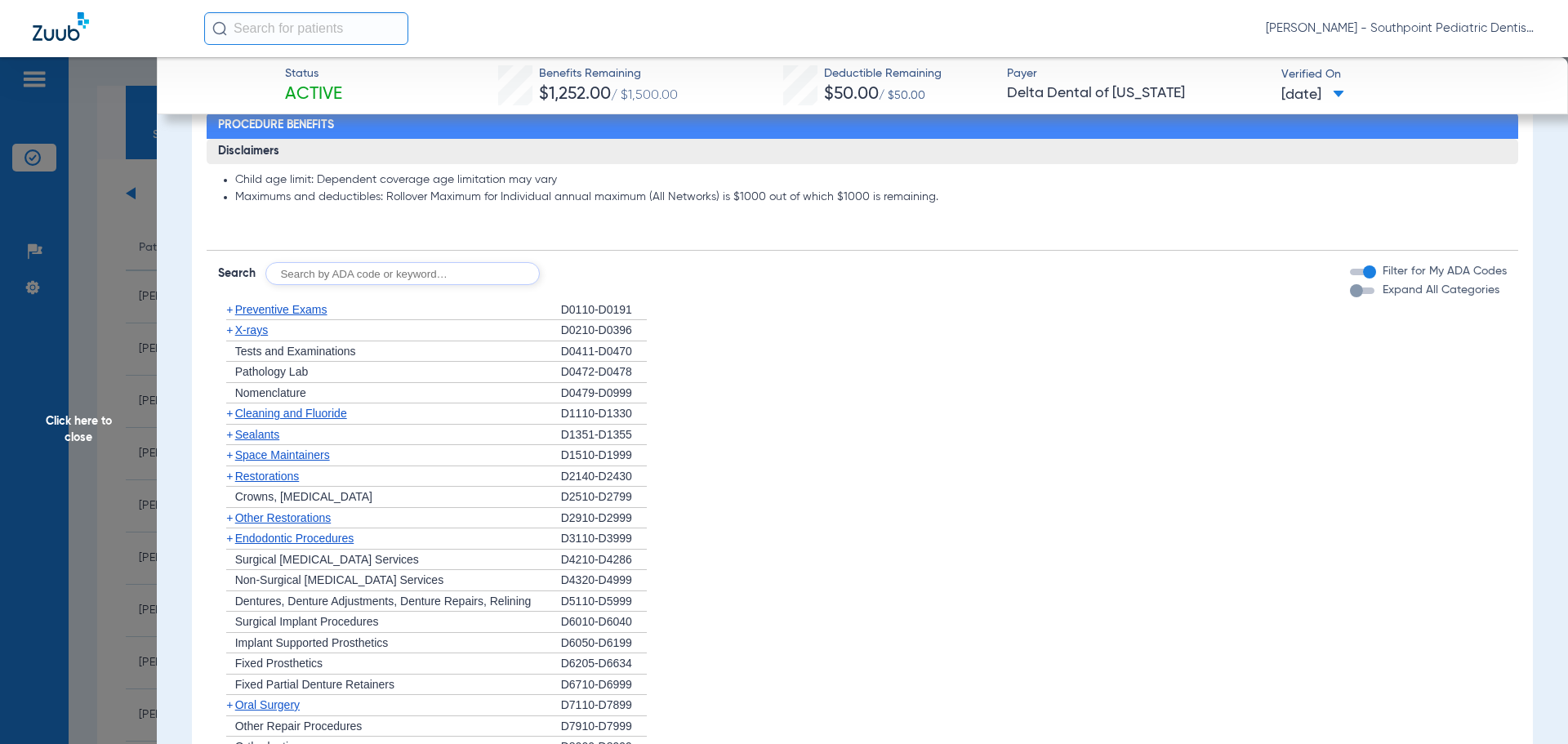
click at [432, 335] on div "+ X-rays" at bounding box center [389, 330] width 343 height 21
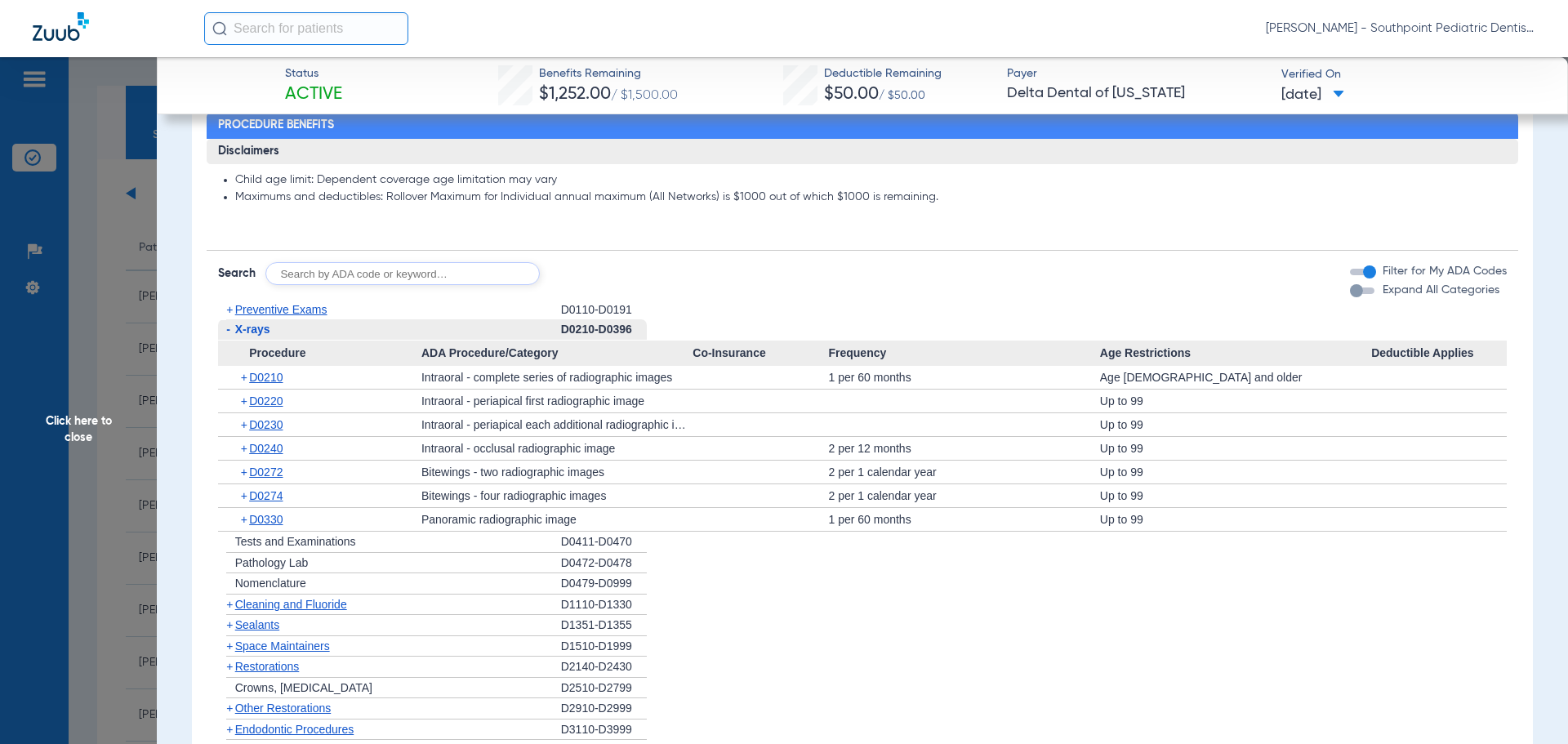
click at [432, 335] on div "- X-rays" at bounding box center [389, 329] width 343 height 21
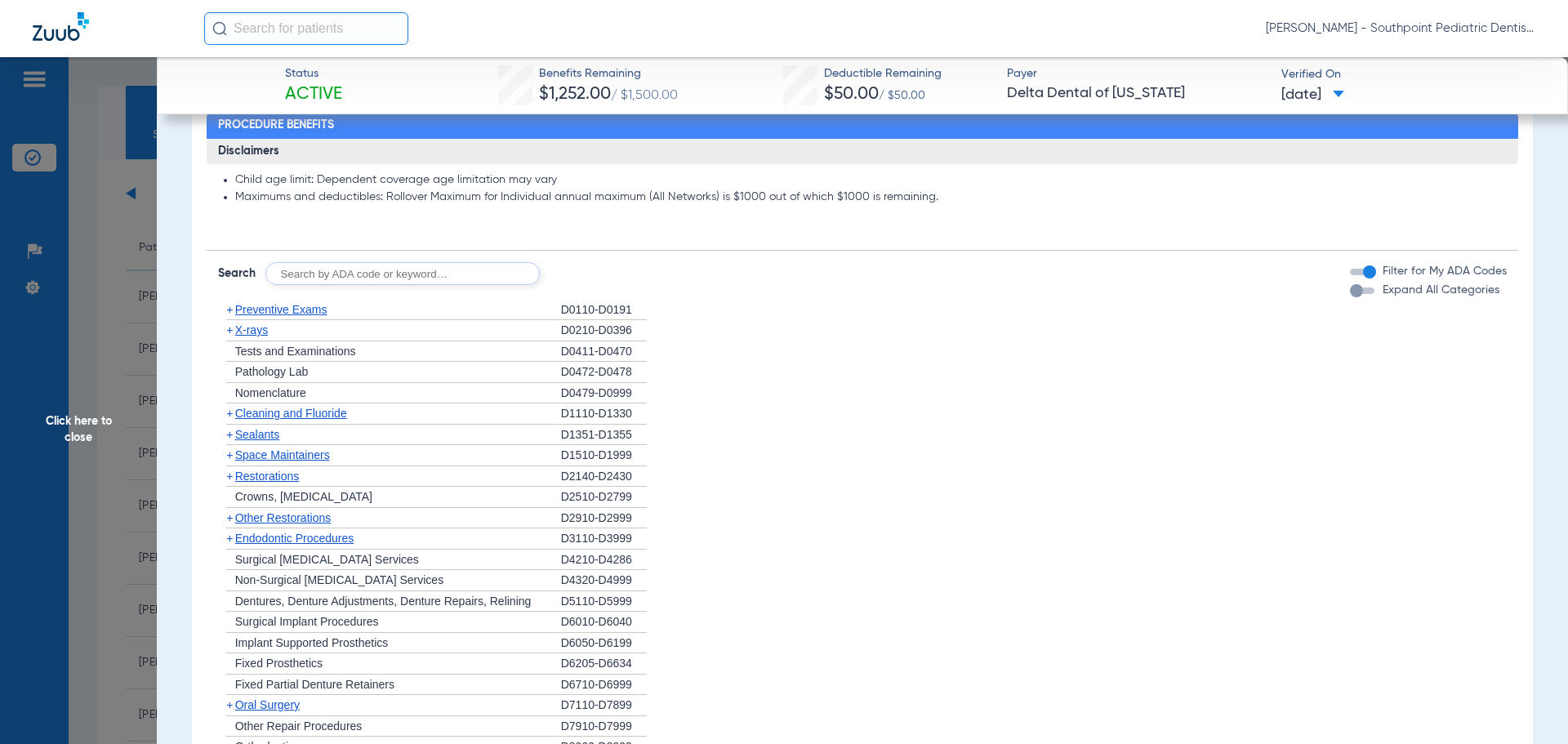
drag, startPoint x: 417, startPoint y: 403, endPoint x: 418, endPoint y: 416, distance: 13.0
click at [419, 413] on ul "+ Preventive Exams D0110-D0191 + X-rays D0210-D0396 + Tests and Examinations D0…" at bounding box center [863, 570] width 1289 height 542
click at [418, 416] on div "+ Cleaning and Fluoride" at bounding box center [389, 414] width 343 height 21
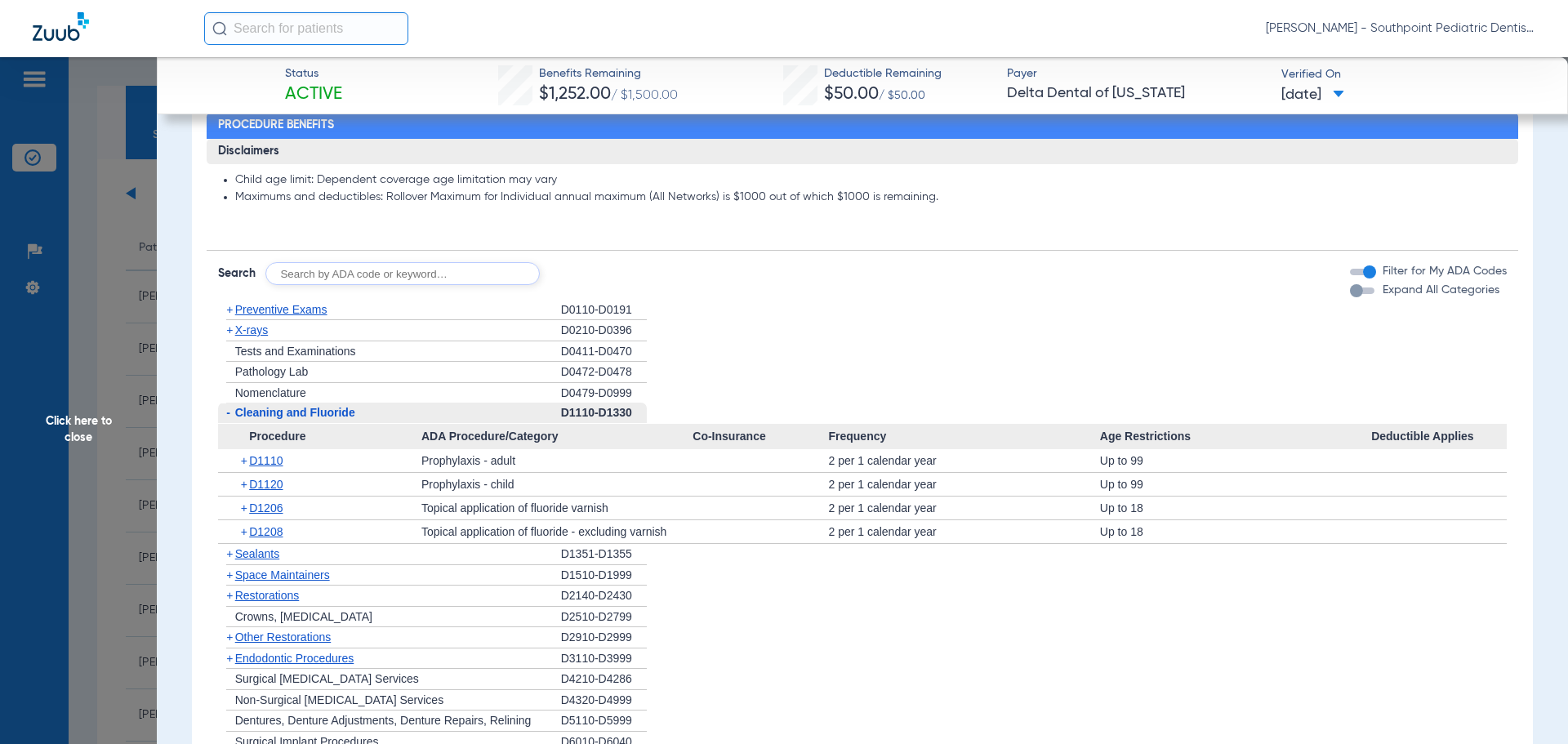
click at [418, 416] on div "- Cleaning and Fluoride" at bounding box center [389, 413] width 343 height 21
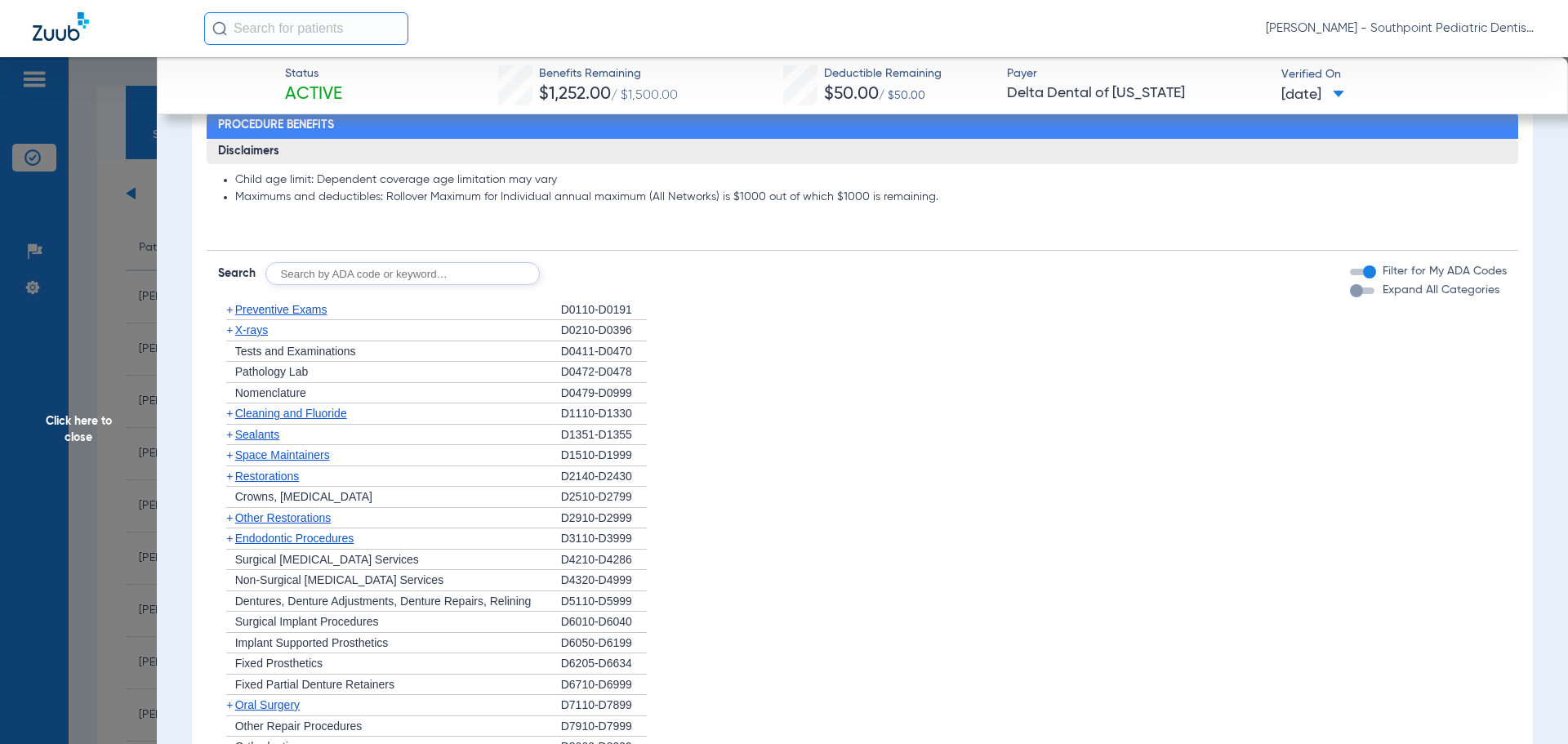
click at [396, 442] on div "+ Sealants" at bounding box center [389, 435] width 343 height 21
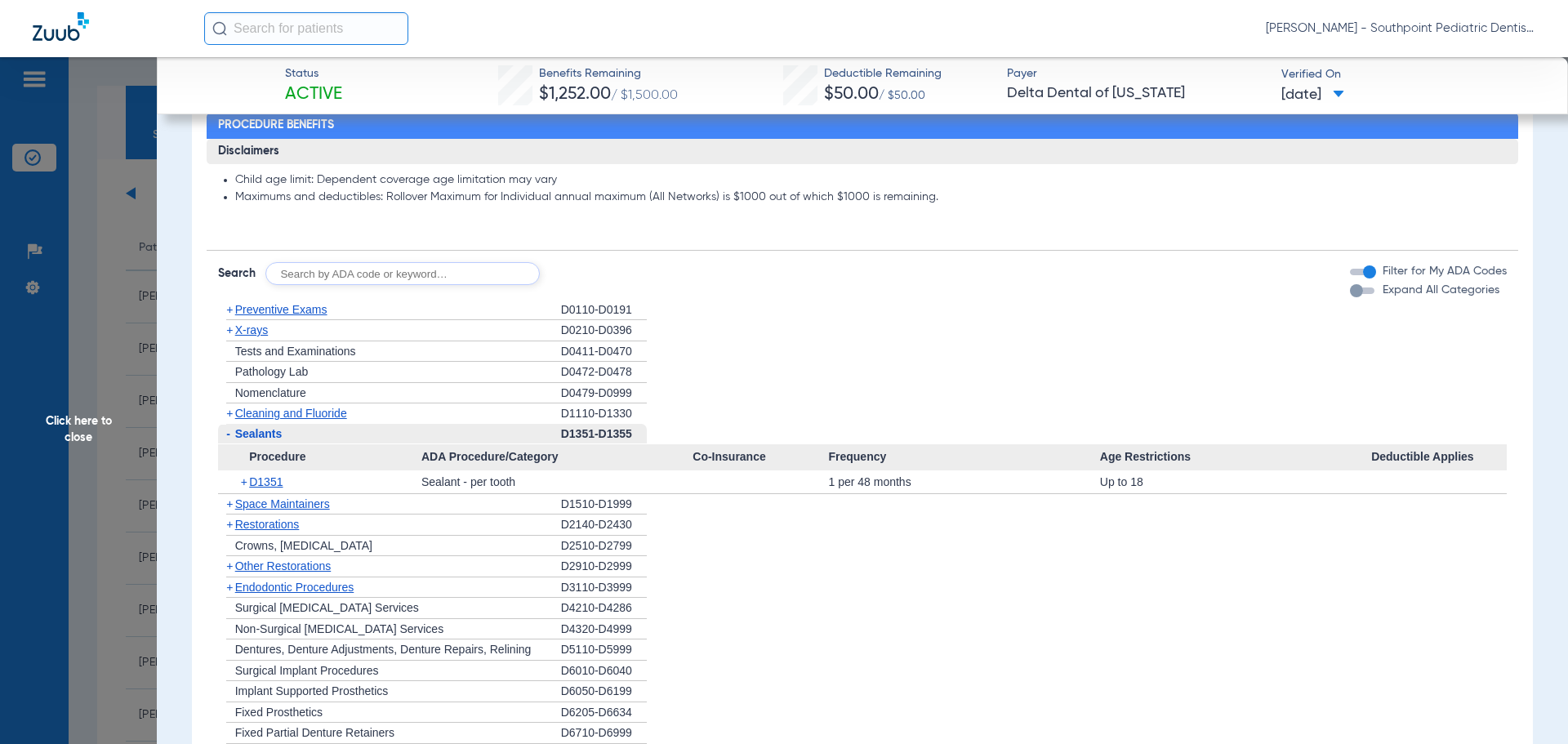
click at [396, 442] on div "- Sealants" at bounding box center [389, 434] width 343 height 21
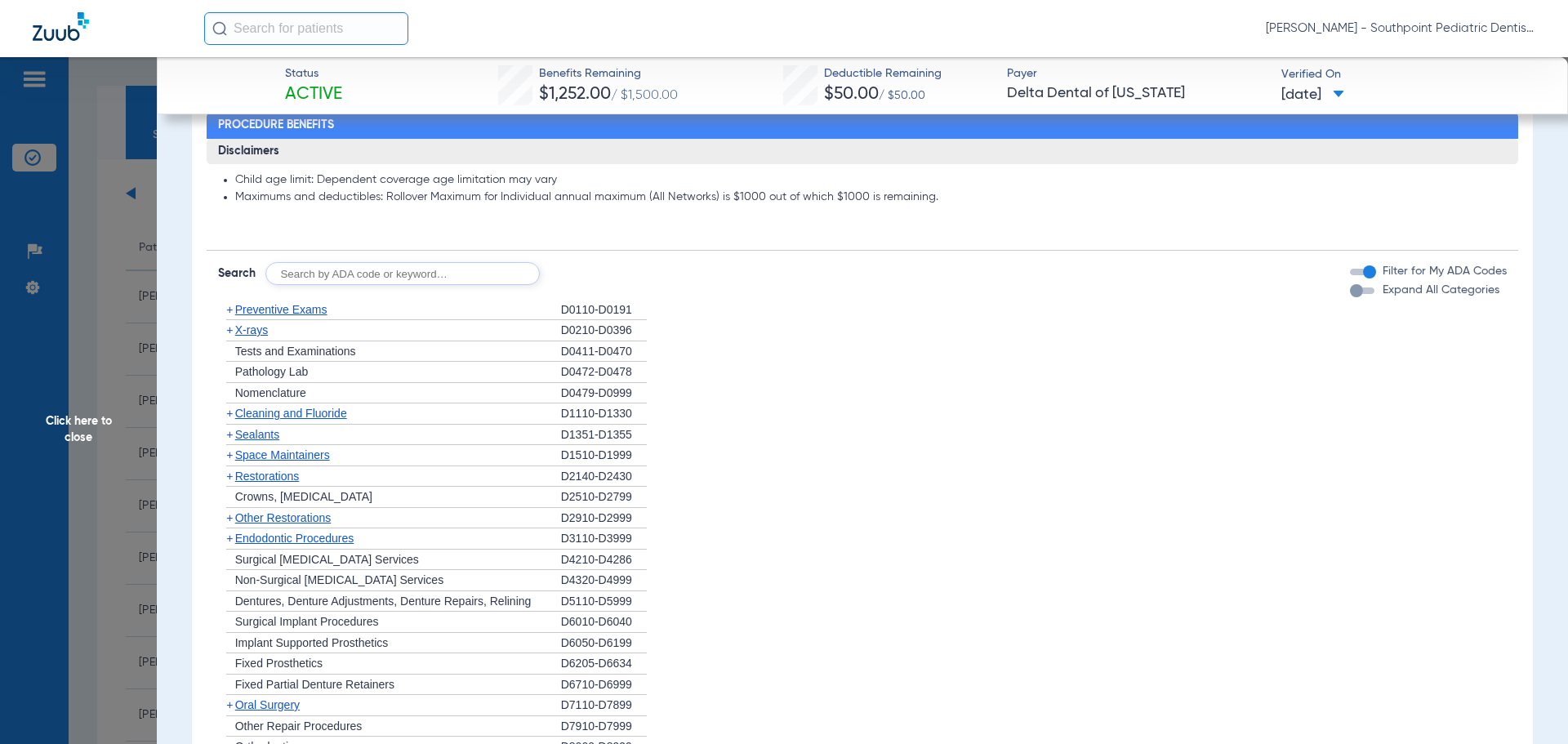
click at [393, 451] on div "+ Space Maintainers" at bounding box center [389, 455] width 343 height 21
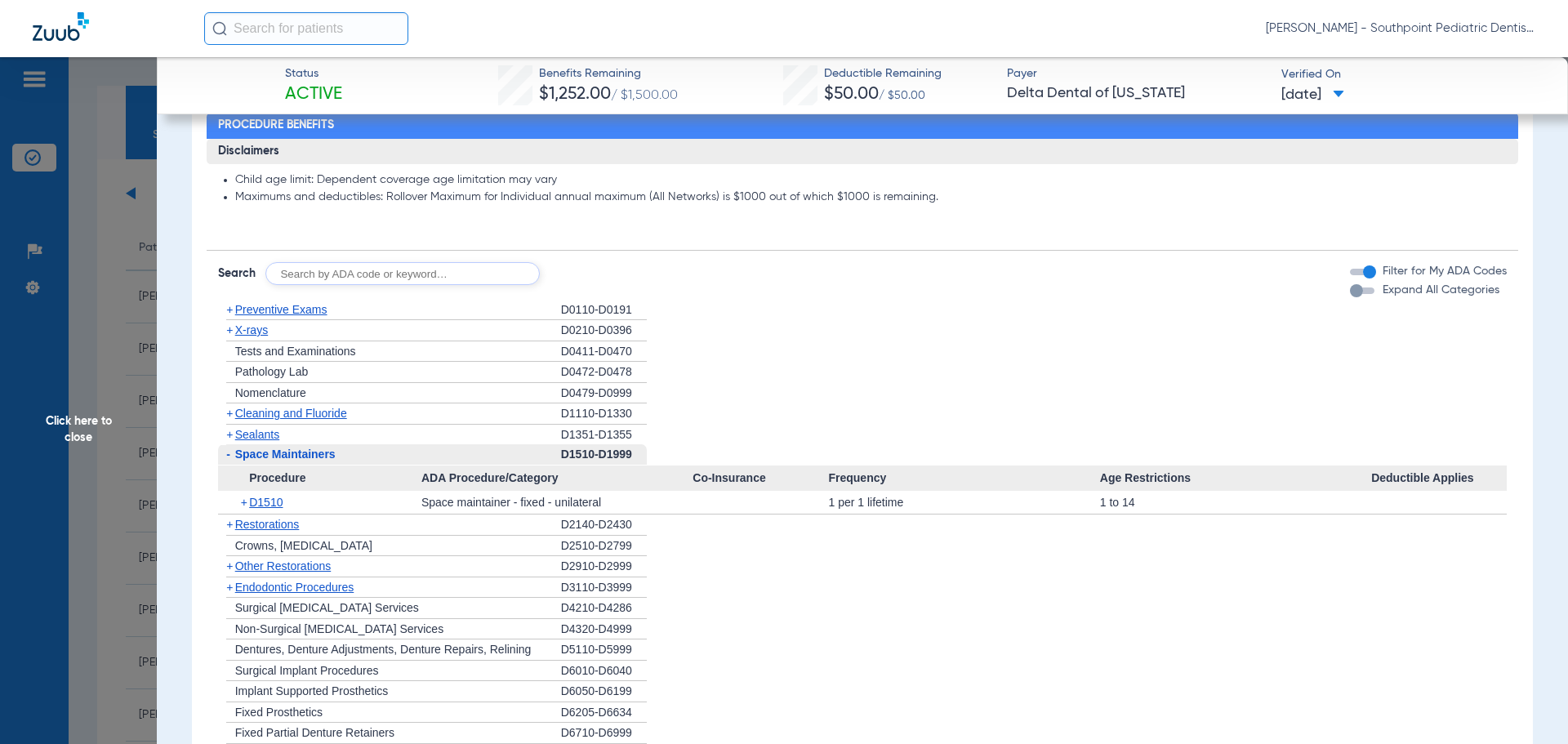
click at [393, 451] on div "- Space Maintainers" at bounding box center [389, 454] width 343 height 21
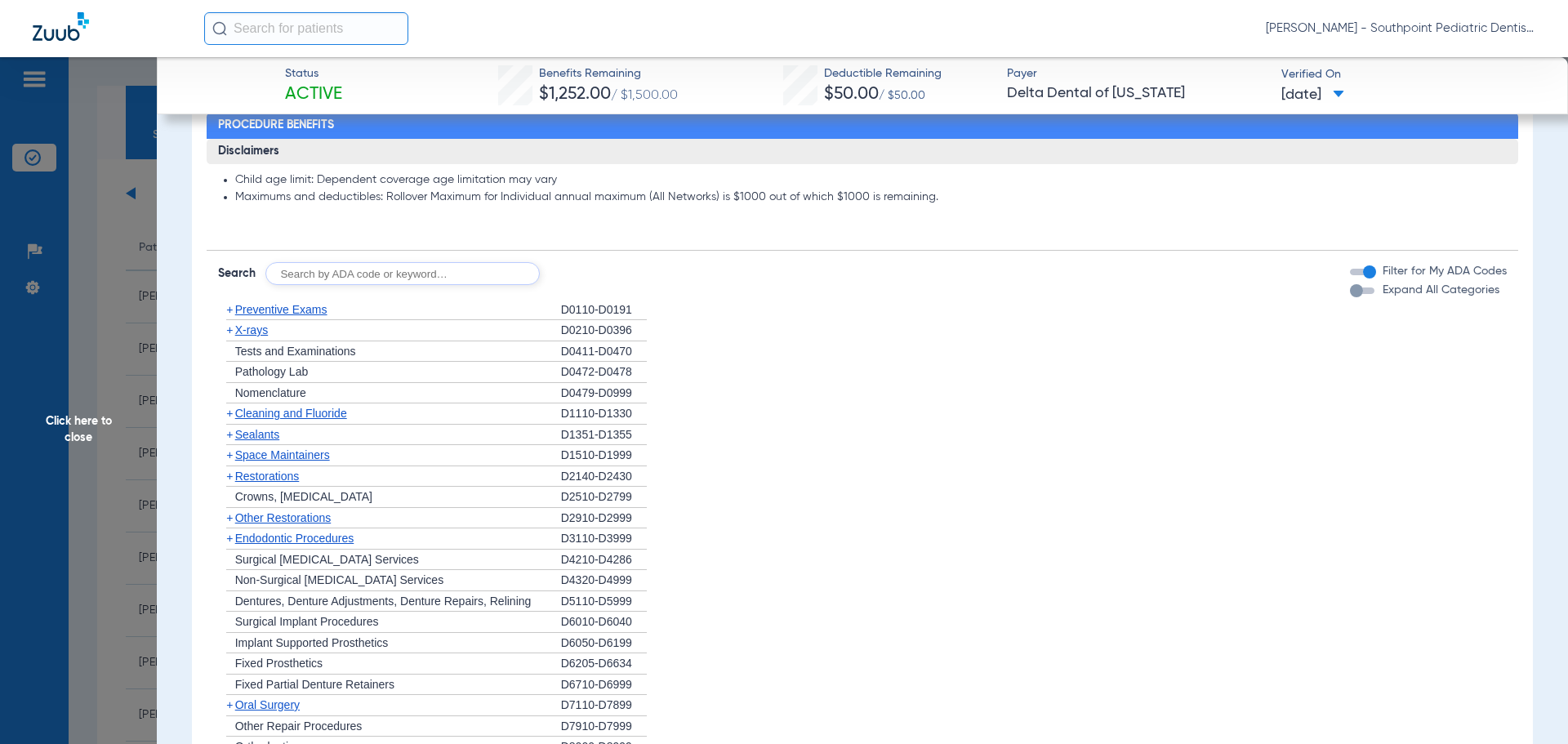
click at [319, 521] on span "Other Restorations" at bounding box center [283, 518] width 96 height 13
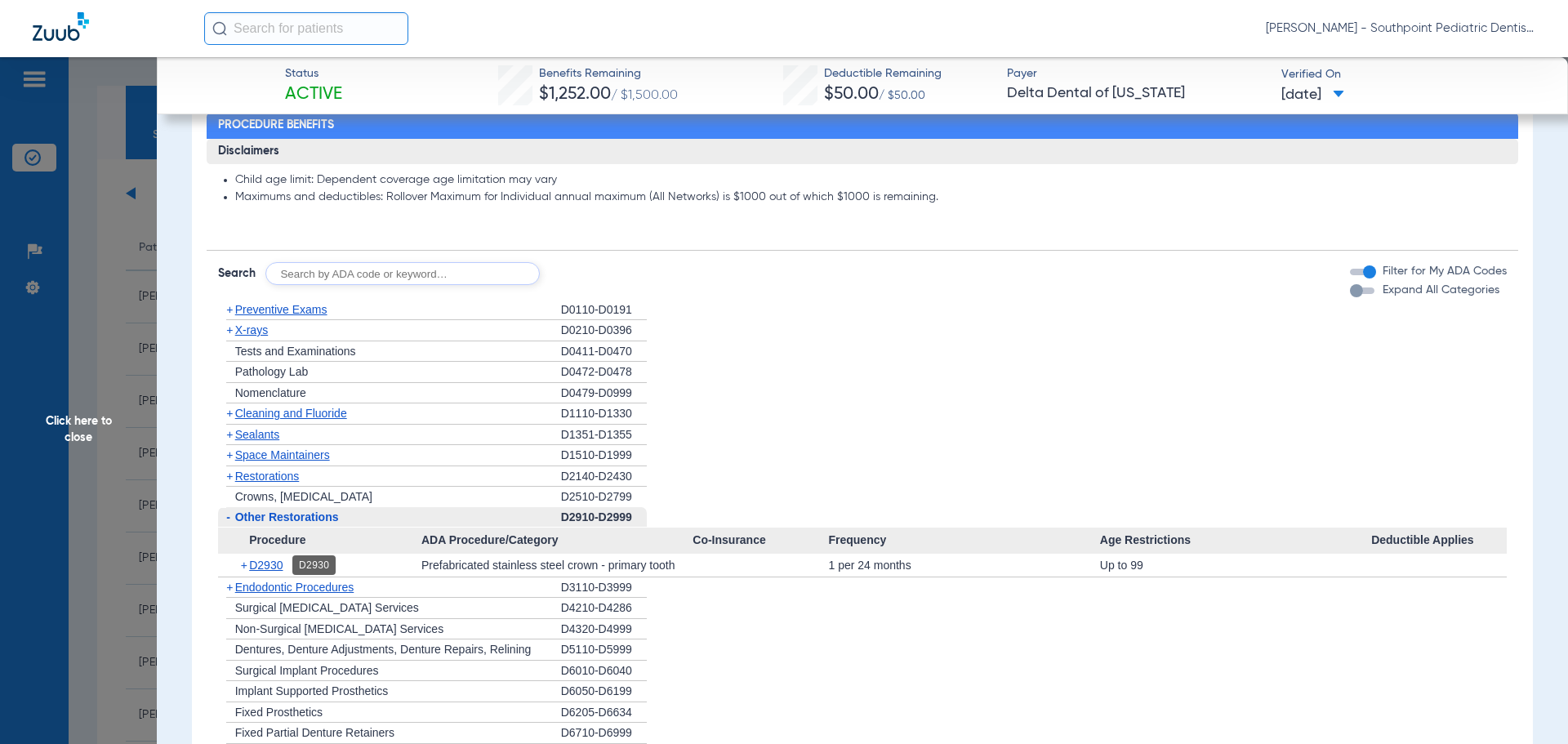
click at [258, 562] on span "D2930" at bounding box center [266, 565] width 34 height 13
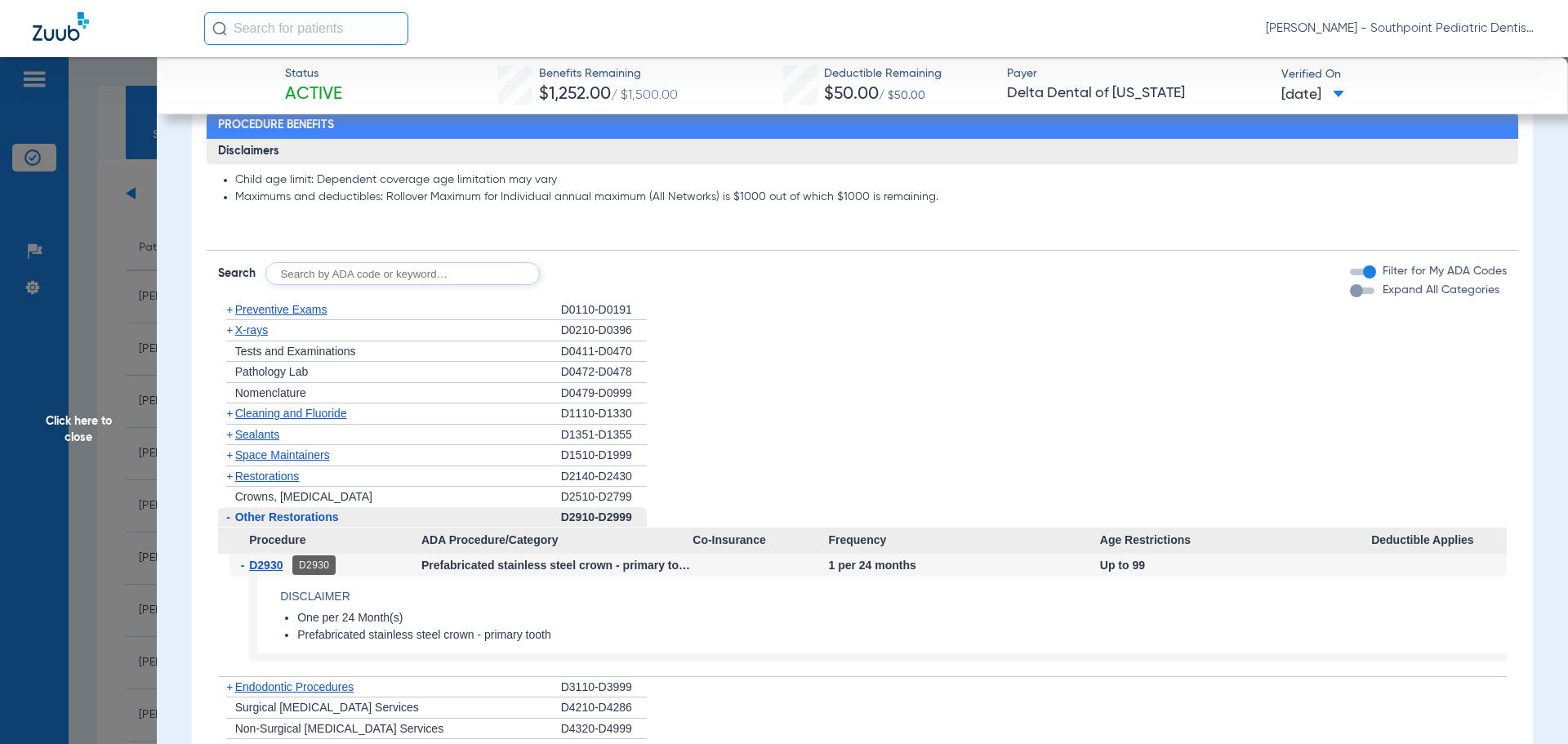
click at [258, 562] on span "D2930" at bounding box center [266, 565] width 34 height 13
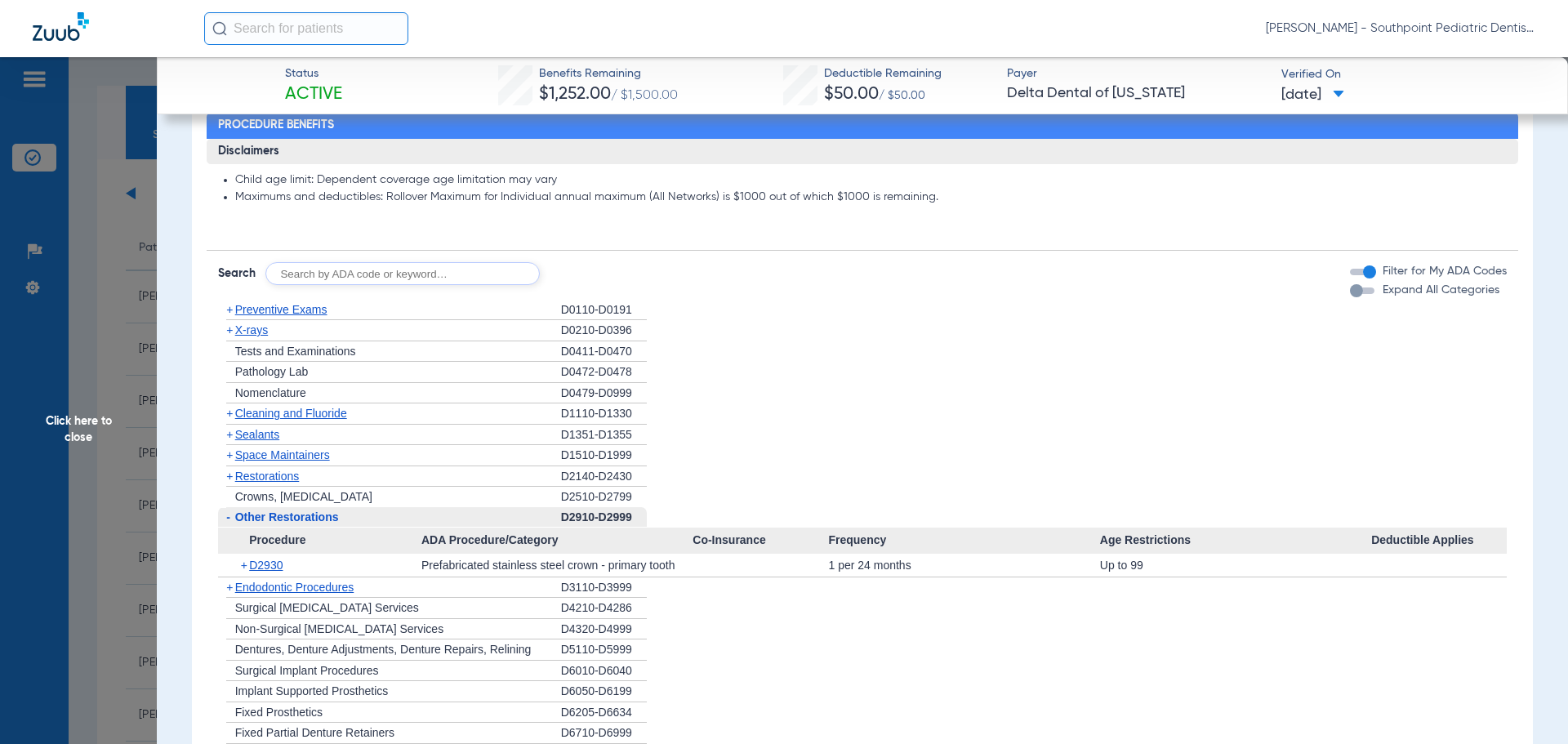
click at [271, 524] on div "- Other Restorations" at bounding box center [389, 517] width 343 height 21
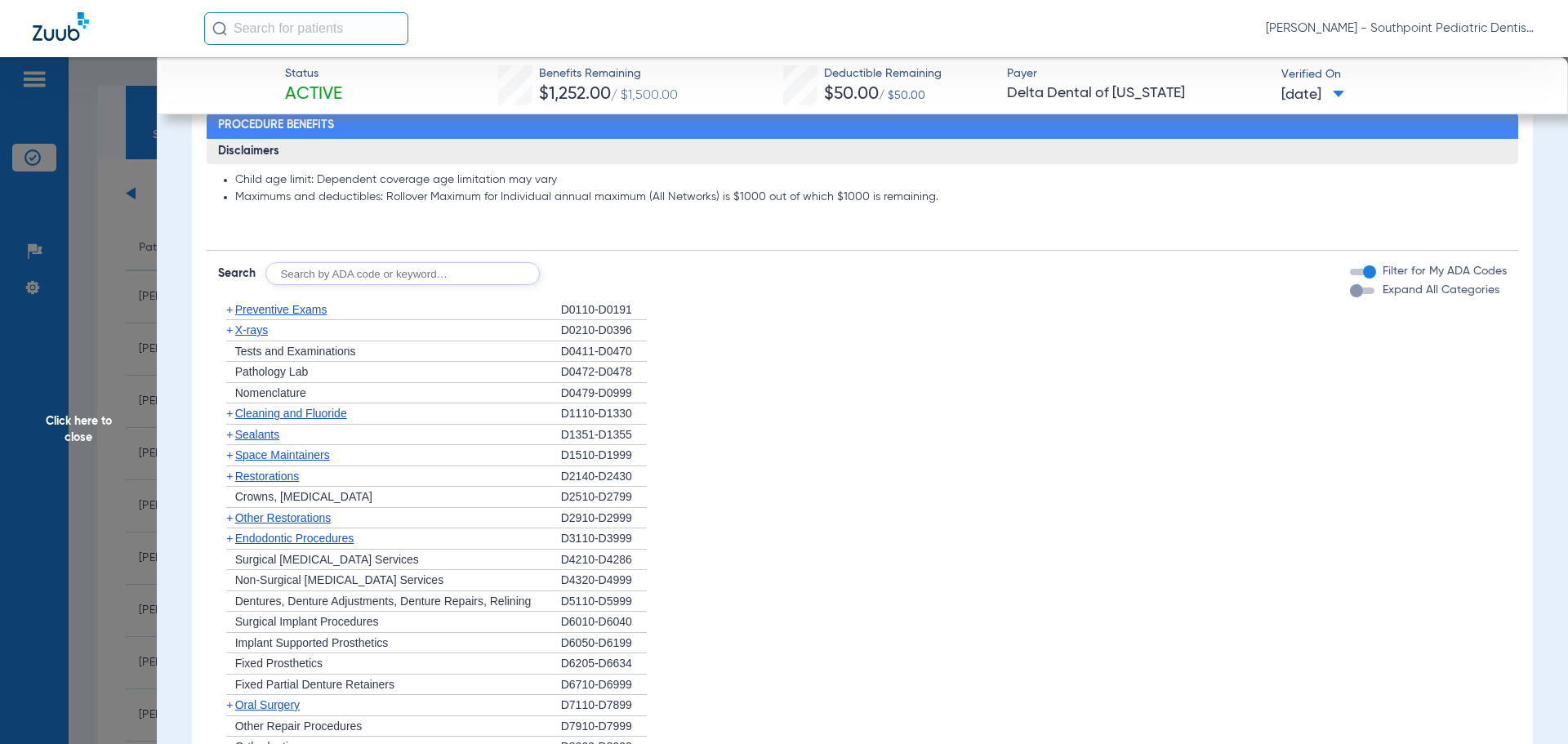
click at [263, 522] on span "Other Restorations" at bounding box center [283, 518] width 96 height 13
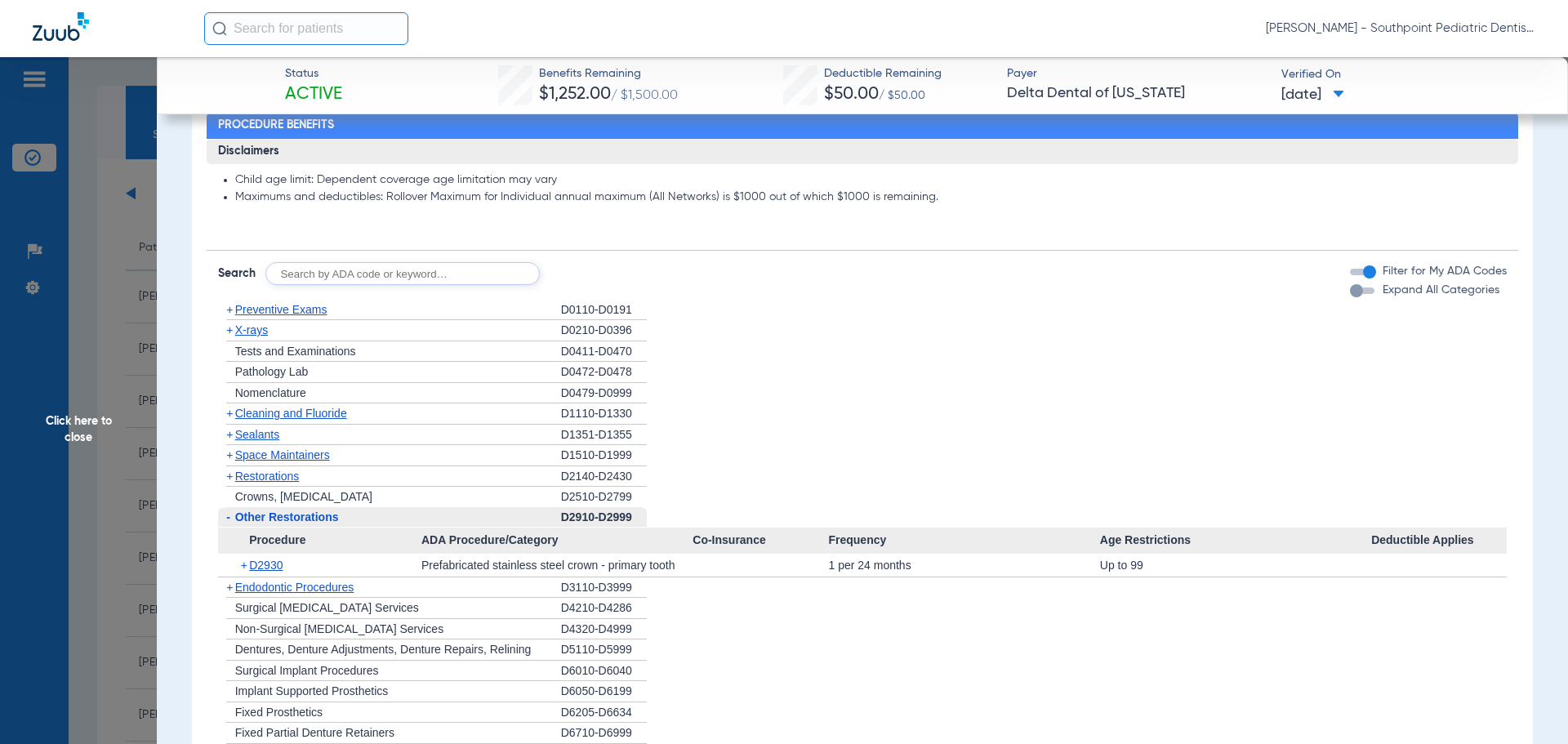
drag, startPoint x: 263, startPoint y: 522, endPoint x: 267, endPoint y: 540, distance: 18.4
click at [270, 542] on span "Procedure" at bounding box center [319, 540] width 203 height 26
click at [266, 566] on span "D2930" at bounding box center [266, 565] width 34 height 13
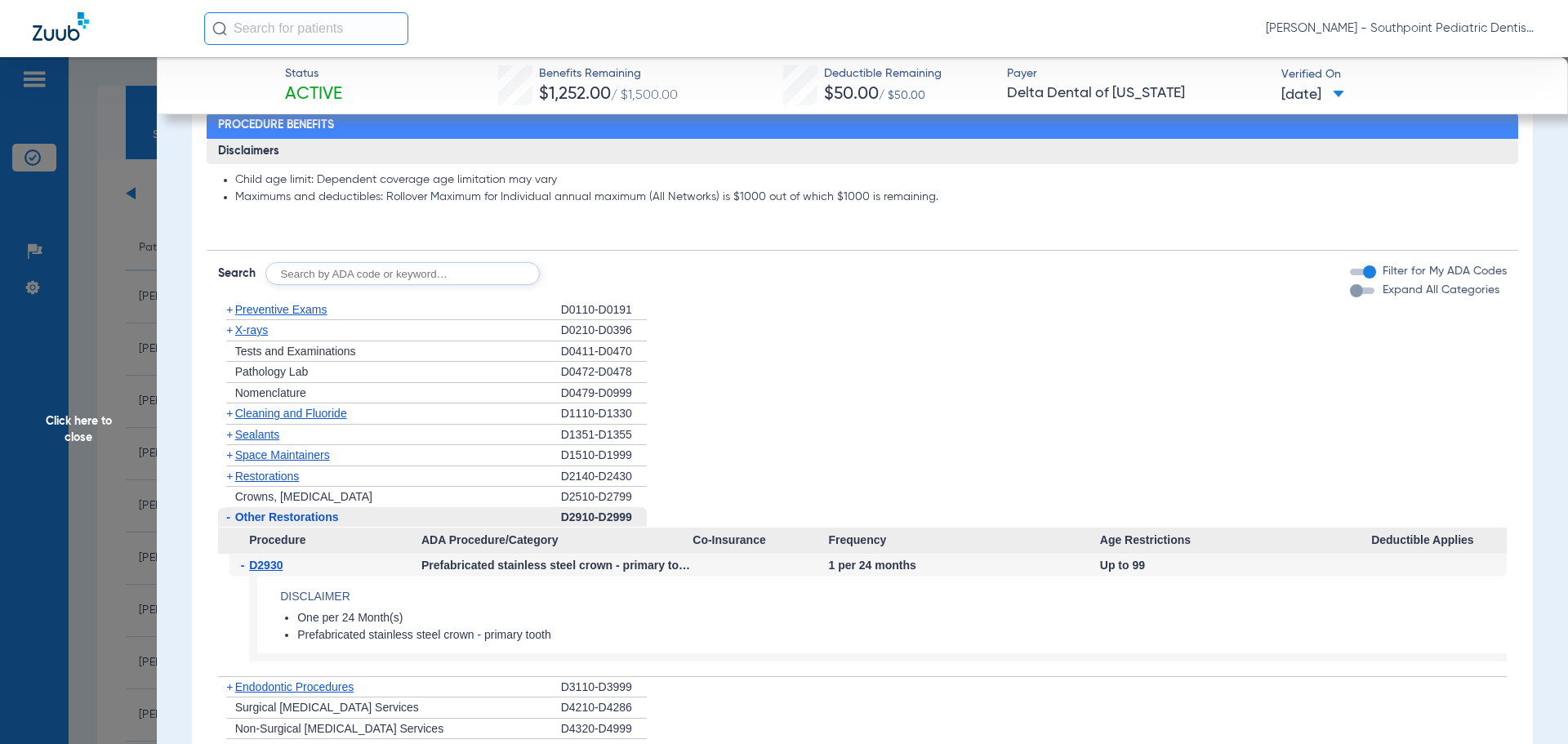
click at [318, 516] on span "Other Restorations" at bounding box center [286, 517] width 104 height 13
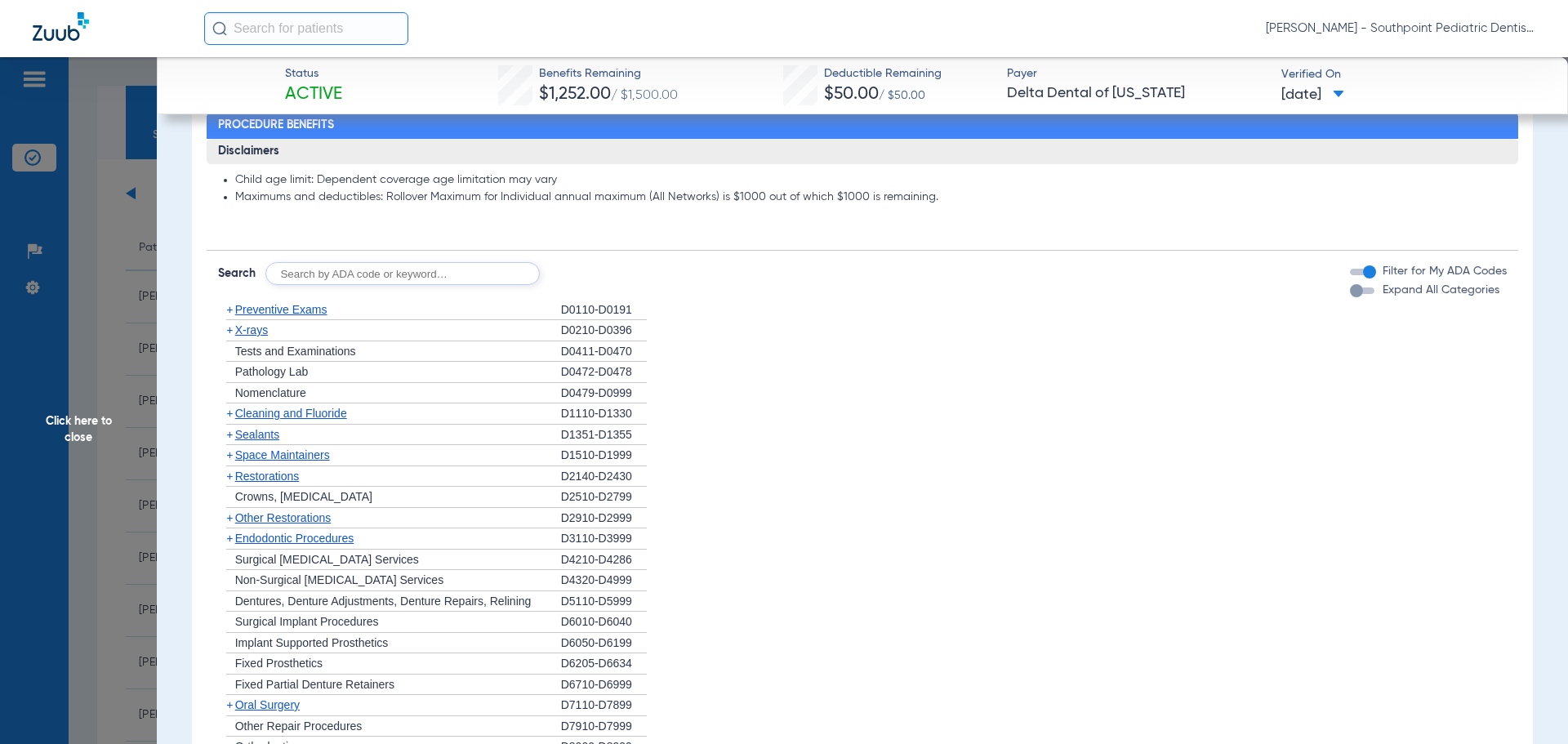
click at [302, 533] on span "Endodontic Procedures" at bounding box center [294, 538] width 119 height 13
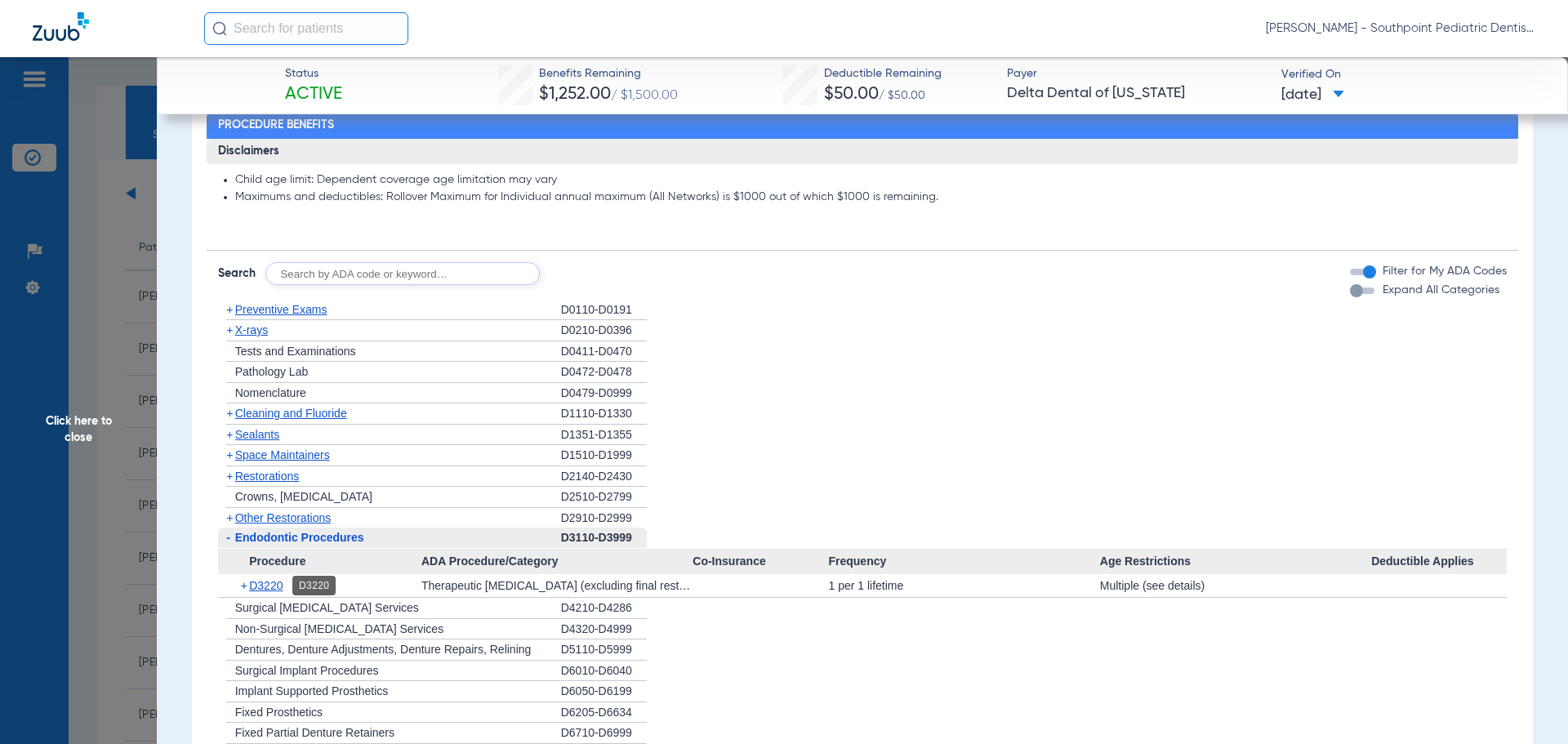
click at [270, 586] on span "D3220" at bounding box center [266, 586] width 34 height 13
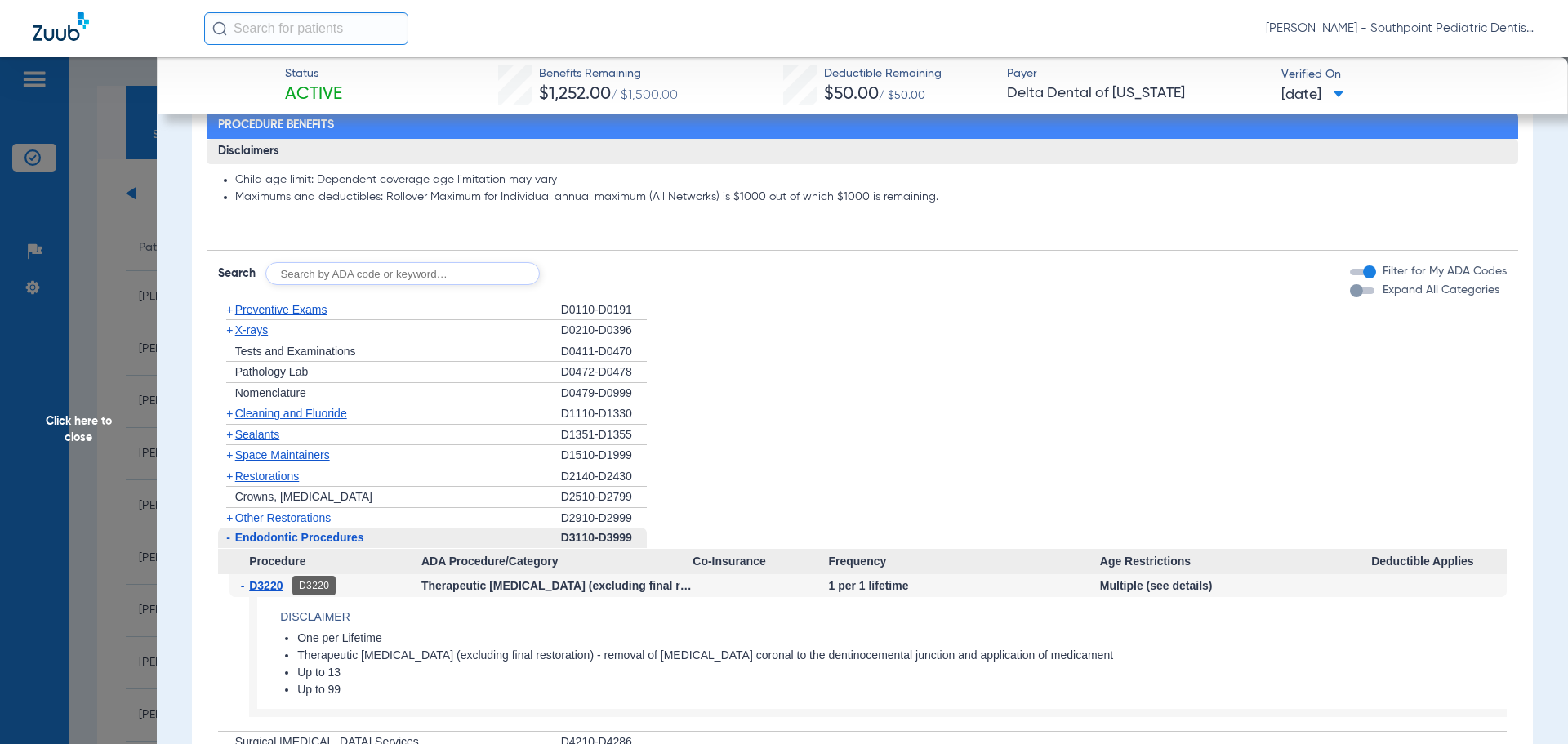
click at [270, 586] on span "D3220" at bounding box center [266, 586] width 34 height 13
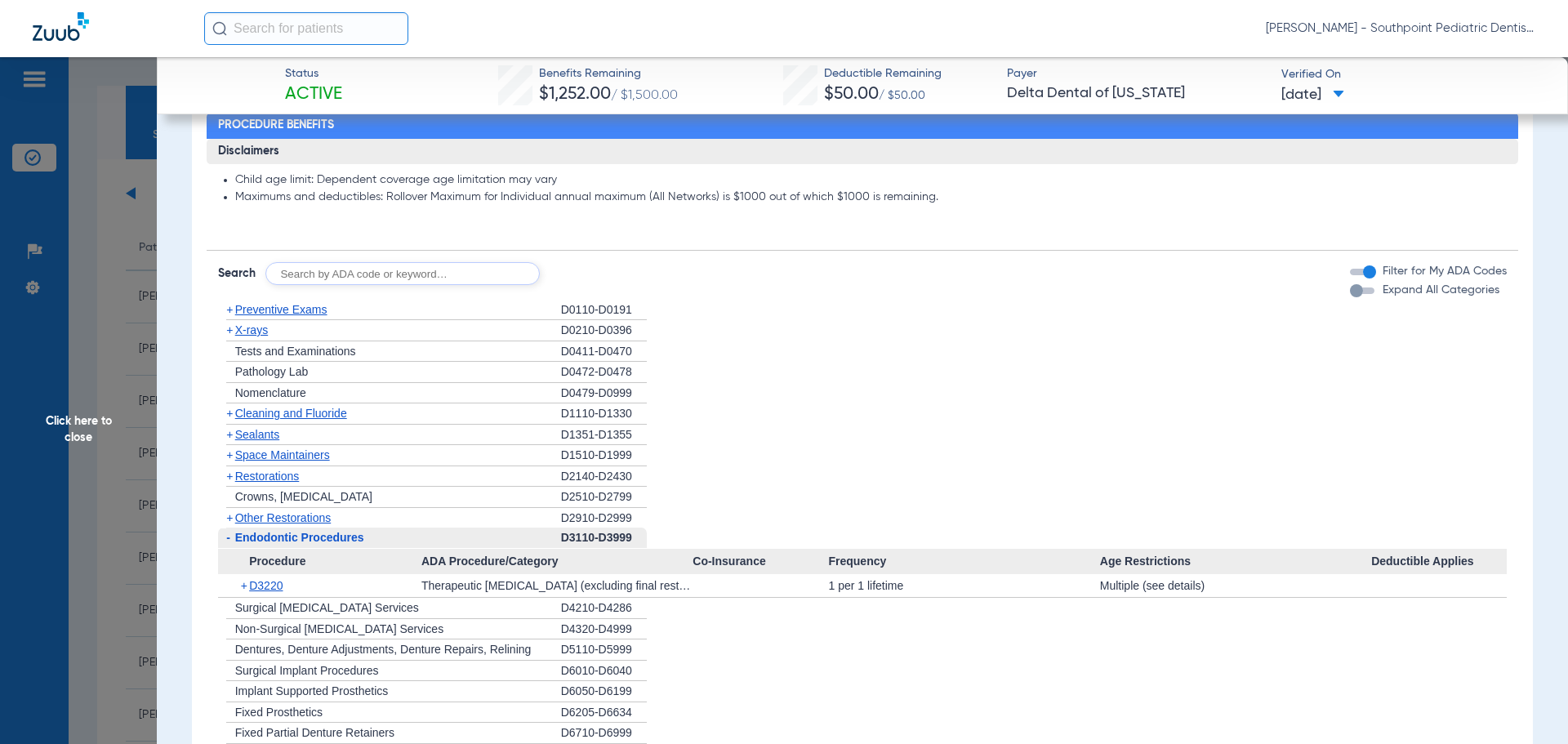
click at [273, 542] on span "Endodontic Procedures" at bounding box center [299, 538] width 129 height 13
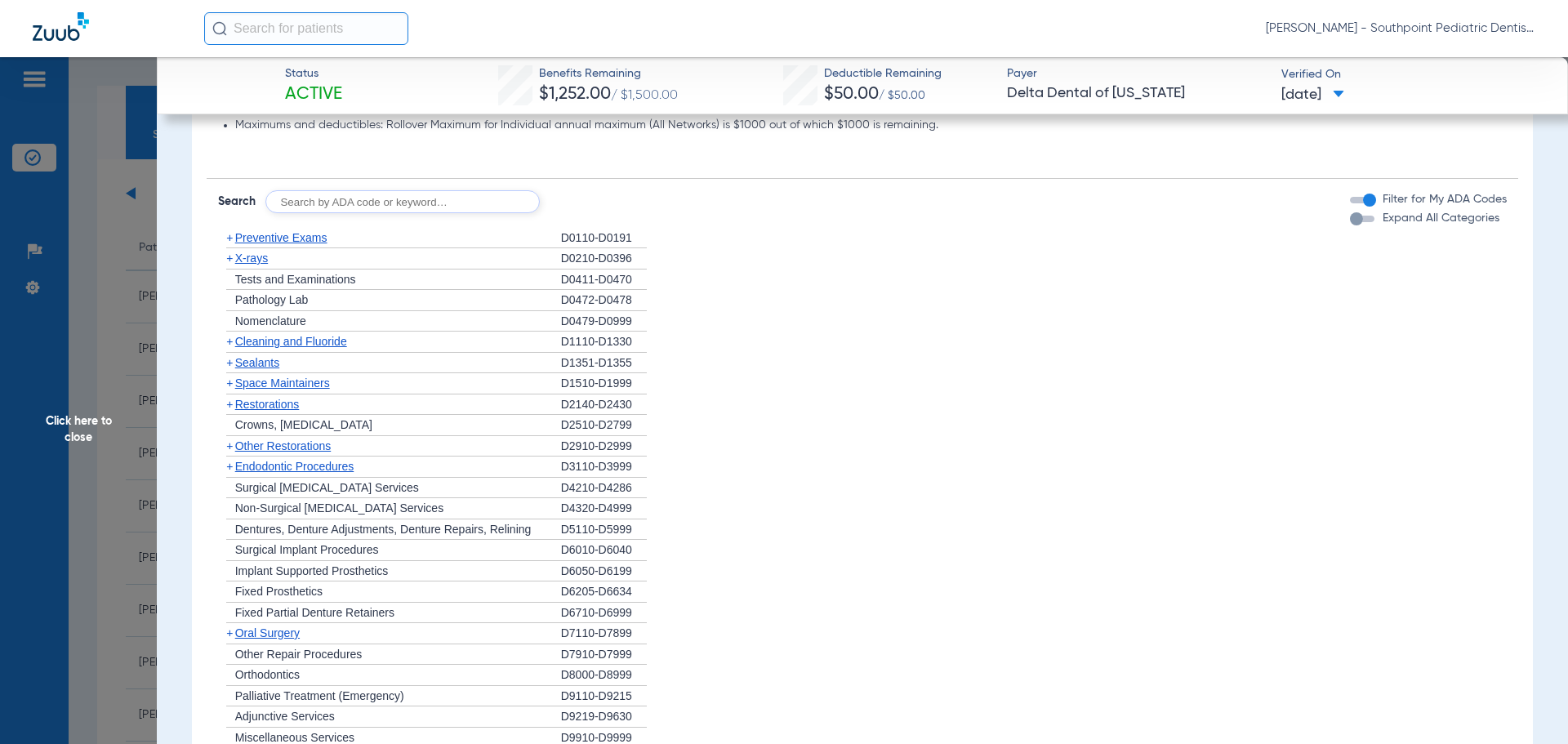
scroll to position [898, 0]
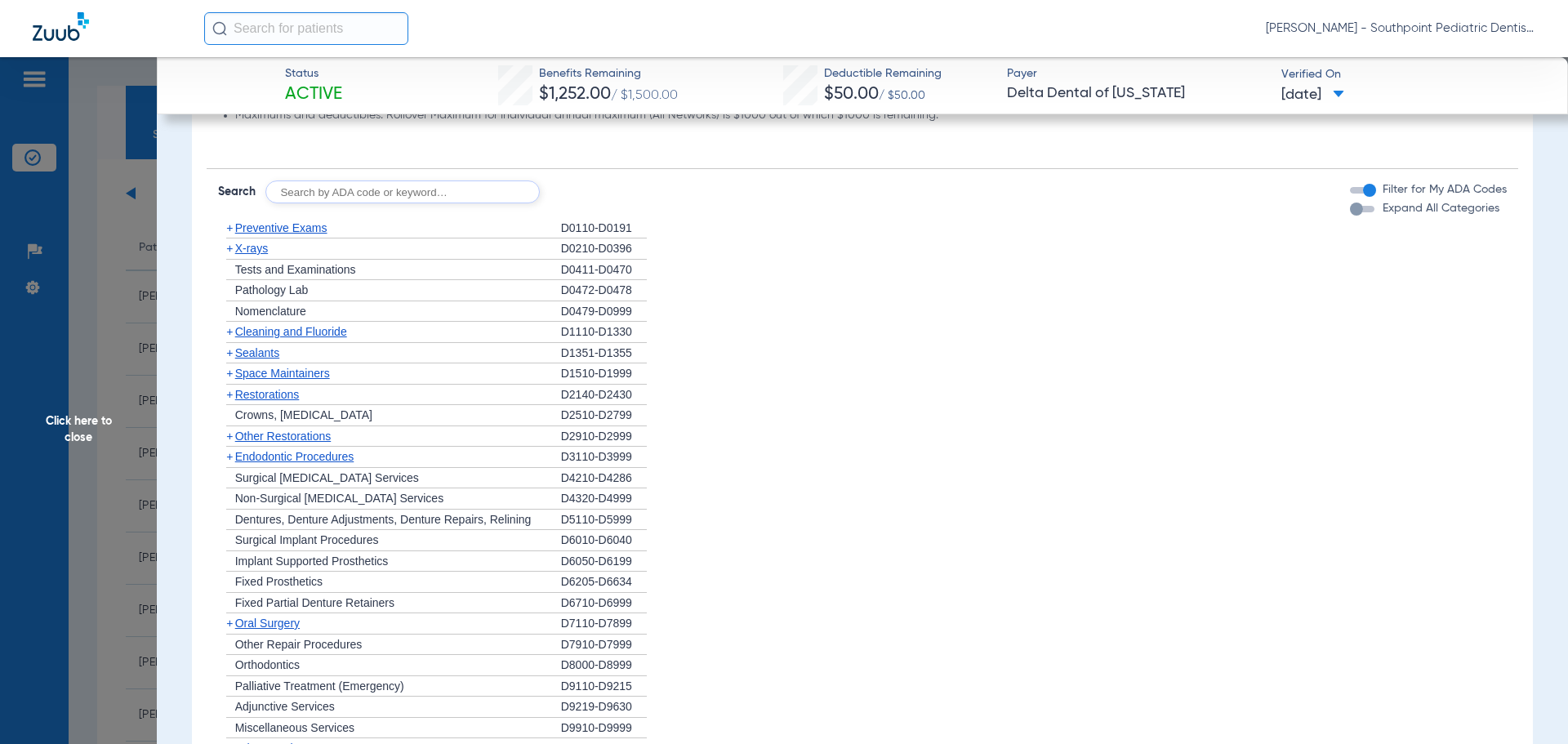
click at [288, 620] on span "Oral Surgery" at bounding box center [267, 624] width 65 height 13
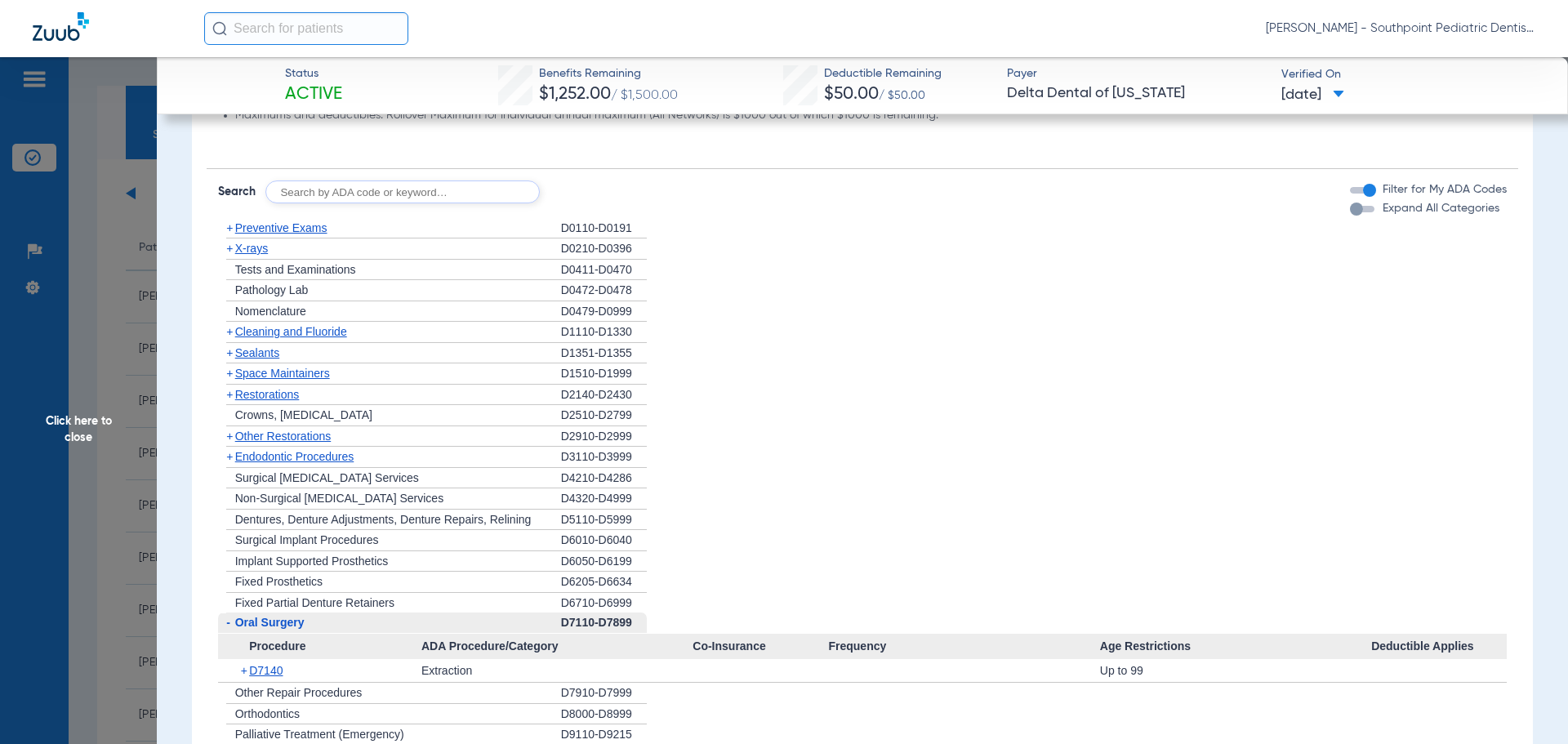
click at [288, 620] on span "Oral Surgery" at bounding box center [270, 623] width 69 height 13
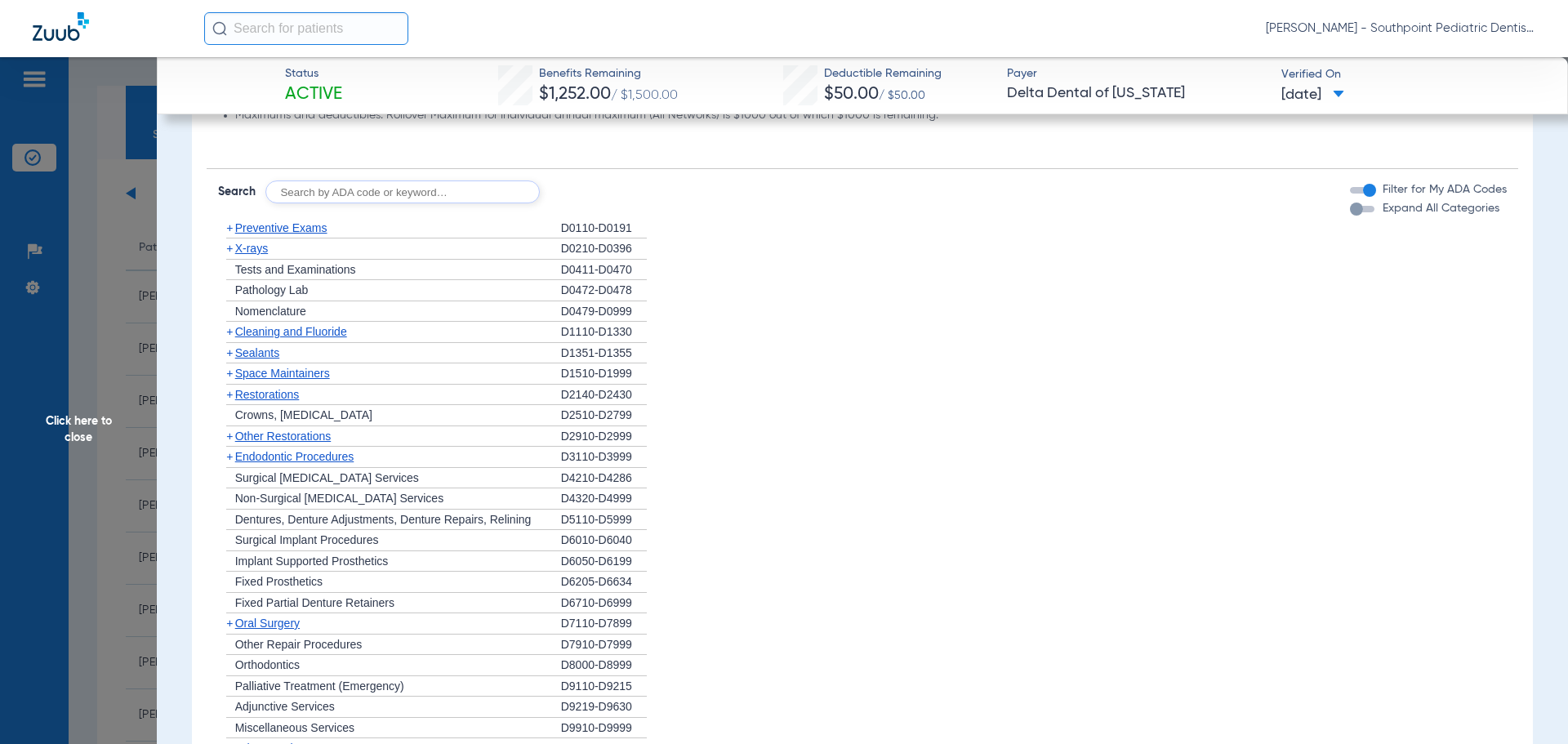
click at [361, 377] on div "+ Space Maintainers" at bounding box center [389, 373] width 343 height 21
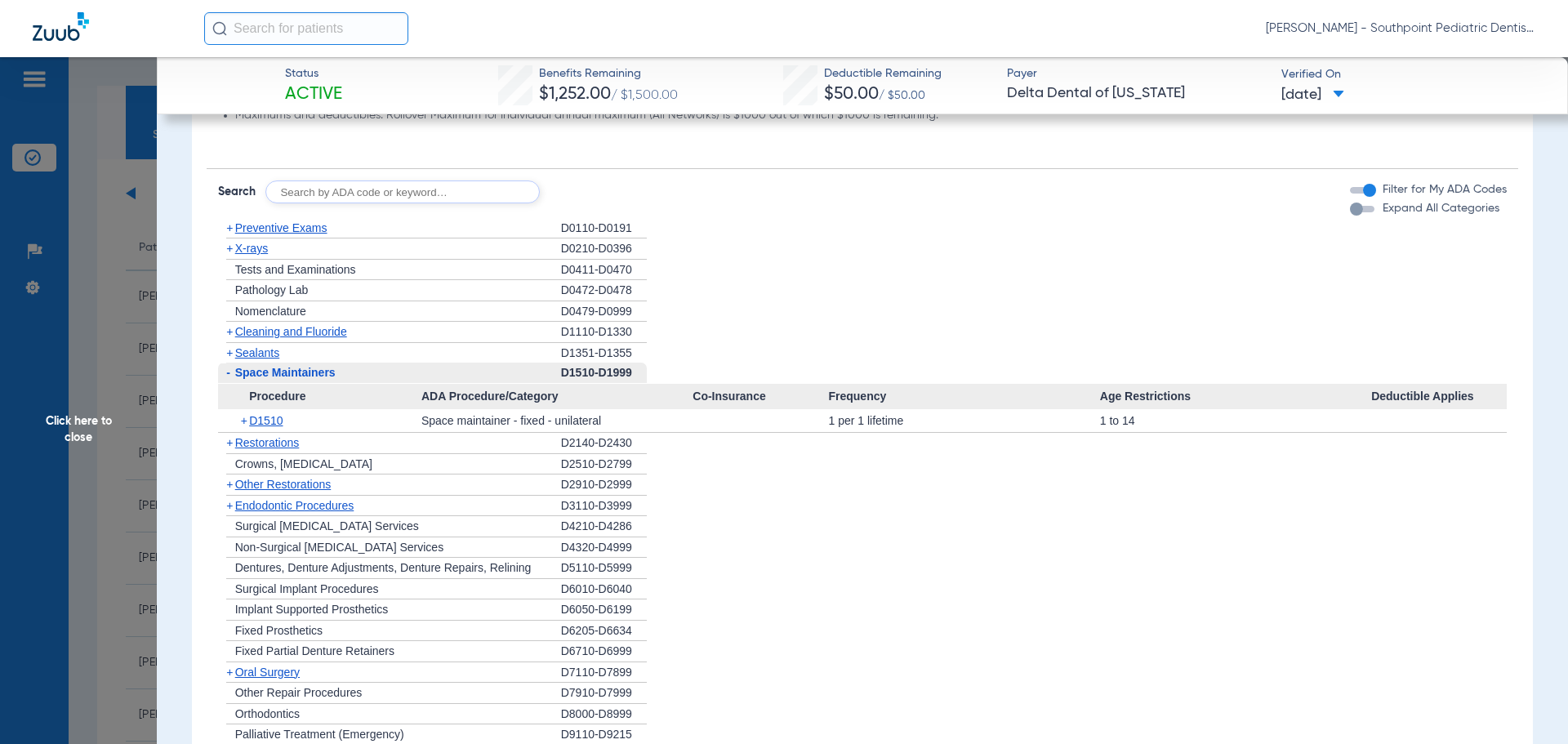
click at [363, 378] on div "- Space Maintainers" at bounding box center [389, 372] width 343 height 21
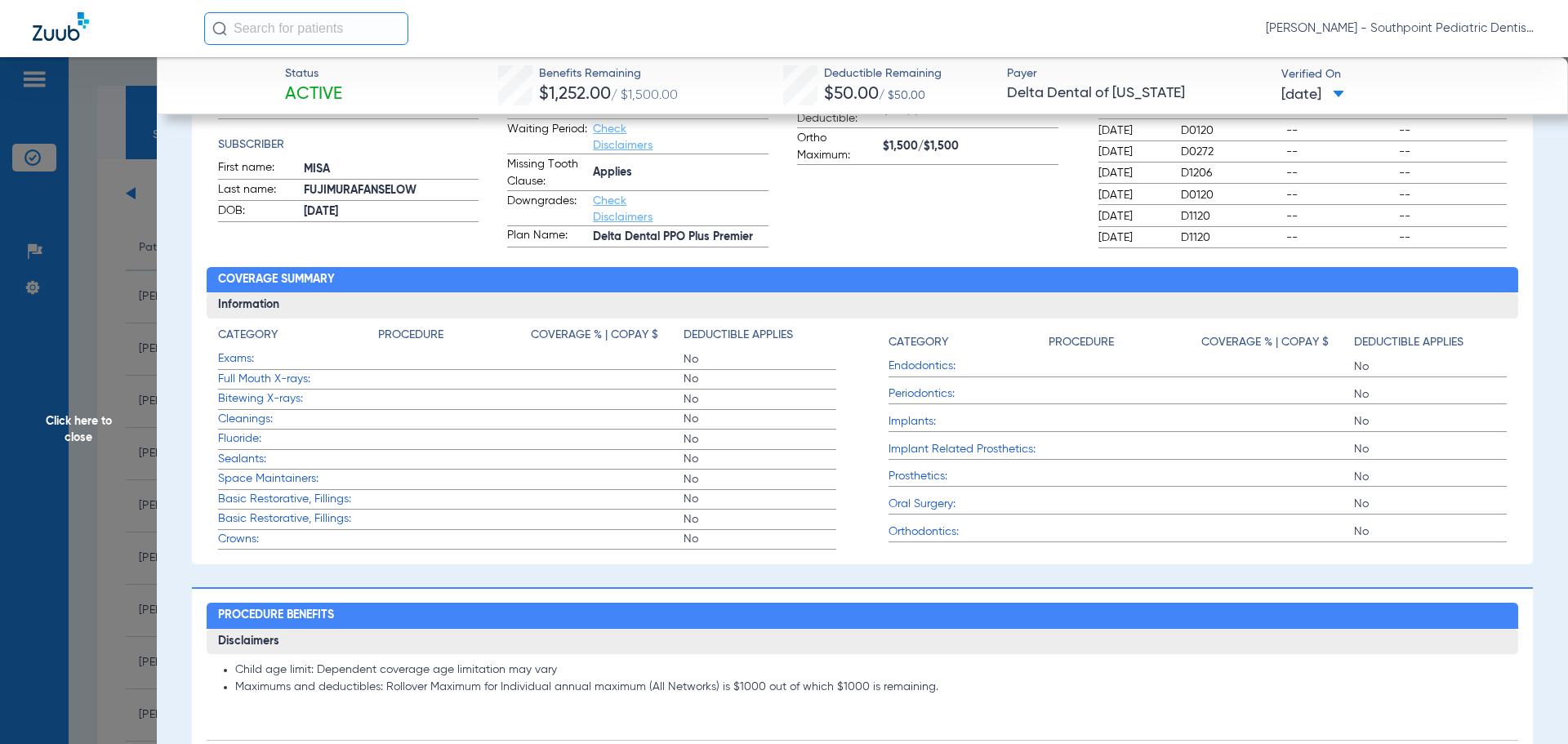
scroll to position [816, 0]
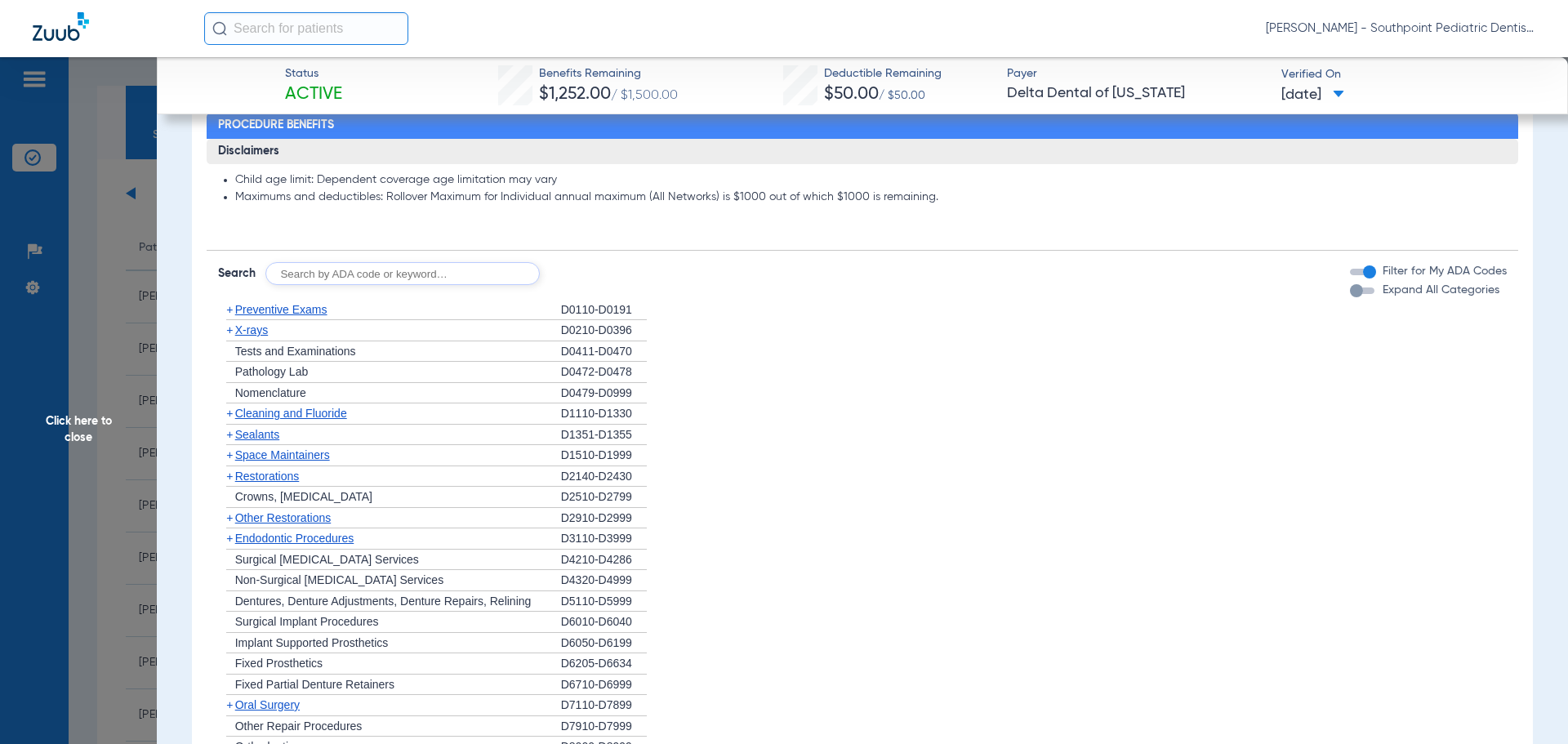
click at [1, 104] on span "Click here to close" at bounding box center [78, 429] width 157 height 744
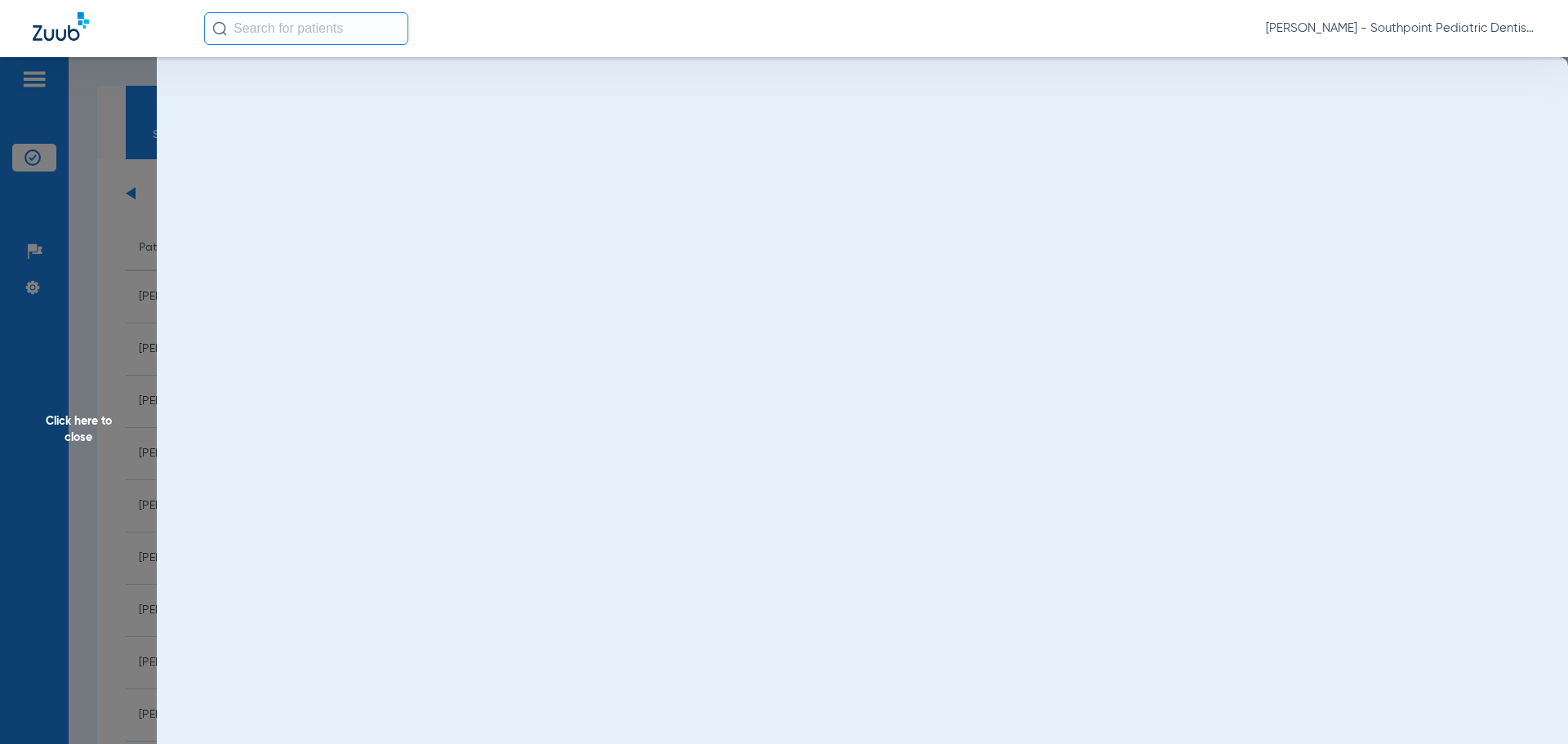
scroll to position [0, 0]
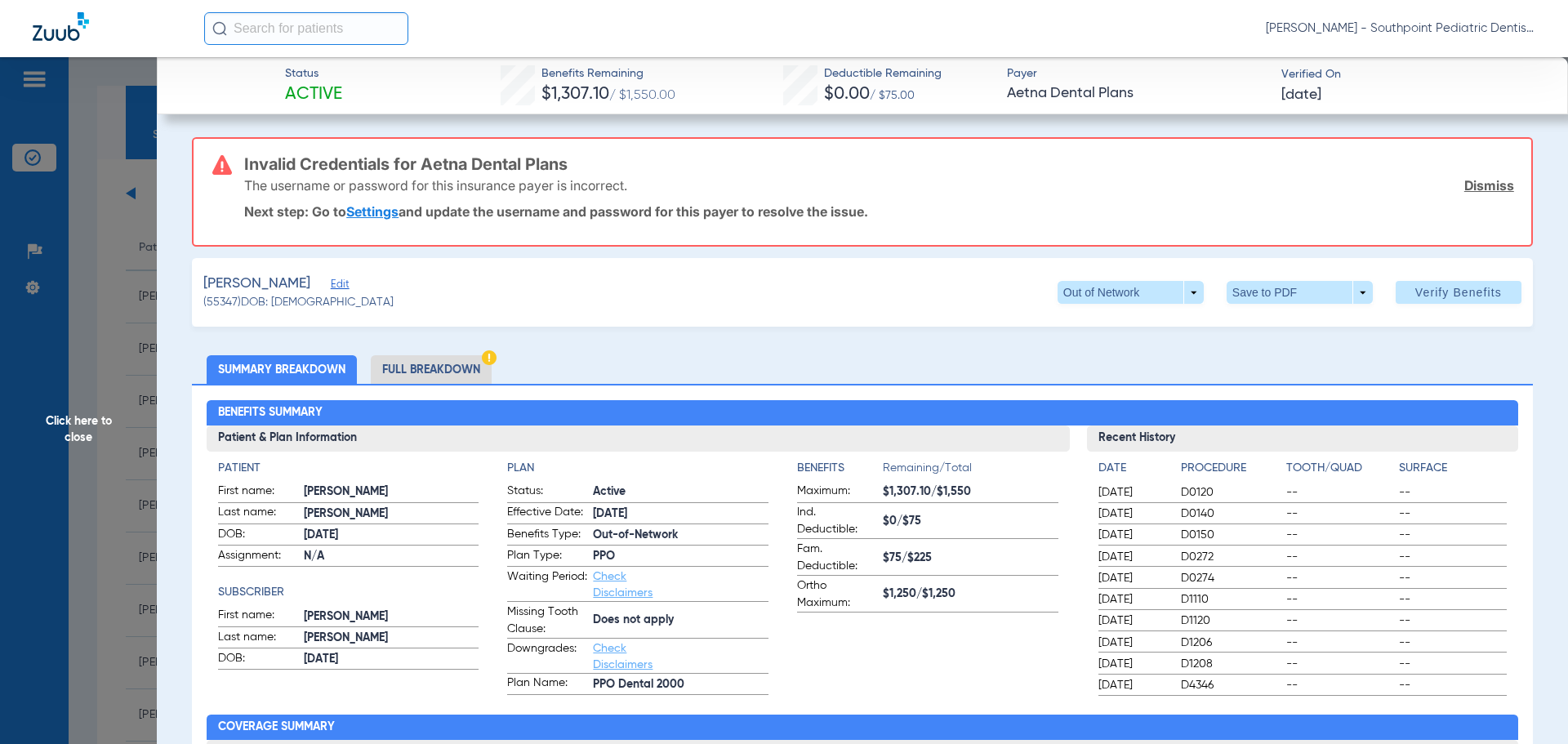
scroll to position [6011, 0]
